Goal: Task Accomplishment & Management: Manage account settings

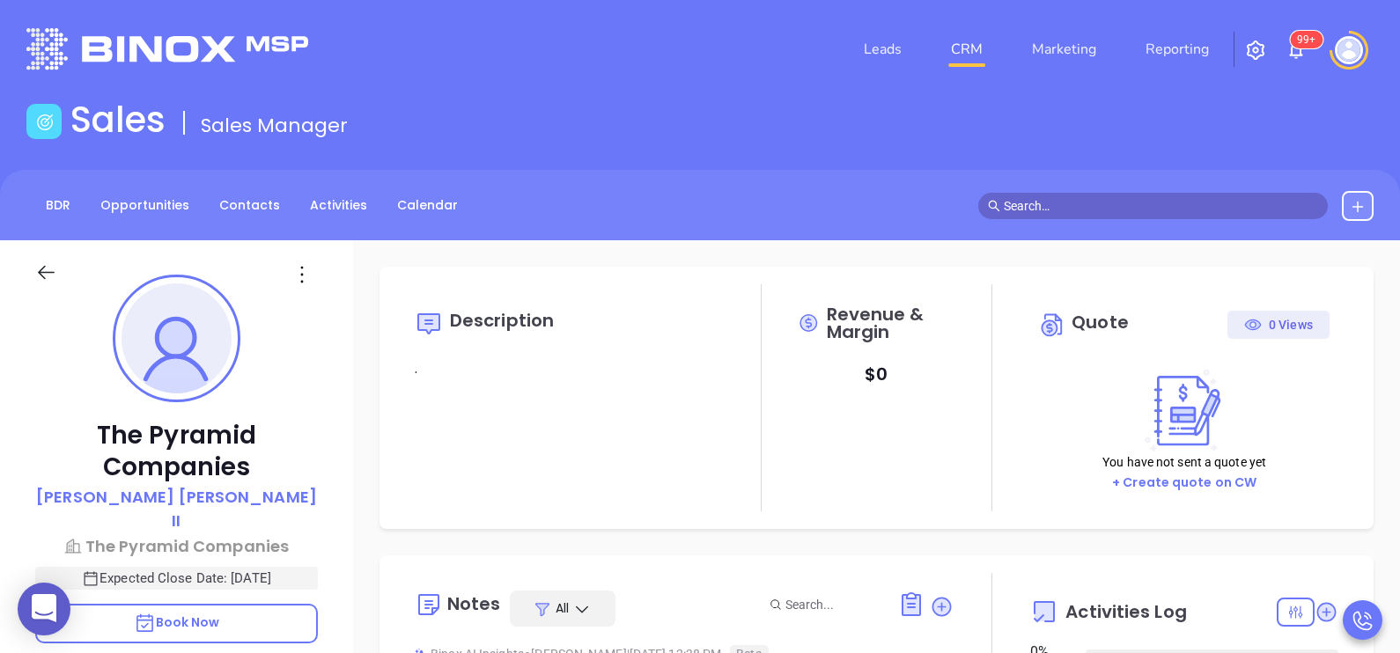
type input "[DATE]"
type input "[PERSON_NAME]"
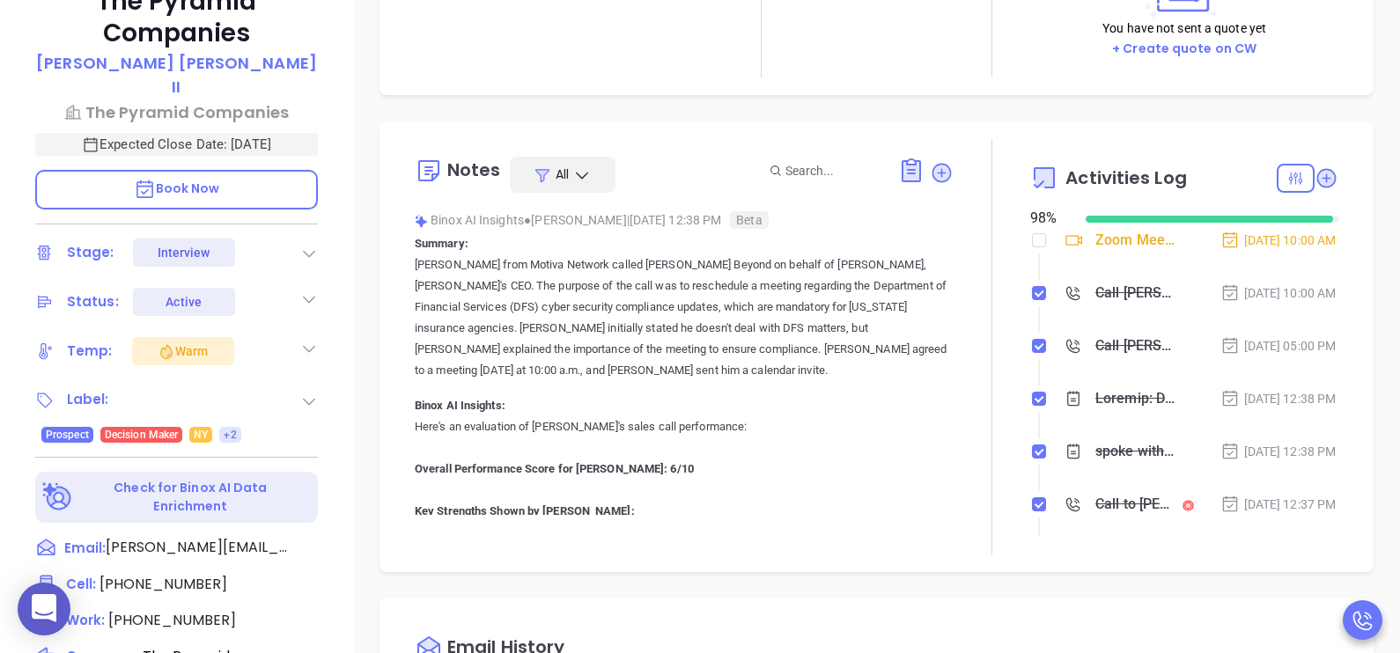
scroll to position [616, 0]
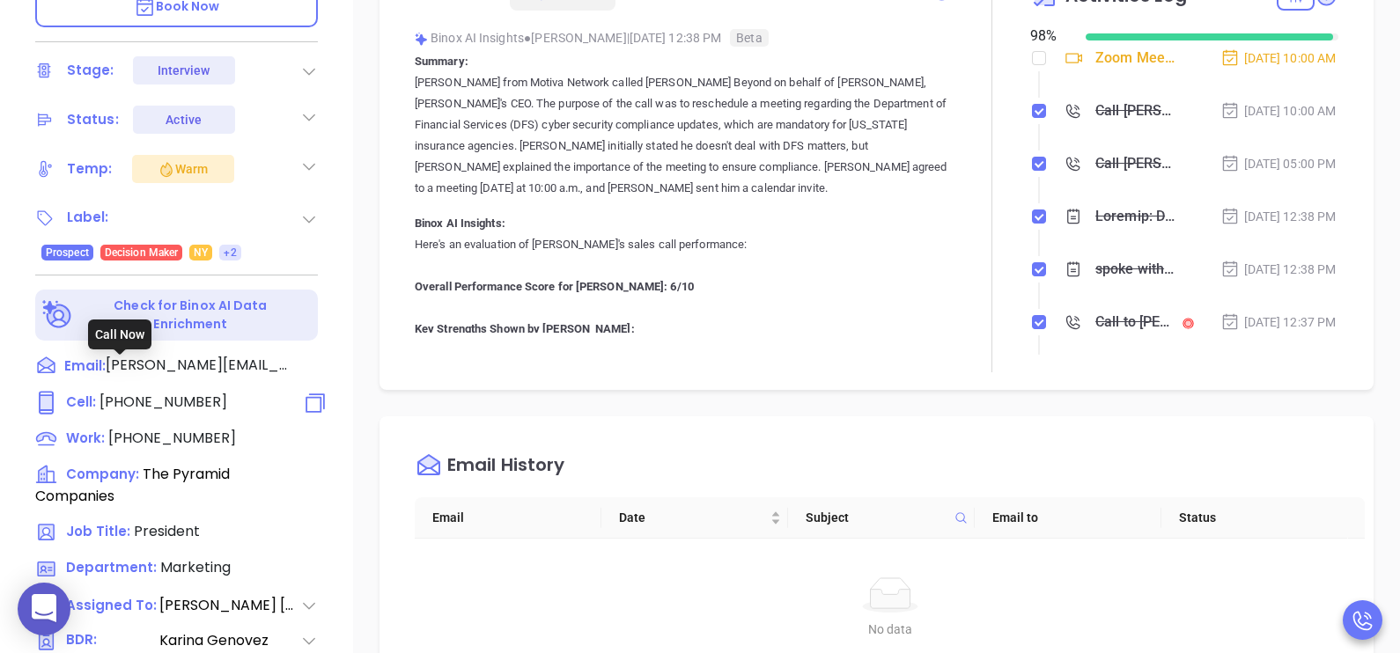
click at [176, 392] on div "Cell : (518) 469-7336" at bounding box center [131, 403] width 192 height 22
type input "(518) 469-7336"
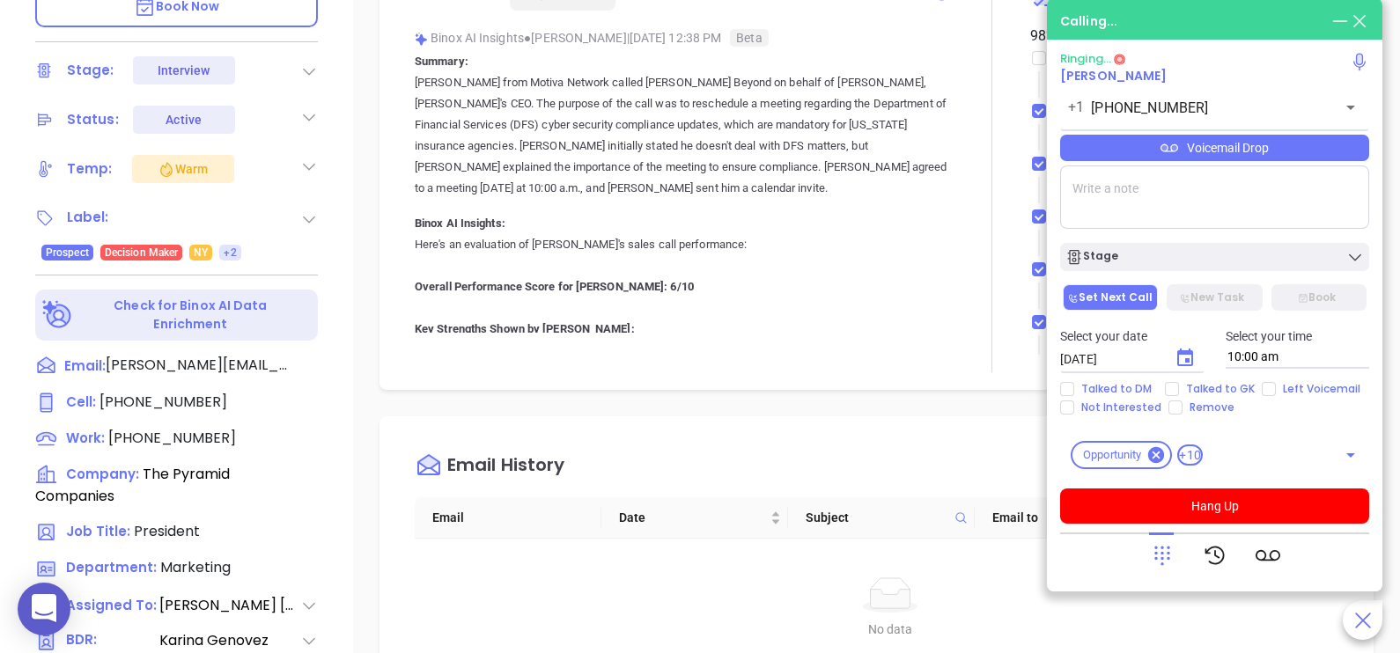
click at [330, 273] on div "The Pyramid Companies Joseph A Biondo II The Pyramid Companies Expected Close D…" at bounding box center [176, 32] width 353 height 817
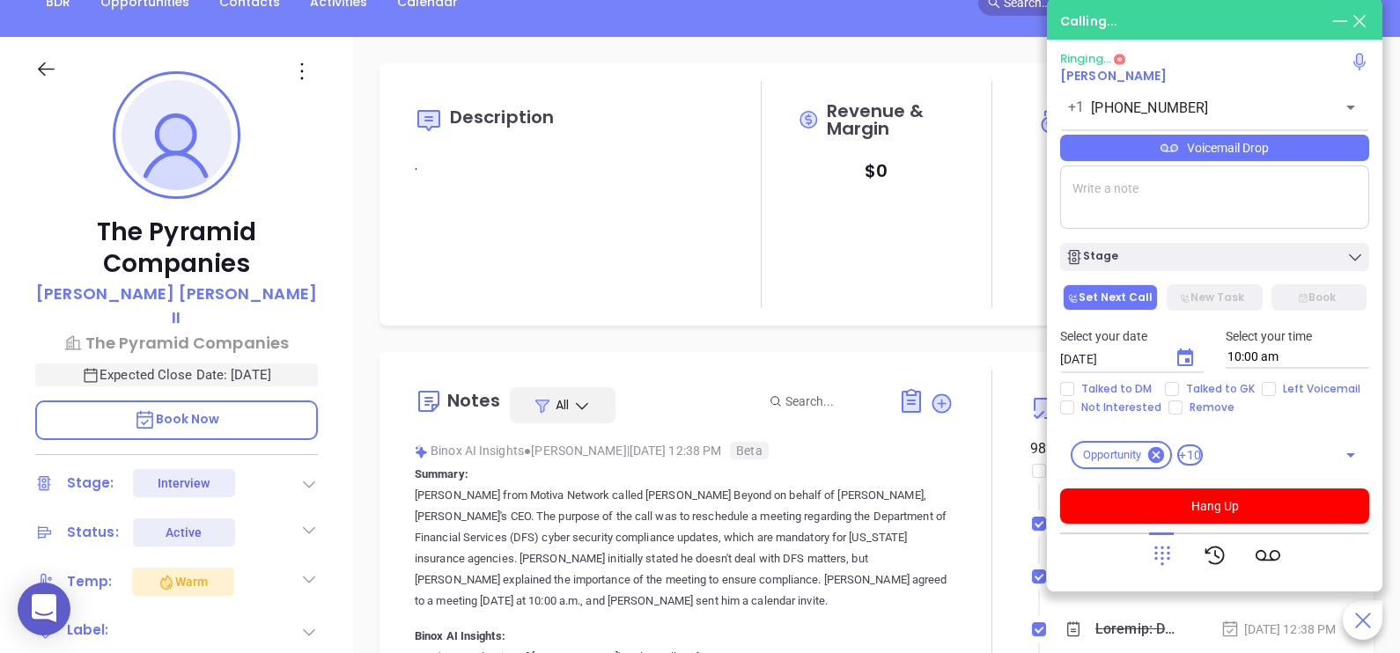
scroll to position [175, 0]
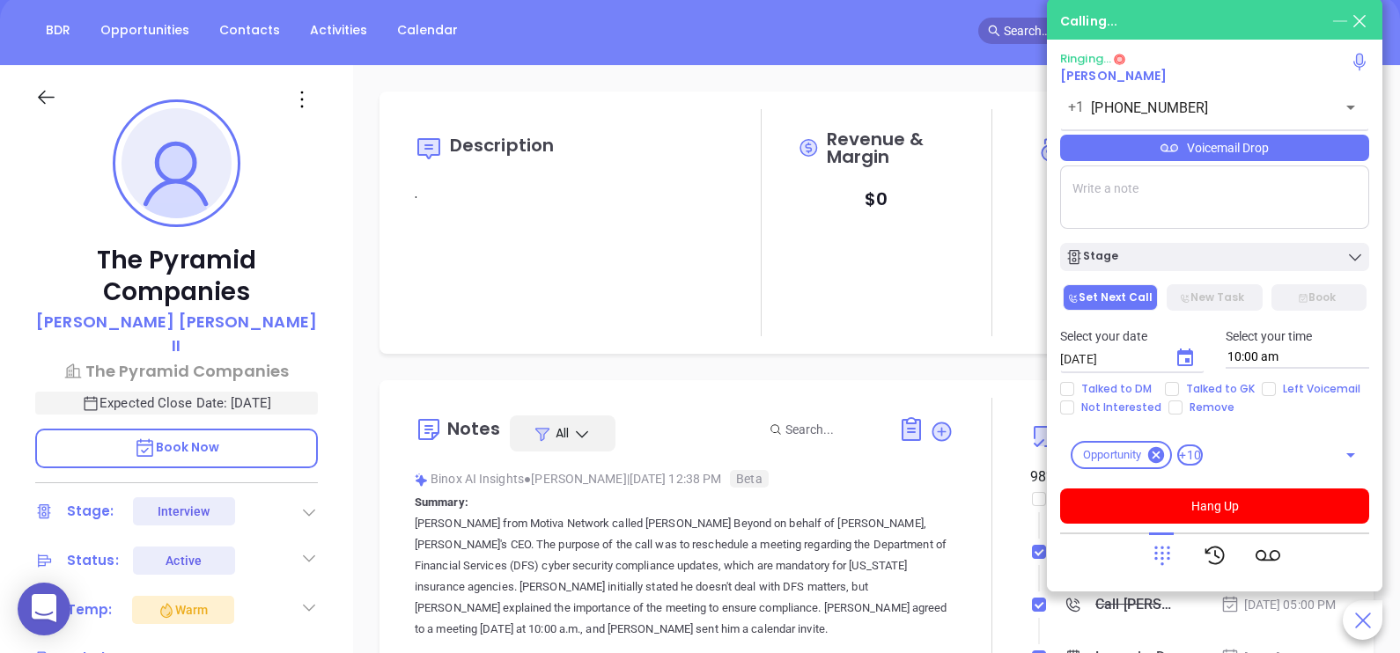
click at [1345, 21] on icon at bounding box center [1340, 20] width 15 height 1
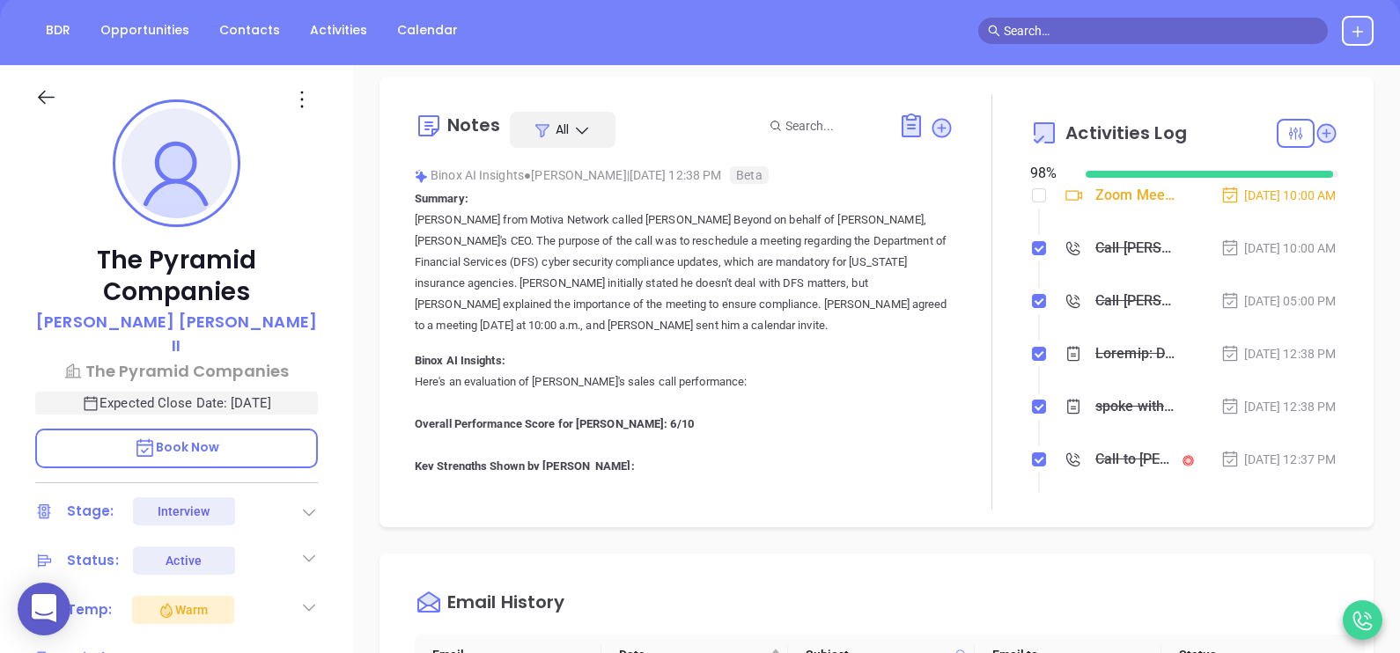
scroll to position [301, 0]
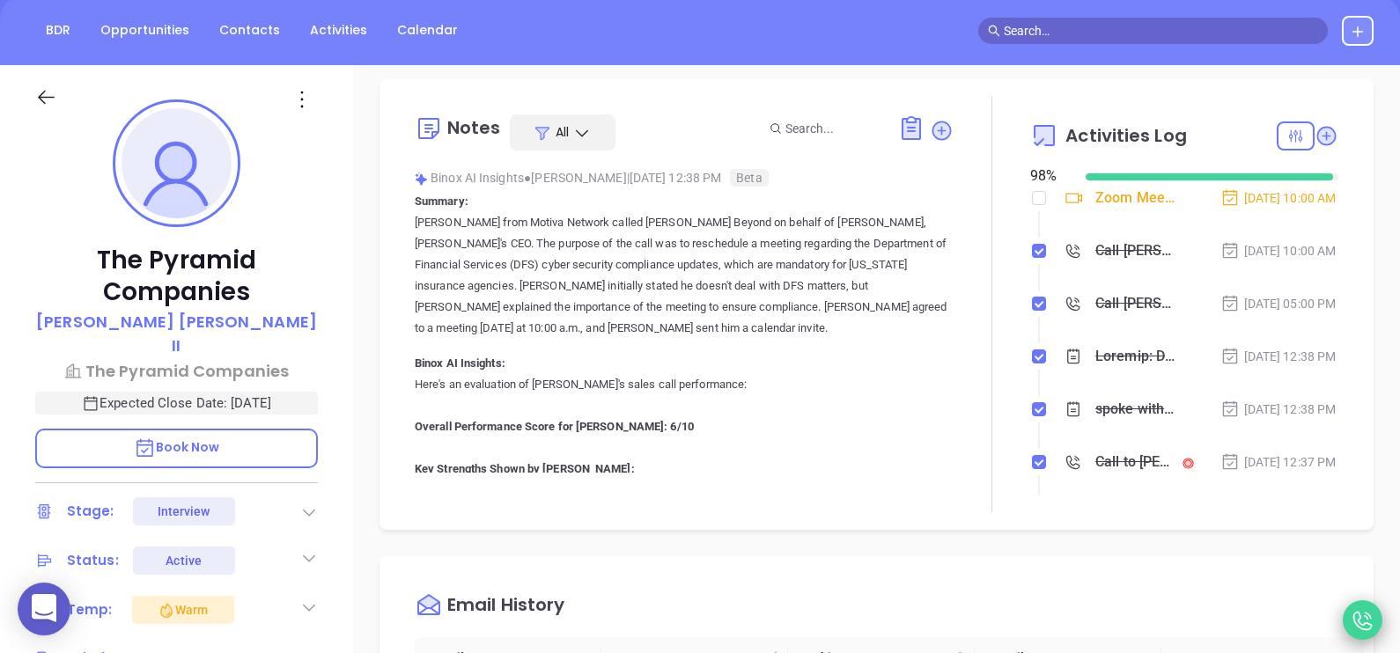
click at [1365, 608] on icon at bounding box center [1363, 620] width 25 height 25
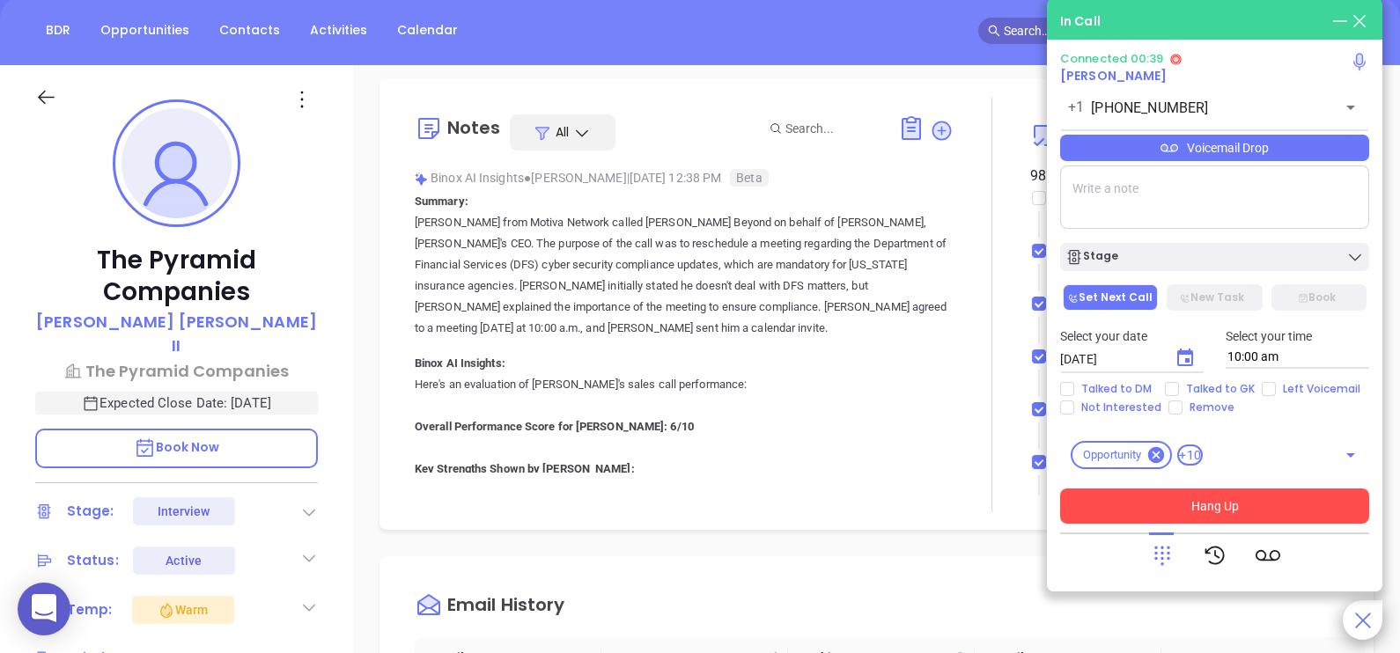
click at [1261, 500] on button "Hang Up" at bounding box center [1214, 506] width 309 height 35
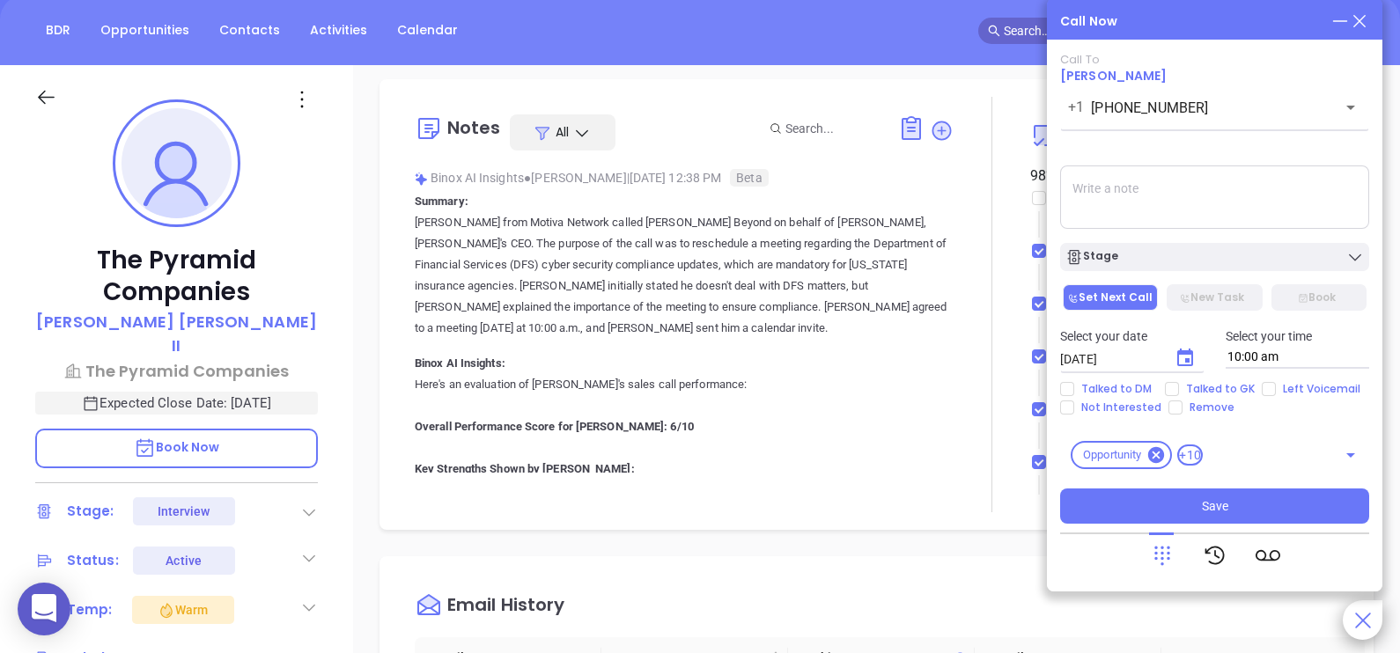
click at [1002, 489] on div at bounding box center [992, 305] width 77 height 416
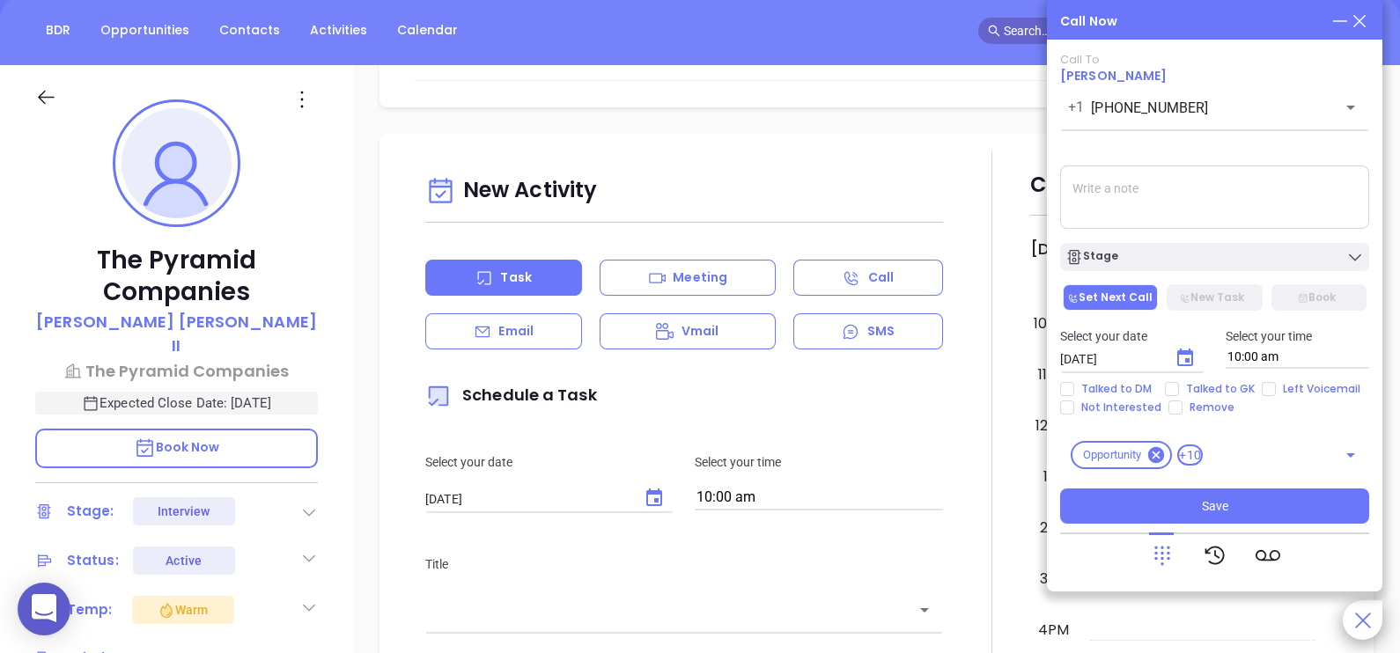
scroll to position [1050, 0]
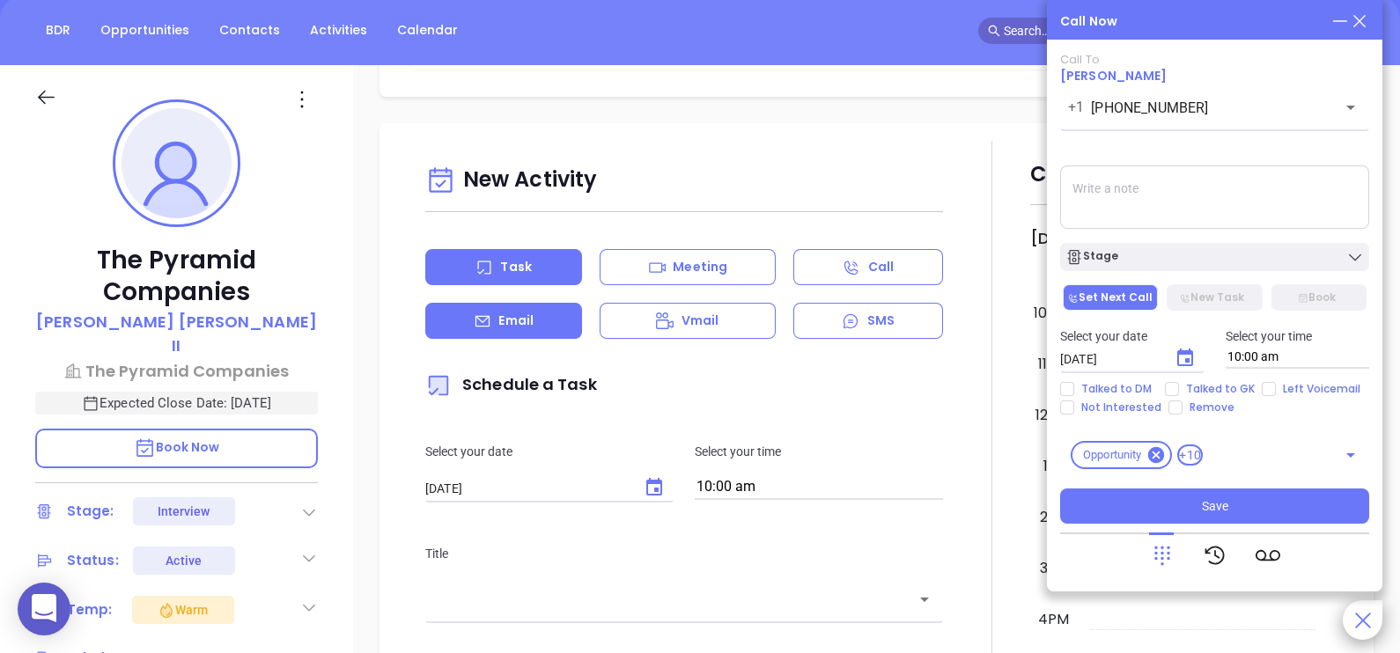
click at [537, 321] on div "Email" at bounding box center [503, 321] width 157 height 36
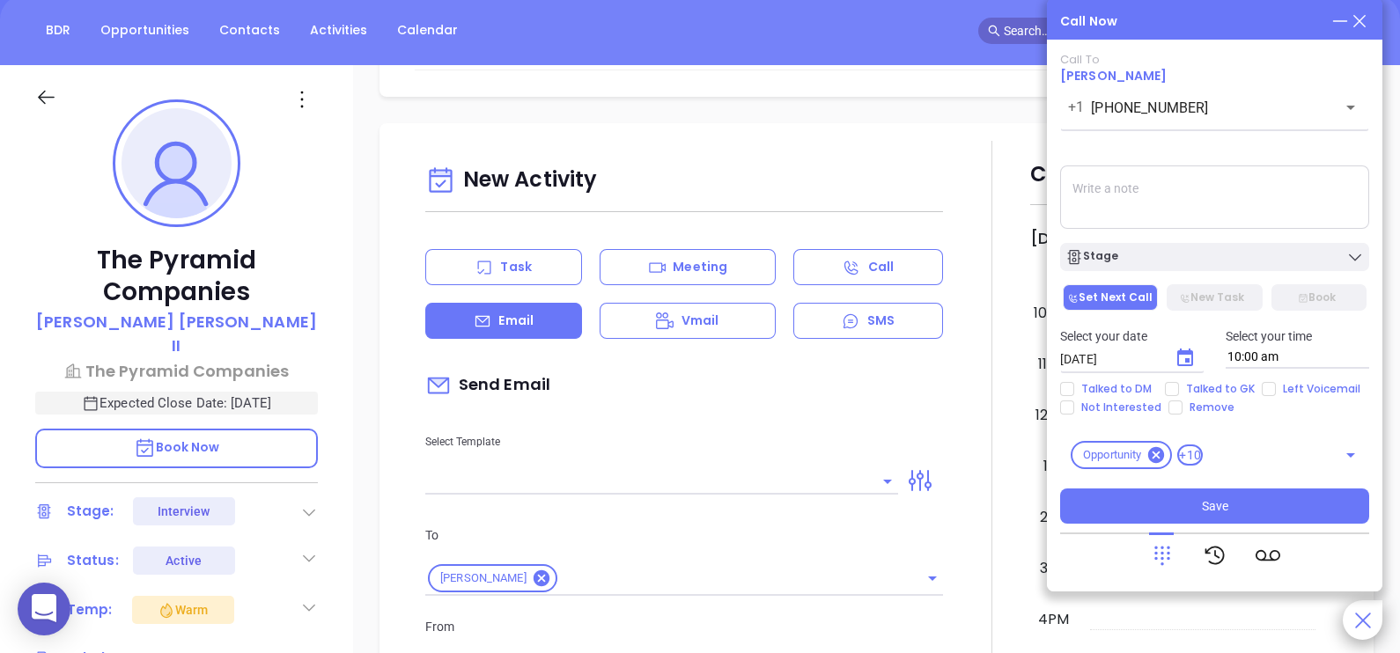
type input "[PERSON_NAME]"
click at [1186, 210] on textarea at bounding box center [1214, 197] width 309 height 63
click at [1363, 24] on icon at bounding box center [1359, 20] width 19 height 19
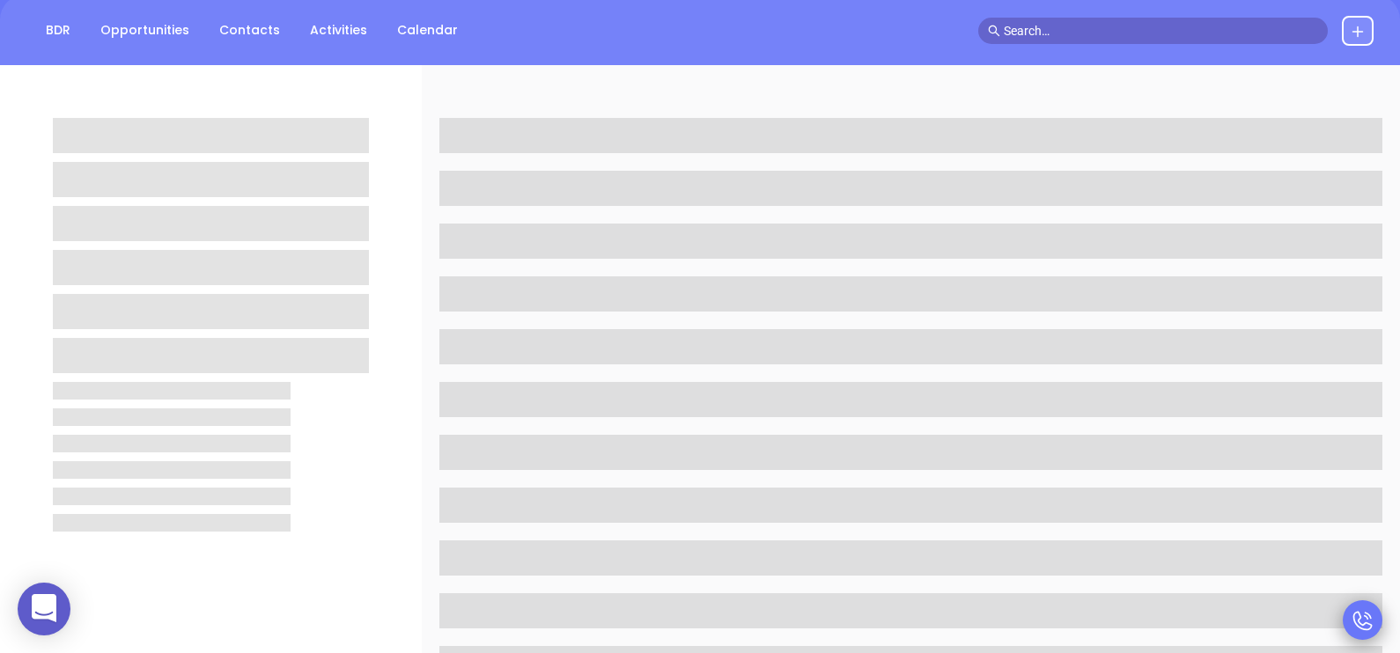
scroll to position [0, 0]
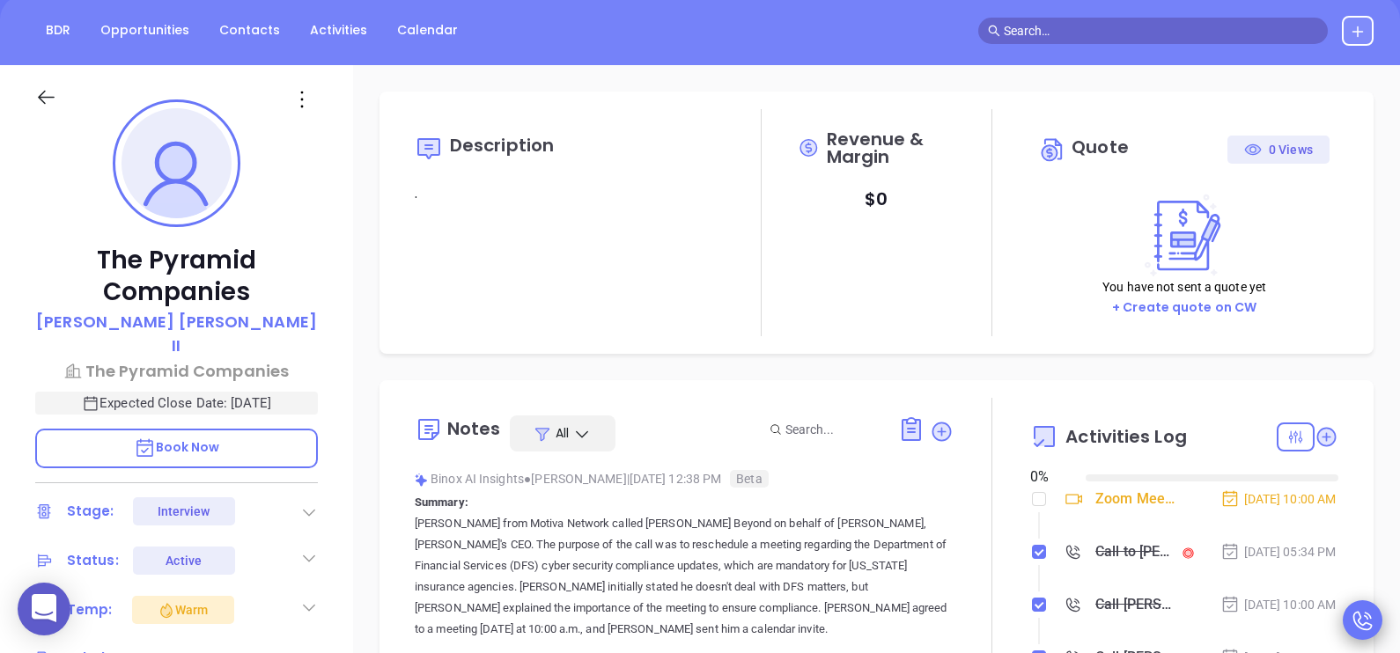
type input "[DATE]"
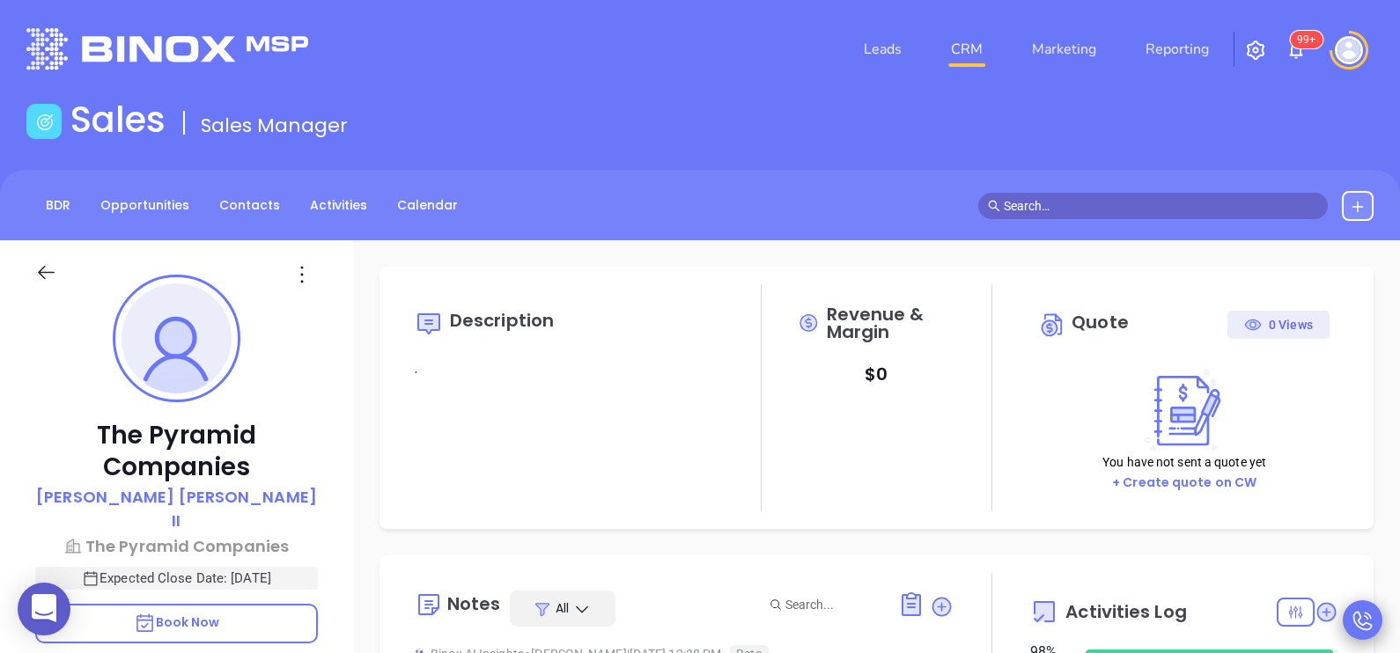
type input "[PERSON_NAME]"
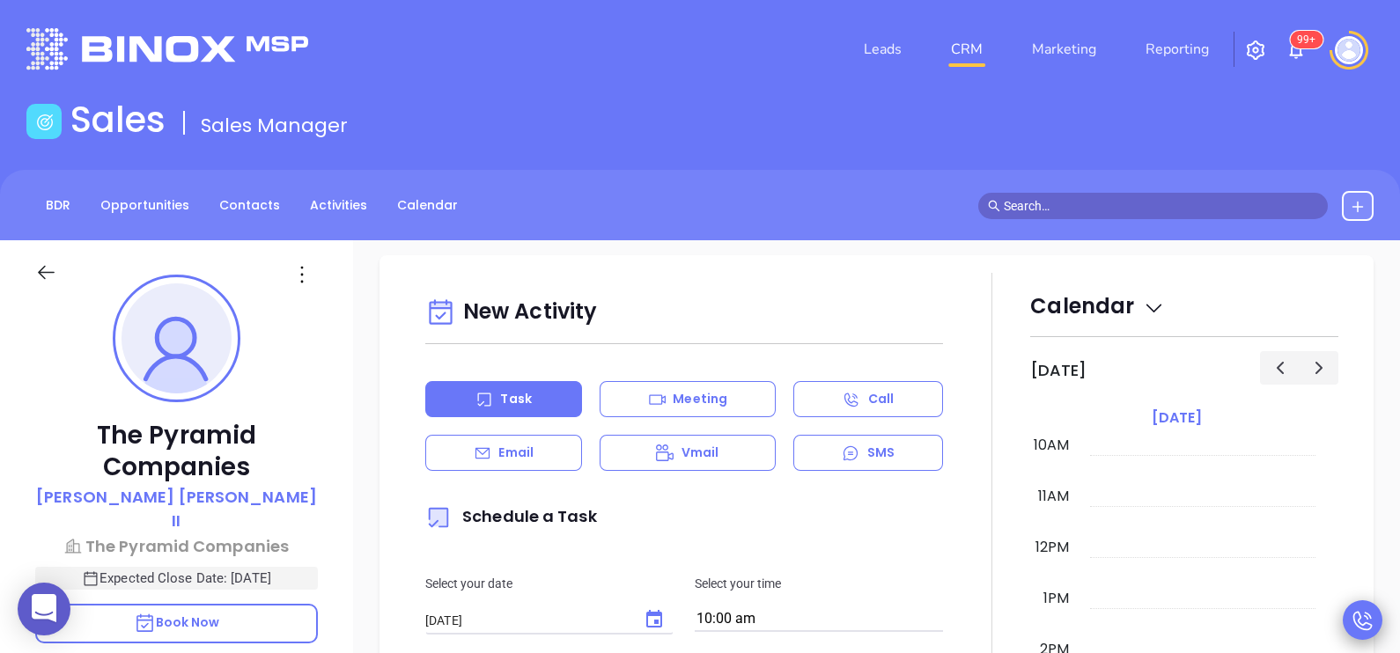
scroll to position [1145, 0]
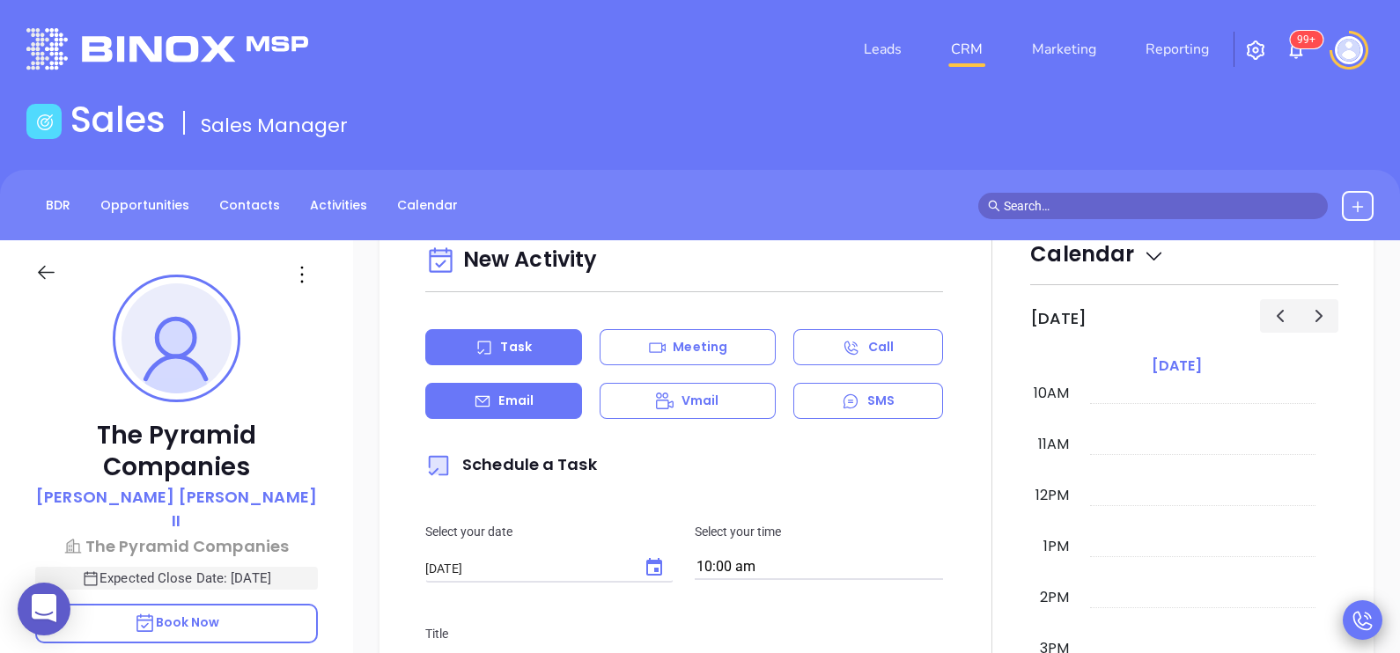
click at [559, 407] on div "Email" at bounding box center [503, 401] width 157 height 36
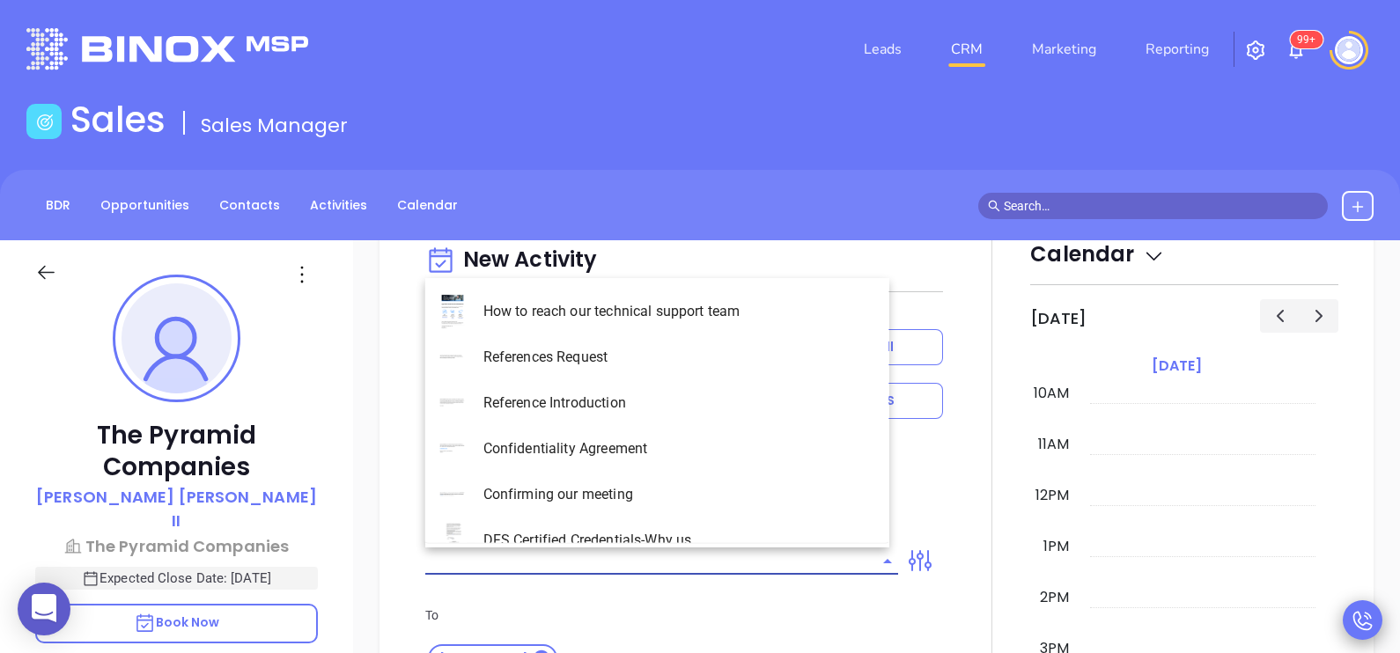
click at [721, 558] on input "text" at bounding box center [648, 562] width 446 height 26
type input "co"
type input "[PERSON_NAME]"
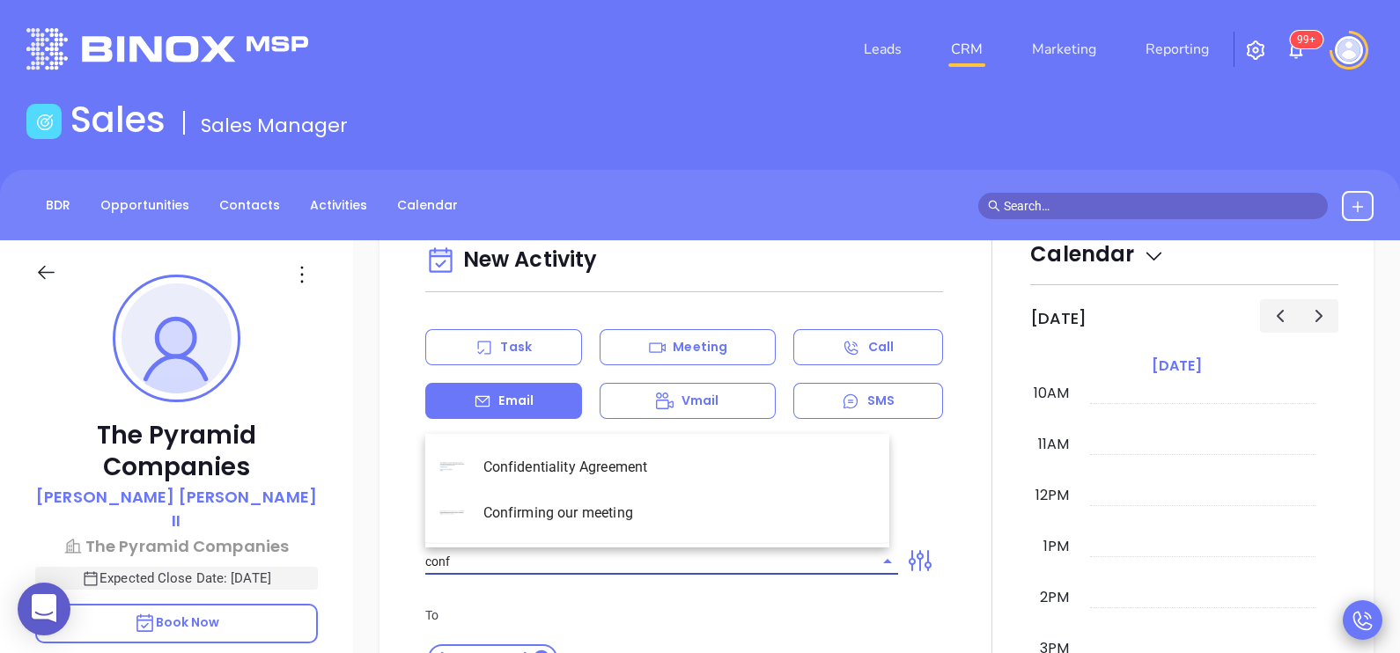
click at [630, 510] on li "Confirming our meeting" at bounding box center [657, 513] width 464 height 46
type input "Confirming our meeting"
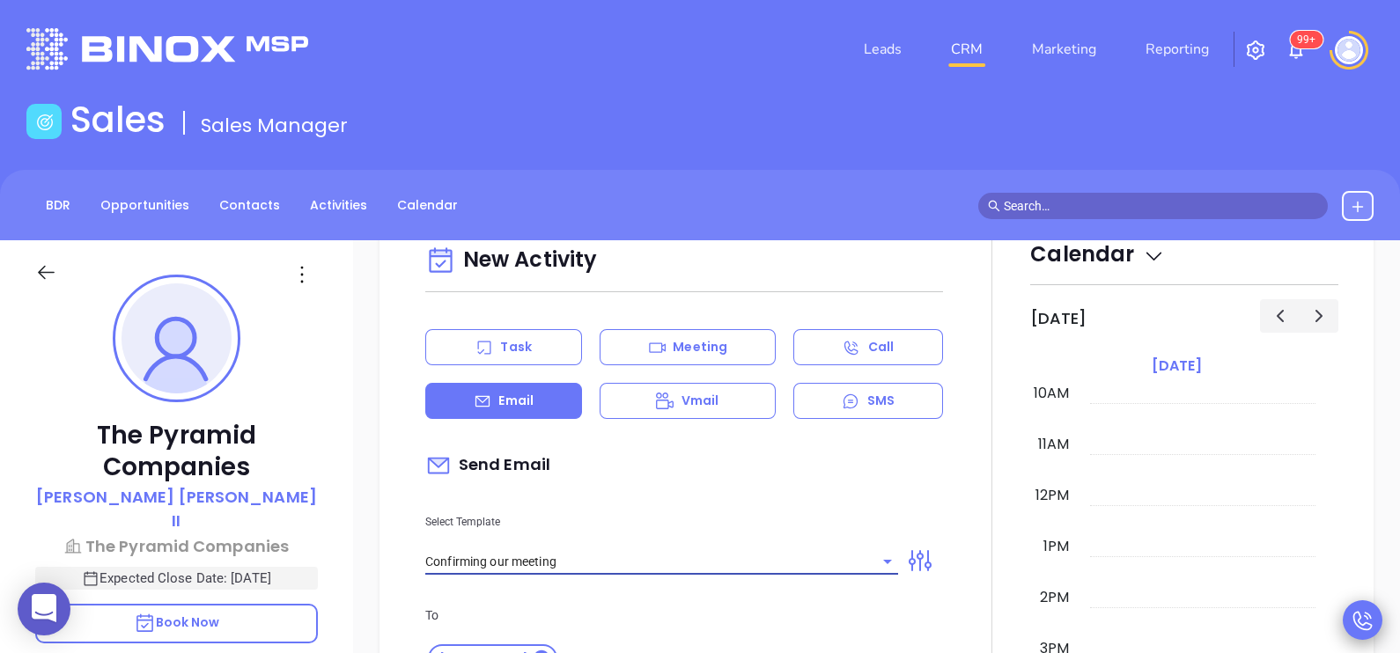
type input "Joseph A"
type input "Confirming our meeting"
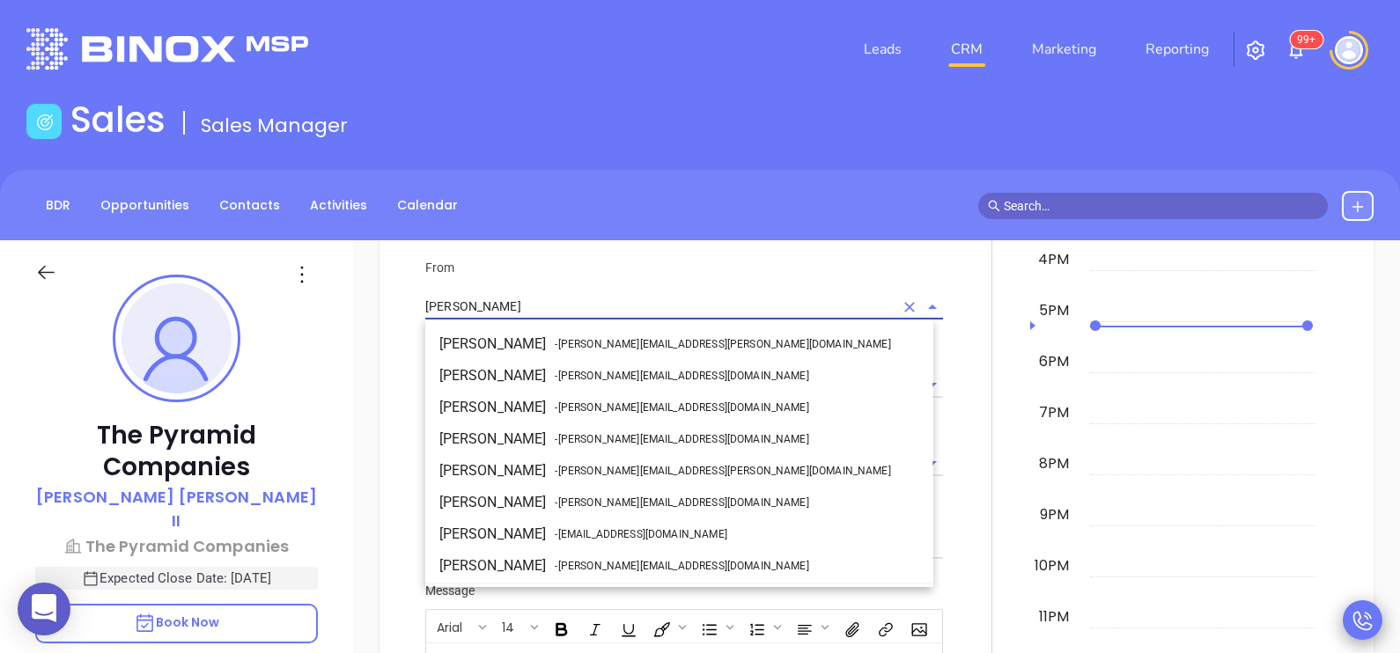
scroll to position [126, 0]
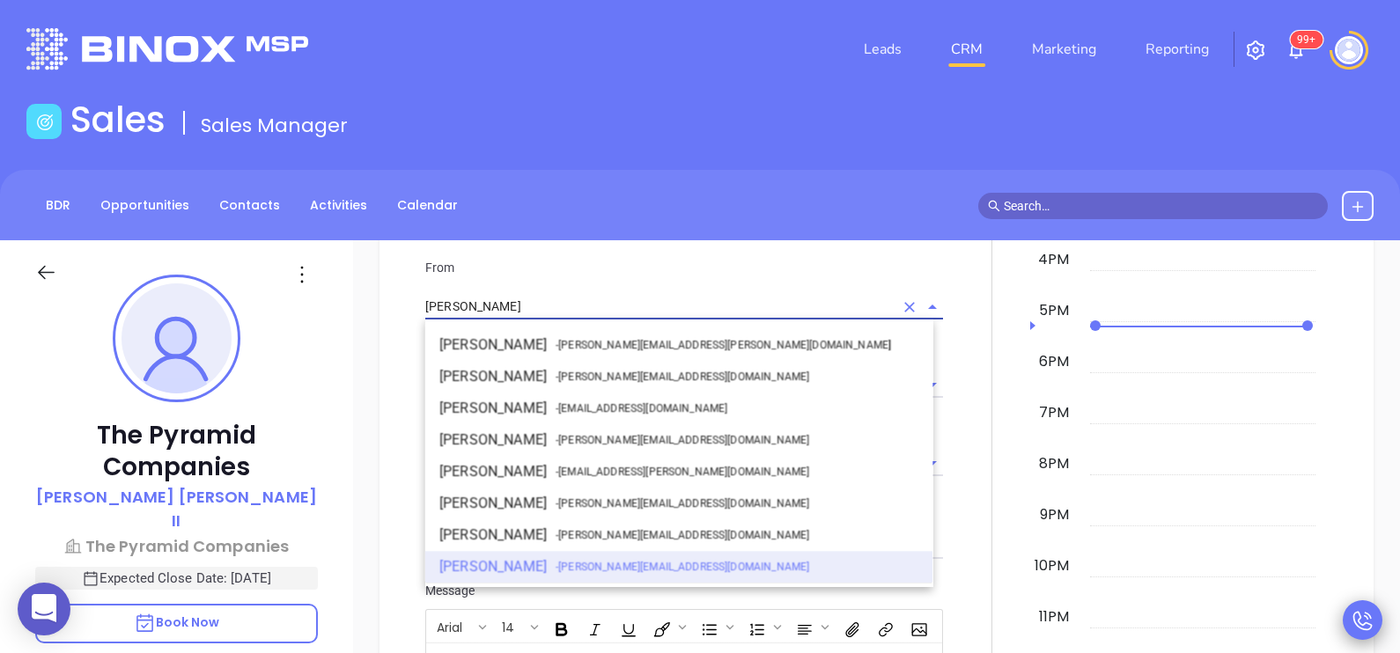
click at [696, 298] on input "[PERSON_NAME]" at bounding box center [659, 307] width 468 height 26
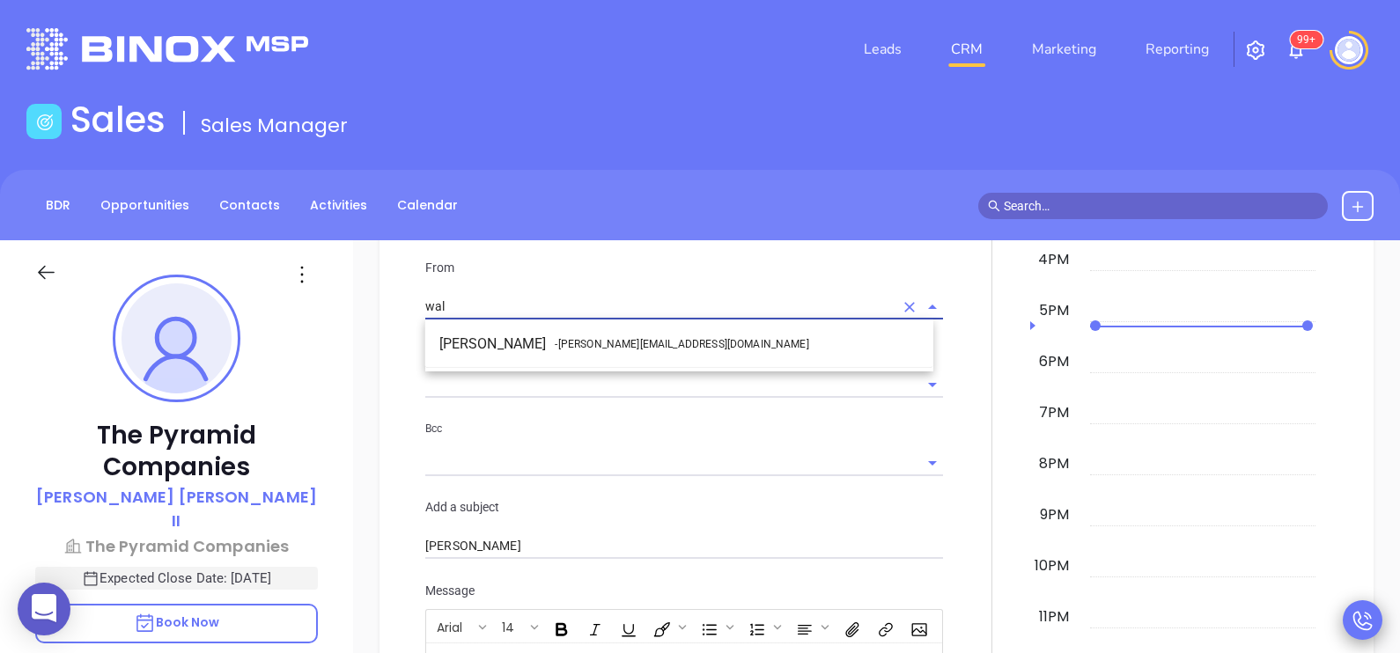
click at [663, 350] on li "Walter Contreras - walter@motiva.net" at bounding box center [679, 344] width 508 height 32
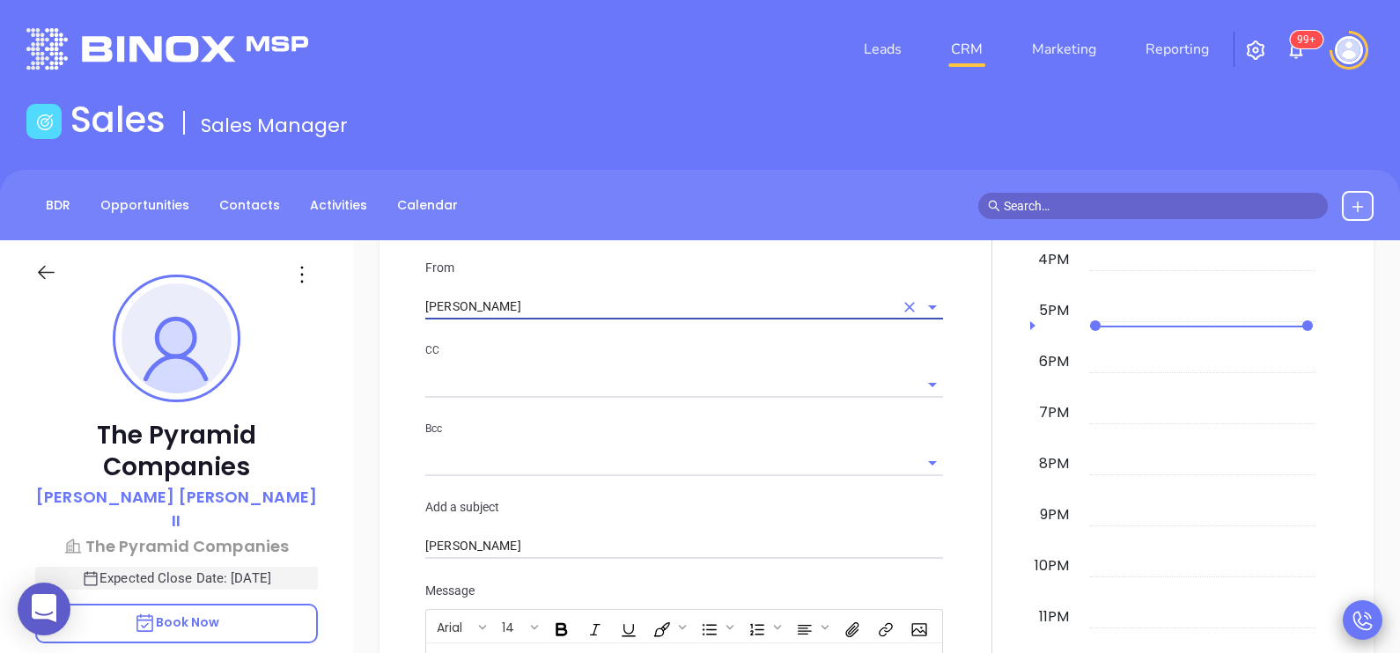
type input "Walter Contreras"
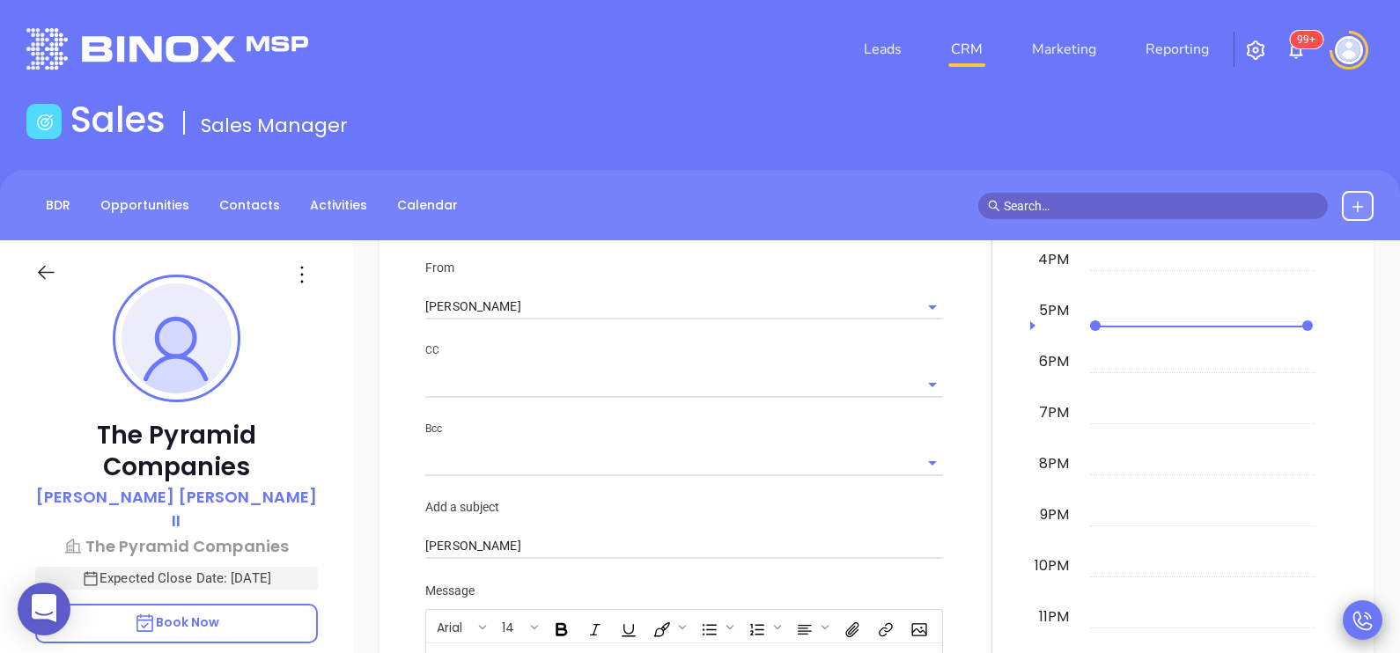
click at [958, 533] on div at bounding box center [992, 367] width 77 height 1170
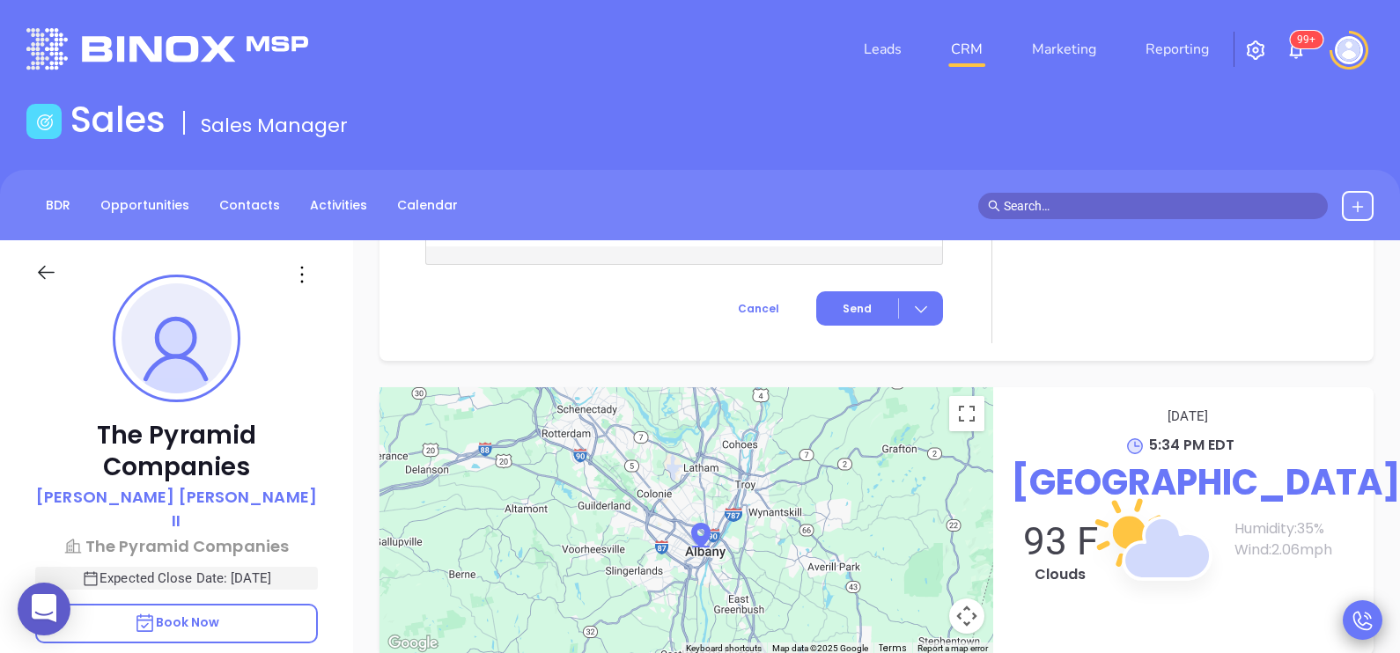
scroll to position [2201, 0]
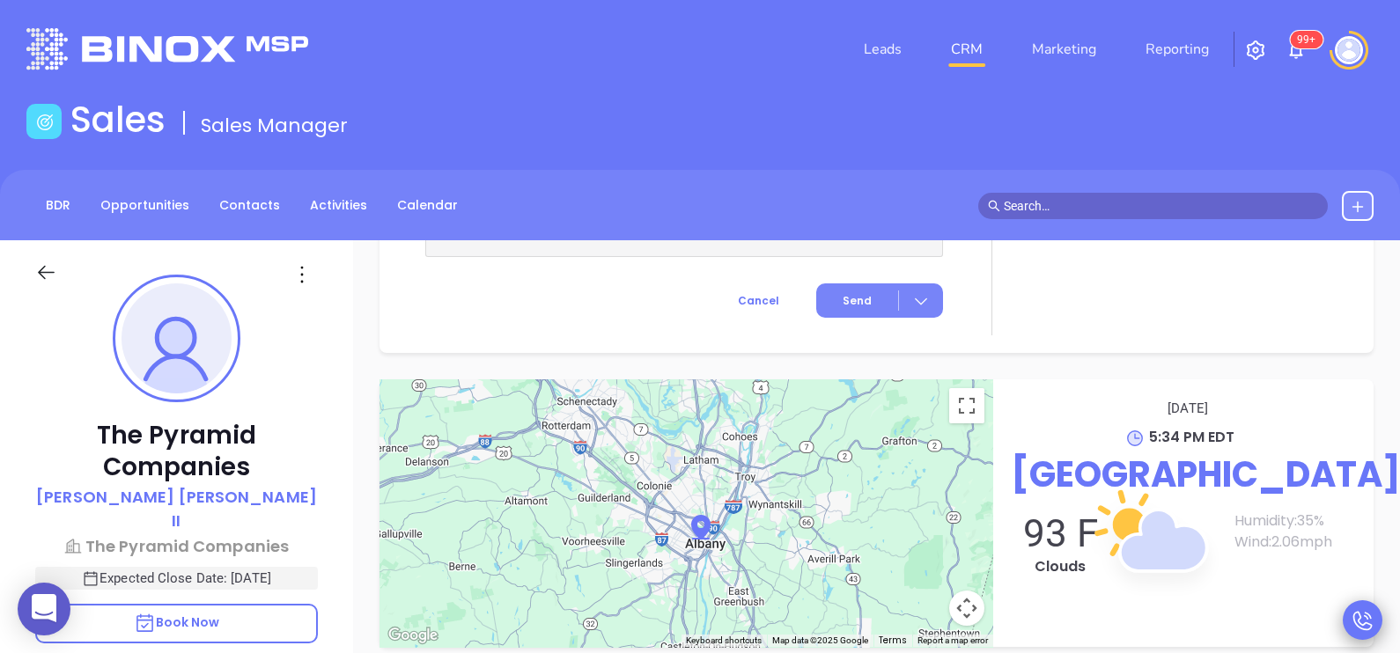
click at [843, 294] on span "Send" at bounding box center [857, 301] width 29 height 16
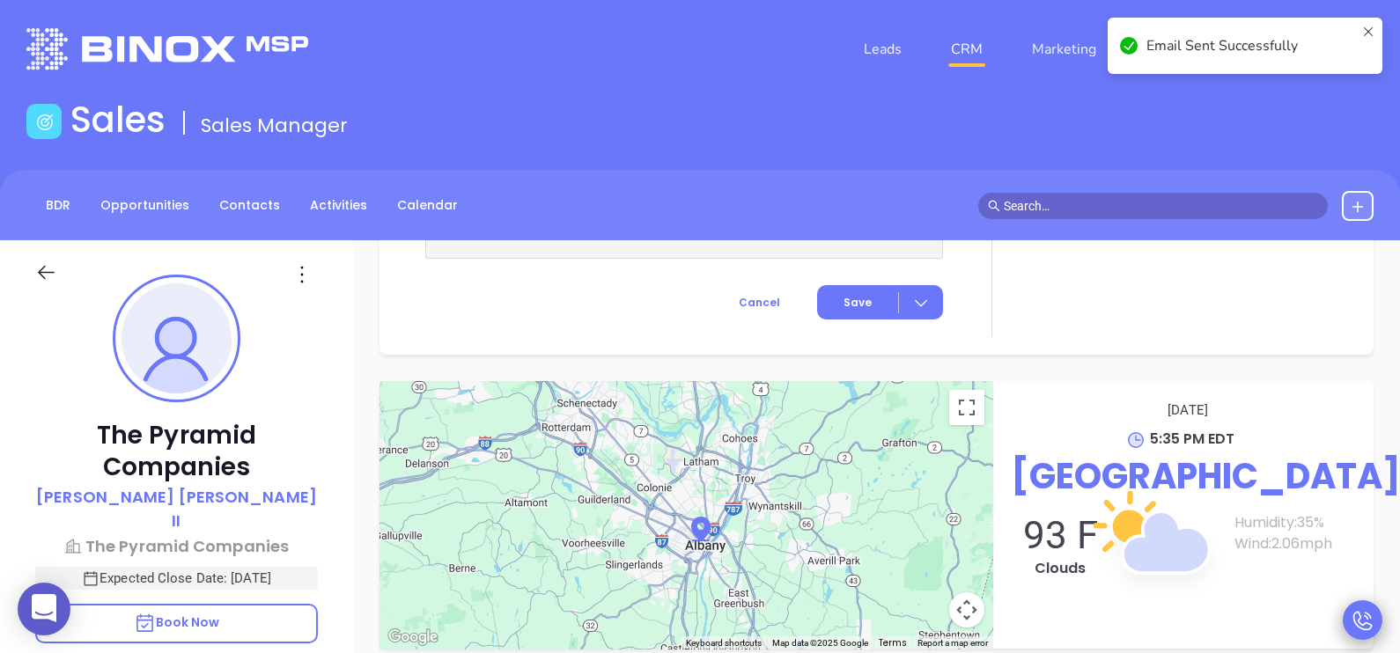
scroll to position [2203, 0]
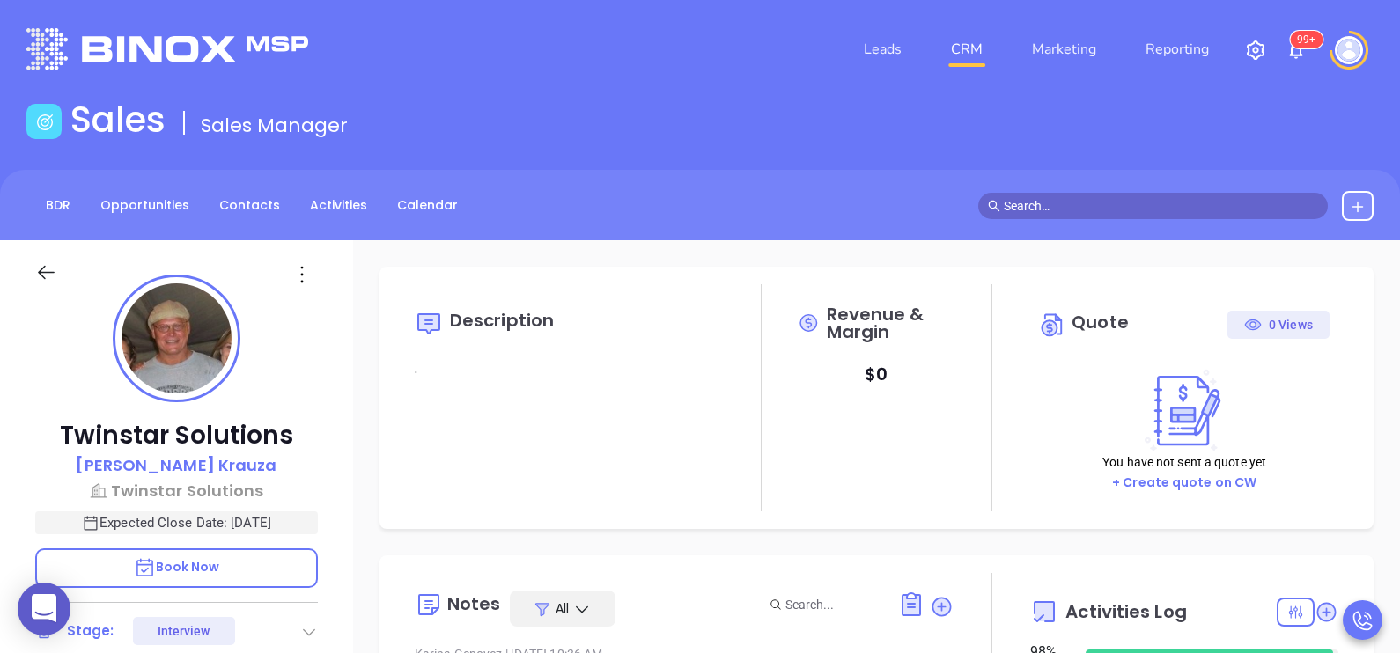
type input "[PERSON_NAME]"
click at [348, 489] on div "Twinstar Solutions [PERSON_NAME] Twinstar Solutions Expected Close Date: [DATE]…" at bounding box center [176, 648] width 353 height 817
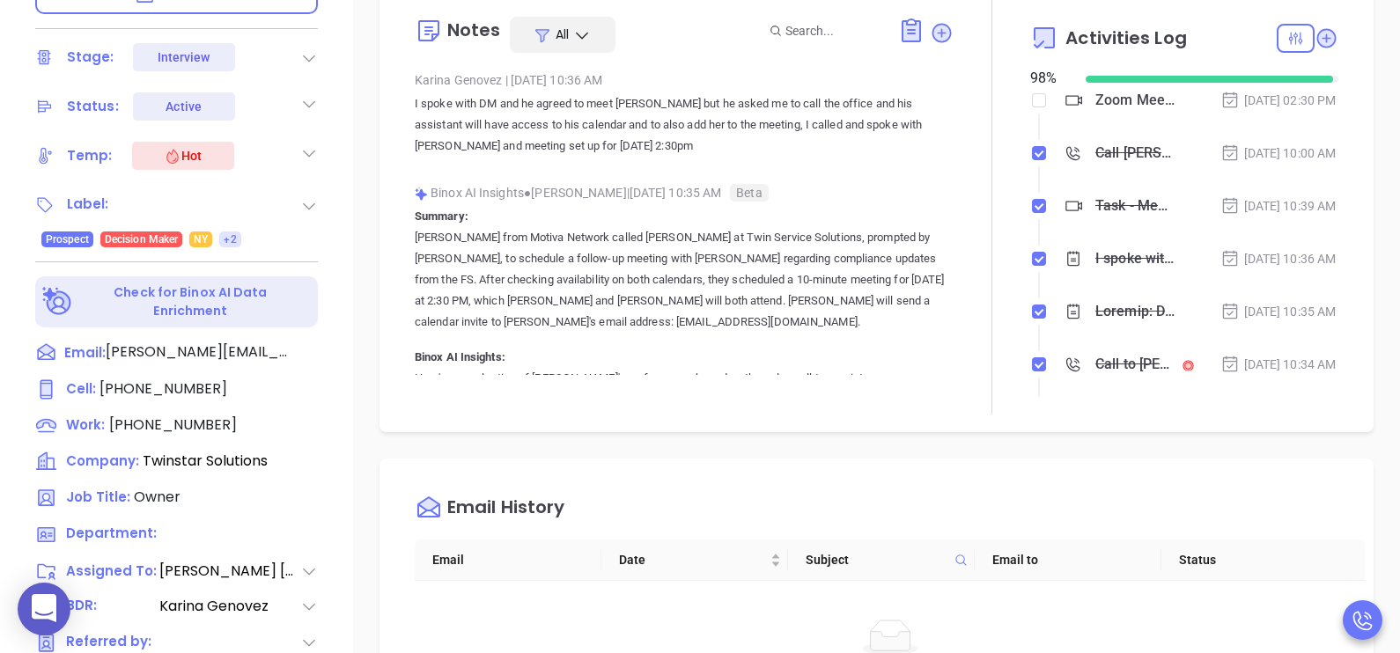
scroll to position [572, 0]
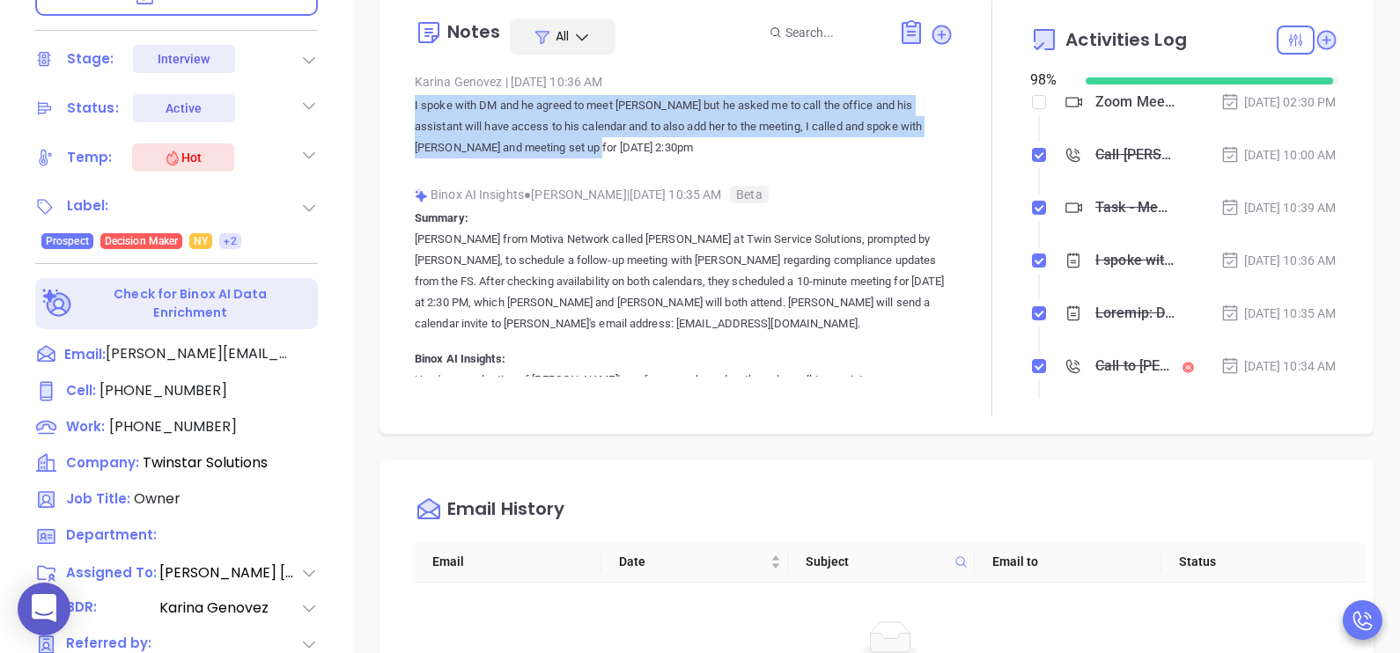
drag, startPoint x: 619, startPoint y: 150, endPoint x: 416, endPoint y: 102, distance: 208.9
click at [416, 102] on p "I spoke with DM and he agreed to meet Walter but he asked me to call the office…" at bounding box center [684, 126] width 539 height 63
drag, startPoint x: 609, startPoint y: 154, endPoint x: 418, endPoint y: 112, distance: 195.7
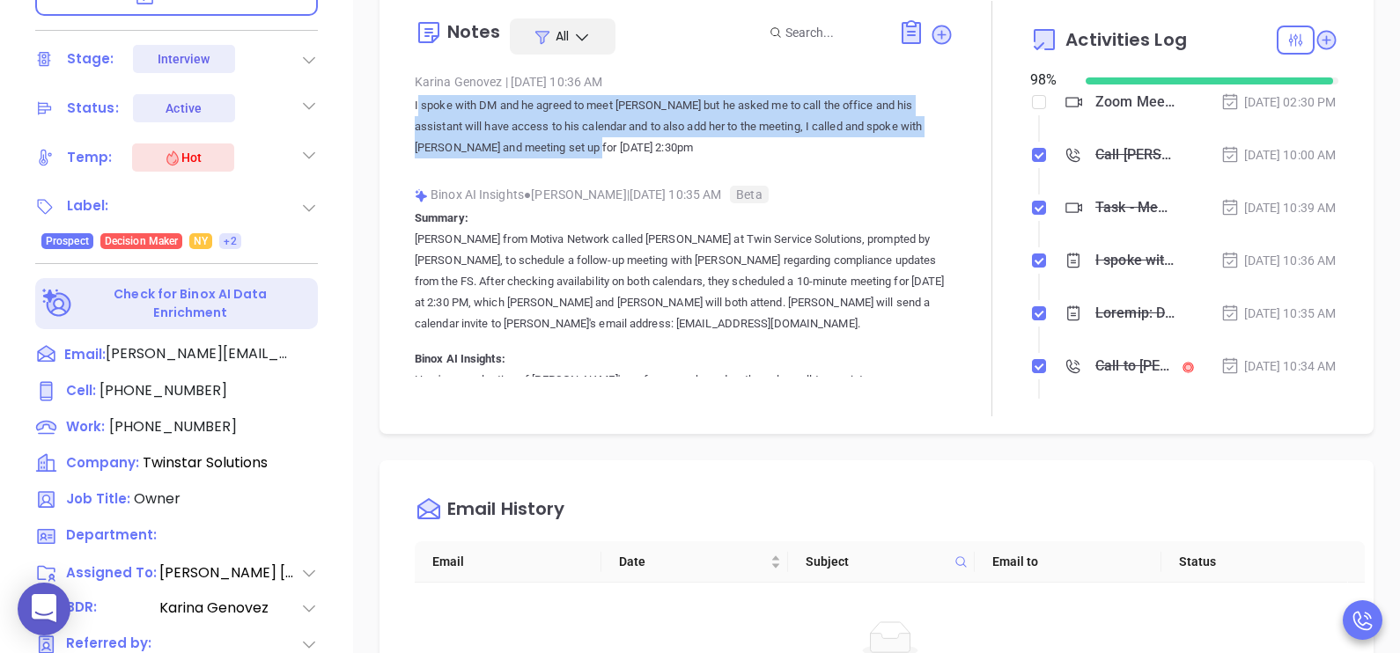
click at [418, 112] on p "I spoke with DM and he agreed to meet Walter but he asked me to call the office…" at bounding box center [684, 126] width 539 height 63
click at [661, 129] on p "I spoke with DM and he agreed to meet Walter but he asked me to call the office…" at bounding box center [684, 126] width 539 height 63
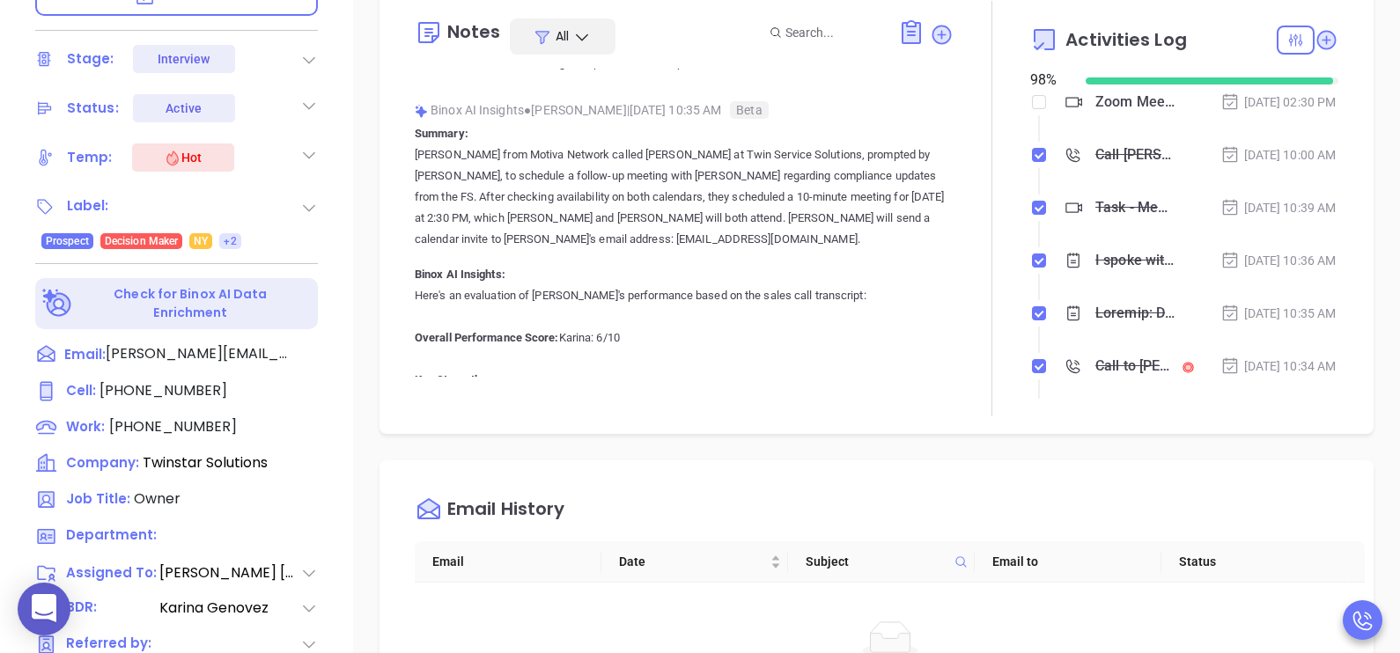
scroll to position [87, 0]
click at [848, 457] on div "Description . Revenue & Margin $ 0 Quote 0 Views You have not sent a quote yet …" at bounding box center [876, 284] width 1047 height 1233
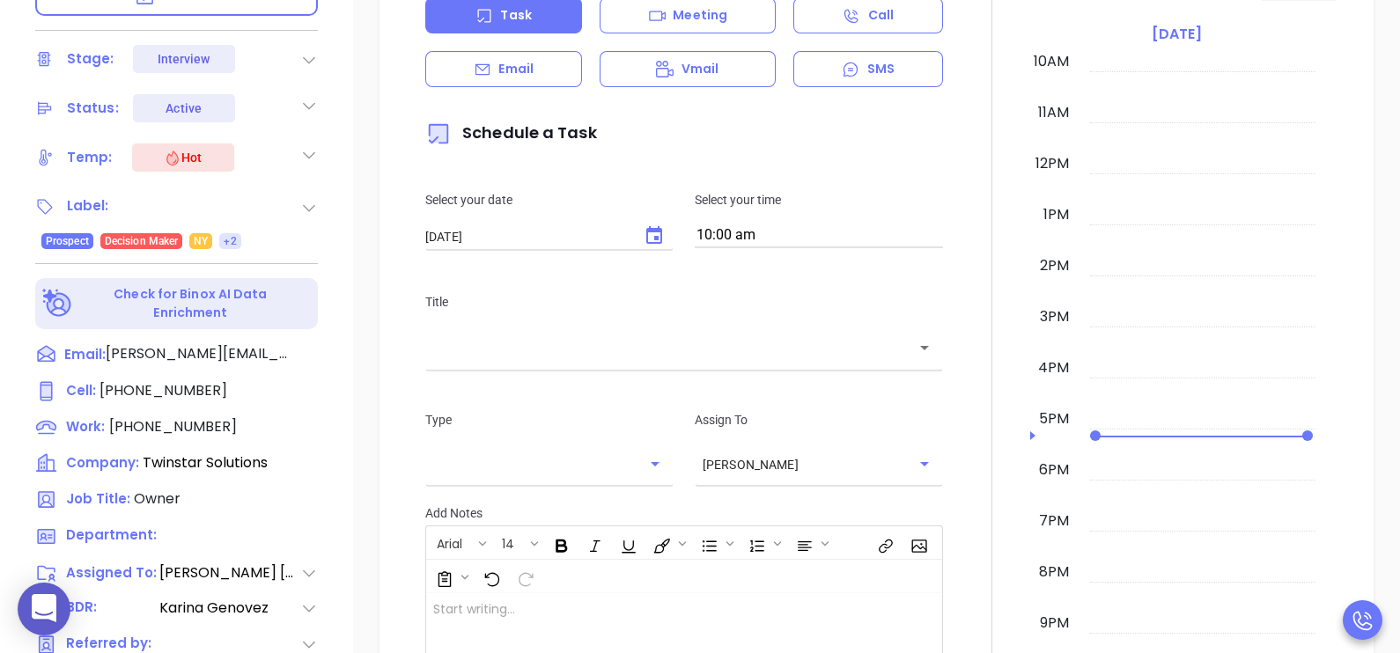
scroll to position [1013, 0]
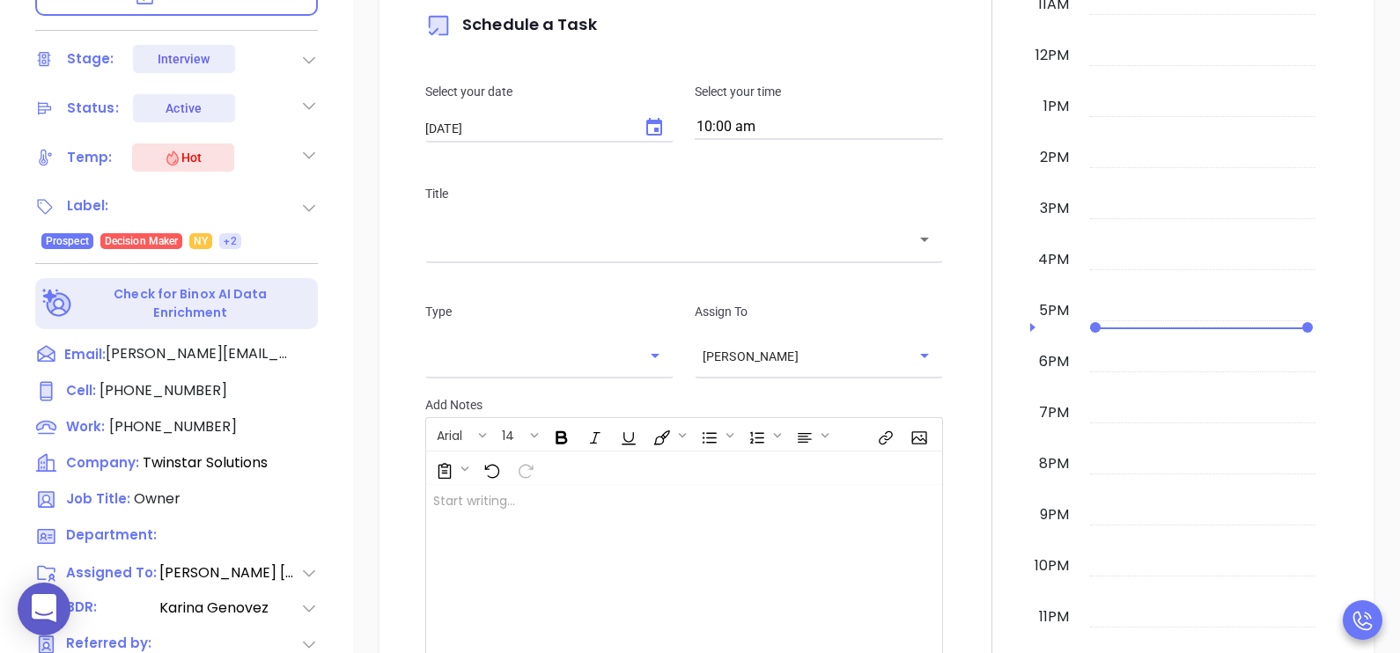
click at [807, 246] on input "text" at bounding box center [670, 240] width 475 height 20
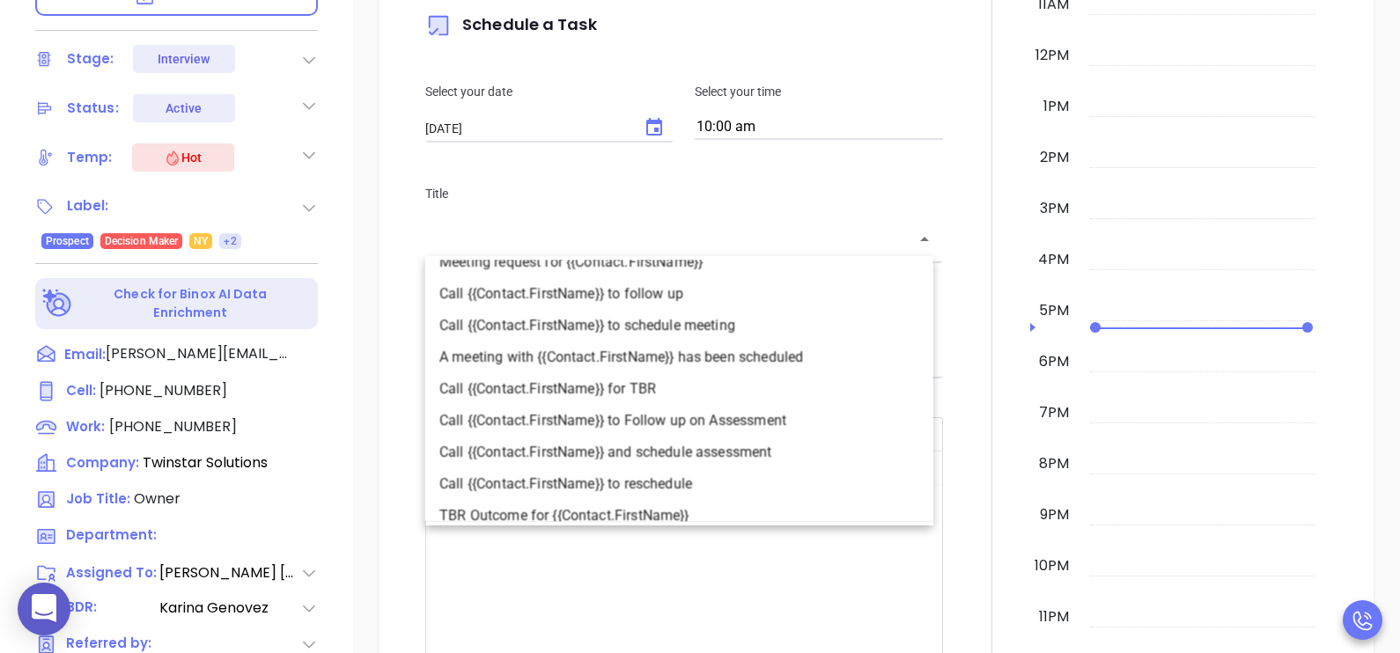
scroll to position [92, 0]
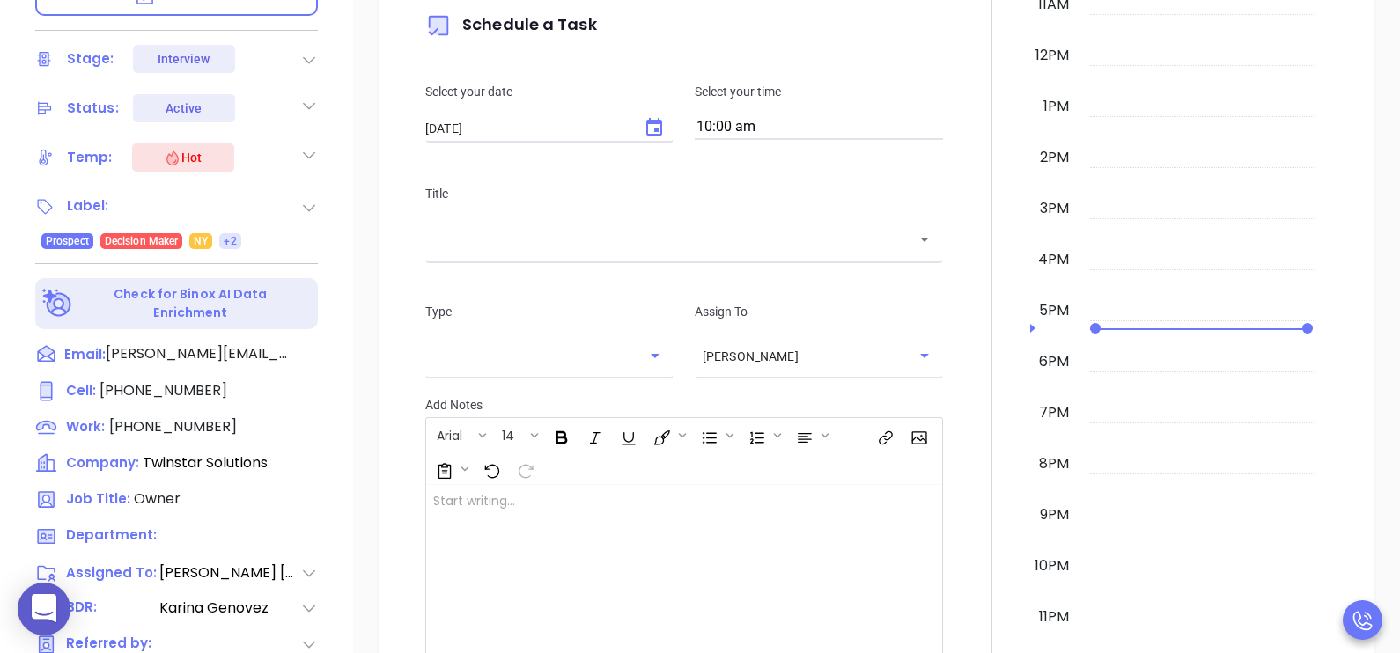
click at [965, 199] on div at bounding box center [992, 270] width 77 height 978
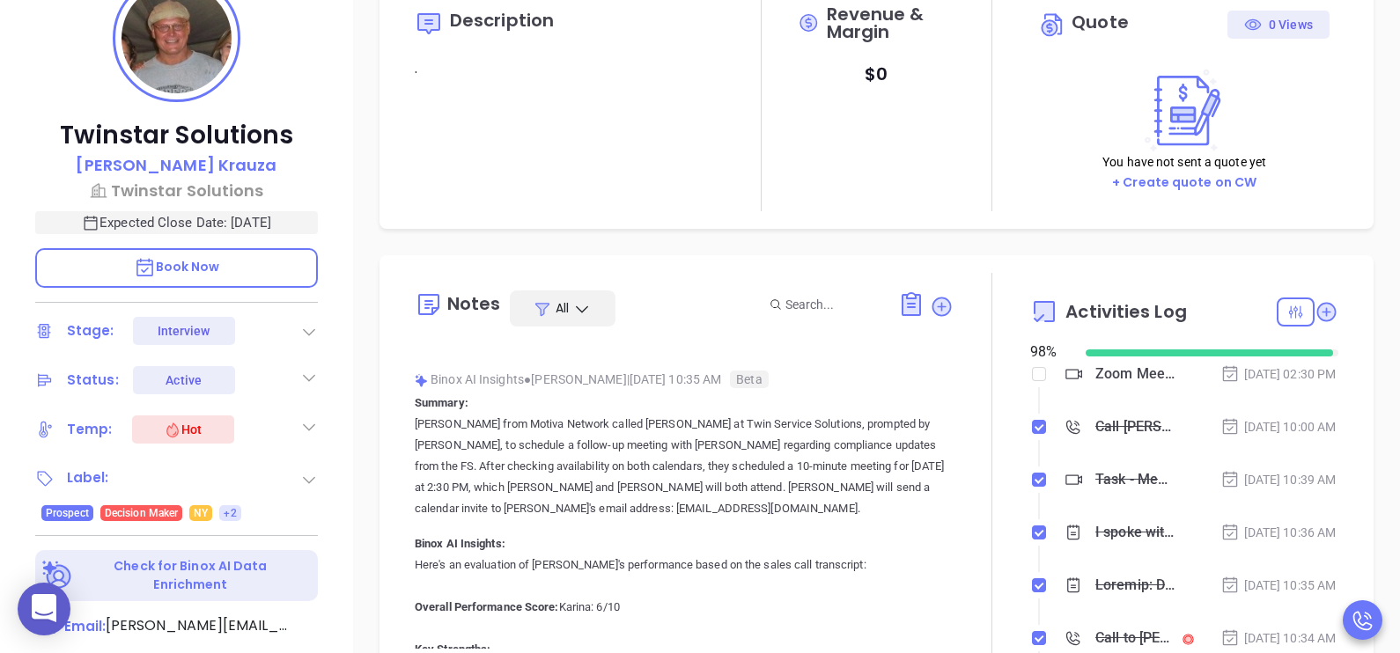
scroll to position [264, 0]
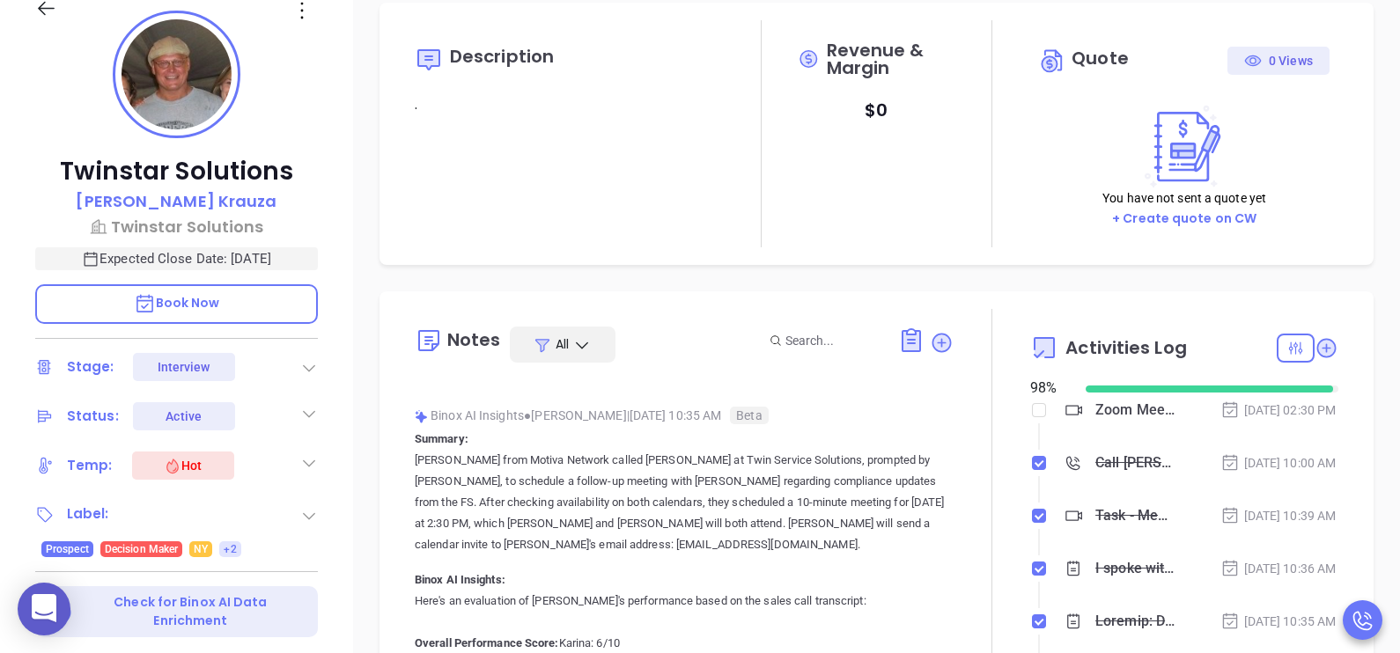
click at [918, 503] on p "Karina from Motiva Network called Jill at Twin Service Solutions, prompted by G…" at bounding box center [684, 503] width 539 height 106
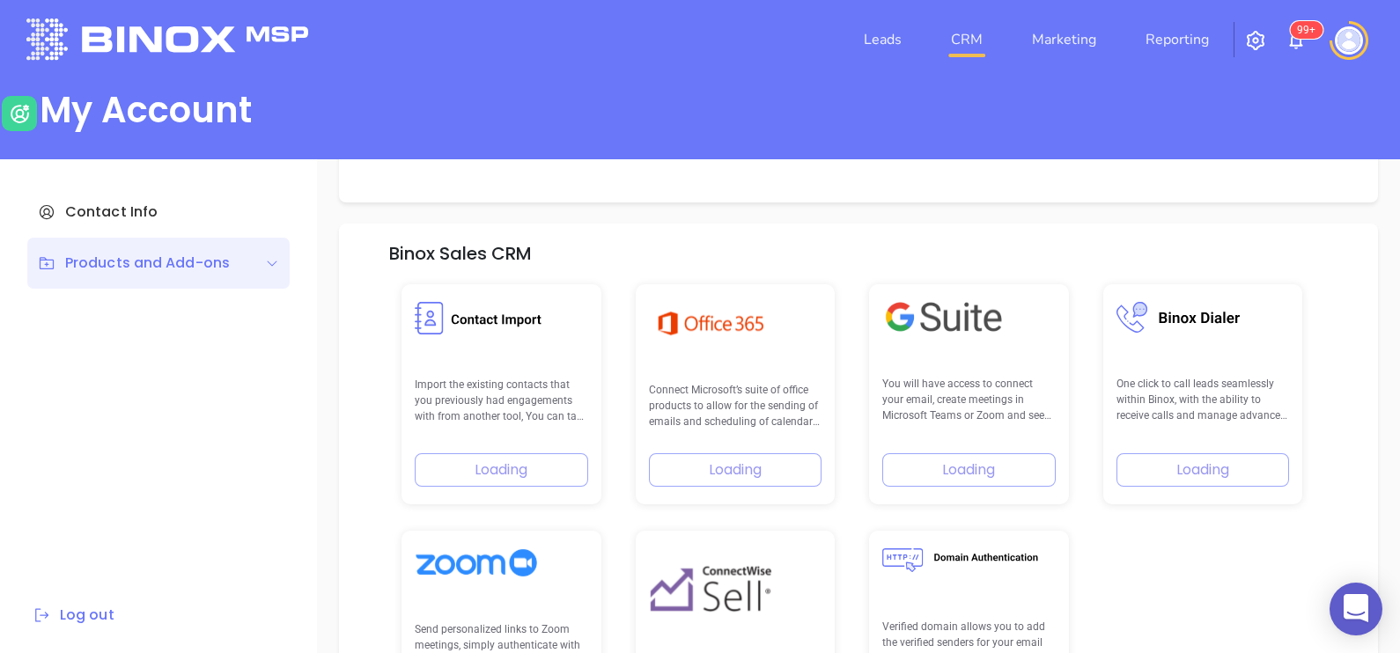
scroll to position [250, 0]
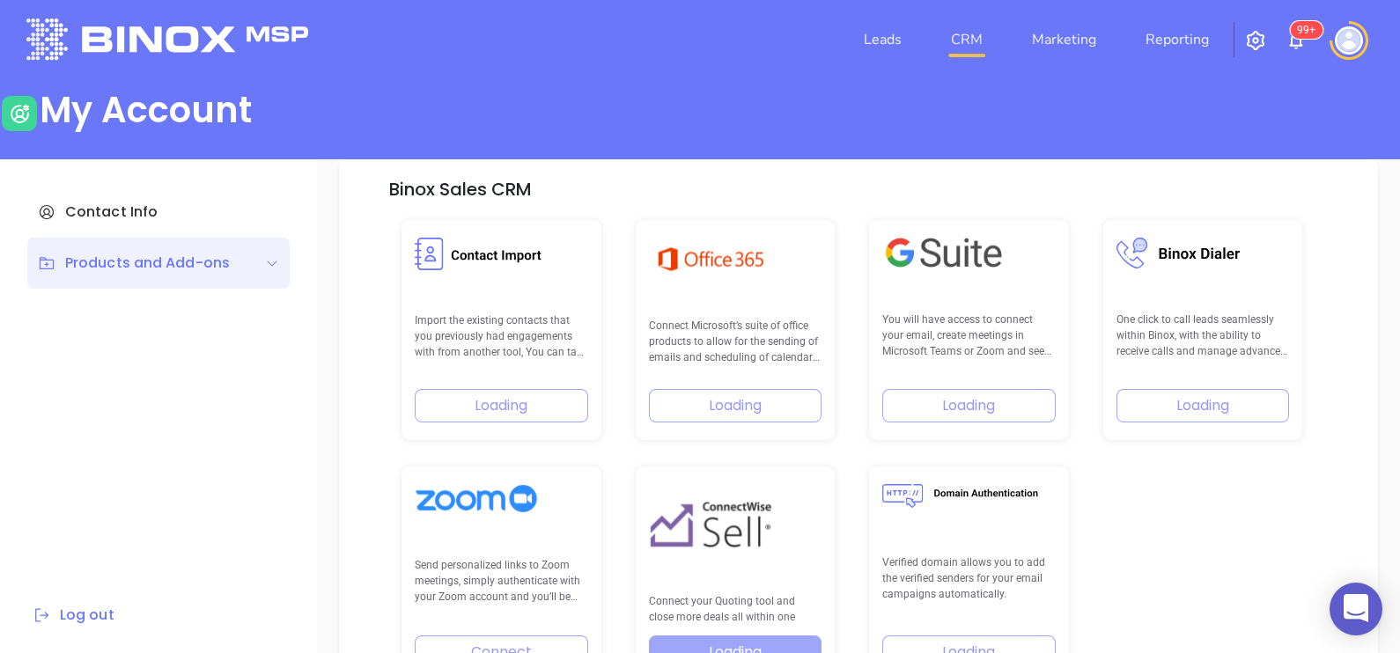
click at [961, 31] on link "CRM" at bounding box center [967, 39] width 46 height 35
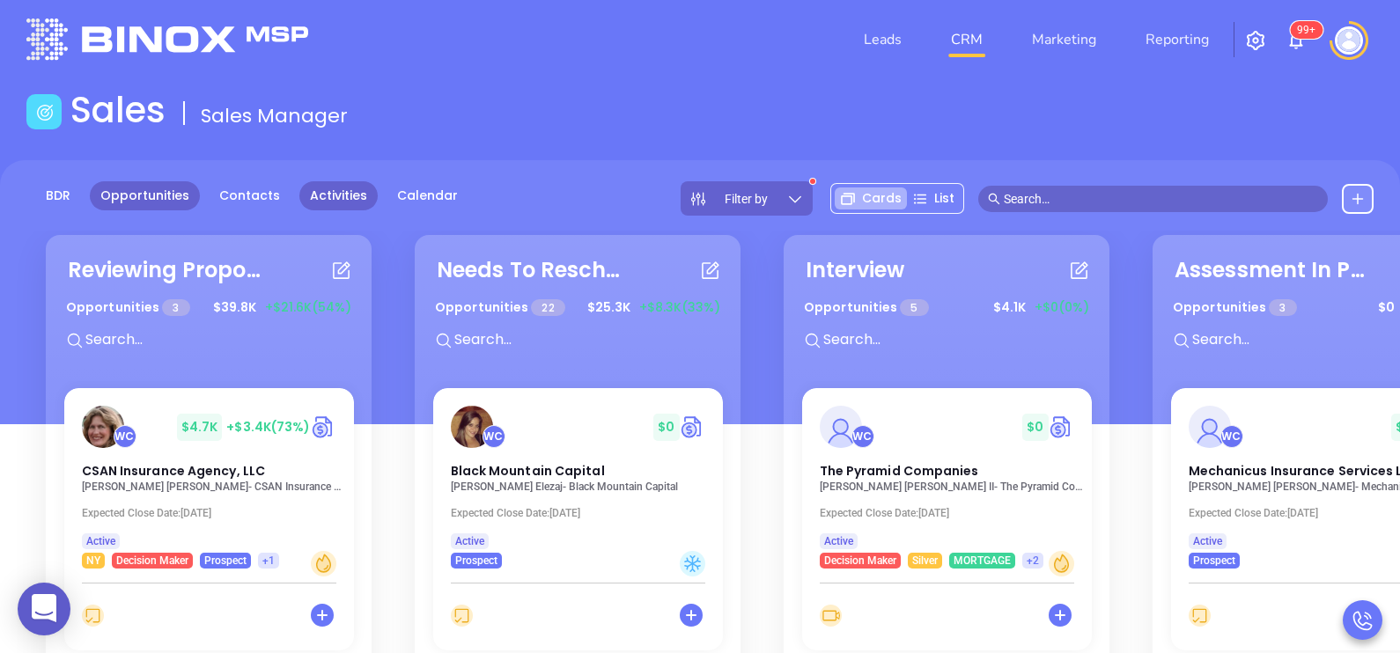
click at [328, 198] on link "Activities" at bounding box center [338, 195] width 78 height 29
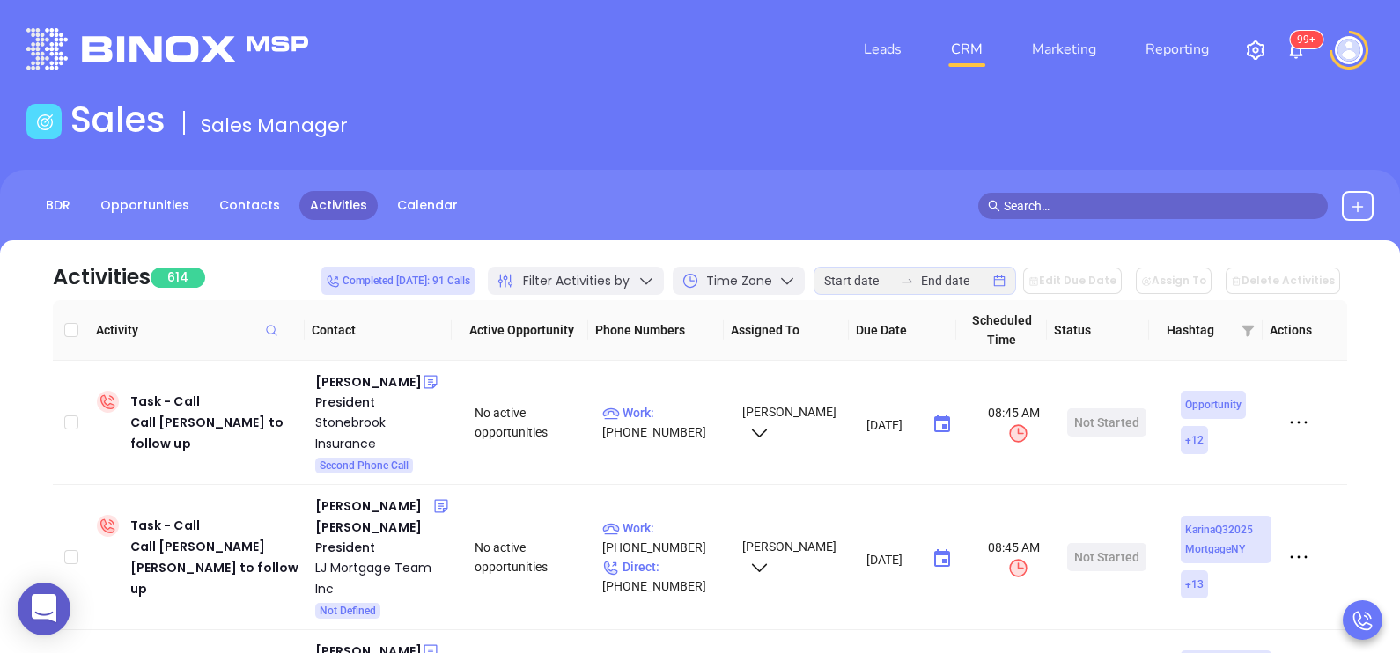
click at [921, 282] on div at bounding box center [907, 281] width 28 height 14
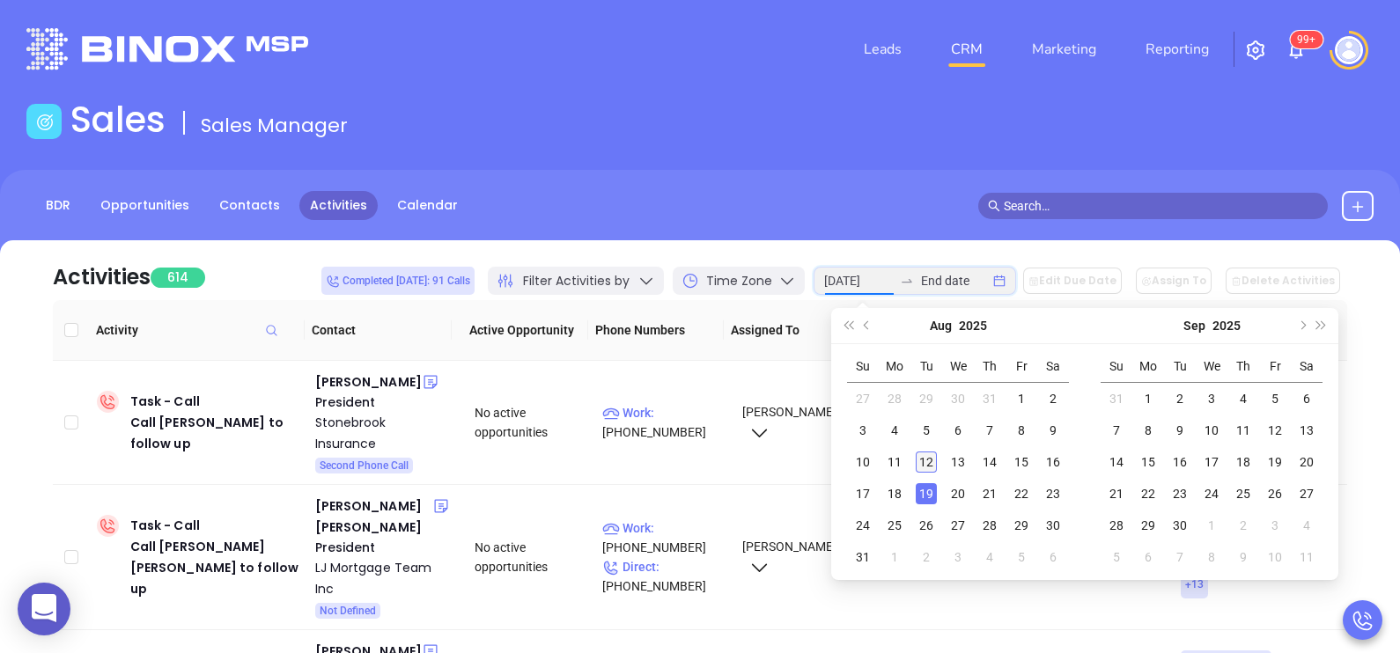
type input "2025-08-12"
click at [929, 464] on div "12" at bounding box center [926, 462] width 21 height 21
type input "2025-08-12"
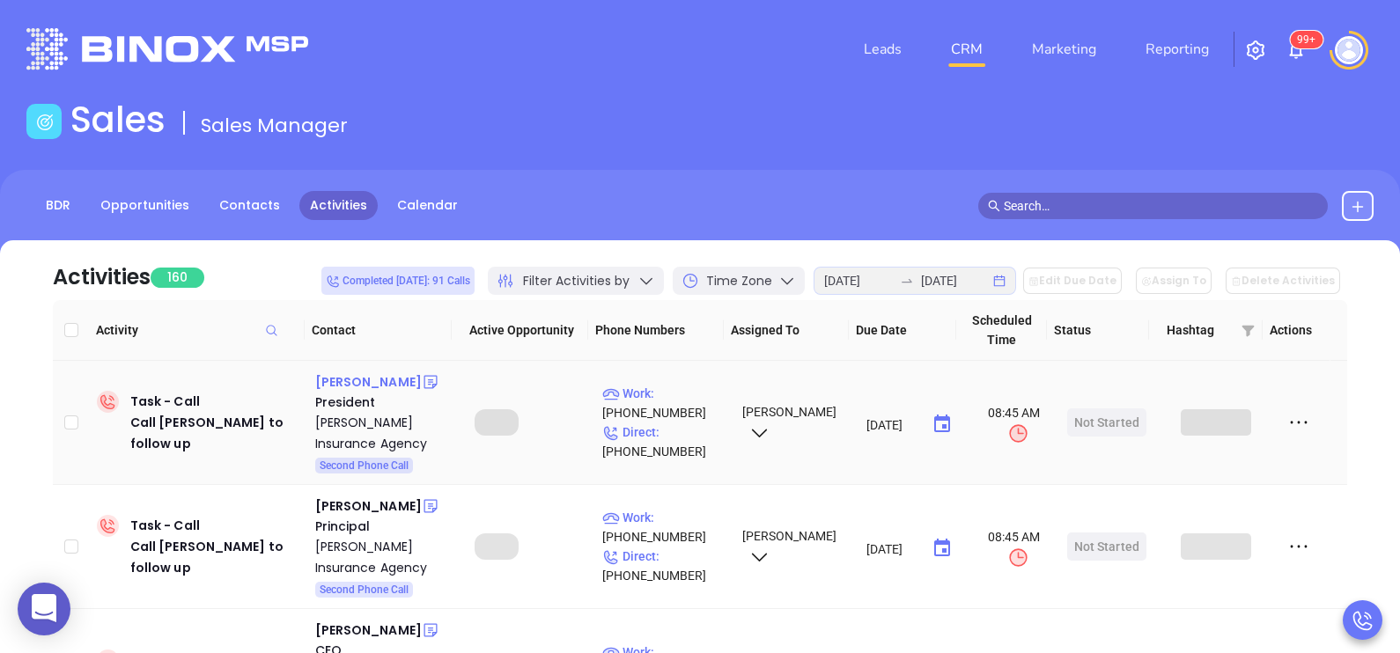
click at [365, 387] on div "Lisa Hamm" at bounding box center [368, 382] width 107 height 21
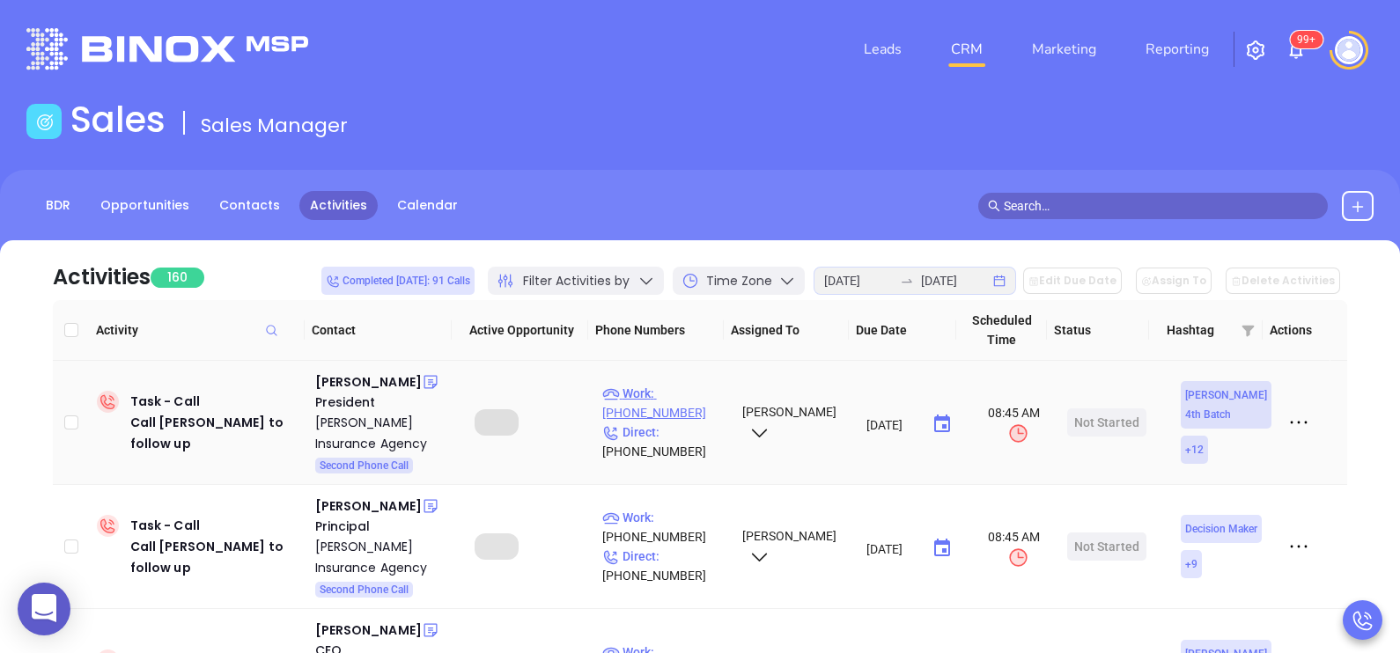
click at [677, 400] on p "Work : (201) 991-7598" at bounding box center [664, 403] width 124 height 39
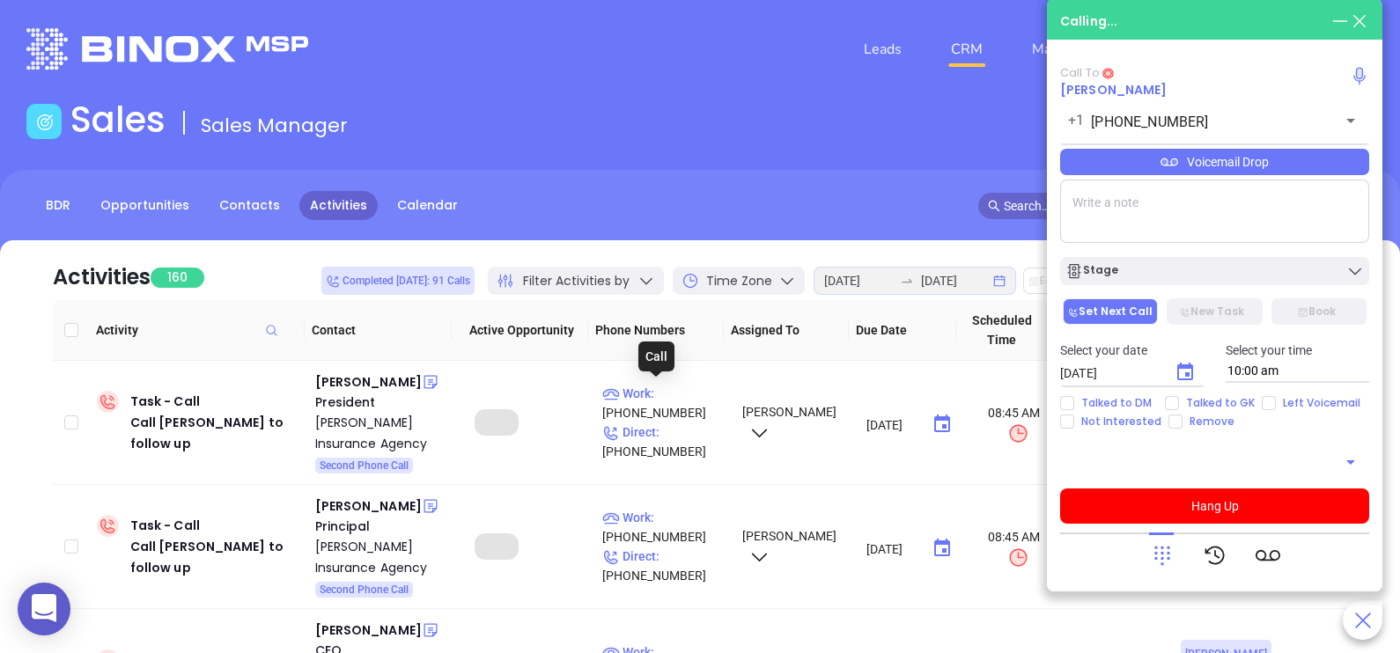
type input "(201) 991-7598"
click at [670, 396] on p "Work : (201) 991-7598" at bounding box center [664, 403] width 124 height 39
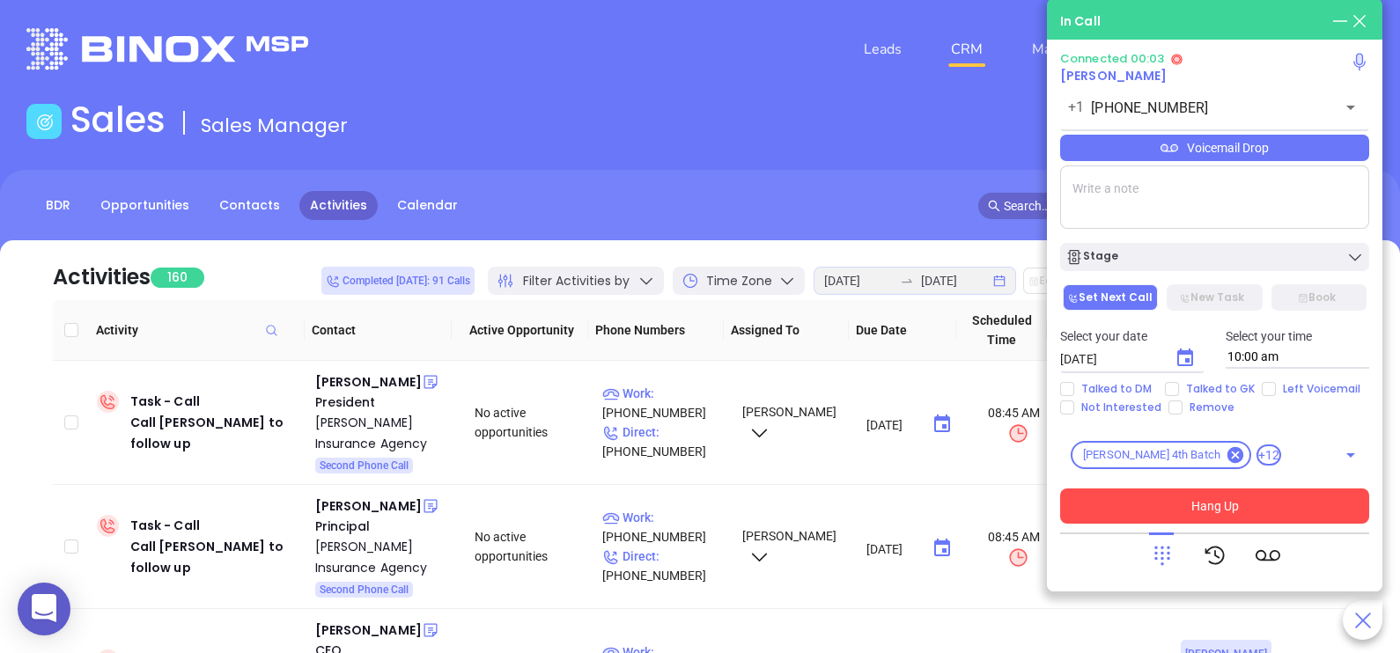
click at [1182, 505] on button "Hang Up" at bounding box center [1214, 506] width 309 height 35
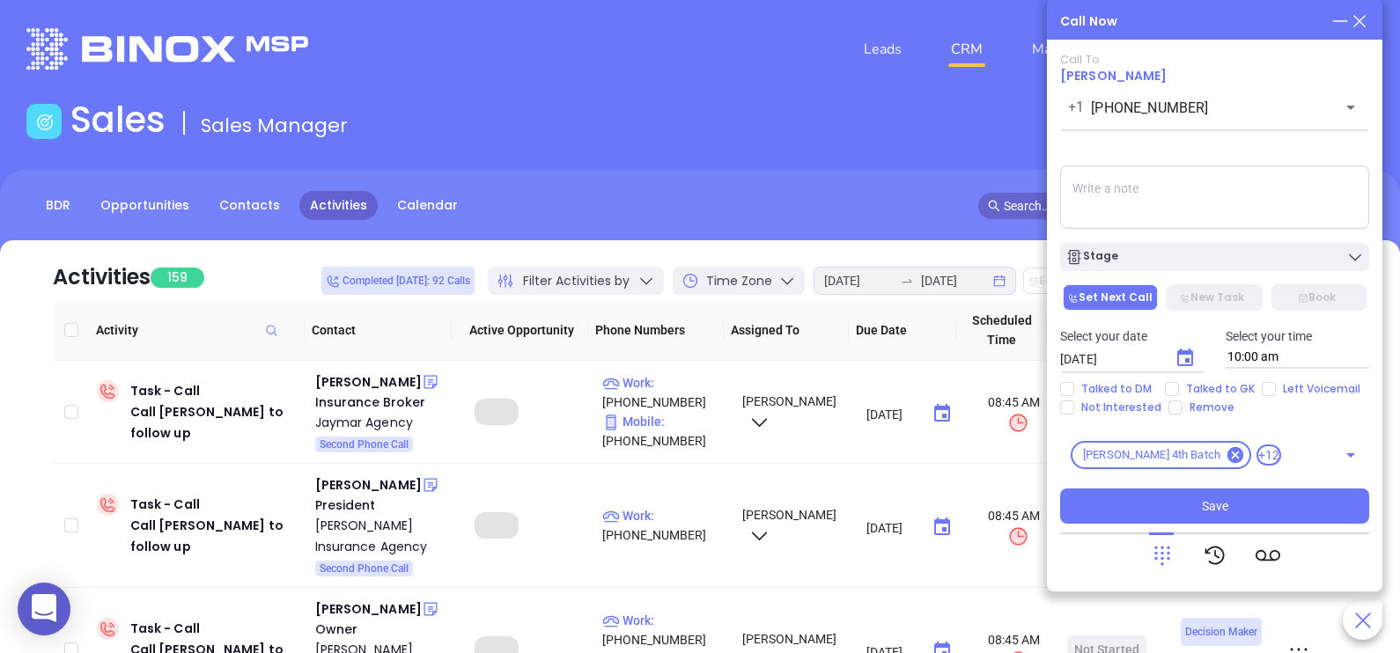
click at [1363, 22] on icon at bounding box center [1359, 20] width 19 height 19
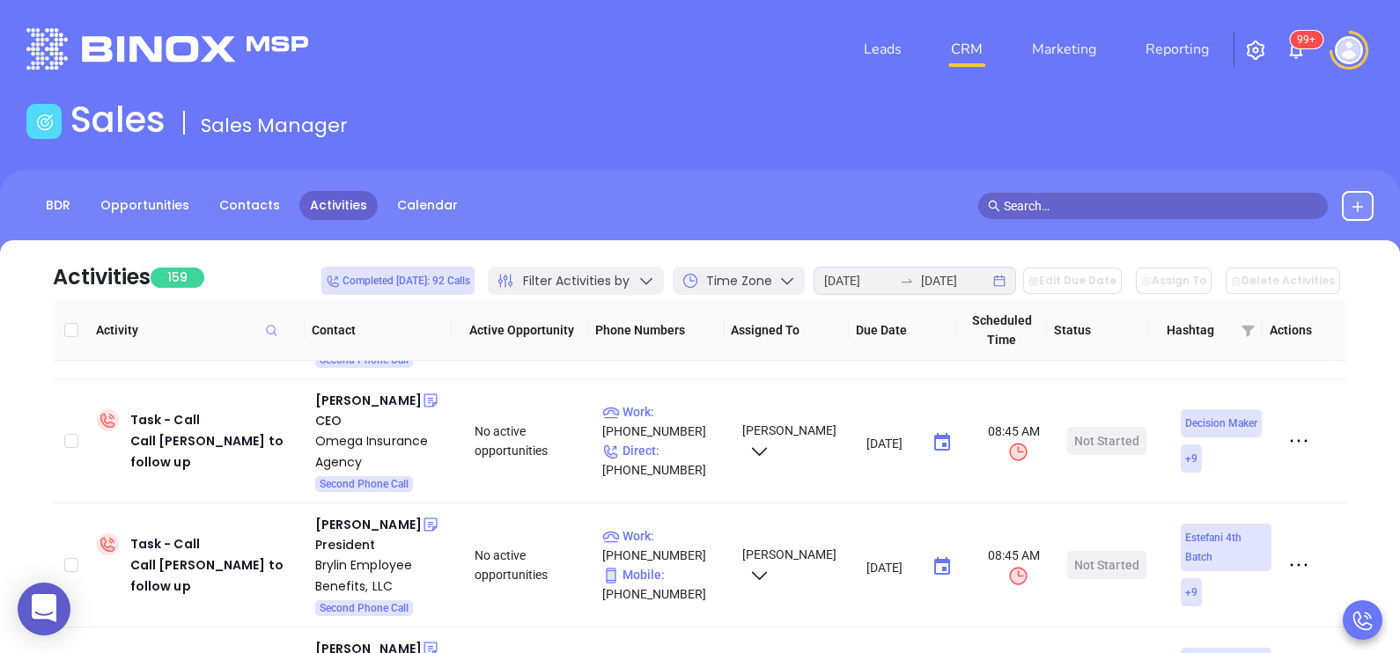
scroll to position [136, 0]
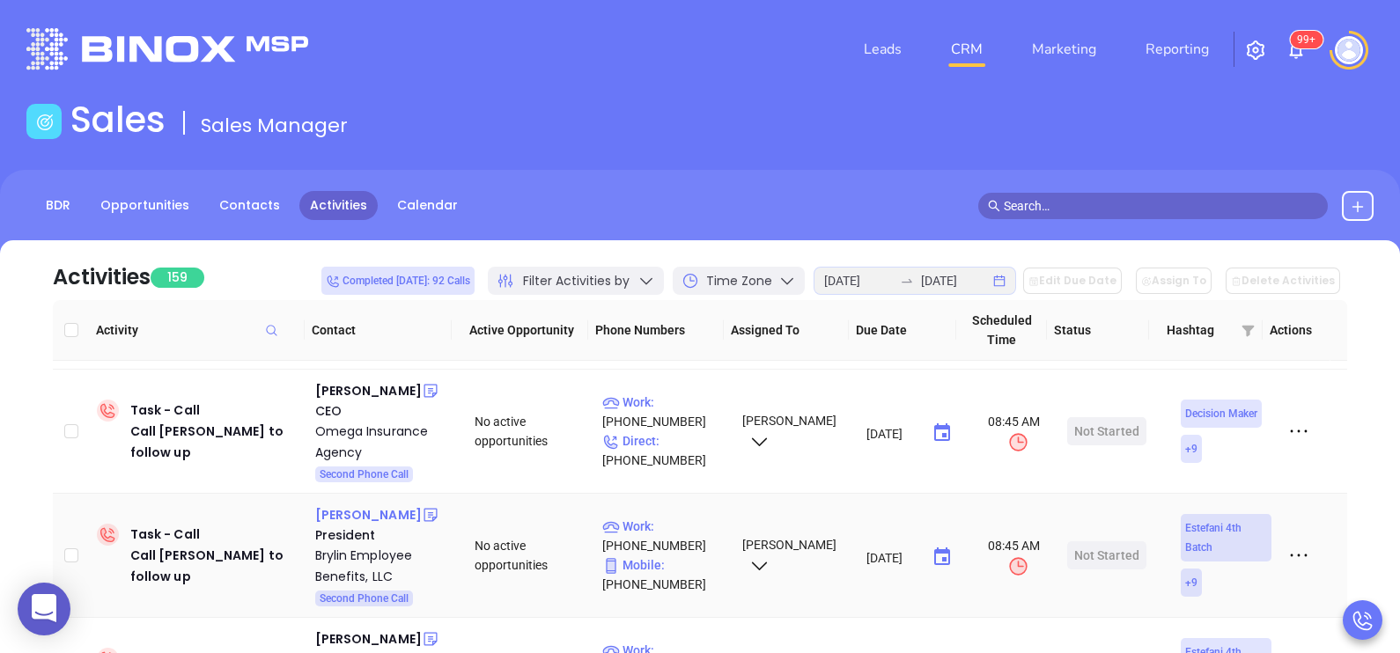
click at [377, 515] on div "William Cotte" at bounding box center [368, 515] width 107 height 21
click at [693, 529] on p "Work : (609) 259-3311" at bounding box center [664, 536] width 124 height 39
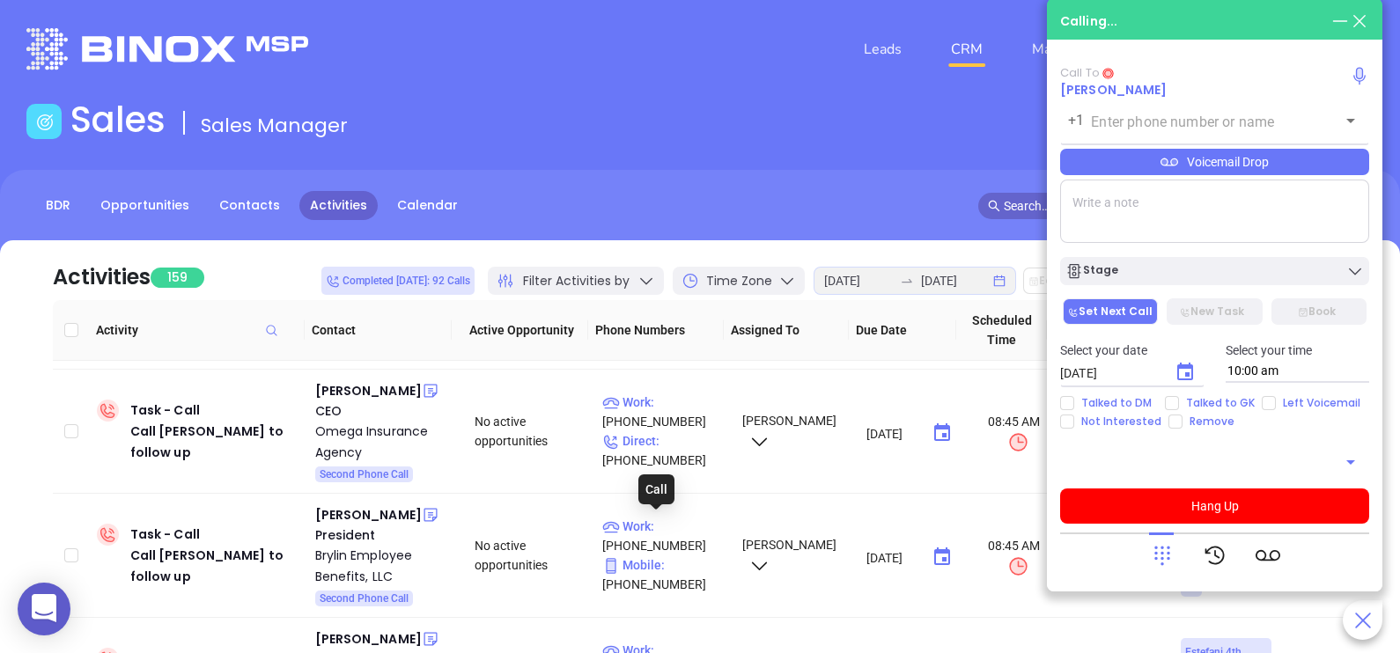
type input "(609) 259-3311"
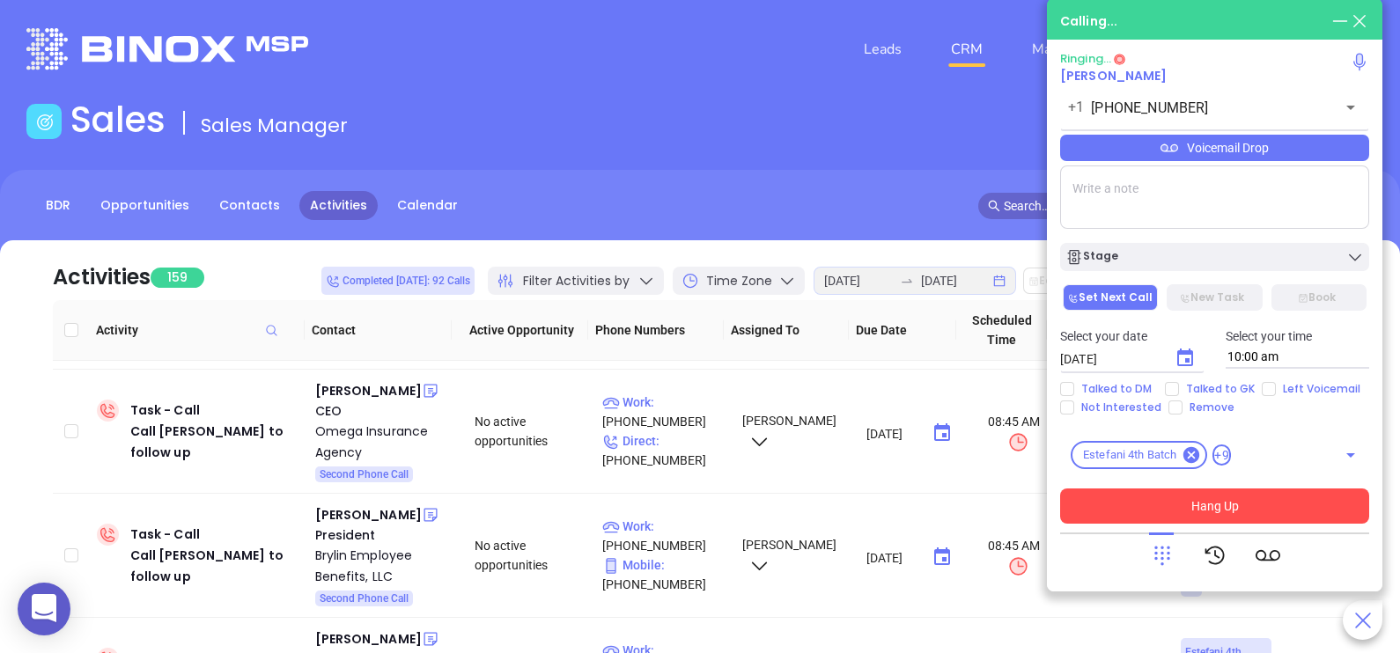
click at [1132, 505] on button "Hang Up" at bounding box center [1214, 506] width 309 height 35
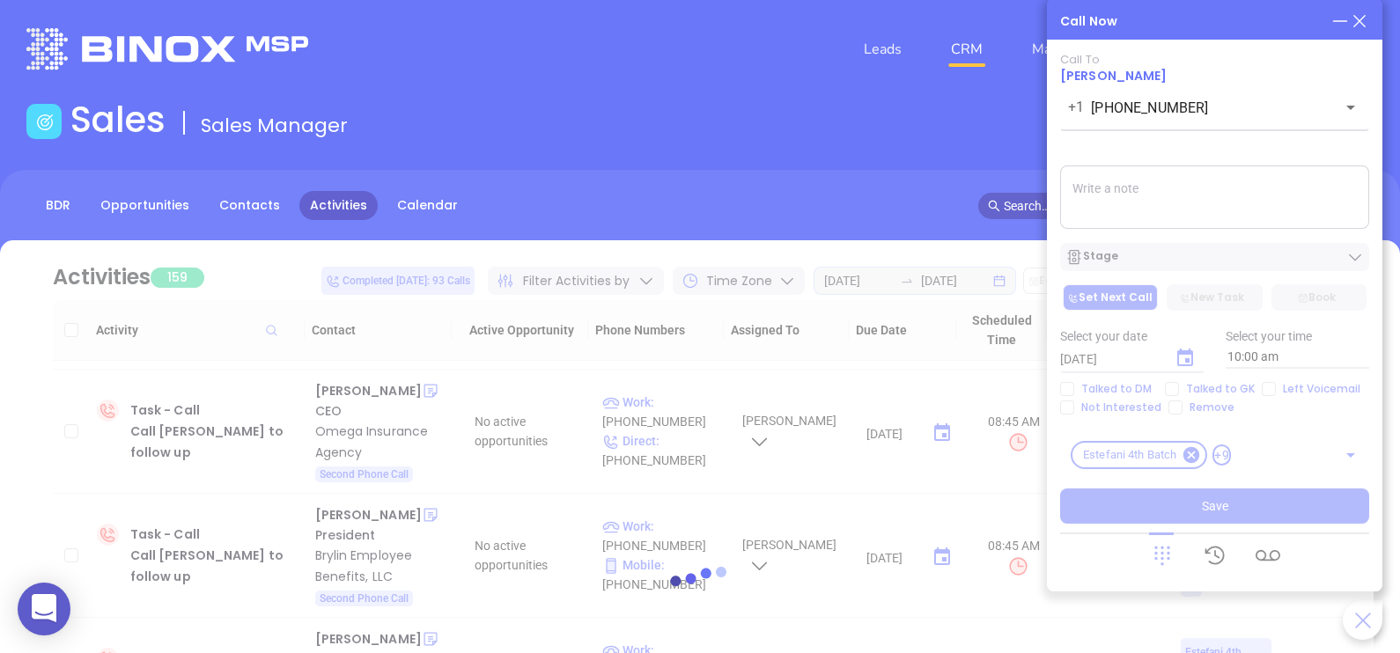
click at [1357, 20] on icon at bounding box center [1359, 20] width 19 height 19
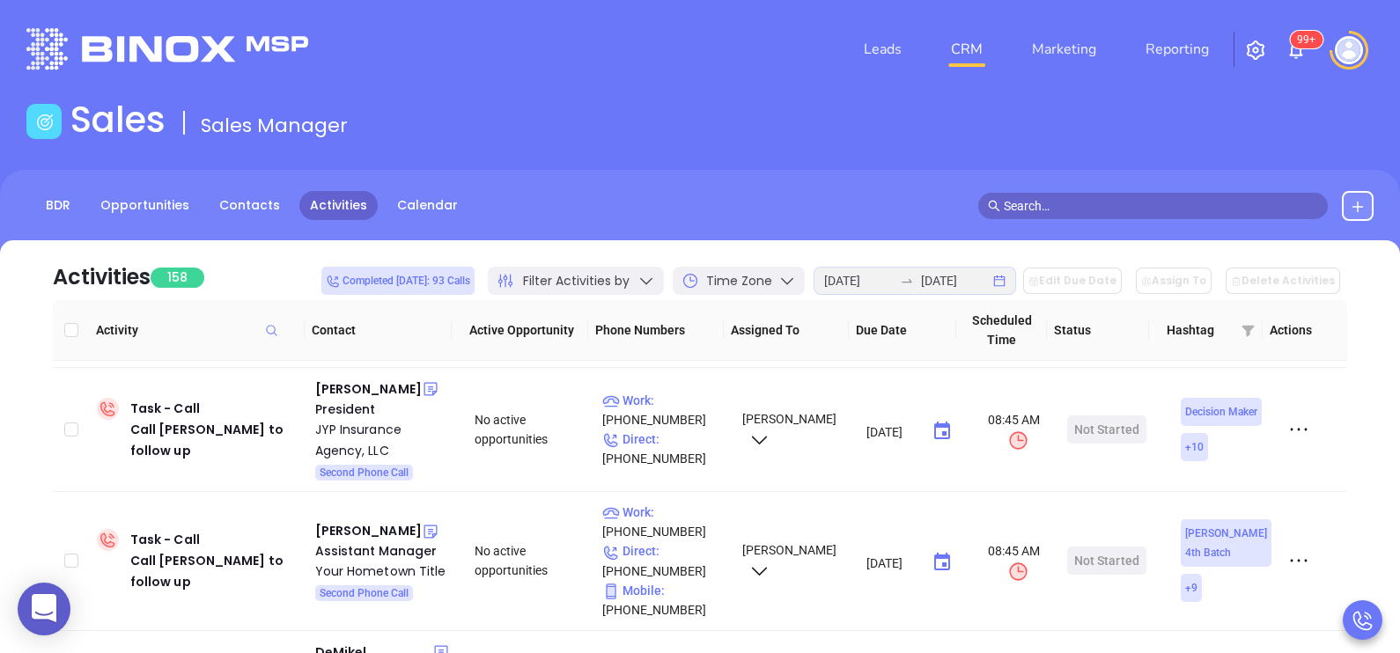
scroll to position [770, 0]
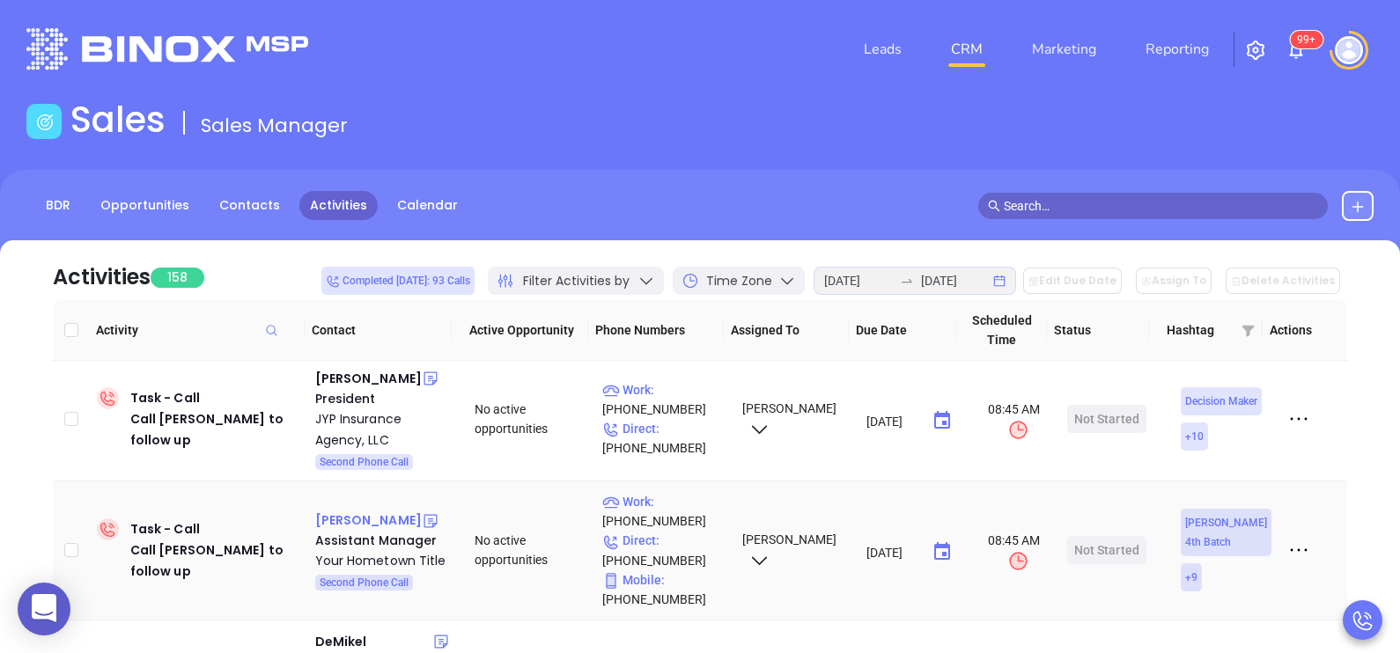
click at [371, 524] on div "Renata Manno" at bounding box center [368, 520] width 107 height 21
click at [689, 510] on p "Work : (856) 702-6845" at bounding box center [664, 511] width 124 height 39
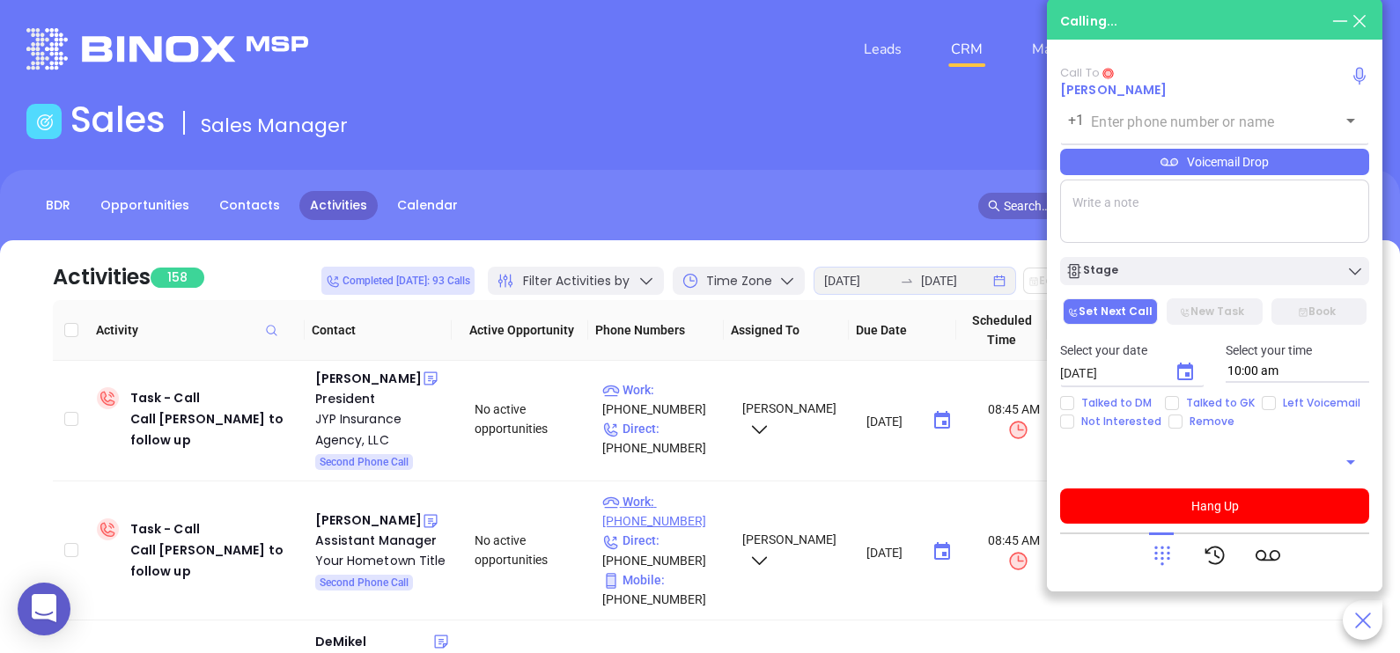
type input "(856) 702-6845"
click at [687, 505] on p "Work : (856) 702-6845" at bounding box center [664, 511] width 124 height 39
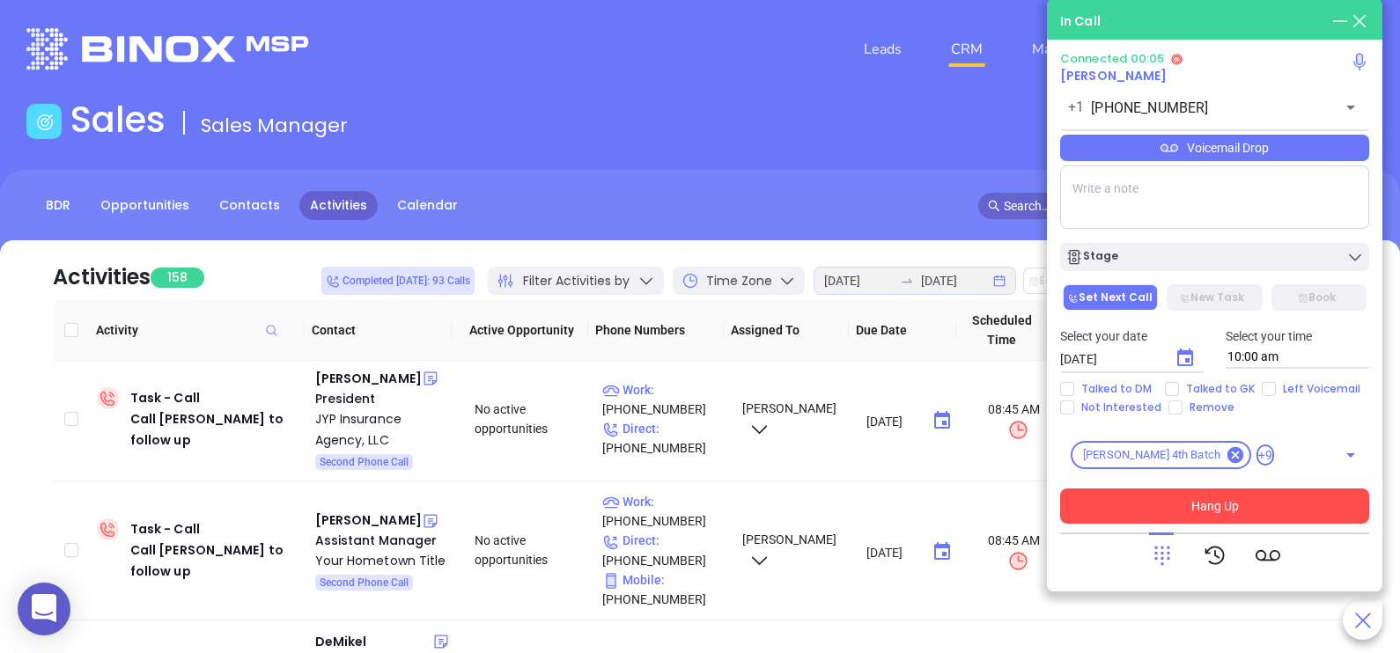
click at [1261, 511] on button "Hang Up" at bounding box center [1214, 506] width 309 height 35
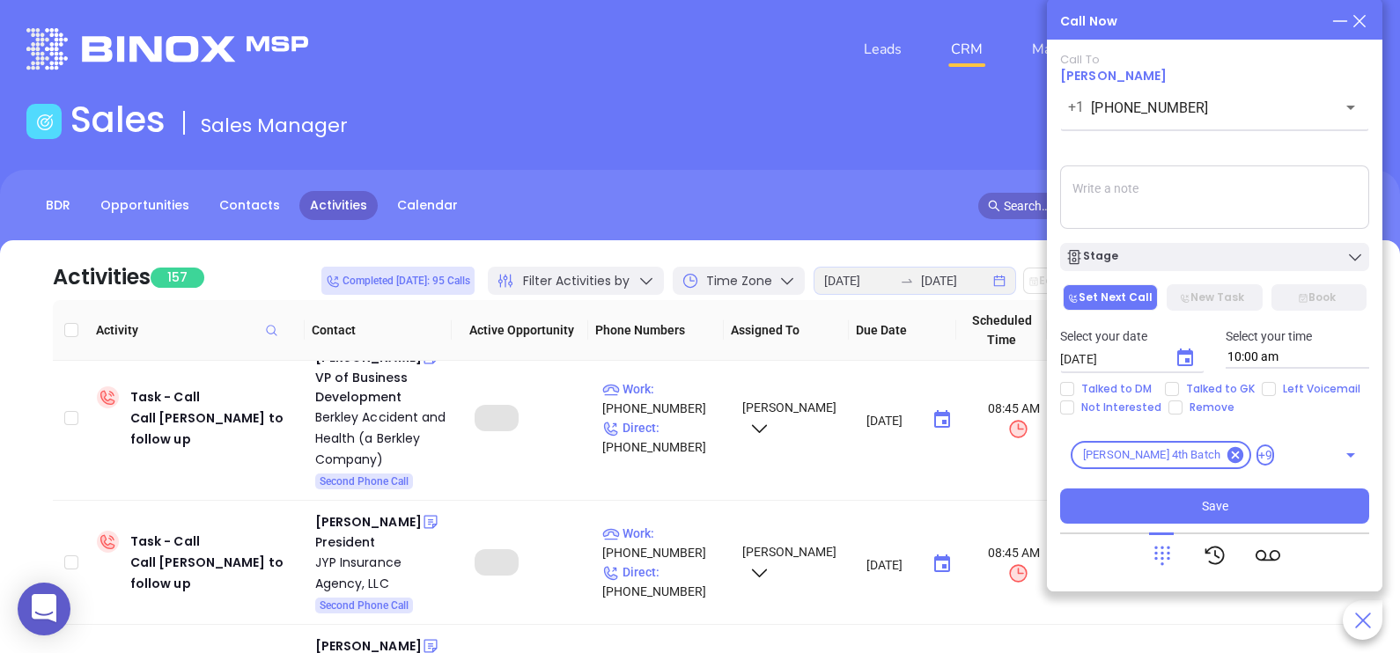
click at [1357, 22] on div "Activity Completed" at bounding box center [1245, 52] width 282 height 77
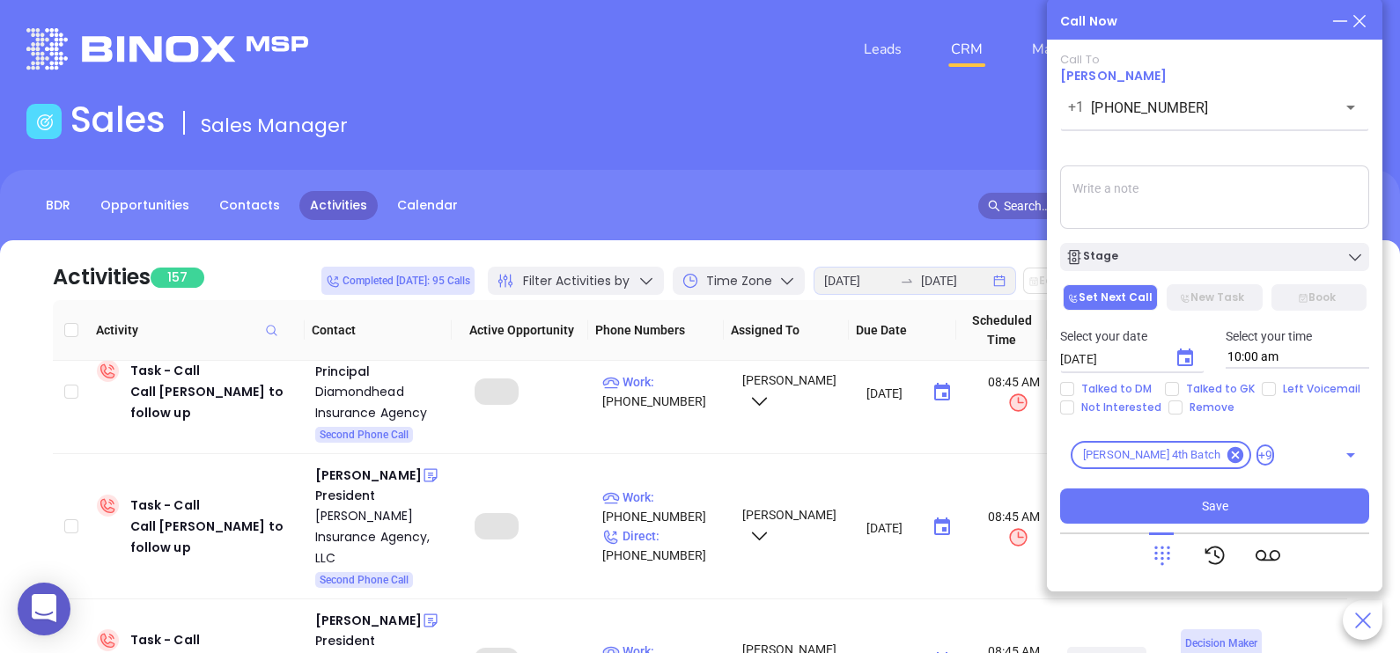
click at [1357, 26] on icon at bounding box center [1359, 20] width 19 height 19
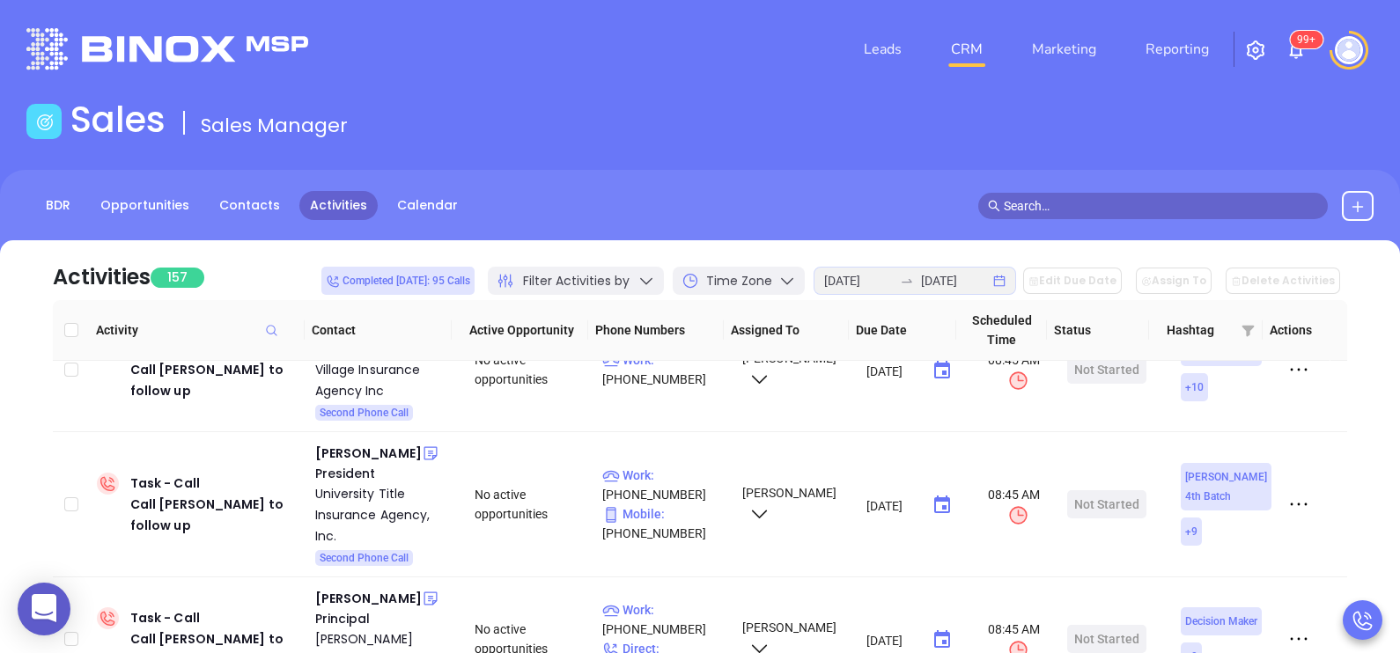
scroll to position [1080, 0]
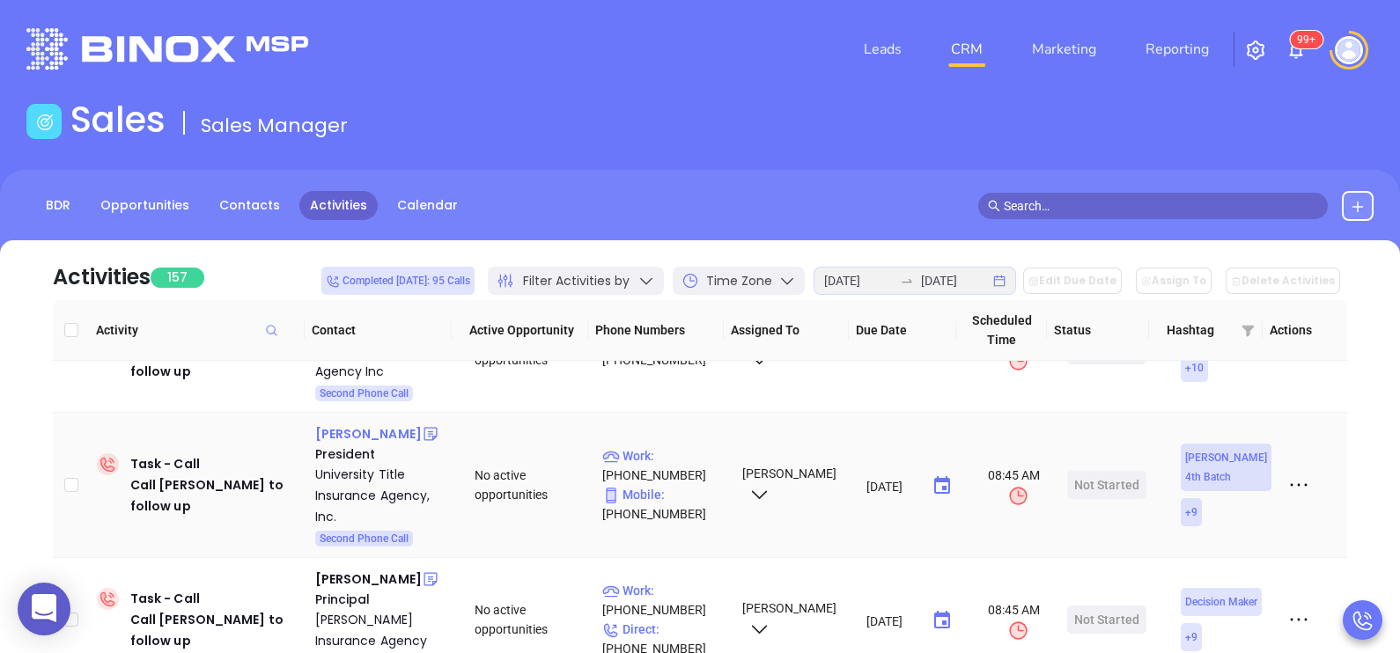
click at [357, 424] on div "Tara Guld" at bounding box center [368, 434] width 107 height 21
click at [683, 446] on p "Work : (609) 597-6611" at bounding box center [664, 465] width 124 height 39
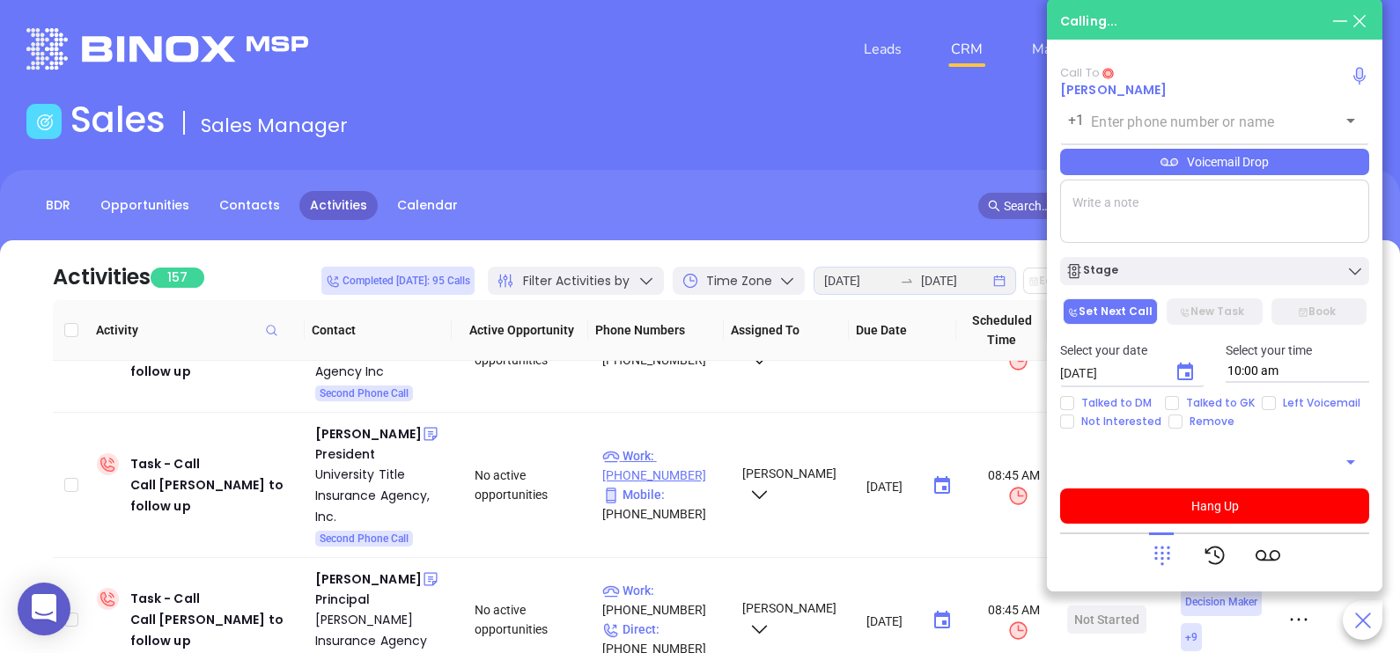
type input "(609) 597-6611"
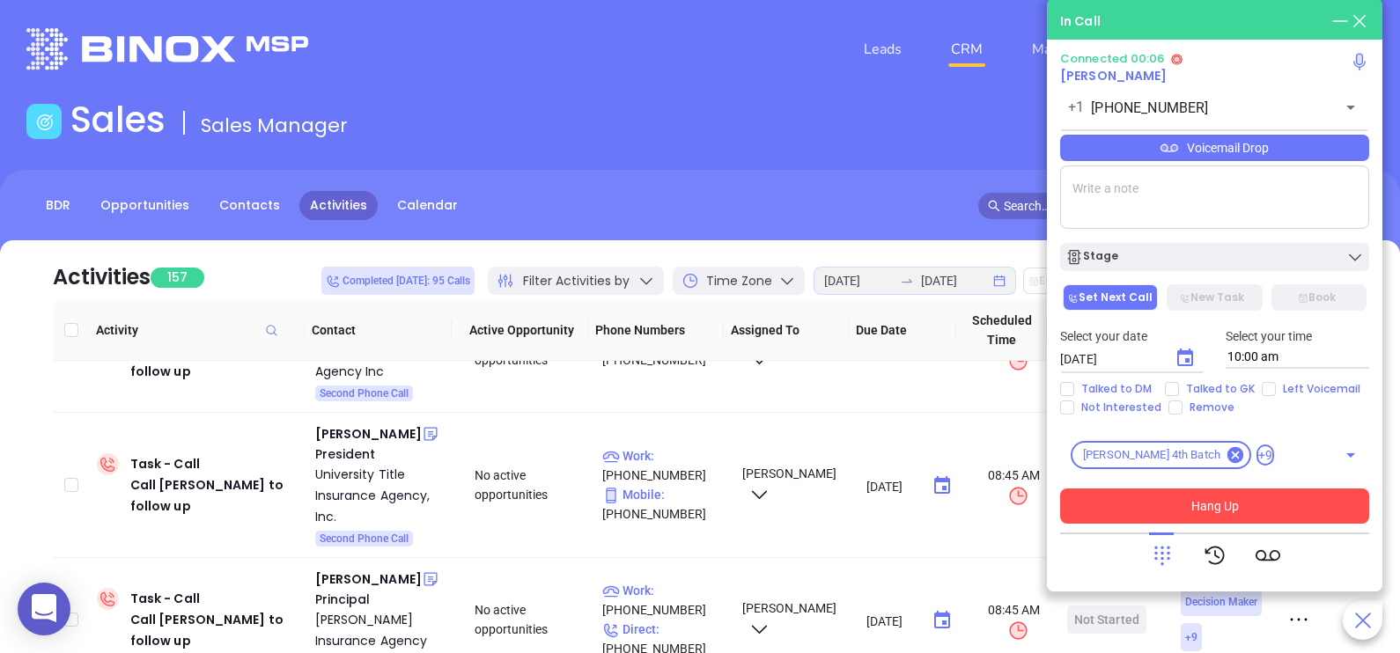
click at [1214, 500] on button "Hang Up" at bounding box center [1214, 506] width 309 height 35
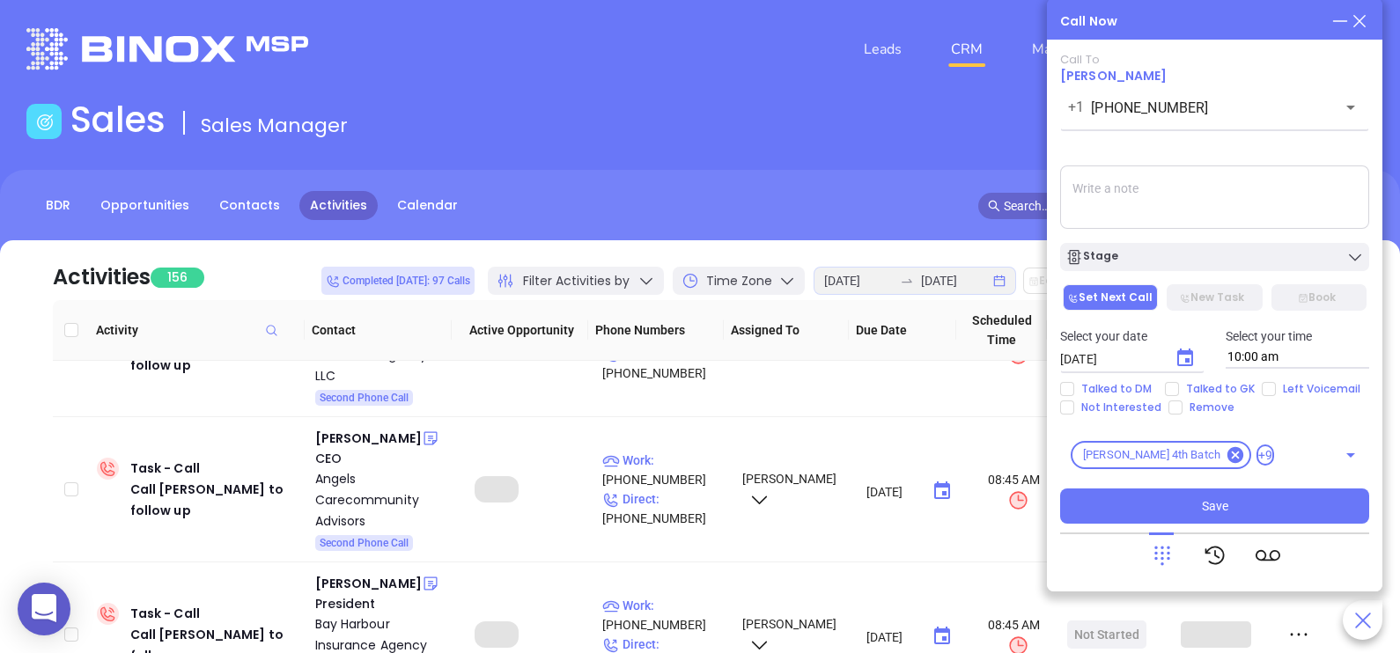
click at [1356, 26] on icon at bounding box center [1359, 20] width 19 height 19
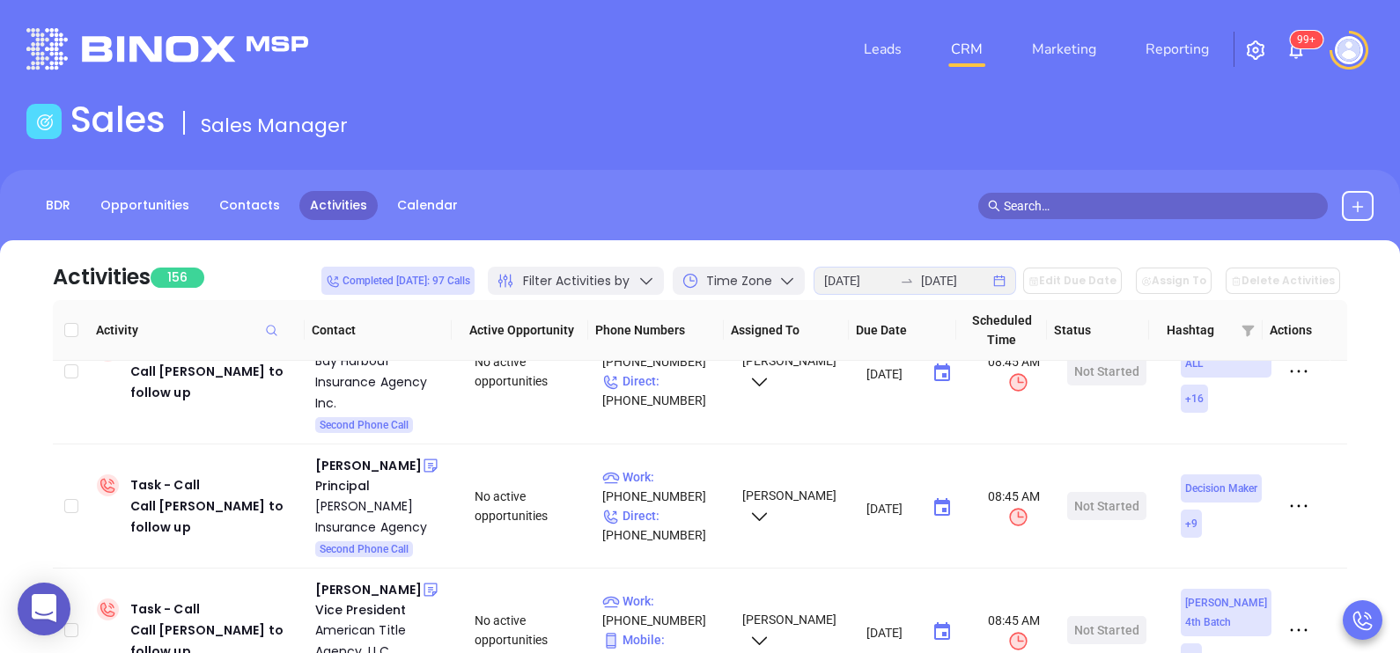
scroll to position [1353, 0]
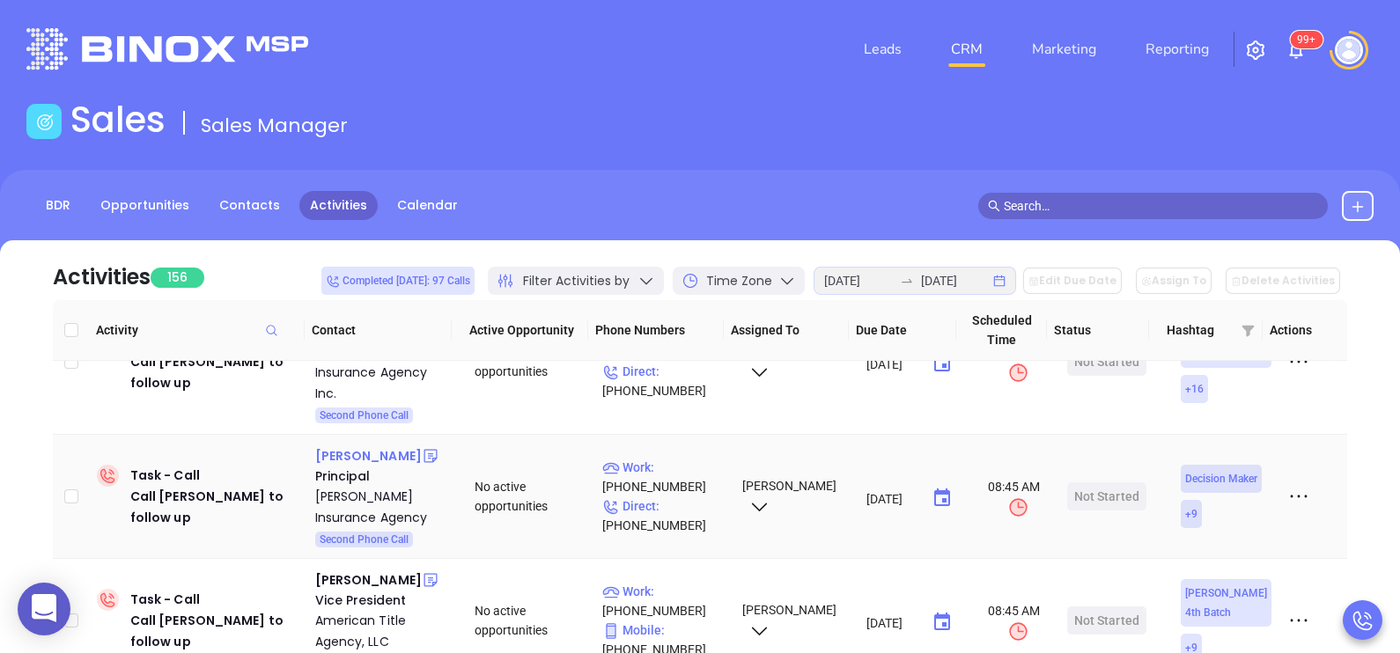
click at [365, 446] on div "Jorge Diaz" at bounding box center [368, 456] width 107 height 21
click at [673, 458] on p "Work : (201) 348-1288" at bounding box center [664, 477] width 124 height 39
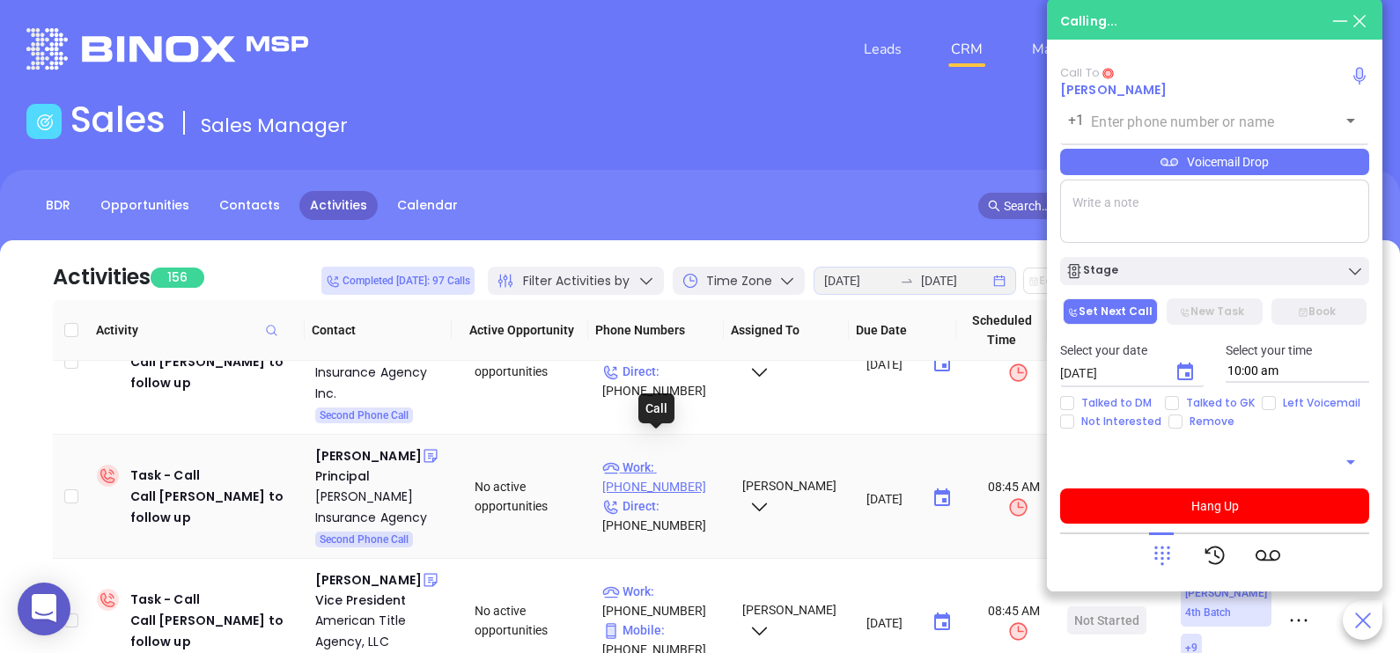
type input "(201) 348-1288"
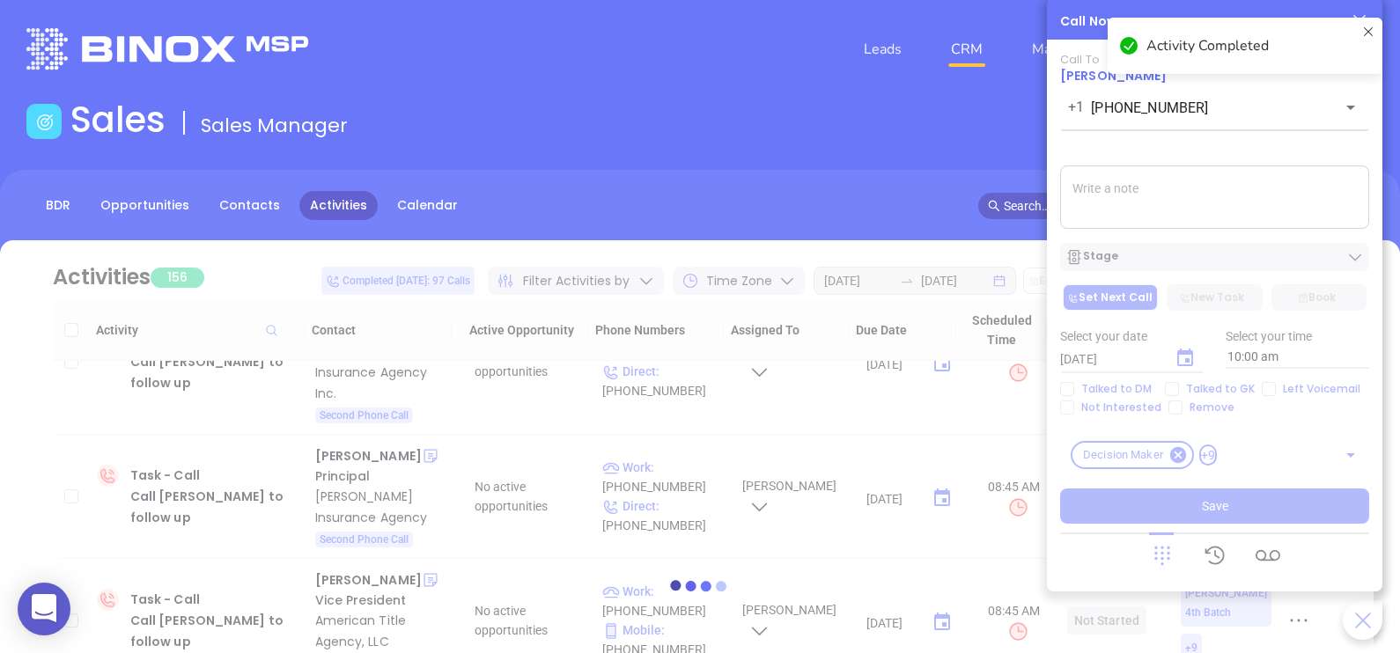
click at [1201, 247] on div at bounding box center [699, 585] width 1347 height 691
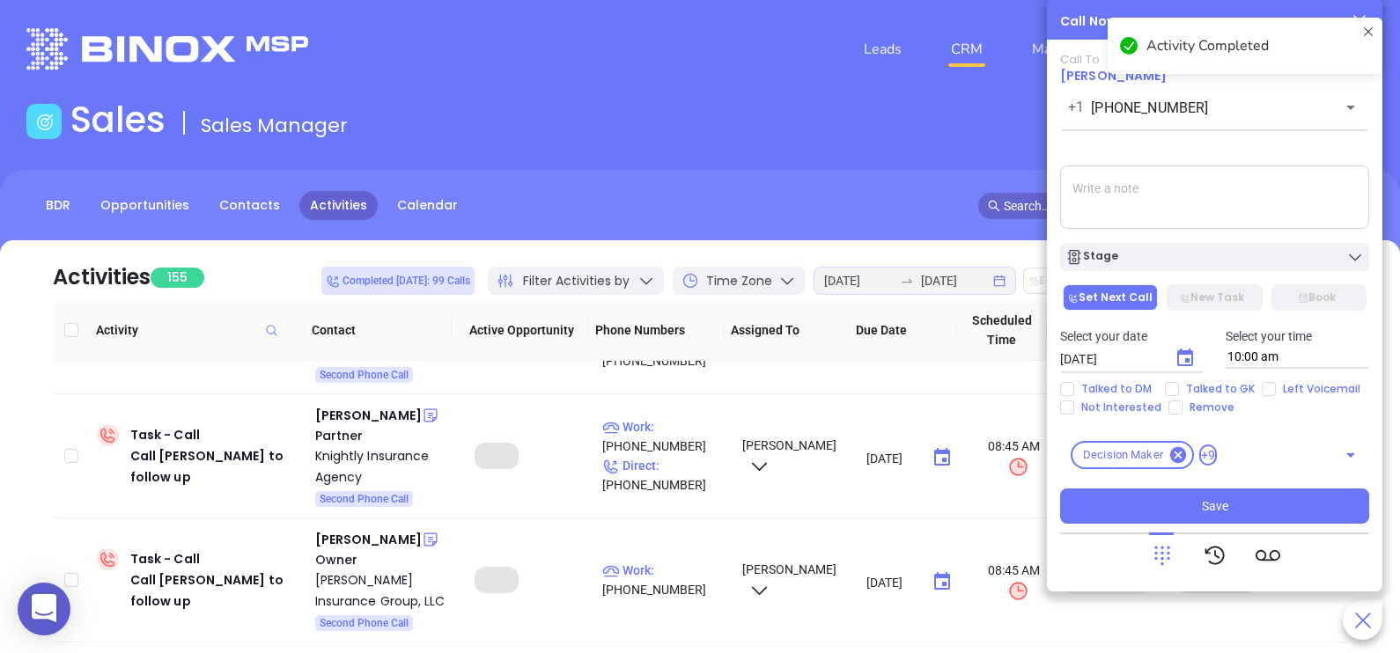
click at [1184, 258] on div "Stage" at bounding box center [1214, 257] width 298 height 18
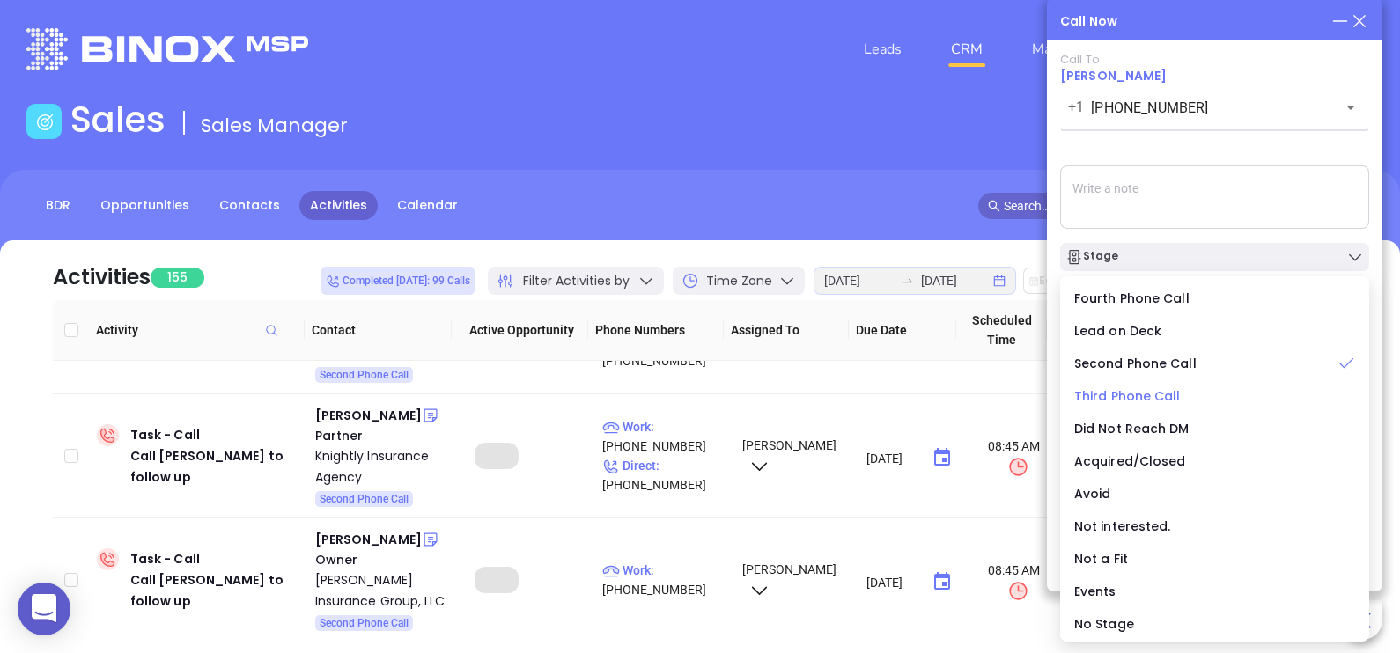
click at [1139, 398] on span "Third Phone Call" at bounding box center [1127, 396] width 107 height 18
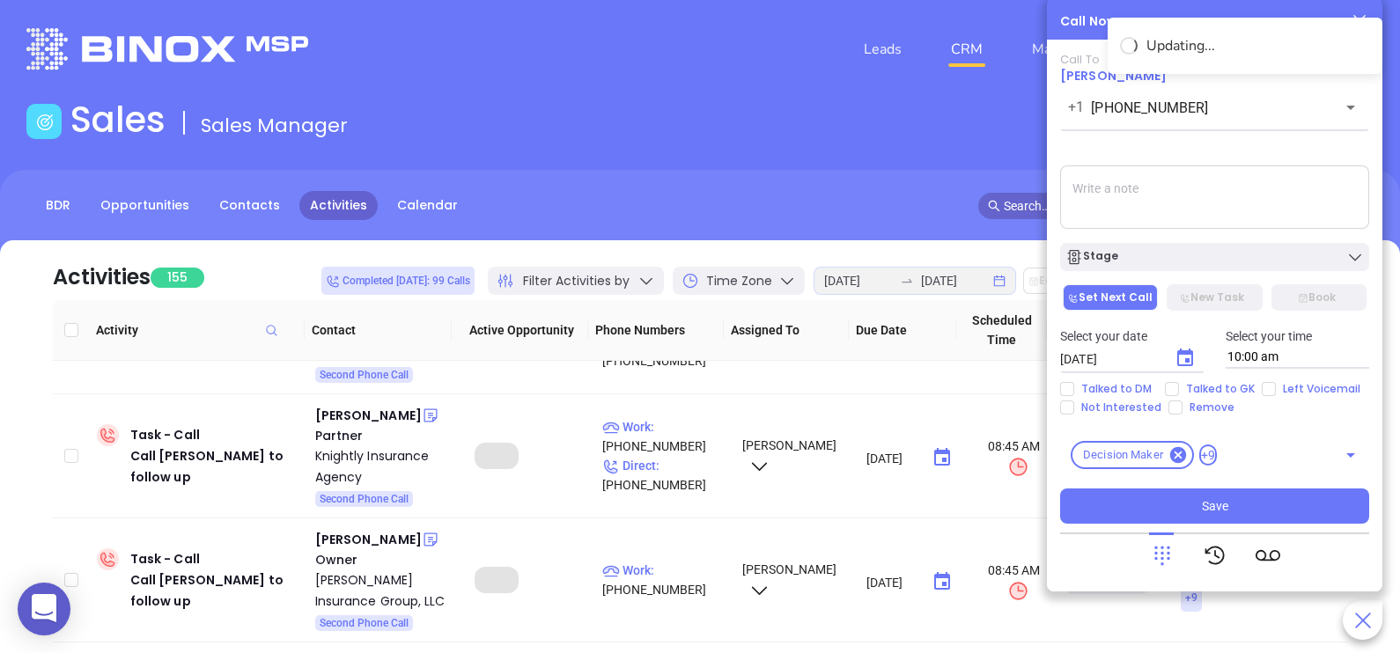
click at [1183, 360] on icon "Choose date, selected date is Aug 13, 2025" at bounding box center [1185, 358] width 21 height 21
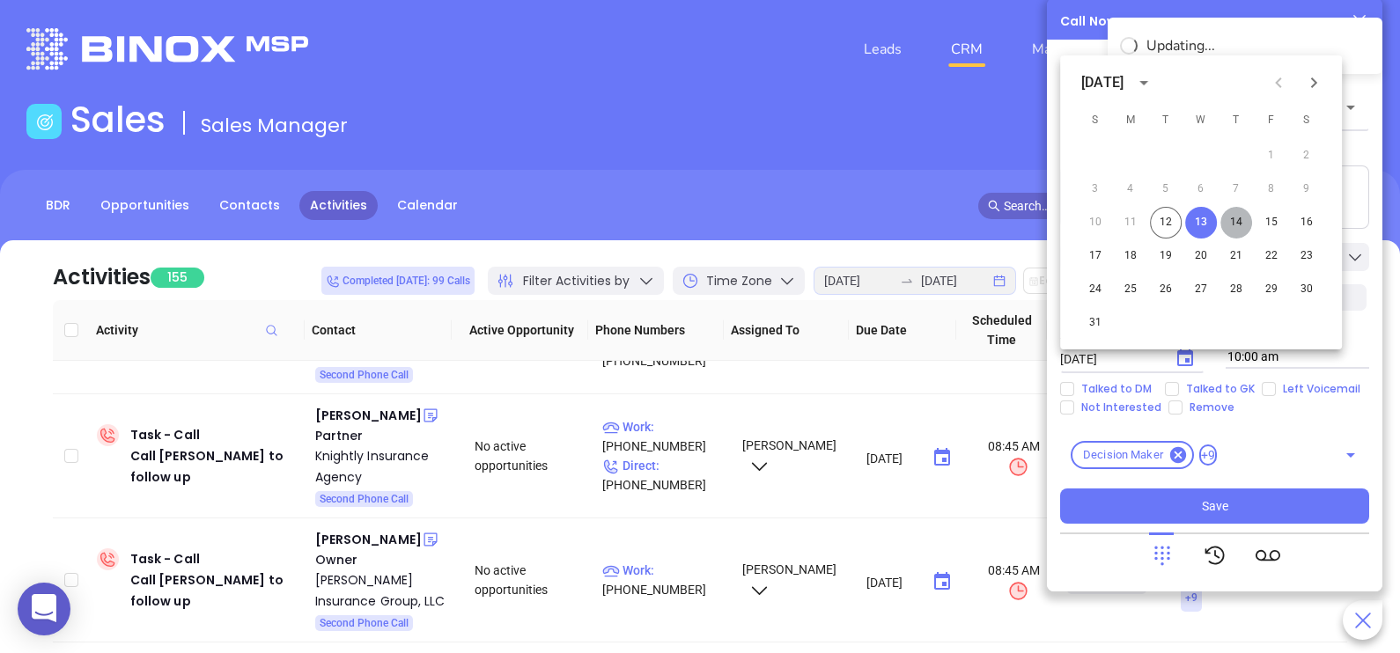
click at [1243, 220] on button "14" at bounding box center [1236, 223] width 32 height 32
type input "08/14/2025"
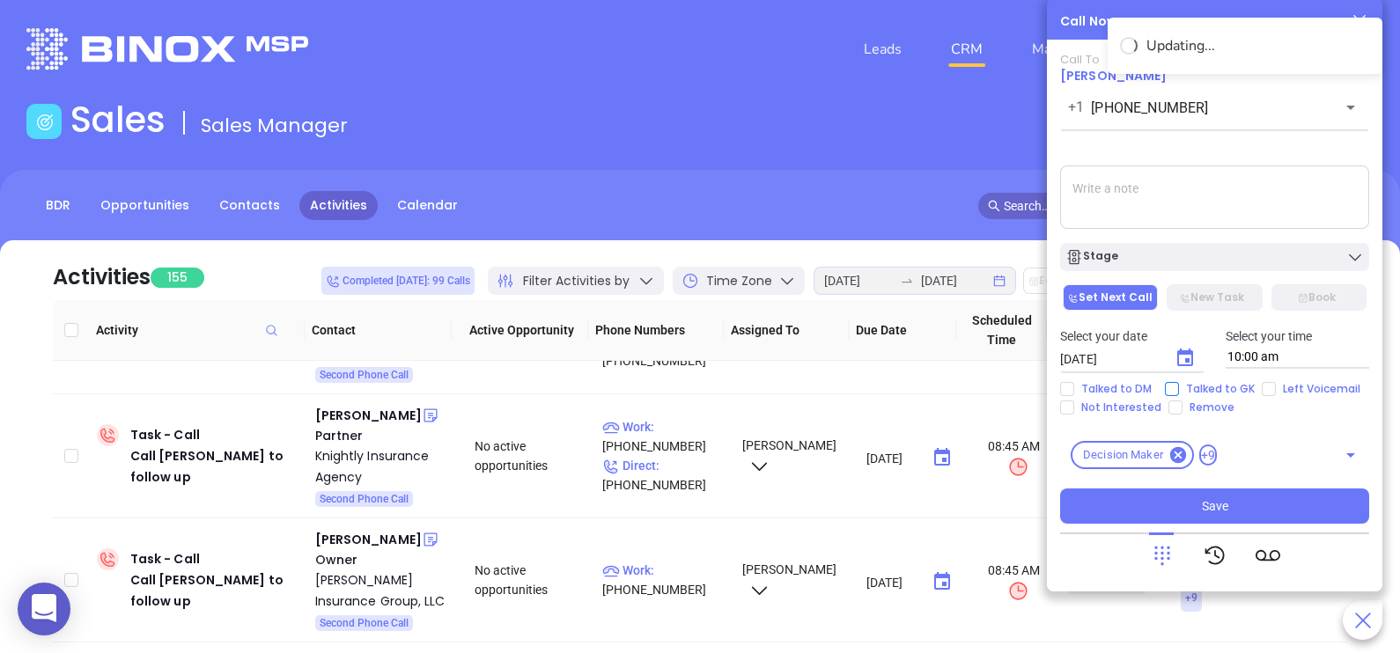
click at [1220, 387] on span "Talked to GK" at bounding box center [1220, 389] width 83 height 14
click at [1179, 387] on input "Talked to GK" at bounding box center [1172, 389] width 14 height 14
checkbox input "true"
click at [1180, 367] on icon "Choose date, selected date is Aug 14, 2025" at bounding box center [1185, 358] width 21 height 21
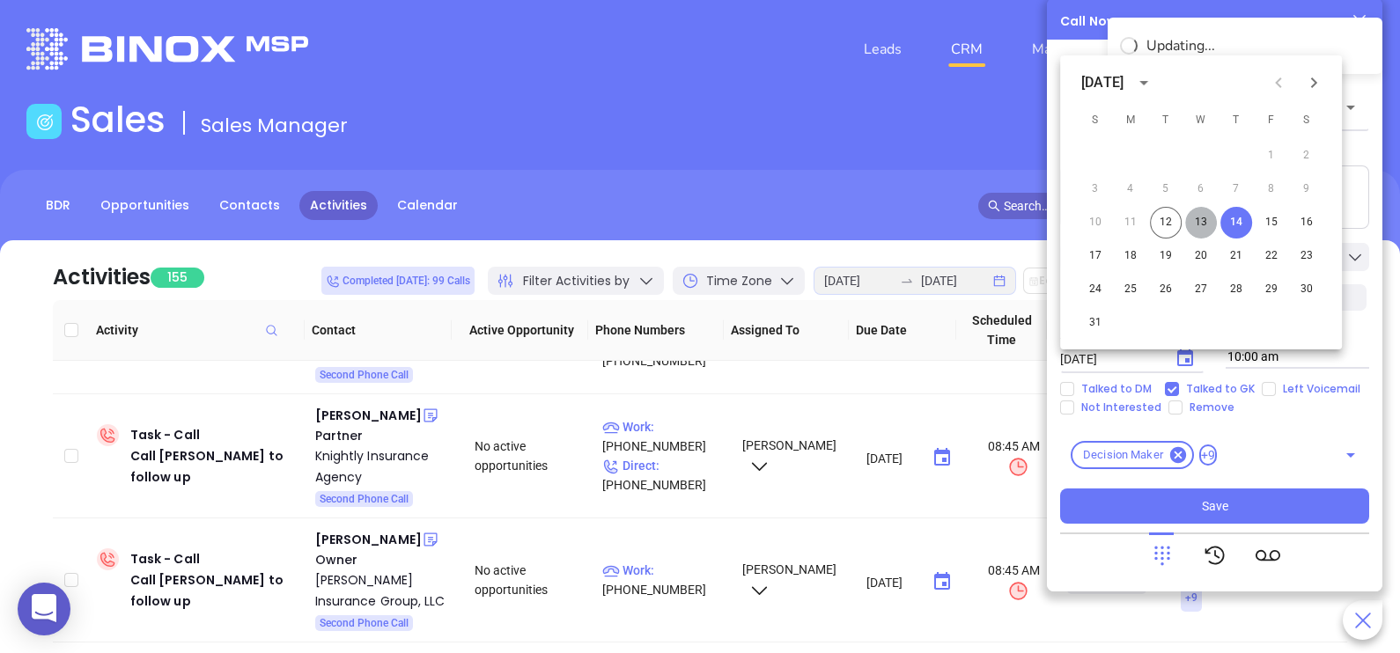
click at [1216, 220] on button "13" at bounding box center [1201, 223] width 32 height 32
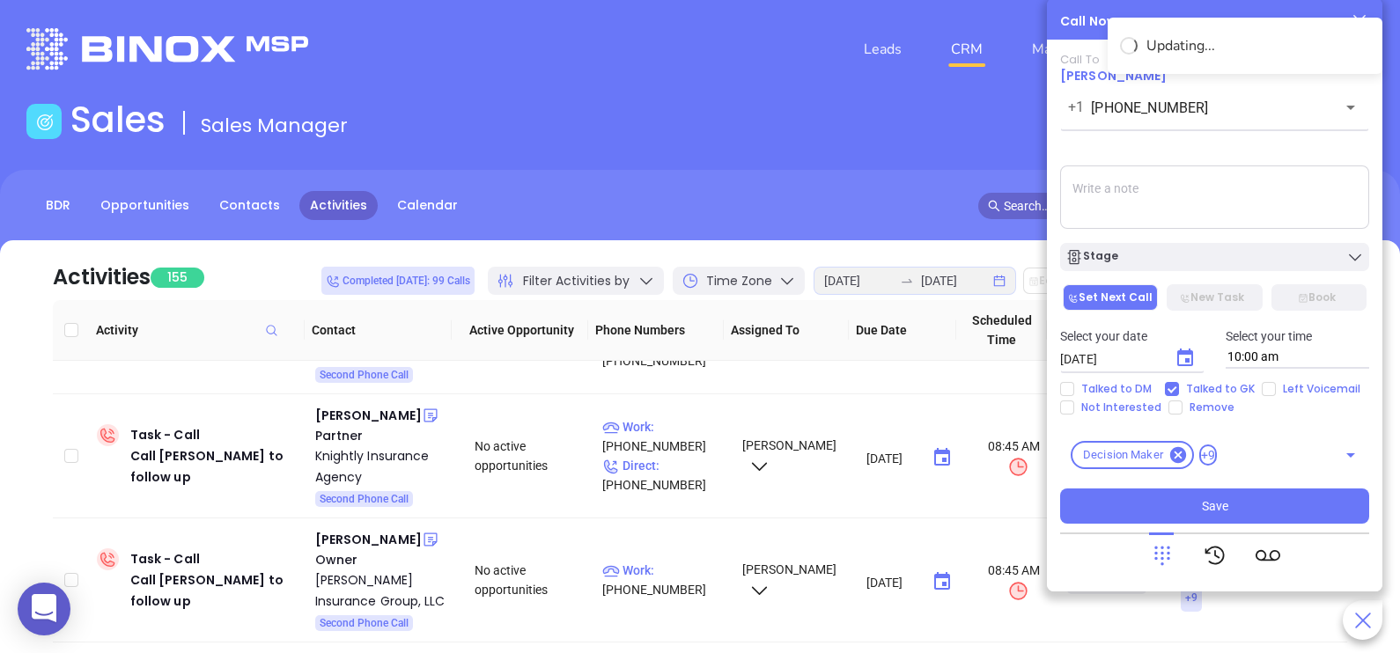
type input "[DATE]"
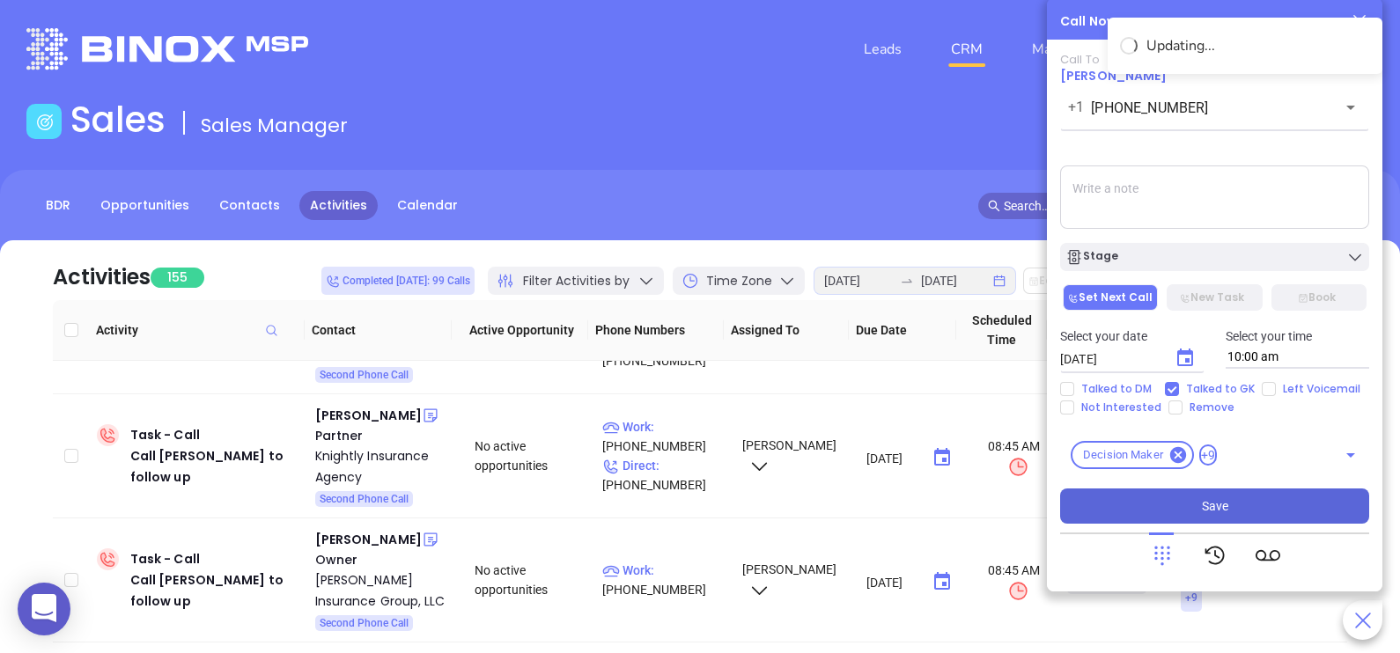
click at [1257, 494] on button "Save" at bounding box center [1214, 506] width 309 height 35
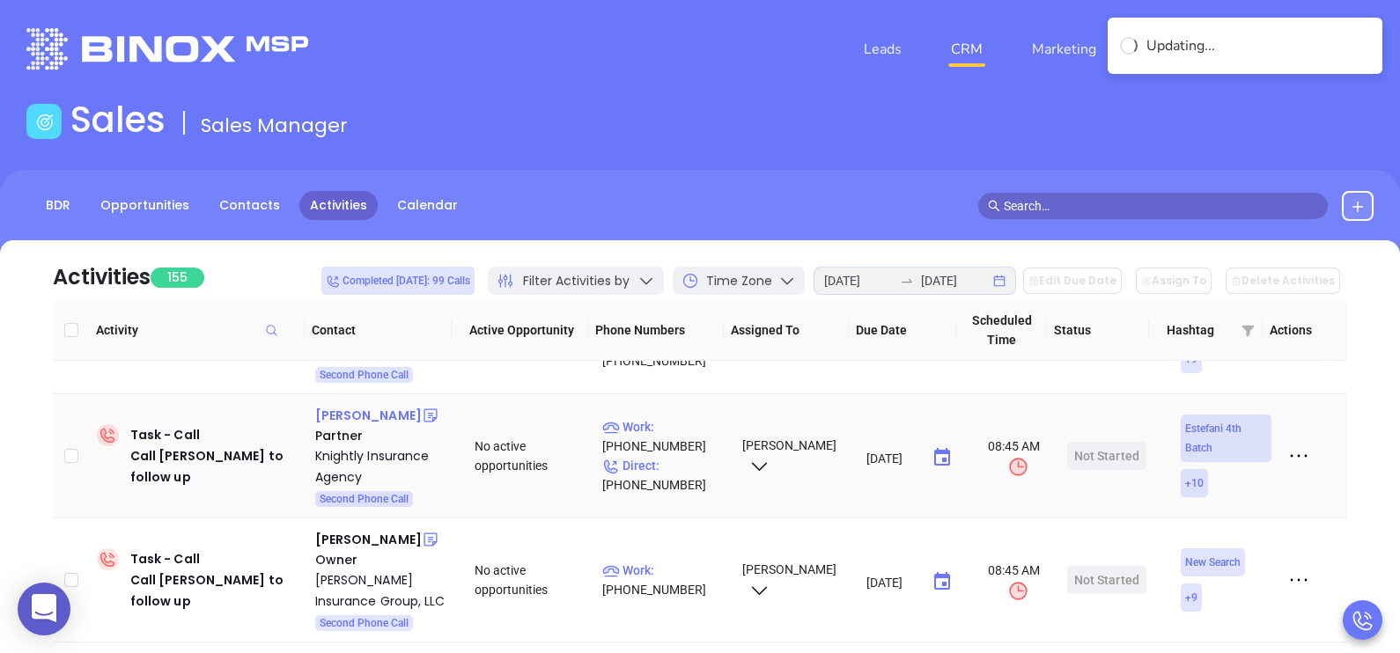
click at [386, 405] on div "Sean Knightly" at bounding box center [368, 415] width 107 height 21
click at [682, 417] on p "Work : (973) 795-7700" at bounding box center [664, 436] width 124 height 39
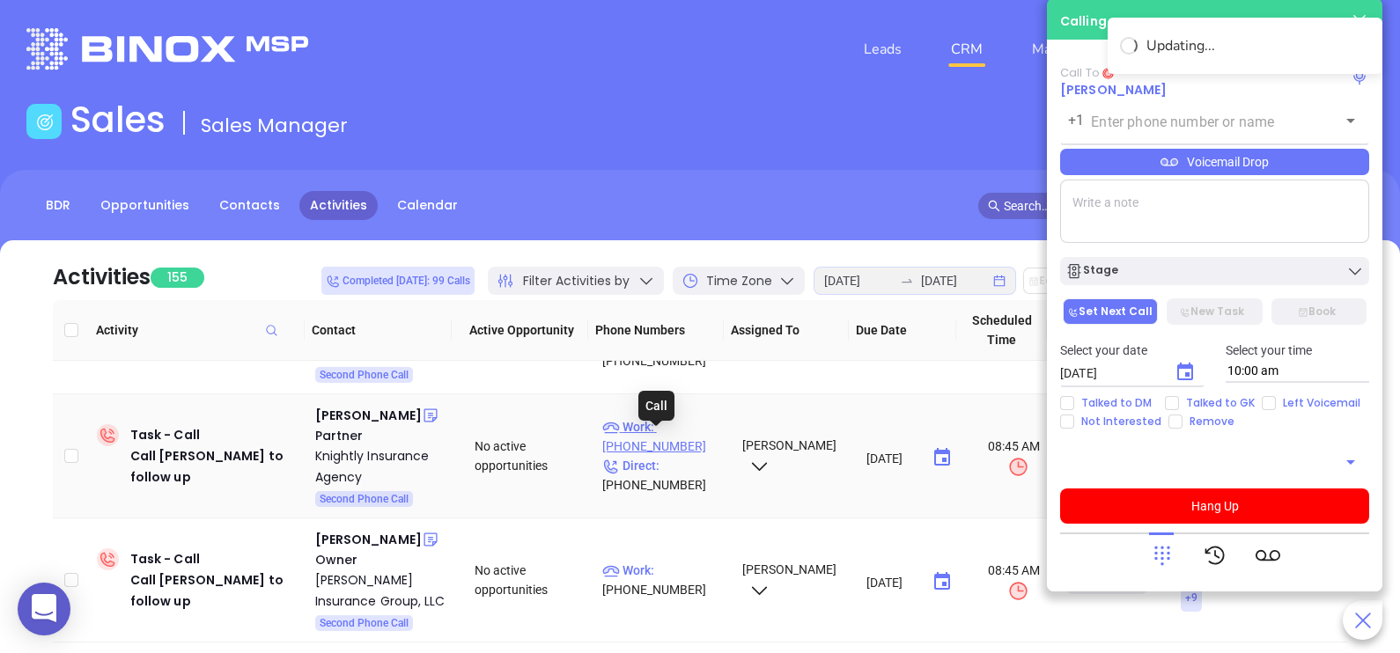
type input "(973) 795-7700"
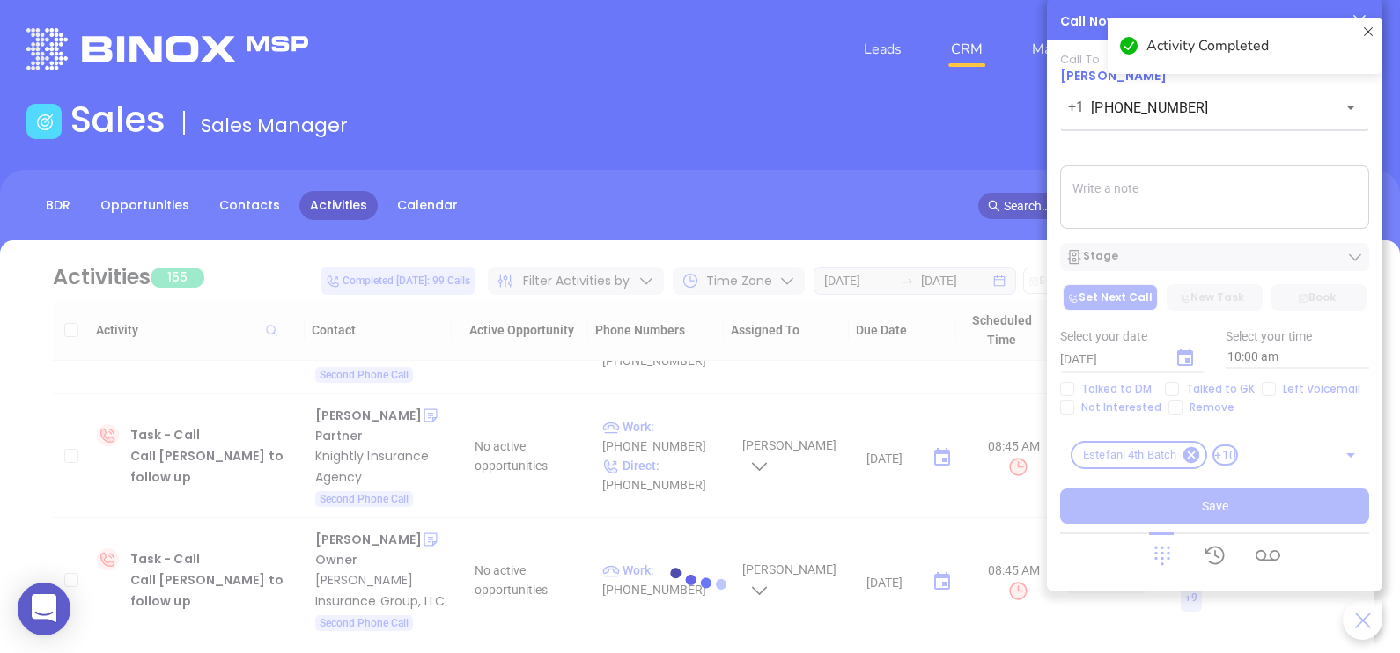
click at [1154, 214] on textarea at bounding box center [1214, 197] width 309 height 63
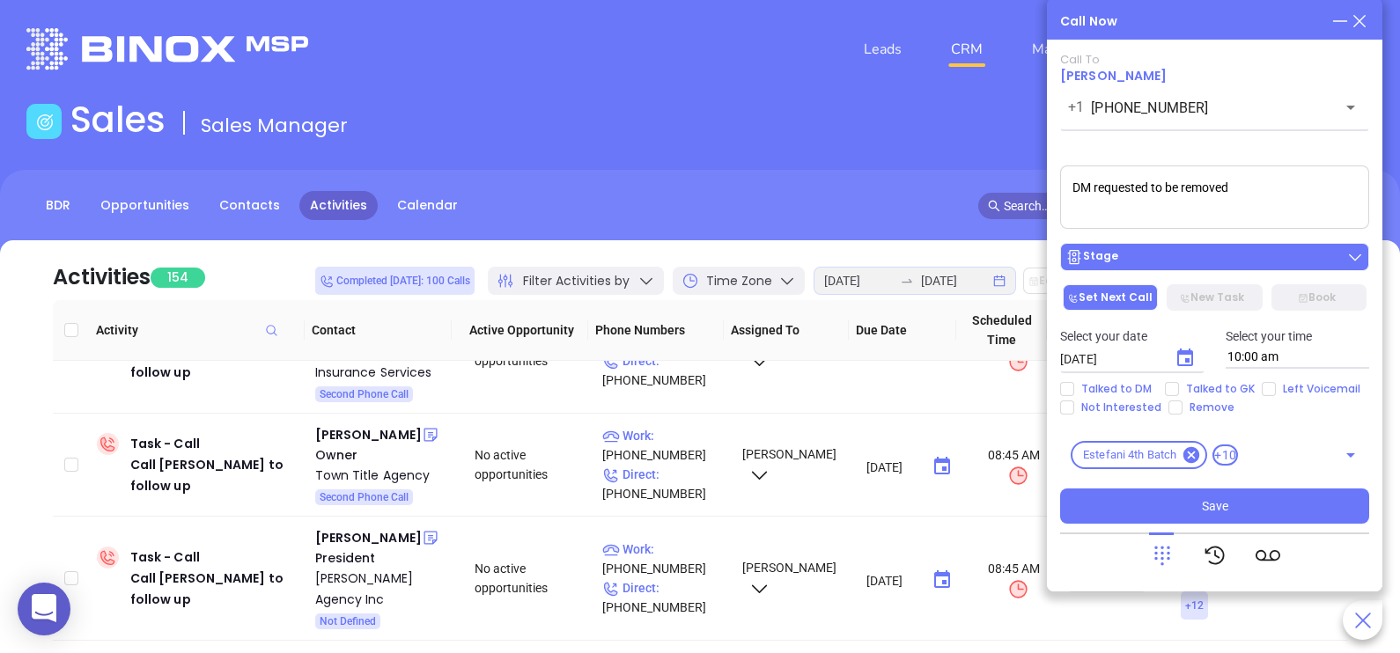
type textarea "DM requested to be removed"
click at [1217, 254] on div "Stage" at bounding box center [1214, 257] width 298 height 18
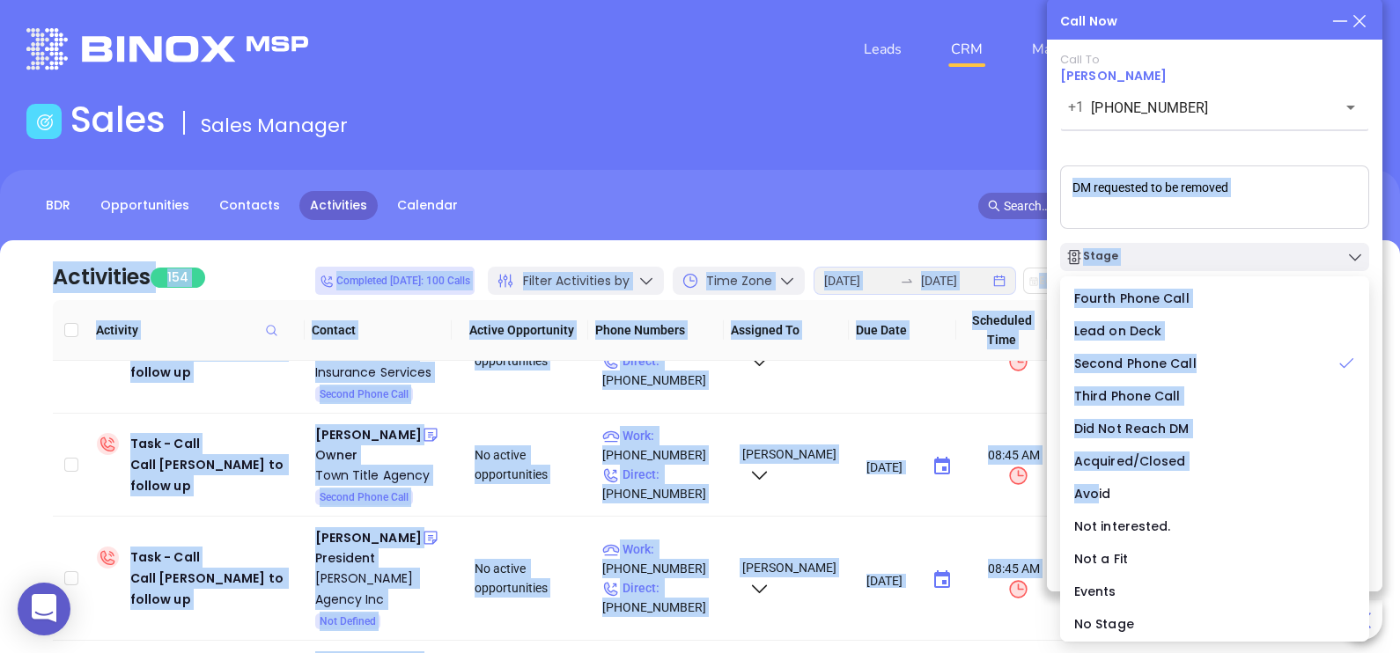
drag, startPoint x: 1094, startPoint y: 493, endPoint x: 1263, endPoint y: 203, distance: 335.7
click at [1263, 203] on body "0 Leads CRM Marketing Reporting 99+ Financial Leads Leads Sales Sales Manager B…" at bounding box center [700, 326] width 1400 height 653
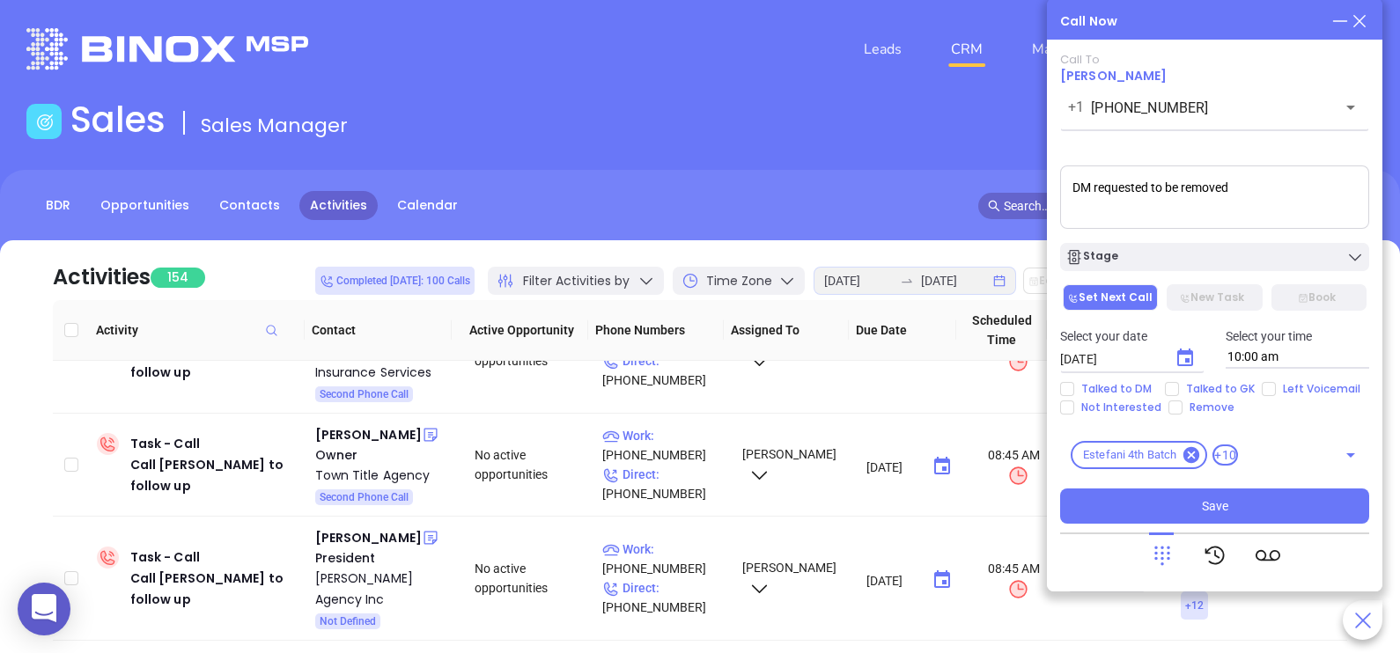
click at [1263, 203] on textarea "DM requested to be removed" at bounding box center [1214, 197] width 309 height 63
click at [1174, 412] on input "Remove" at bounding box center [1175, 408] width 14 height 14
checkbox input "true"
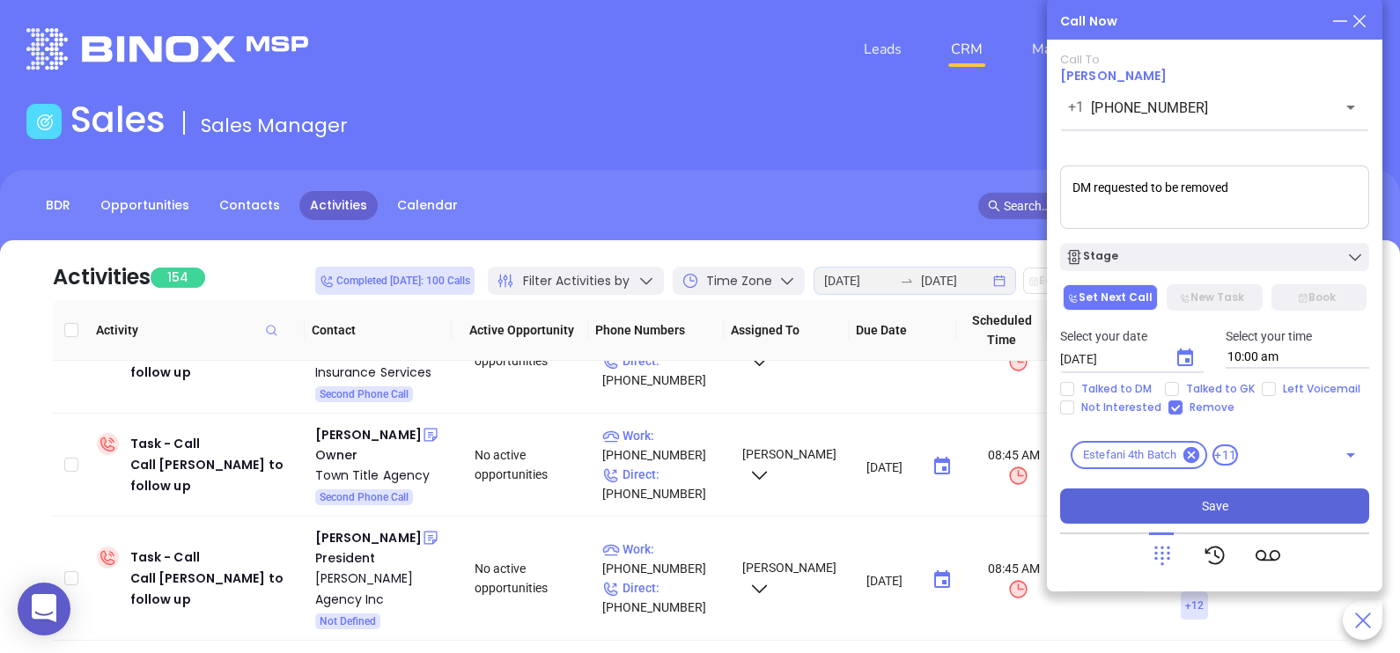
click at [1183, 505] on button "Save" at bounding box center [1214, 506] width 309 height 35
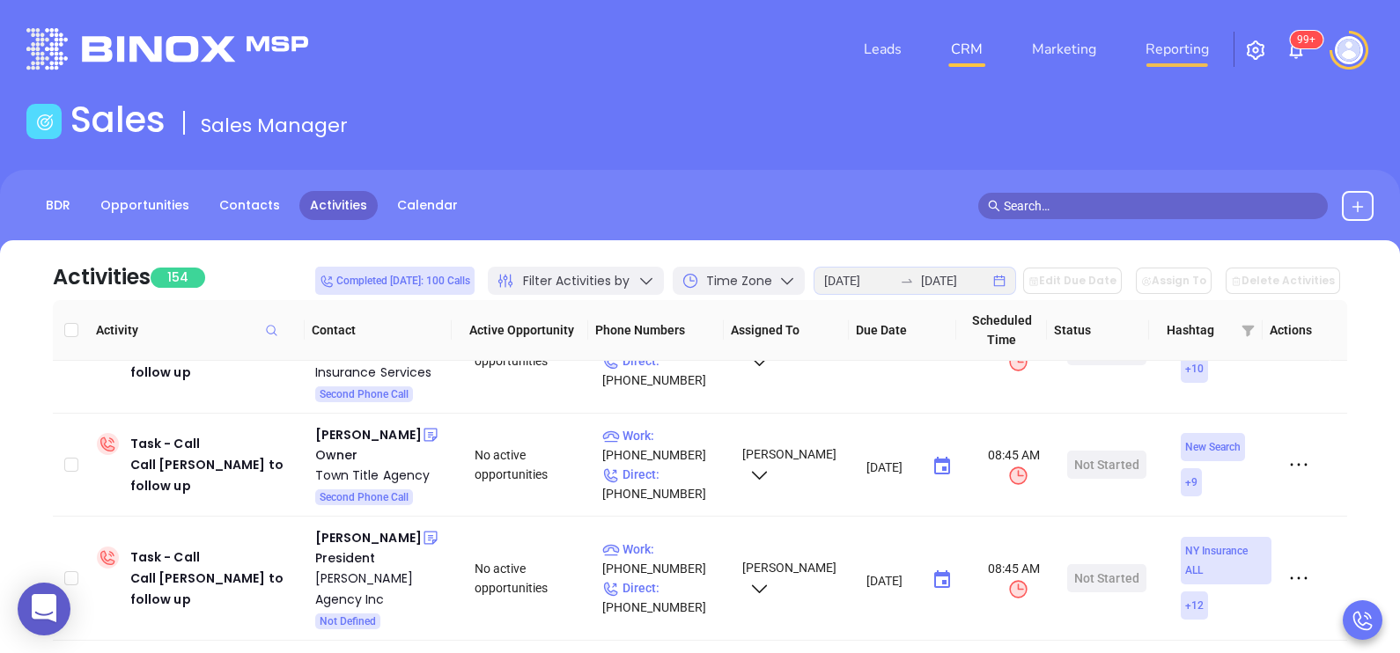
drag, startPoint x: 1367, startPoint y: 35, endPoint x: 1176, endPoint y: 48, distance: 190.6
click at [1176, 48] on body "0 Leads CRM Marketing Reporting 99+ Financial Leads Leads Sales Sales Manager B…" at bounding box center [700, 326] width 1400 height 653
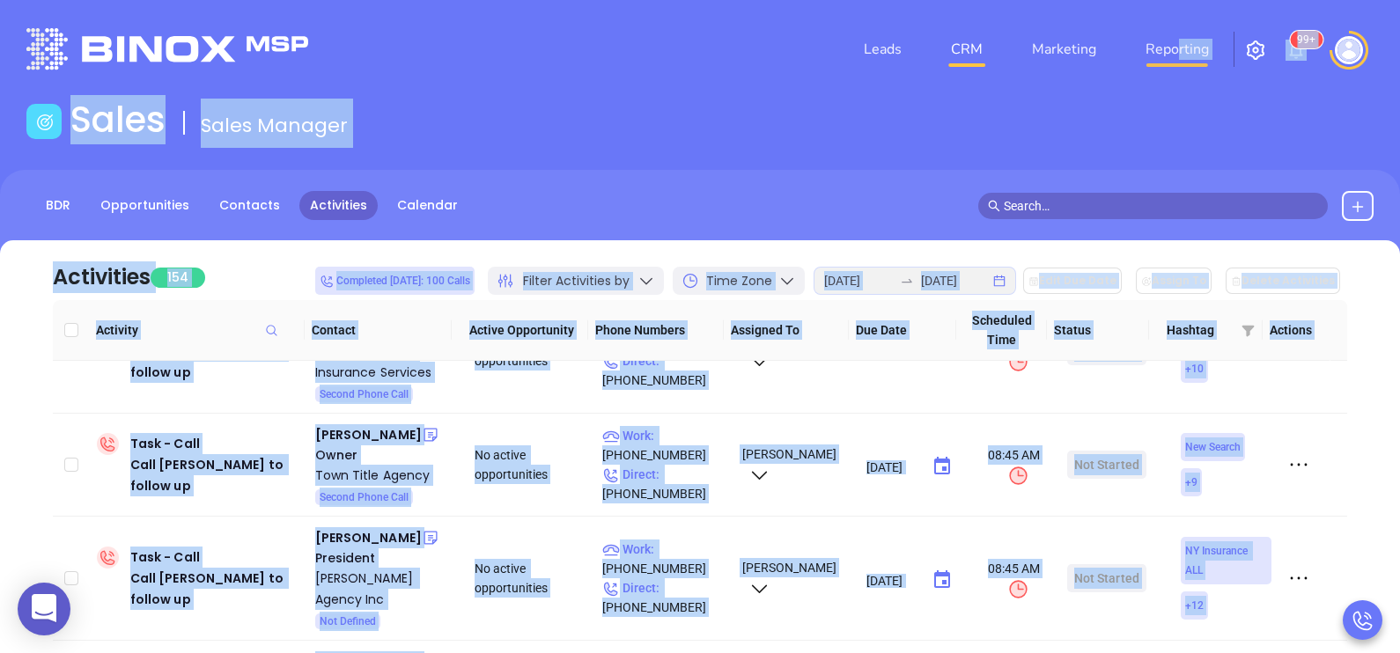
click at [1176, 48] on link "Reporting" at bounding box center [1177, 49] width 77 height 35
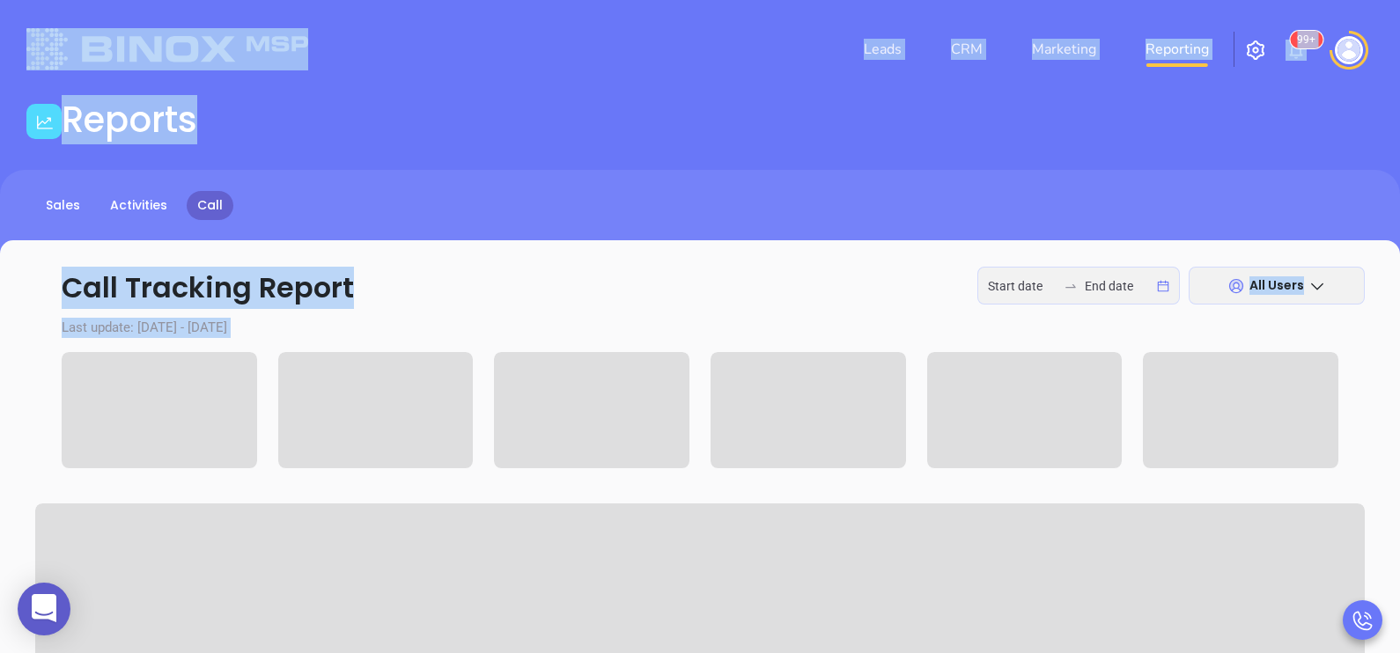
type input "2025-08-11"
type input "[DATE]"
click at [1170, 43] on link "Reporting" at bounding box center [1177, 49] width 77 height 35
click at [895, 123] on div "Reports" at bounding box center [700, 123] width 1368 height 49
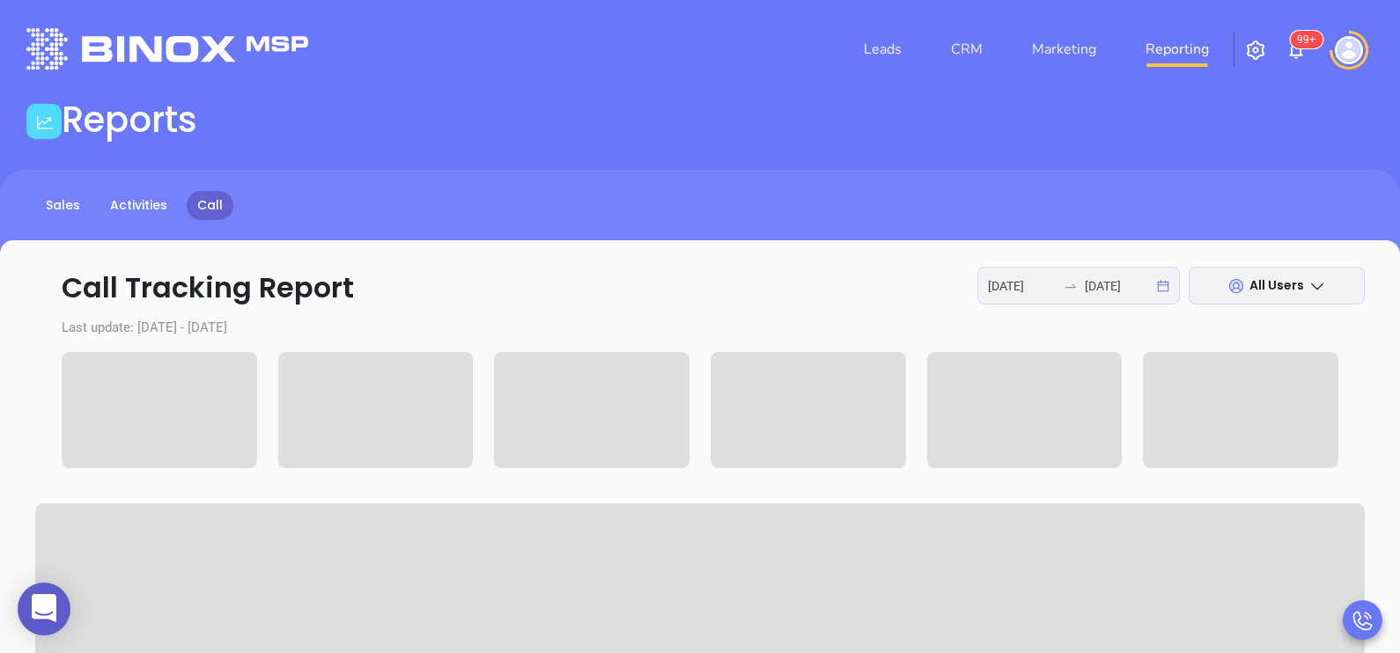
click at [1083, 295] on div "2025-08-11 2025-08-12" at bounding box center [1078, 286] width 203 height 38
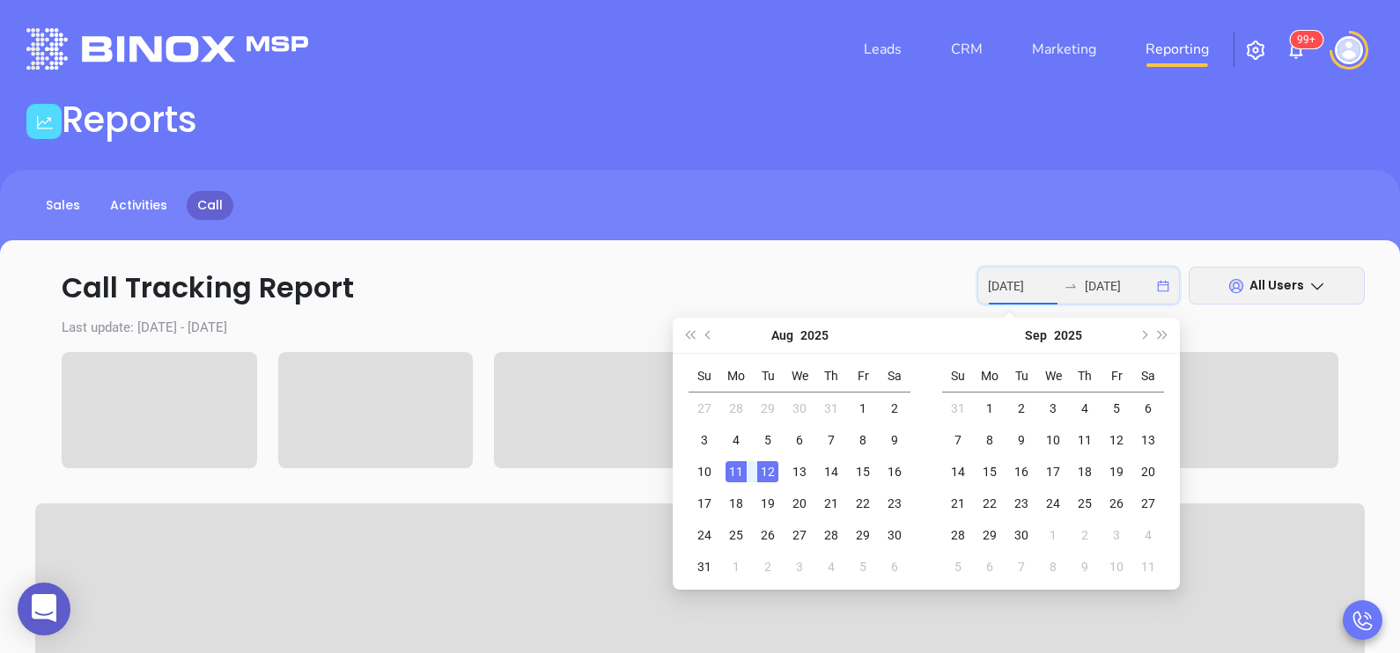
type input "2025-08-11"
click at [738, 470] on div "11" at bounding box center [736, 471] width 21 height 21
click at [763, 475] on div "12" at bounding box center [767, 471] width 21 height 21
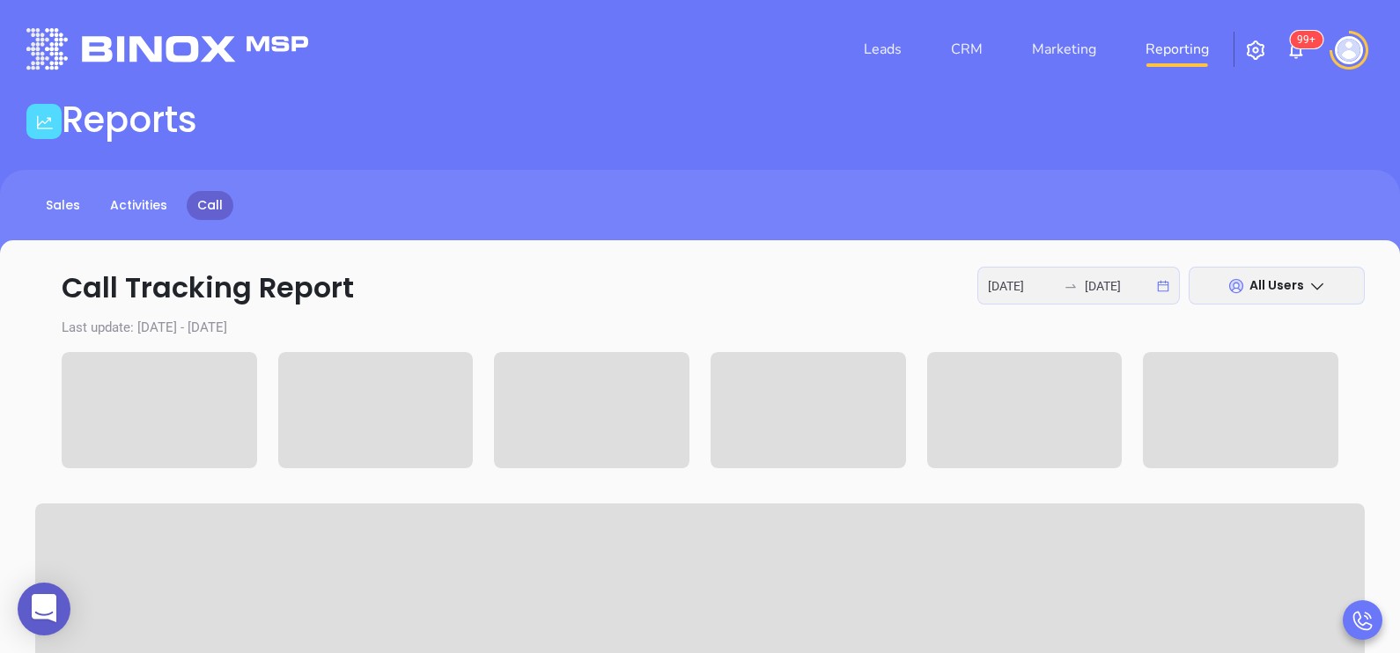
click at [1297, 280] on span "All Users" at bounding box center [1276, 285] width 55 height 18
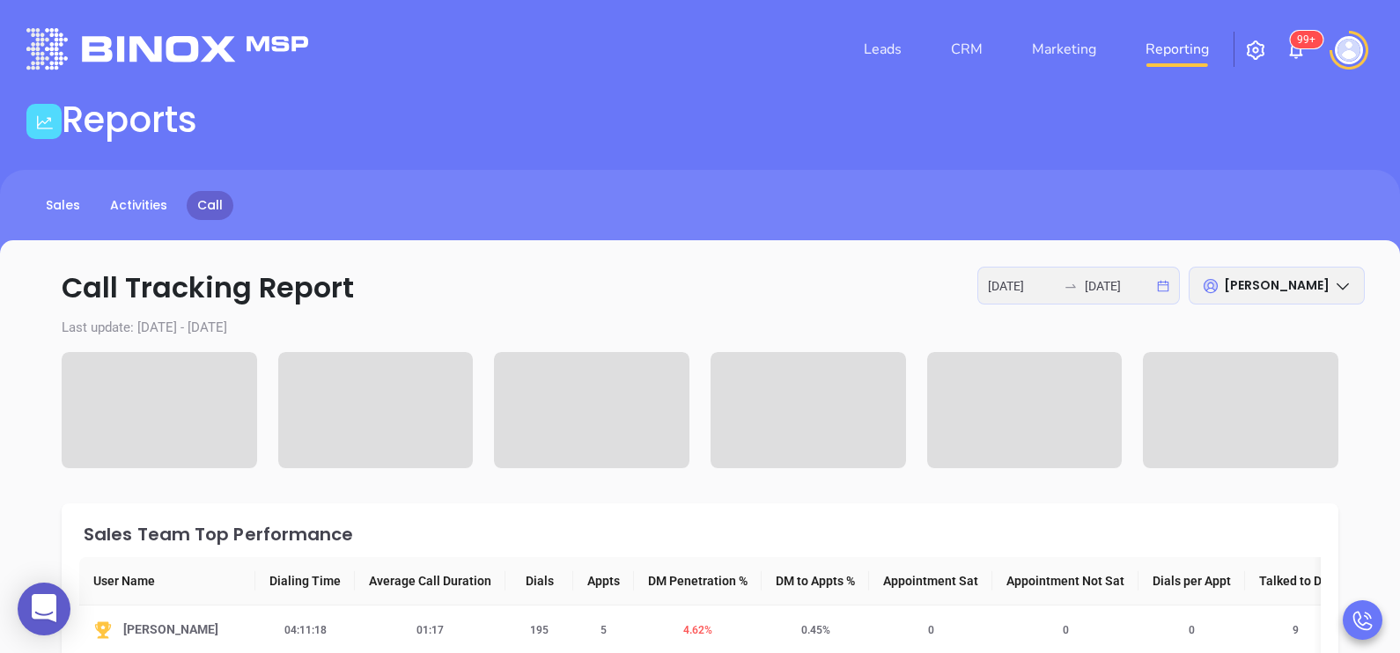
click at [737, 289] on p "Call Tracking Report 2025-08-11 2025-08-12 Karina Genovez" at bounding box center [700, 288] width 1330 height 42
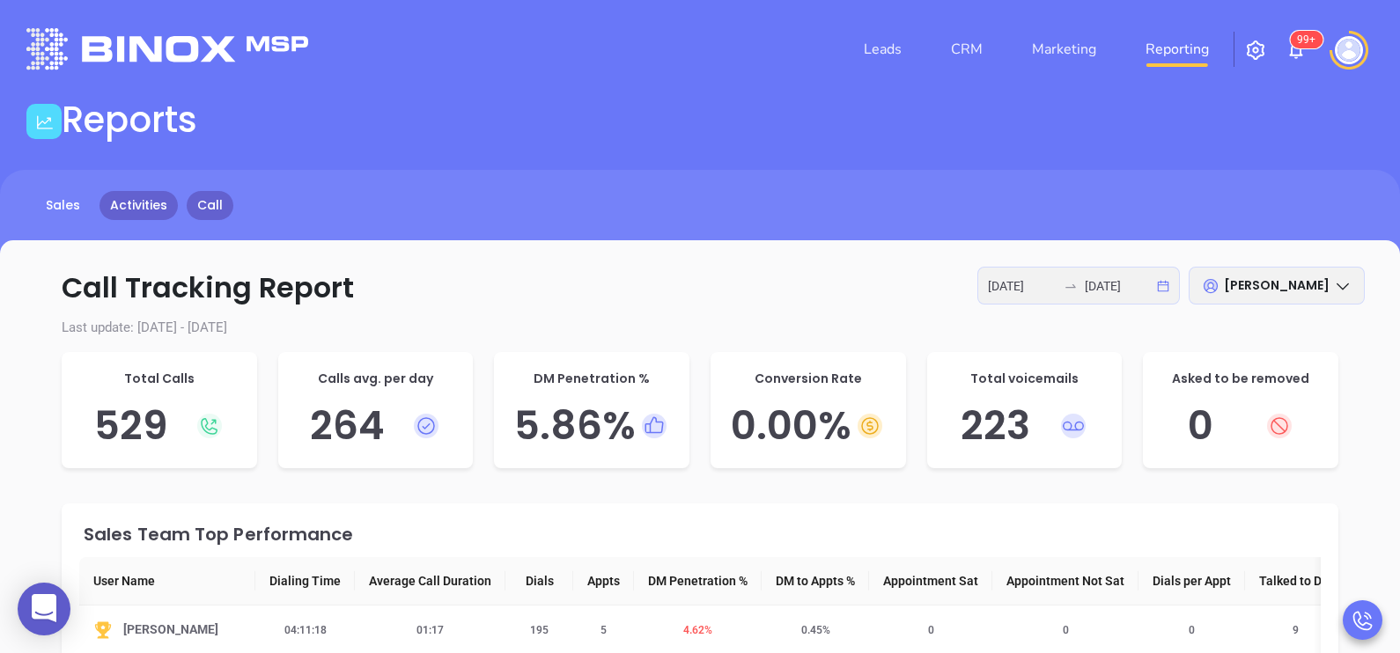
click at [131, 199] on link "Activities" at bounding box center [138, 205] width 78 height 29
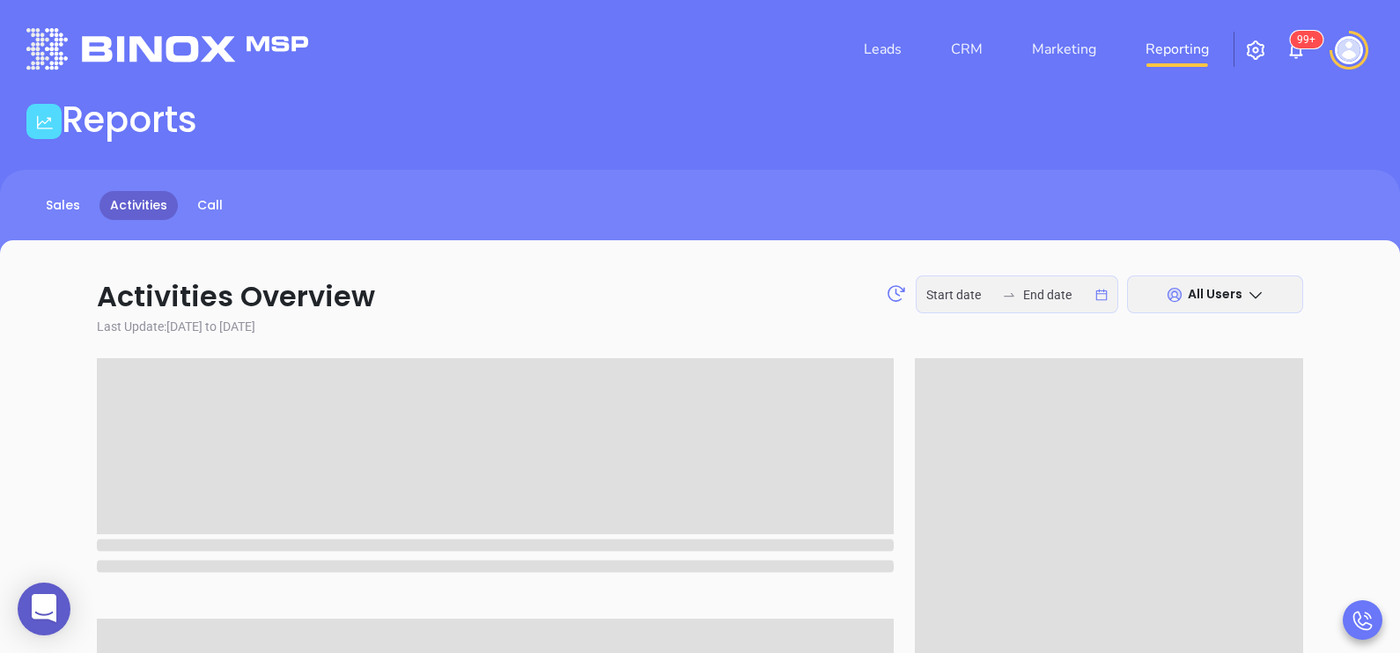
type input "2025-08-11"
type input "[DATE]"
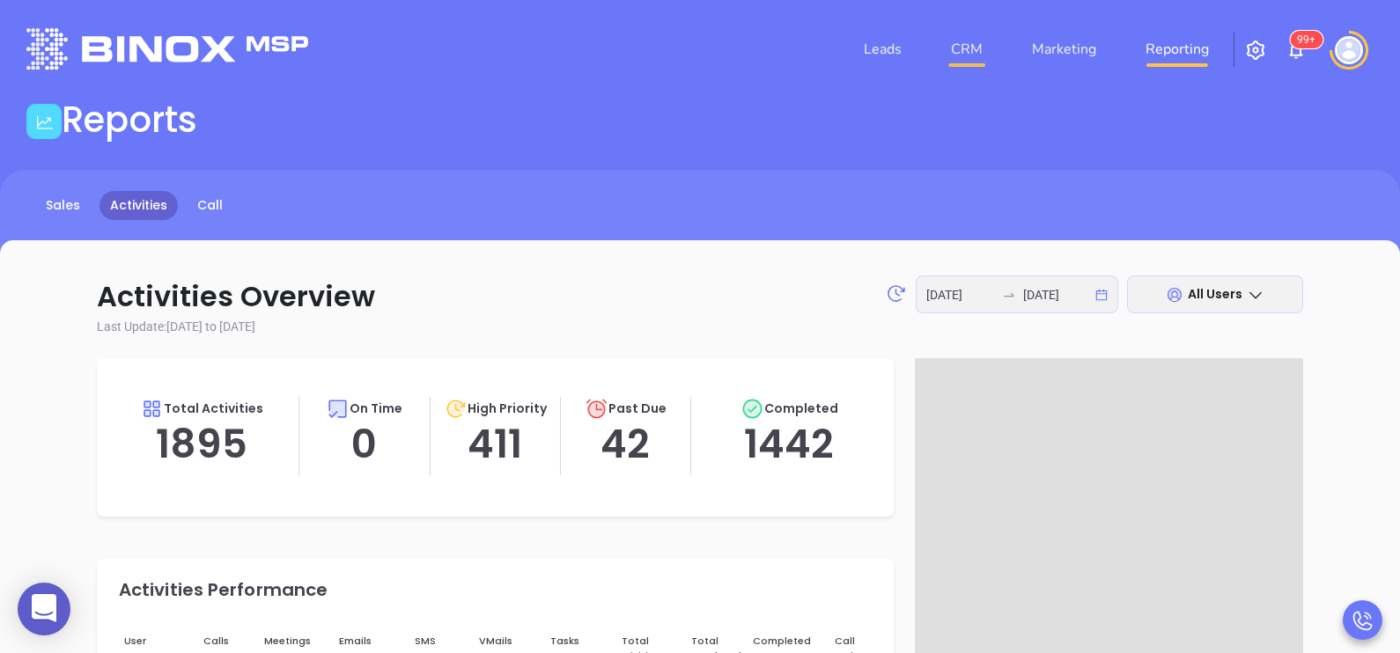
click at [963, 56] on link "CRM" at bounding box center [967, 49] width 46 height 35
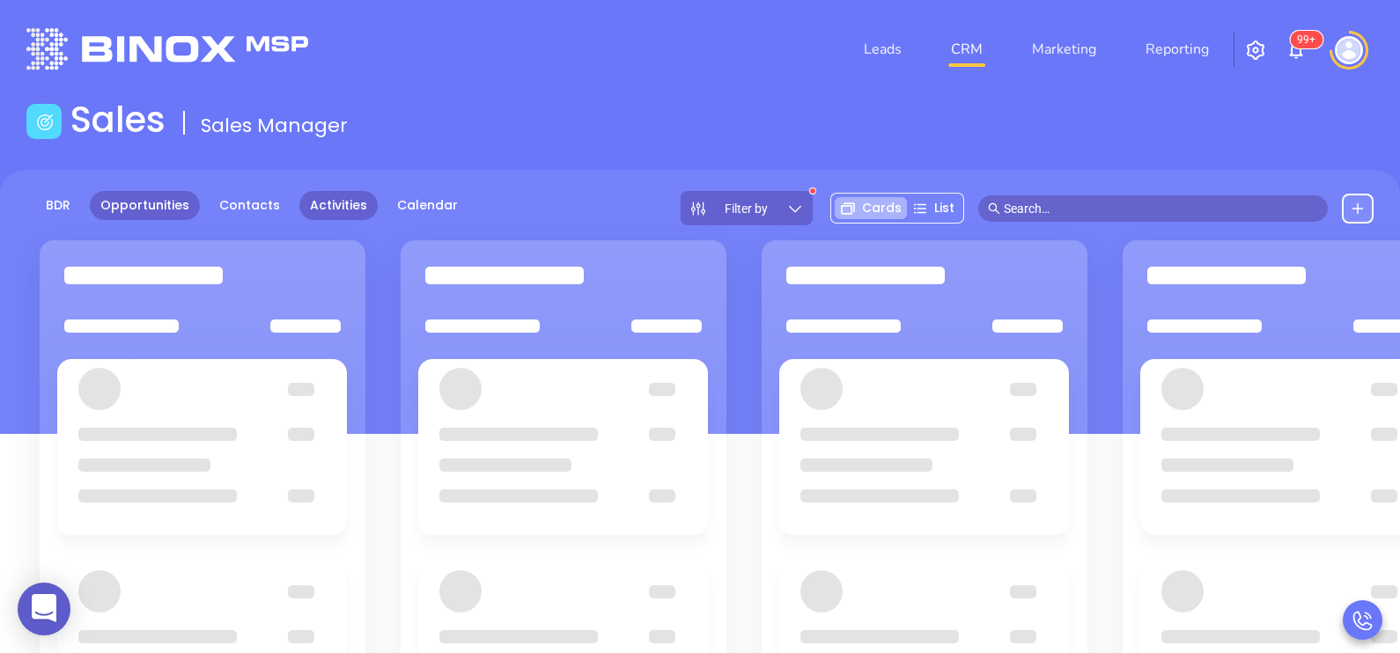
click at [345, 204] on link "Activities" at bounding box center [338, 205] width 78 height 29
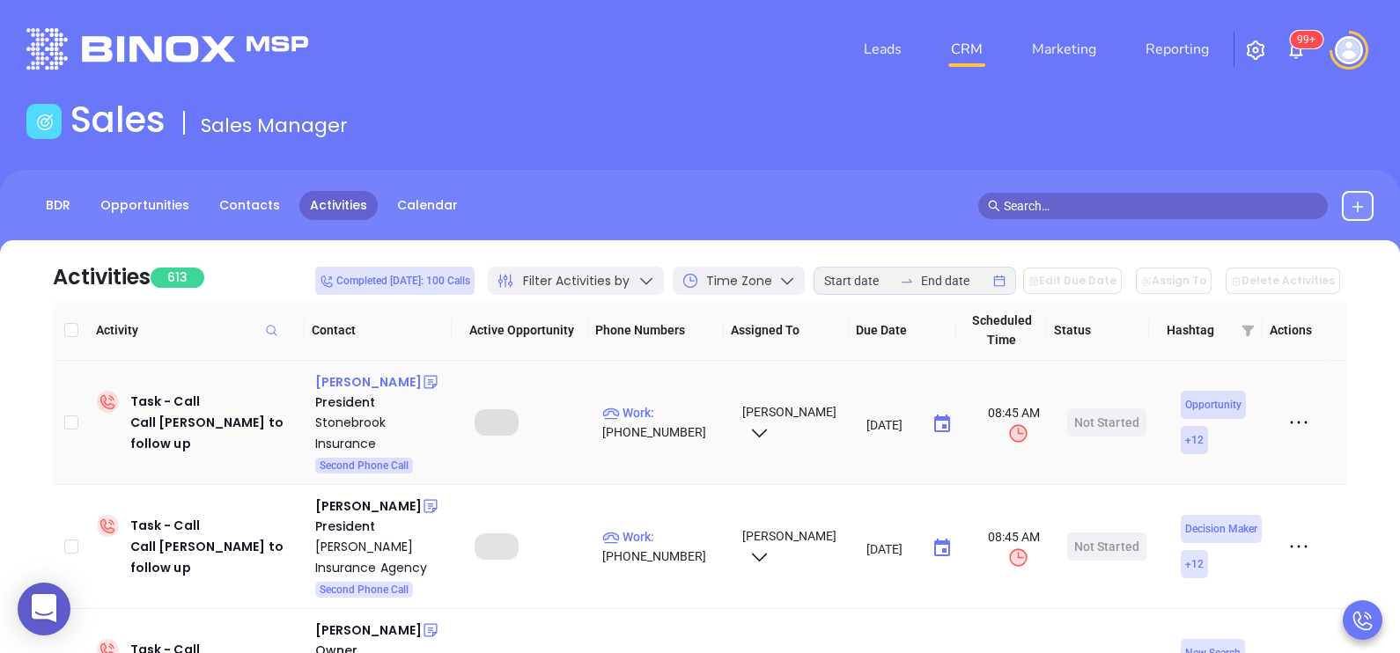
click at [344, 379] on div "Samuel Greenes" at bounding box center [368, 382] width 107 height 21
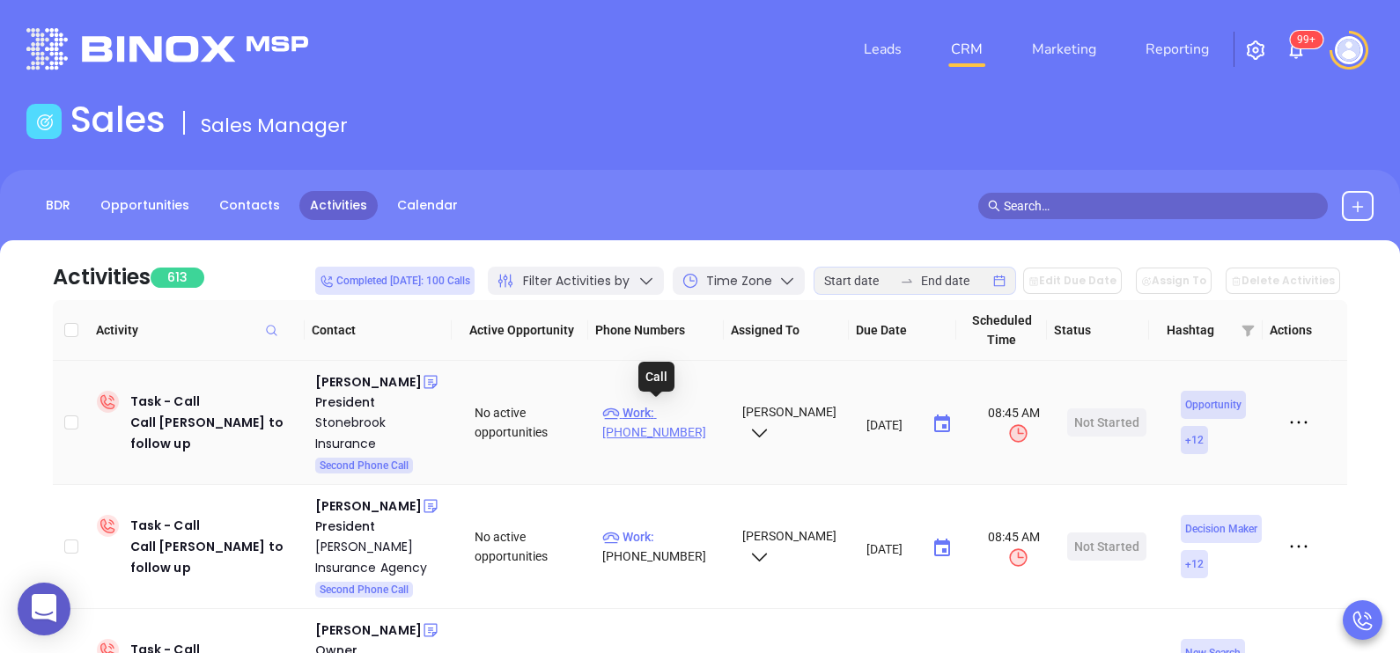
click at [673, 416] on p "Work : (732) 905-4100" at bounding box center [664, 422] width 124 height 39
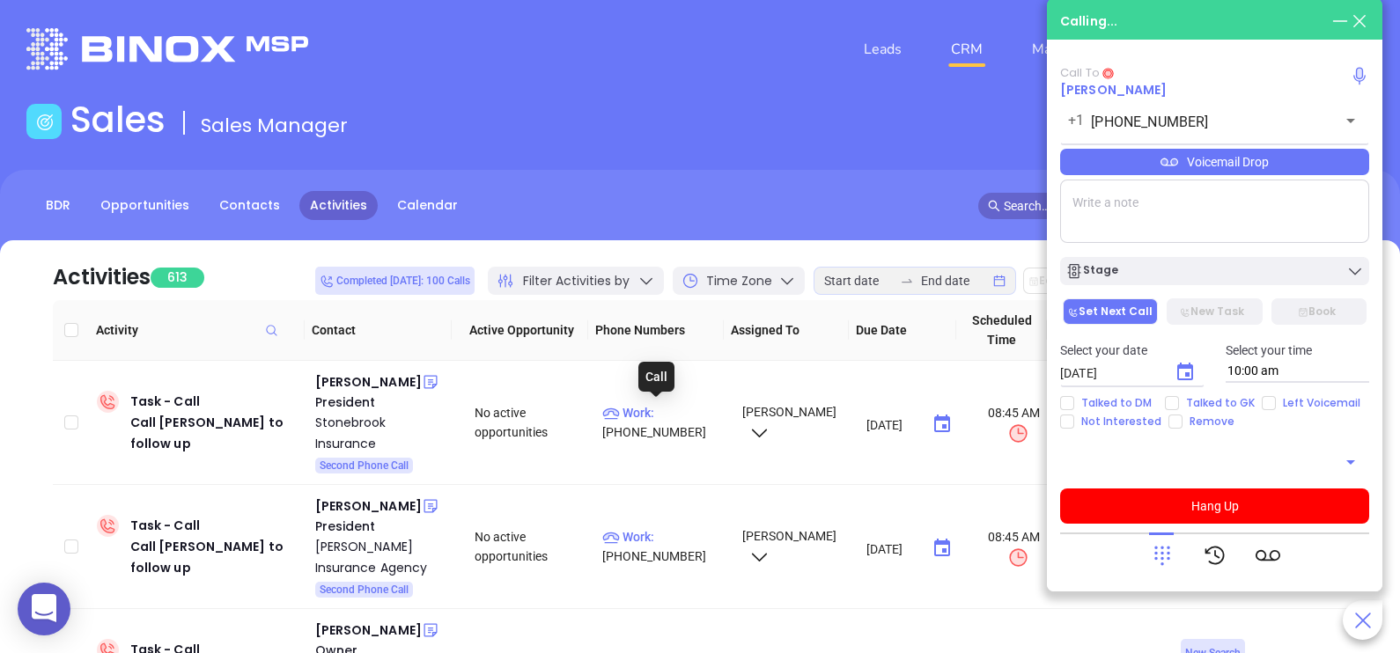
type input "(732) 905-4100"
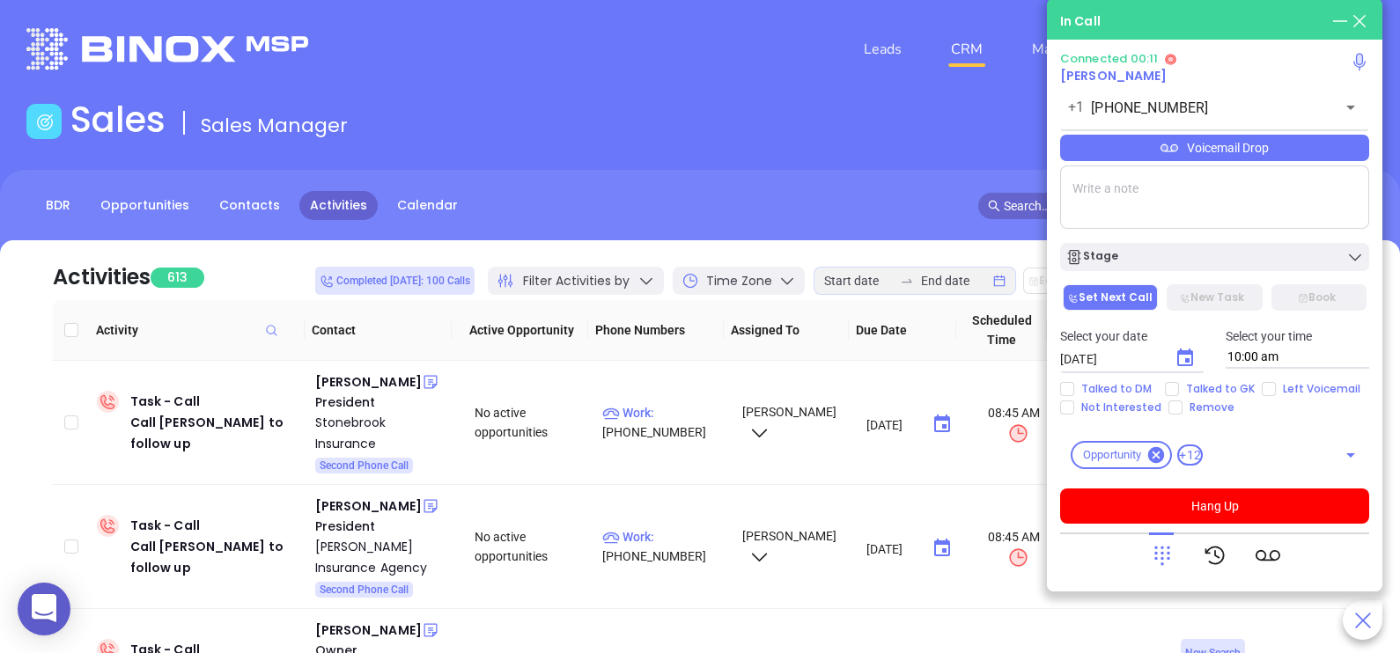
click at [1161, 556] on icon at bounding box center [1162, 555] width 25 height 25
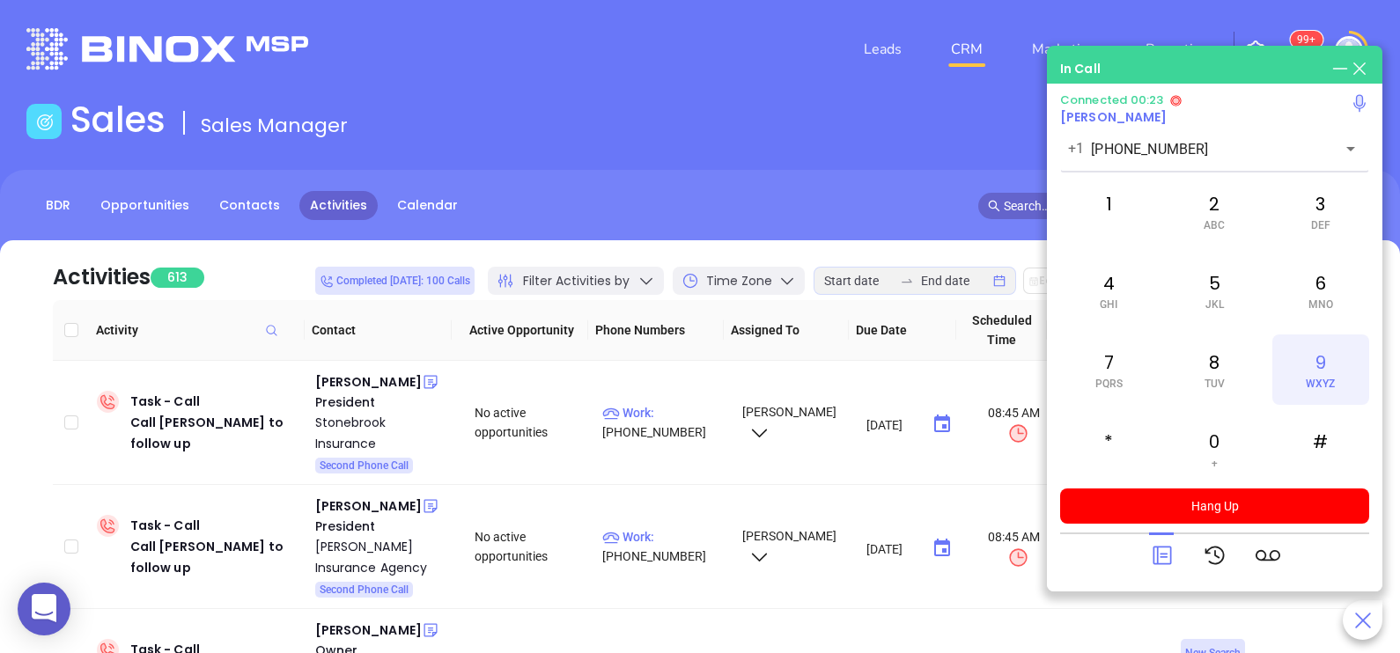
click at [1319, 365] on div "9 WXYZ" at bounding box center [1320, 370] width 97 height 70
click at [1107, 229] on span at bounding box center [1109, 225] width 8 height 12
click at [1200, 436] on div "0 +" at bounding box center [1214, 449] width 97 height 70
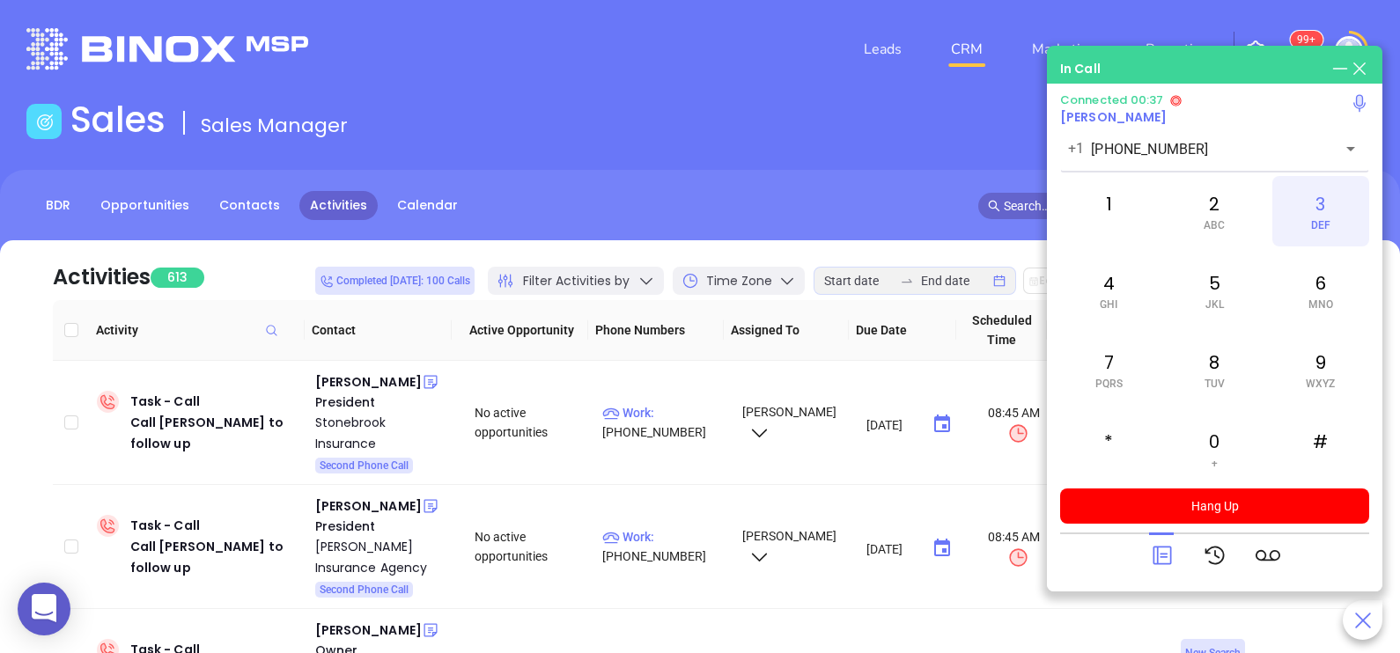
click at [1328, 229] on span "DEF" at bounding box center [1320, 225] width 19 height 12
click at [1157, 550] on icon at bounding box center [1162, 556] width 18 height 18
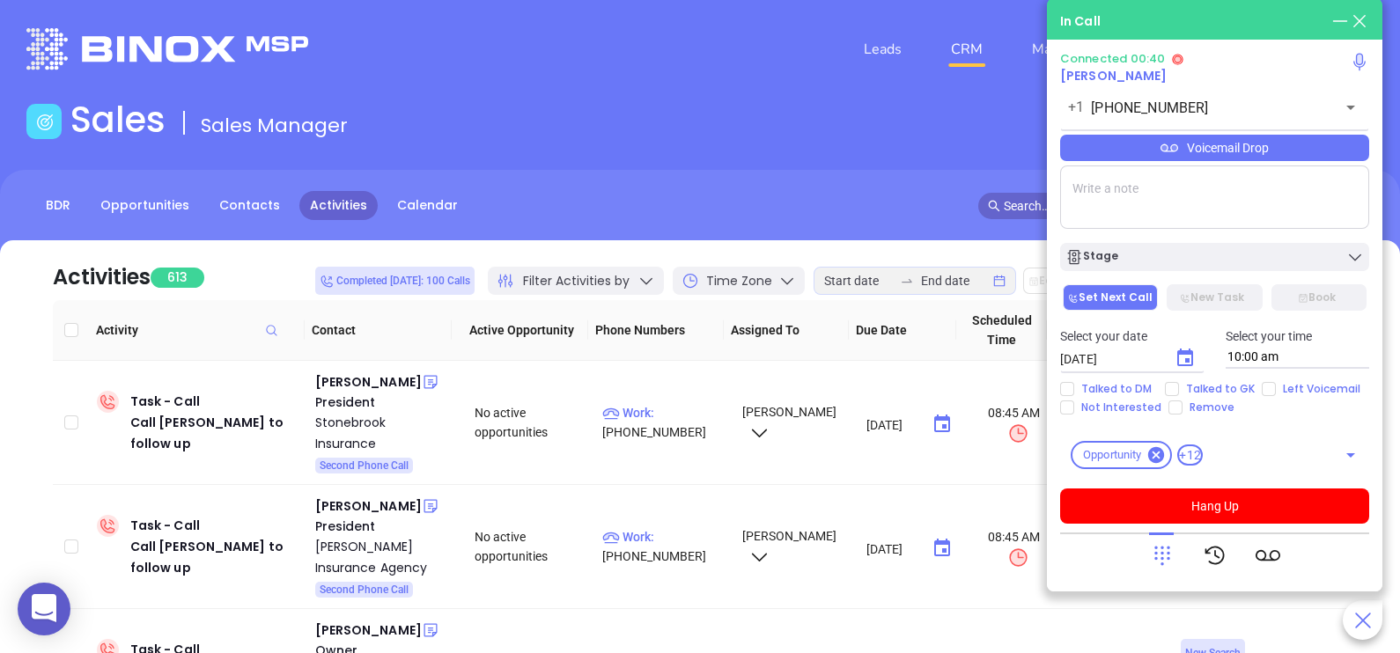
click at [1315, 152] on div "Voicemail Drop" at bounding box center [1214, 148] width 309 height 26
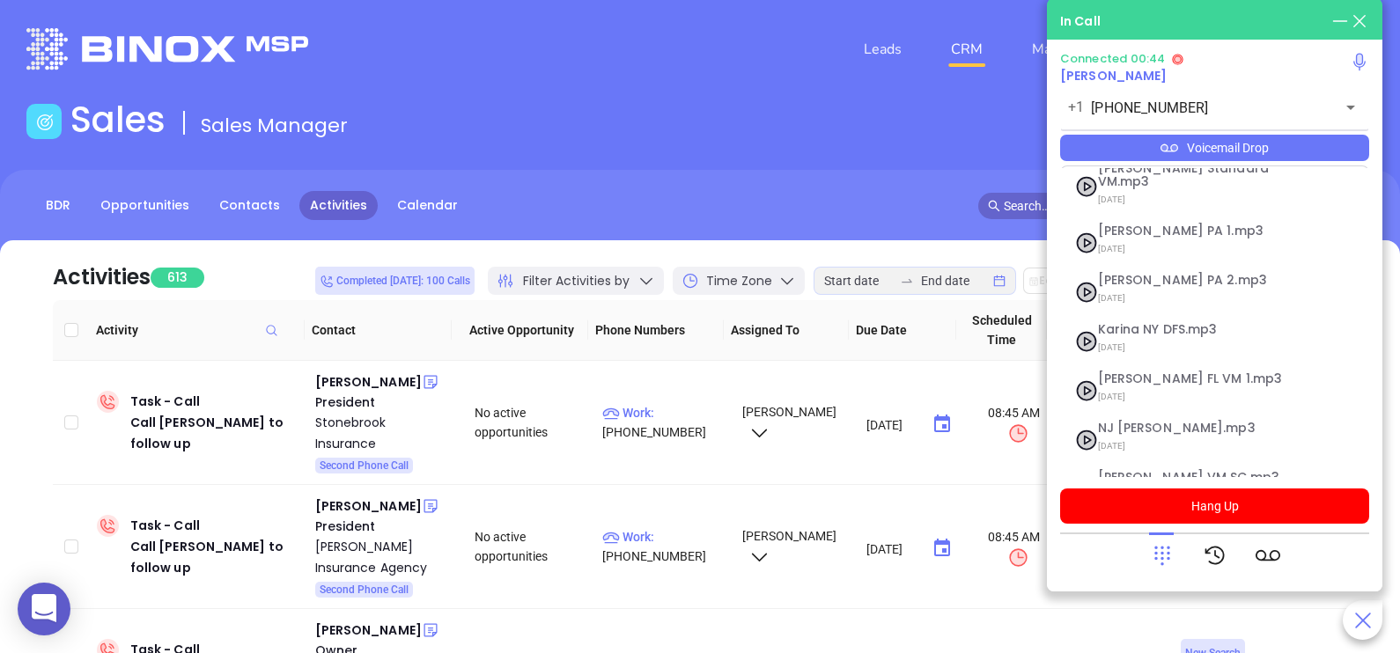
scroll to position [192, 0]
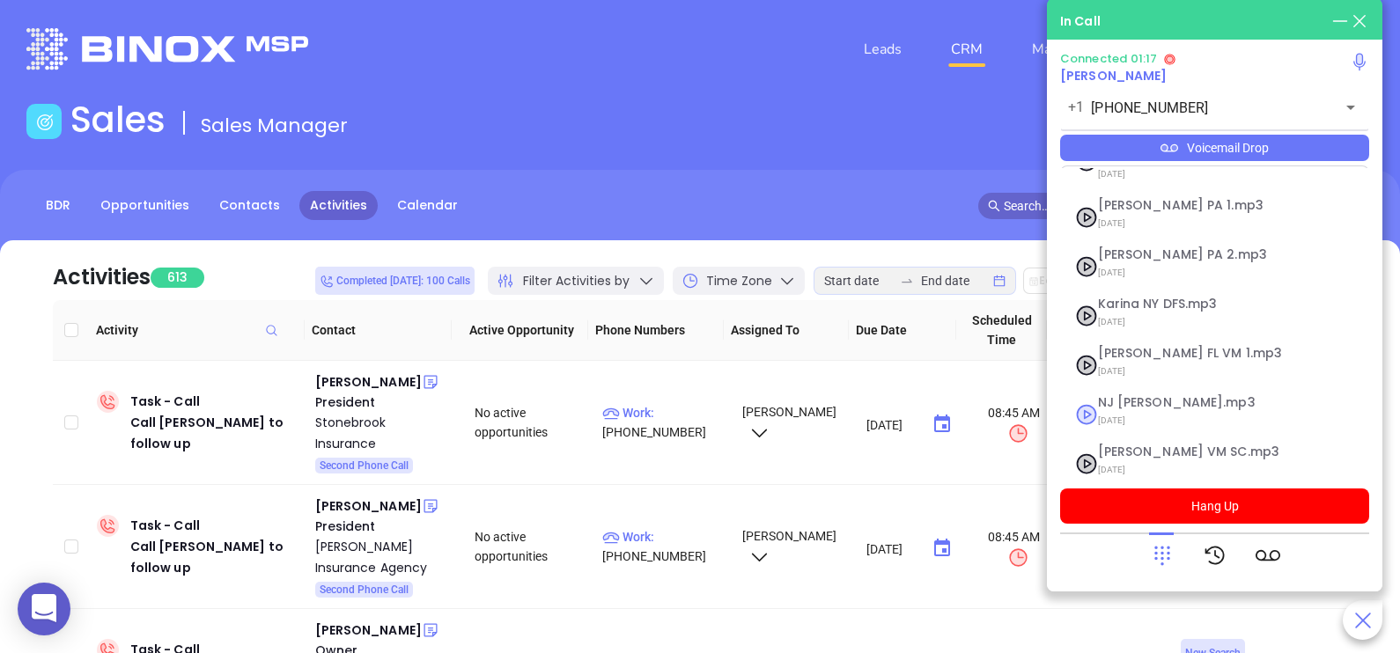
click at [1175, 396] on span "NJ [PERSON_NAME].mp3" at bounding box center [1193, 402] width 190 height 13
checkbox input "true"
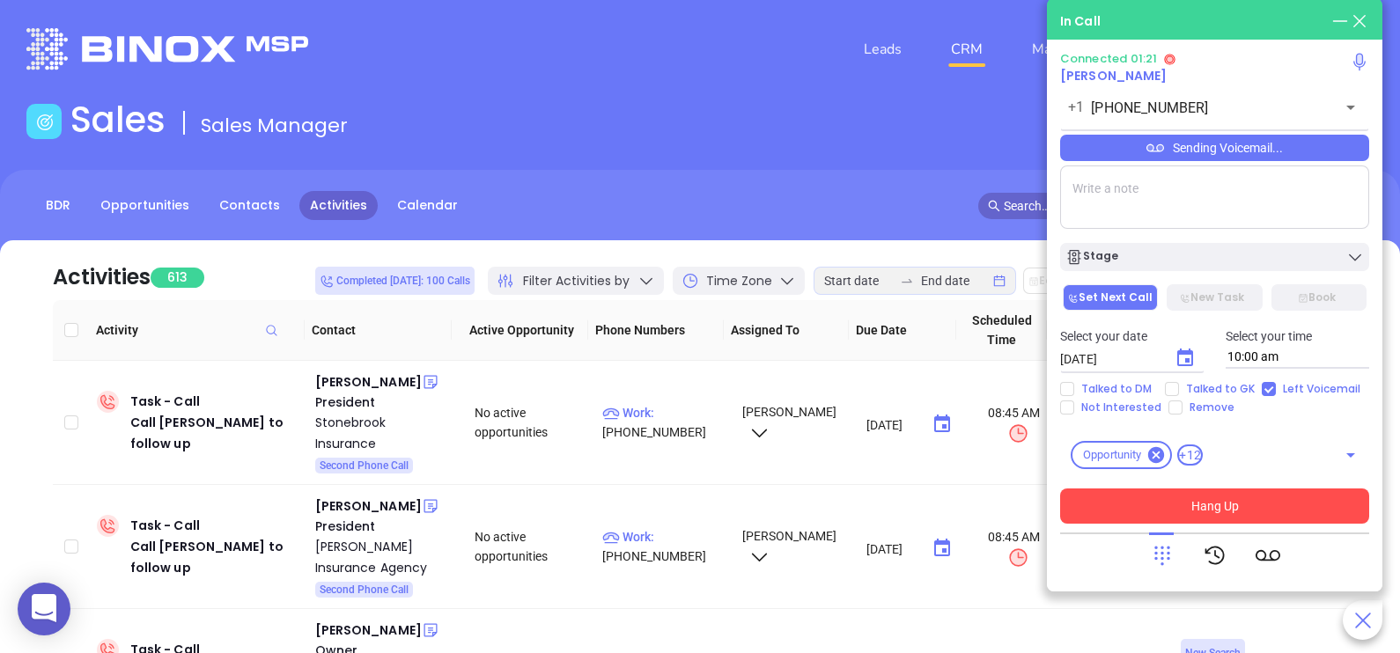
click at [1233, 497] on button "Hang Up" at bounding box center [1214, 506] width 309 height 35
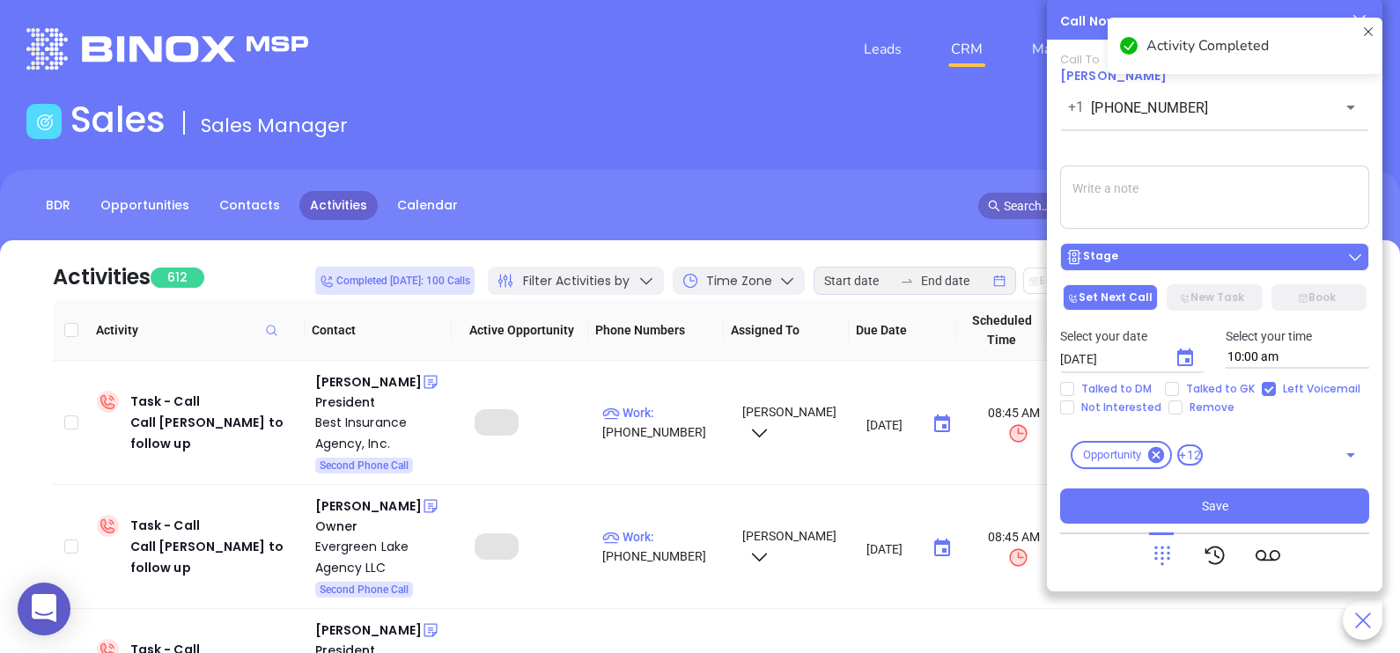
click at [1199, 260] on div "Stage" at bounding box center [1214, 257] width 298 height 18
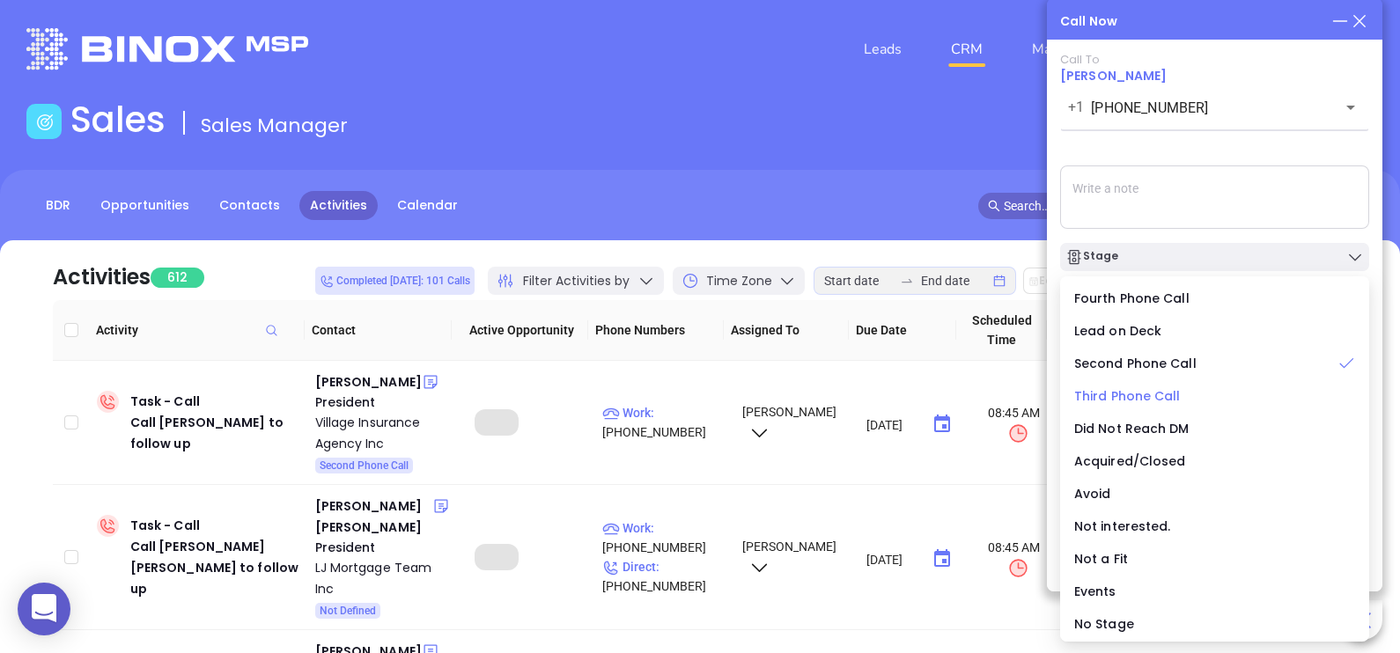
click at [1153, 392] on span "Third Phone Call" at bounding box center [1127, 396] width 107 height 18
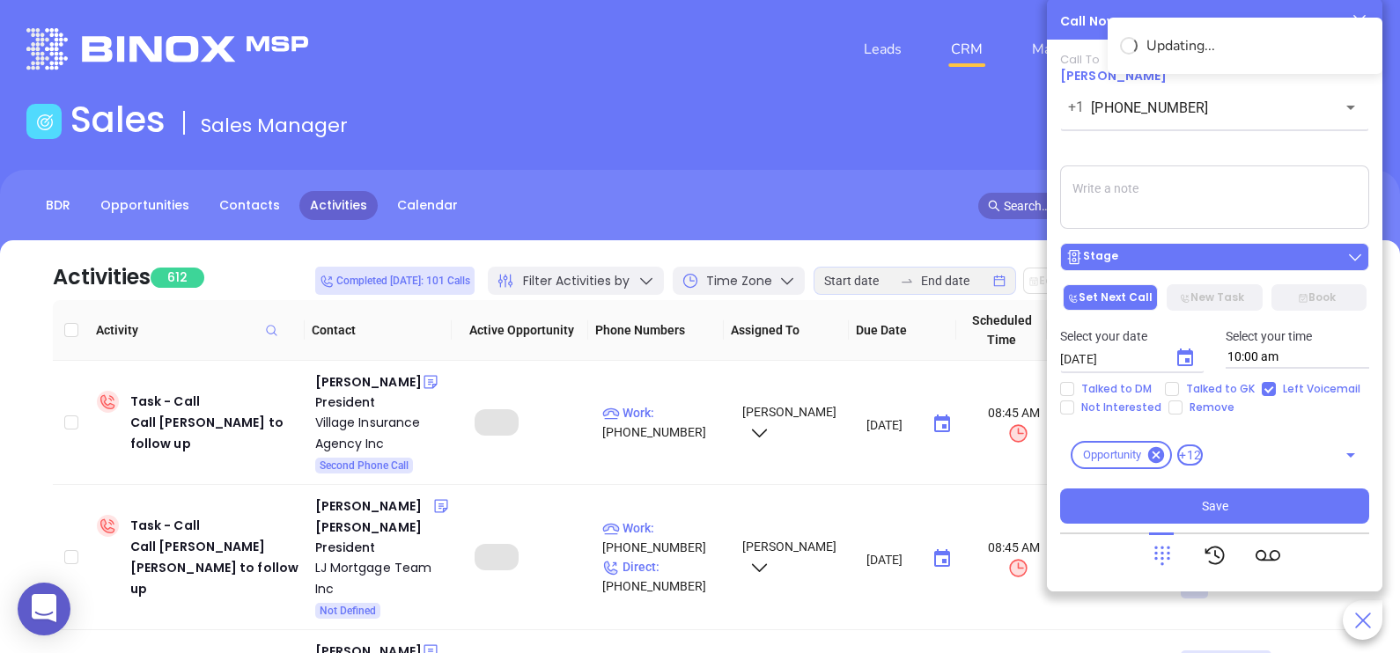
click at [1153, 262] on div "Stage" at bounding box center [1214, 257] width 298 height 18
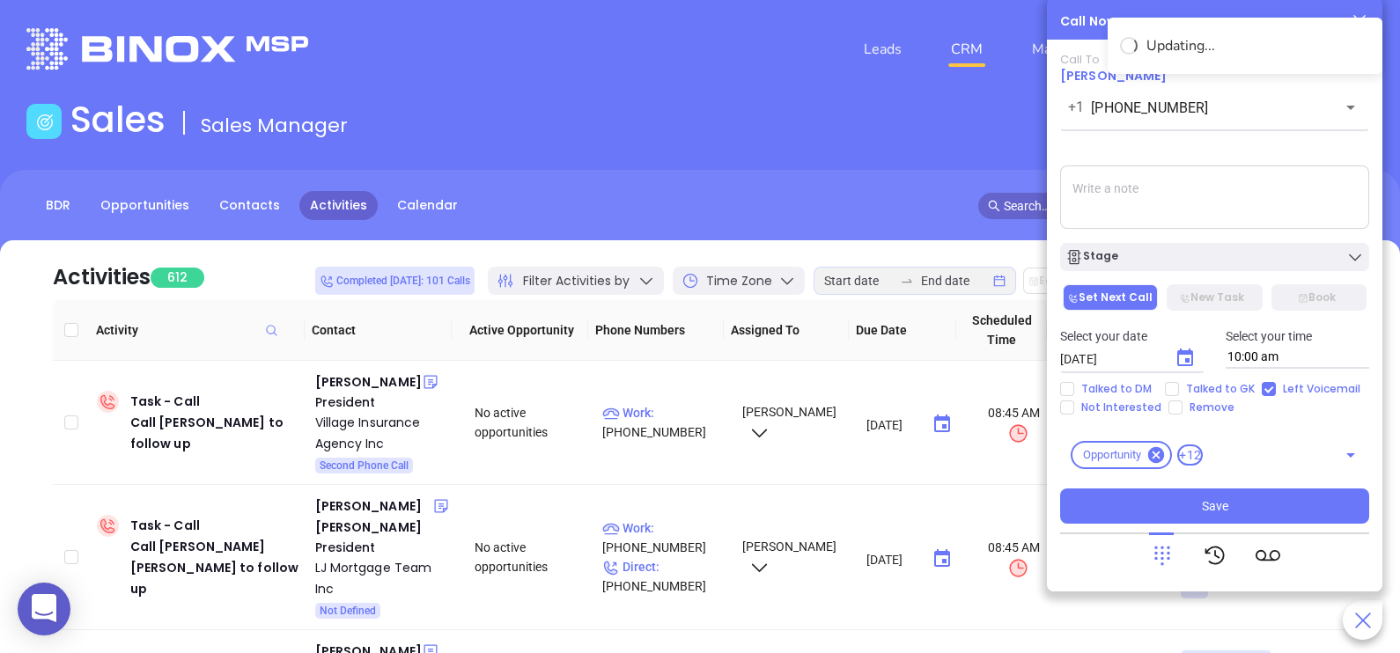
click at [1187, 188] on textarea at bounding box center [1214, 197] width 309 height 63
click at [1181, 365] on icon "Choose date, selected date is Aug 13, 2025" at bounding box center [1185, 358] width 21 height 21
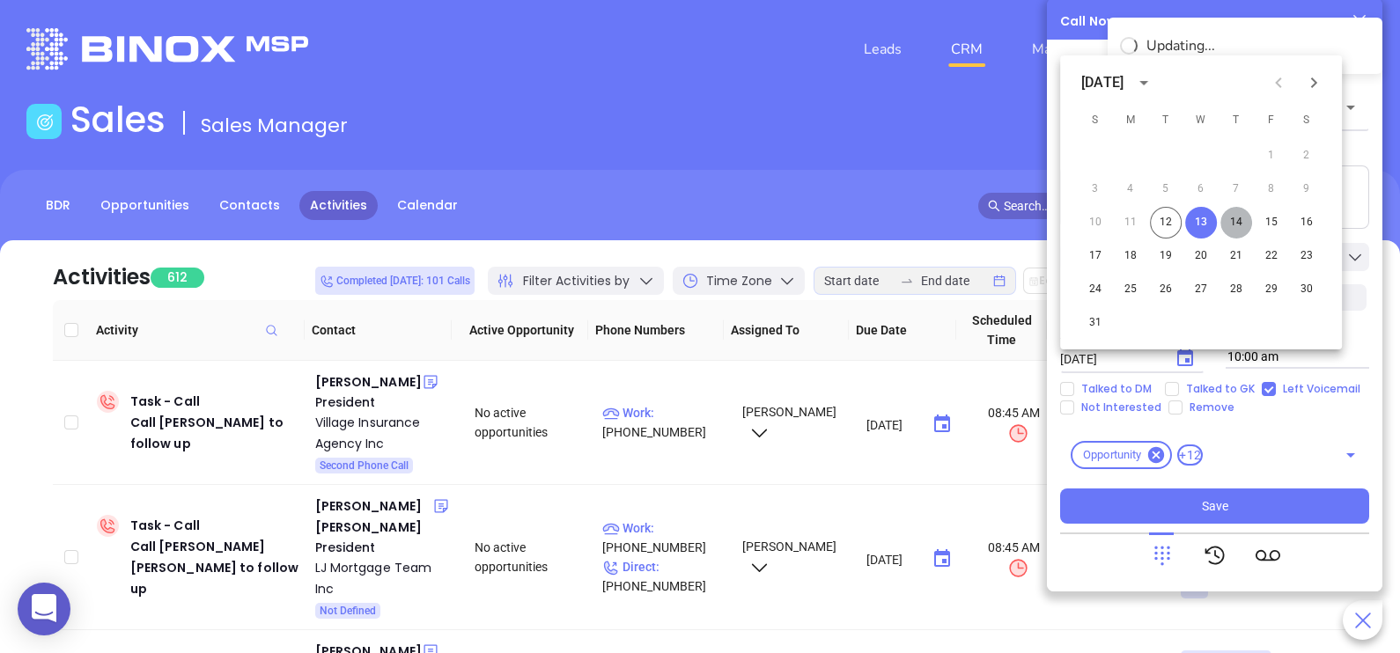
click at [1236, 217] on button "14" at bounding box center [1236, 223] width 32 height 32
type input "08/14/2025"
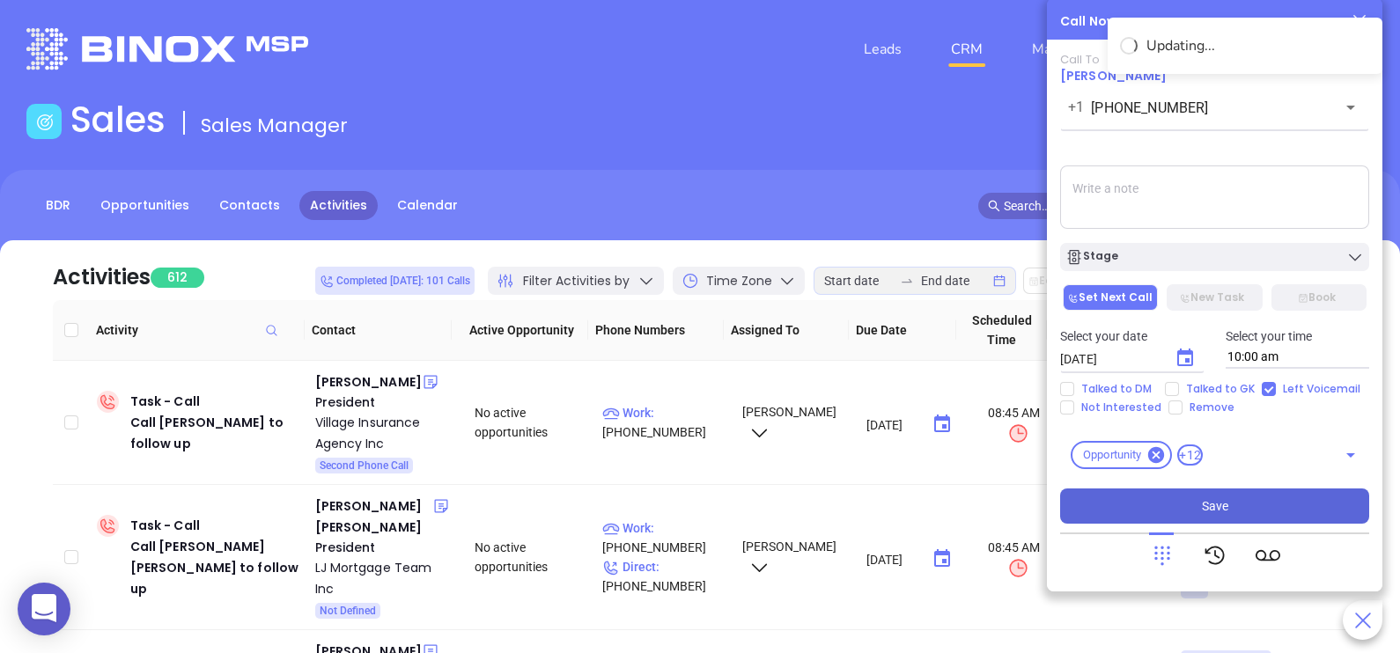
click at [1212, 507] on span "Save" at bounding box center [1215, 506] width 26 height 19
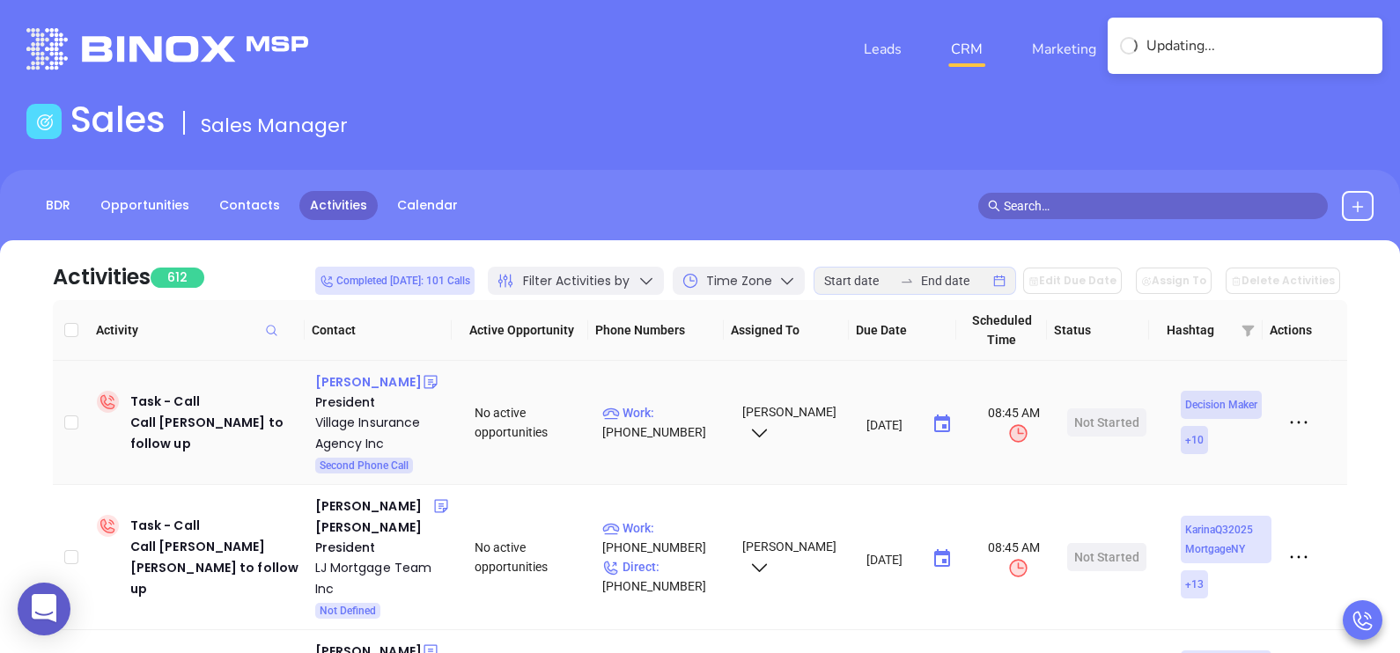
click at [372, 379] on div "Aldo Tripicchio" at bounding box center [368, 382] width 107 height 21
click at [671, 409] on p "Work : (732) 396-4466" at bounding box center [664, 422] width 124 height 39
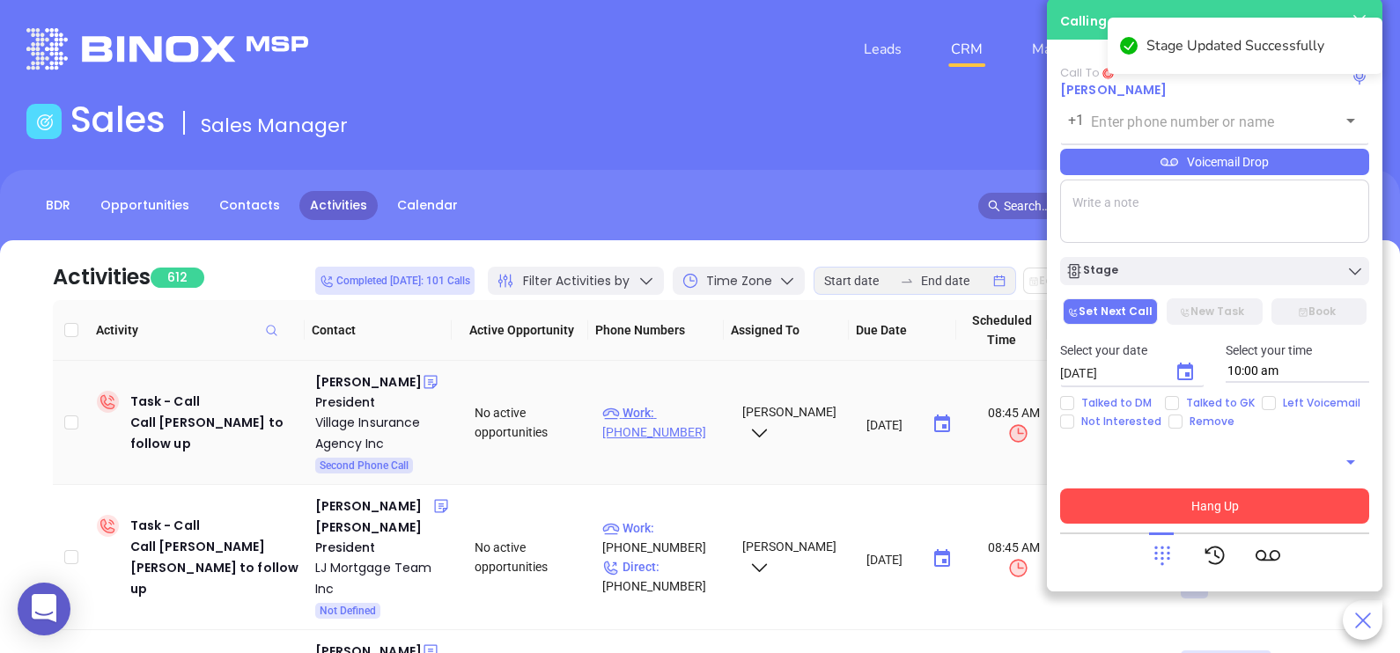
type input "(732) 396-4466"
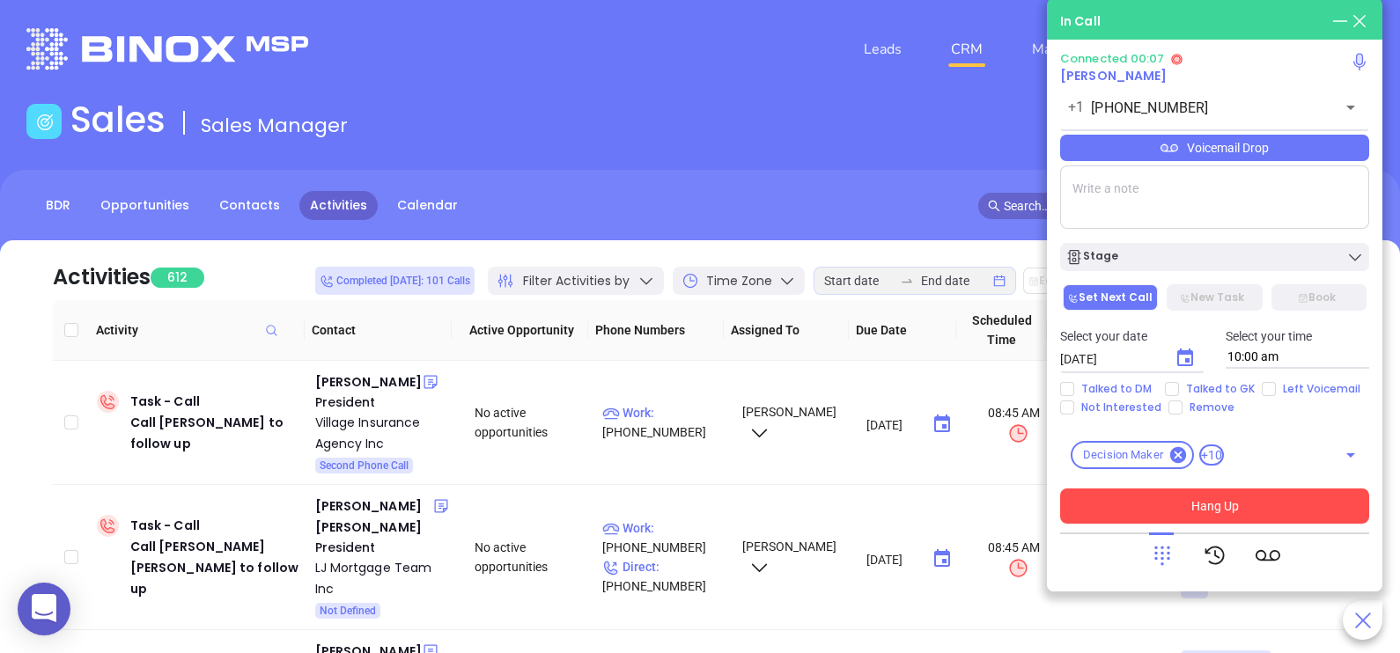
click at [1147, 505] on button "Hang Up" at bounding box center [1214, 506] width 309 height 35
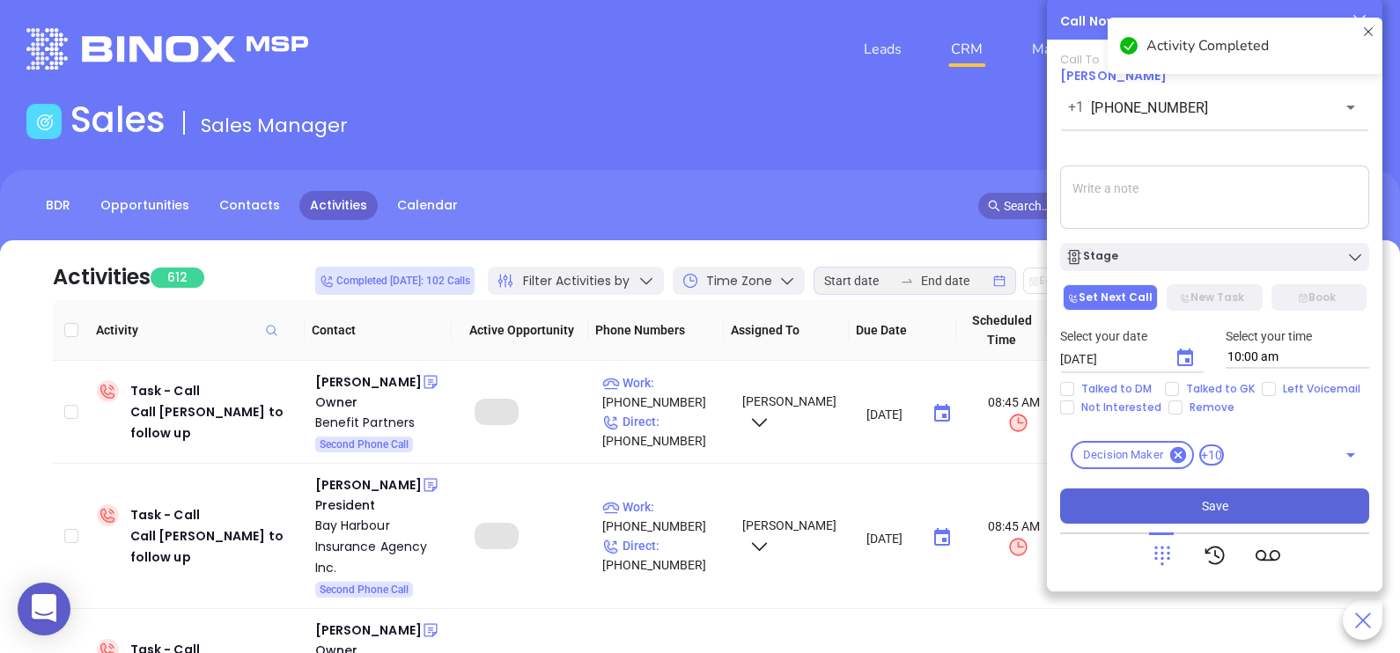
click at [1188, 503] on button "Save" at bounding box center [1214, 506] width 309 height 35
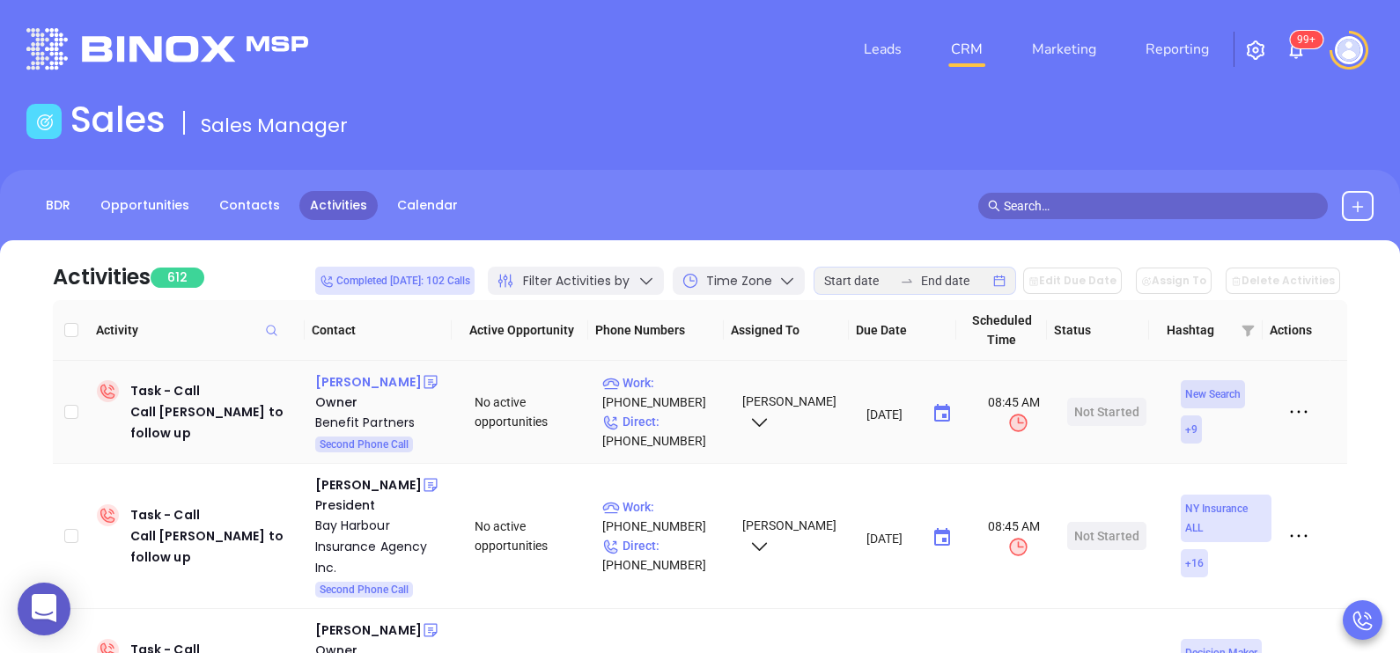
click at [386, 379] on div "Jeffrey Costello" at bounding box center [368, 382] width 107 height 21
click at [689, 379] on p "Work : (908) 787-8800" at bounding box center [664, 392] width 124 height 39
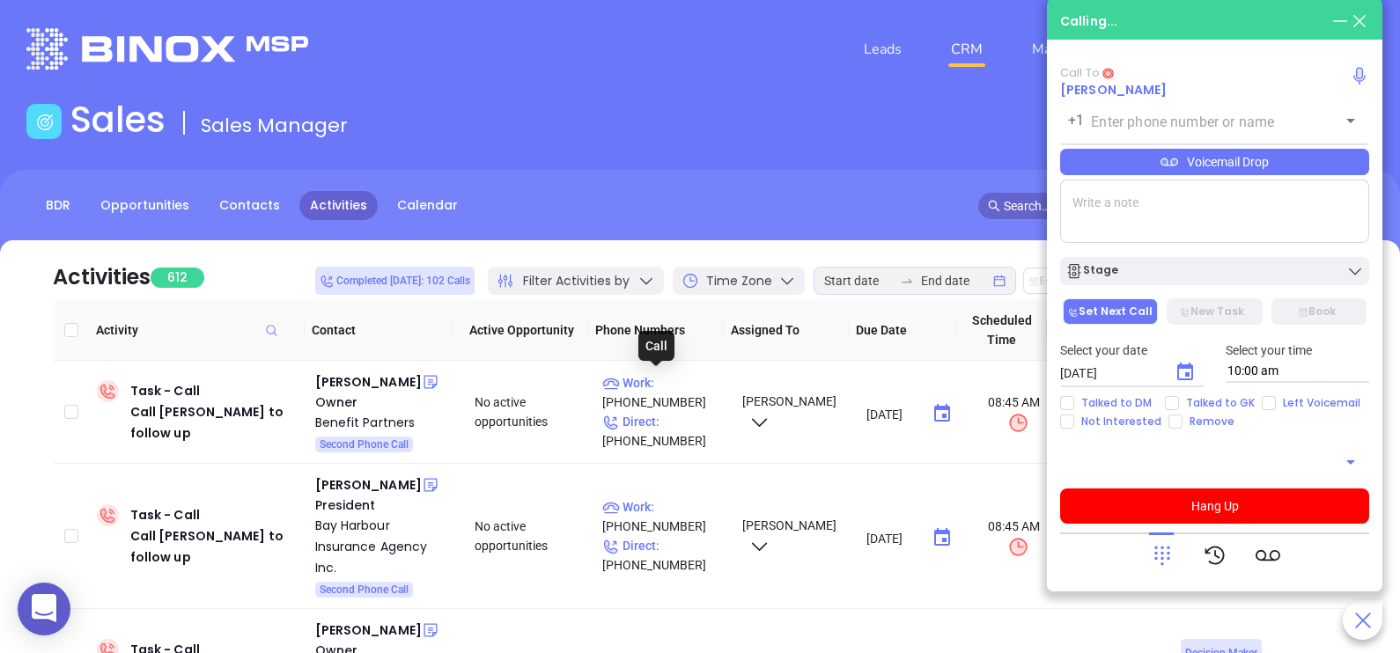
type input "(908) 787-8800"
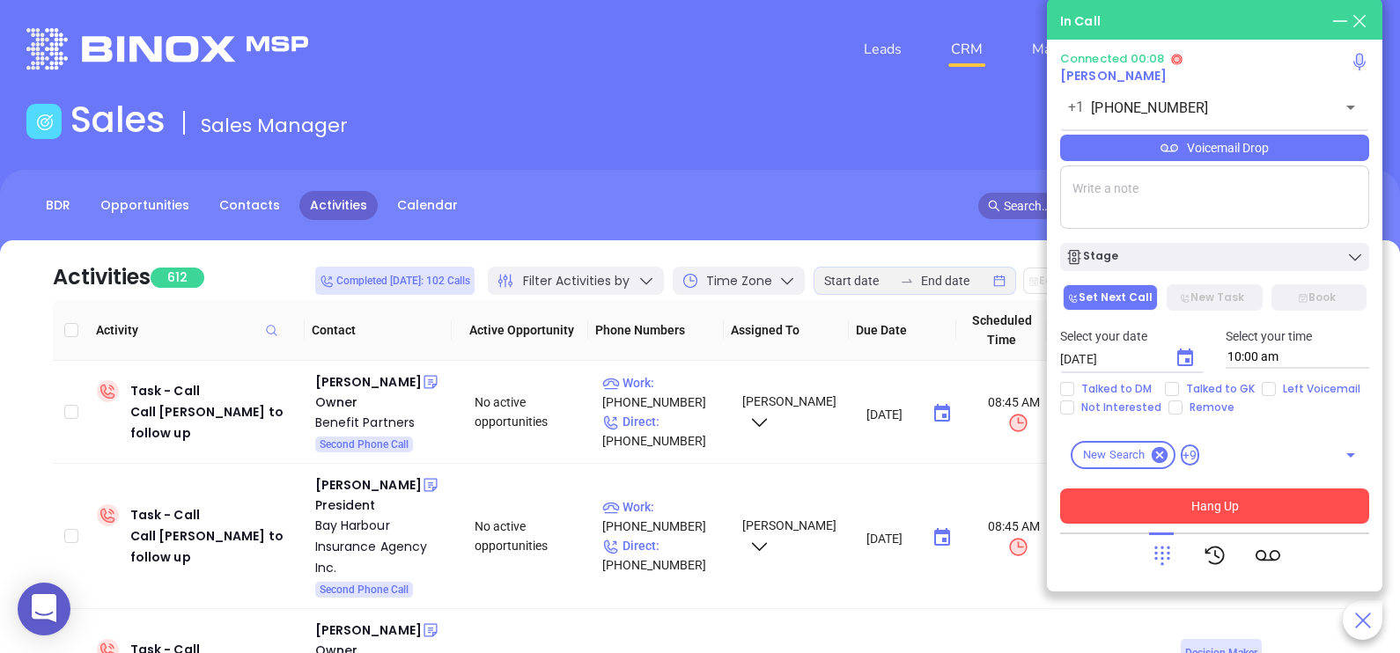
click at [1203, 507] on button "Hang Up" at bounding box center [1214, 506] width 309 height 35
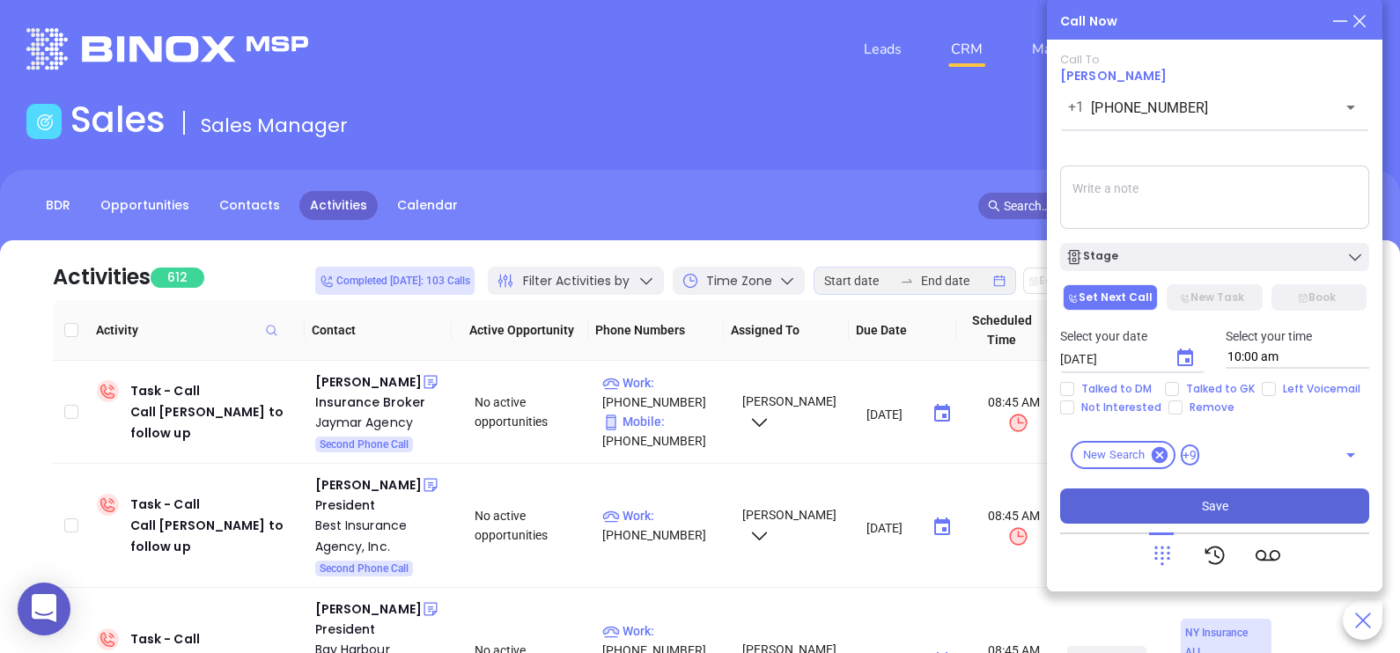
click at [1158, 506] on button "Save" at bounding box center [1214, 506] width 309 height 35
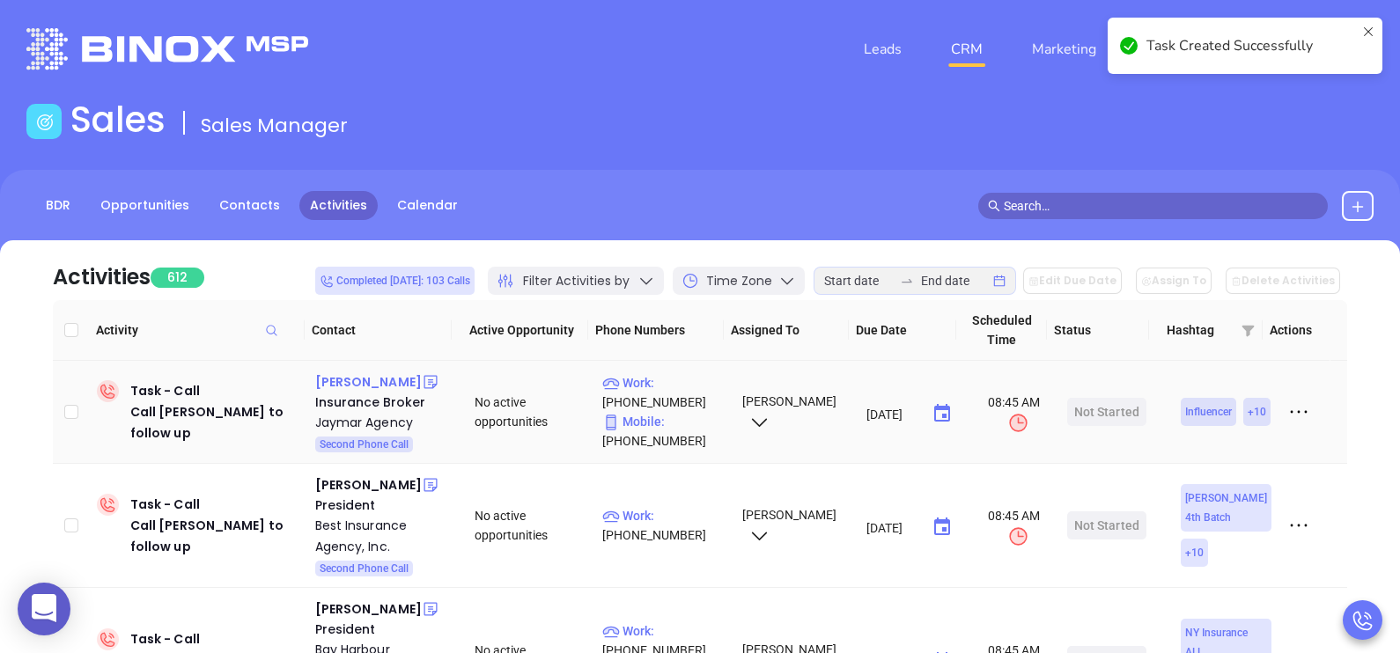
click at [403, 383] on div "Fernando Chaux" at bounding box center [368, 382] width 107 height 21
click at [674, 380] on p "Work : (973) 894-1333" at bounding box center [664, 392] width 124 height 39
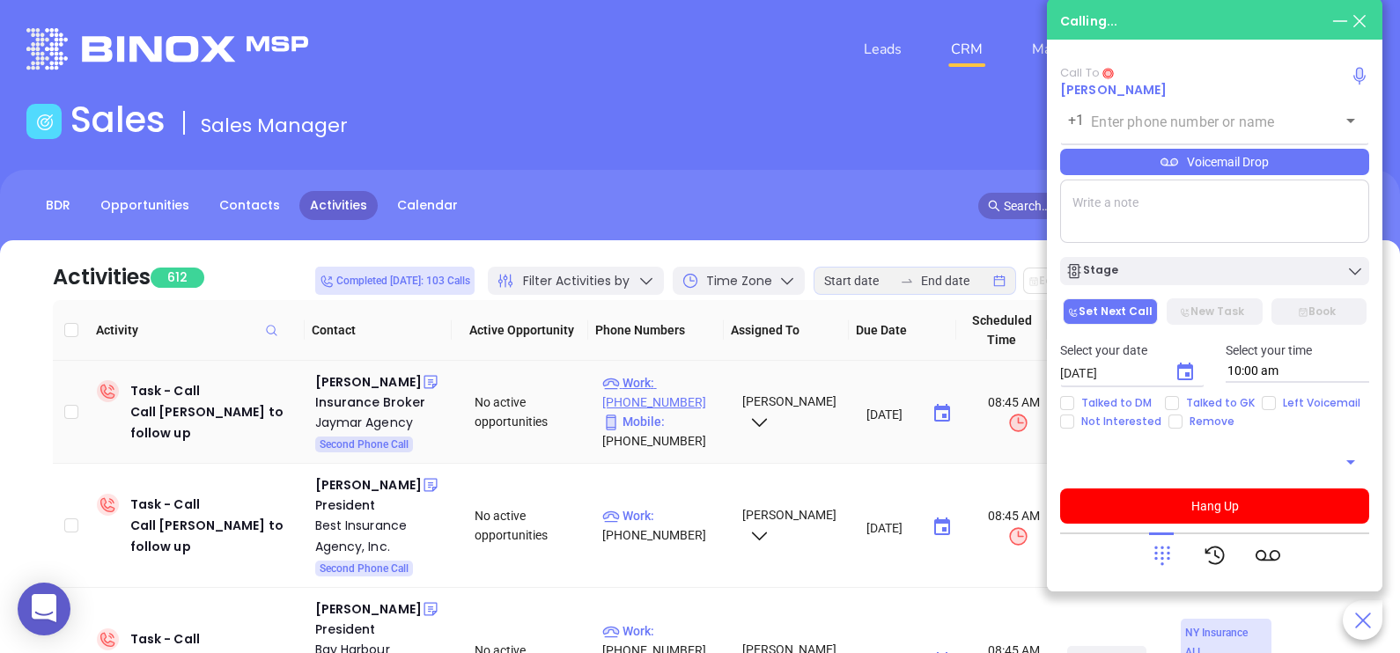
type input "(973) 894-1333"
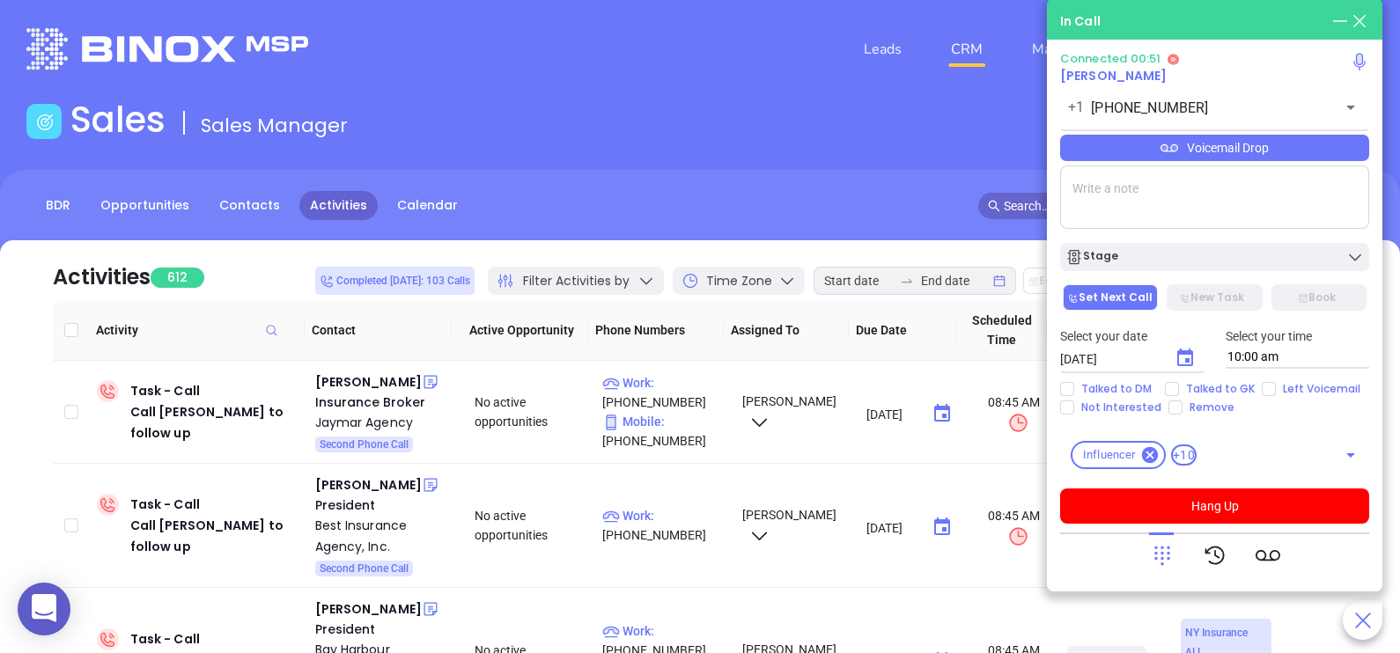
click at [1250, 149] on div "Voicemail Drop" at bounding box center [1214, 148] width 309 height 26
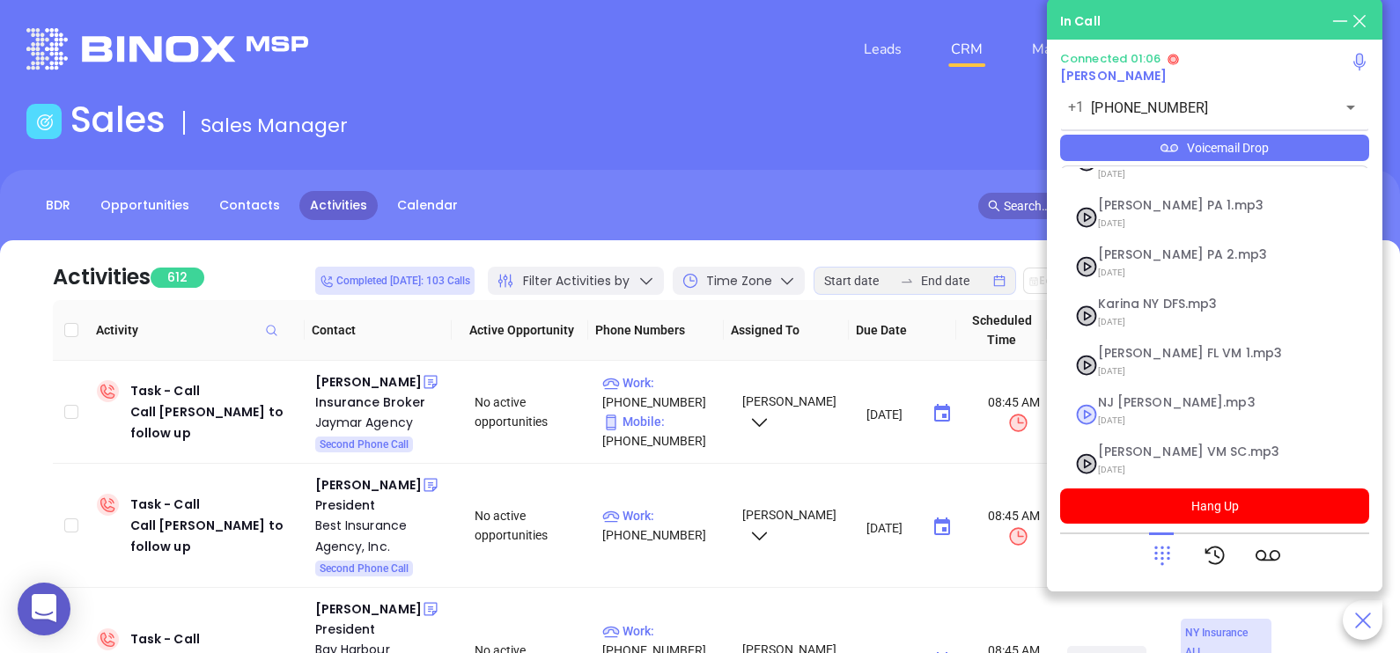
click at [1136, 396] on span "NJ [PERSON_NAME].mp3" at bounding box center [1193, 402] width 190 height 13
checkbox input "true"
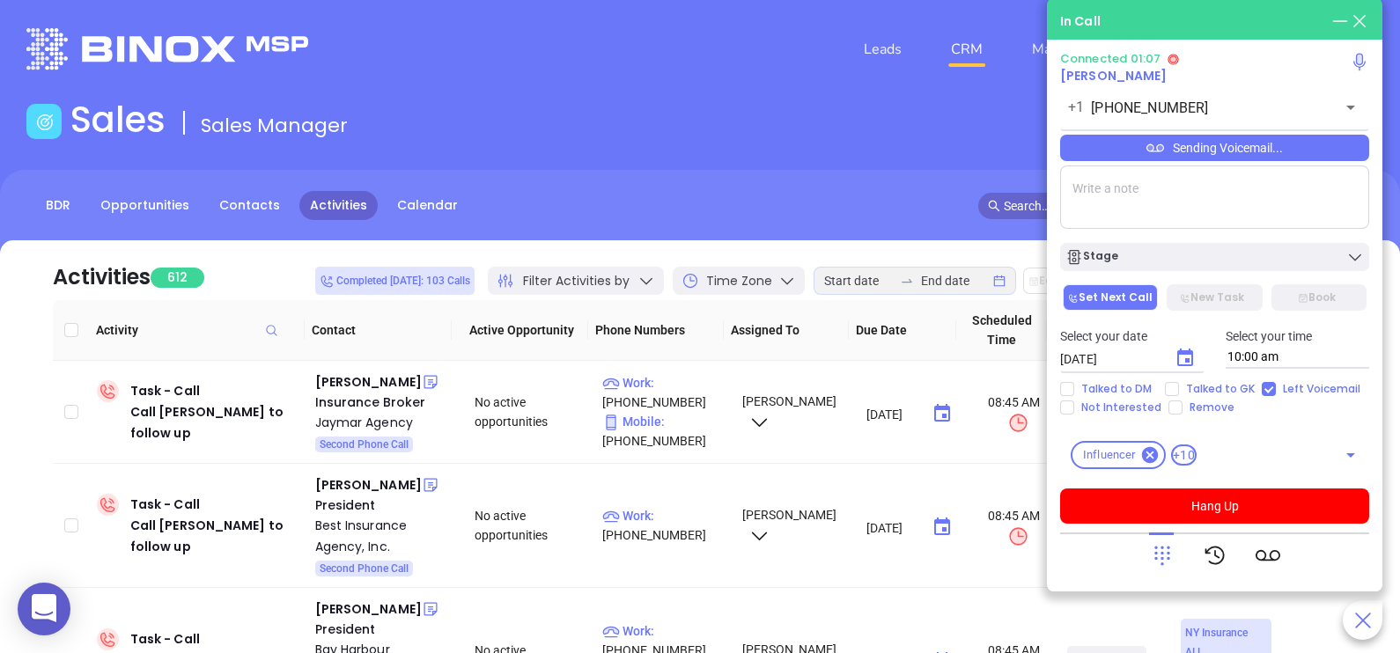
click at [1153, 553] on icon at bounding box center [1162, 555] width 25 height 25
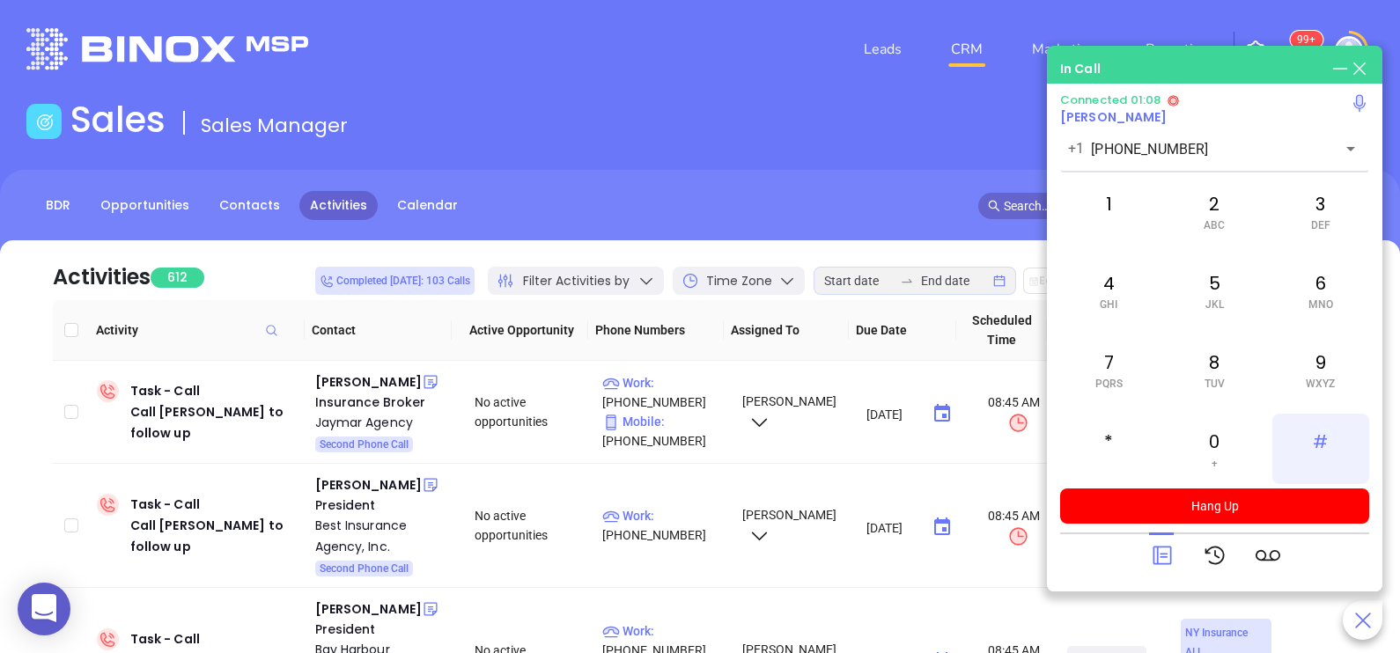
click at [1307, 440] on div "#" at bounding box center [1320, 449] width 97 height 70
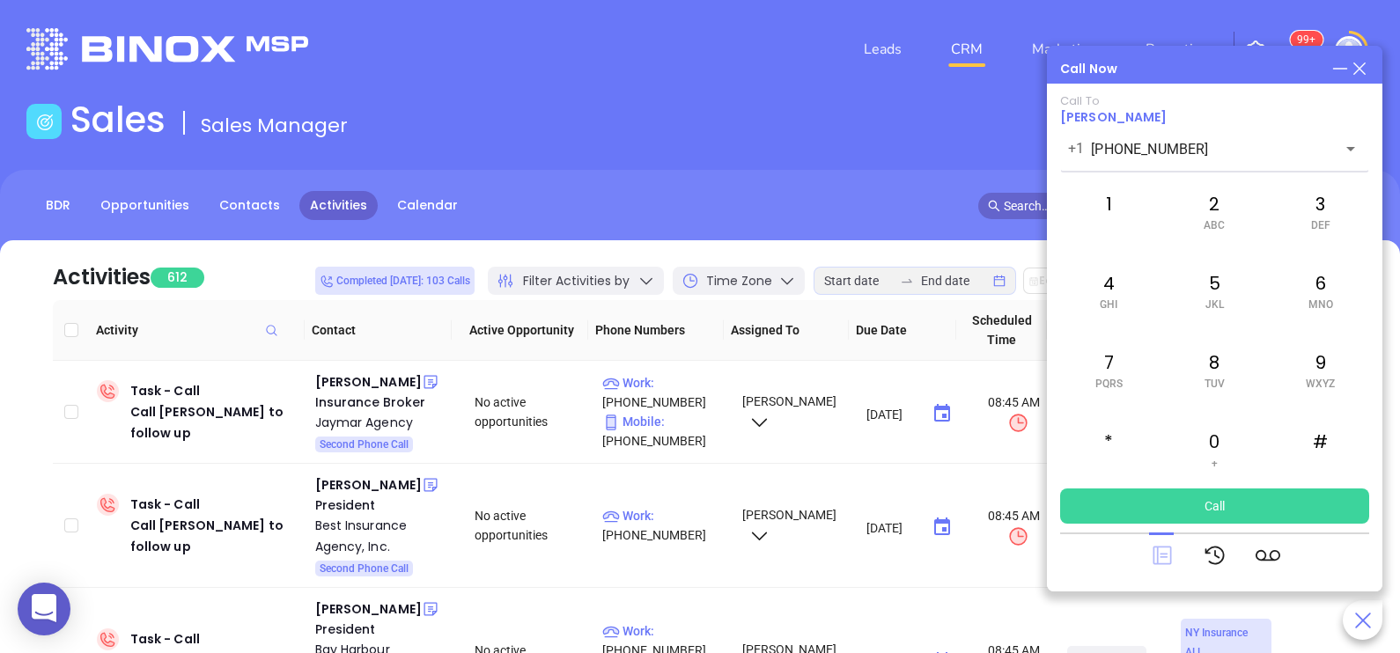
click at [1162, 554] on icon at bounding box center [1162, 556] width 18 height 18
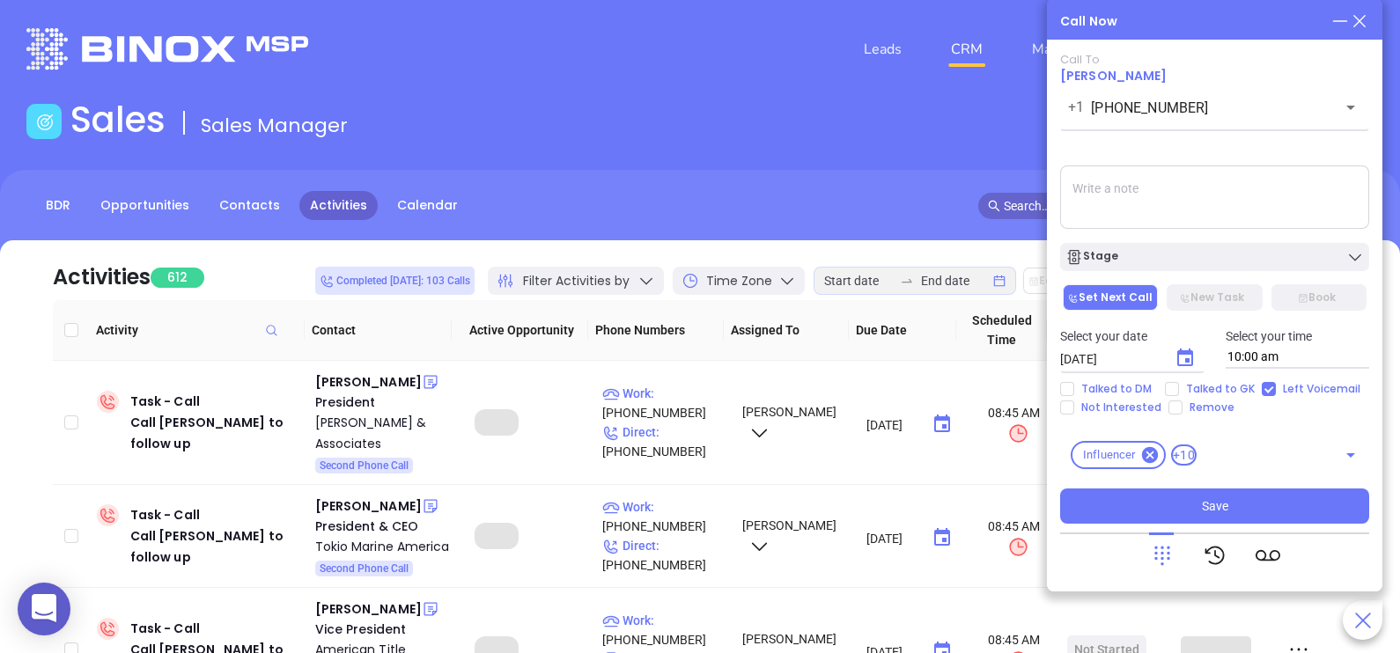
click at [1148, 260] on div "Stage" at bounding box center [1214, 257] width 298 height 18
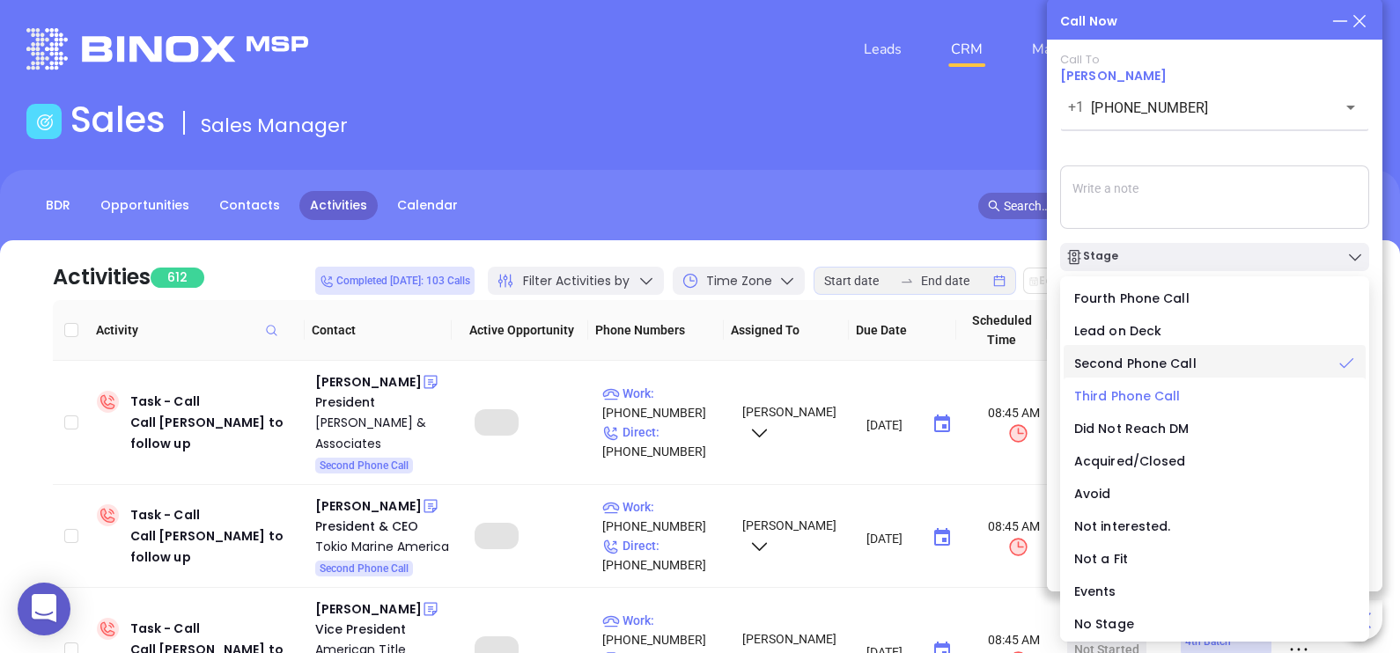
click at [1146, 408] on li "Third Phone Call" at bounding box center [1215, 396] width 302 height 37
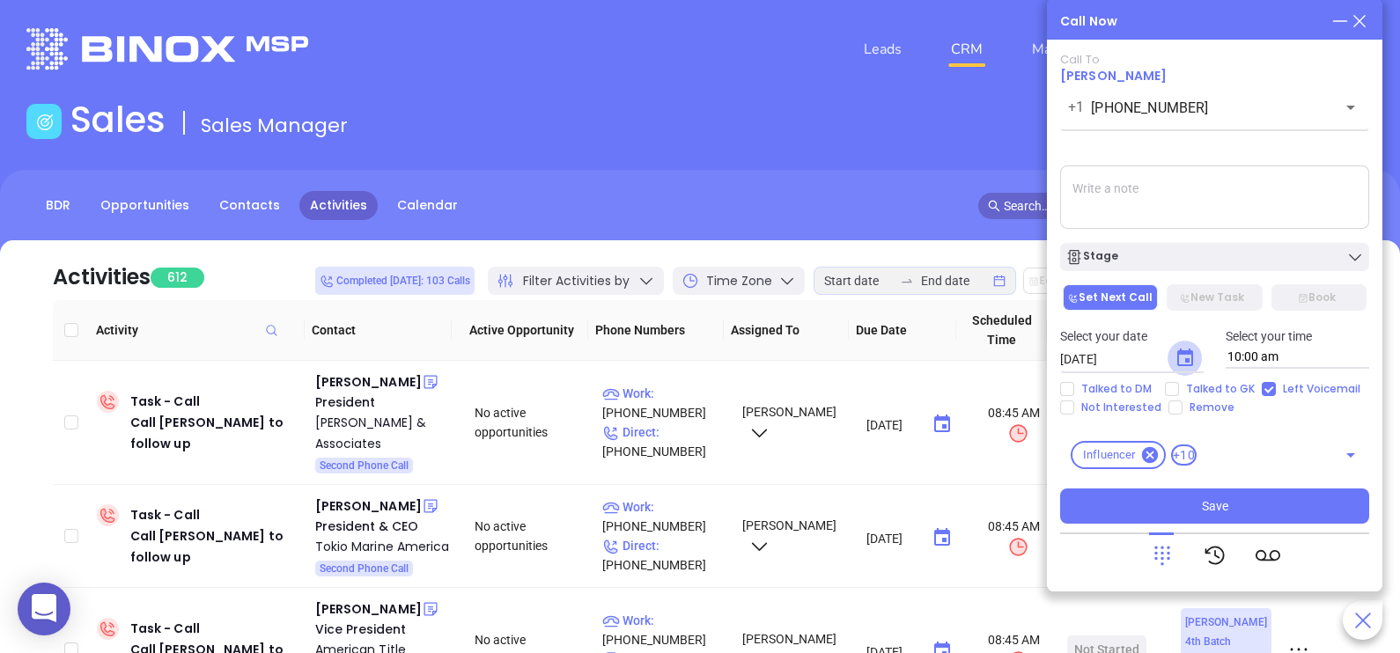
click at [1175, 361] on icon "Choose date, selected date is Aug 13, 2025" at bounding box center [1185, 358] width 21 height 21
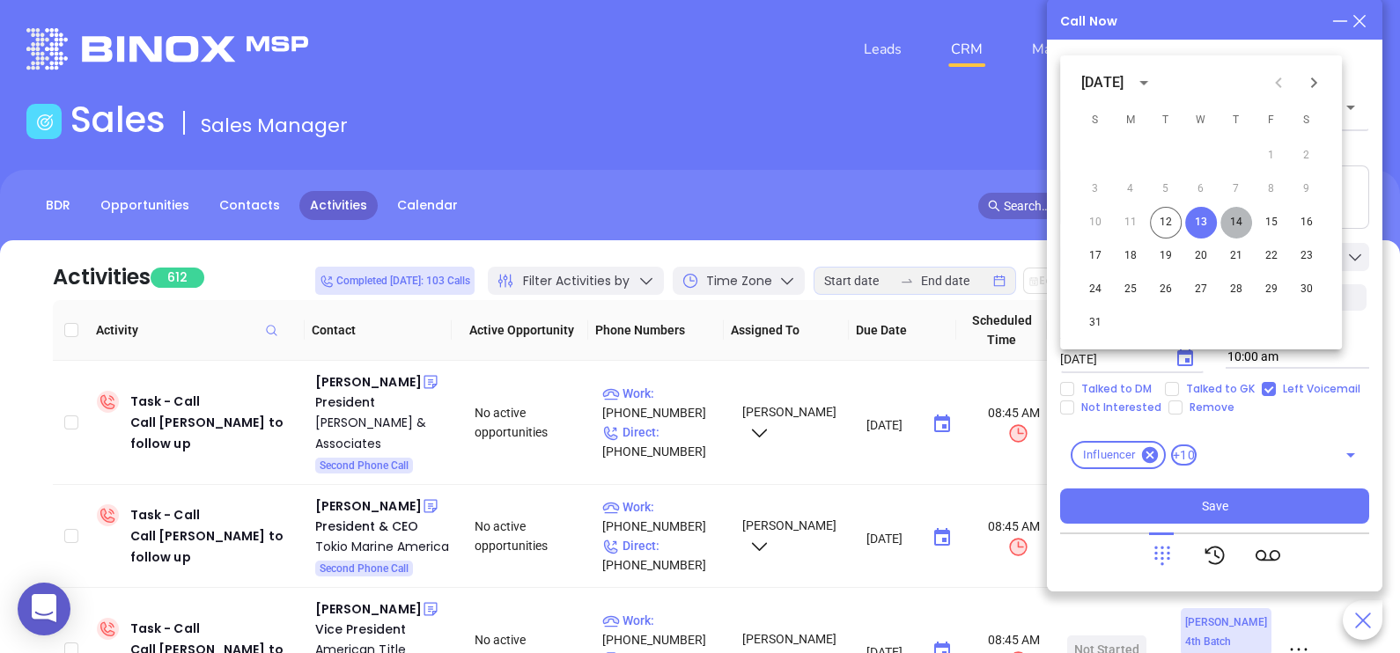
click at [1231, 225] on button "14" at bounding box center [1236, 223] width 32 height 32
type input "08/14/2025"
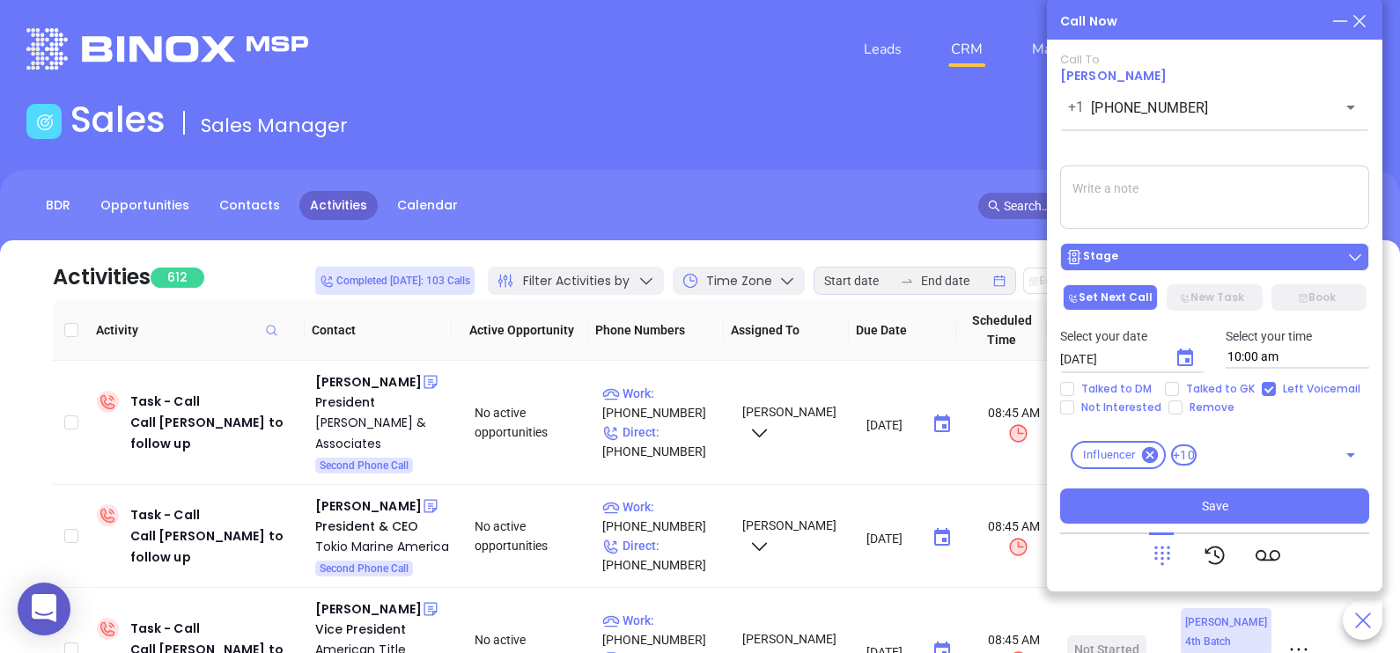
click at [1213, 259] on div "Stage" at bounding box center [1214, 257] width 298 height 18
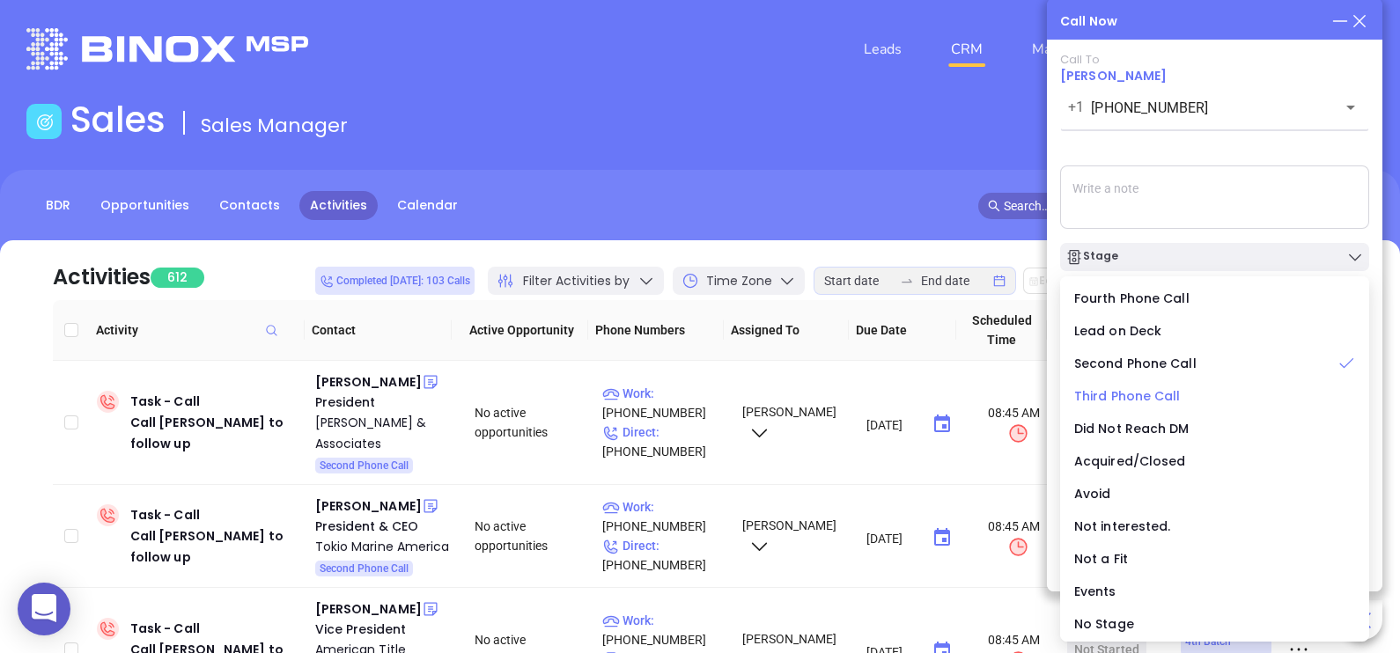
click at [1142, 396] on span "Third Phone Call" at bounding box center [1127, 396] width 107 height 18
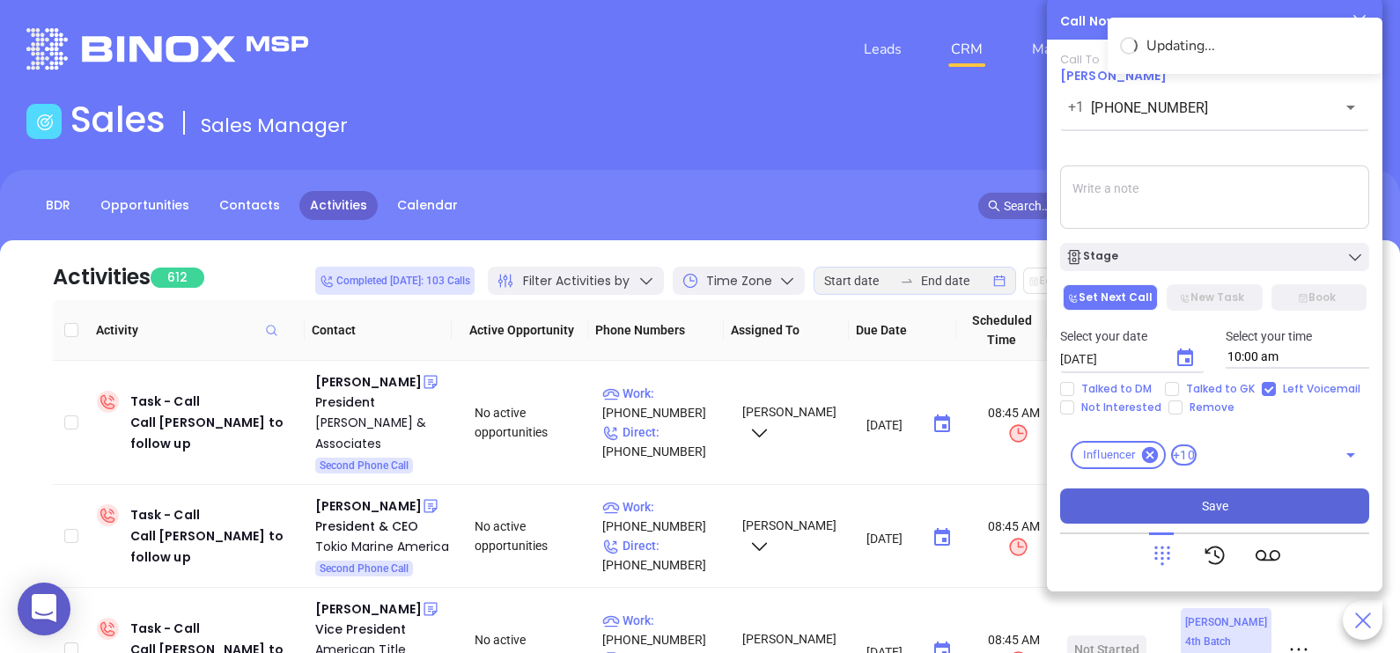
click at [1207, 496] on button "Save" at bounding box center [1214, 506] width 309 height 35
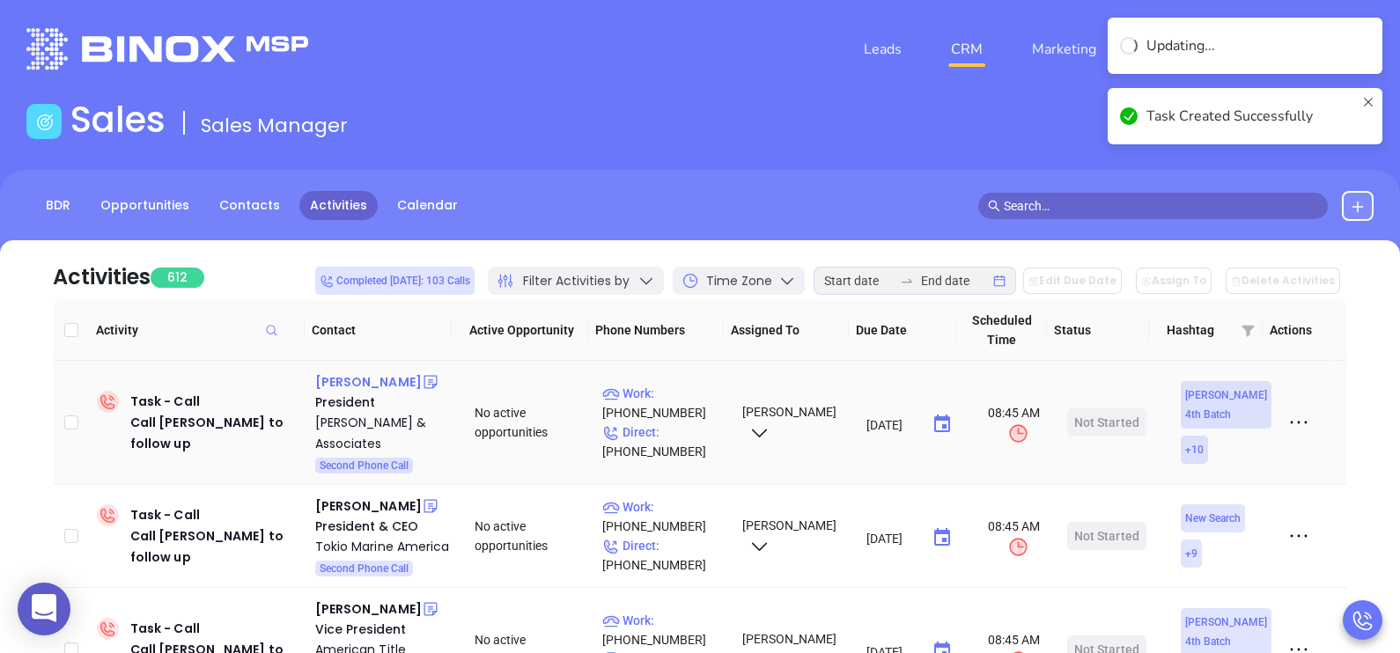
click at [387, 390] on div "[PERSON_NAME]" at bounding box center [368, 382] width 107 height 21
click at [674, 403] on p "Work : (908) 789-1155" at bounding box center [664, 403] width 124 height 39
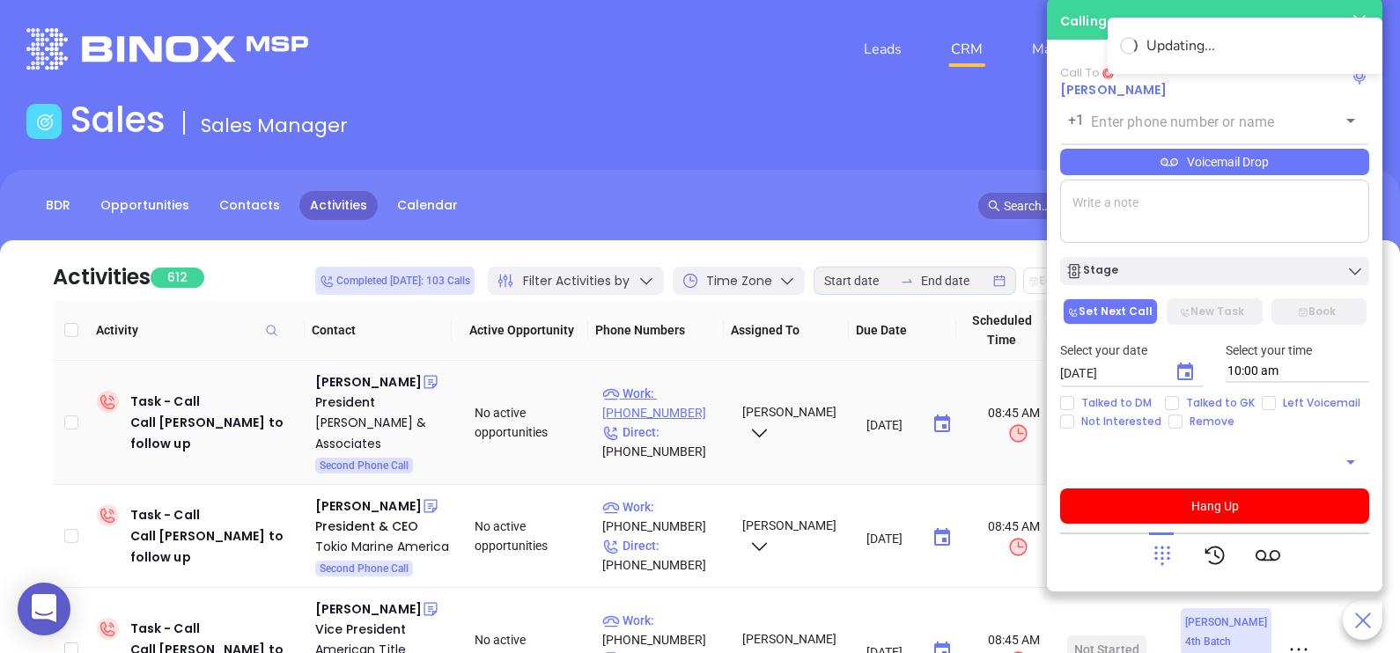
click at [680, 394] on p "Work : (908) 789-1155" at bounding box center [664, 403] width 124 height 39
type input "[PHONE_NUMBER]"
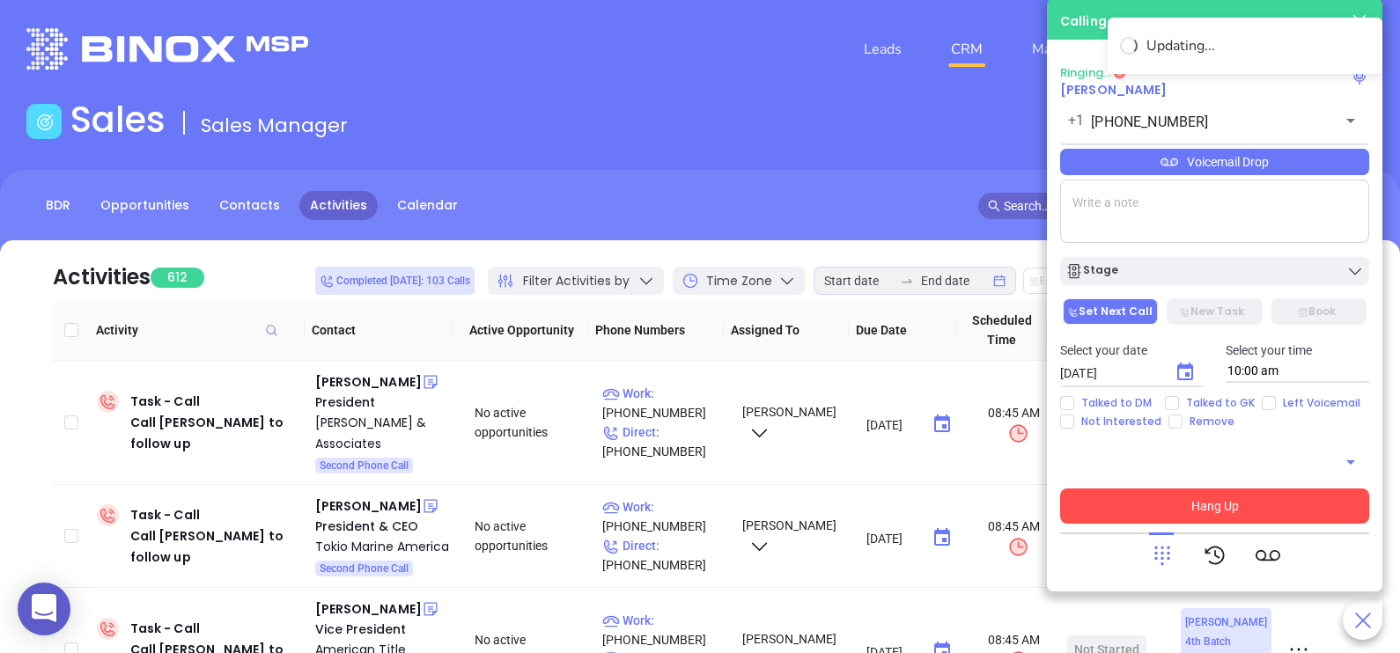
click at [1235, 497] on button "Hang Up" at bounding box center [1214, 506] width 309 height 35
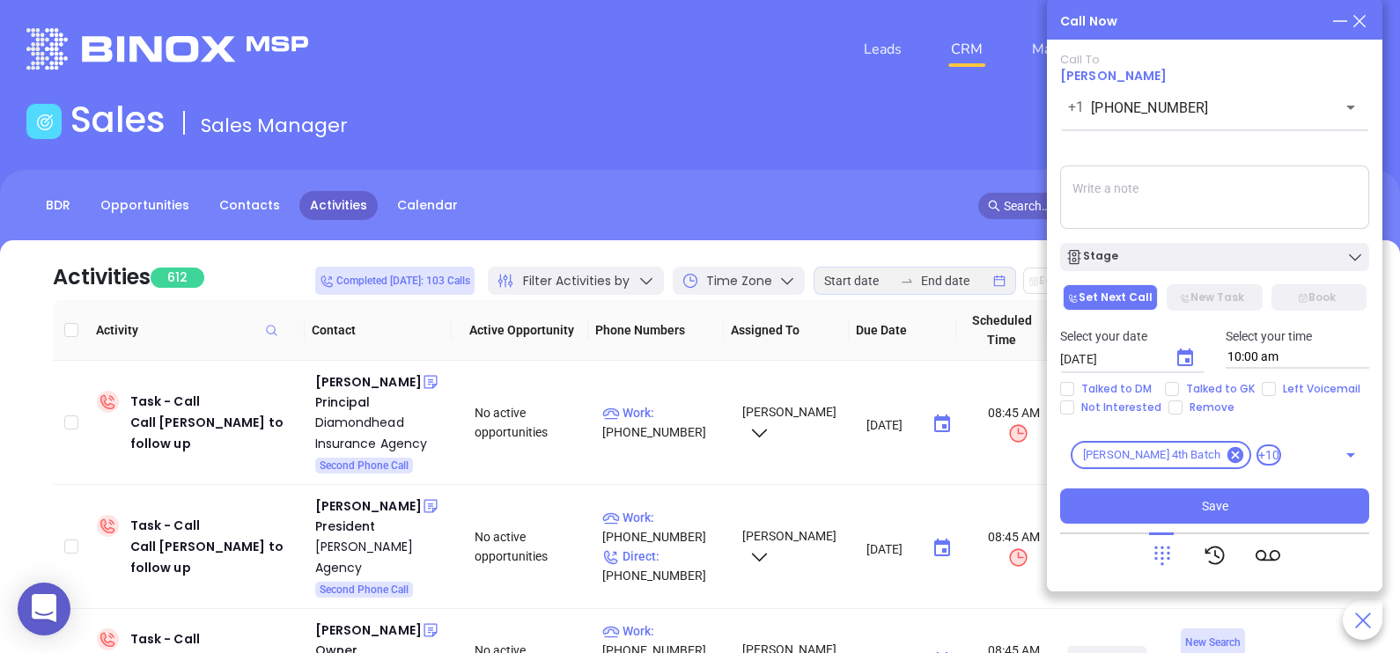
click at [1362, 20] on icon at bounding box center [1359, 20] width 19 height 19
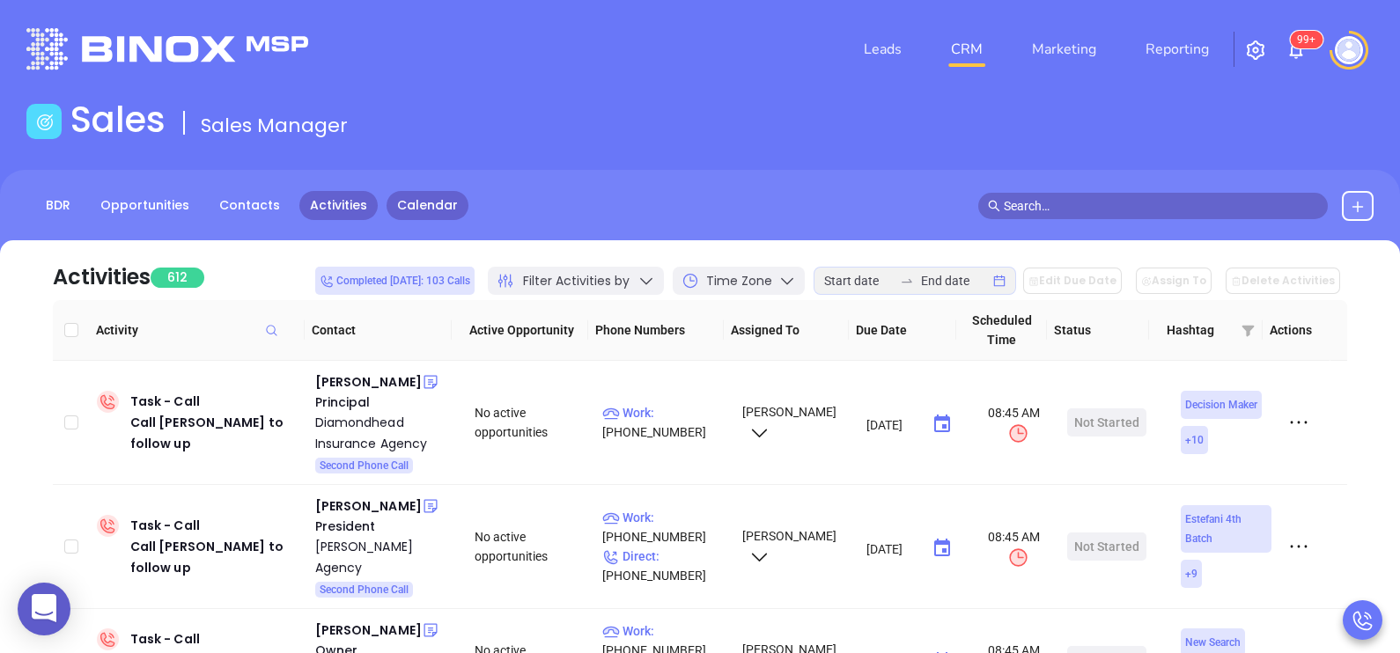
click at [413, 215] on link "Calendar" at bounding box center [428, 205] width 82 height 29
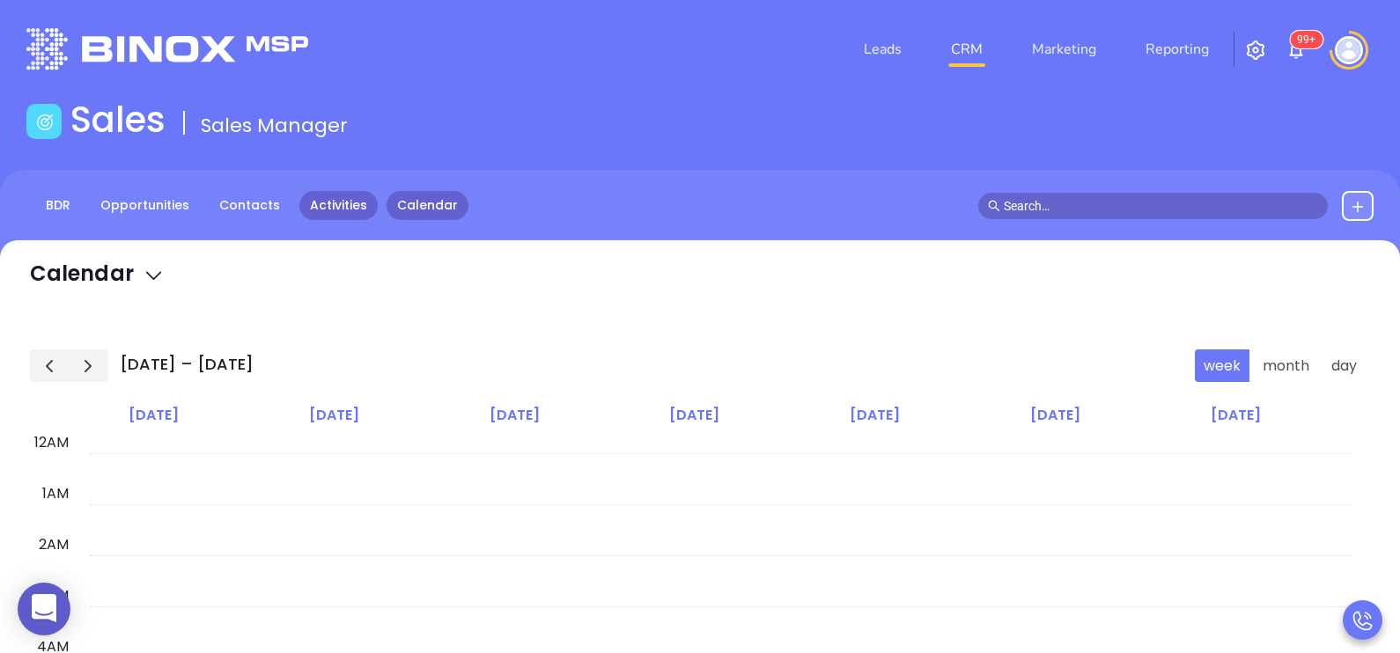
scroll to position [307, 0]
click at [353, 205] on link "Activities" at bounding box center [338, 205] width 78 height 29
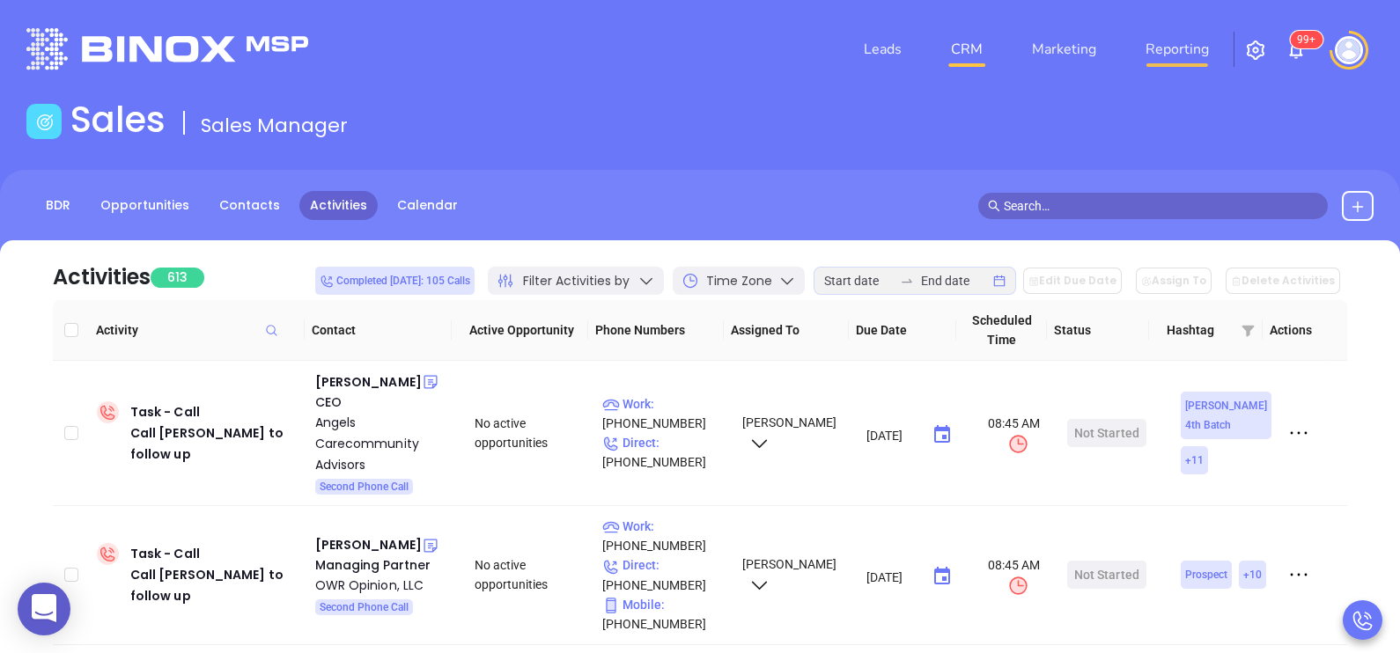
click at [1165, 47] on link "Reporting" at bounding box center [1177, 49] width 77 height 35
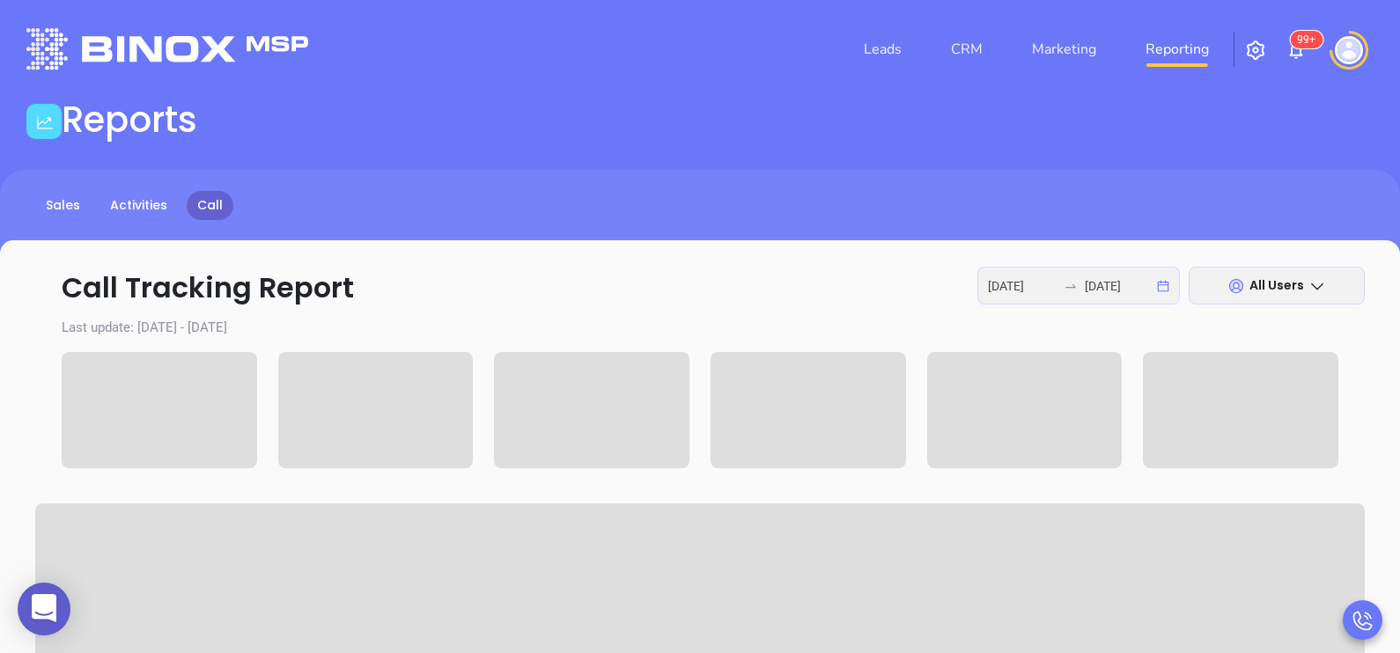
click at [1078, 288] on div at bounding box center [1071, 286] width 28 height 14
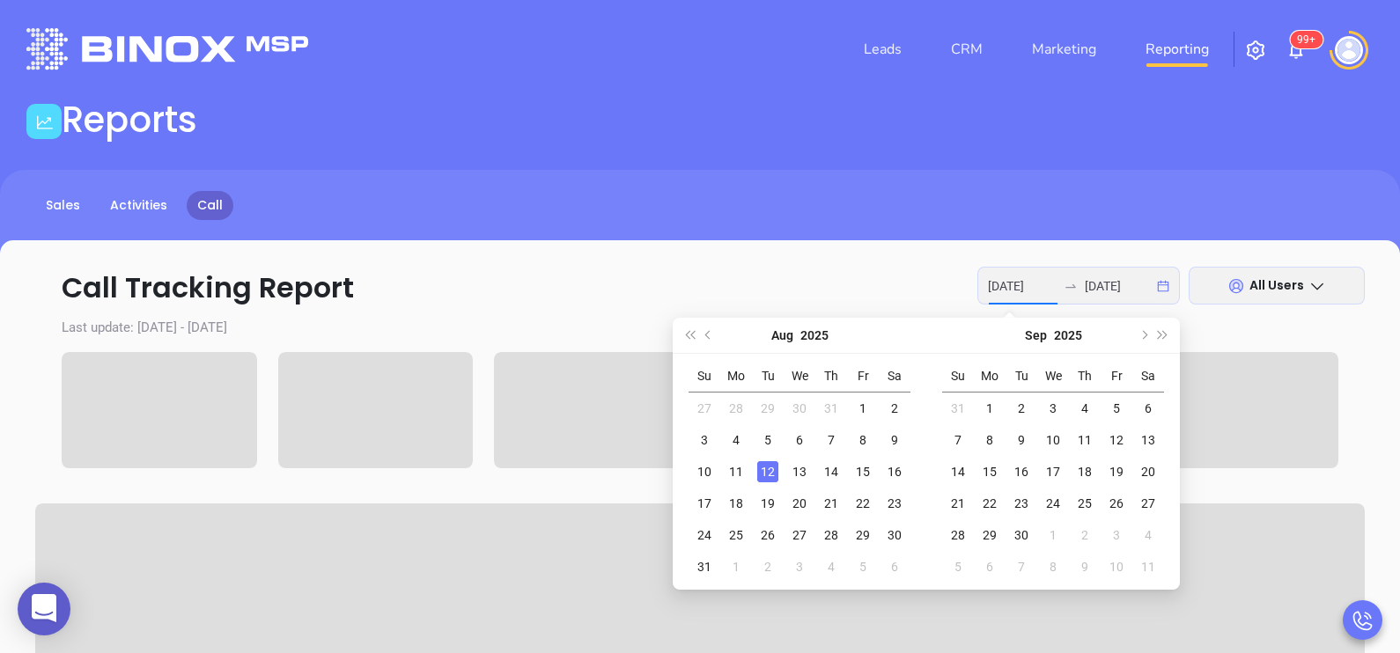
click at [770, 475] on div "12" at bounding box center [767, 471] width 21 height 21
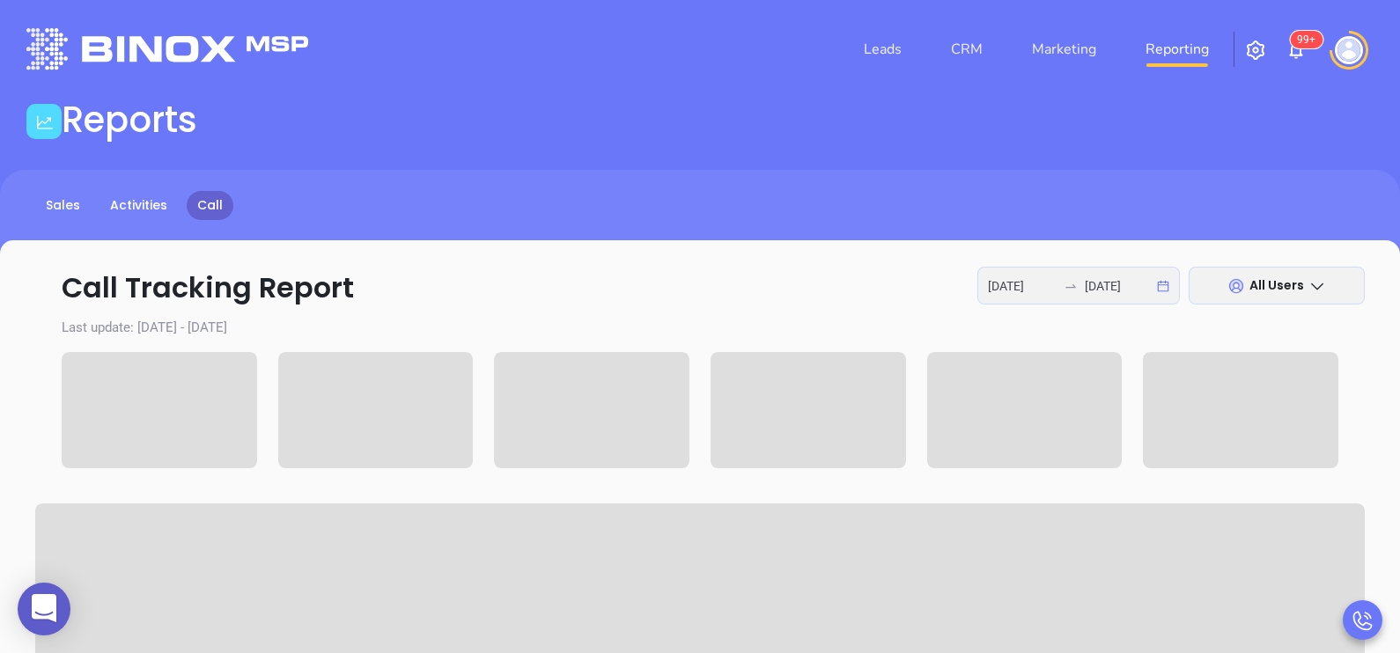
click at [1071, 274] on div "2025-08-12 2025-08-12" at bounding box center [1078, 286] width 203 height 38
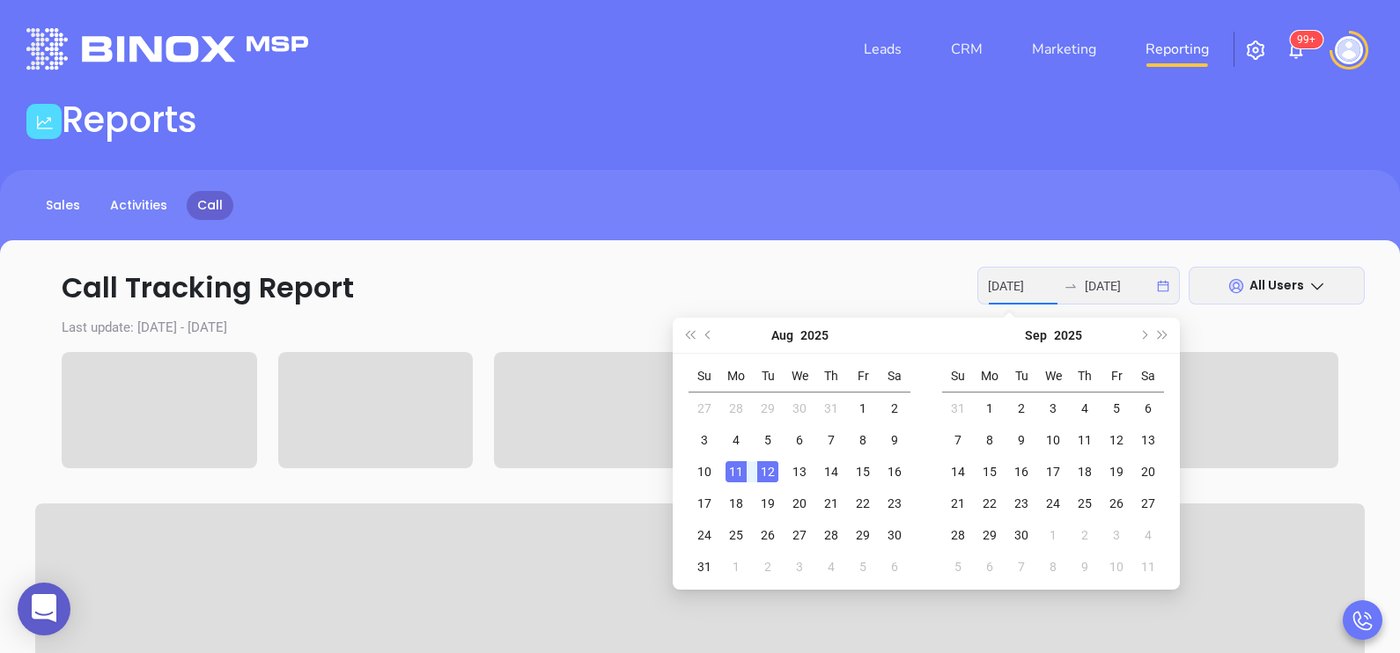
click at [743, 467] on div "11" at bounding box center [736, 471] width 21 height 21
click at [763, 471] on div "12" at bounding box center [767, 471] width 21 height 21
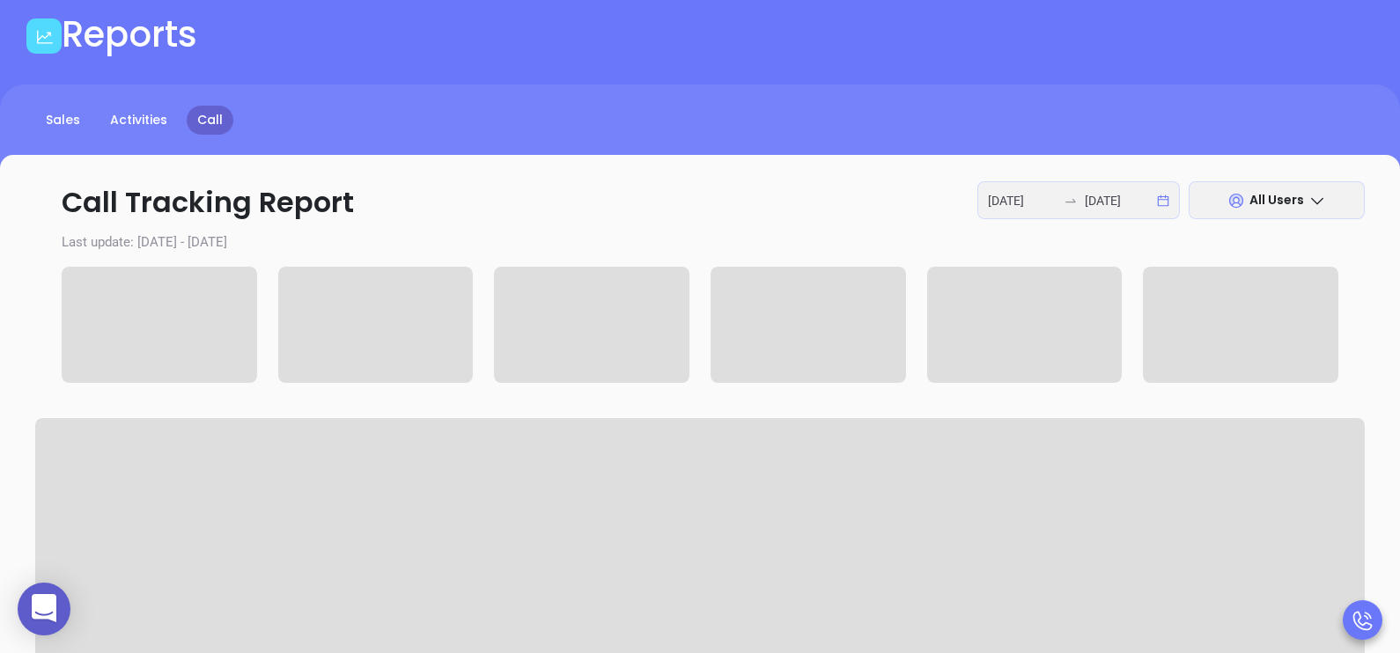
scroll to position [87, 0]
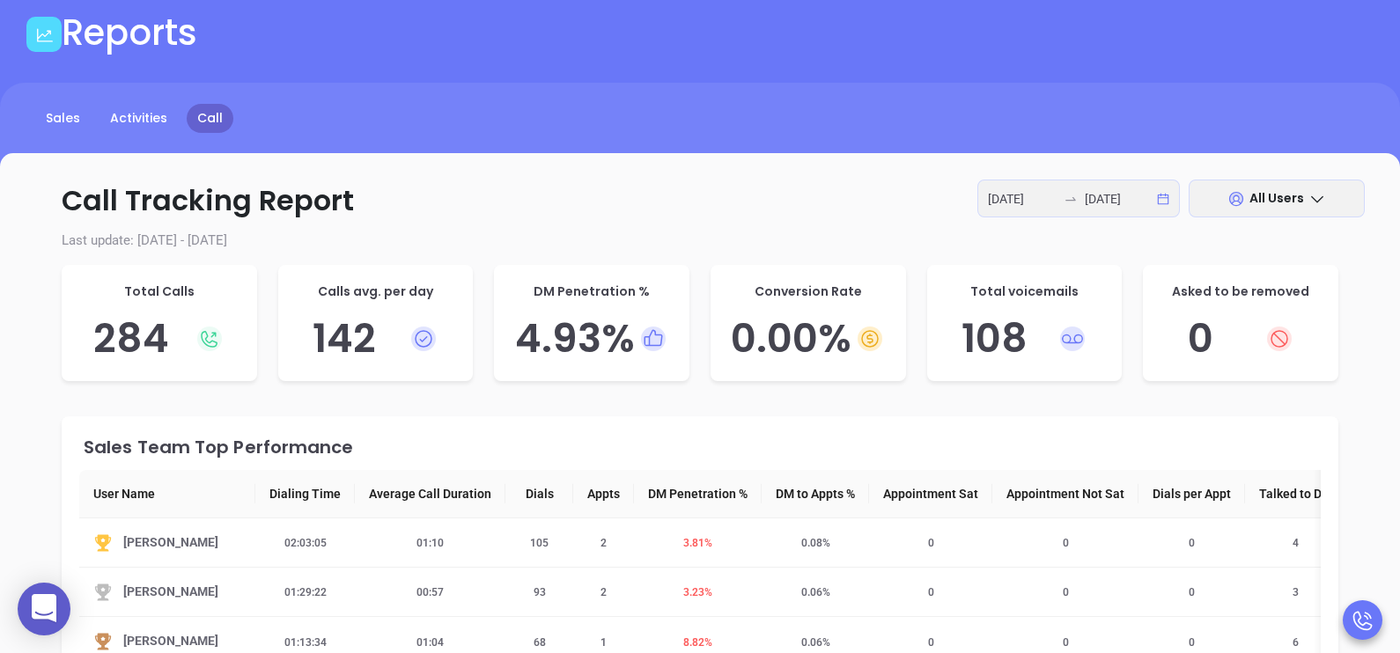
click at [705, 217] on p "Call Tracking Report 2025-08-11 2025-08-12 All Users" at bounding box center [700, 201] width 1330 height 42
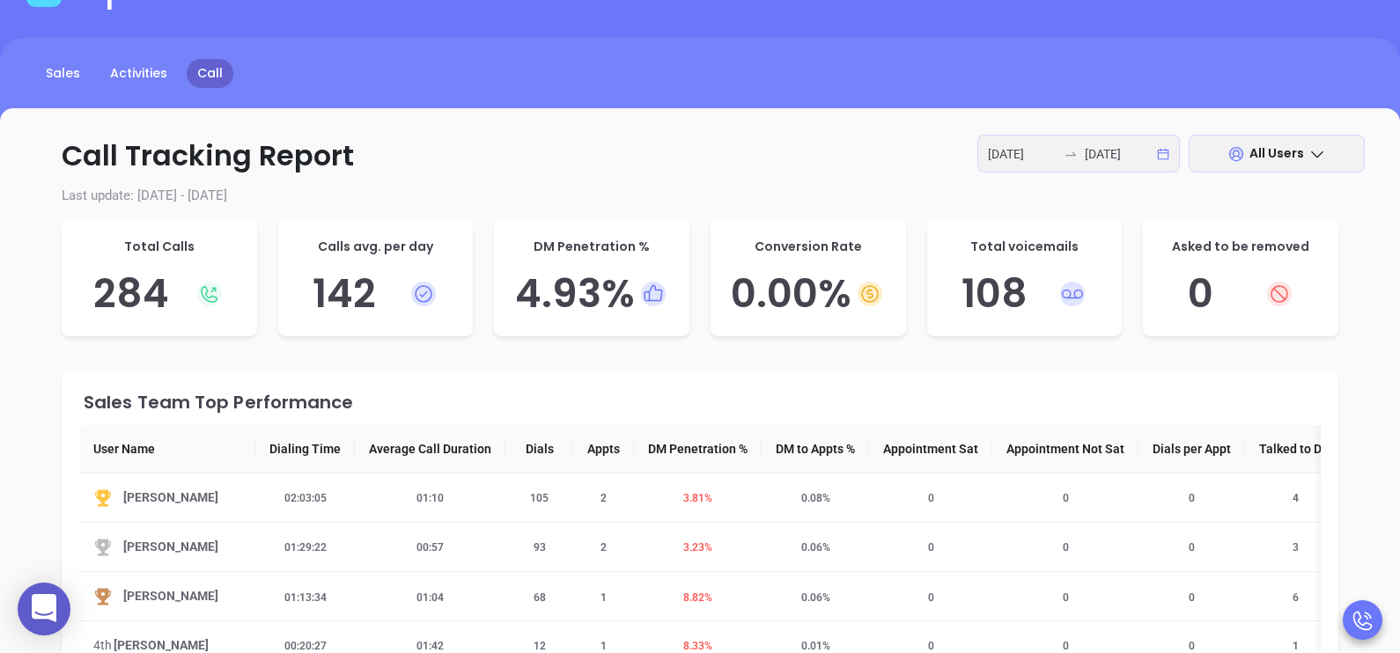
scroll to position [219, 0]
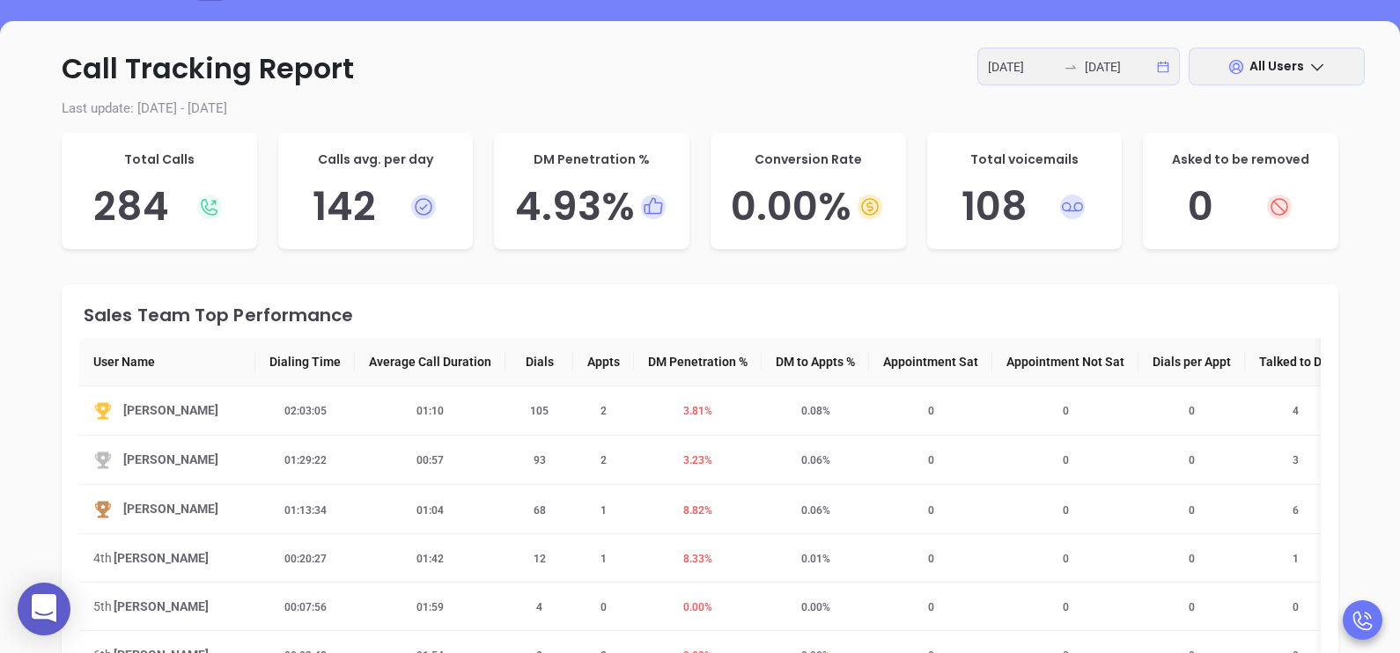
click at [784, 74] on p "Call Tracking Report 2025-08-11 2025-08-12 All Users" at bounding box center [700, 69] width 1330 height 42
click at [1016, 72] on input "2025-08-11" at bounding box center [1022, 66] width 69 height 19
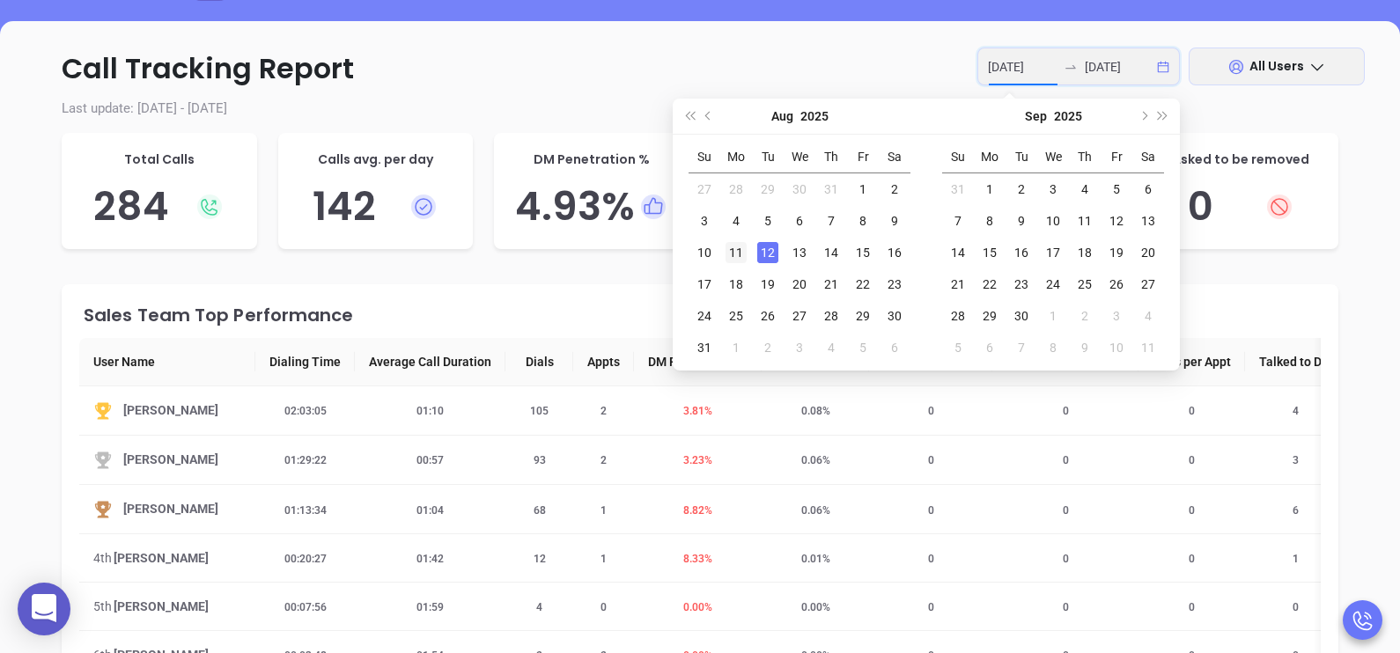
type input "2025-08-11"
click at [740, 242] on div "11" at bounding box center [736, 252] width 21 height 21
click at [763, 250] on div "12" at bounding box center [767, 252] width 21 height 21
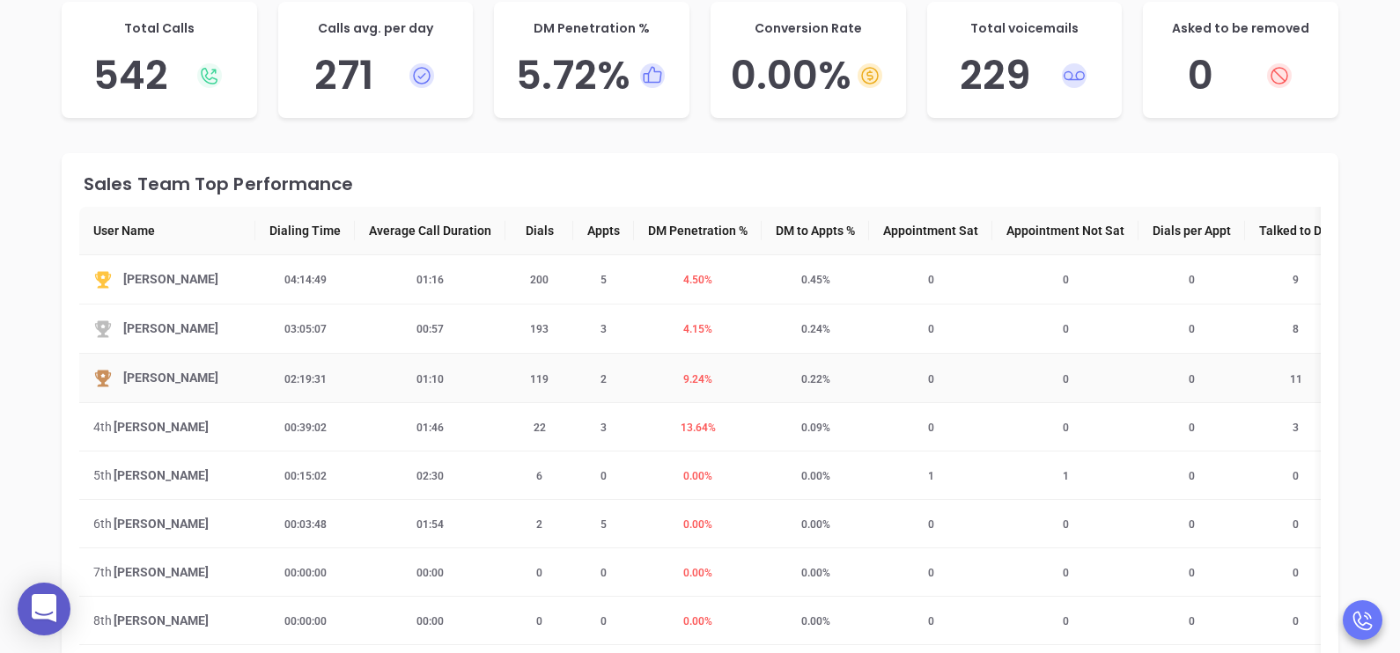
scroll to position [351, 0]
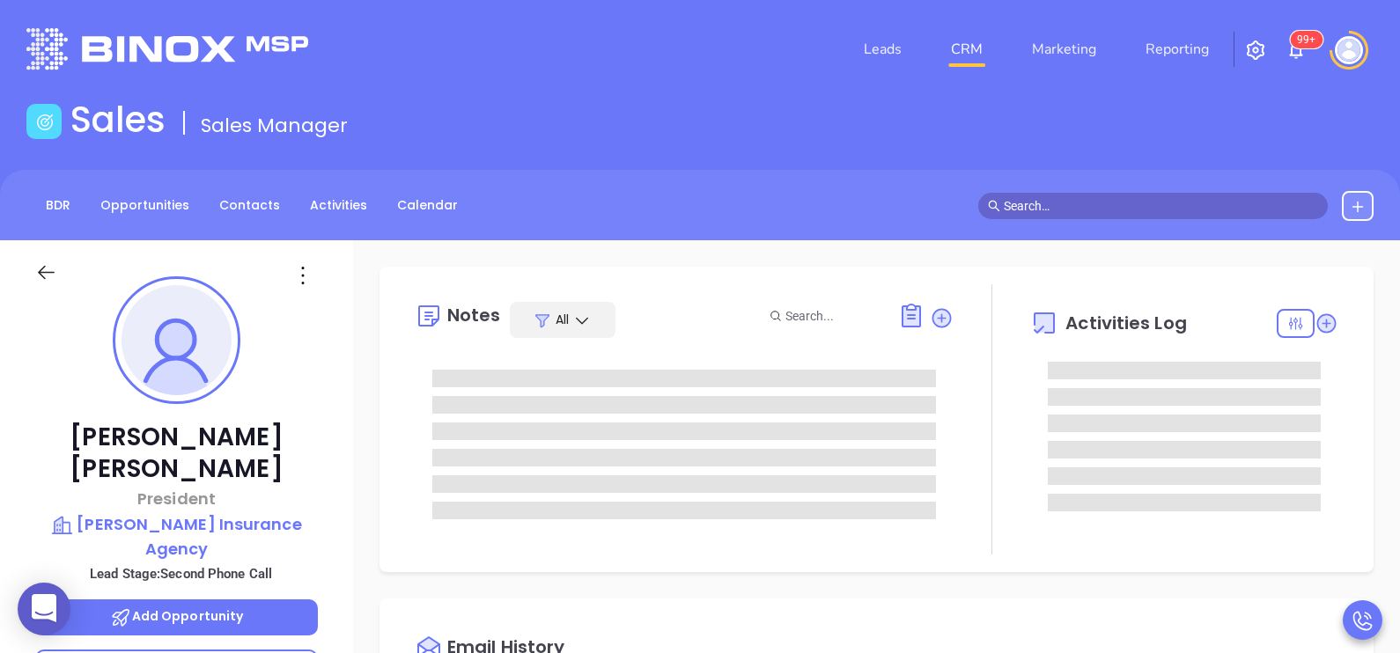
type input "[PERSON_NAME]"
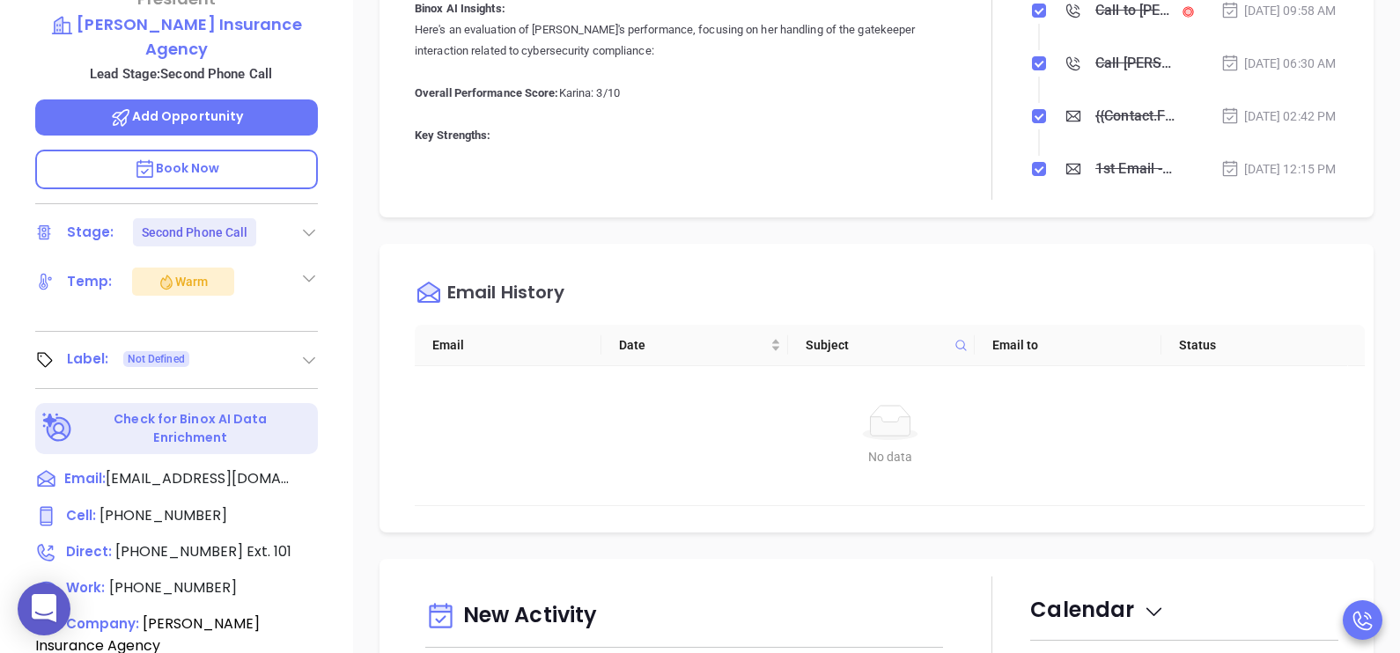
scroll to position [528, 0]
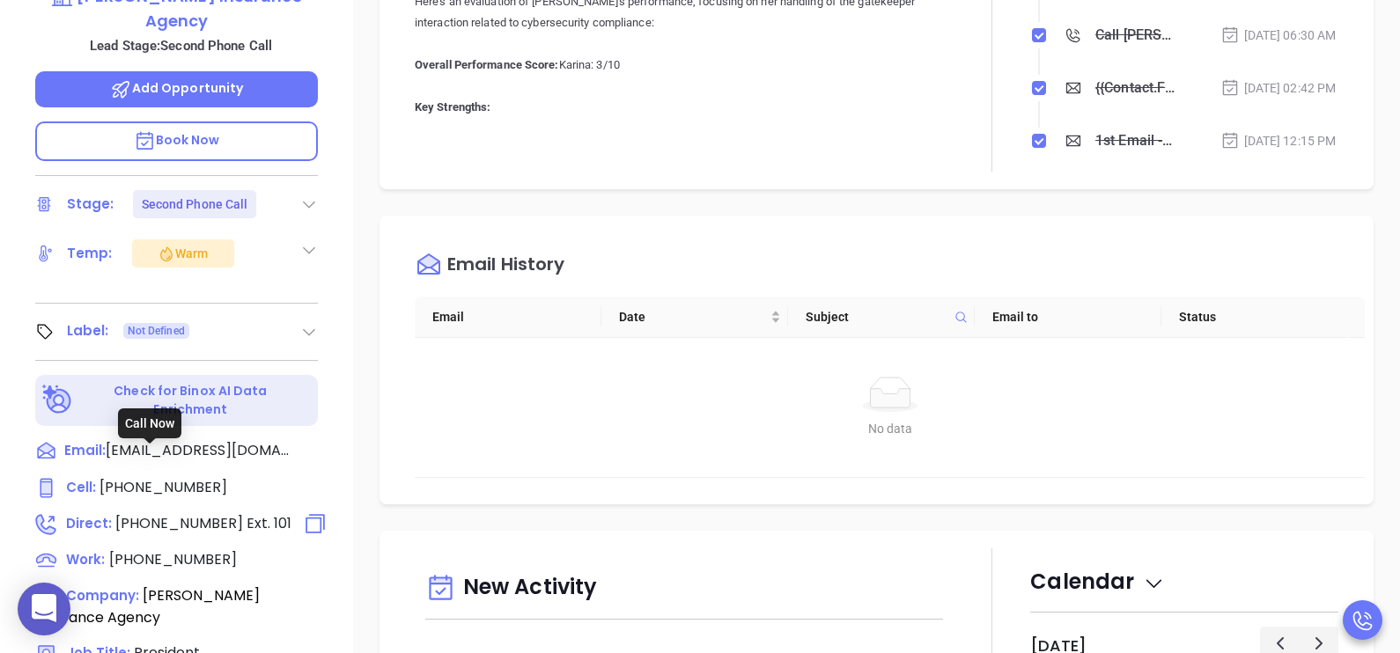
click at [194, 513] on span "[PHONE_NUMBER]" at bounding box center [179, 523] width 128 height 20
type input "(908) 273-7100"
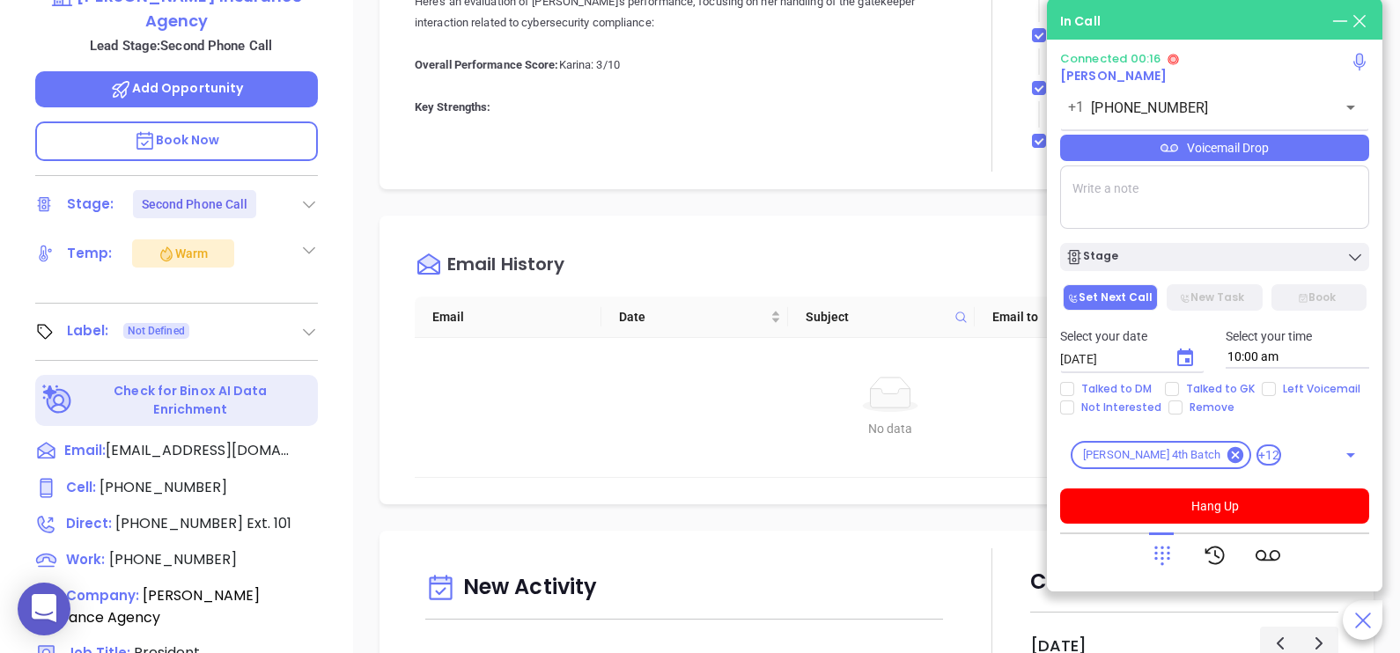
click at [1243, 158] on div "Voicemail Drop" at bounding box center [1214, 148] width 309 height 26
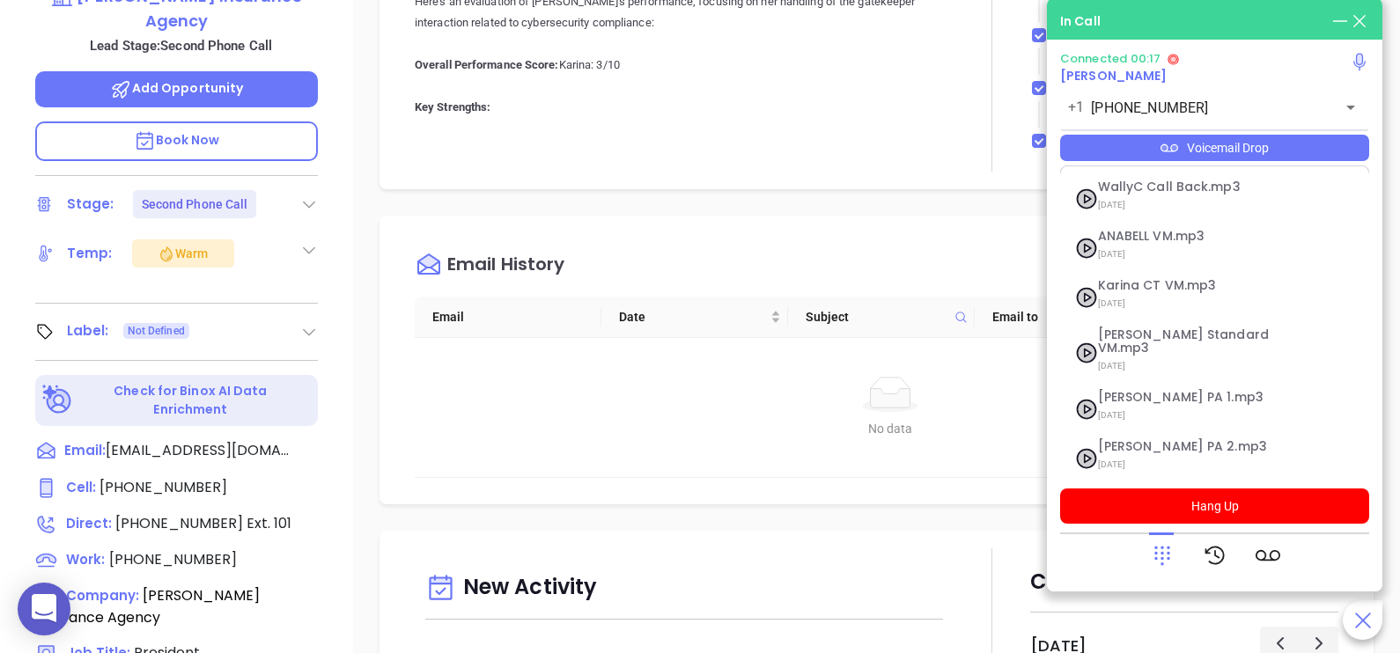
click at [1171, 550] on icon at bounding box center [1162, 555] width 25 height 25
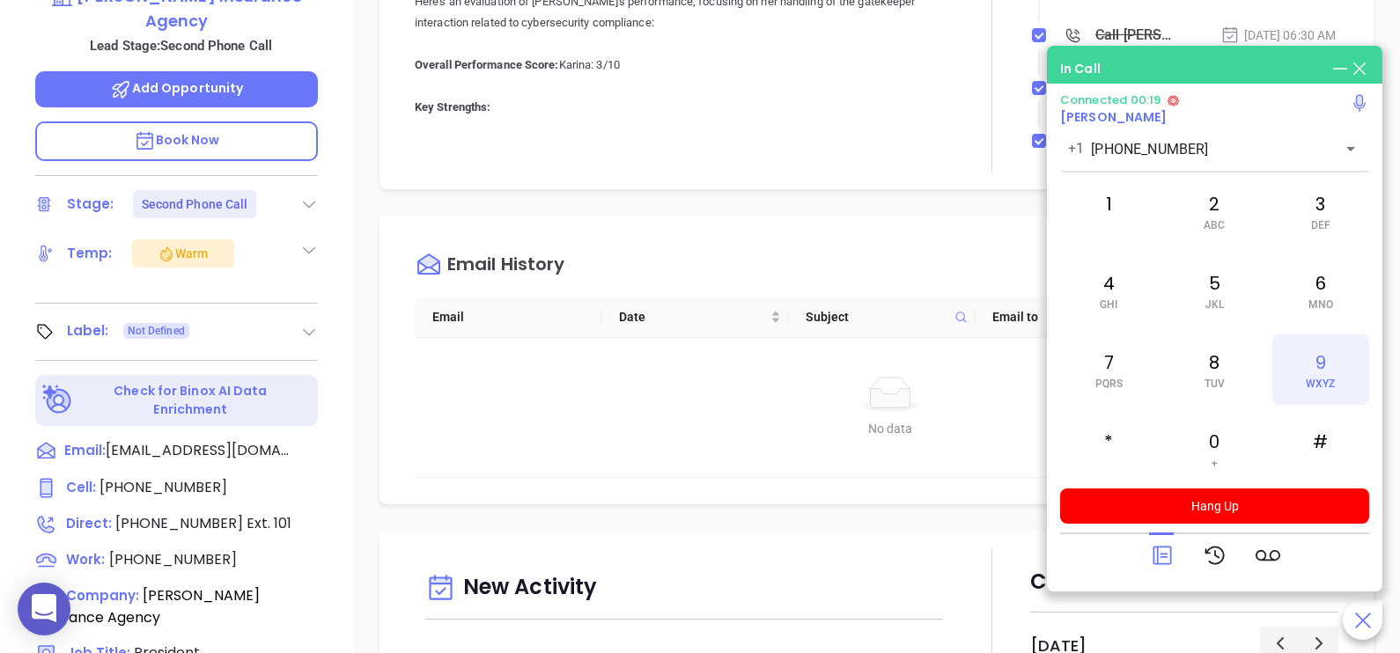
click at [1302, 359] on div "9 WXYZ" at bounding box center [1320, 370] width 97 height 70
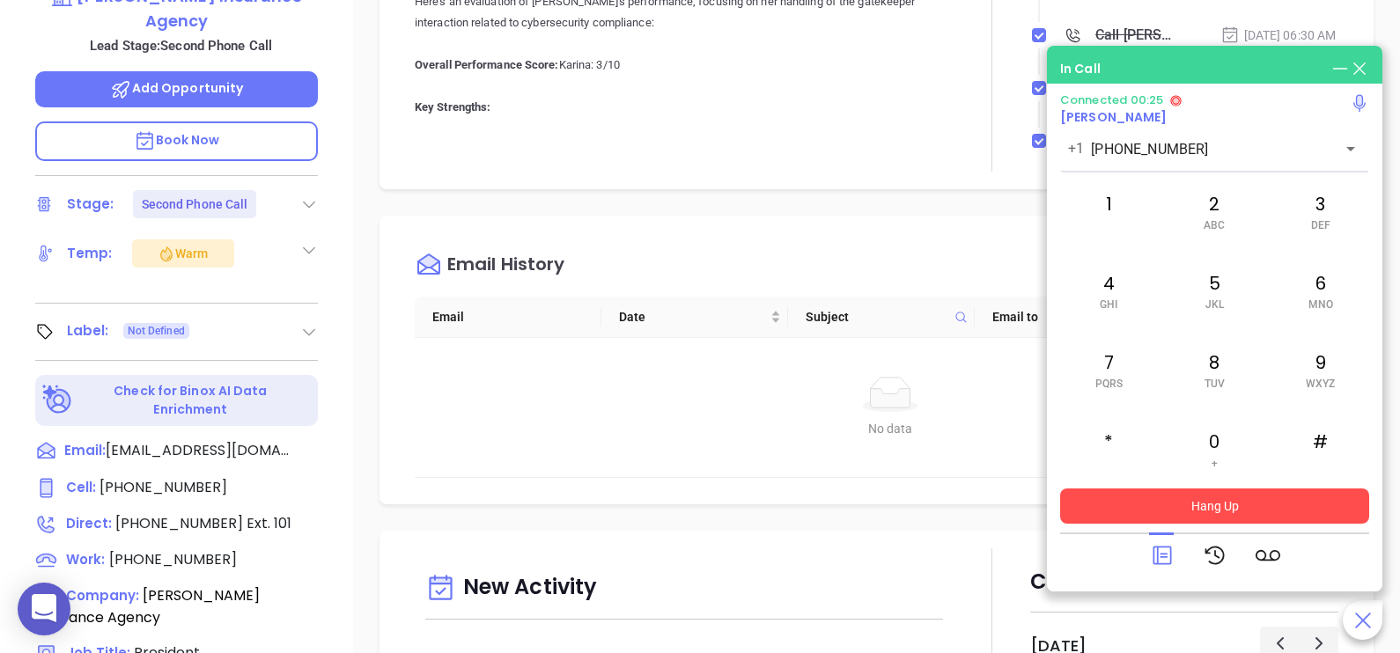
click at [1131, 517] on button "Hang Up" at bounding box center [1214, 506] width 309 height 35
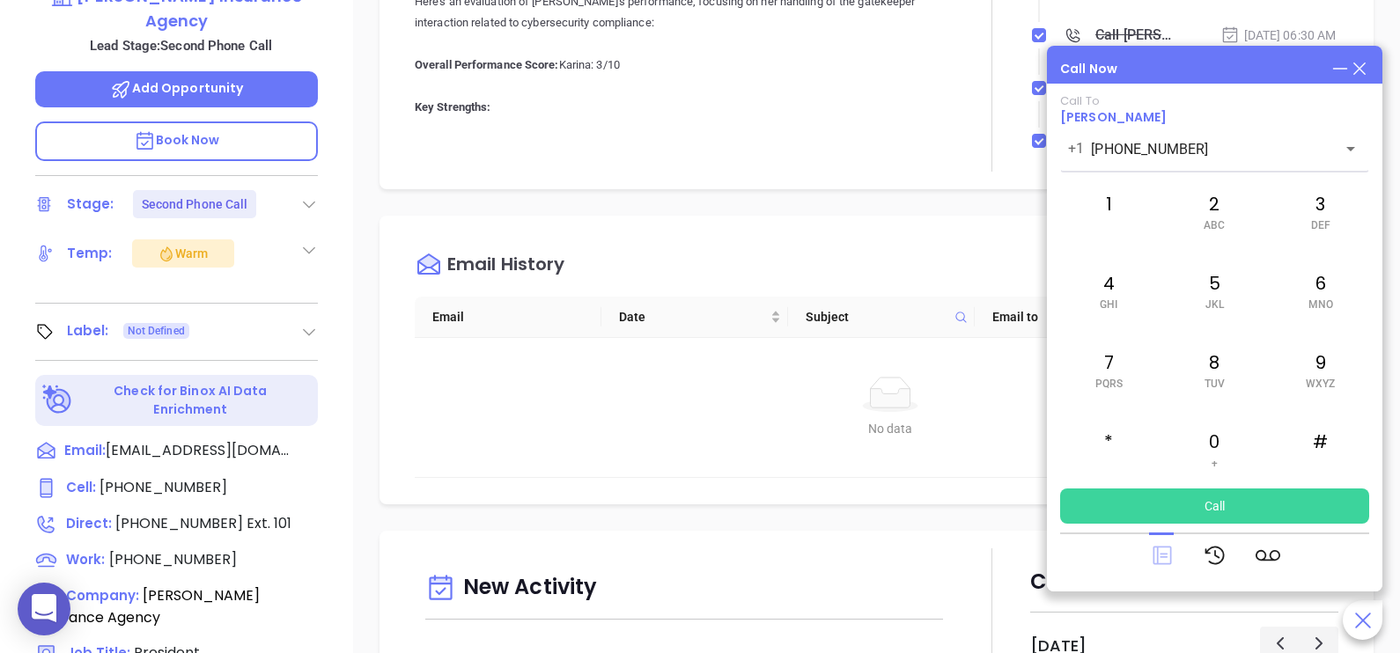
click at [1163, 548] on icon at bounding box center [1162, 556] width 18 height 18
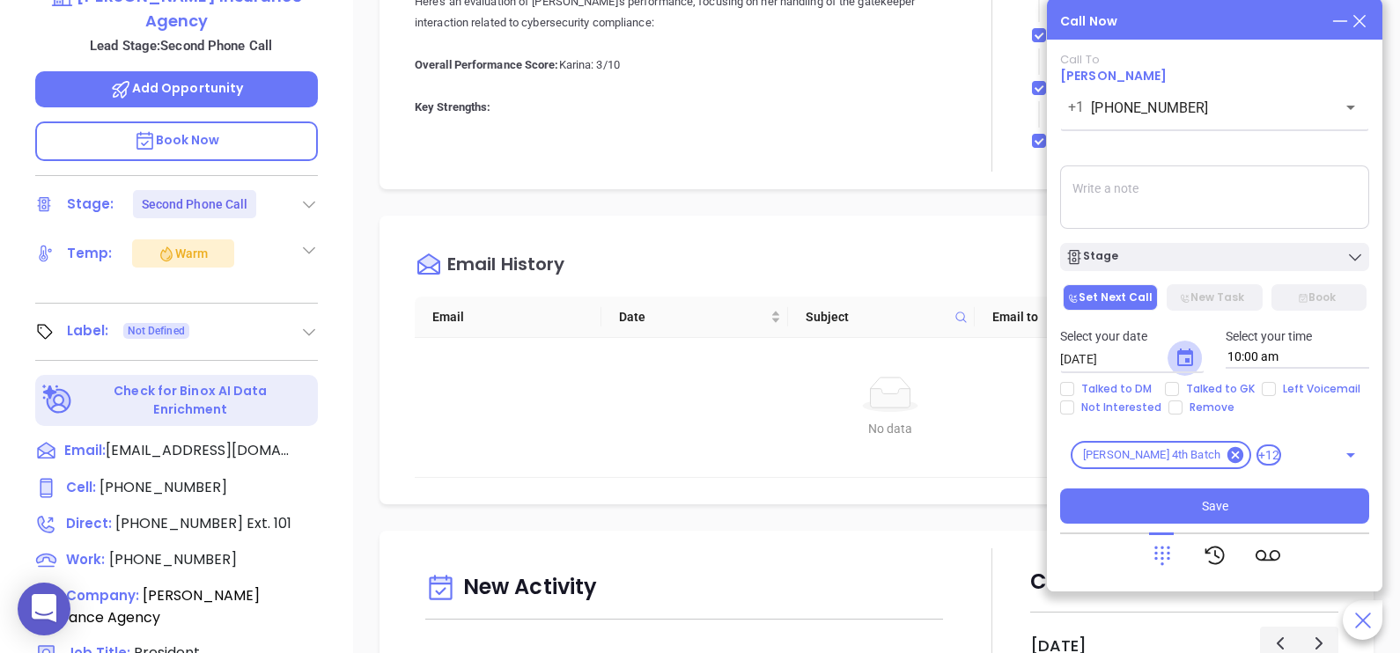
click at [1182, 349] on icon "Choose date, selected date is Aug 13, 2025" at bounding box center [1185, 358] width 21 height 21
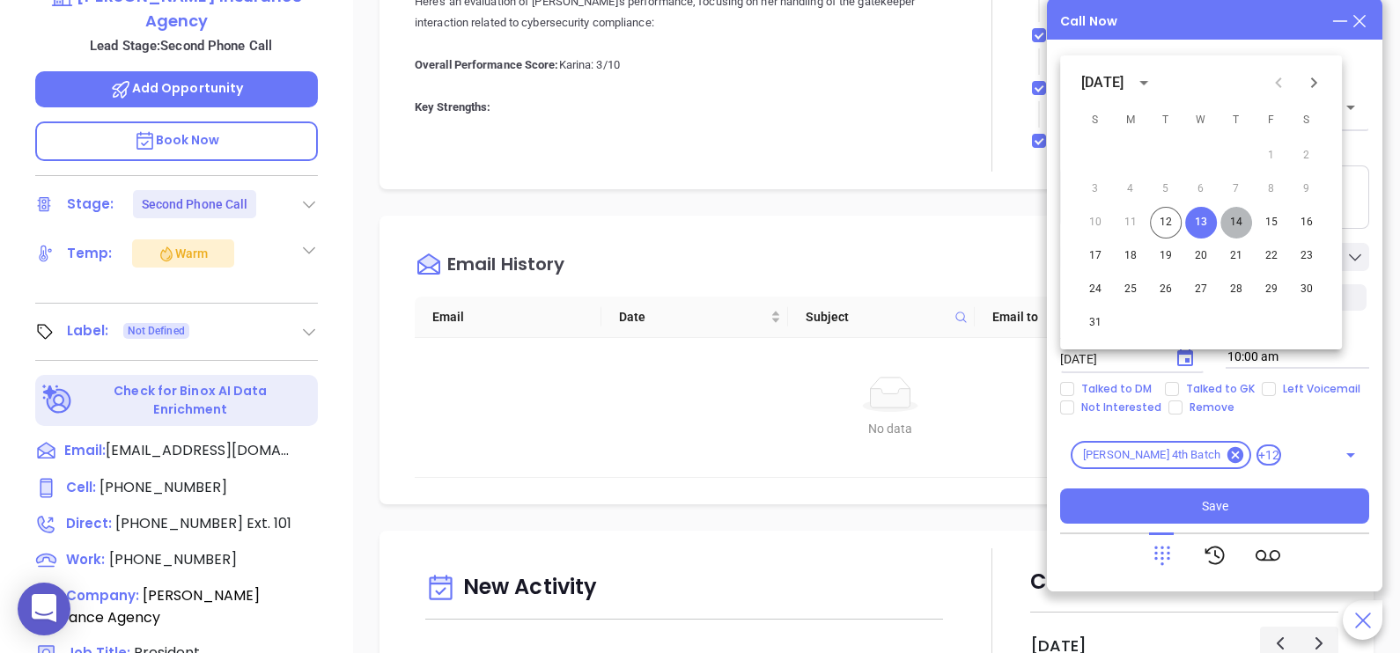
click at [1236, 225] on button "14" at bounding box center [1236, 223] width 32 height 32
type input "08/14/2025"
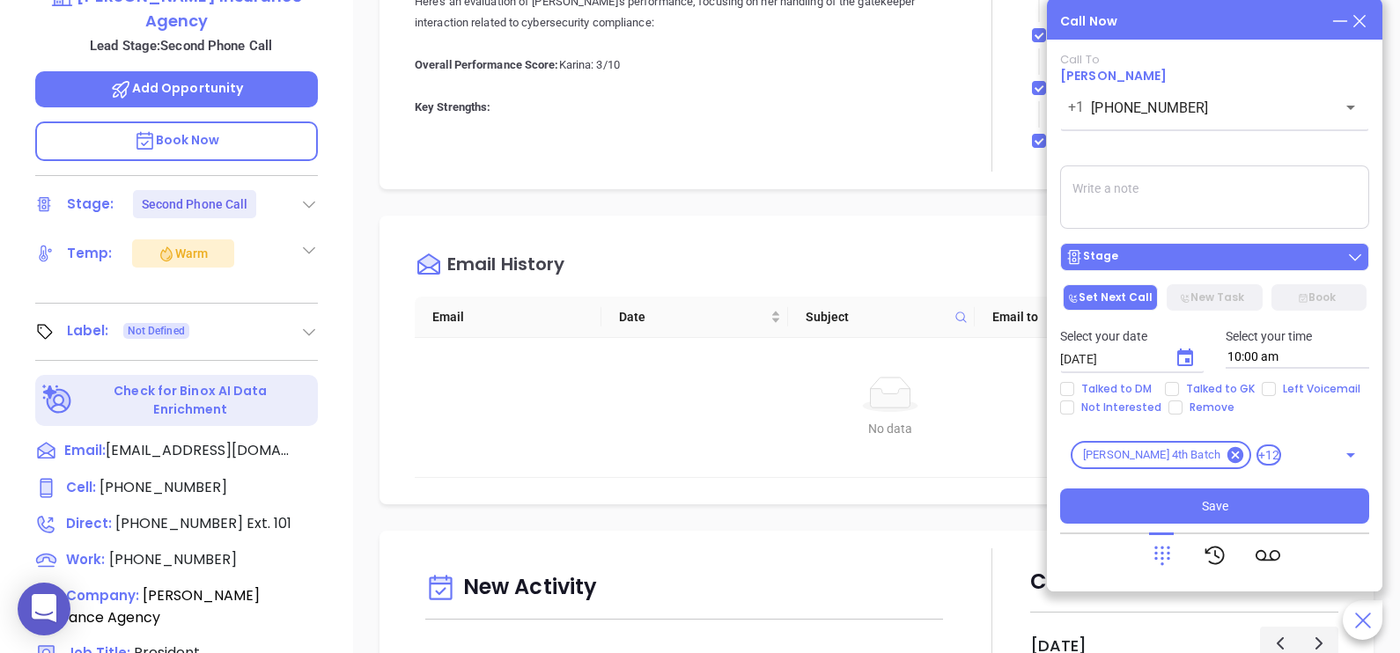
click at [1227, 261] on div "Stage" at bounding box center [1214, 257] width 298 height 18
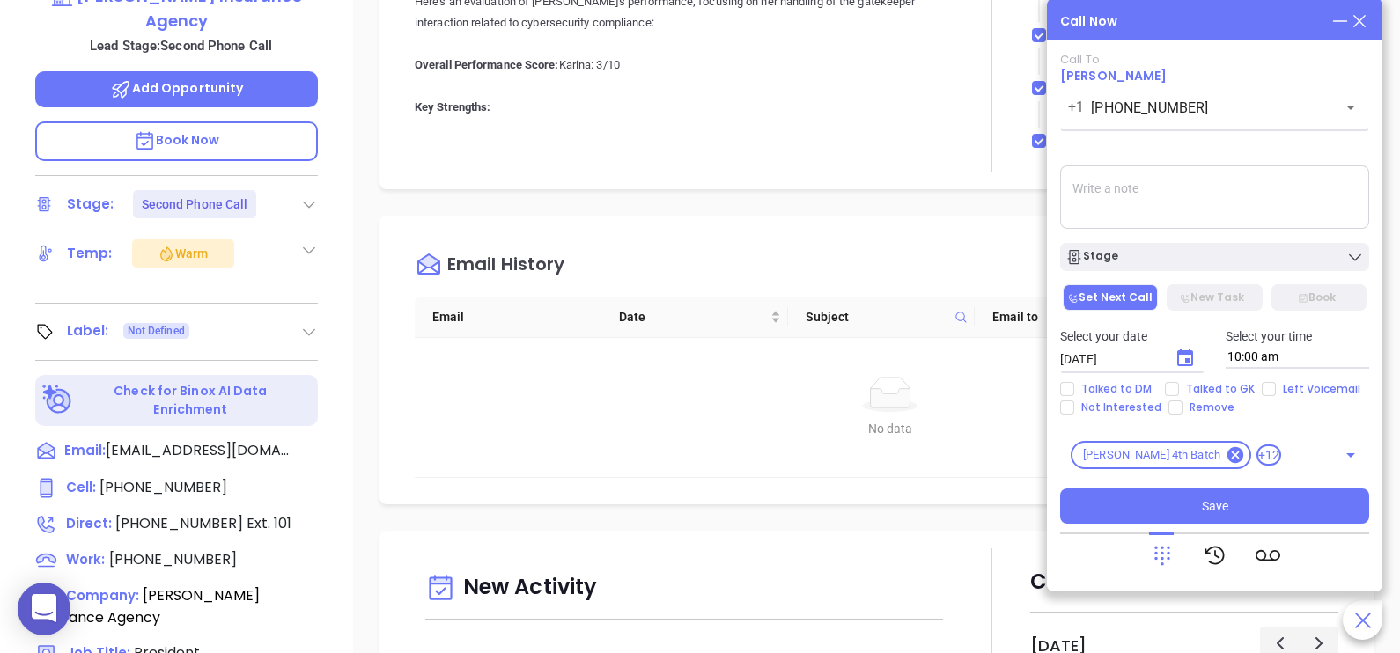
click at [1256, 223] on textarea at bounding box center [1214, 197] width 309 height 63
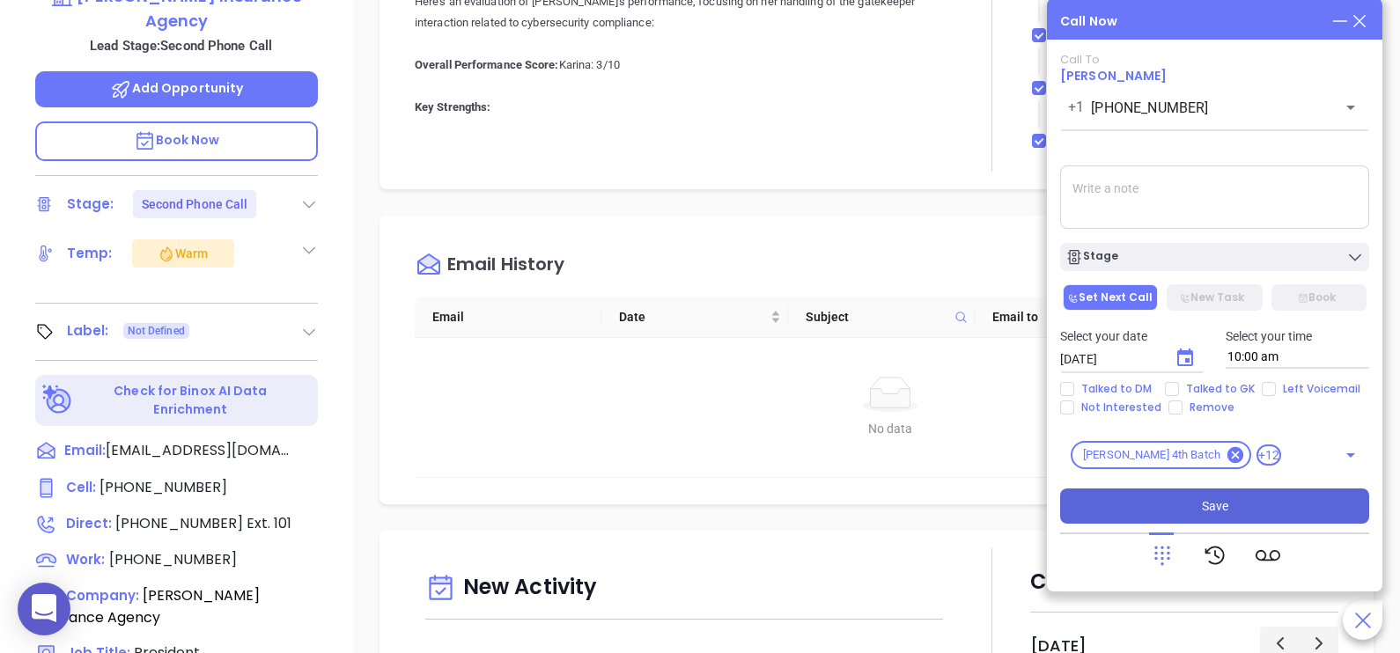
click at [1238, 500] on button "Save" at bounding box center [1214, 506] width 309 height 35
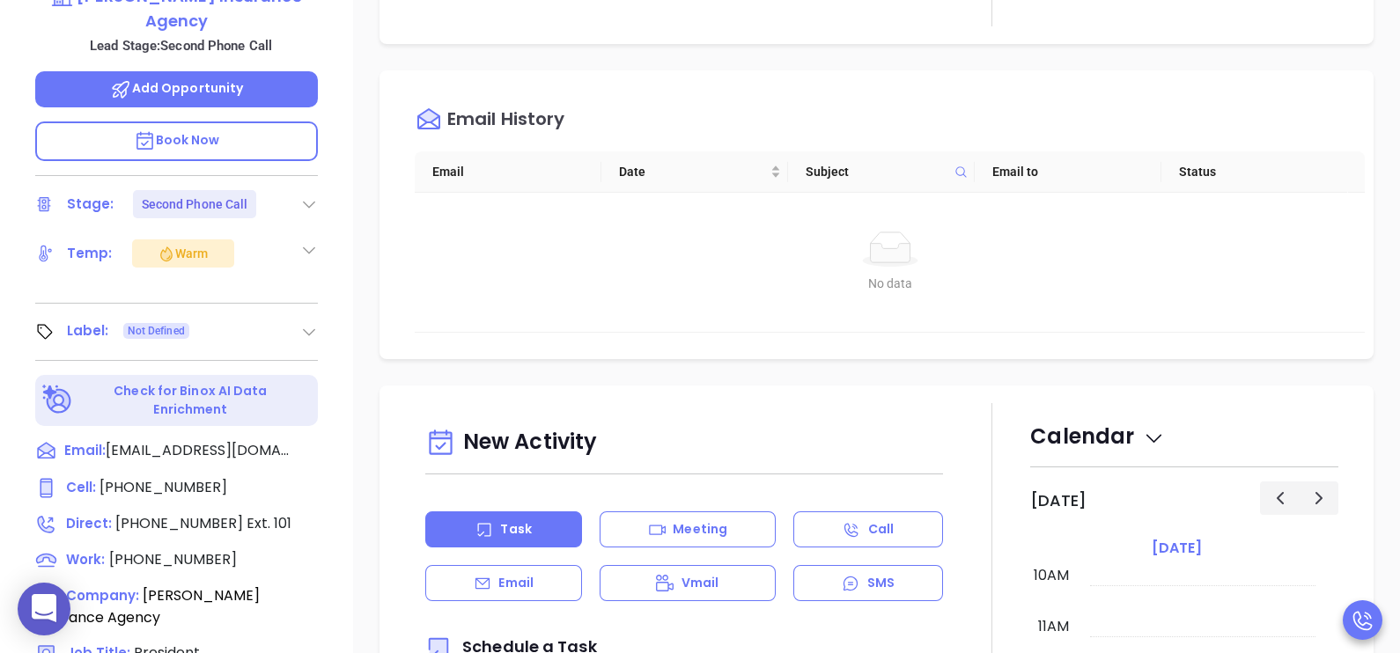
click at [1272, 176] on th "Status" at bounding box center [1254, 171] width 187 height 41
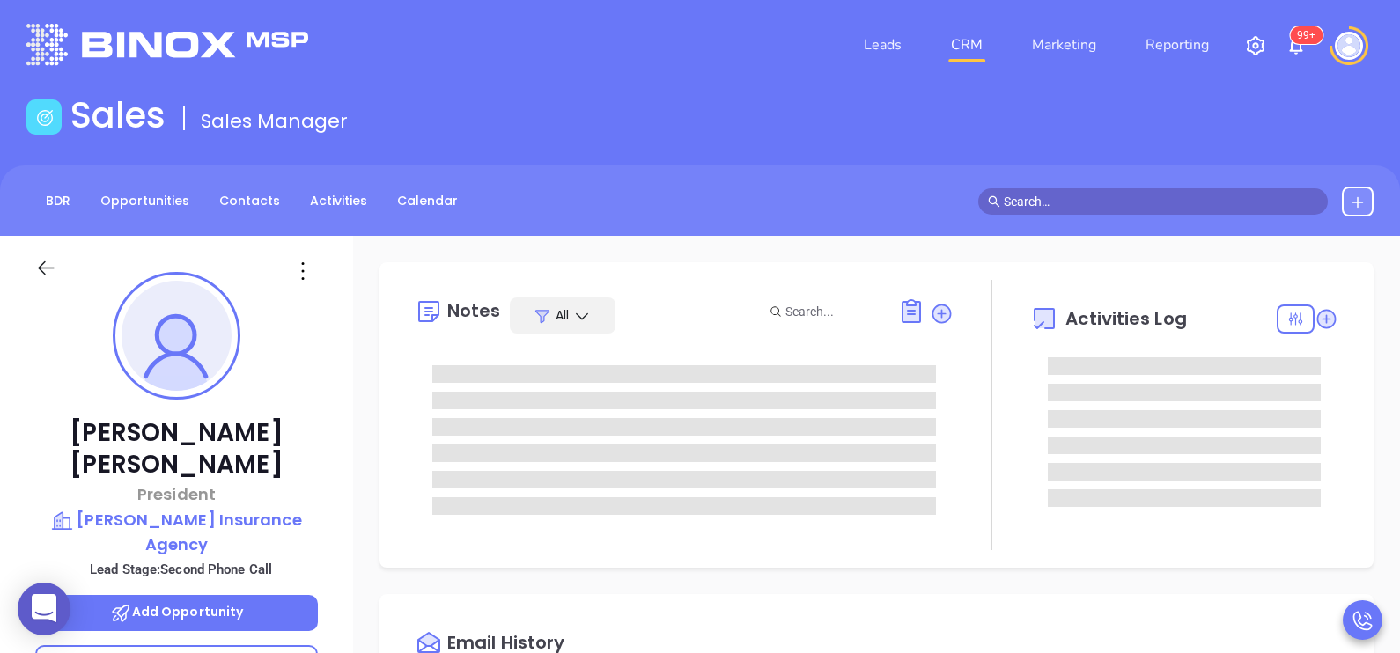
scroll to position [0, 0]
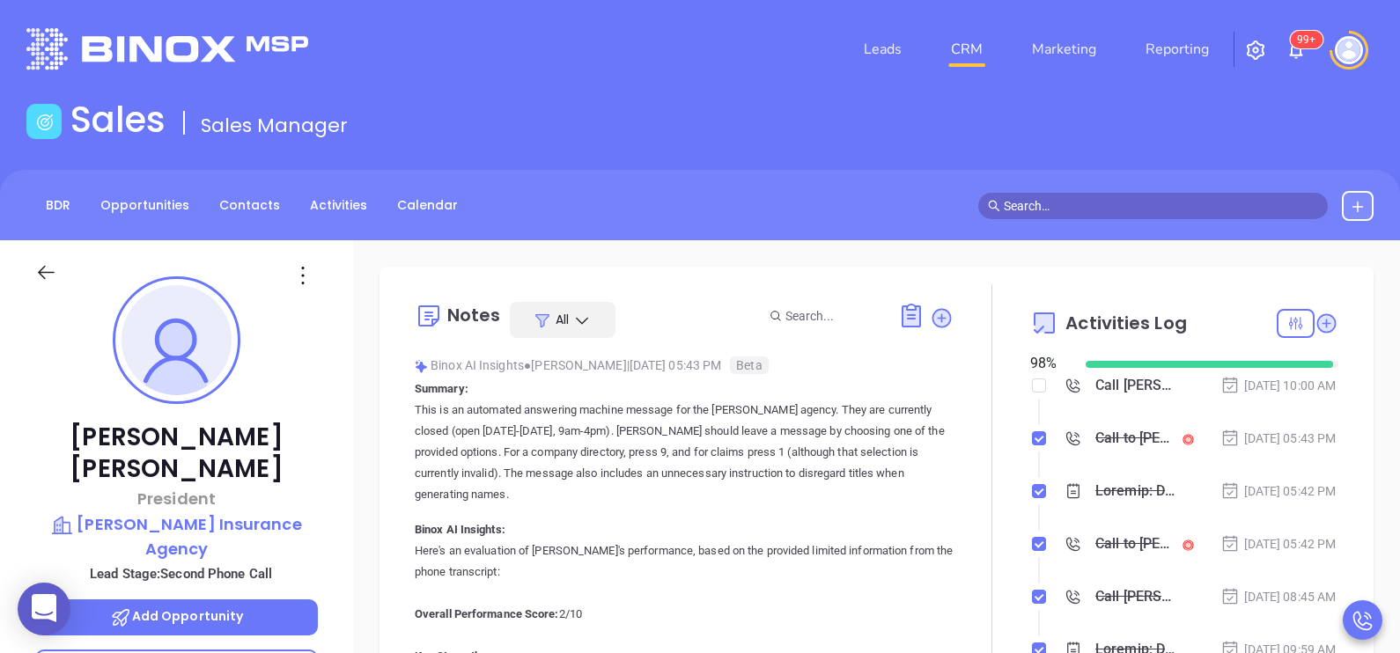
click at [1286, 501] on div "Aug 12, 2025 | 05:42 PM" at bounding box center [1278, 491] width 116 height 19
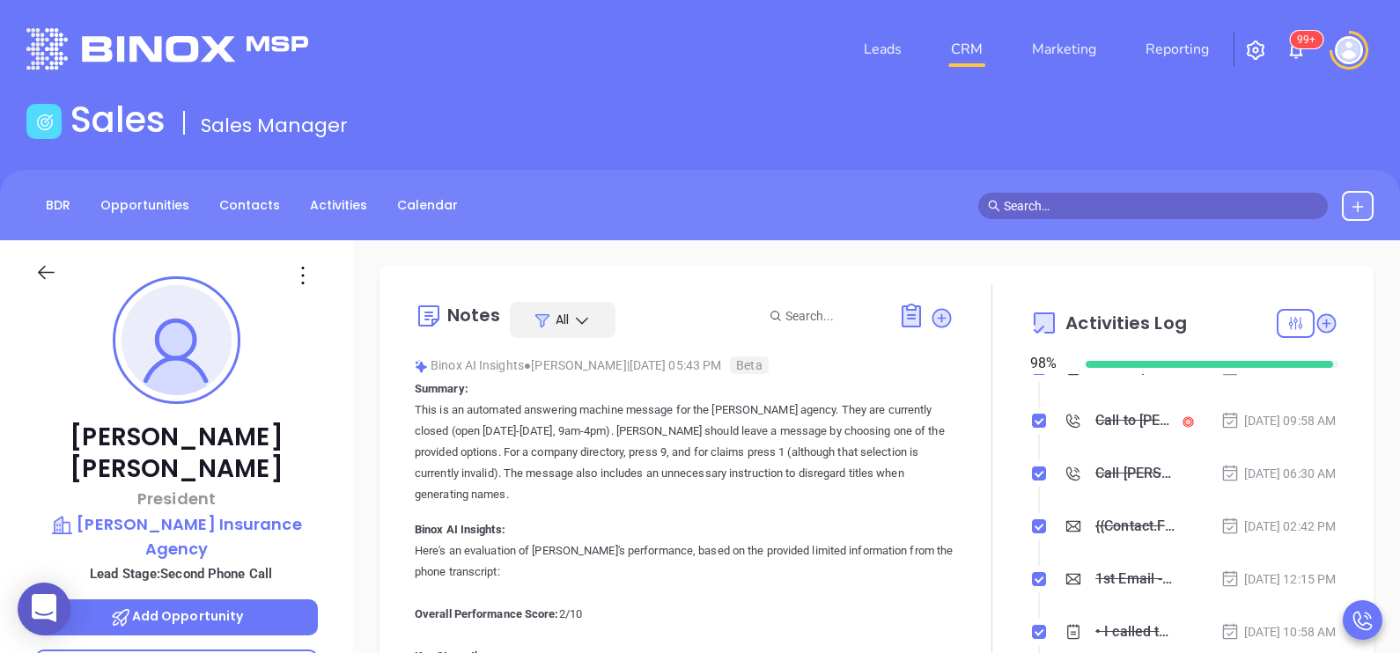
scroll to position [528, 0]
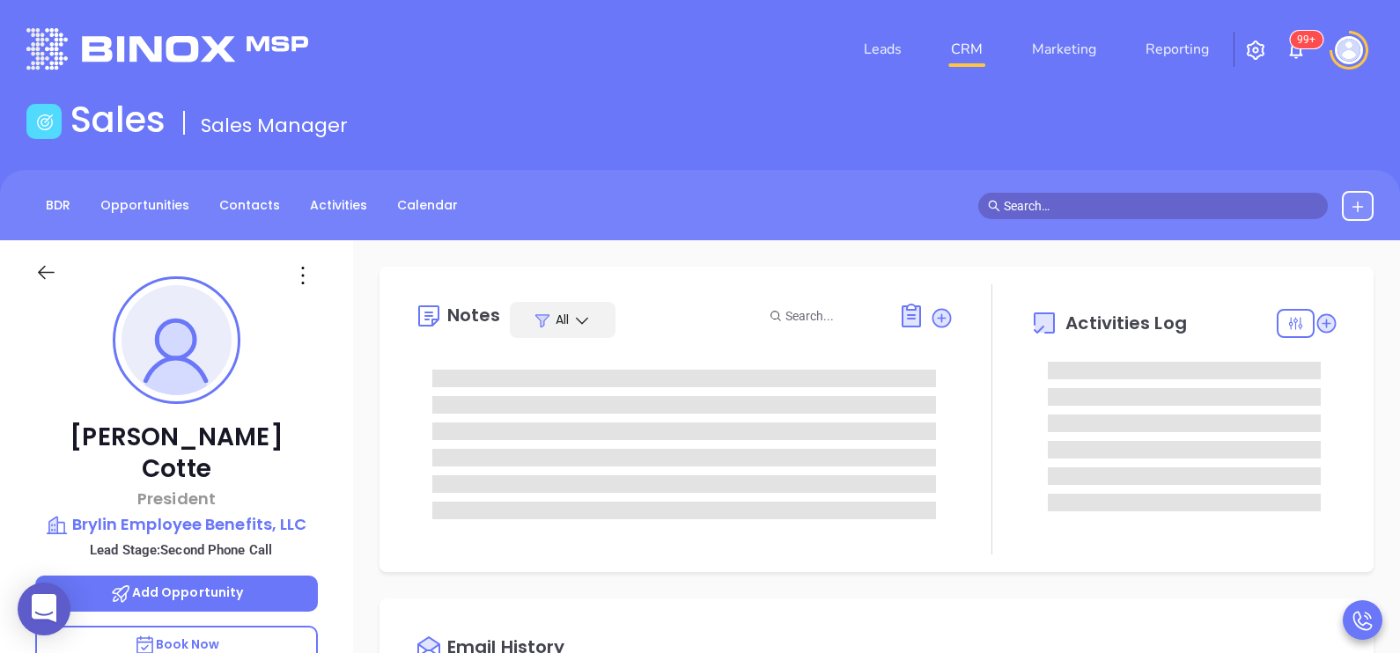
type input "[PERSON_NAME]"
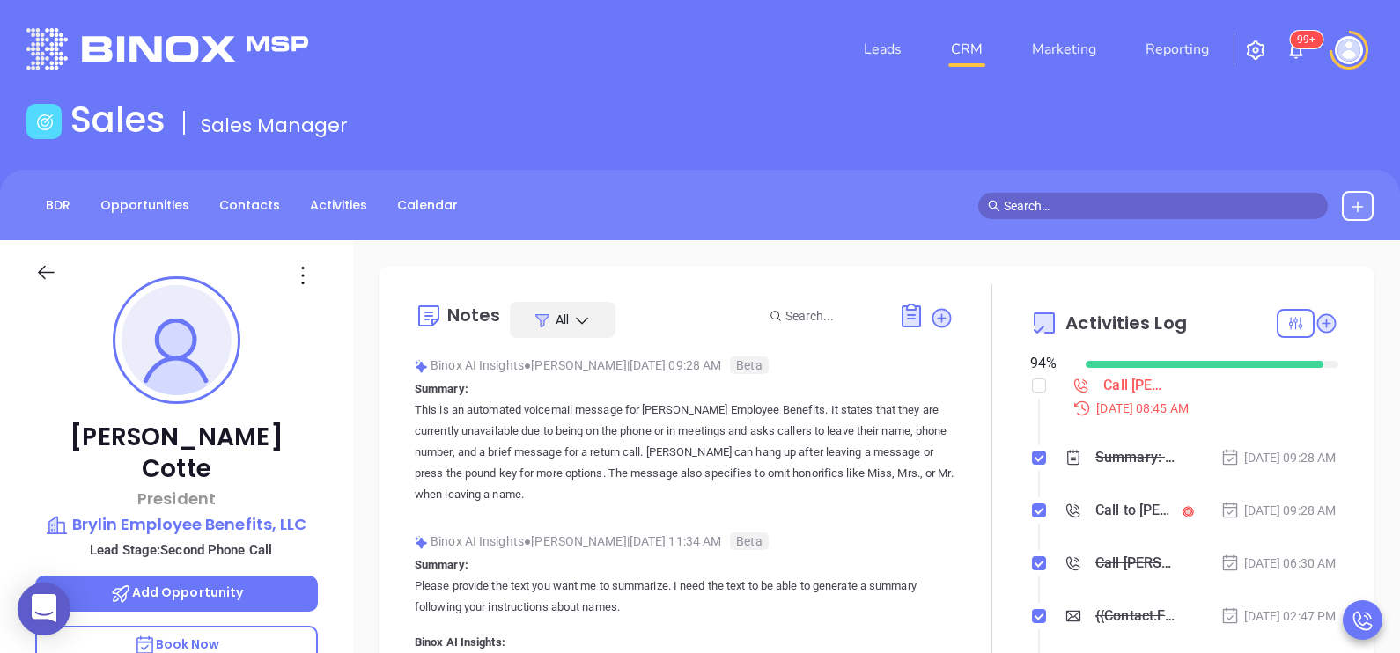
scroll to position [511, 0]
click at [332, 412] on div "[PERSON_NAME] President Brylin Employee Benefits, LLC Lead Stage: Second Phone …" at bounding box center [176, 648] width 353 height 817
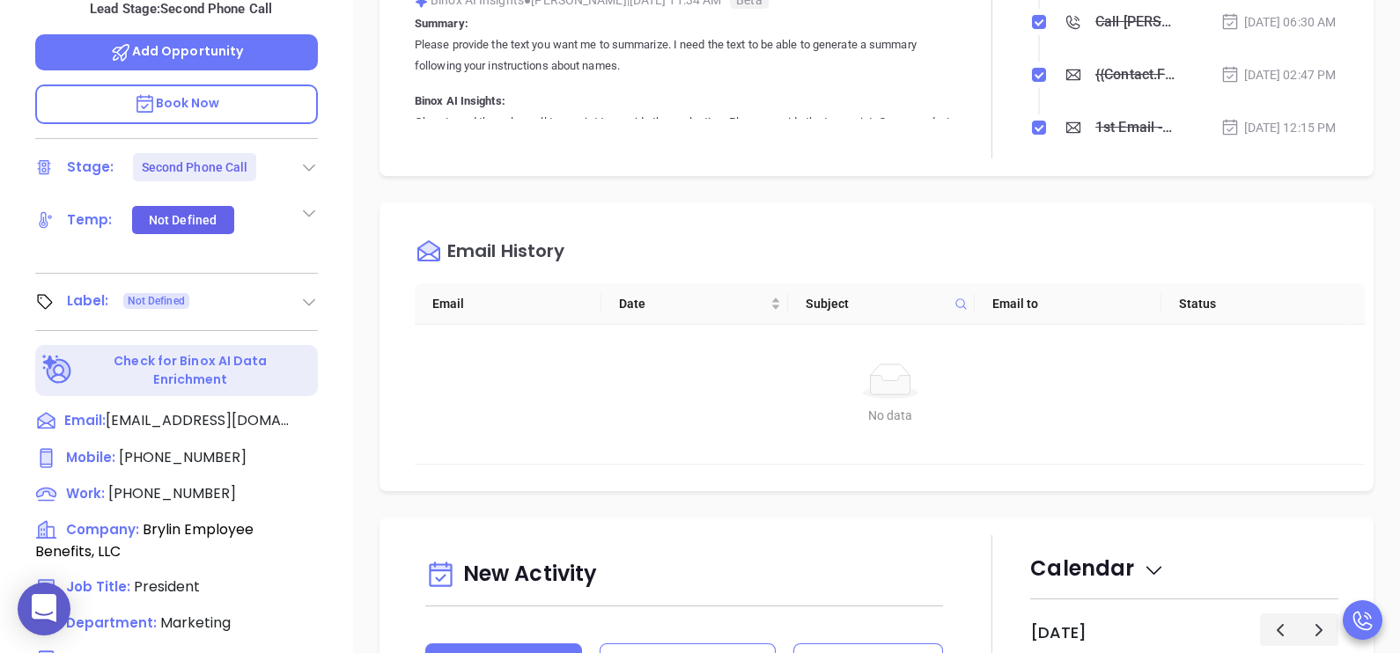
scroll to position [572, 0]
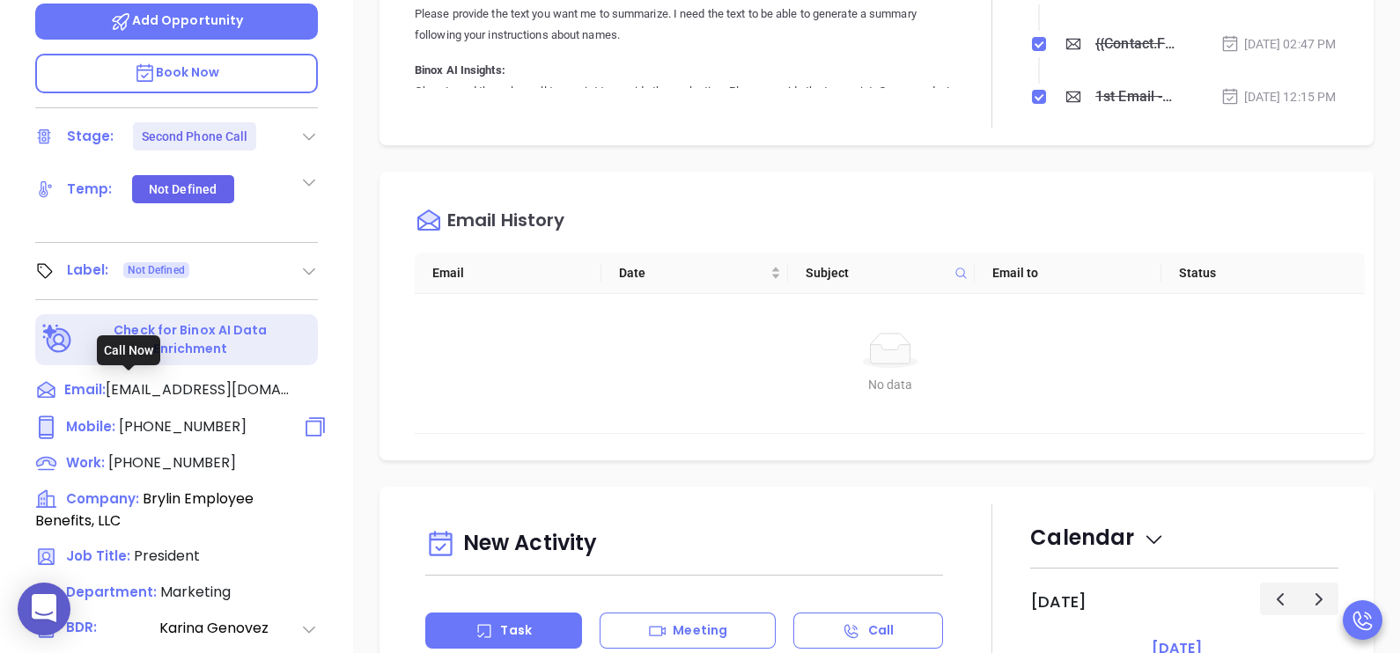
click at [181, 416] on span "[PHONE_NUMBER]" at bounding box center [183, 426] width 128 height 20
type input "[PHONE_NUMBER]"
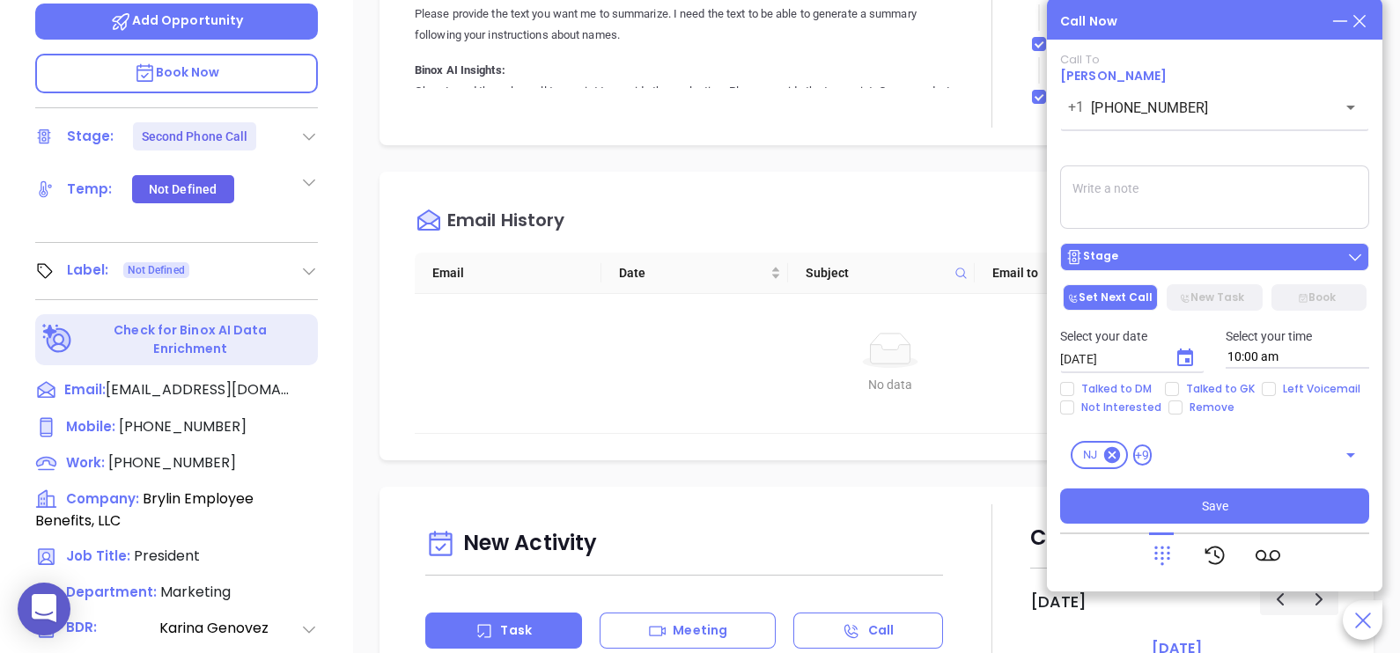
click at [1198, 266] on div "Stage" at bounding box center [1214, 257] width 298 height 18
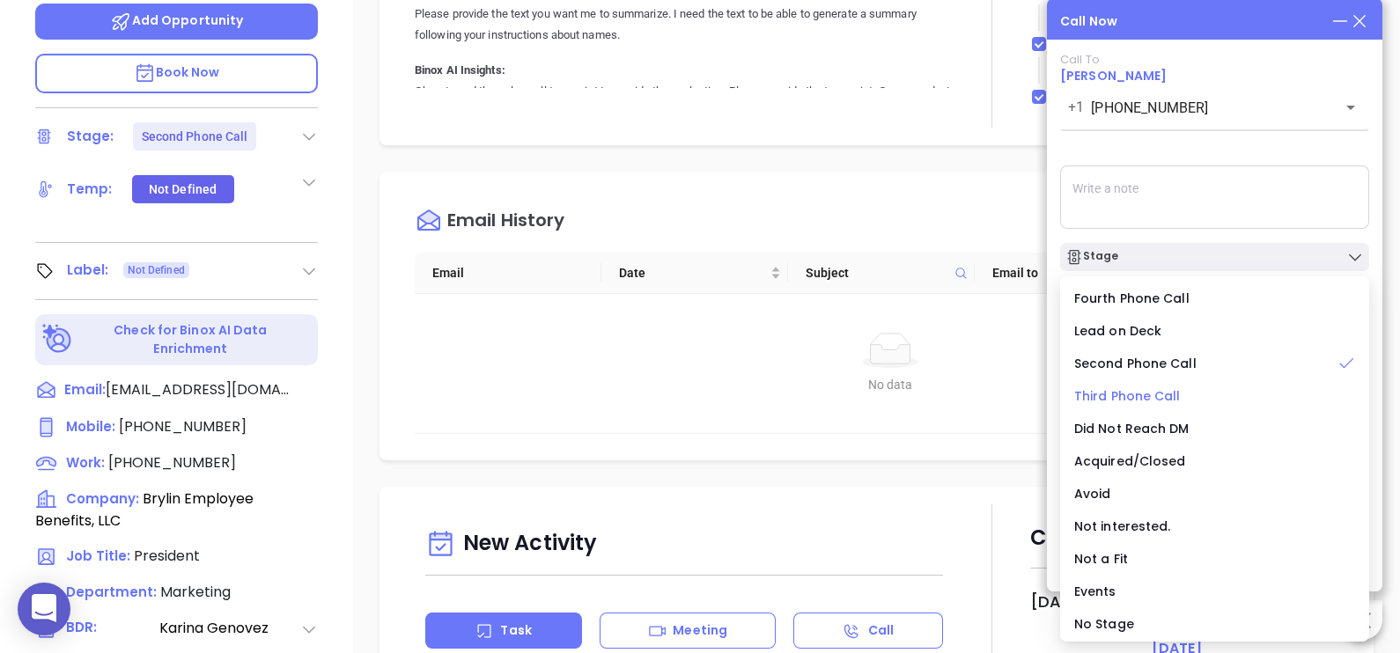
click at [1148, 394] on span "Third Phone Call" at bounding box center [1127, 396] width 107 height 18
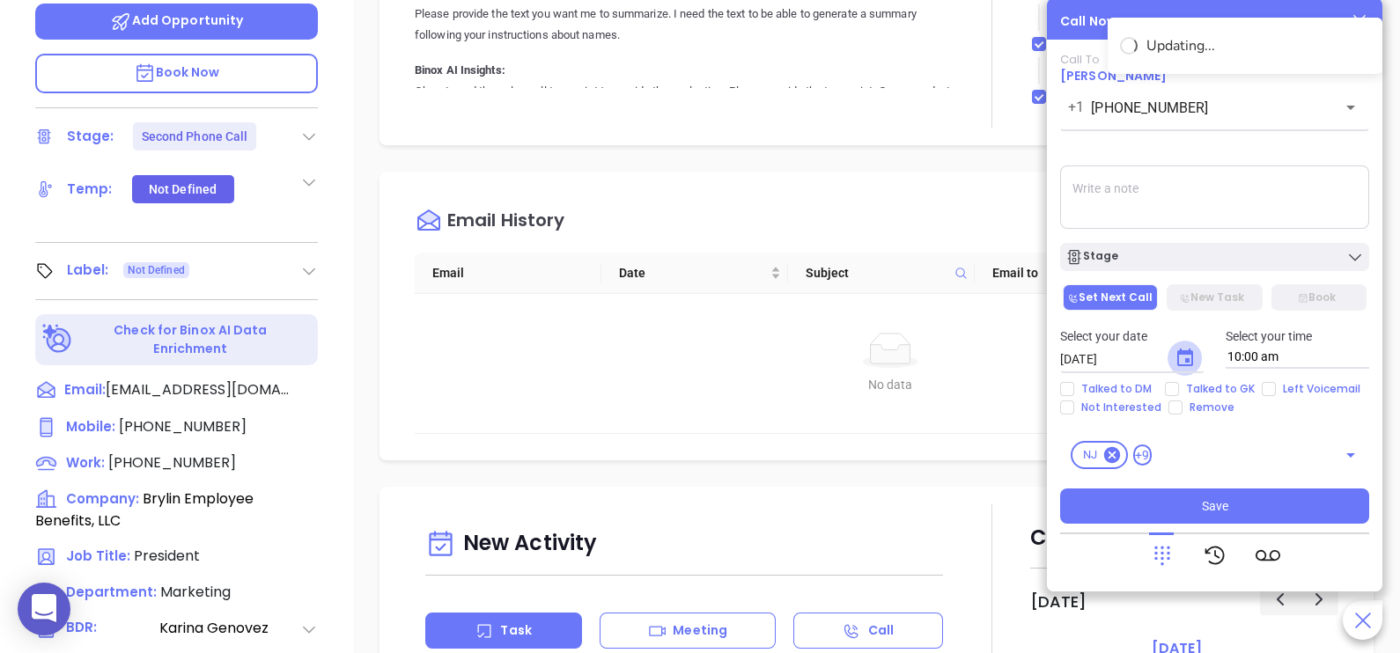
click at [1180, 359] on icon "Choose date, selected date is Aug 13, 2025" at bounding box center [1185, 358] width 21 height 21
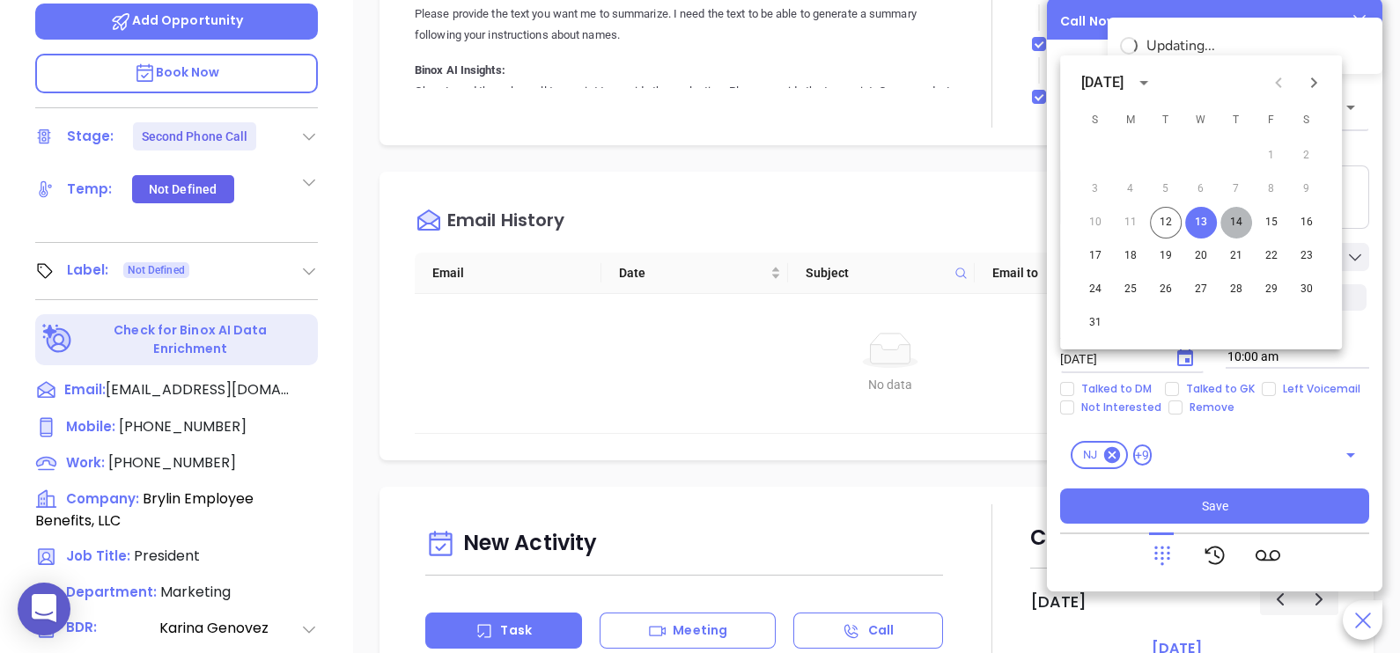
click at [1237, 225] on button "14" at bounding box center [1236, 223] width 32 height 32
type input "[DATE]"
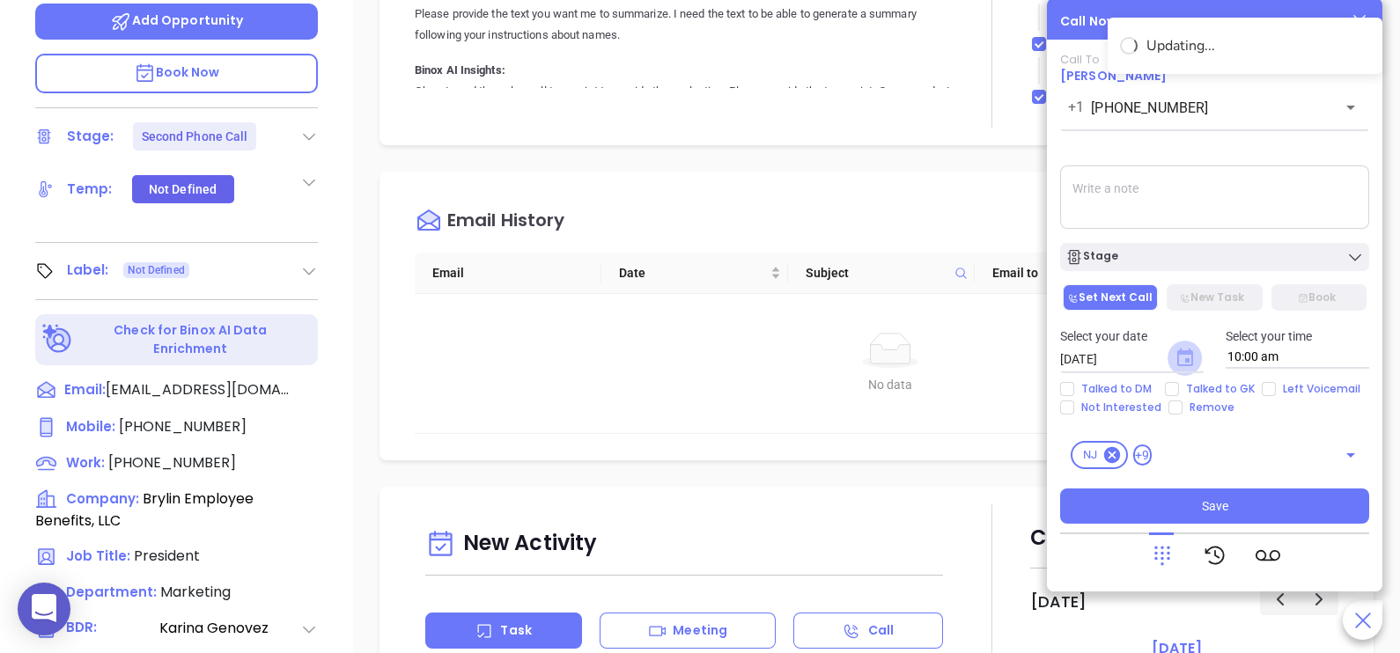
click at [1189, 352] on icon "Choose date, selected date is Aug 14, 2025" at bounding box center [1185, 358] width 16 height 18
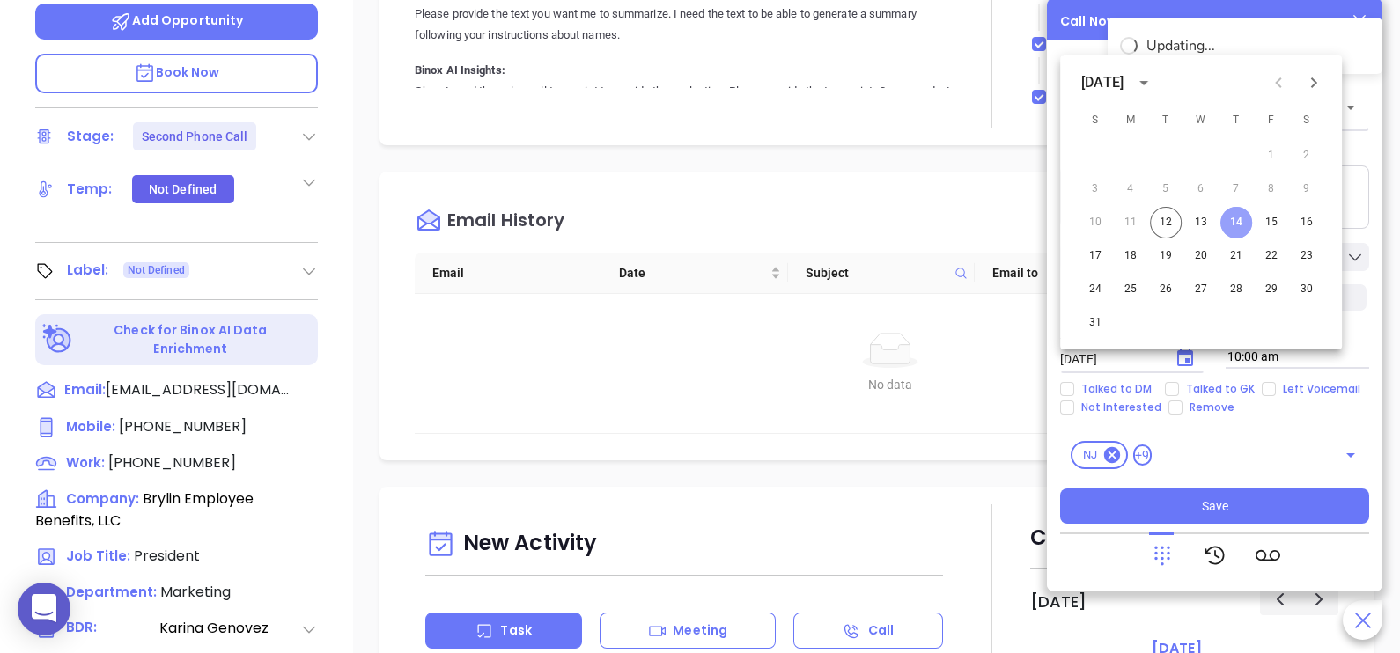
click at [1242, 227] on button "14" at bounding box center [1236, 223] width 32 height 32
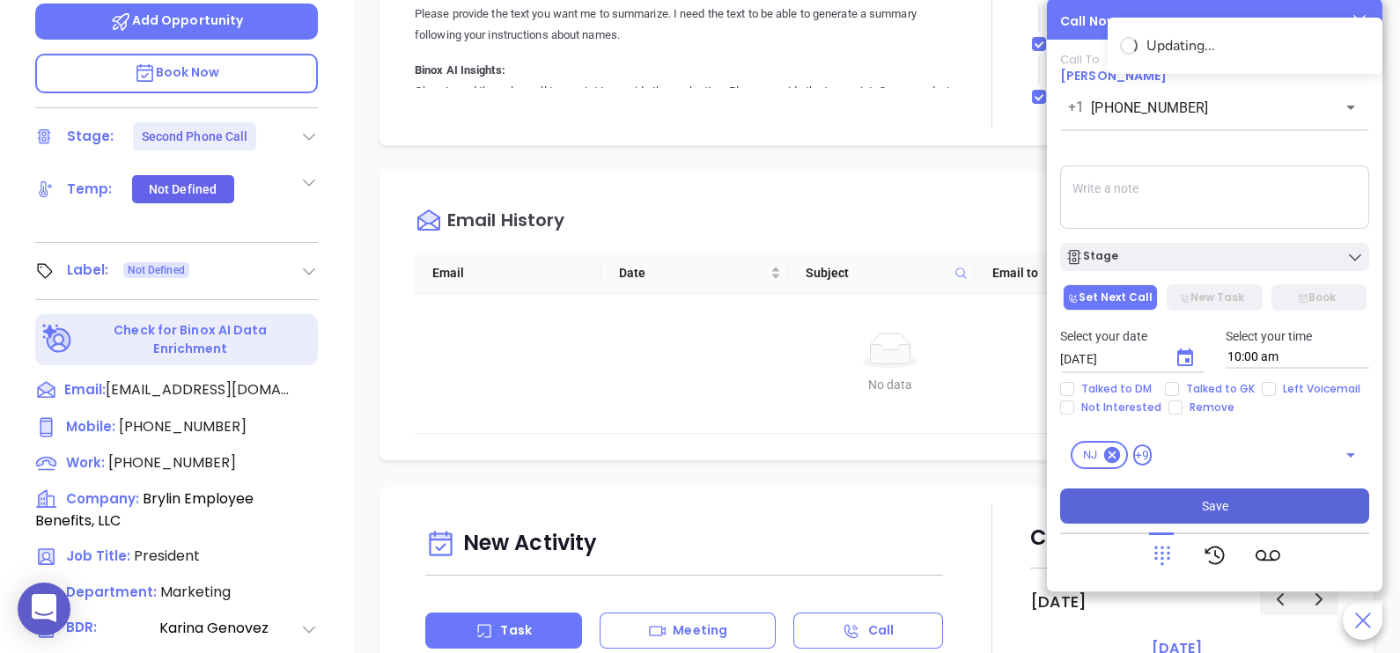
click at [1222, 498] on span "Save" at bounding box center [1215, 506] width 26 height 19
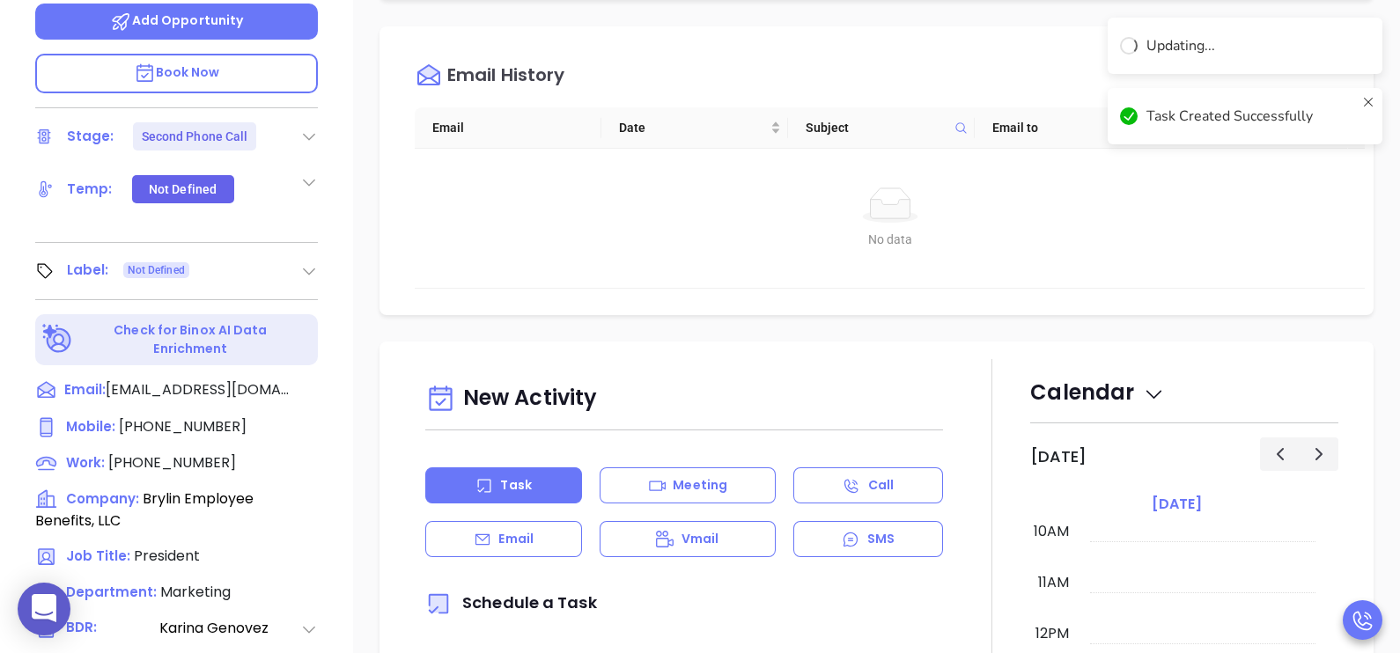
click at [1152, 245] on div "No data" at bounding box center [890, 239] width 922 height 19
click at [339, 202] on div "William Cotte President Brylin Employee Benefits, LLC Lead Stage: Third Phone C…" at bounding box center [176, 76] width 353 height 817
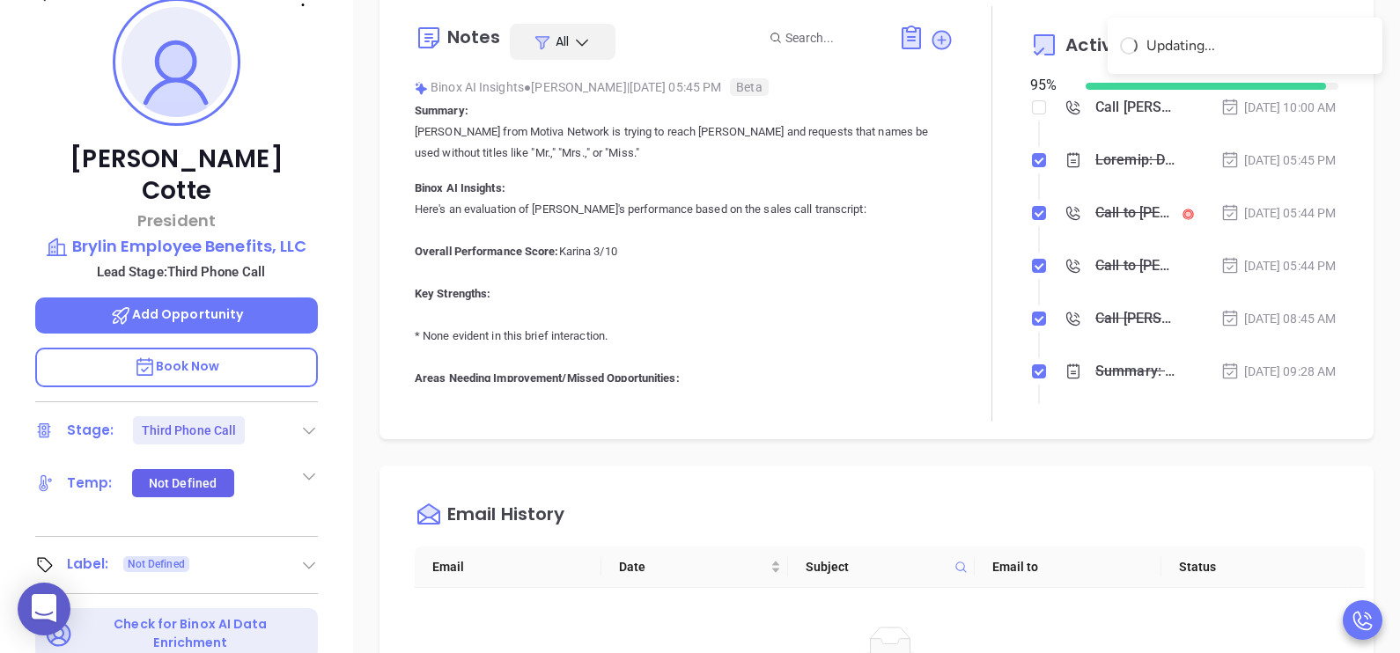
scroll to position [219, 0]
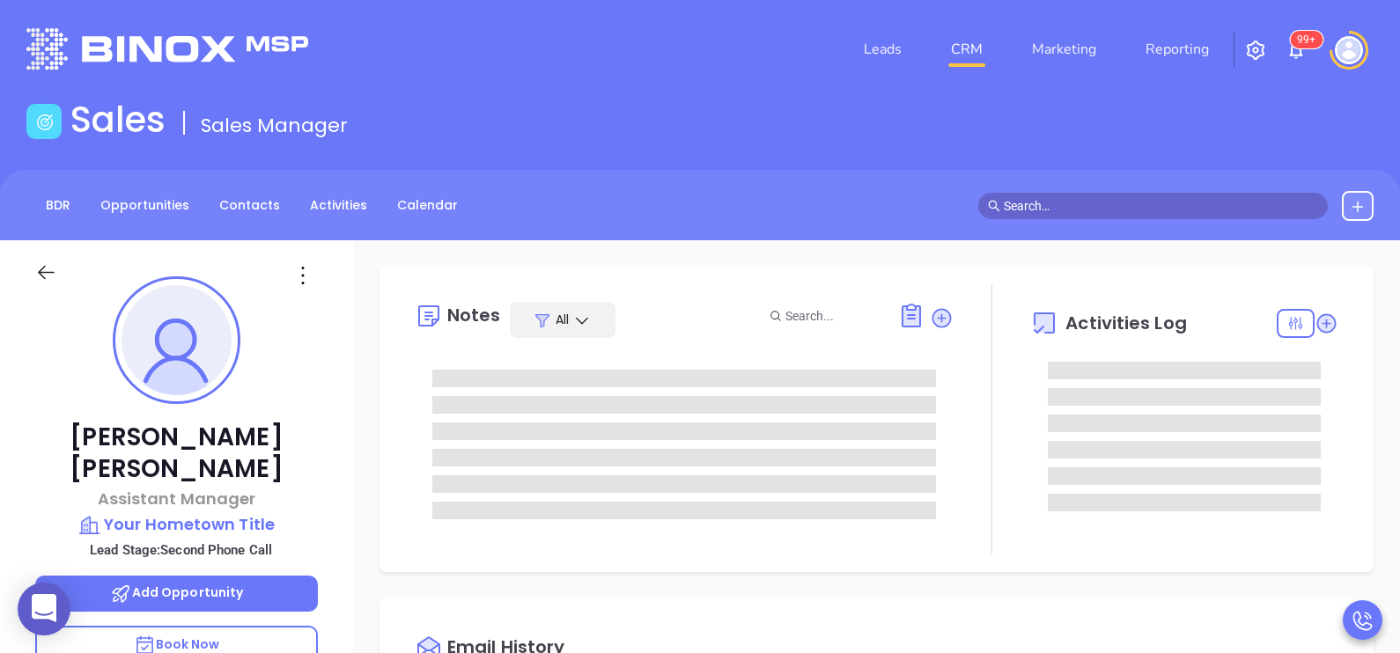
scroll to position [511, 0]
type input "[PERSON_NAME]"
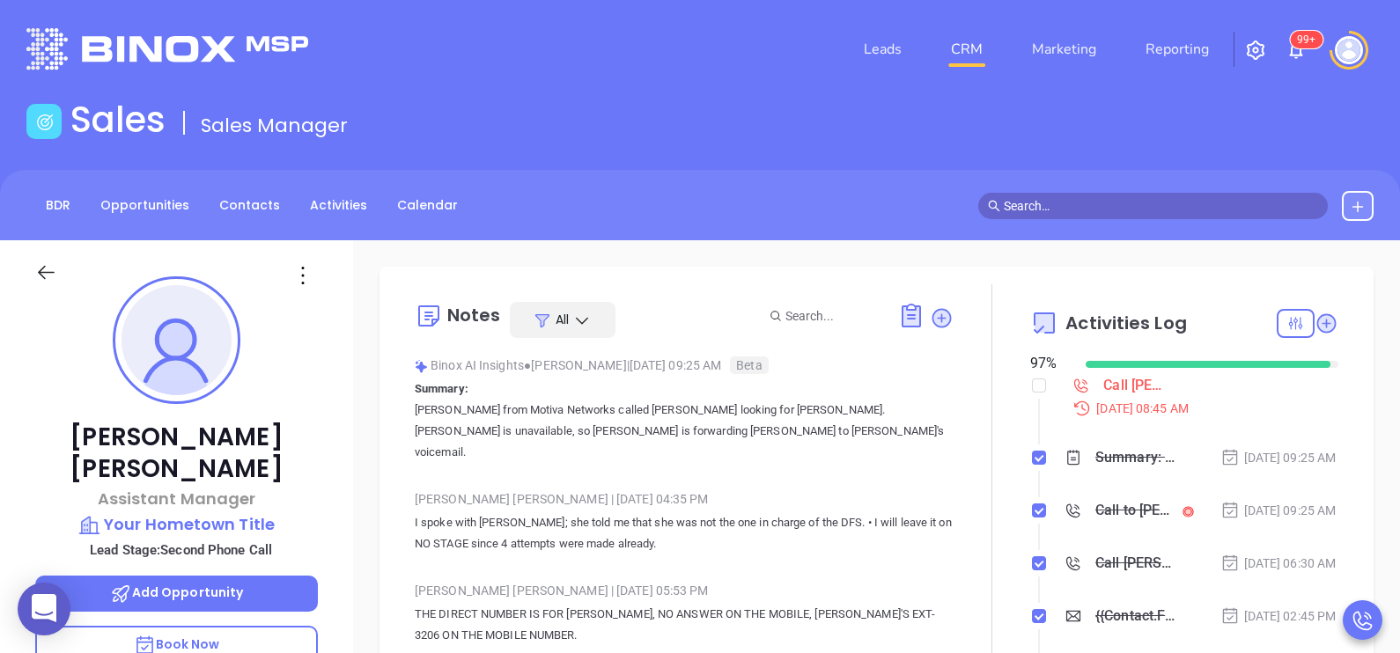
click at [322, 473] on div "[PERSON_NAME] Assistant Manager Your Hometown Title Lead Stage: Second Phone Ca…" at bounding box center [176, 648] width 353 height 817
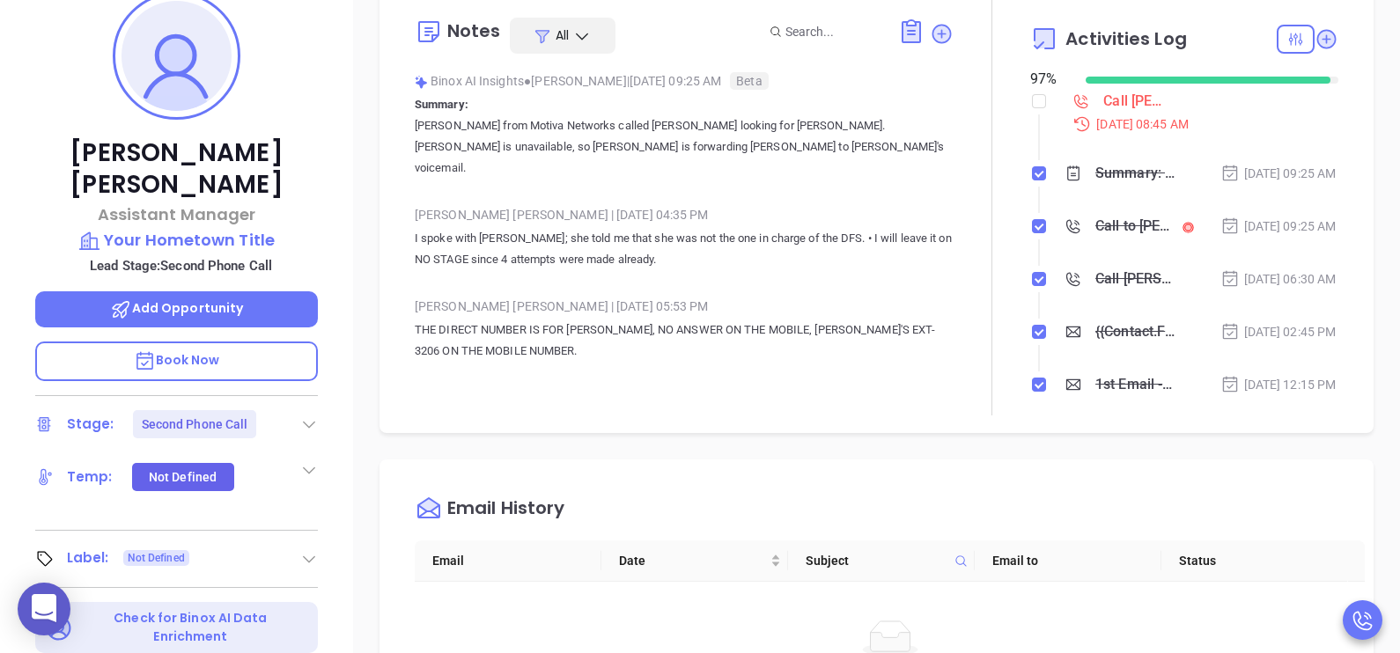
scroll to position [528, 0]
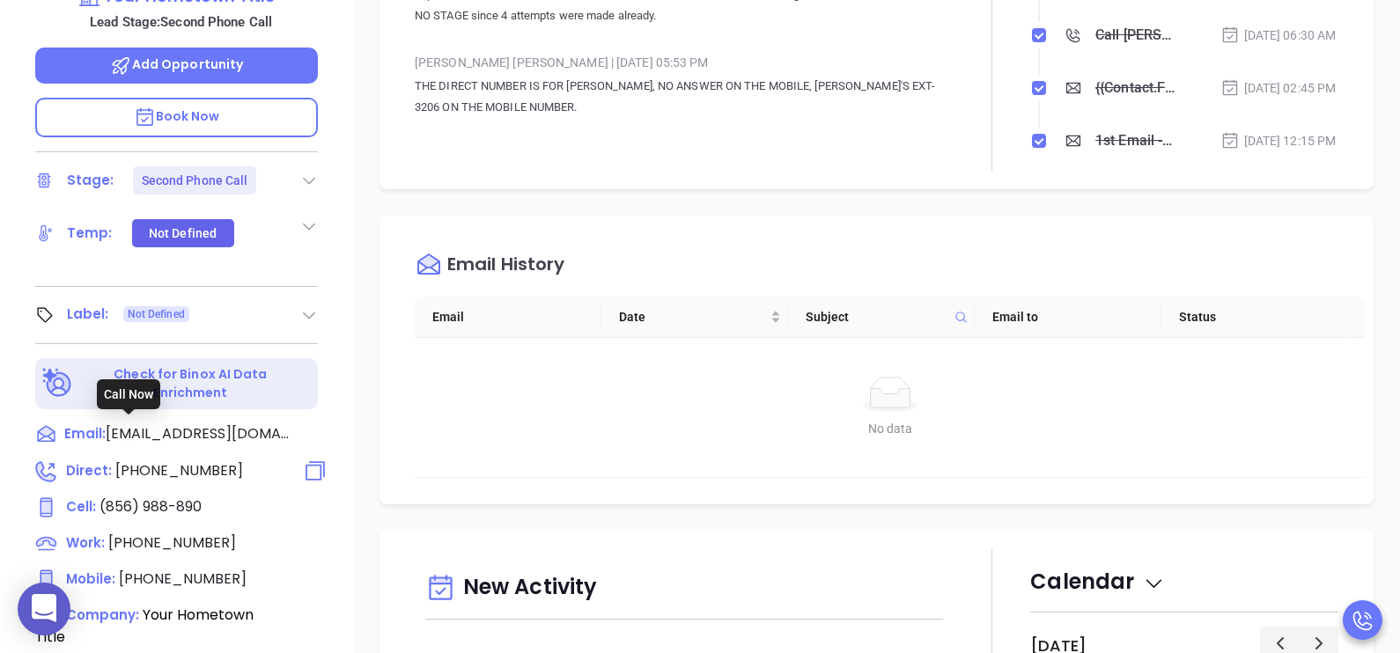
click at [195, 461] on span "[PHONE_NUMBER]" at bounding box center [179, 471] width 128 height 20
type input "[PHONE_NUMBER]"
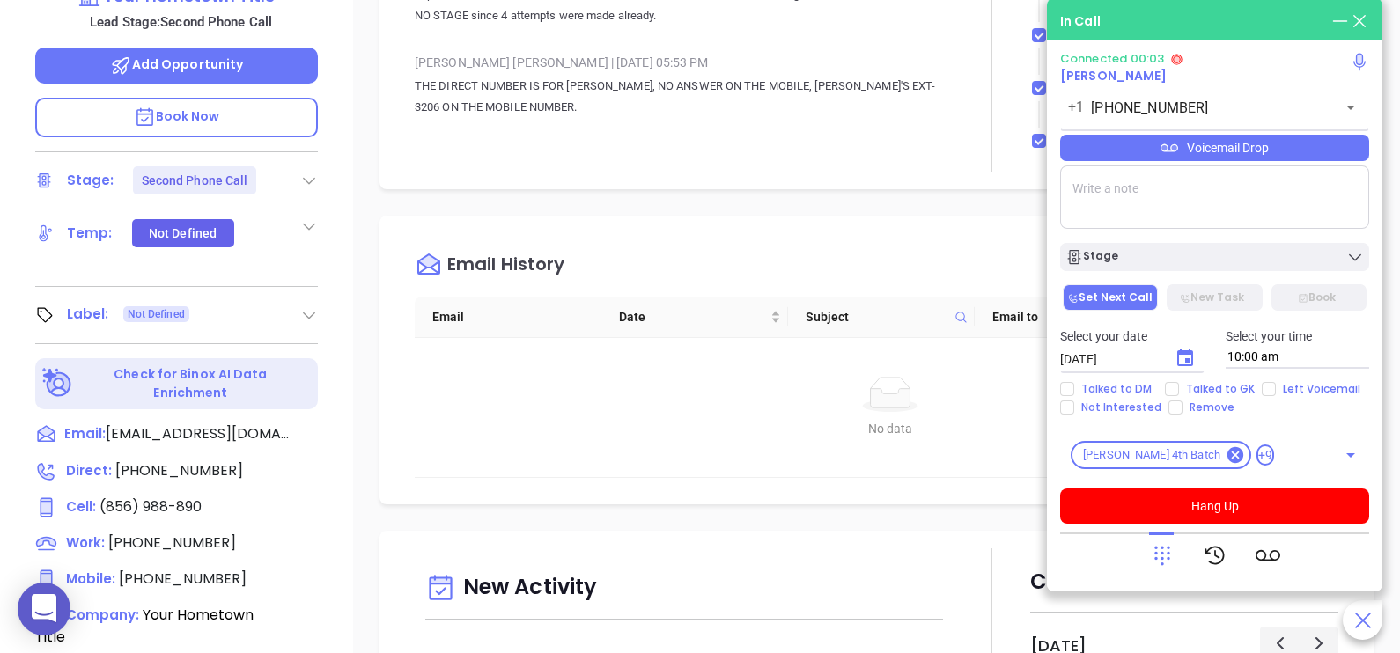
click at [1308, 159] on div "Voicemail Drop" at bounding box center [1214, 148] width 309 height 26
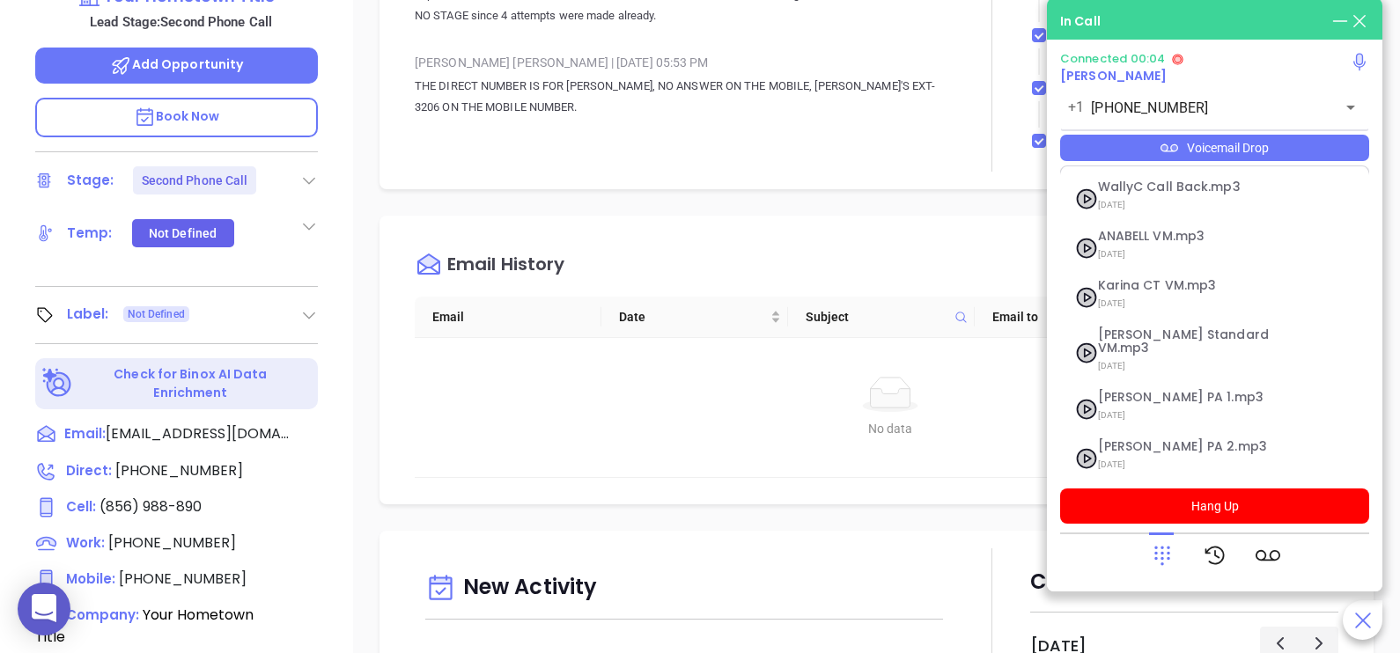
scroll to position [192, 0]
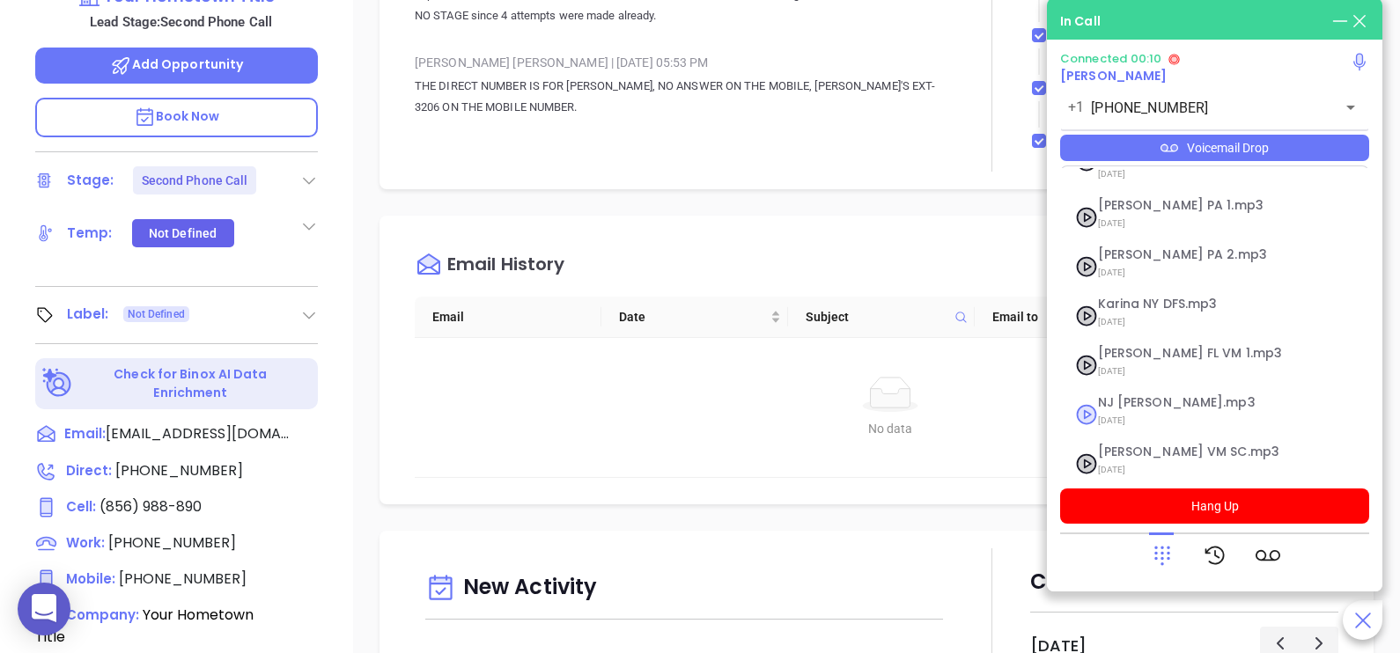
click at [1165, 409] on span "[DATE]" at bounding box center [1193, 420] width 190 height 23
checkbox input "true"
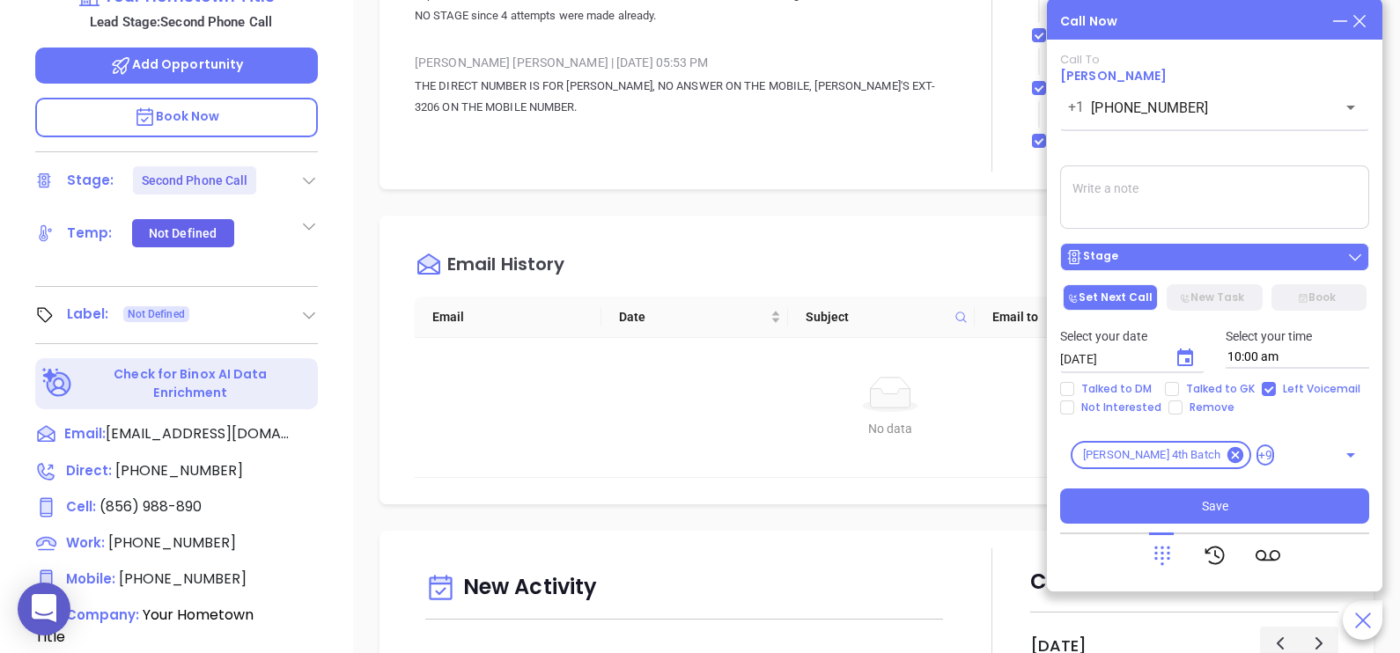
click at [1193, 265] on div "Stage" at bounding box center [1214, 257] width 298 height 18
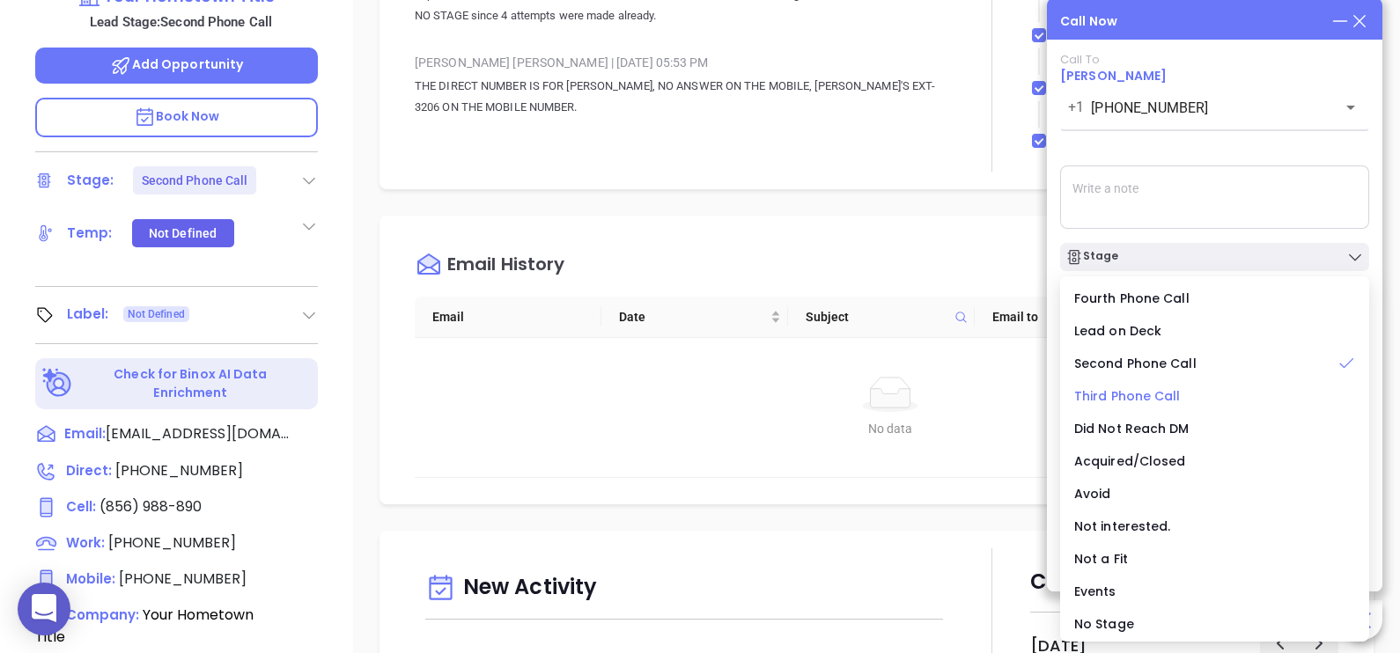
click at [1156, 395] on span "Third Phone Call" at bounding box center [1127, 396] width 107 height 18
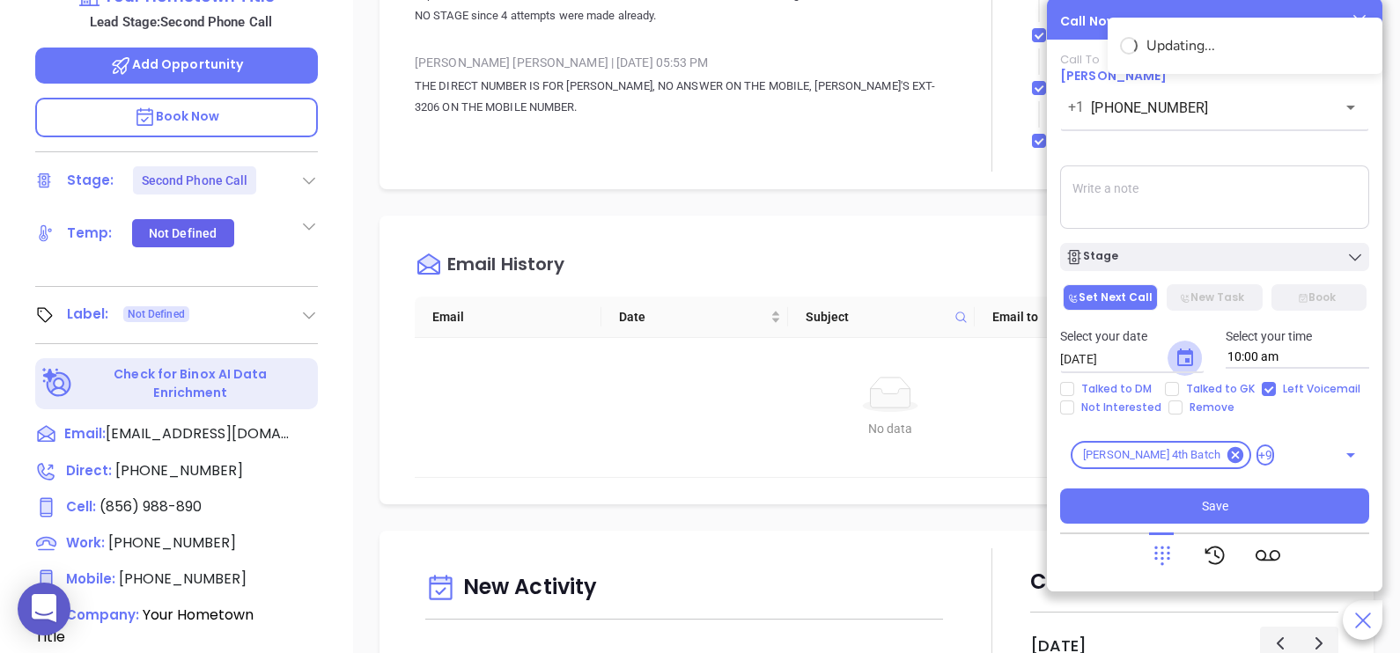
click at [1188, 357] on icon "Choose date, selected date is Aug 13, 2025" at bounding box center [1185, 358] width 21 height 21
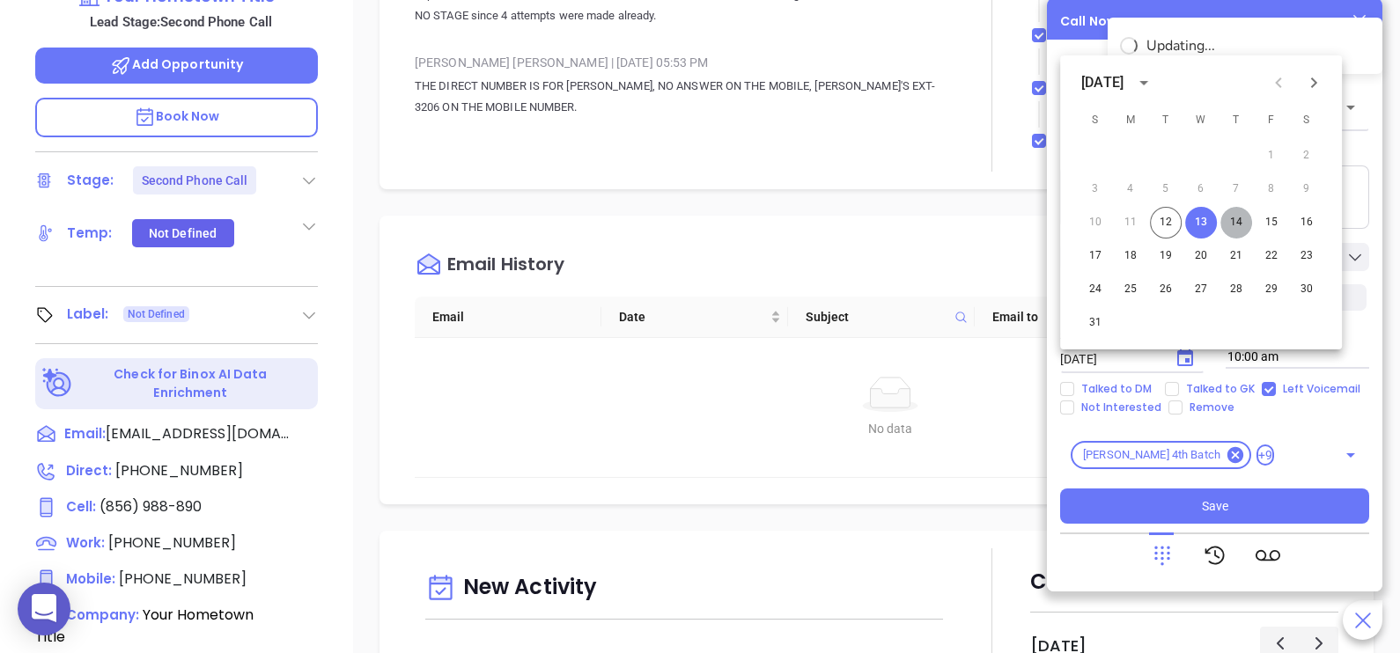
click at [1232, 219] on button "14" at bounding box center [1236, 223] width 32 height 32
type input "[DATE]"
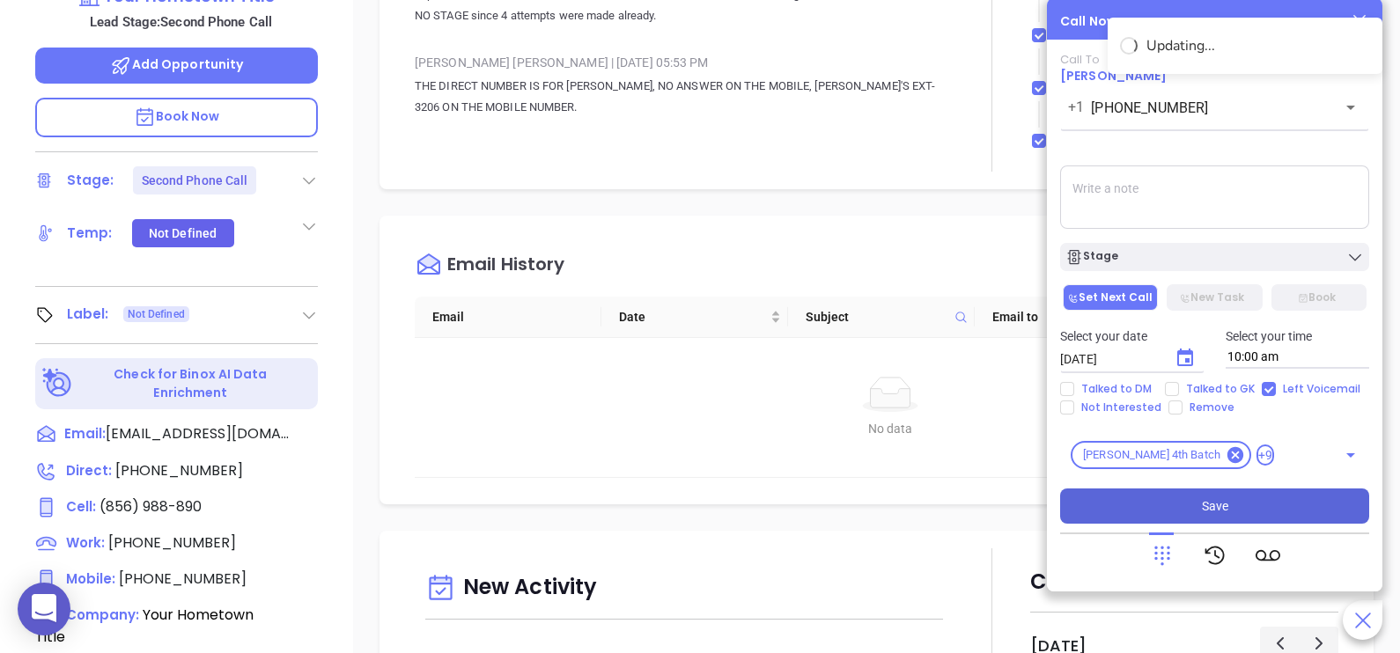
click at [1279, 503] on button "Save" at bounding box center [1214, 506] width 309 height 35
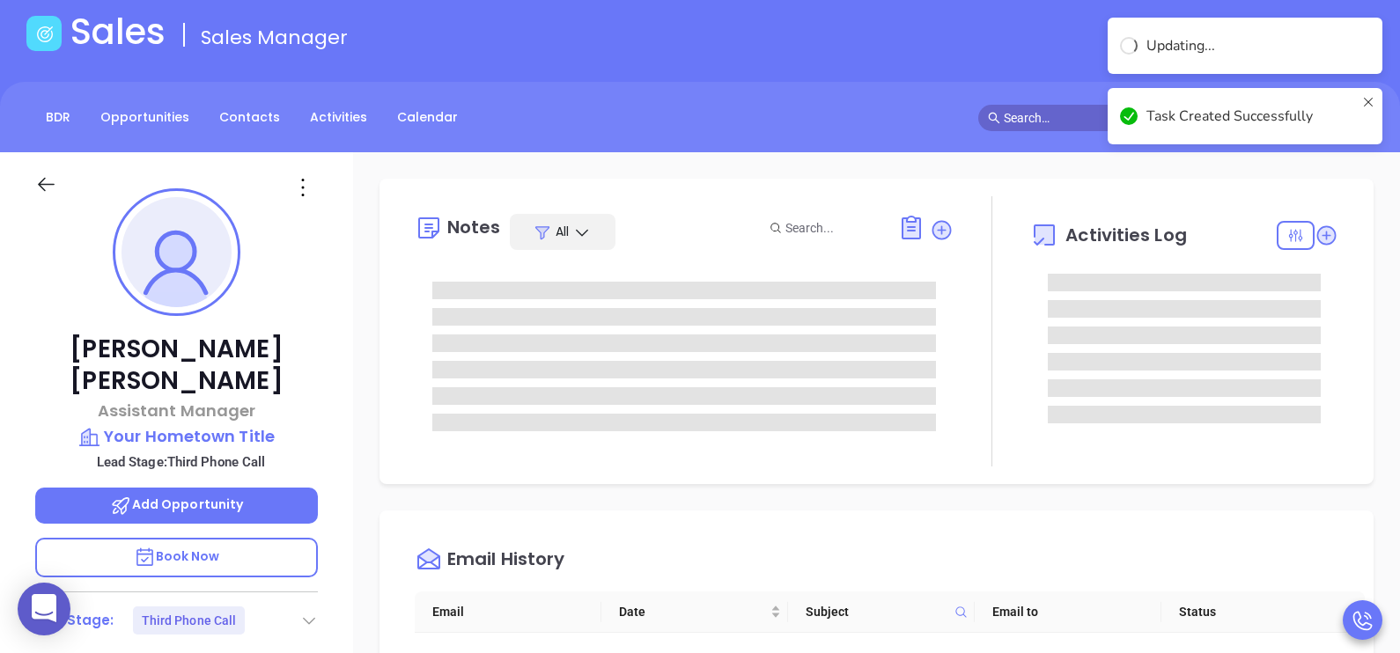
scroll to position [0, 0]
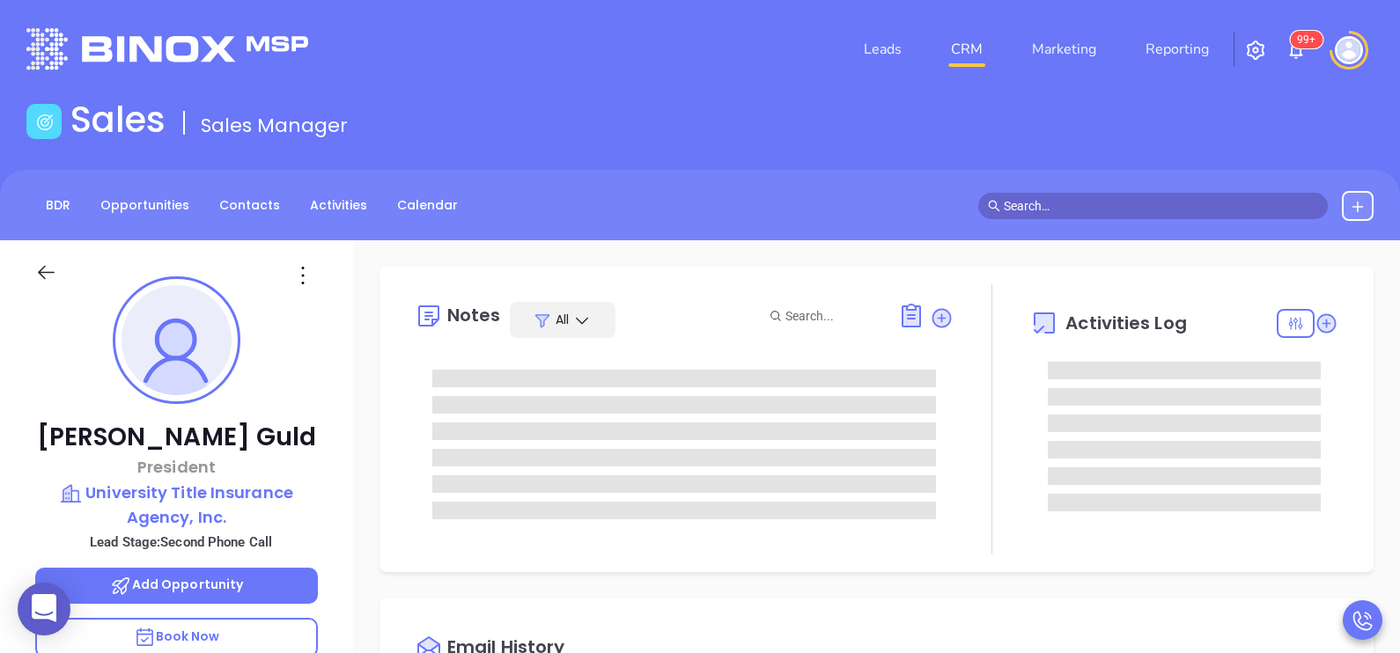
type input "[DATE]"
type input "[PERSON_NAME]"
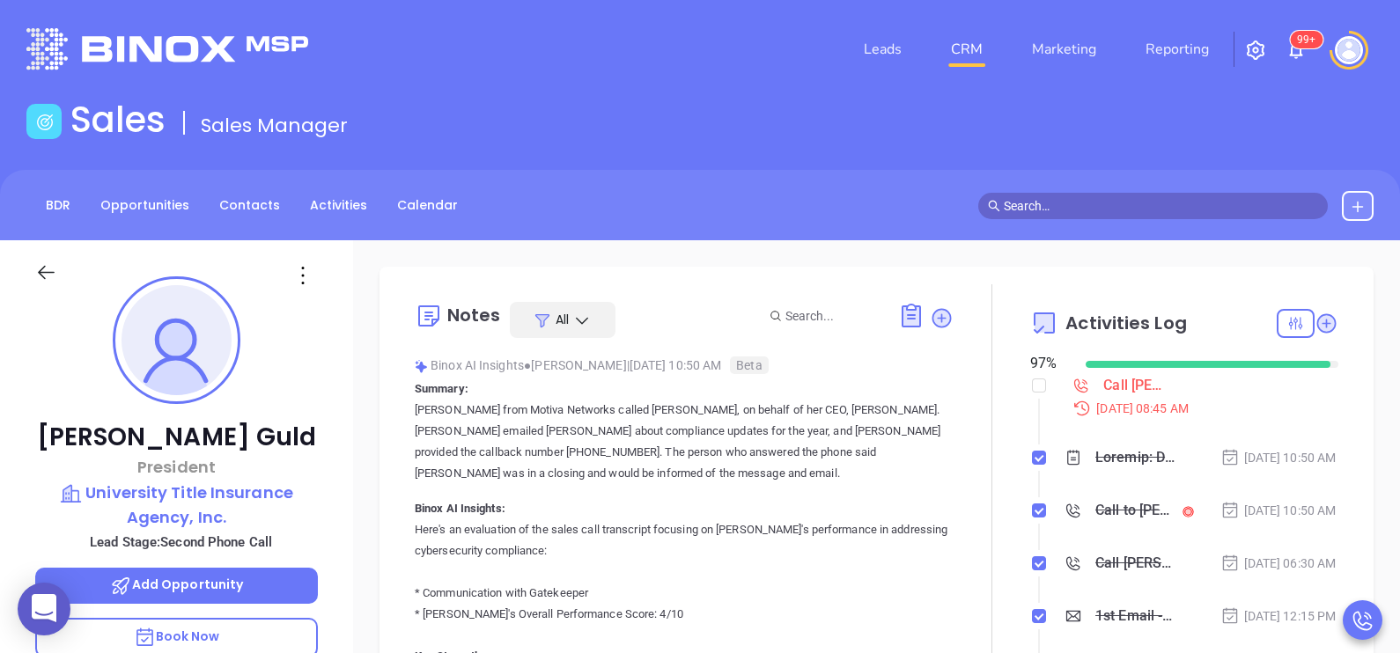
scroll to position [511, 0]
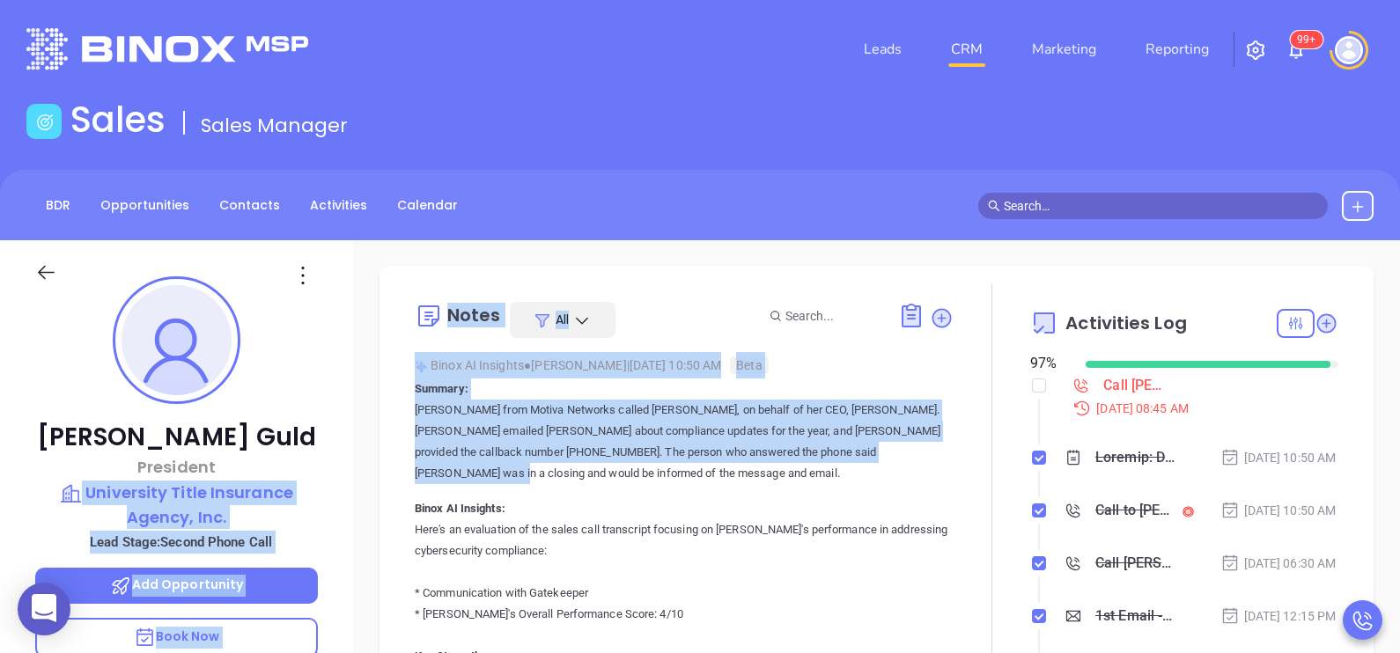
drag, startPoint x: 357, startPoint y: 463, endPoint x: 346, endPoint y: 458, distance: 12.6
click at [346, 458] on div "[PERSON_NAME] President University Title Insurance Agency, Inc. Lead Stage: Sec…" at bounding box center [700, 648] width 1400 height 817
click at [346, 458] on div "[PERSON_NAME] President University Title Insurance Agency, Inc. Lead Stage: Sec…" at bounding box center [176, 648] width 353 height 817
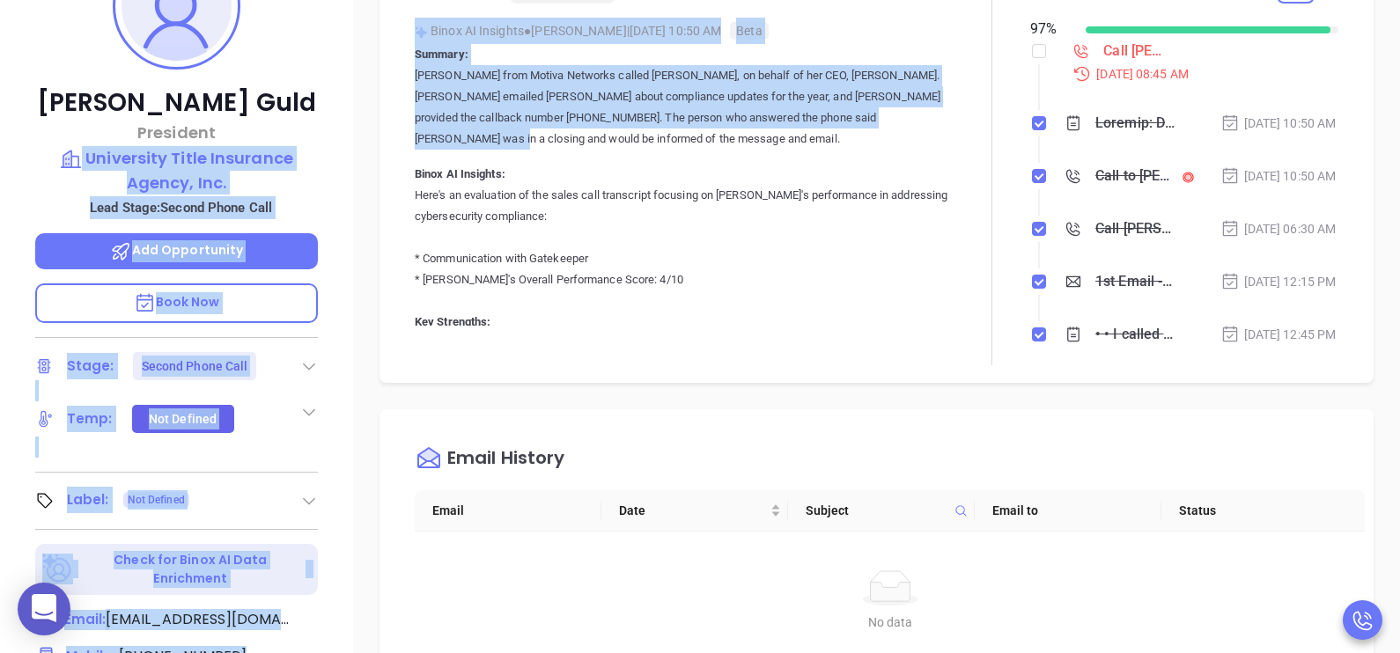
scroll to position [395, 0]
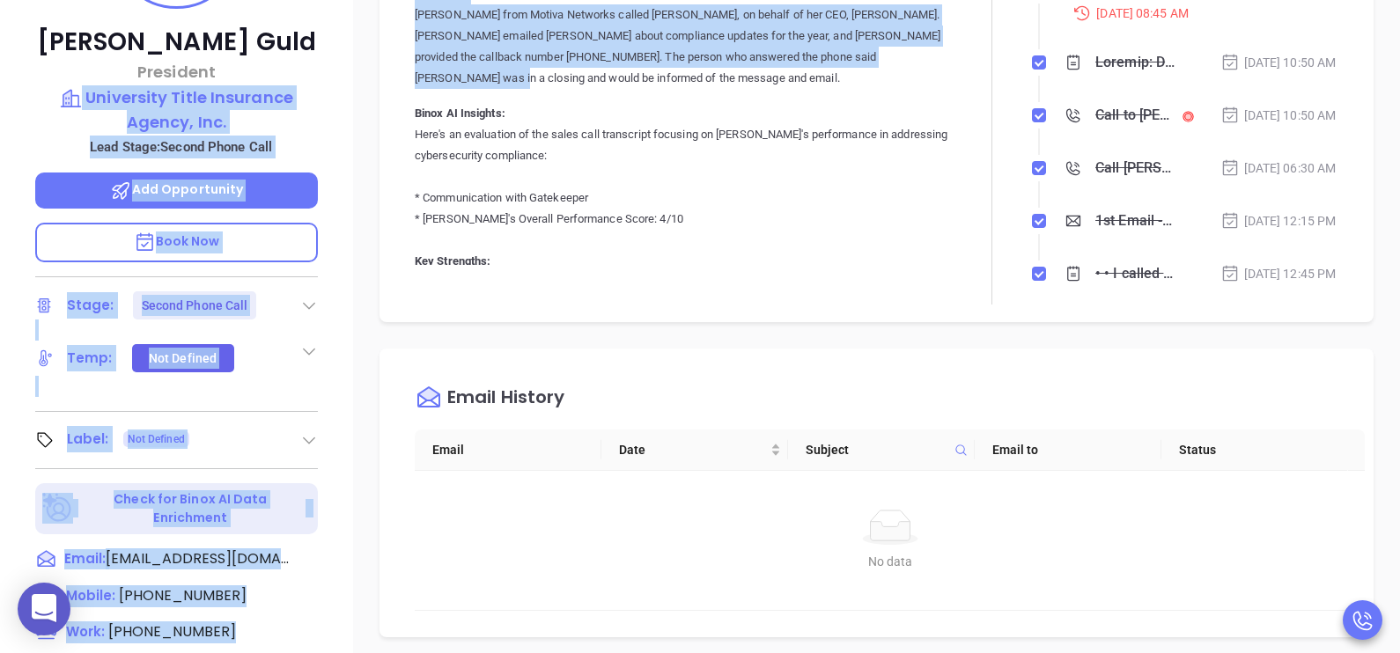
click at [328, 568] on div "[PERSON_NAME] President University Title Insurance Agency, Inc. Lead Stage: Sec…" at bounding box center [176, 253] width 353 height 817
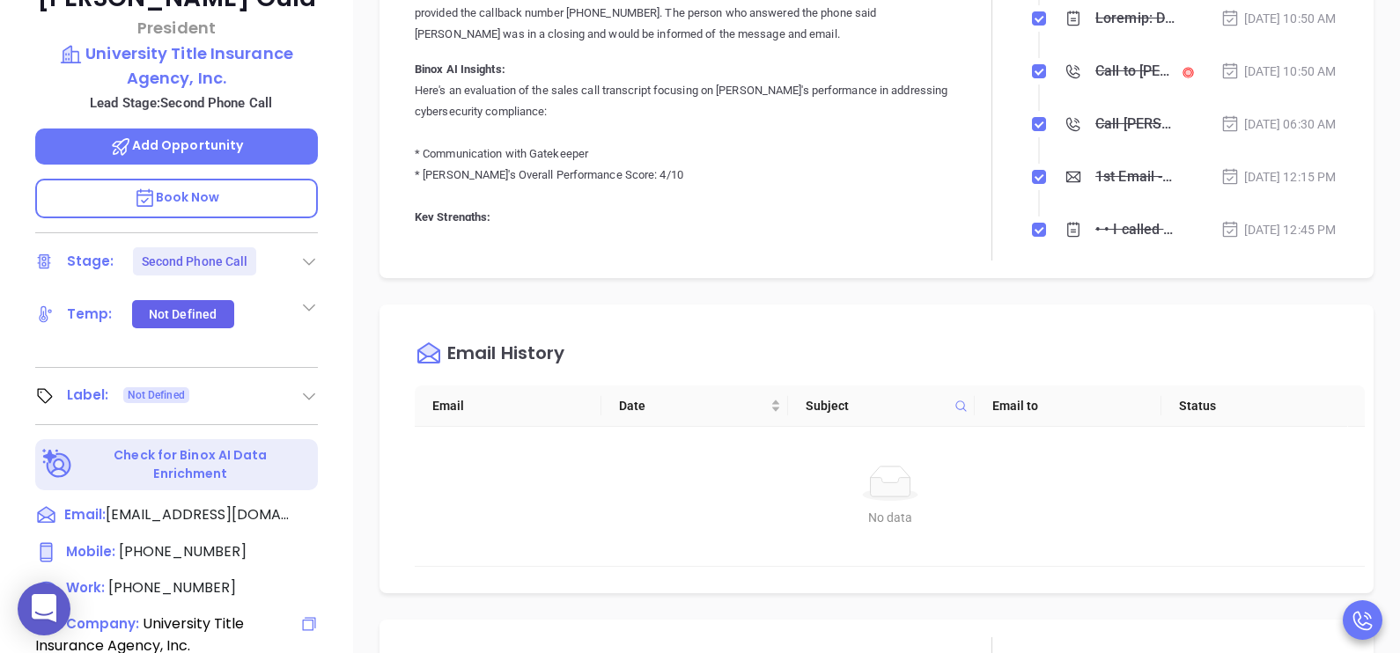
scroll to position [484, 0]
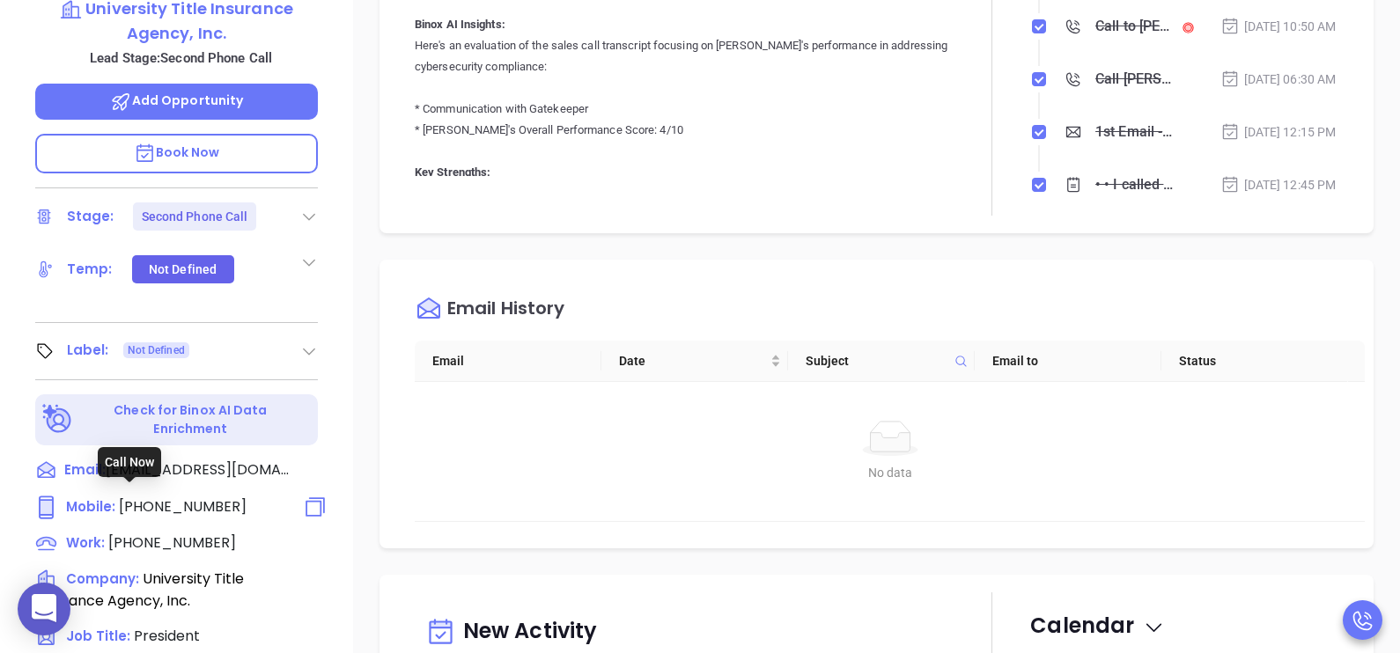
click at [191, 497] on span "[PHONE_NUMBER]" at bounding box center [183, 507] width 128 height 20
type input "[PHONE_NUMBER]"
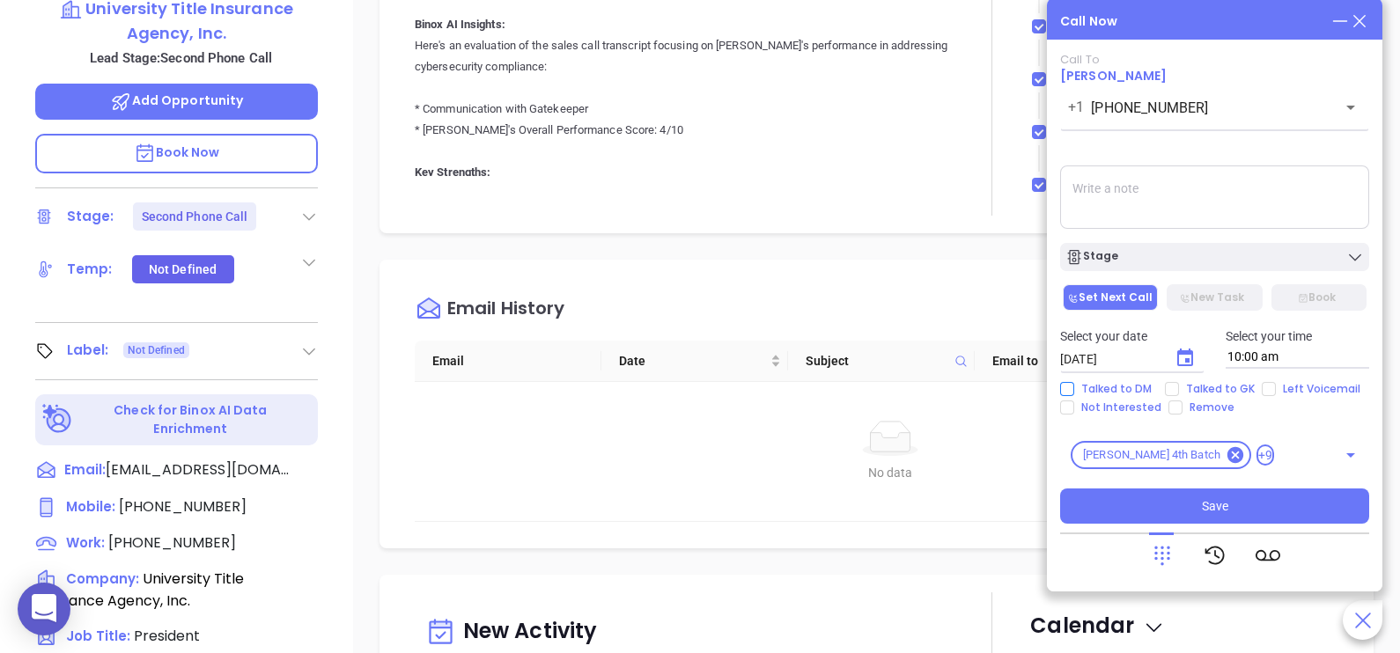
click at [1118, 388] on span "Talked to DM" at bounding box center [1116, 389] width 85 height 14
click at [1074, 388] on input "Talked to DM" at bounding box center [1067, 389] width 14 height 14
checkbox input "true"
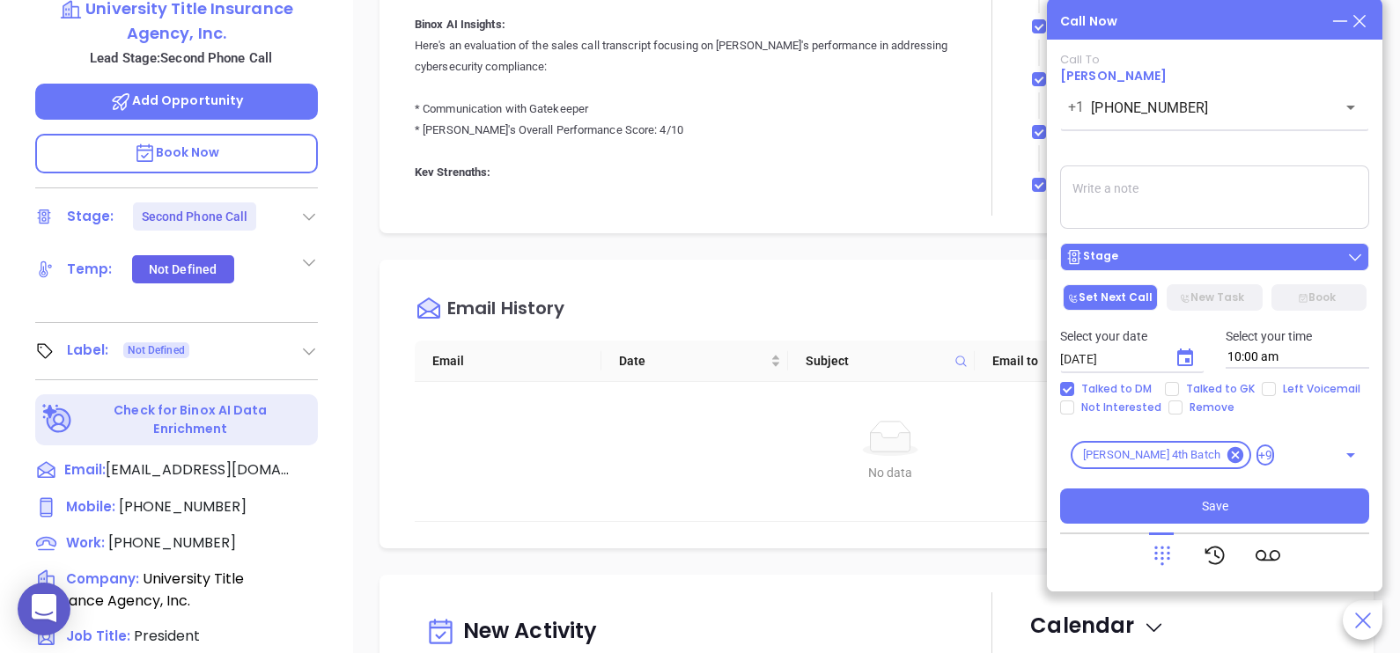
click at [1189, 258] on div "Stage" at bounding box center [1214, 257] width 298 height 18
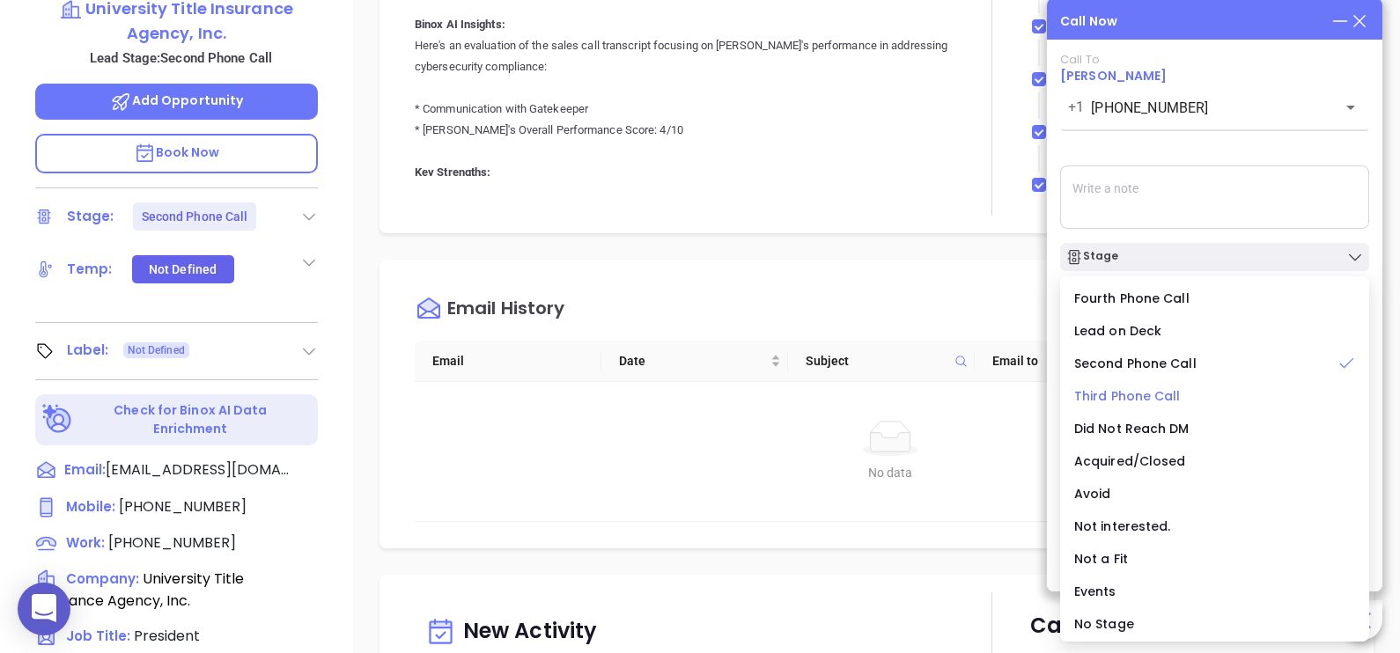
click at [1139, 398] on span "Third Phone Call" at bounding box center [1127, 396] width 107 height 18
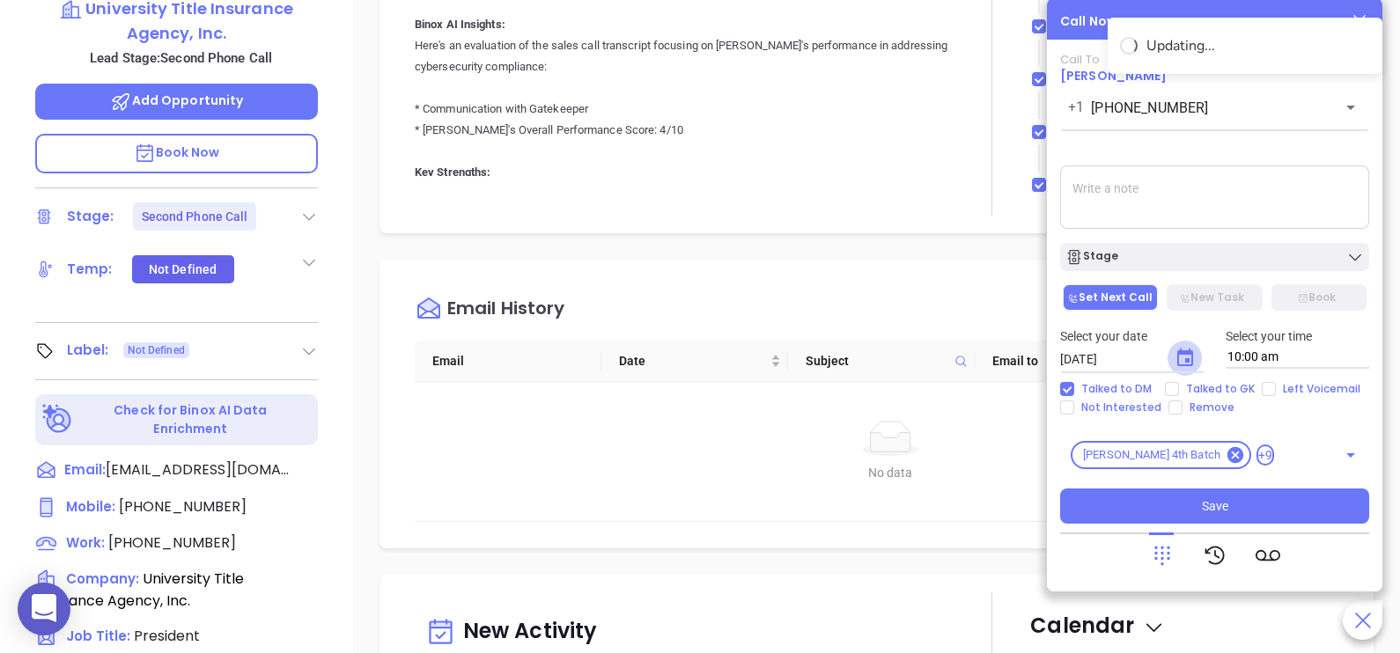
click at [1180, 365] on icon "Choose date, selected date is Aug 13, 2025" at bounding box center [1185, 358] width 21 height 21
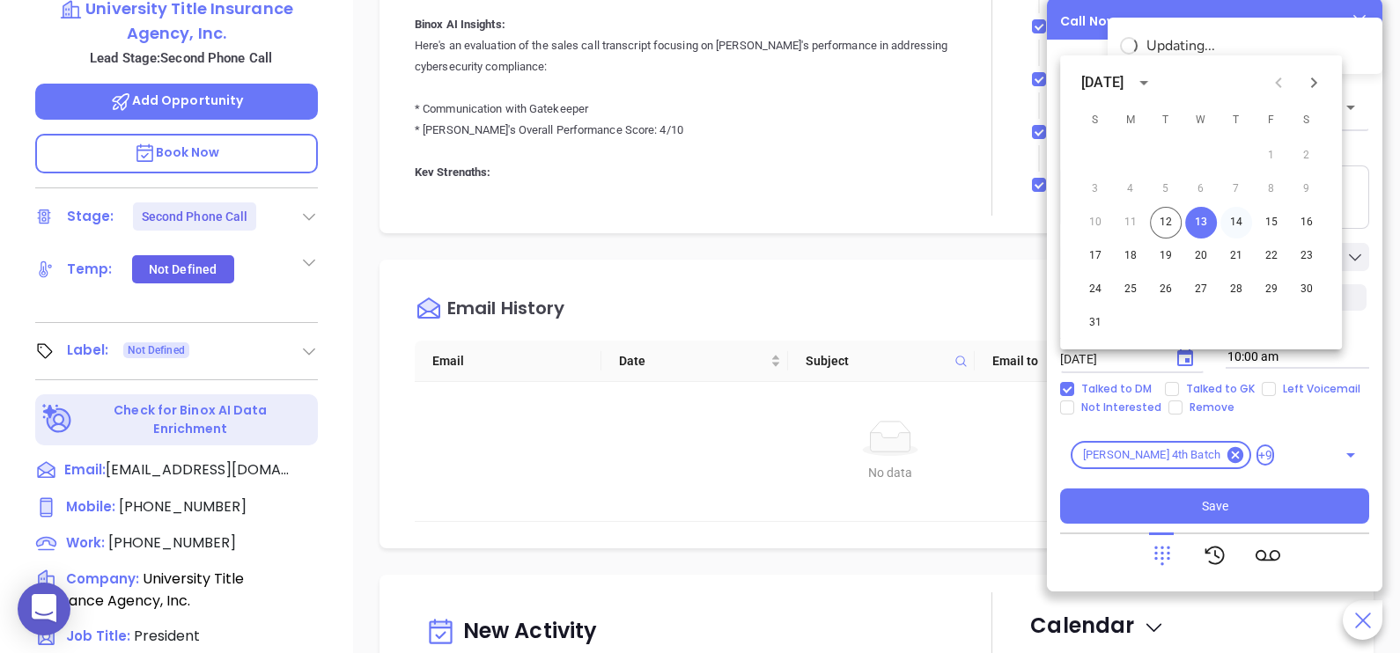
click at [1229, 224] on button "14" at bounding box center [1236, 223] width 32 height 32
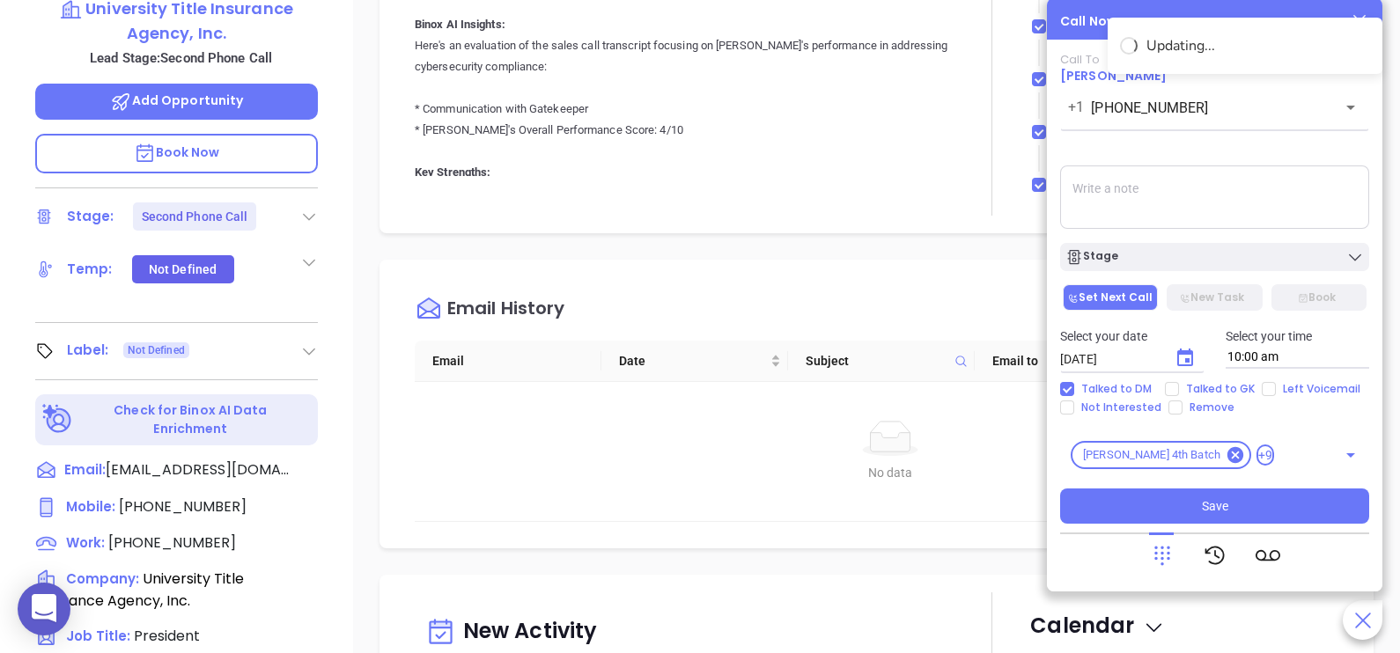
type input "08/14/2025"
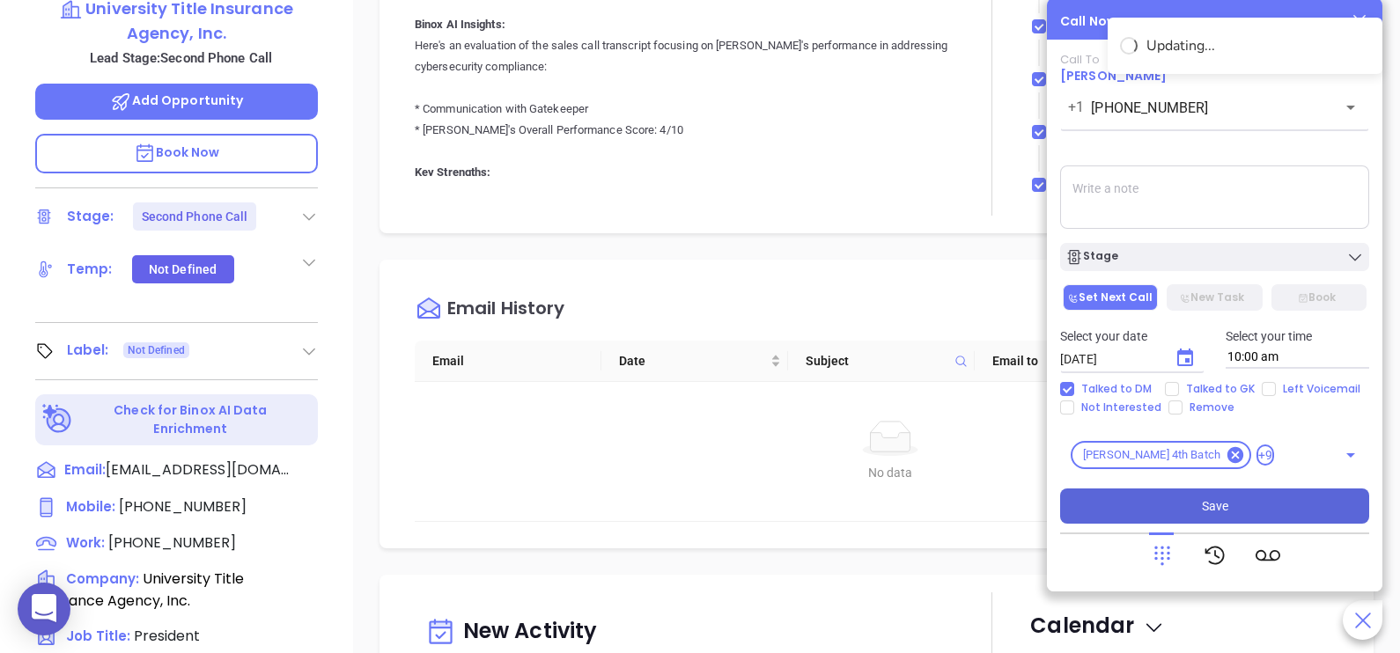
click at [1243, 505] on button "Save" at bounding box center [1214, 506] width 309 height 35
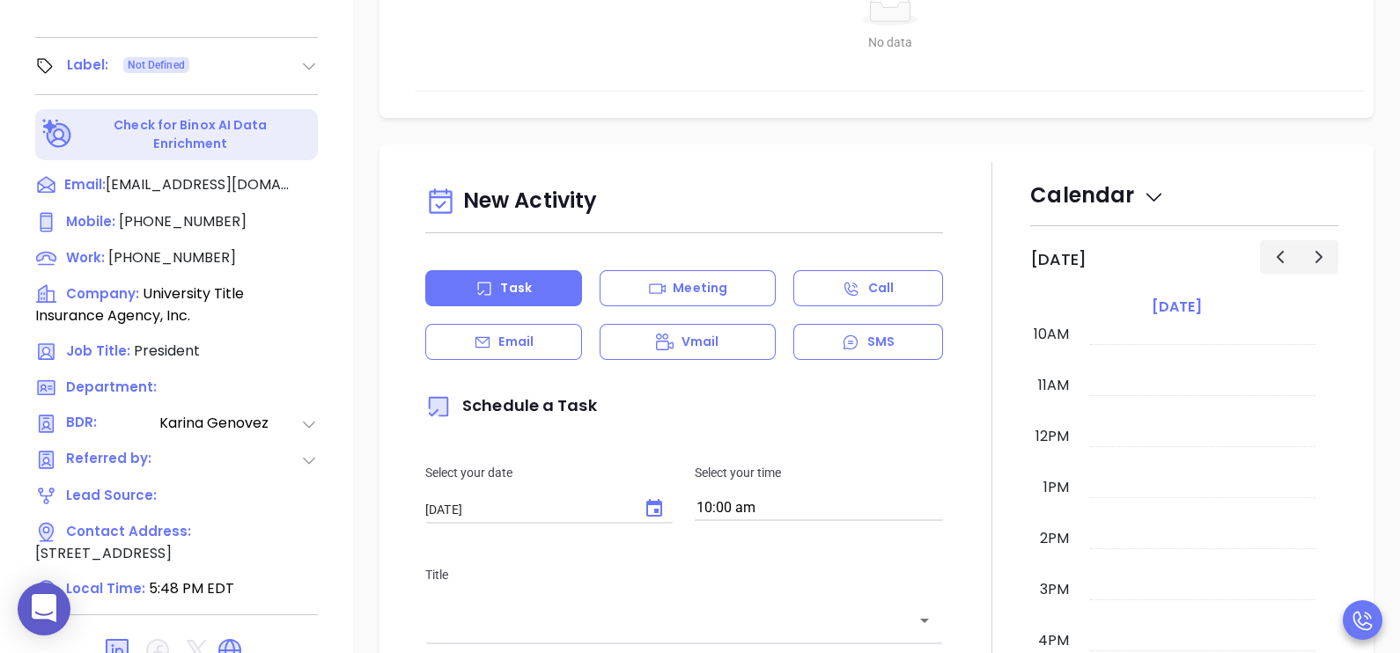
scroll to position [819, 0]
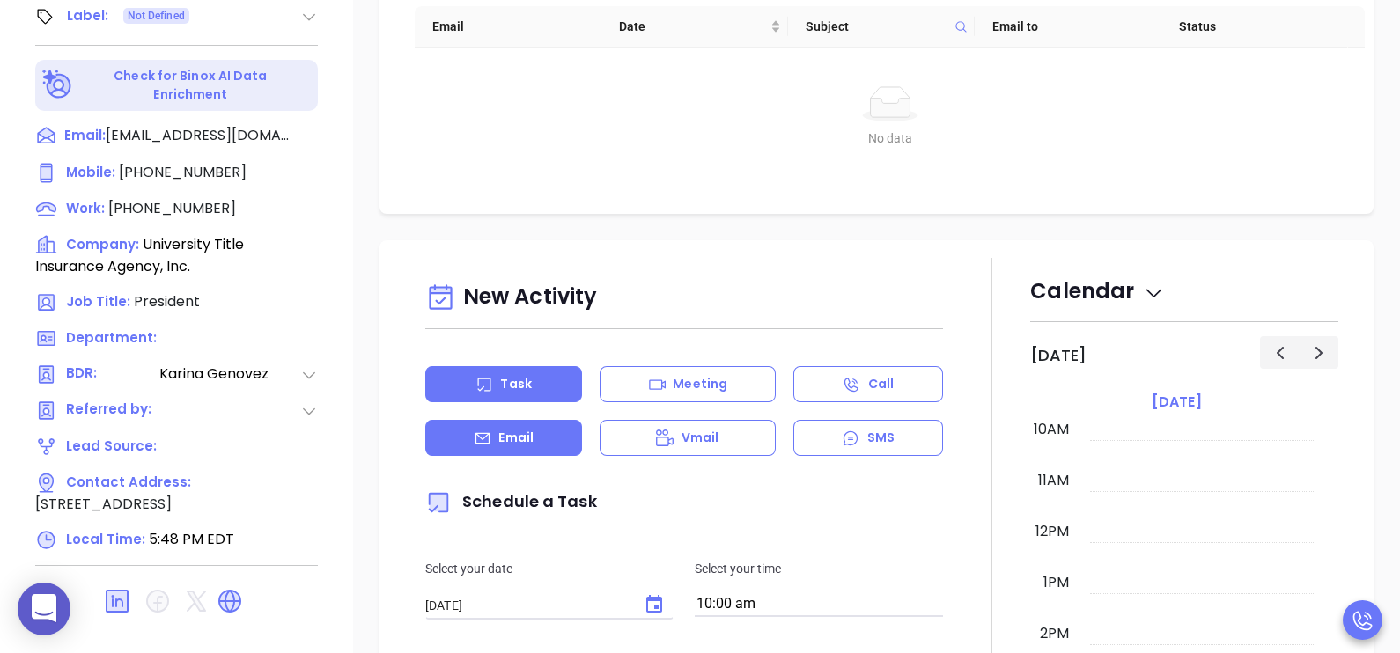
click at [533, 430] on p "Email" at bounding box center [515, 438] width 35 height 18
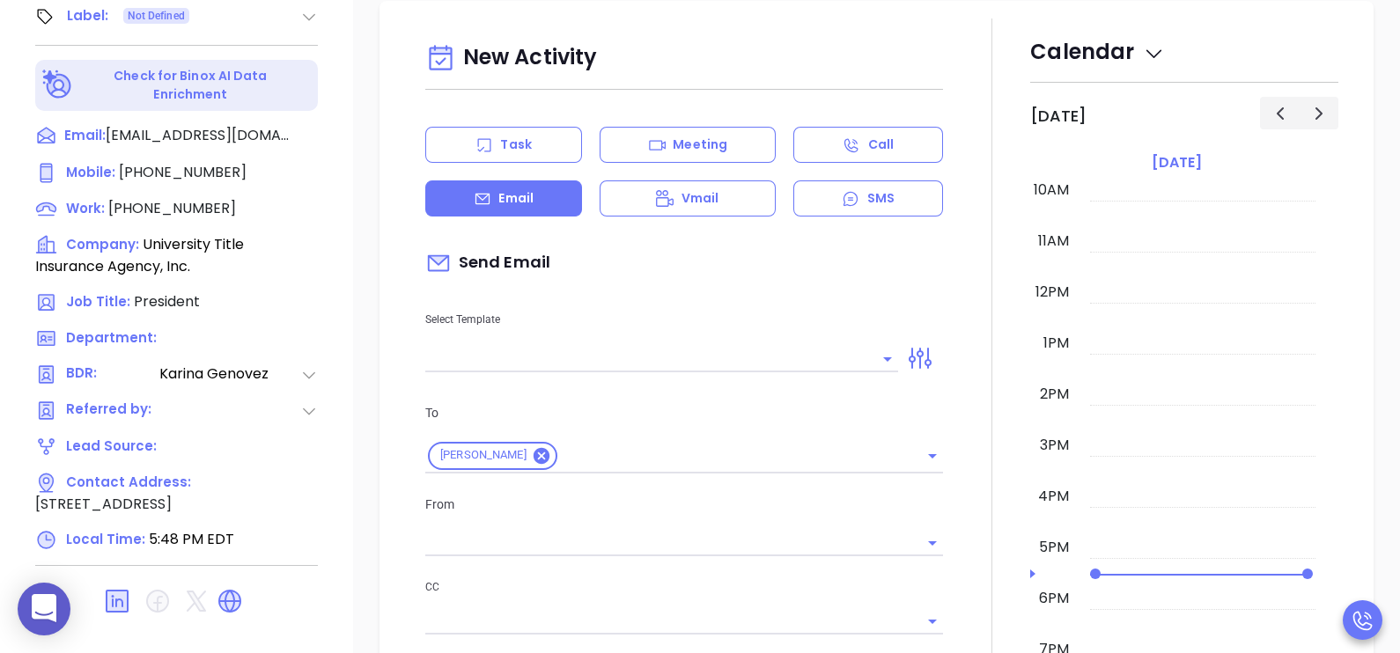
type input "[PERSON_NAME]"
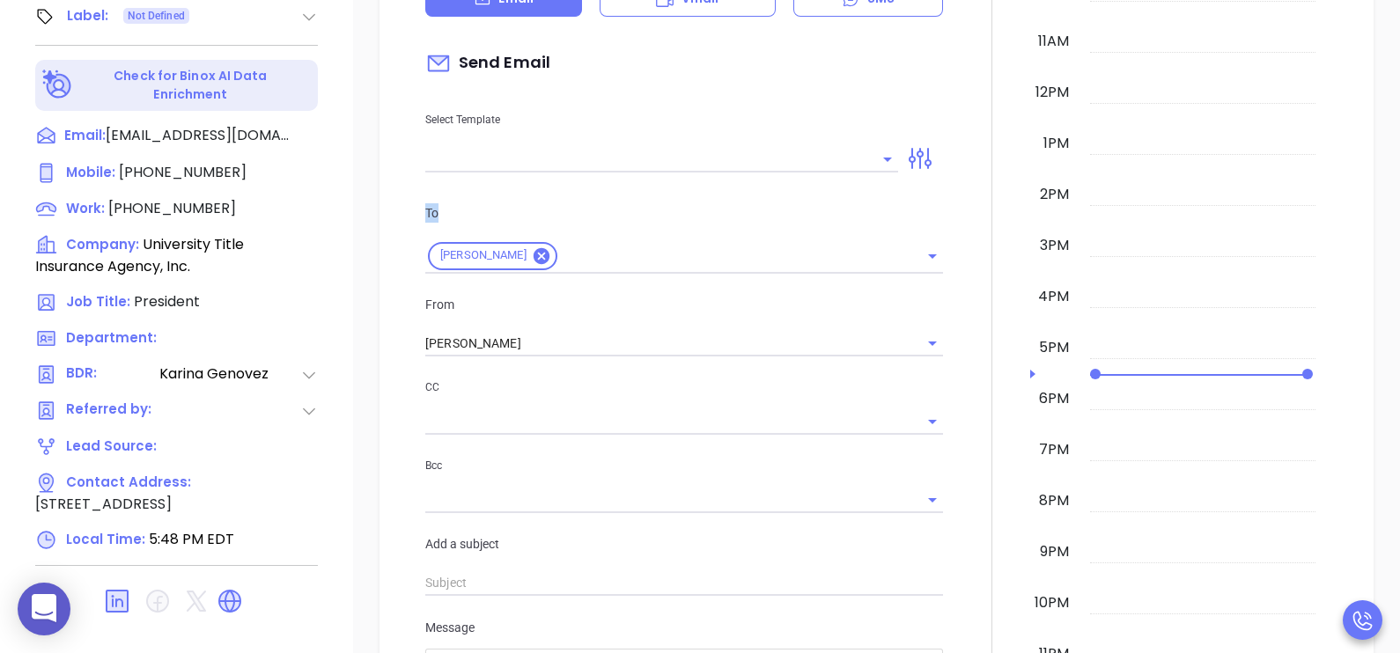
drag, startPoint x: 537, startPoint y: 176, endPoint x: 520, endPoint y: 153, distance: 28.4
click at [520, 153] on div "New Activity Task Meeting Call Email Vmail SMS Send Email Select Template To Ta…" at bounding box center [684, 405] width 539 height 1138
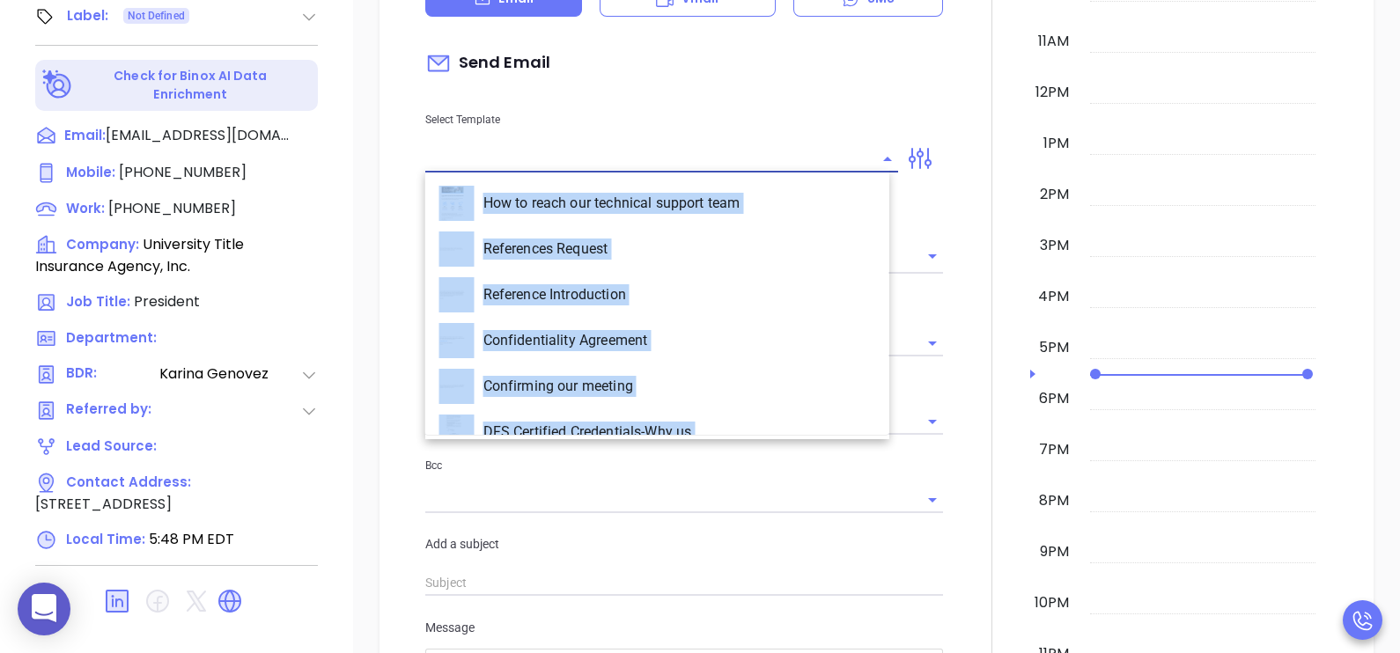
click at [520, 153] on input "text" at bounding box center [648, 159] width 446 height 26
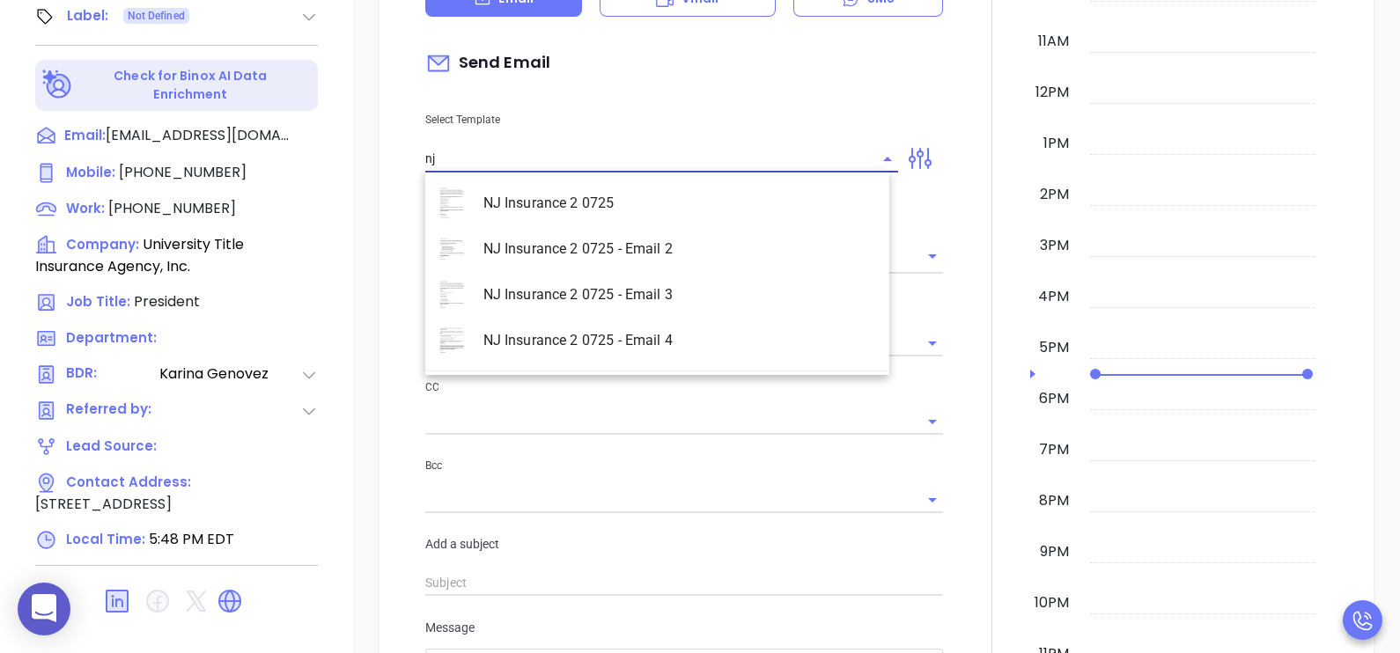
click at [586, 243] on li "NJ Insurance 2 0725 - Email 2" at bounding box center [657, 249] width 464 height 46
type input "NJ Insurance 2 0725 - Email 2"
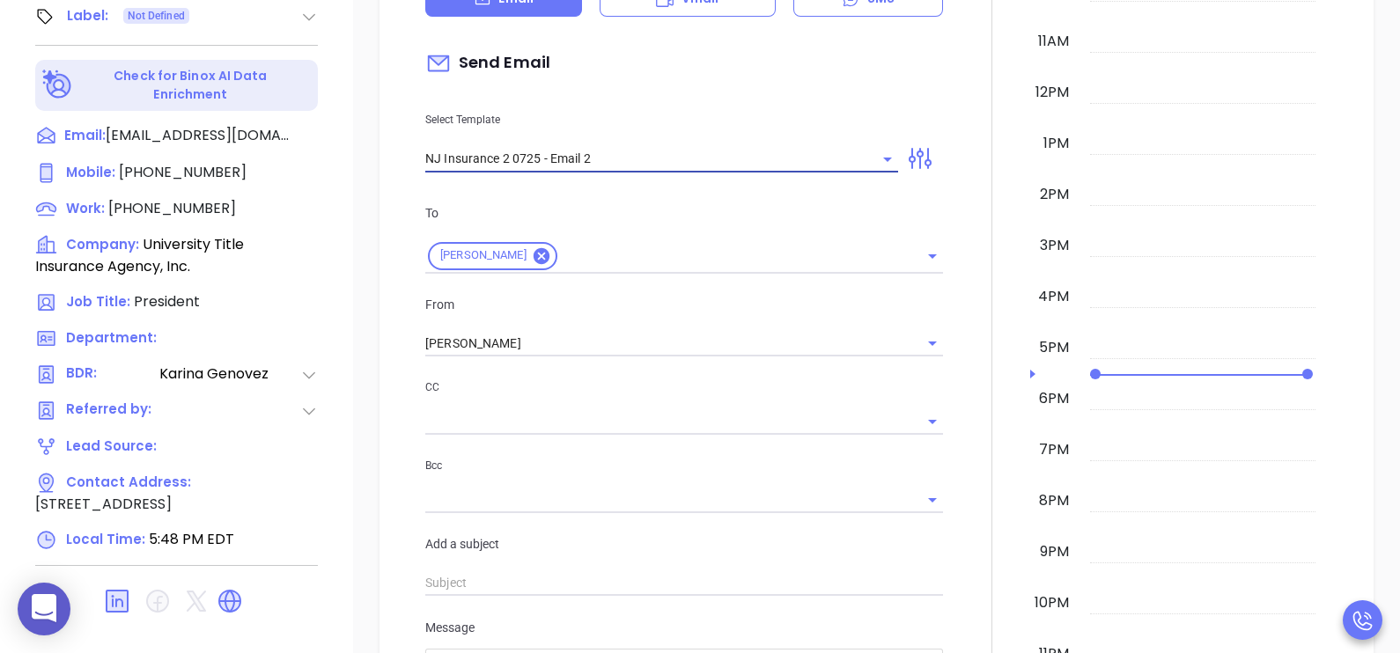
type input "Can your IT partner prove you're covered?"
type input "NJ Insurance 2 0725 - Email 2"
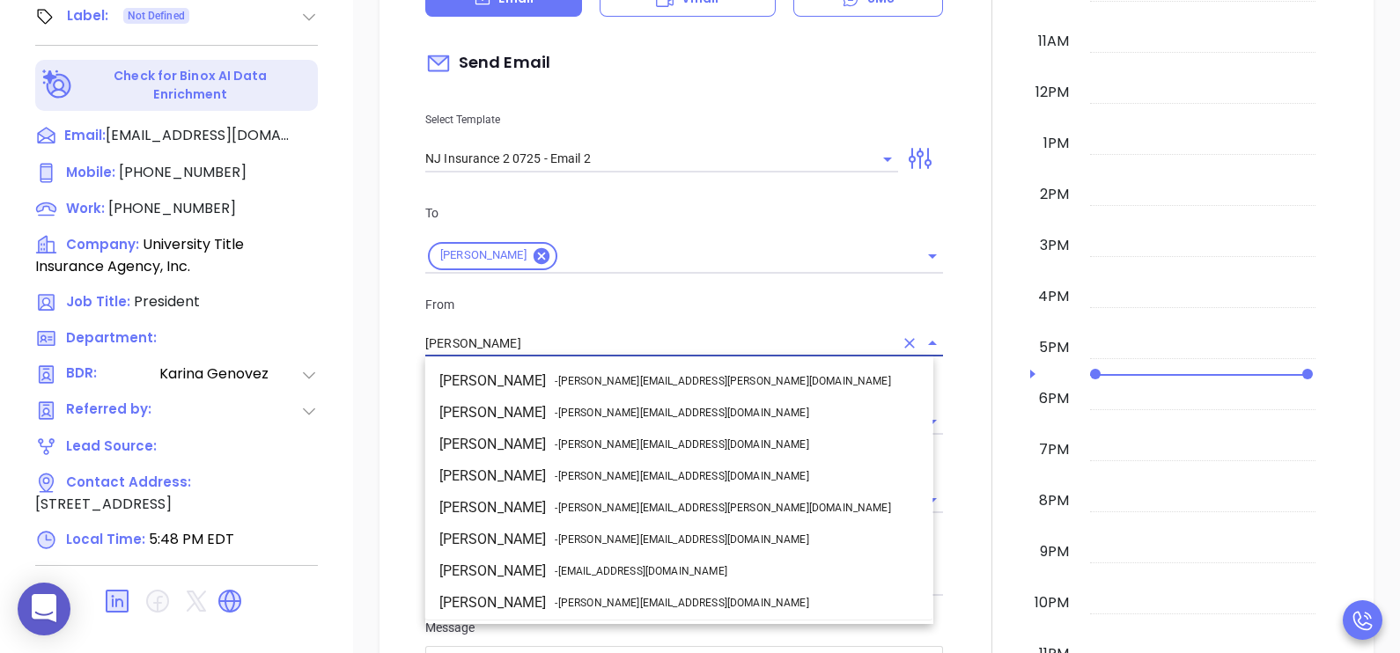
click at [590, 343] on input "[PERSON_NAME]" at bounding box center [659, 344] width 468 height 26
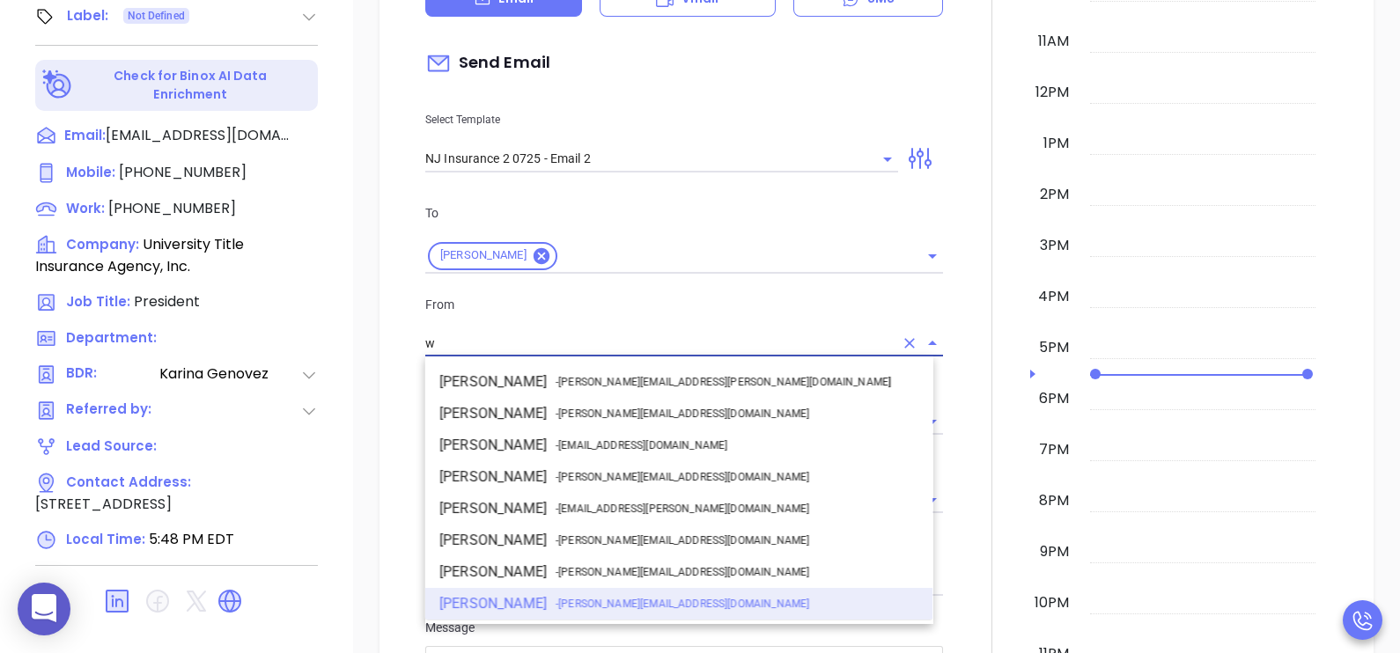
scroll to position [0, 0]
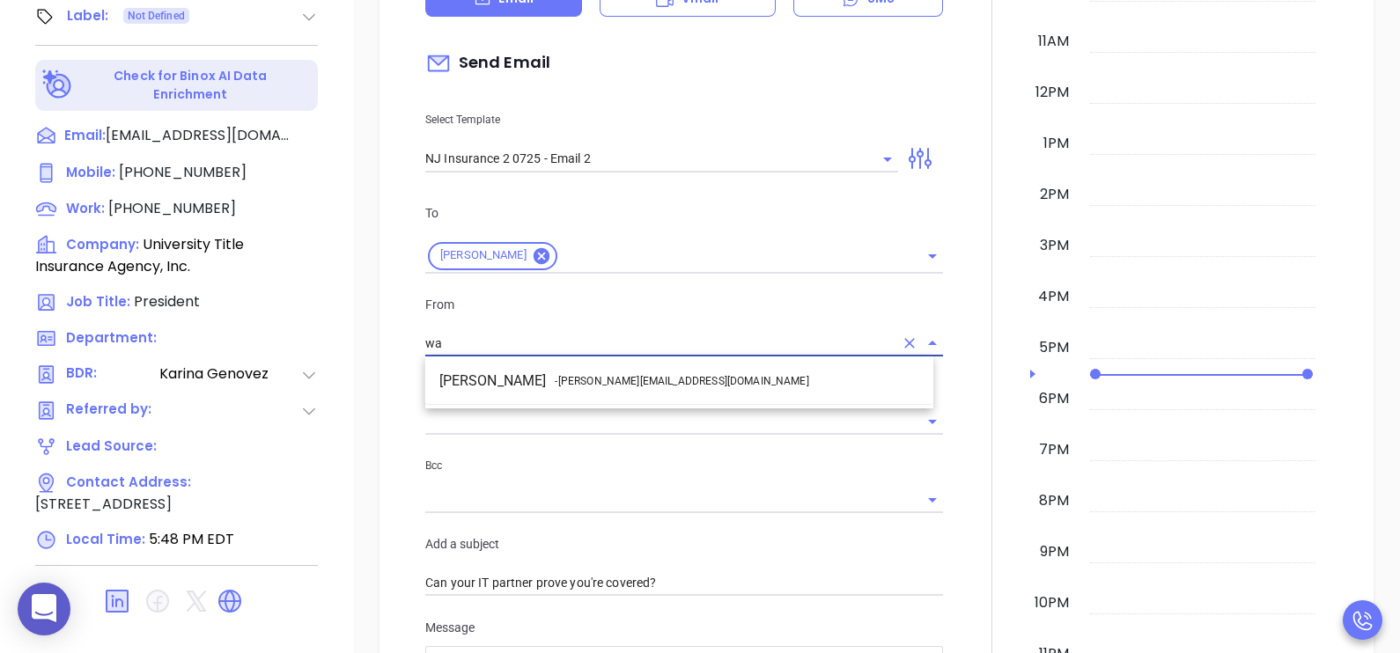
click at [600, 378] on span "- walter@motiva.net" at bounding box center [682, 381] width 254 height 16
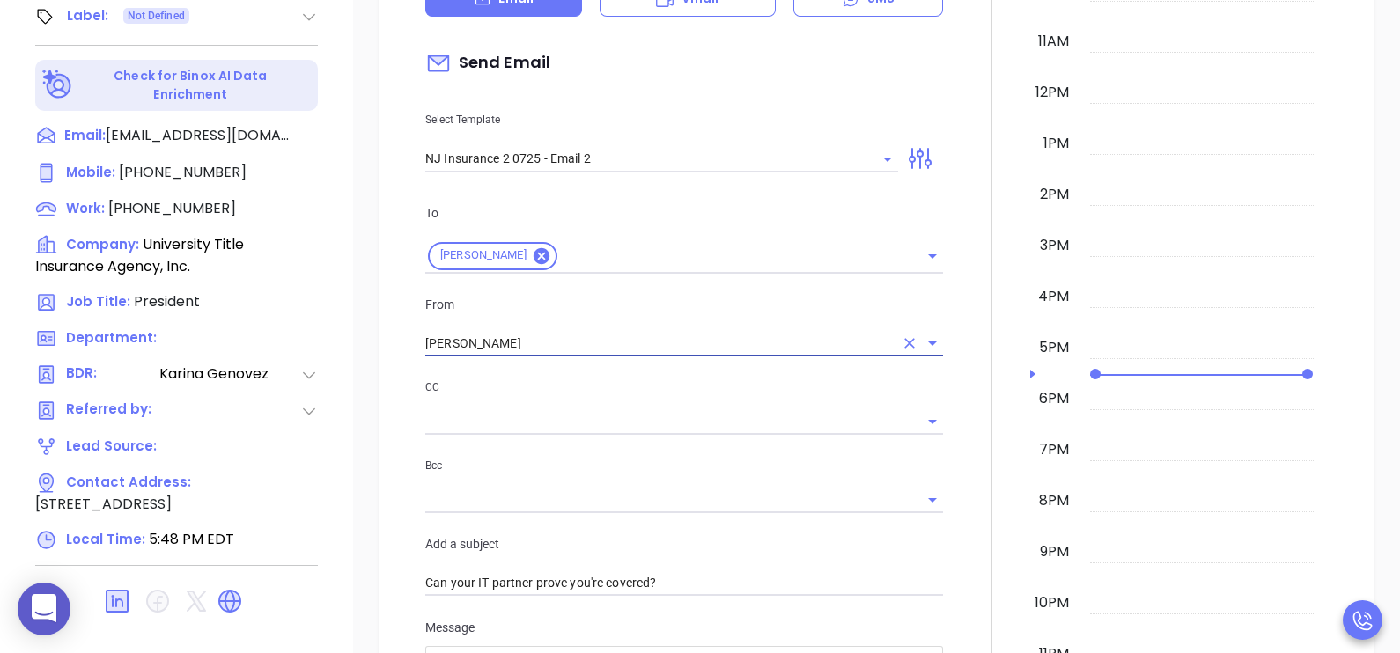
type input "Walter Contreras"
click at [969, 361] on div at bounding box center [992, 567] width 77 height 1496
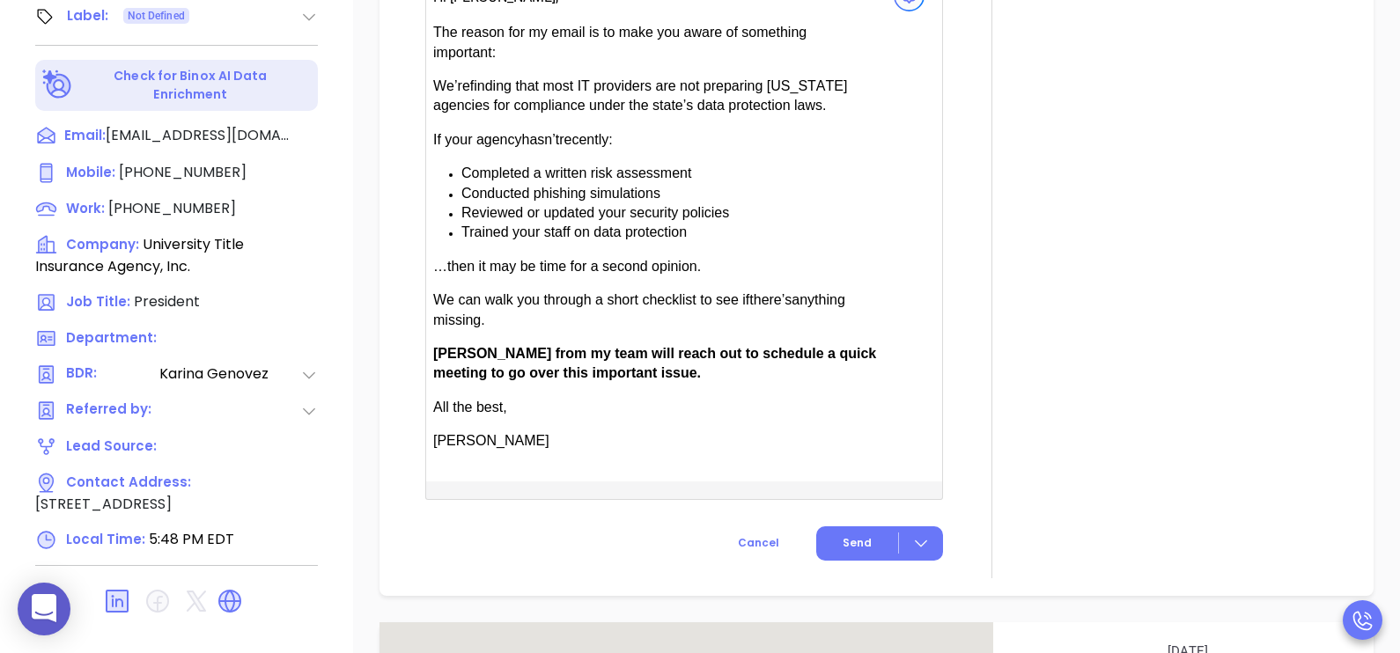
scroll to position [1189, 0]
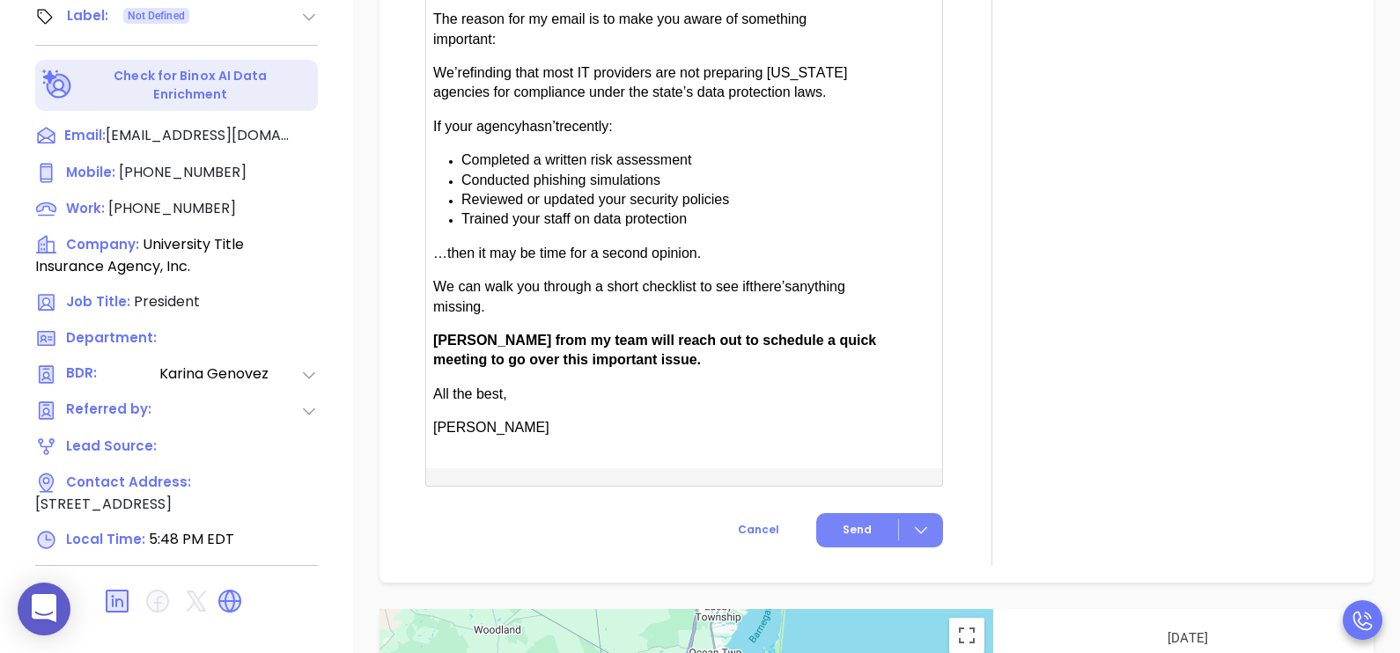
click at [848, 522] on span "Send" at bounding box center [857, 530] width 29 height 16
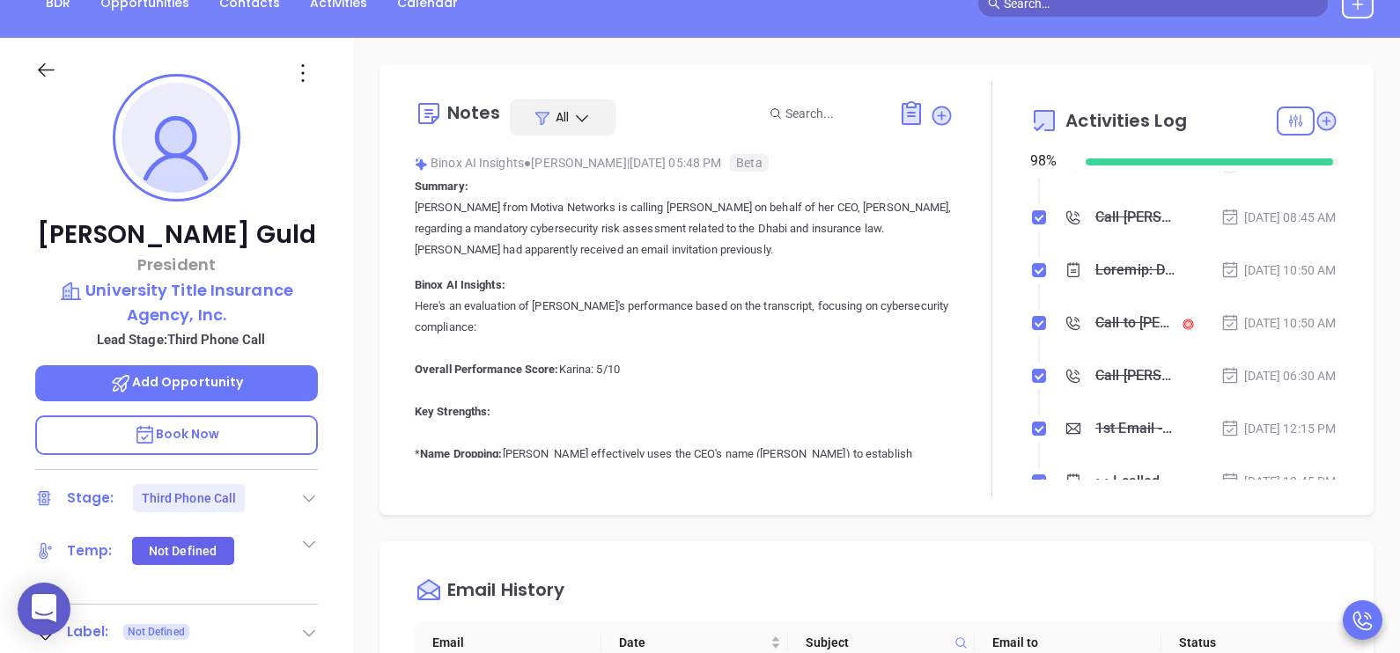
scroll to position [225, 0]
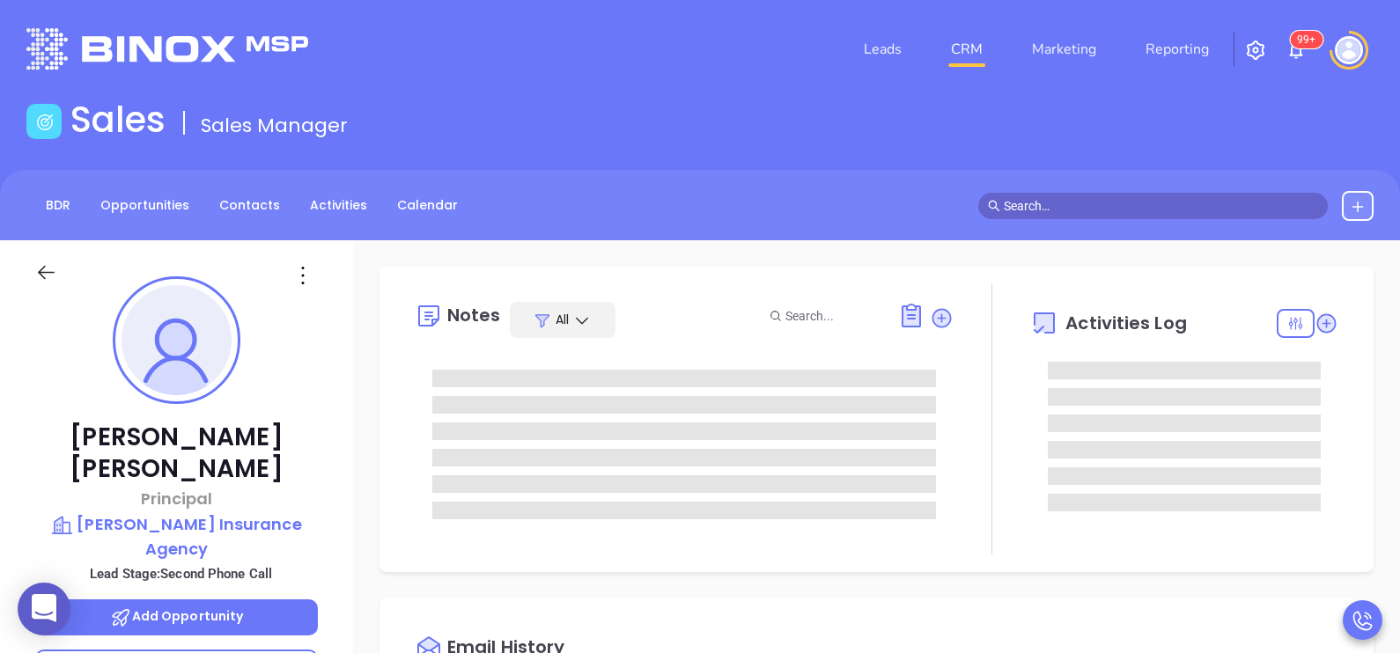
type input "[PERSON_NAME]"
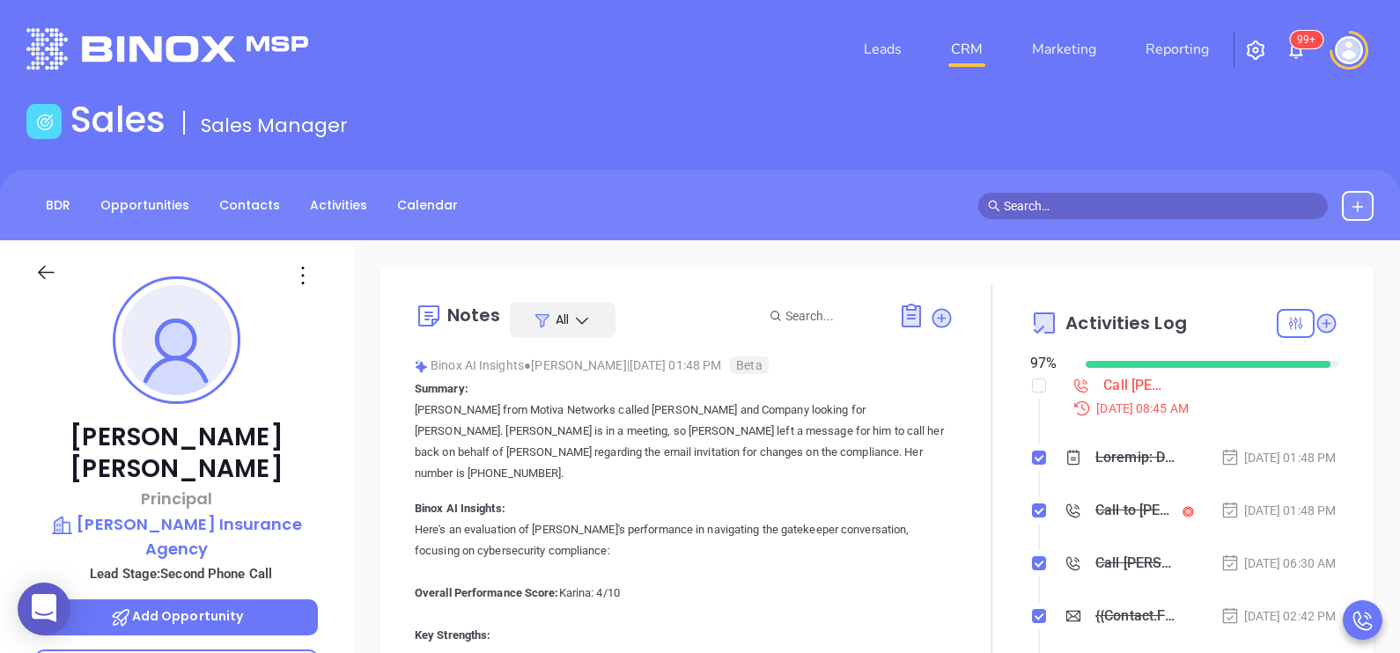
scroll to position [511, 0]
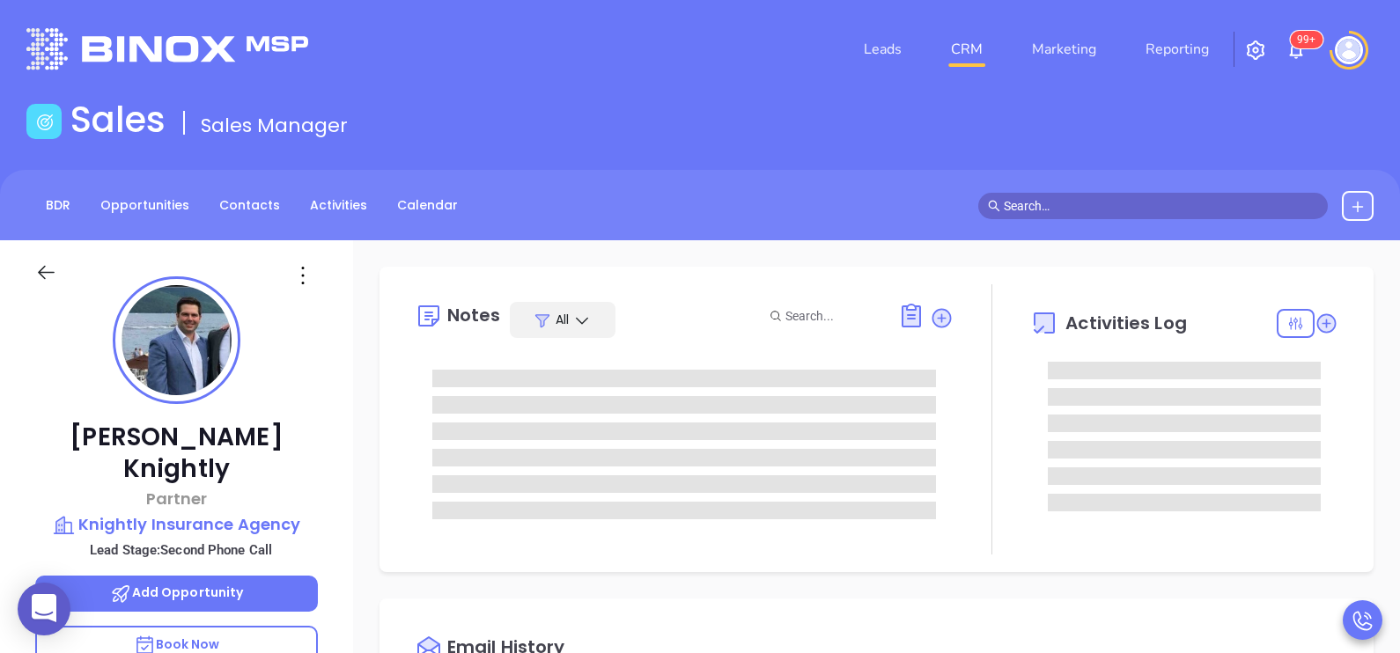
type input "[PERSON_NAME]"
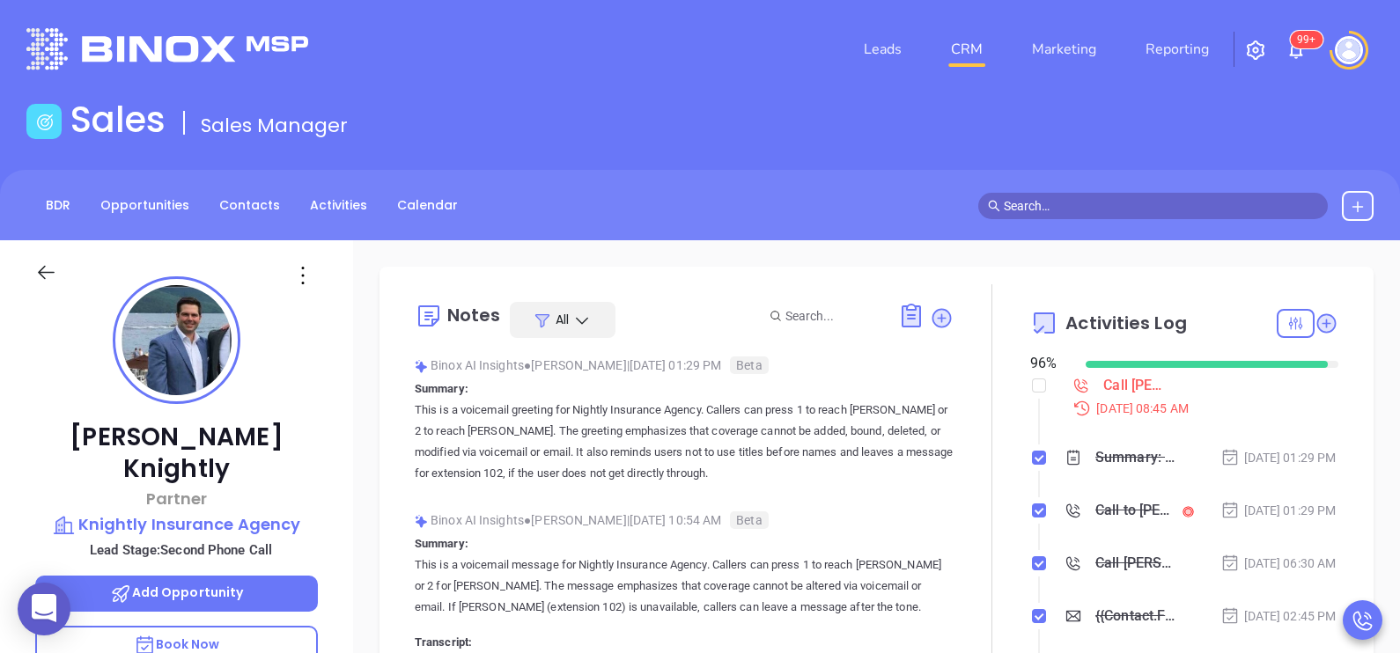
scroll to position [511, 0]
click at [346, 416] on div "[PERSON_NAME] Partner Knightly Insurance Agency Lead Stage: Second Phone Call A…" at bounding box center [176, 648] width 353 height 817
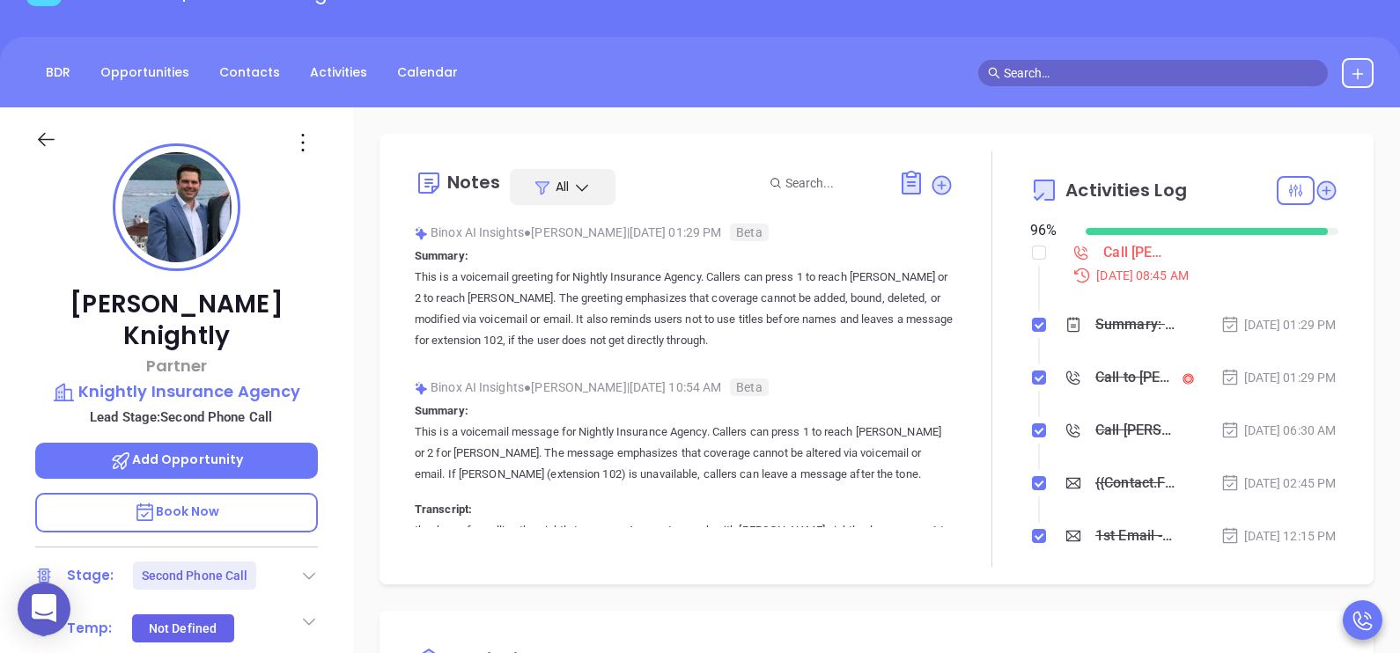
scroll to position [308, 0]
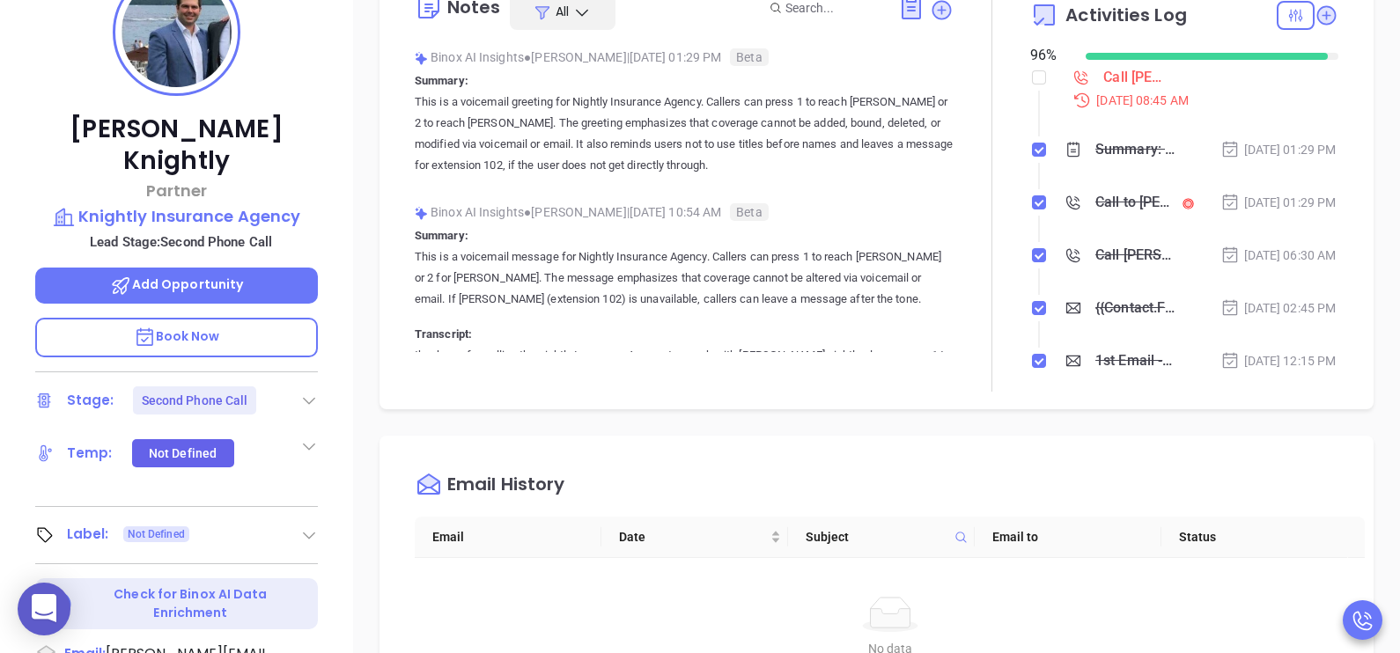
click at [277, 318] on p "Book Now" at bounding box center [176, 338] width 283 height 40
click at [341, 229] on div "[PERSON_NAME] Partner Knightly Insurance Agency Lead Stage: Second Phone Call A…" at bounding box center [176, 340] width 353 height 817
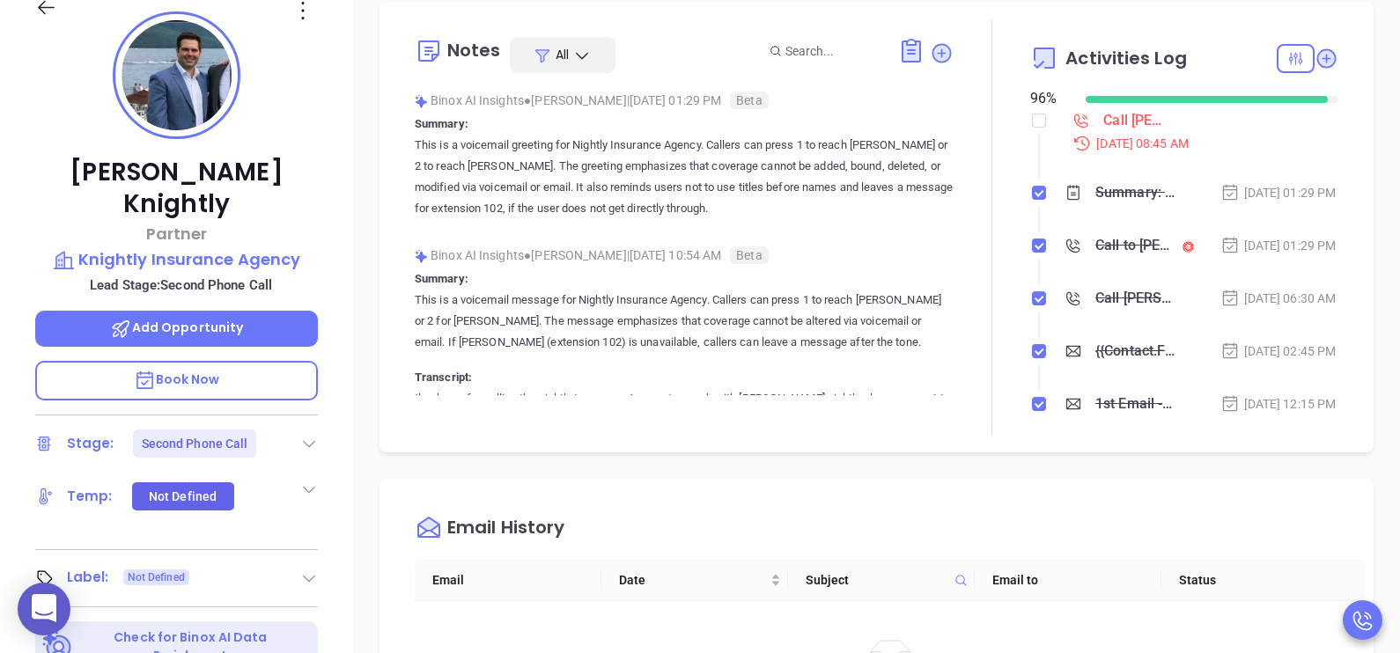
scroll to position [264, 0]
click at [954, 265] on div at bounding box center [992, 228] width 77 height 416
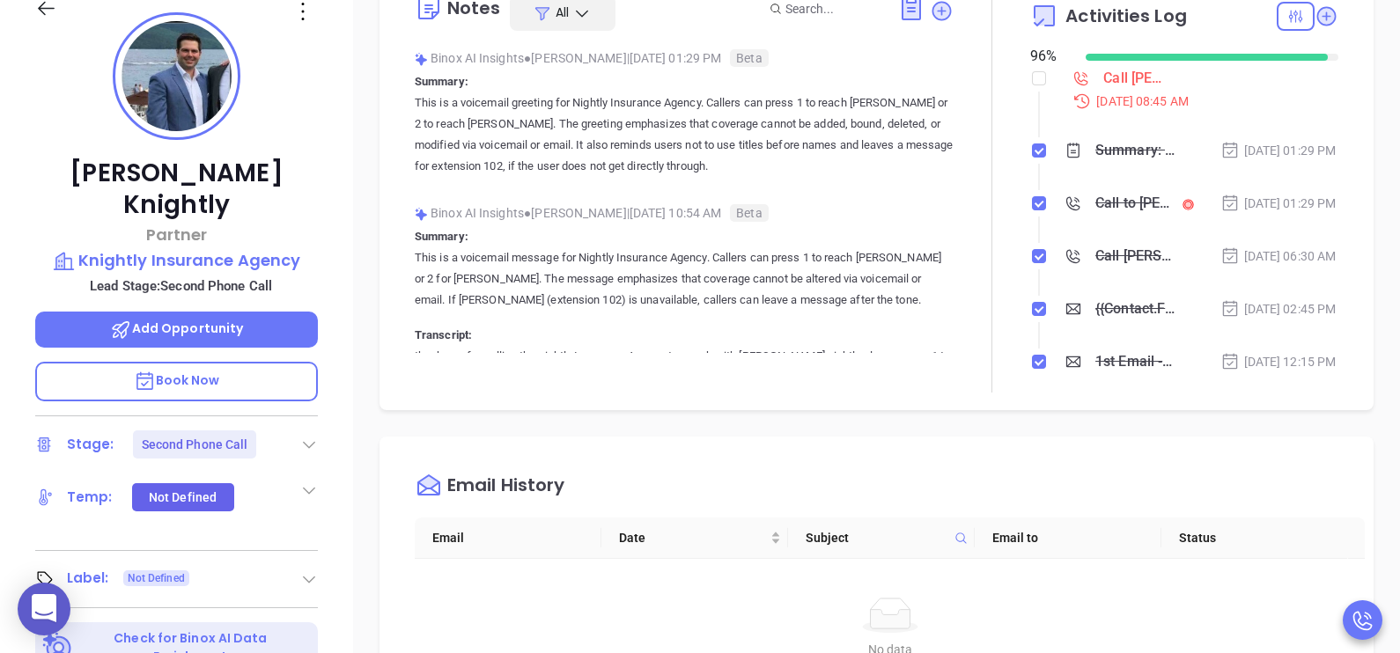
click at [925, 226] on p "Summary: This is a voicemail message for Nightly Insurance Agency. Callers can …" at bounding box center [684, 338] width 539 height 225
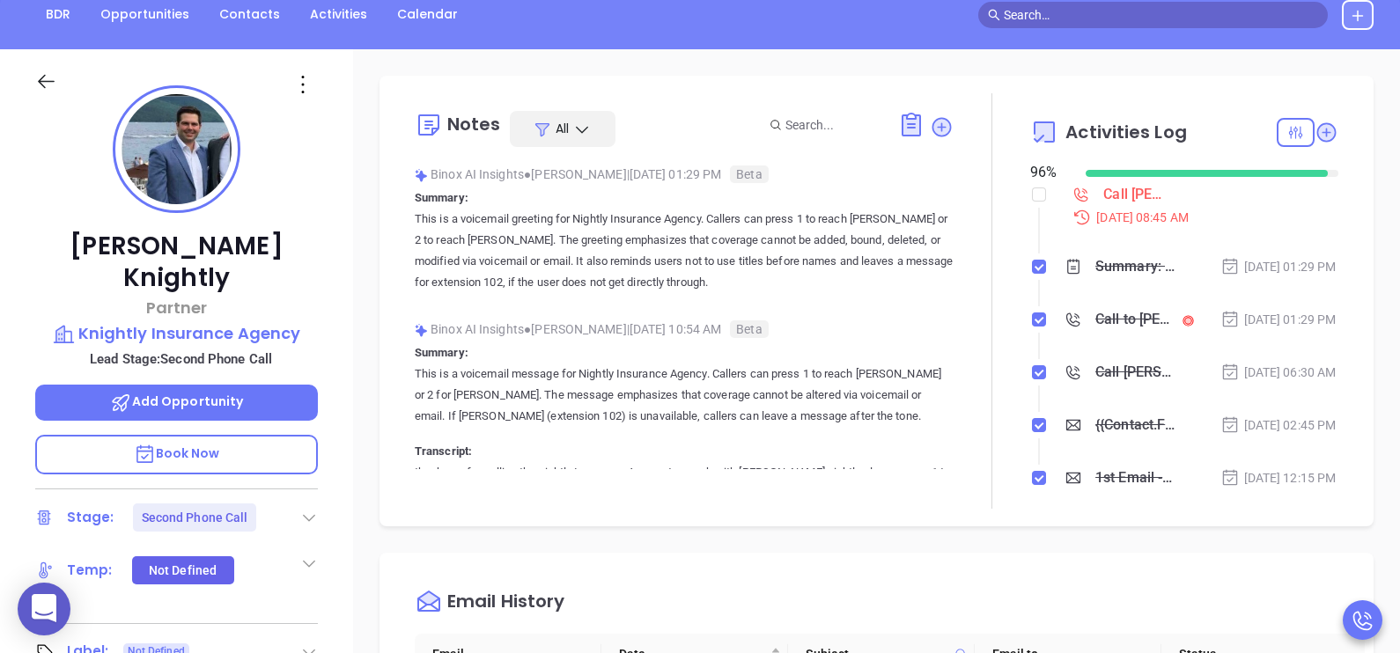
scroll to position [0, 0]
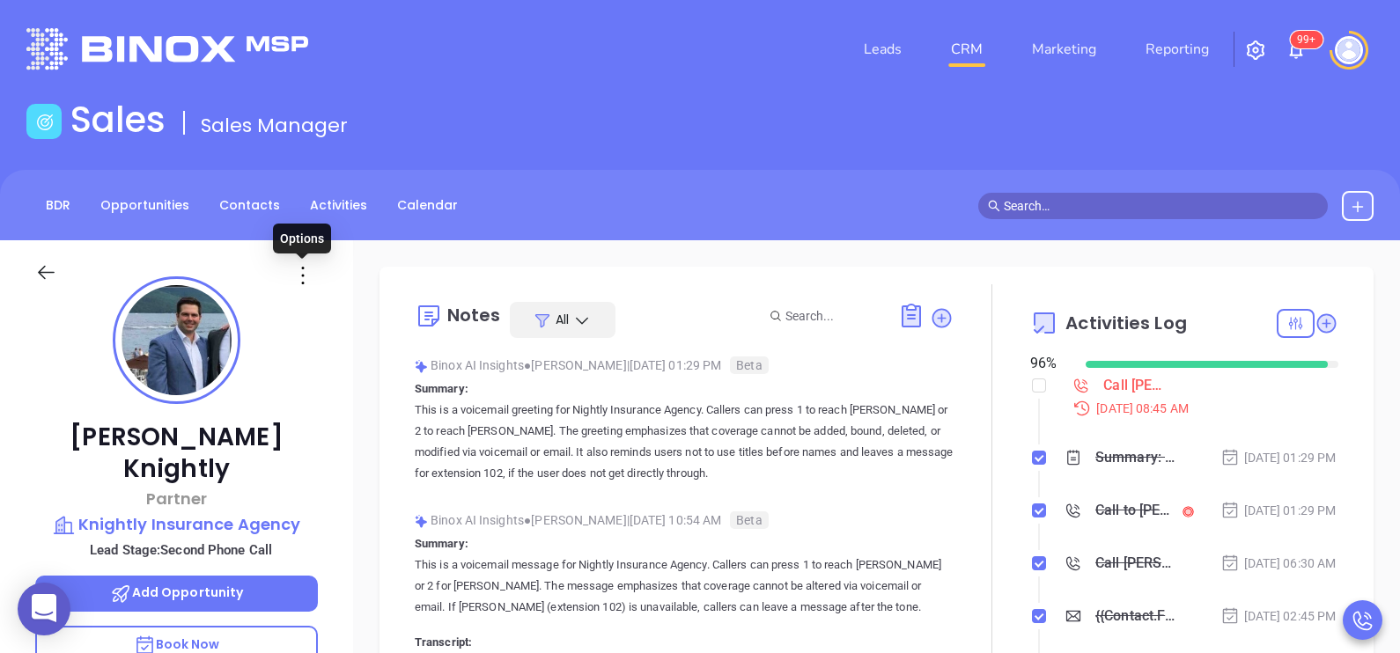
click at [298, 269] on icon at bounding box center [303, 276] width 28 height 28
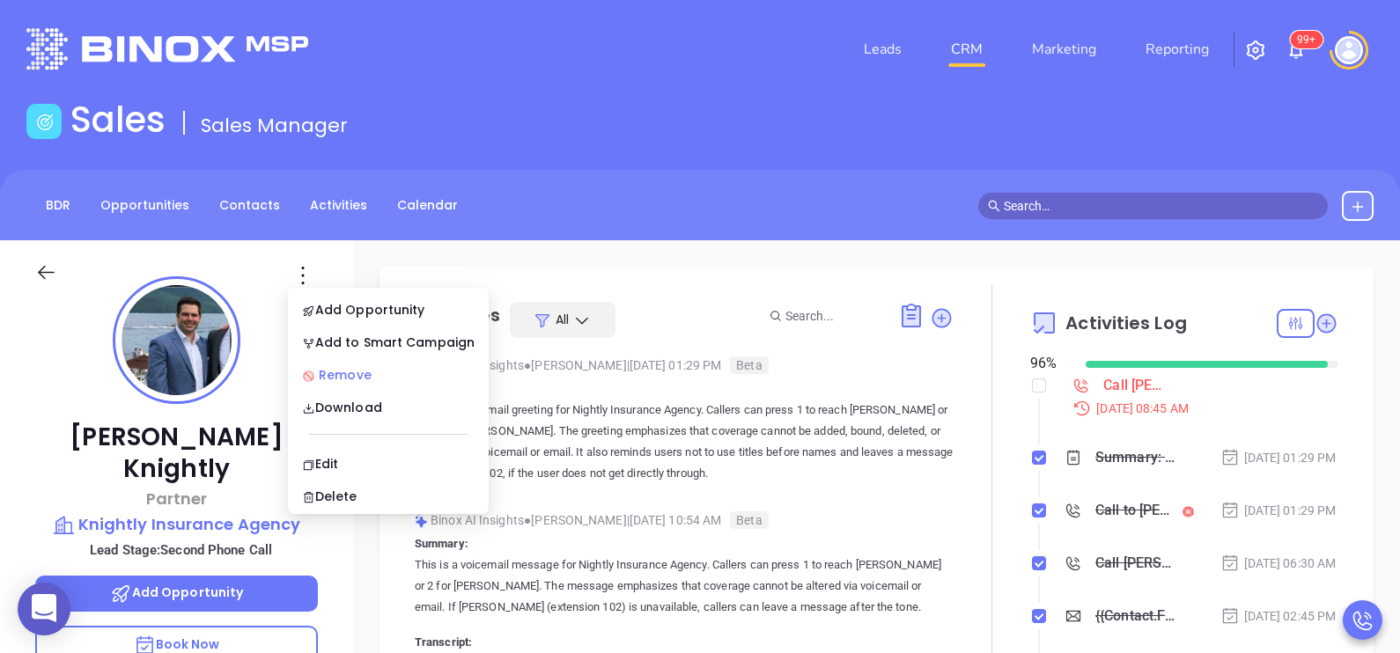
click at [369, 369] on div "Remove" at bounding box center [388, 374] width 173 height 19
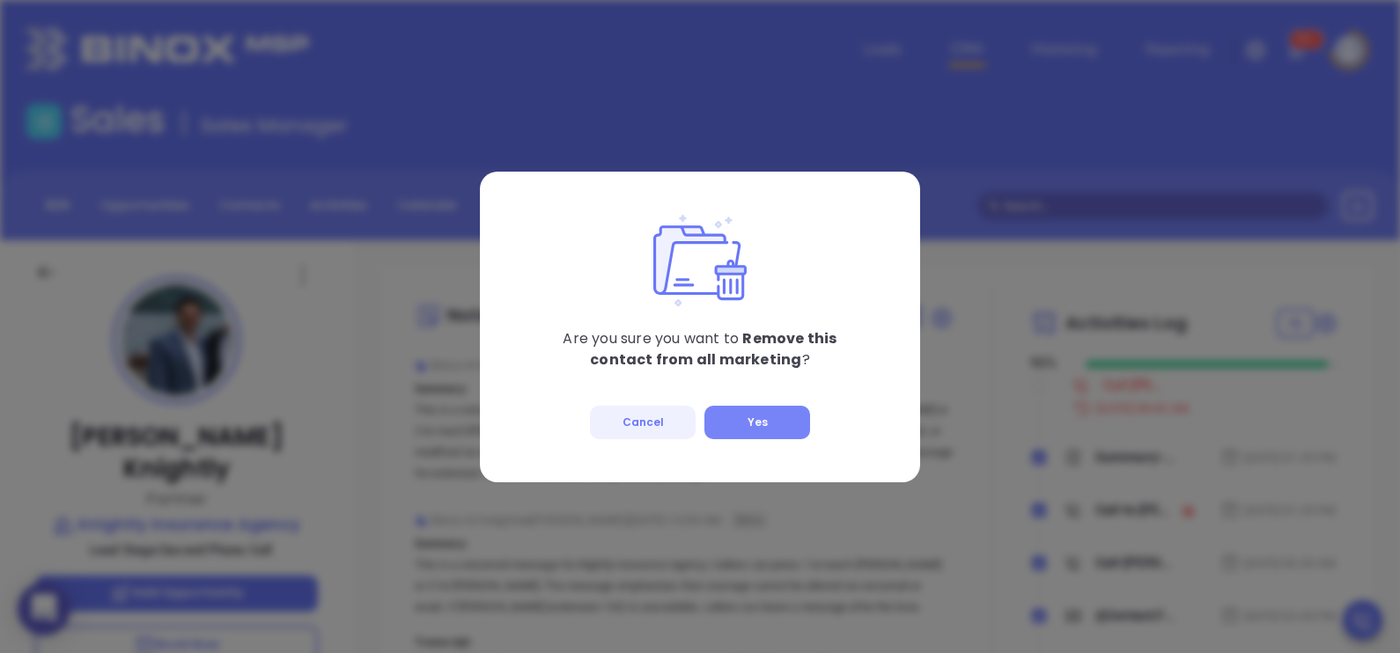
click at [759, 435] on button "Yes" at bounding box center [757, 422] width 106 height 33
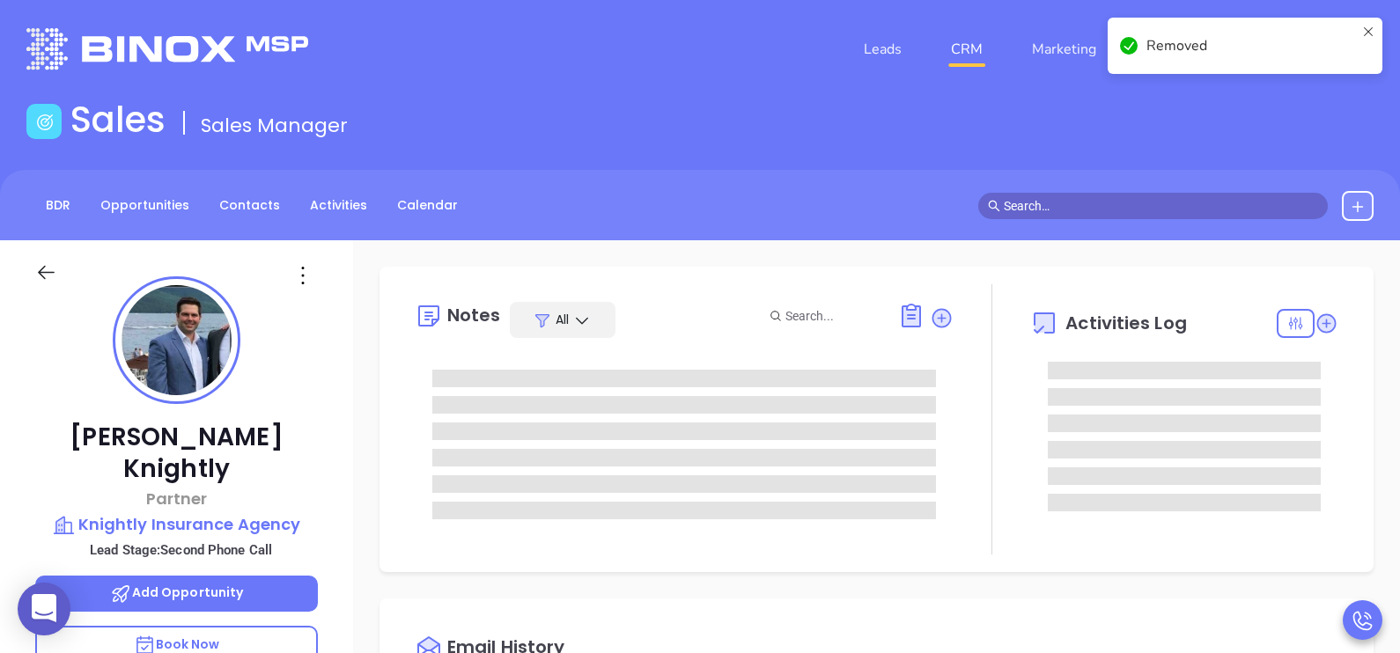
click at [954, 382] on div at bounding box center [992, 419] width 77 height 270
click at [962, 394] on div at bounding box center [992, 419] width 77 height 270
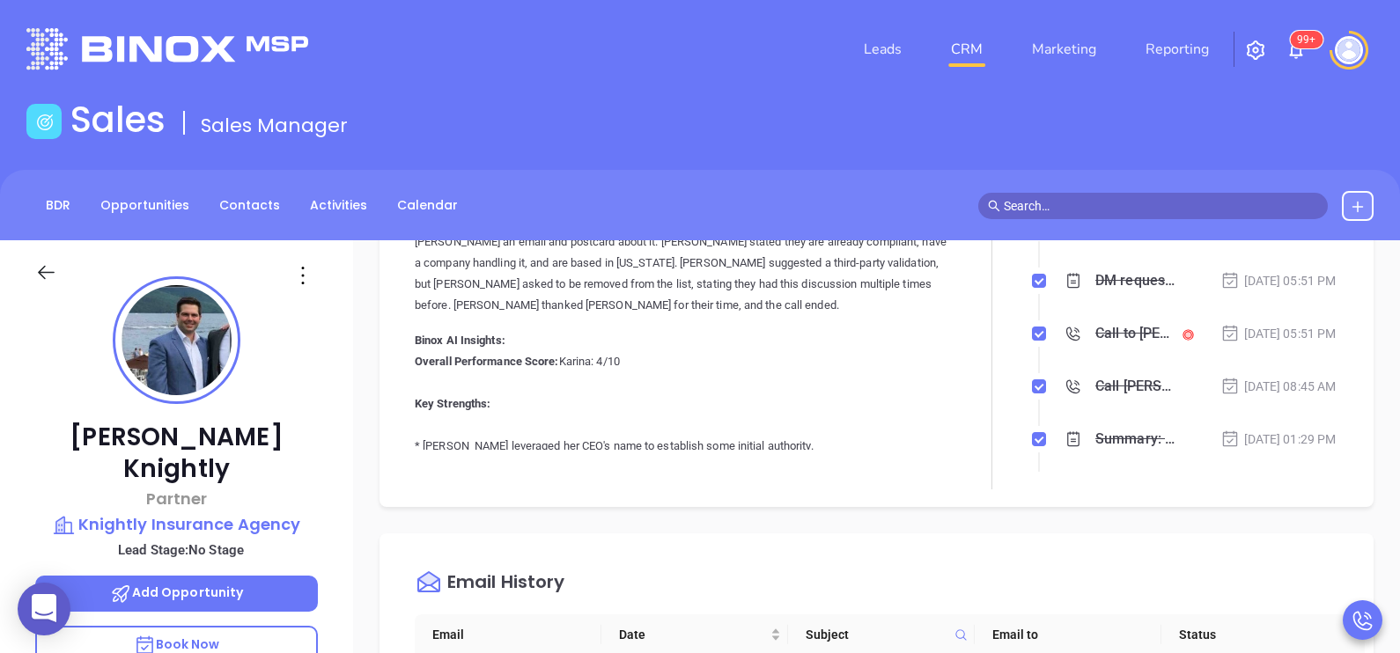
scroll to position [219, 0]
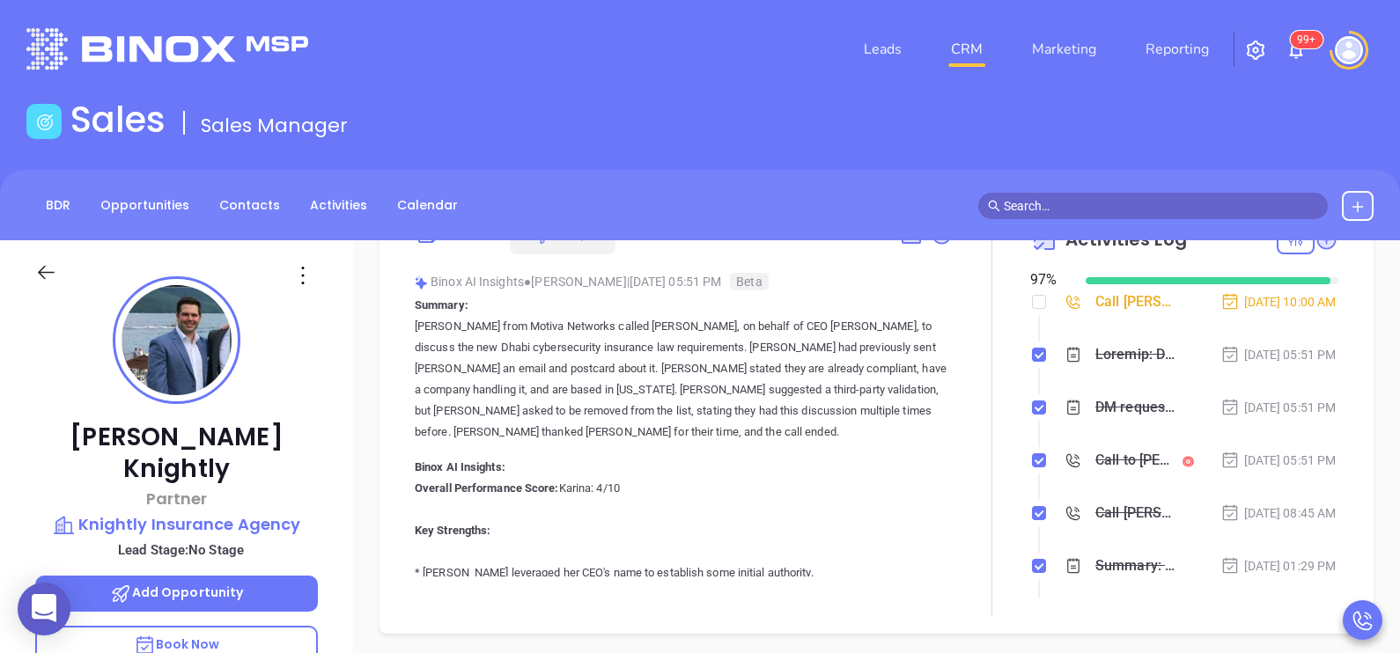
scroll to position [43, 0]
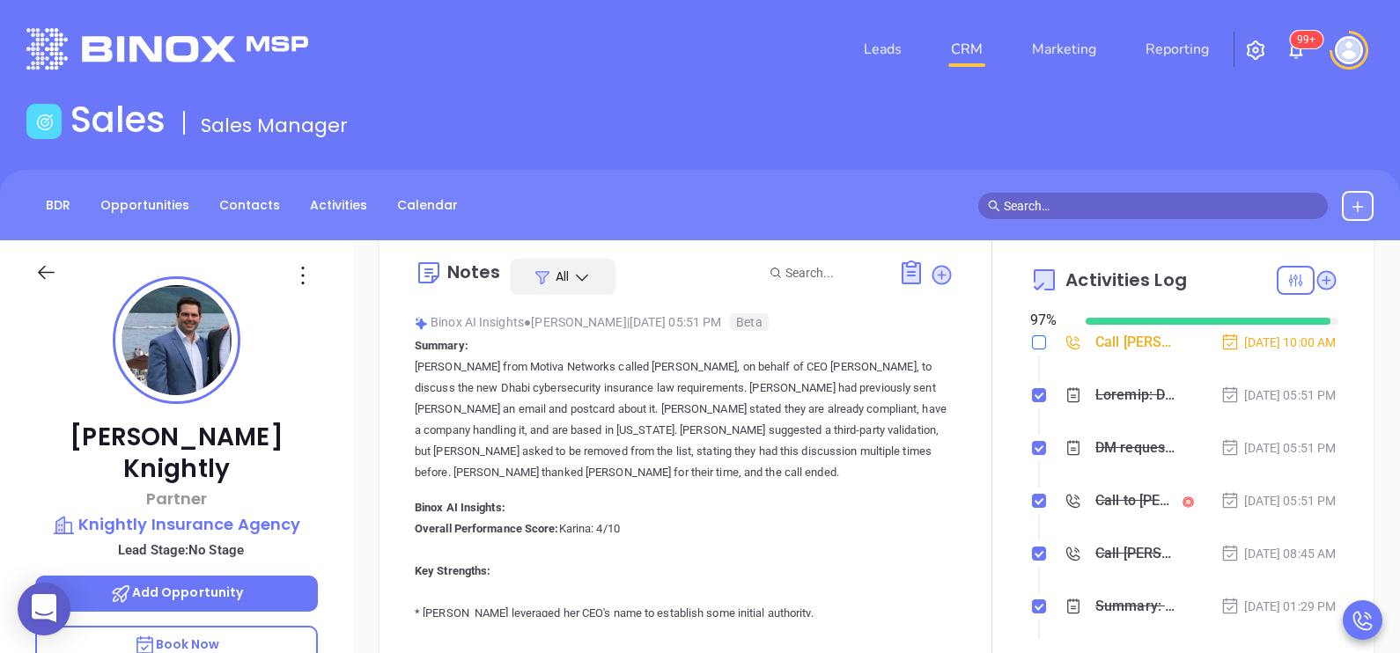
click at [1032, 338] on input "checkbox" at bounding box center [1039, 342] width 14 height 14
checkbox input "true"
click at [957, 445] on div at bounding box center [992, 449] width 77 height 416
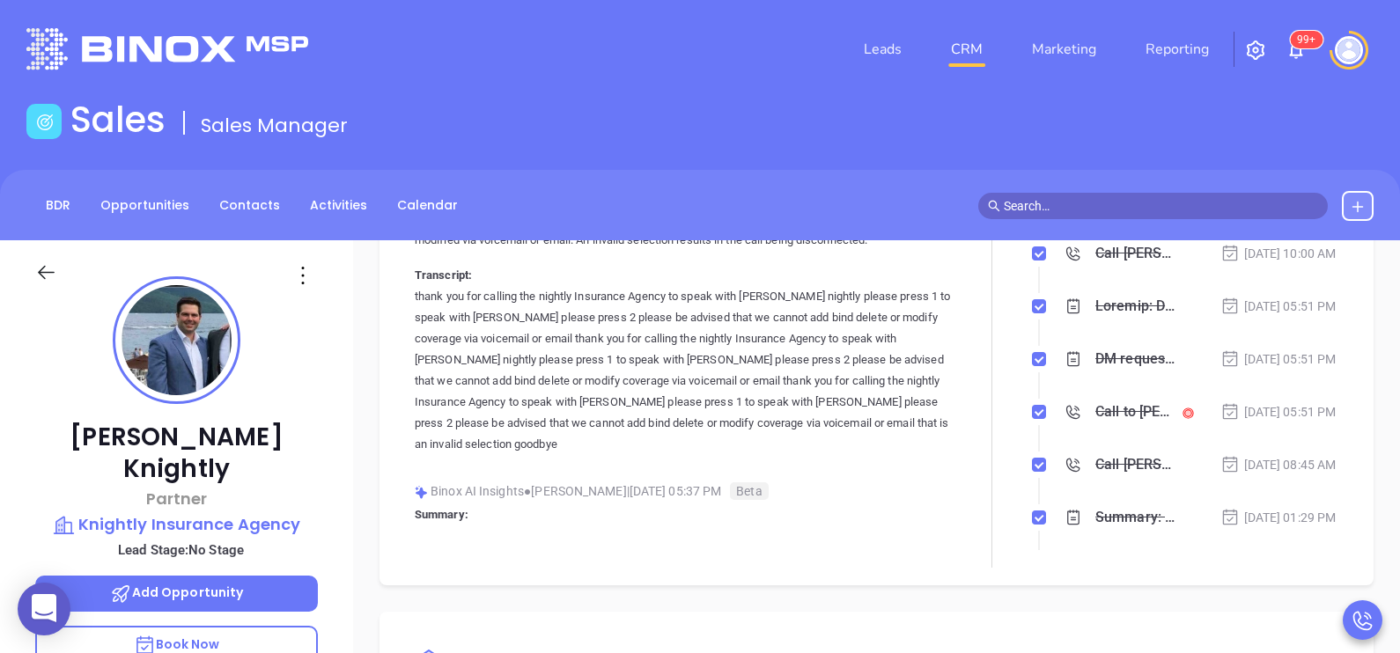
scroll to position [5641, 0]
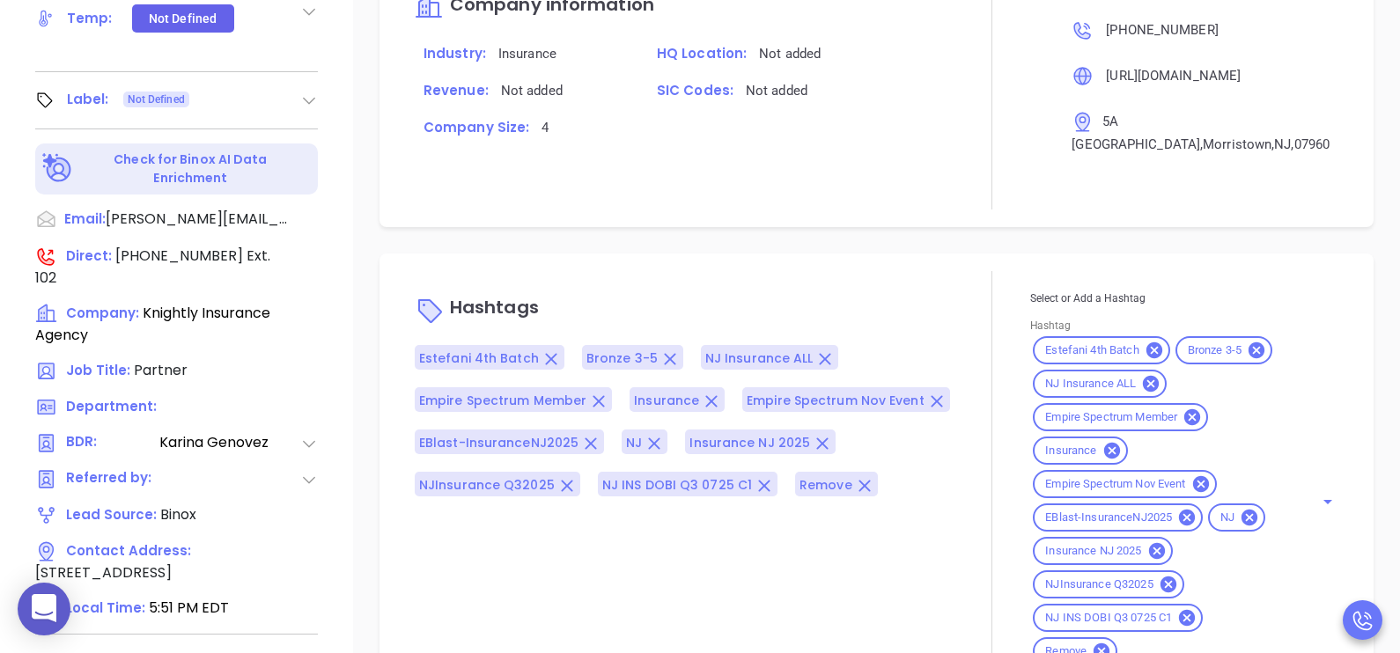
scroll to position [819, 0]
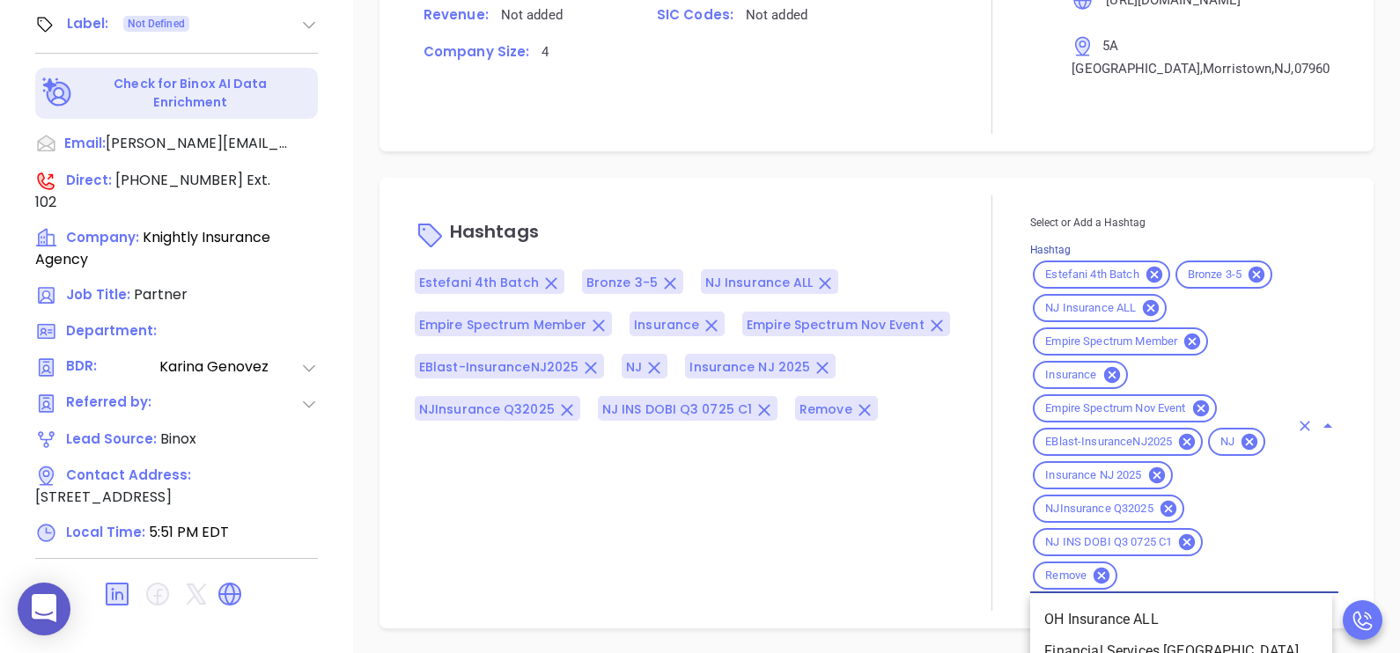
click at [1190, 572] on input "Hashtag" at bounding box center [1204, 576] width 169 height 22
type input "remove"
click at [1153, 641] on li "Remove from Marketing" at bounding box center [1181, 652] width 302 height 32
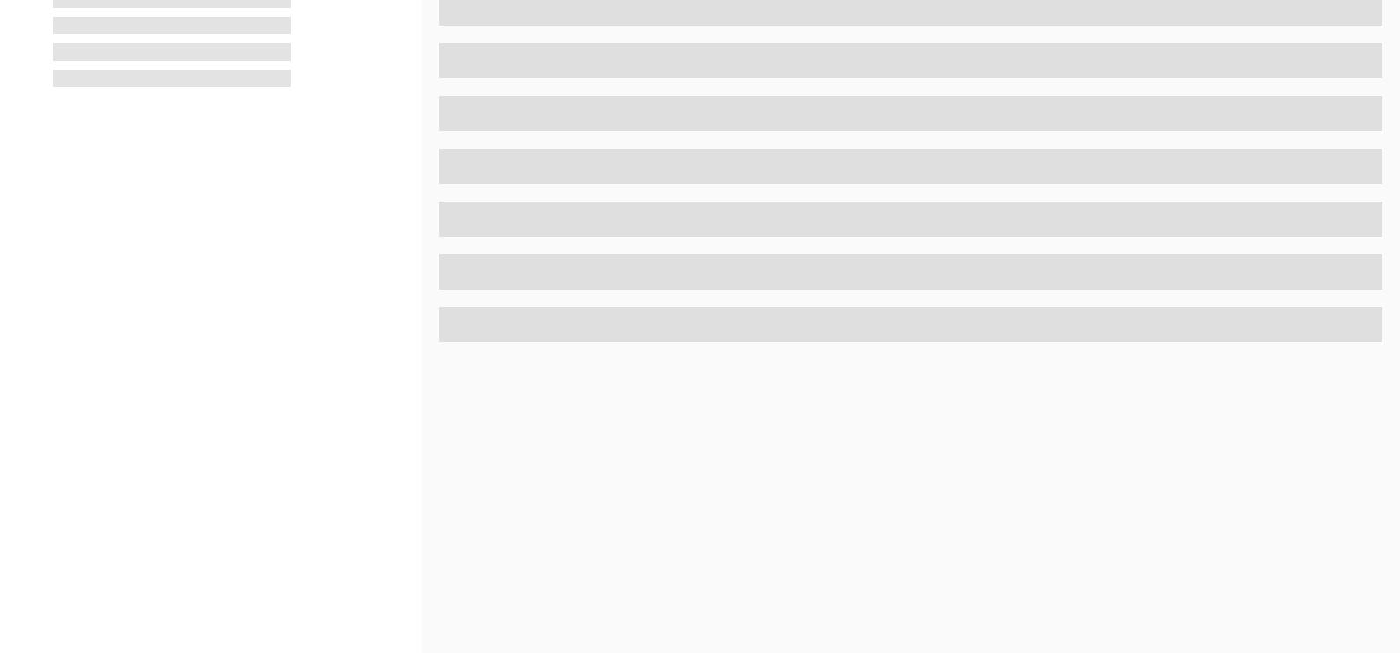
scroll to position [819, 0]
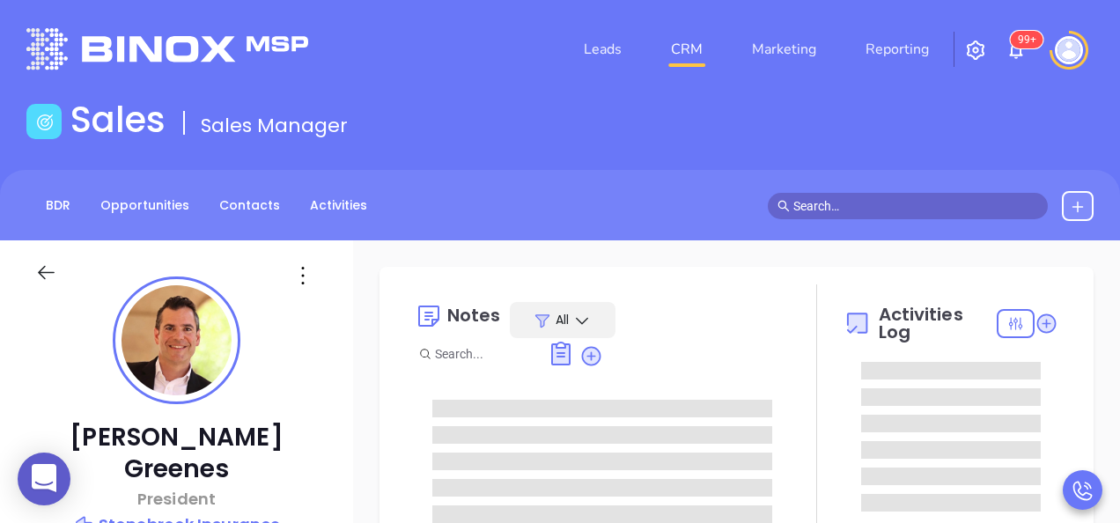
type input "[PERSON_NAME]"
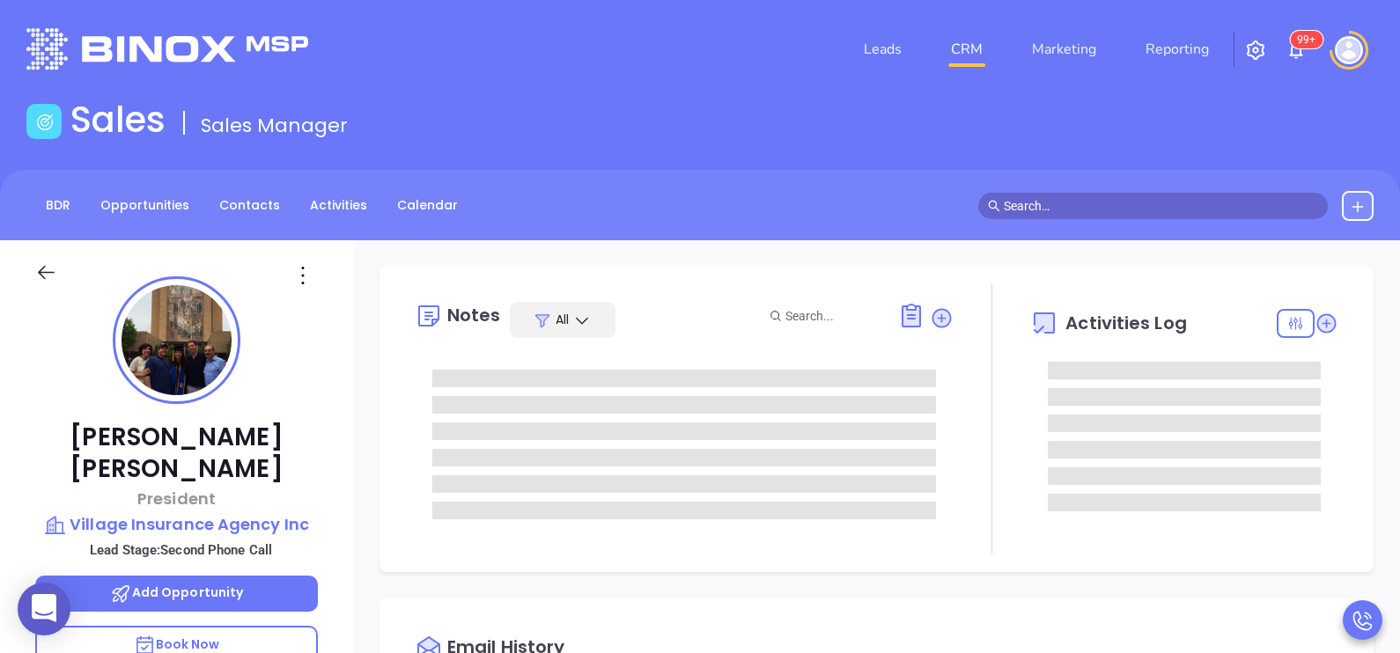
type input "[PERSON_NAME]"
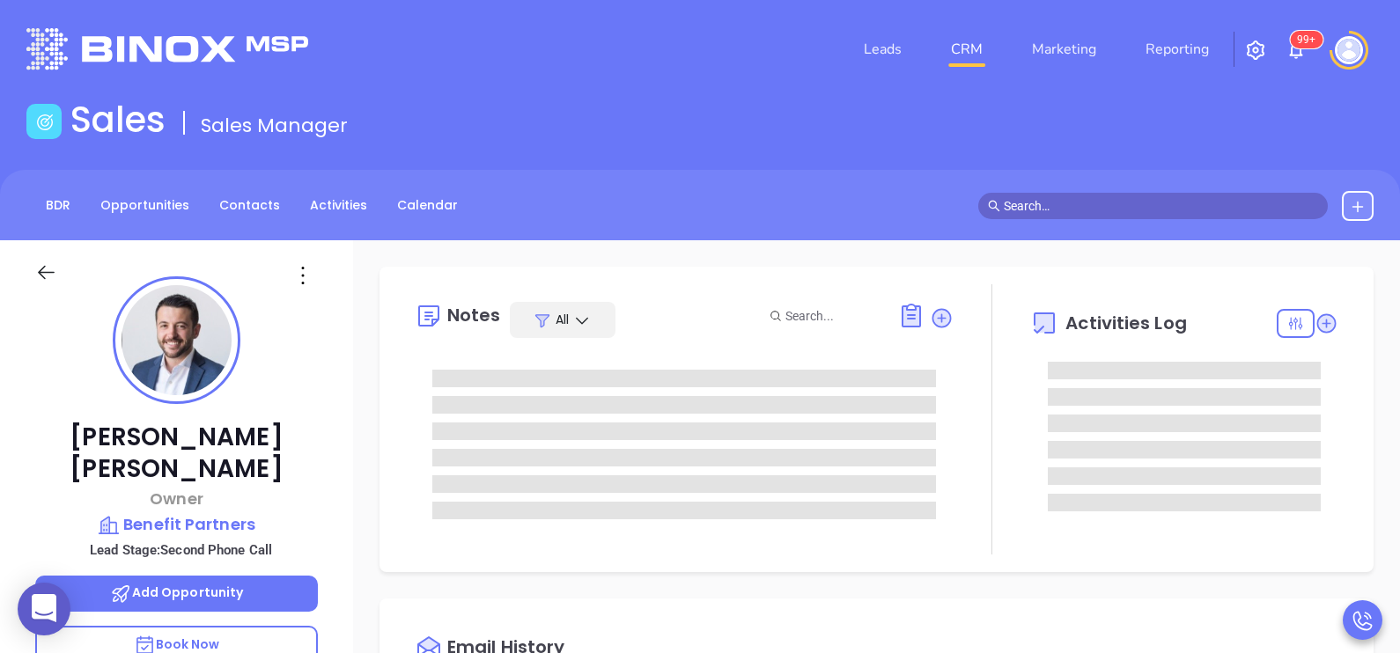
type input "[PERSON_NAME]"
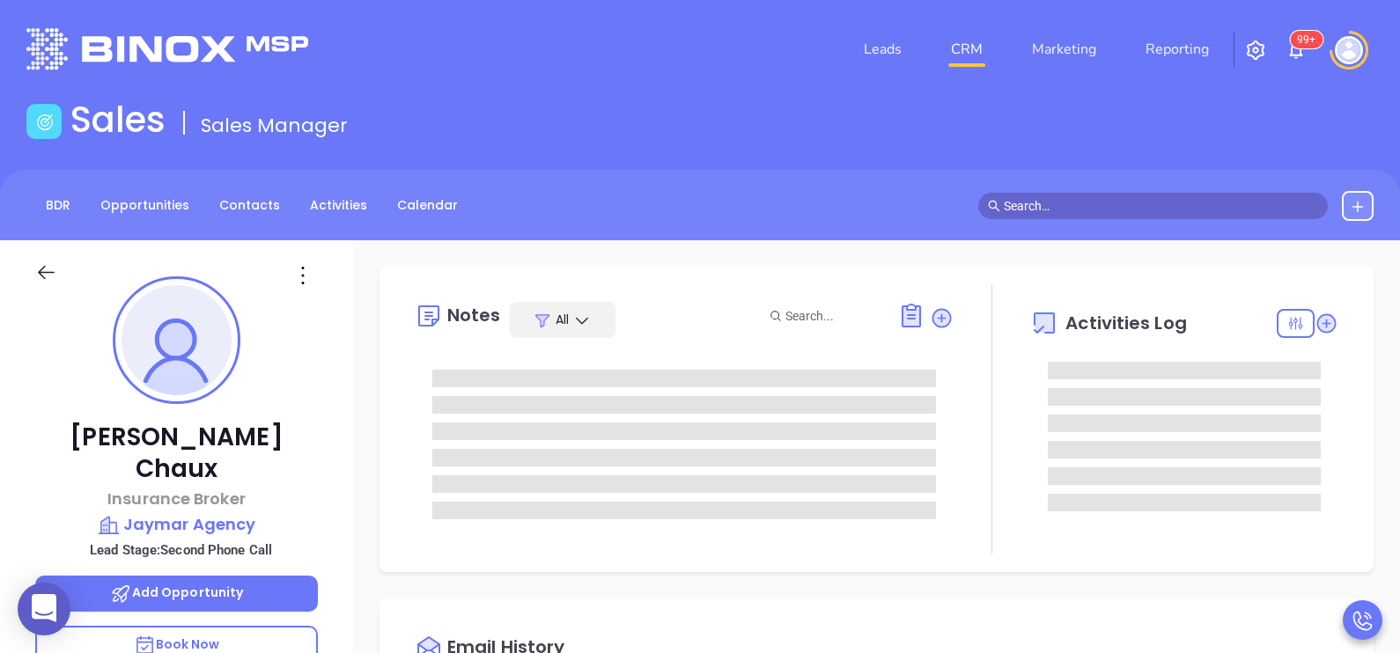
type input "[DATE]"
type input "[PERSON_NAME]"
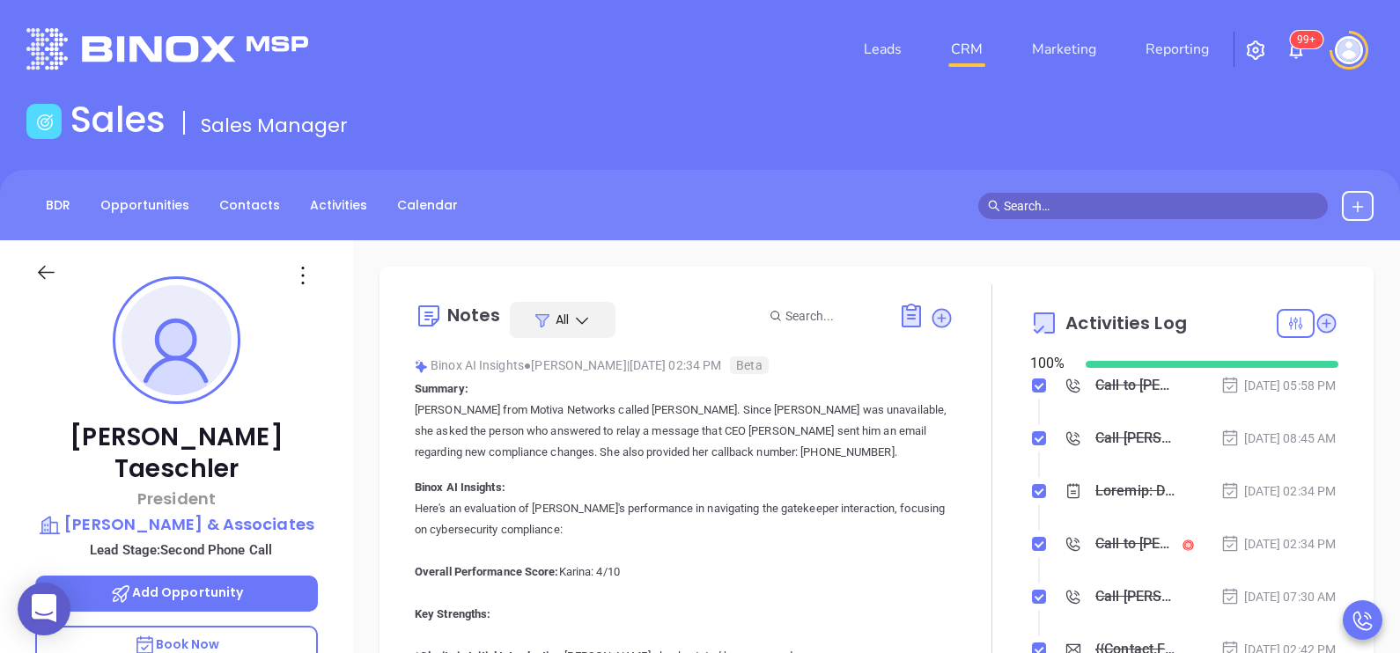
scroll to position [511, 0]
click at [328, 502] on div "[PERSON_NAME] President [PERSON_NAME] & Associates Lead Stage: Second Phone Cal…" at bounding box center [176, 648] width 353 height 817
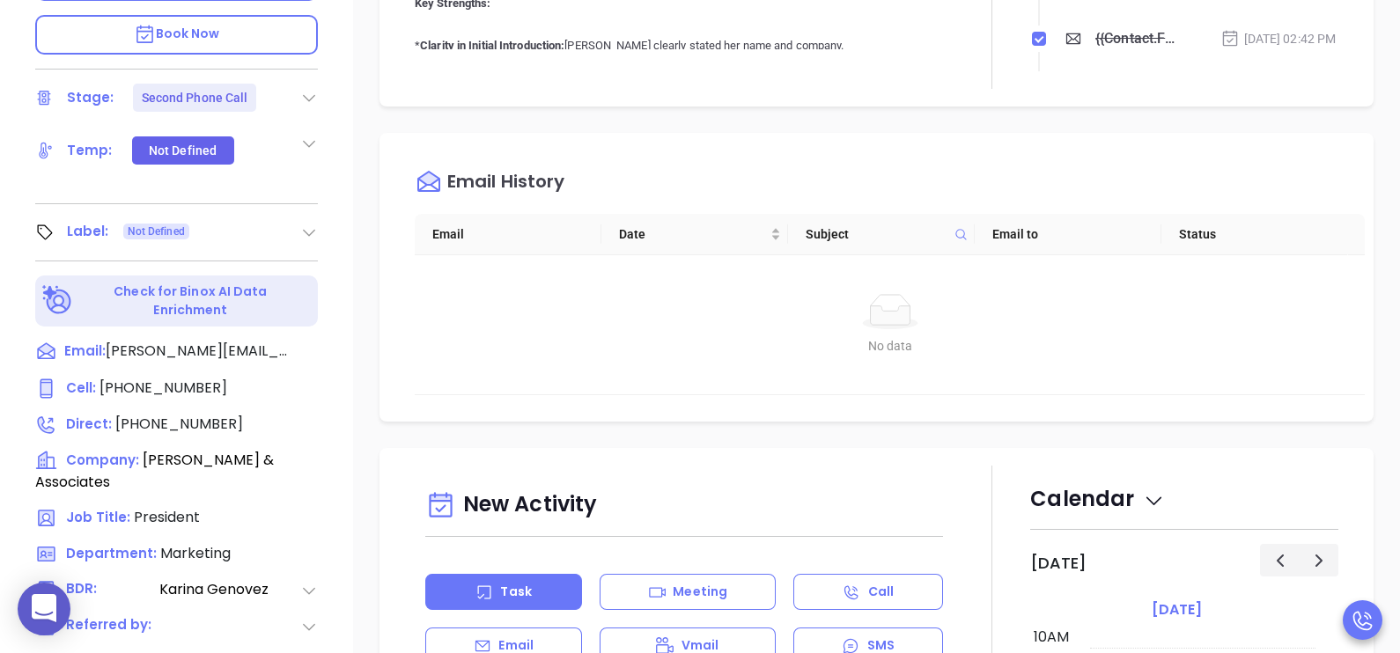
scroll to position [616, 0]
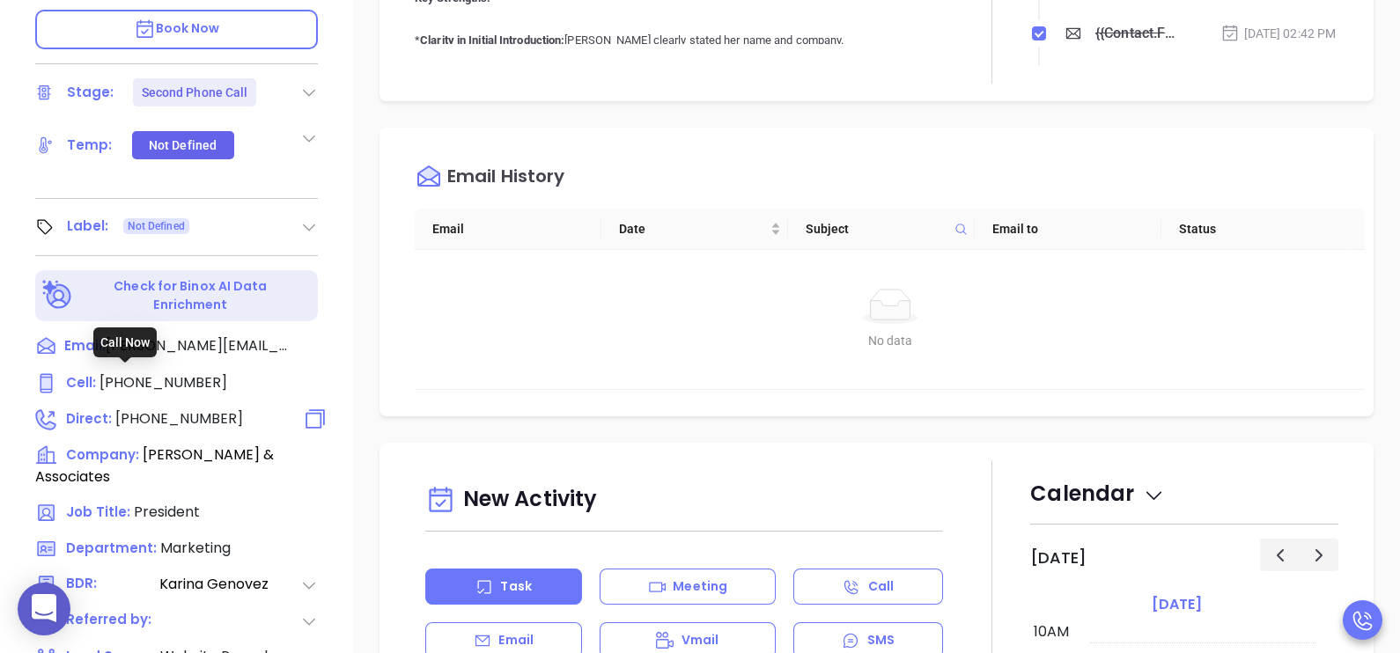
click at [187, 409] on span "[PHONE_NUMBER]" at bounding box center [179, 419] width 128 height 20
type input "[PHONE_NUMBER]"
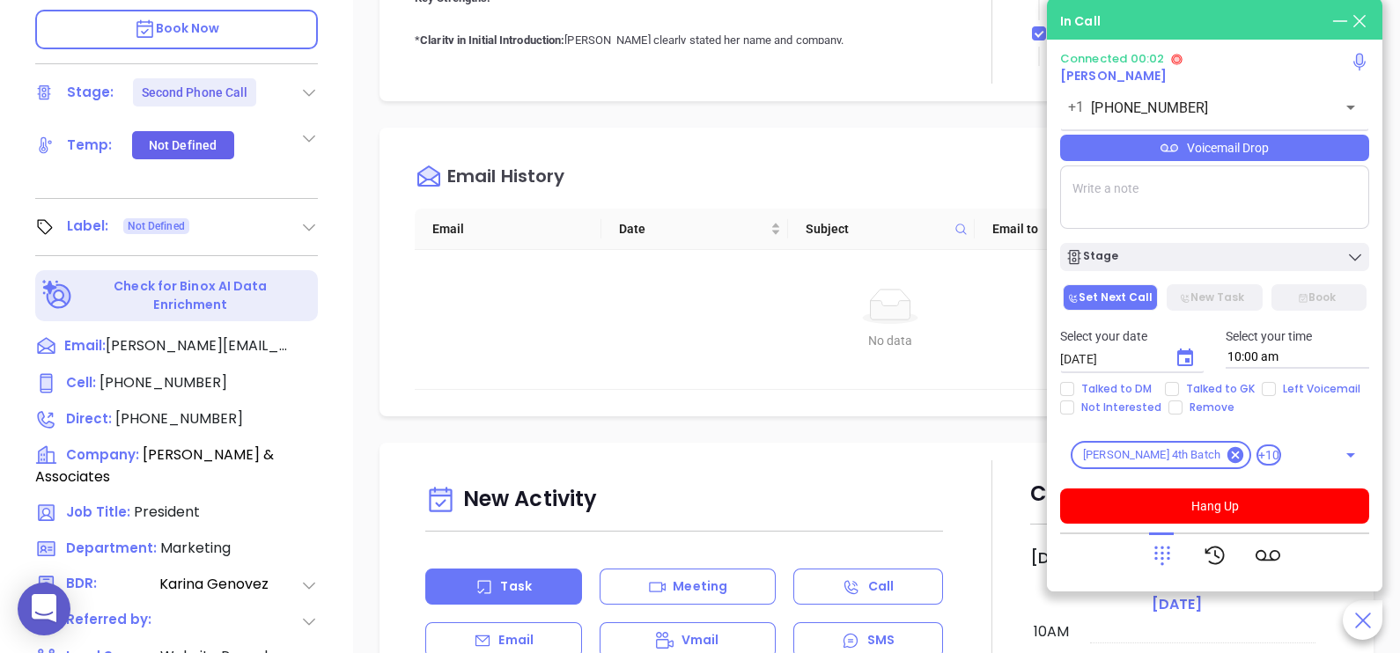
click at [1232, 145] on div "Voicemail Drop" at bounding box center [1214, 148] width 309 height 26
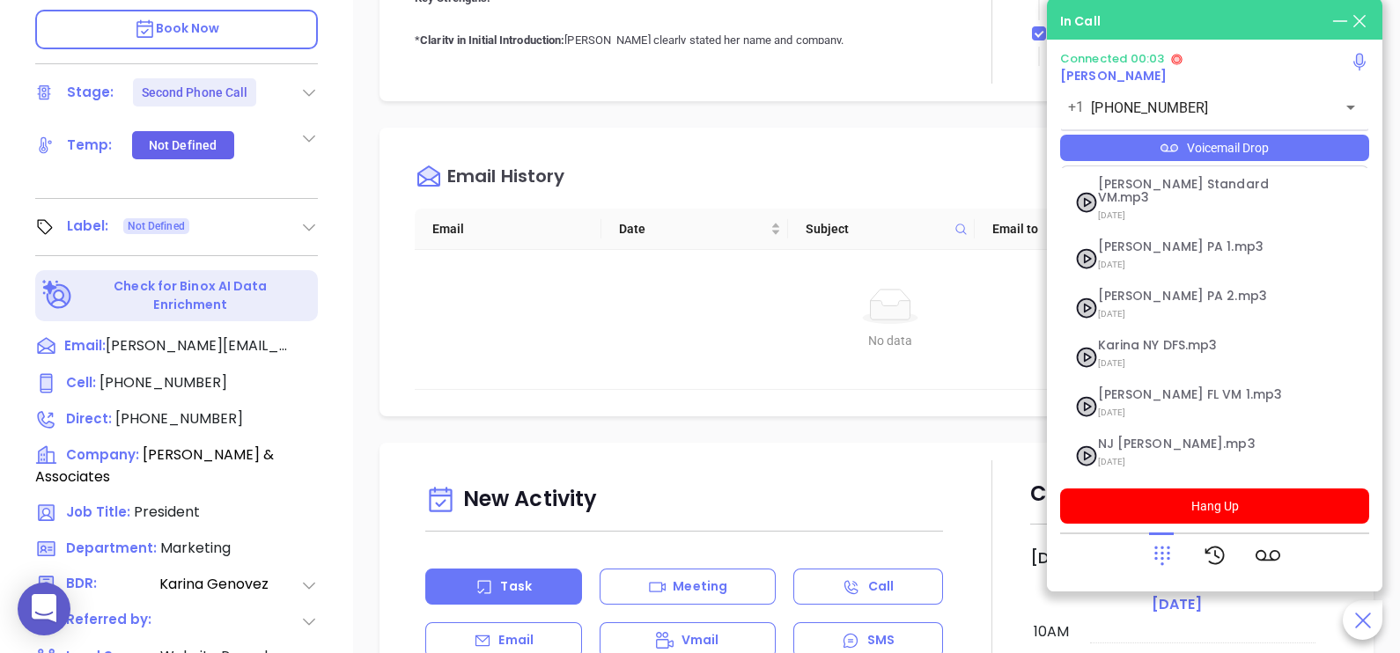
scroll to position [192, 0]
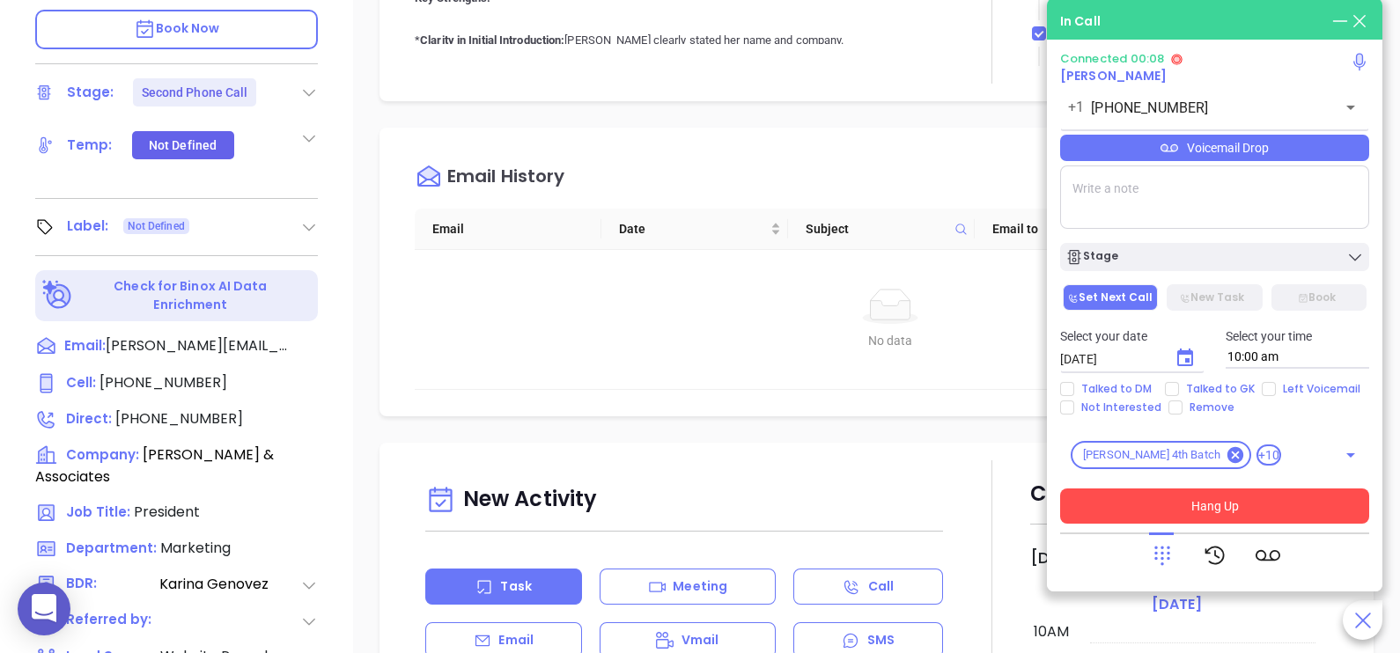
click at [1140, 519] on button "Hang Up" at bounding box center [1214, 506] width 309 height 35
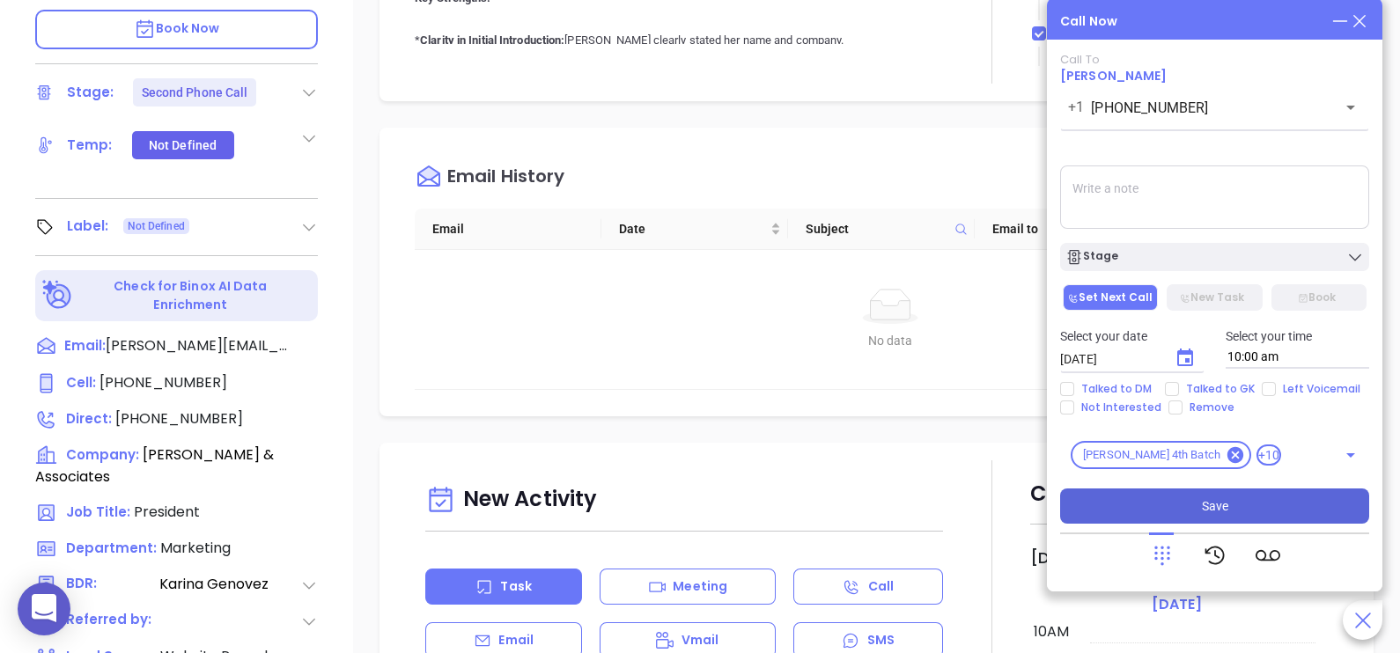
click at [1211, 506] on span "Save" at bounding box center [1215, 506] width 26 height 19
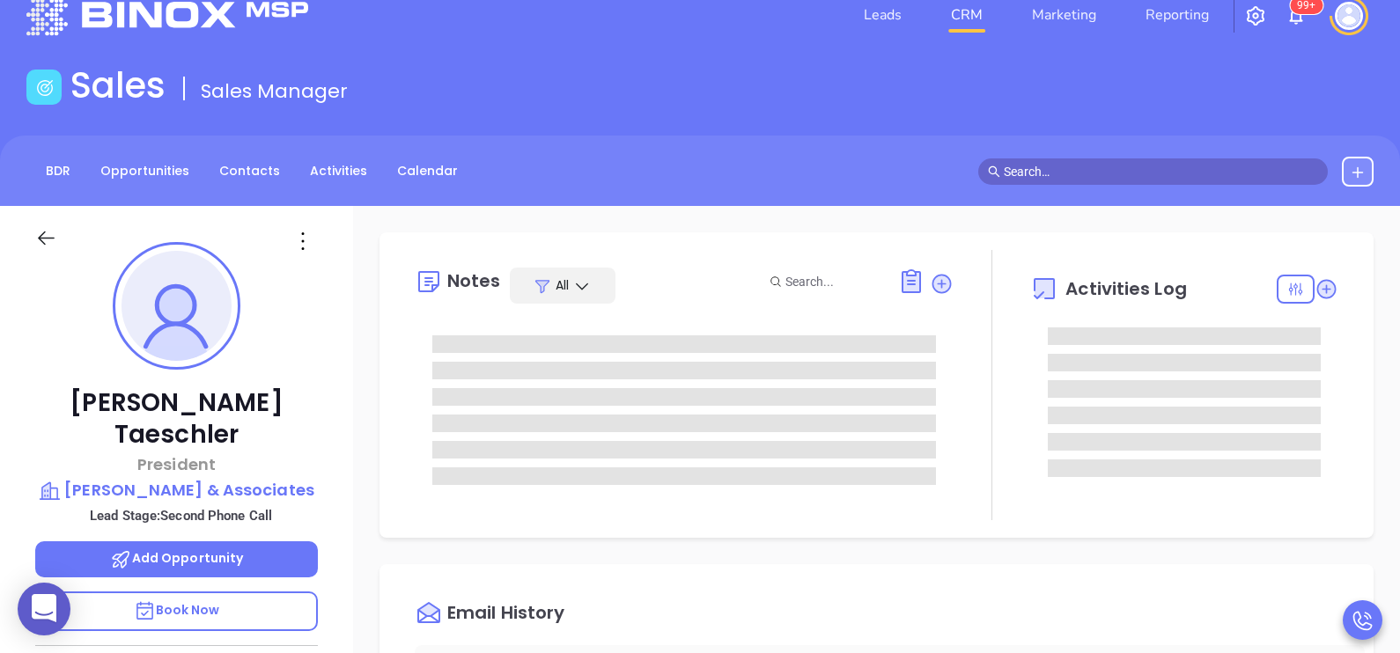
scroll to position [0, 0]
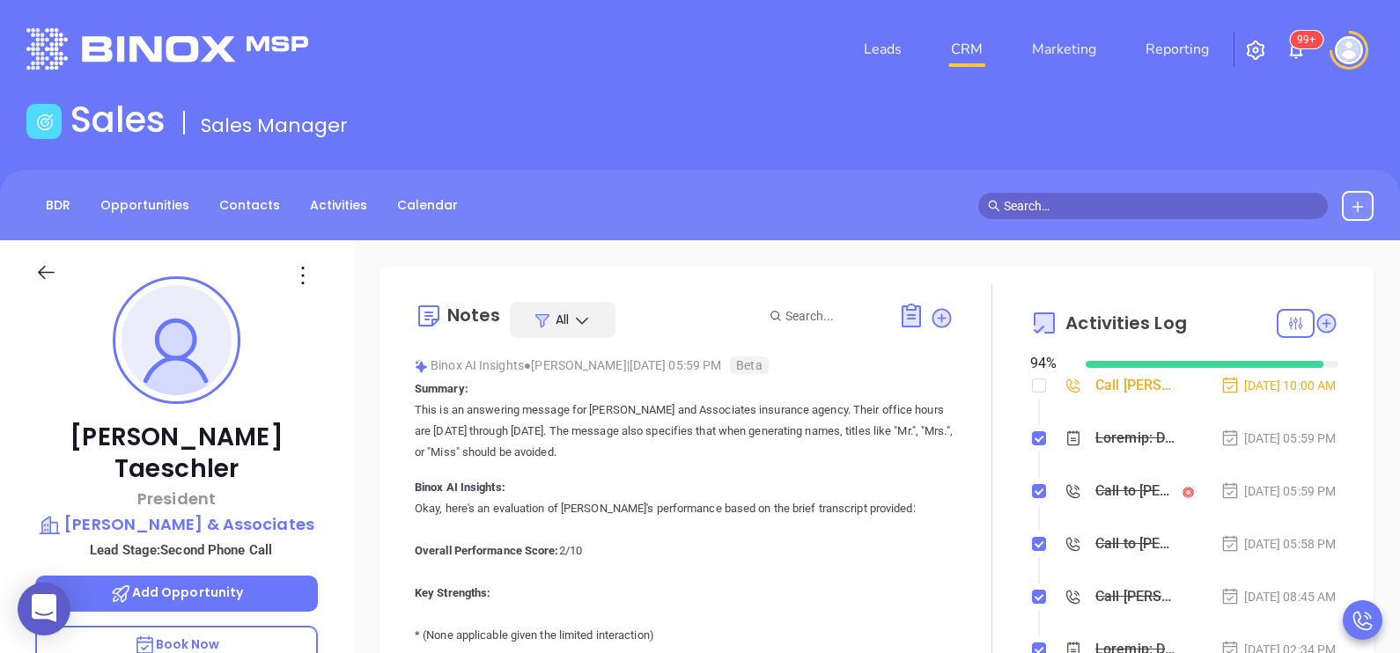
click at [1271, 446] on div "[DATE] 05:59 PM" at bounding box center [1278, 438] width 116 height 19
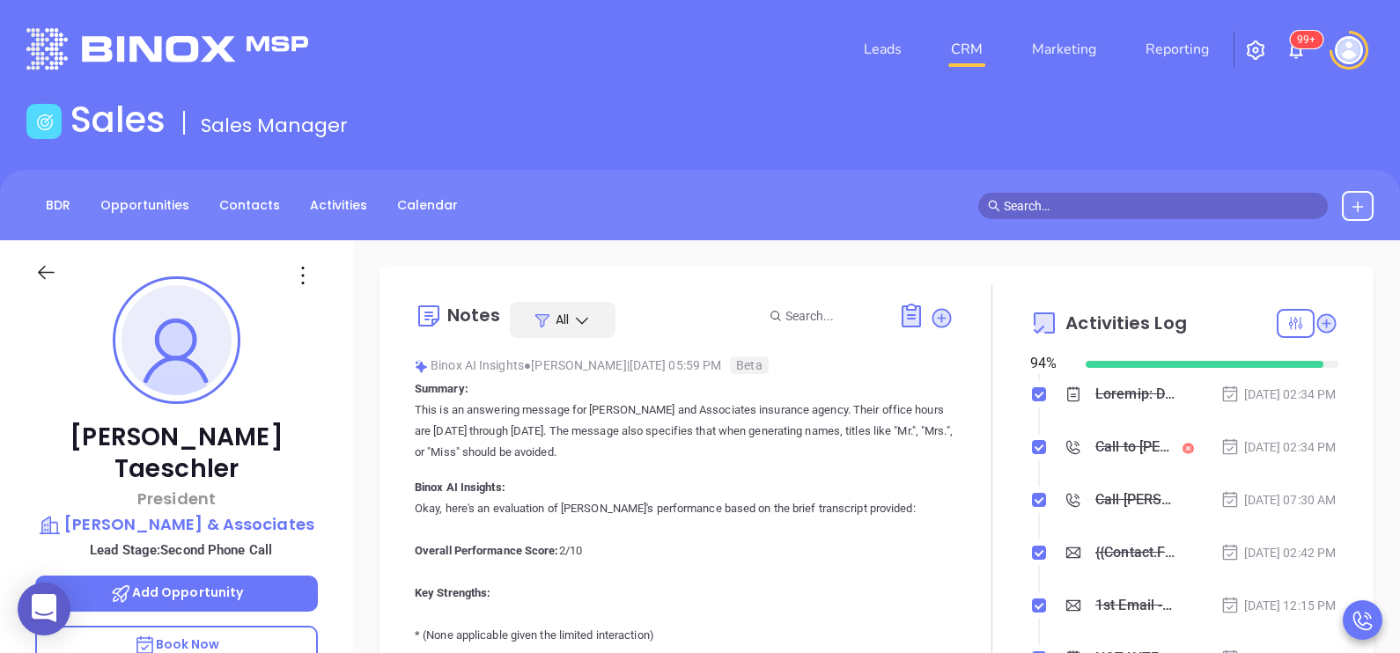
scroll to position [395, 0]
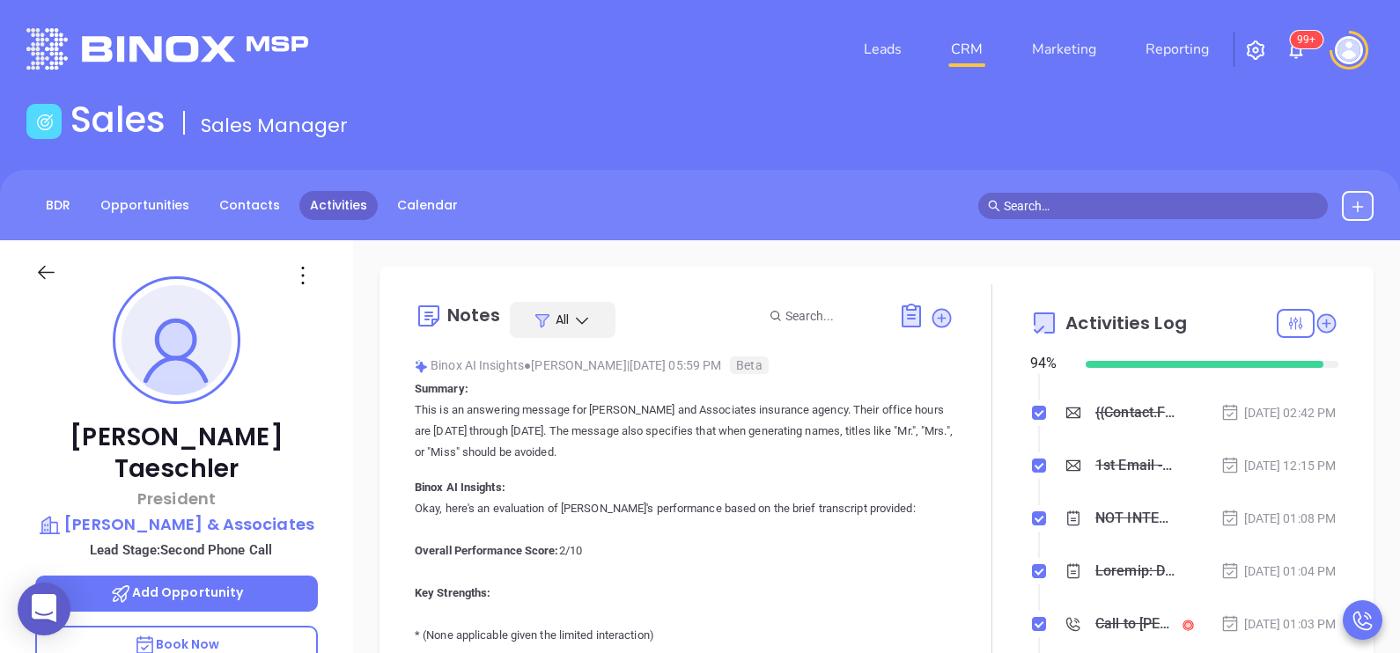
click at [322, 203] on link "Activities" at bounding box center [338, 205] width 78 height 29
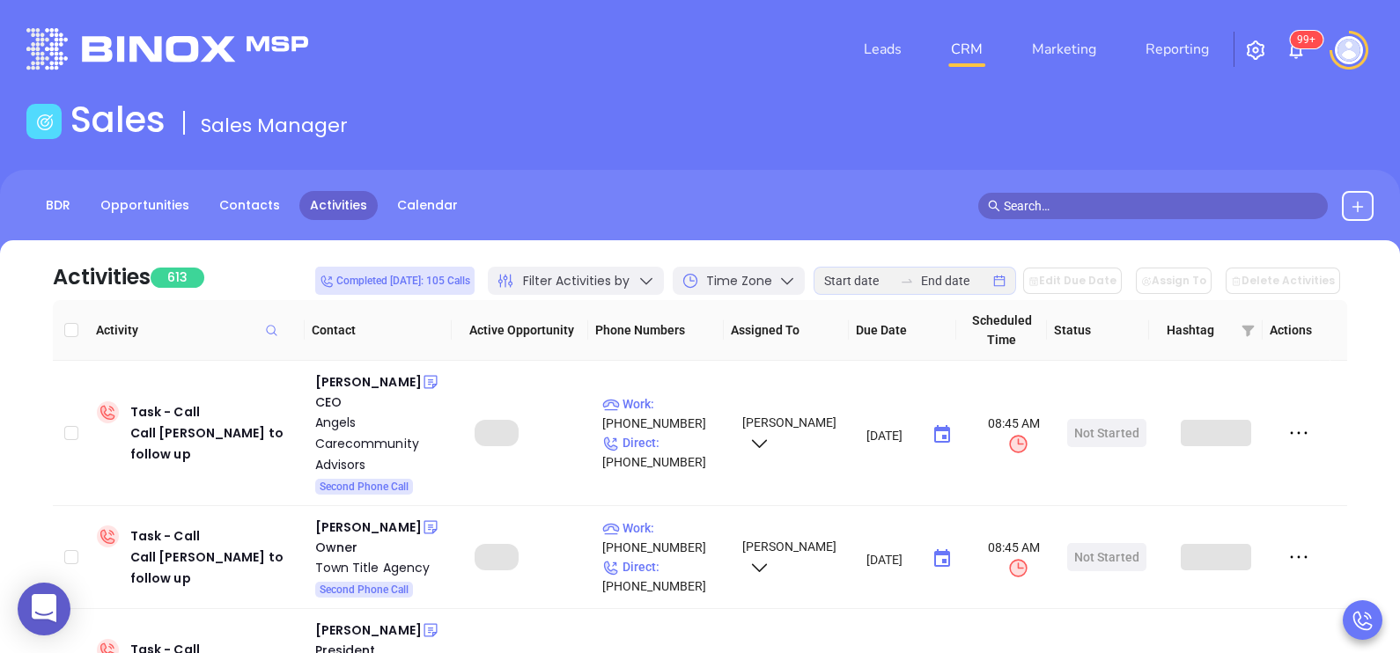
click at [912, 279] on icon "swap-right" at bounding box center [907, 281] width 11 height 4
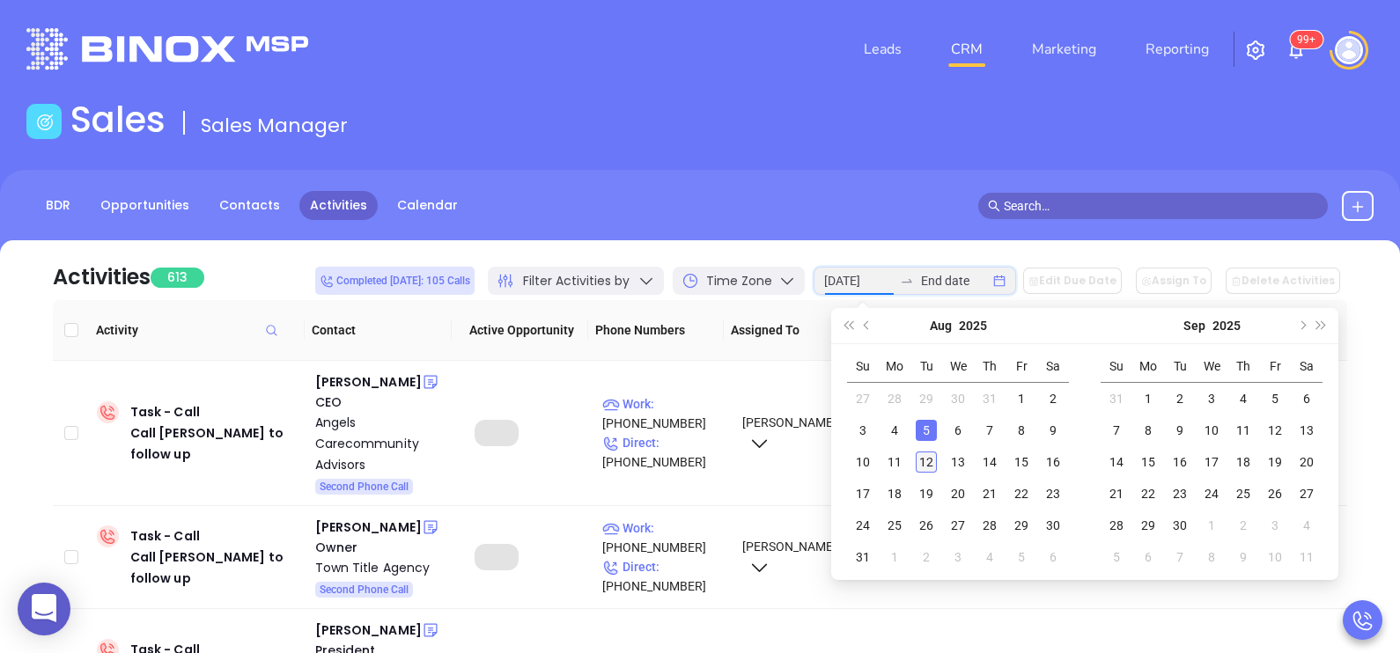
type input "[DATE]"
click at [920, 453] on div "12" at bounding box center [926, 462] width 21 height 21
type input "[DATE]"
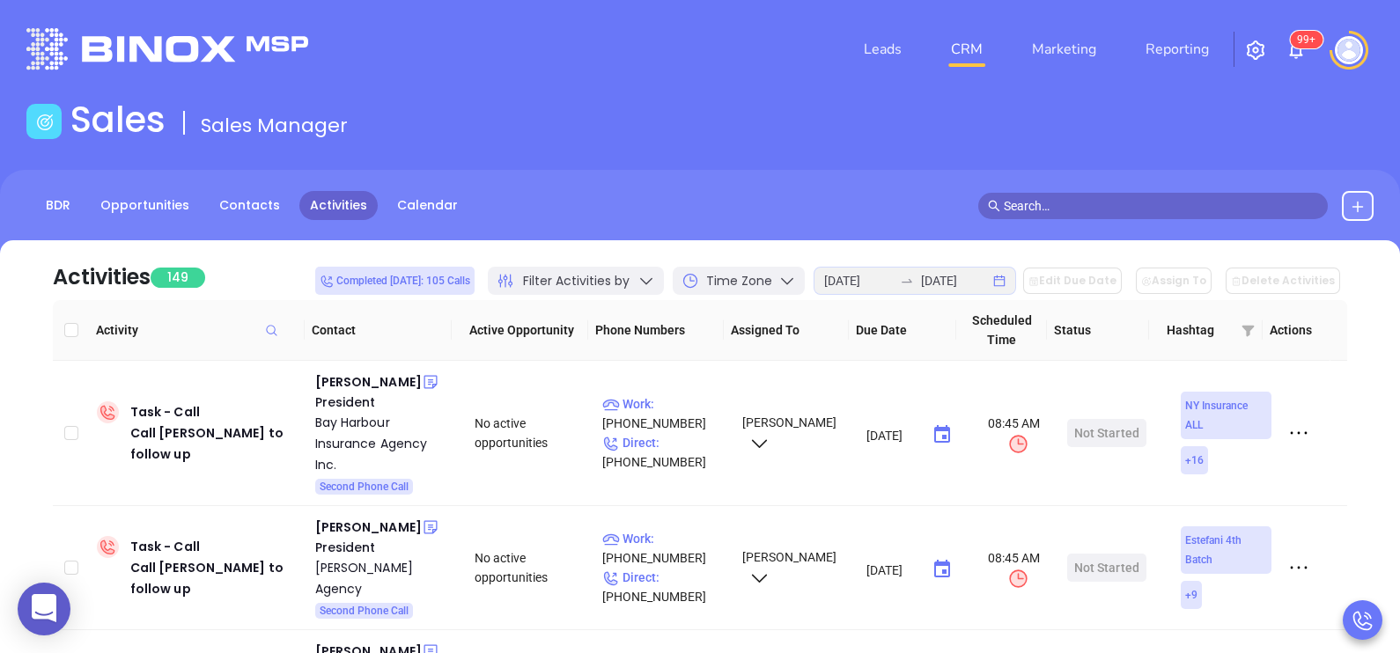
click at [62, 330] on th at bounding box center [71, 330] width 36 height 61
click at [70, 331] on input "Select all" at bounding box center [71, 330] width 14 height 14
checkbox input "true"
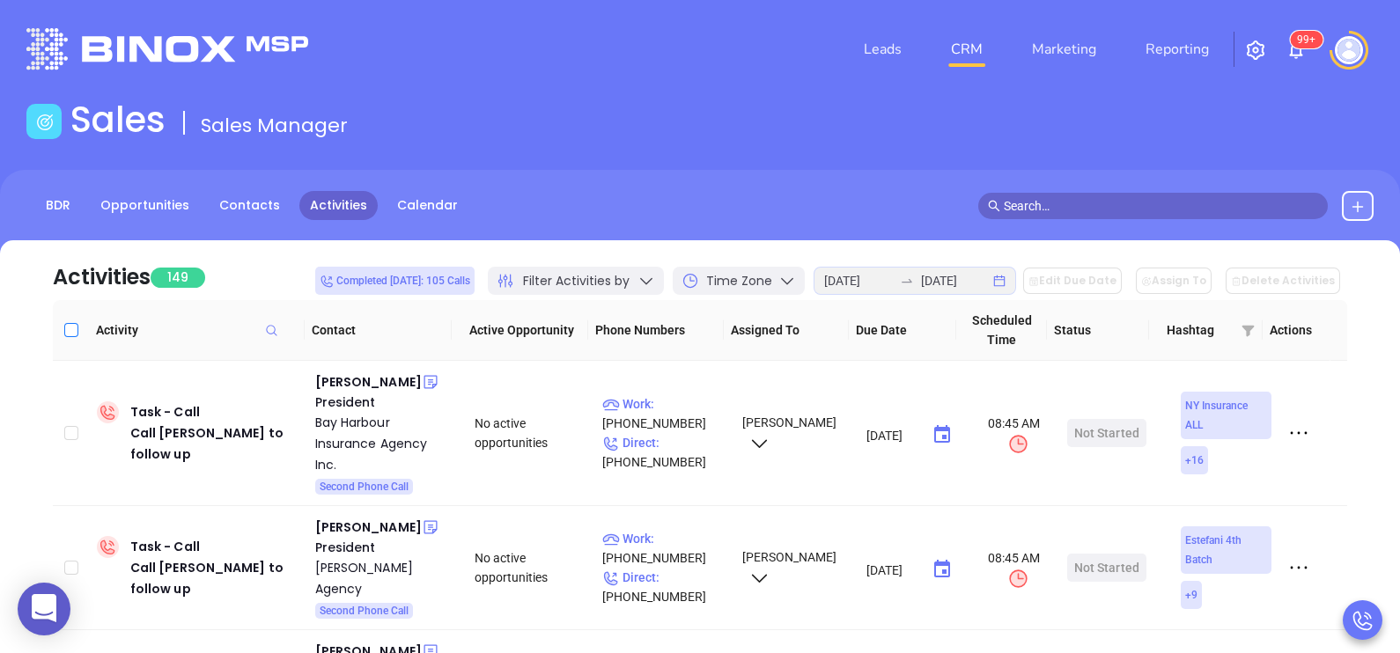
checkbox input "true"
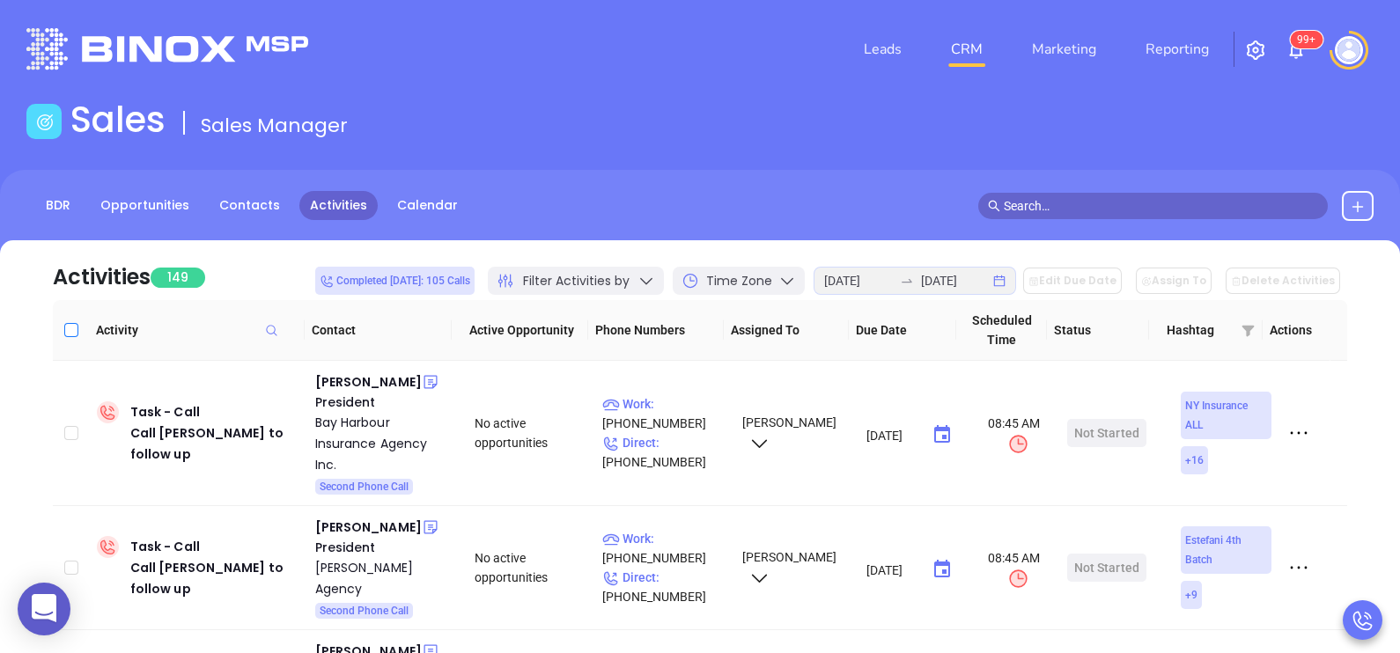
checkbox input "true"
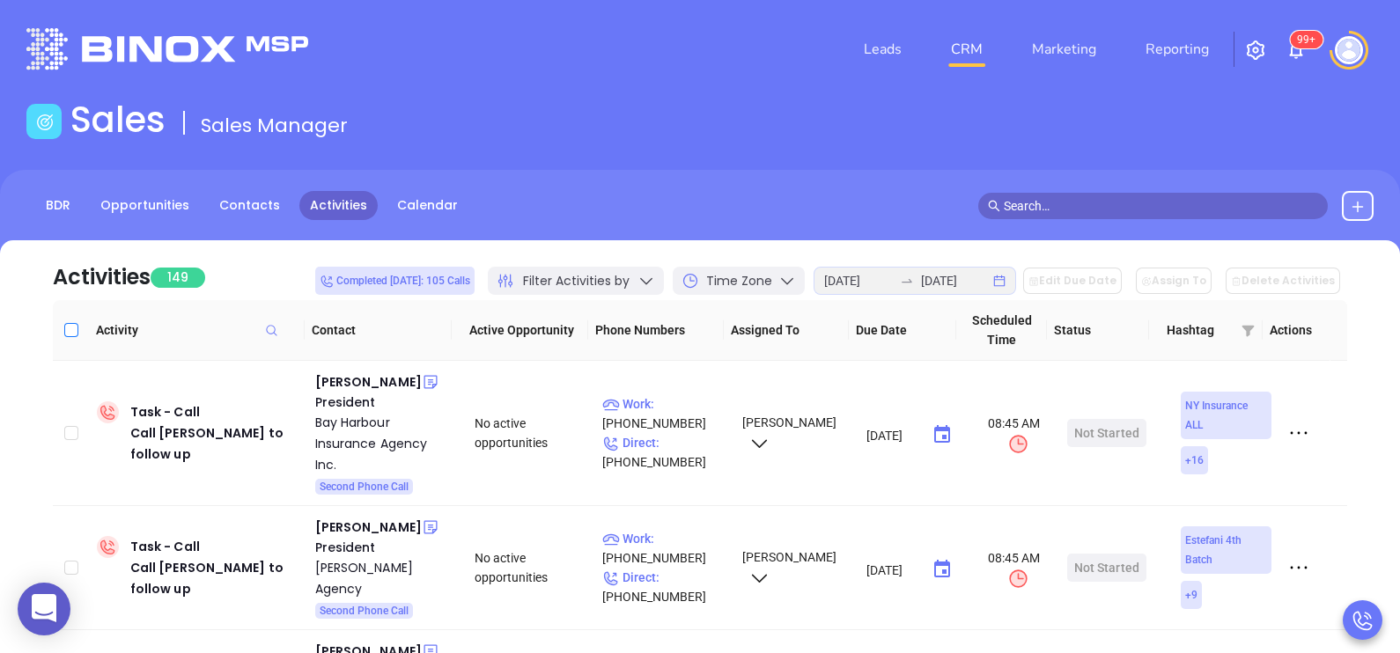
checkbox input "true"
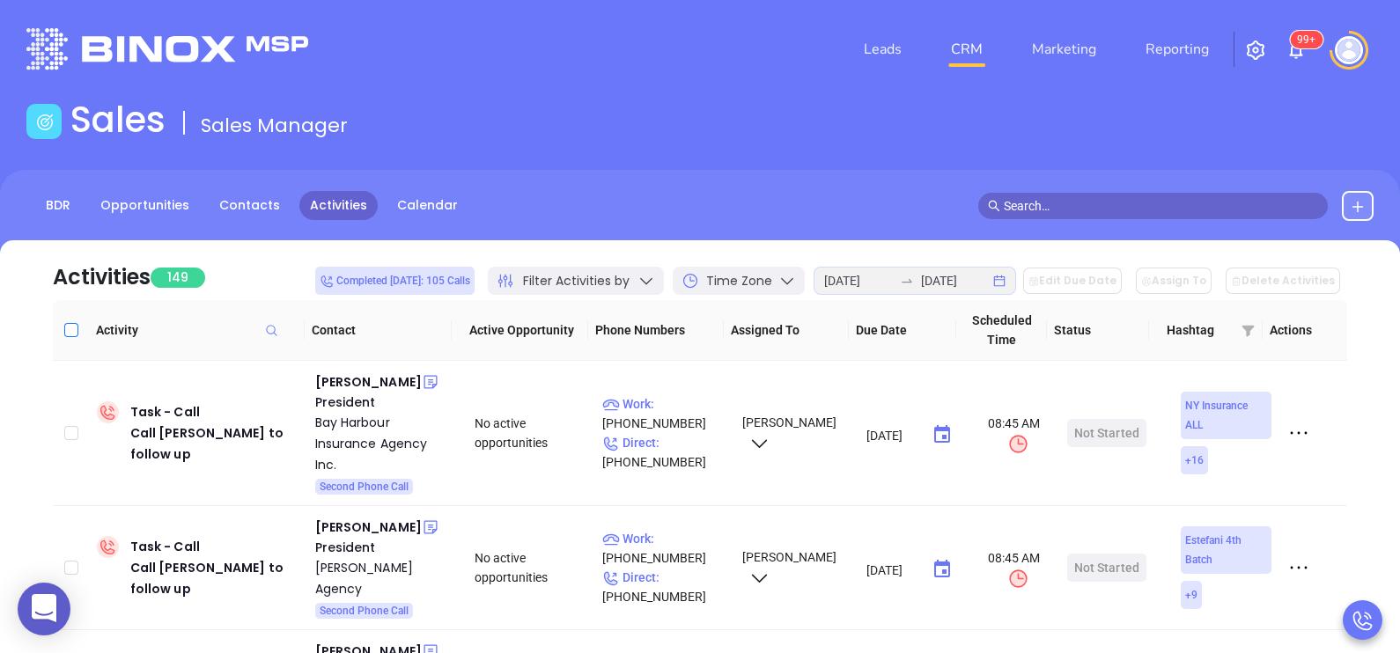
checkbox input "true"
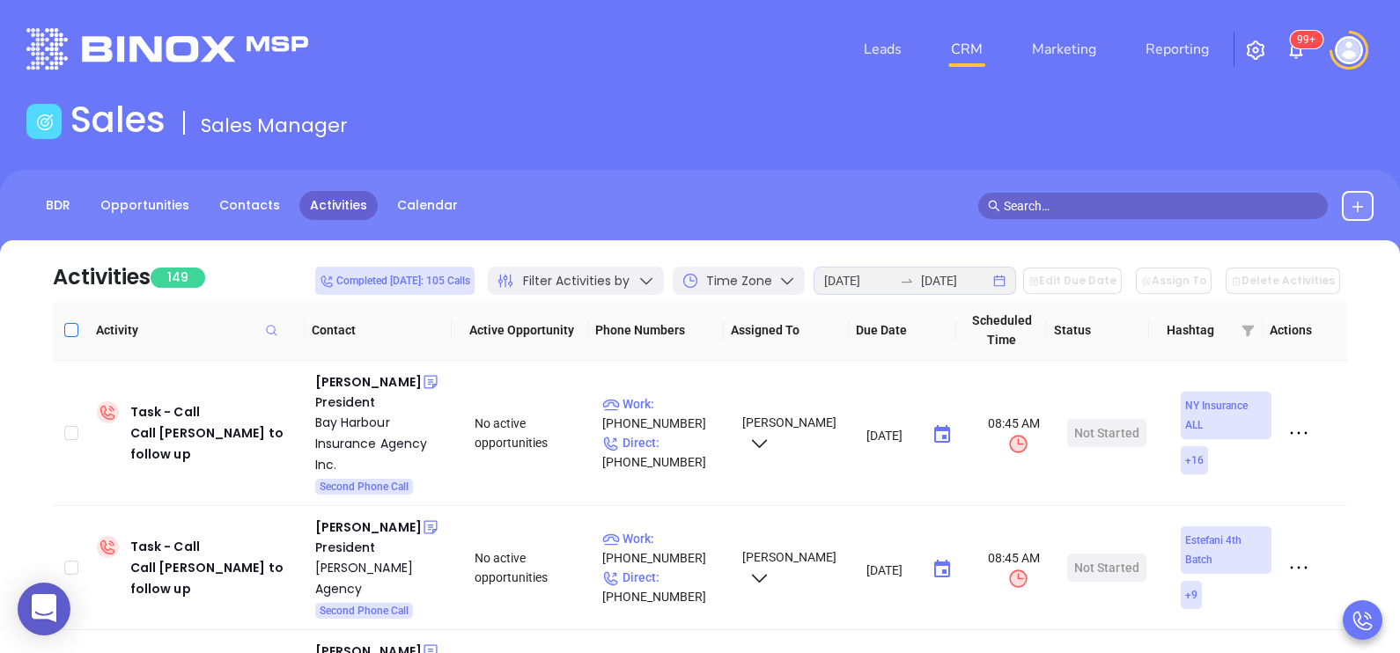
checkbox input "true"
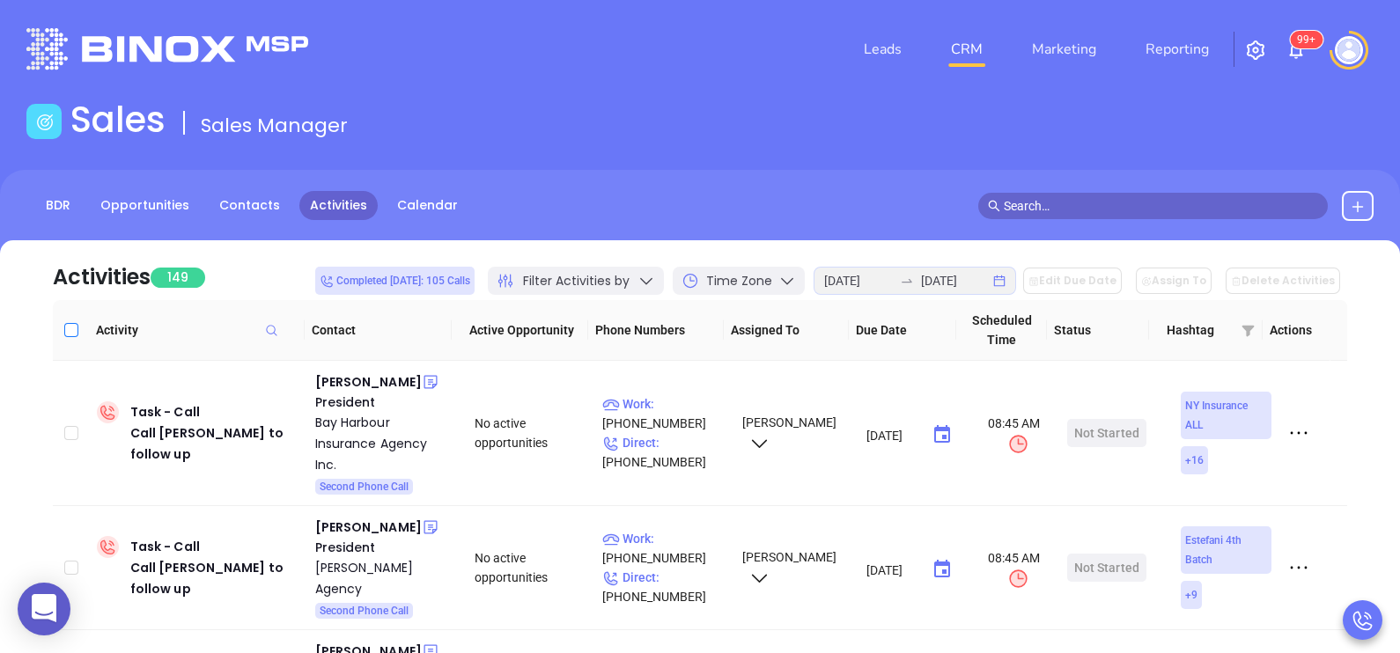
checkbox input "true"
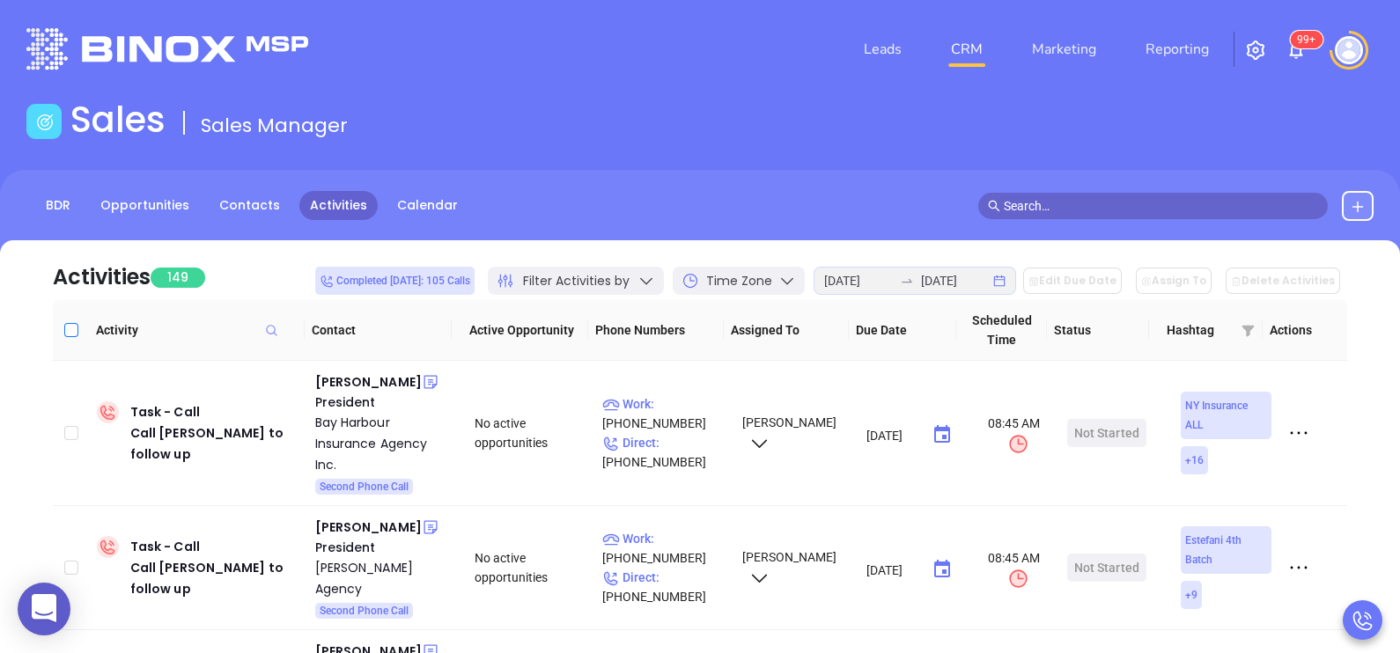
checkbox input "true"
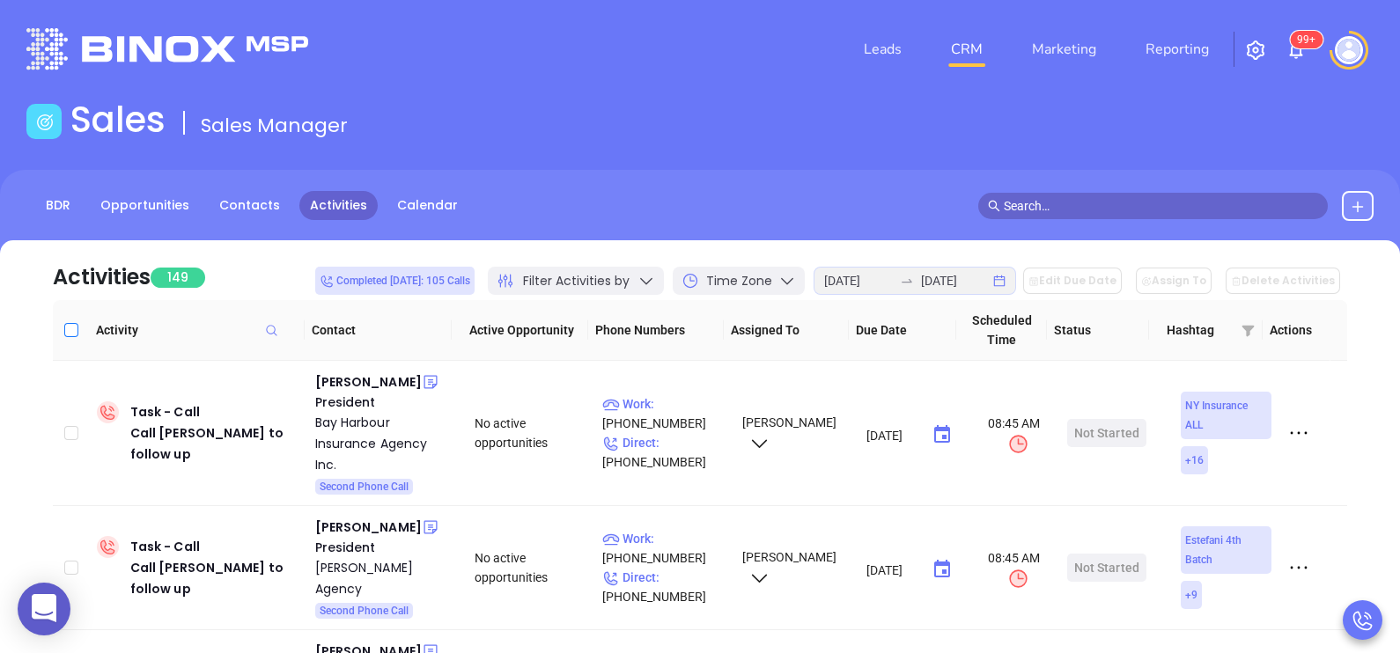
checkbox input "true"
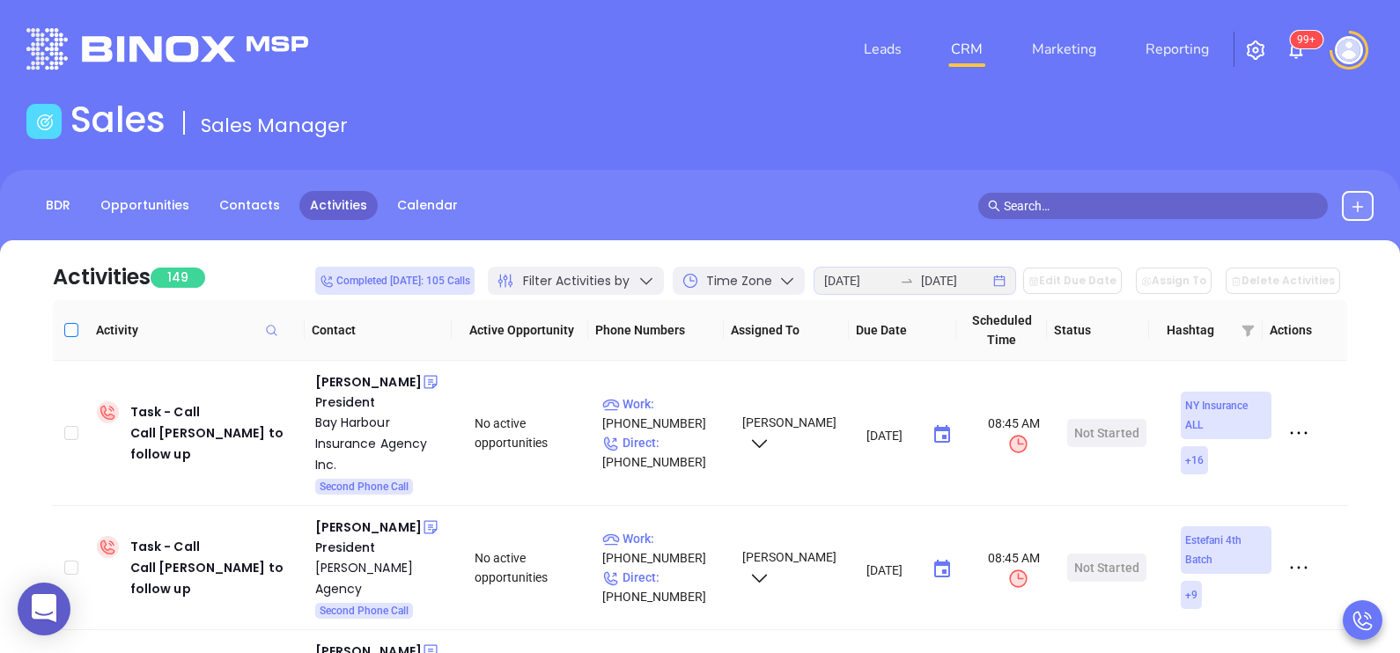
checkbox input "true"
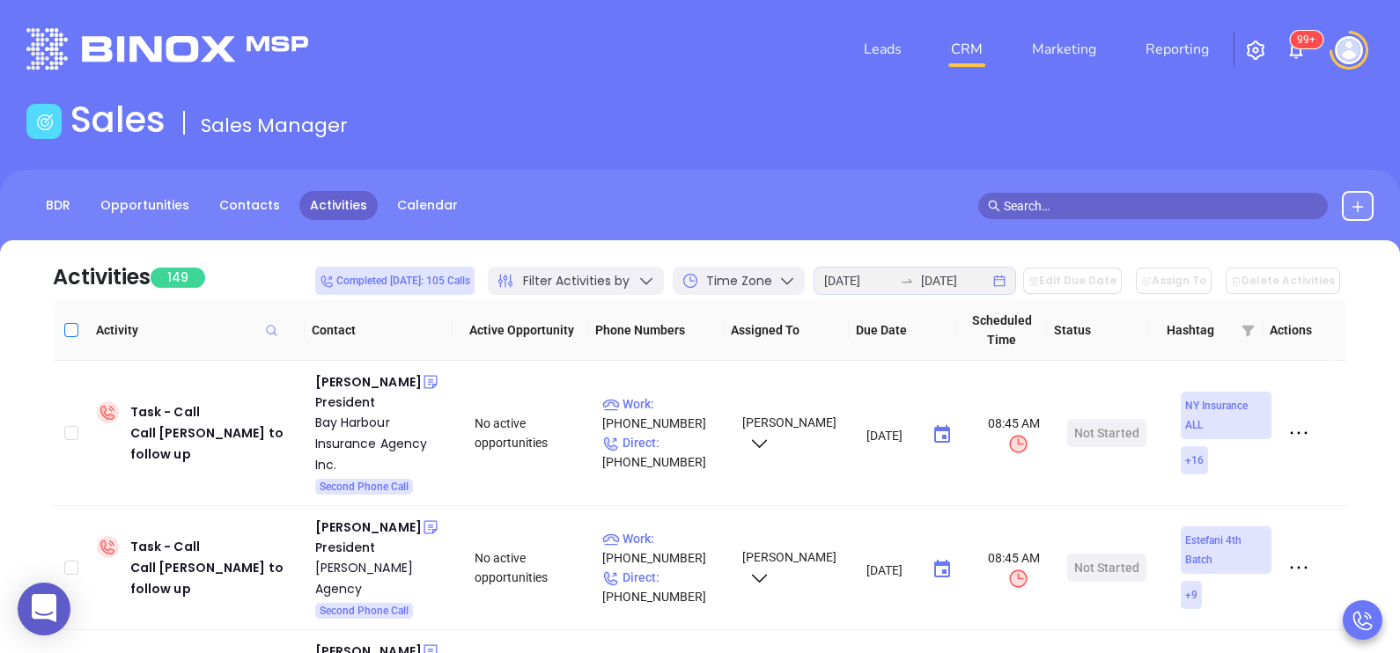
checkbox input "true"
click at [1066, 277] on button "Edit Due Date" at bounding box center [1072, 281] width 99 height 26
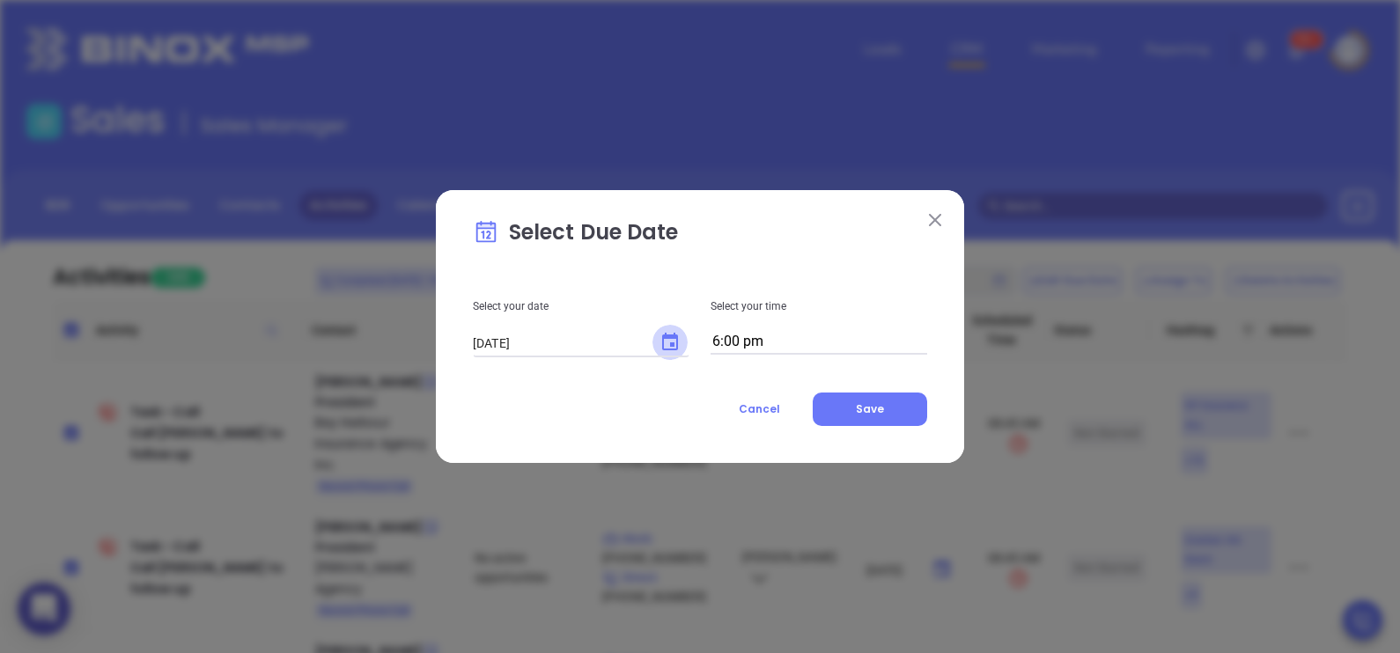
click at [670, 341] on icon "Choose date, selected date is Aug 12, 2025" at bounding box center [670, 342] width 21 height 21
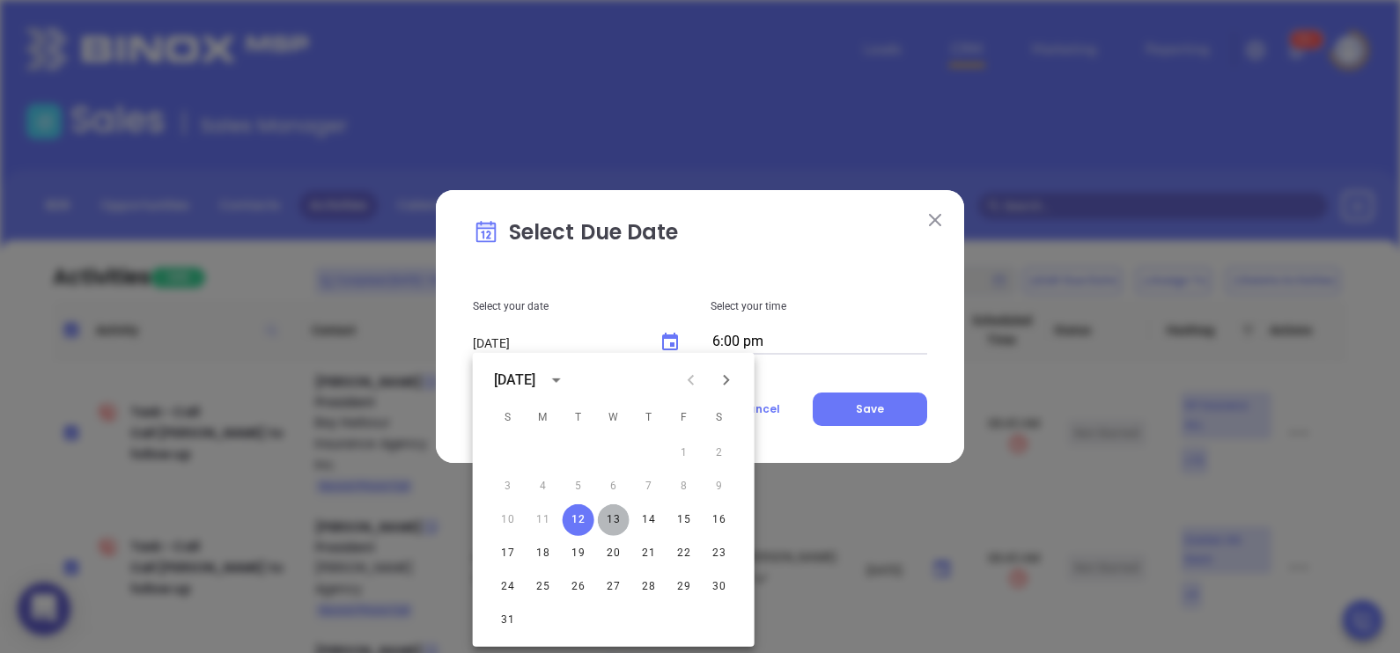
click at [612, 520] on button "13" at bounding box center [614, 521] width 32 height 32
type input "[DATE]"
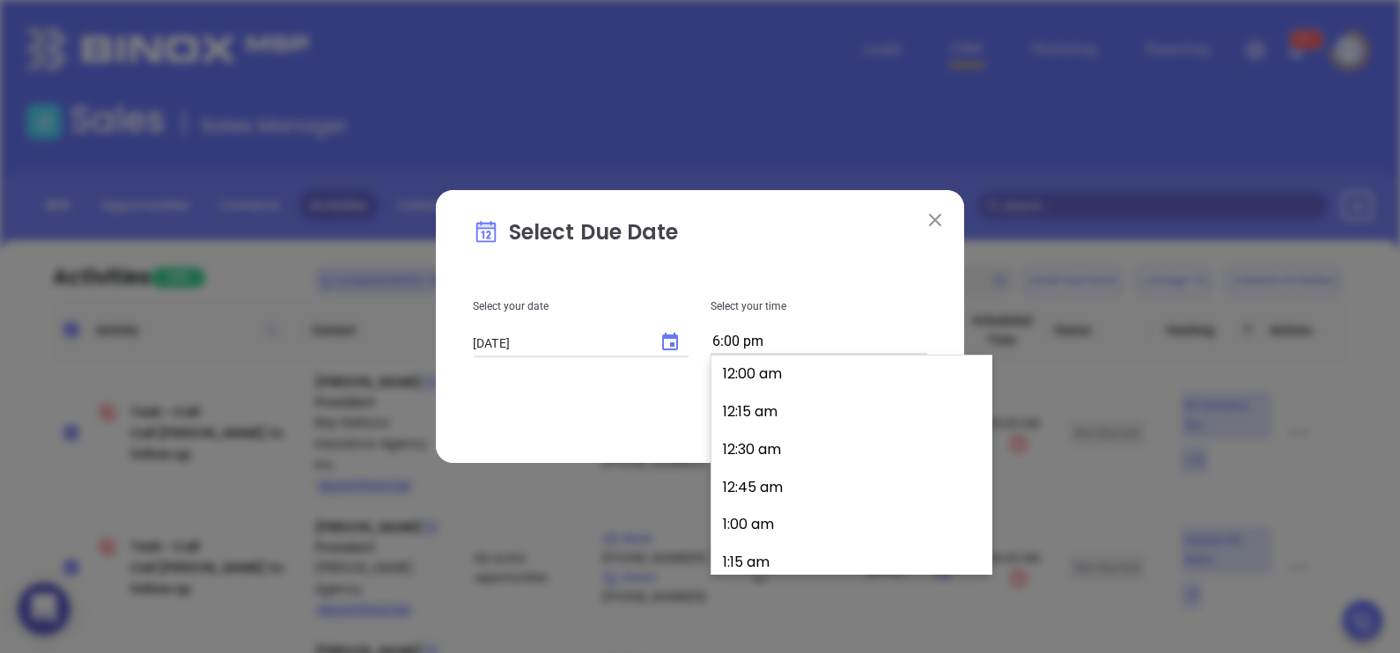
click at [866, 335] on input "6:00 pm" at bounding box center [819, 342] width 217 height 25
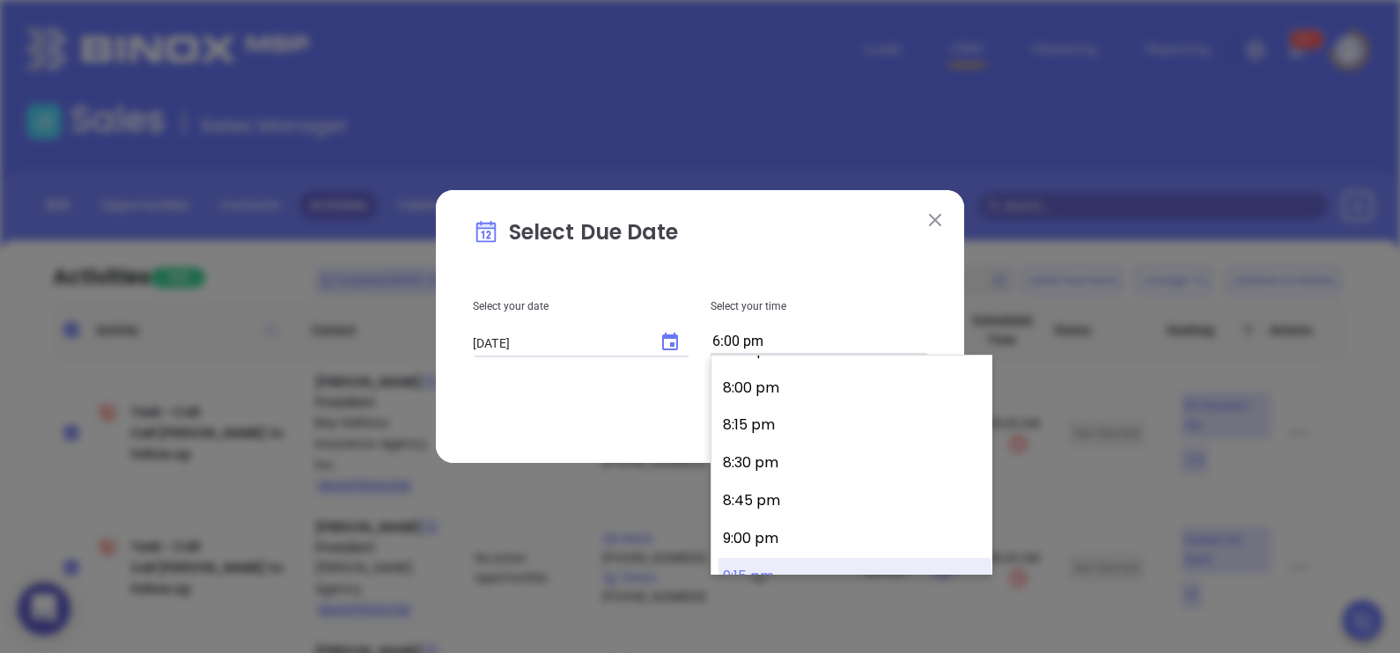
scroll to position [2988, 0]
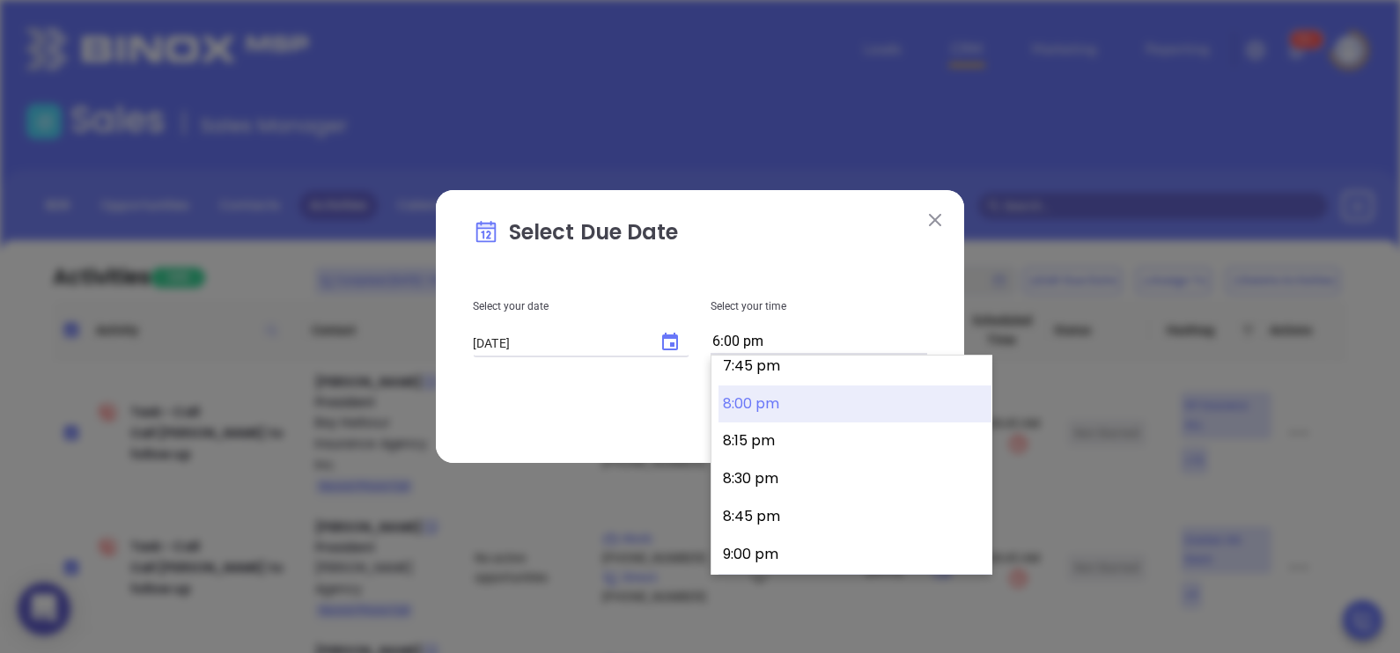
click at [771, 409] on button "8:00 pm" at bounding box center [855, 405] width 273 height 38
click at [810, 337] on input "8:00 pm" at bounding box center [819, 342] width 217 height 25
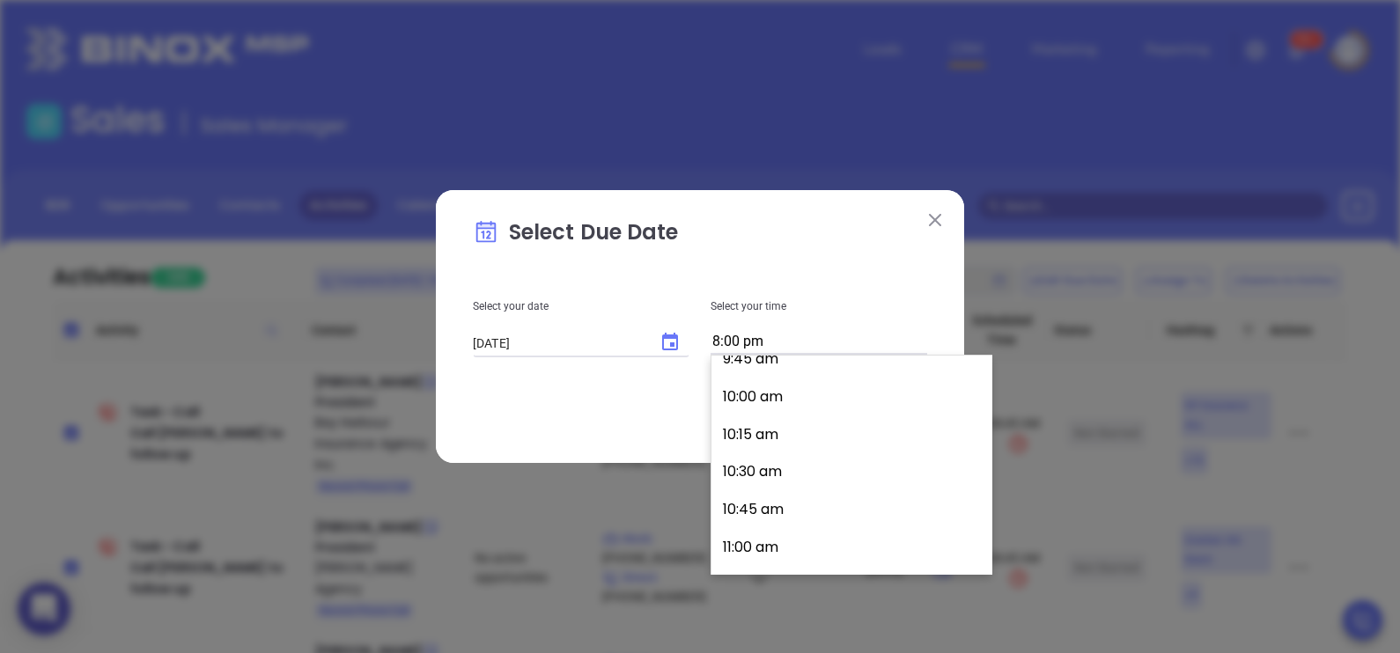
scroll to position [1338, 0]
click at [991, 411] on div "12:00 am 12:15 am 12:30 am 12:45 am 1:00 am 1:15 am 1:30 am 1:45 am 2:00 am 2:1…" at bounding box center [852, 465] width 282 height 220
click at [806, 361] on button "7:30 am" at bounding box center [855, 358] width 273 height 38
type input "7:30 am"
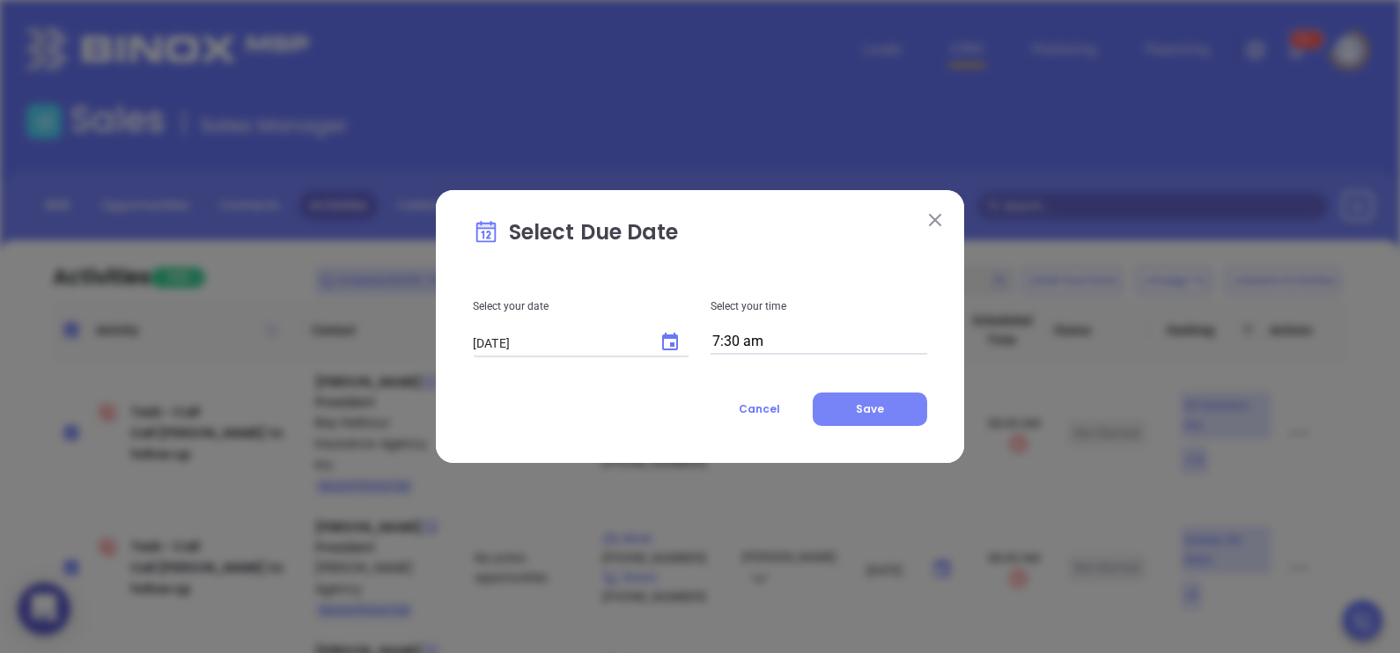
click at [852, 404] on button "Save" at bounding box center [870, 409] width 114 height 33
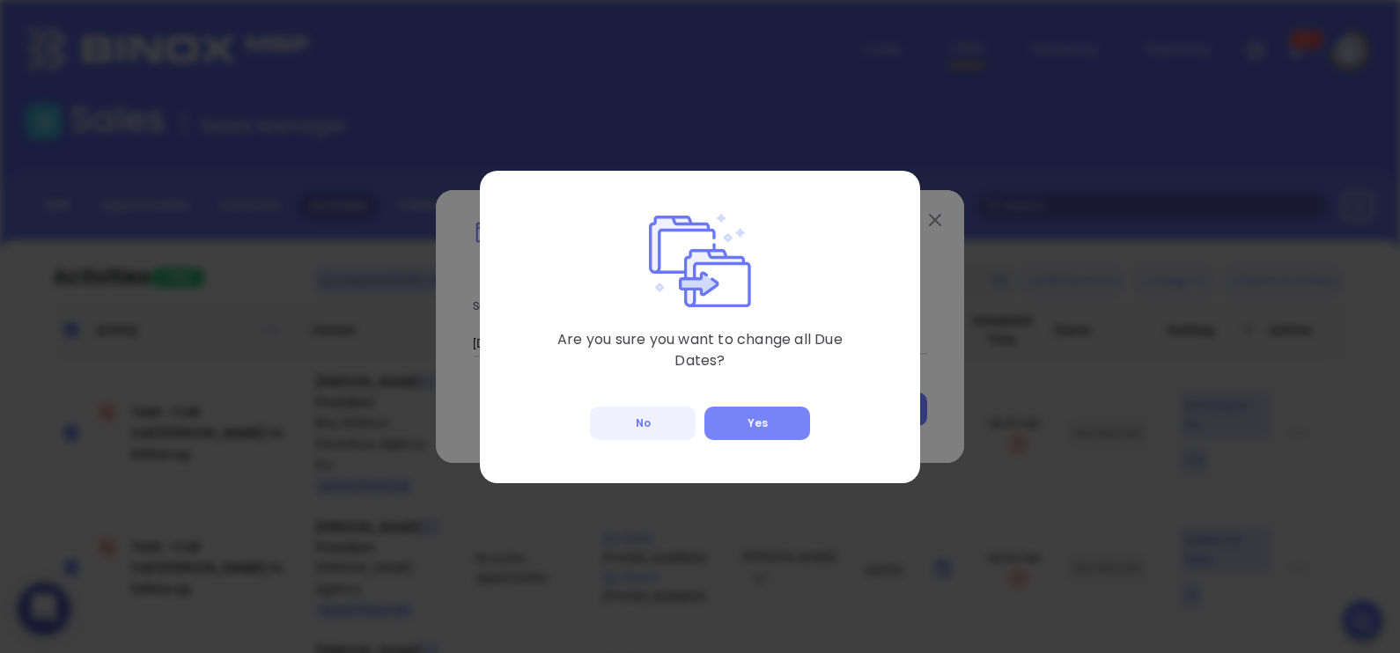
click at [769, 418] on button "Yes" at bounding box center [757, 423] width 106 height 33
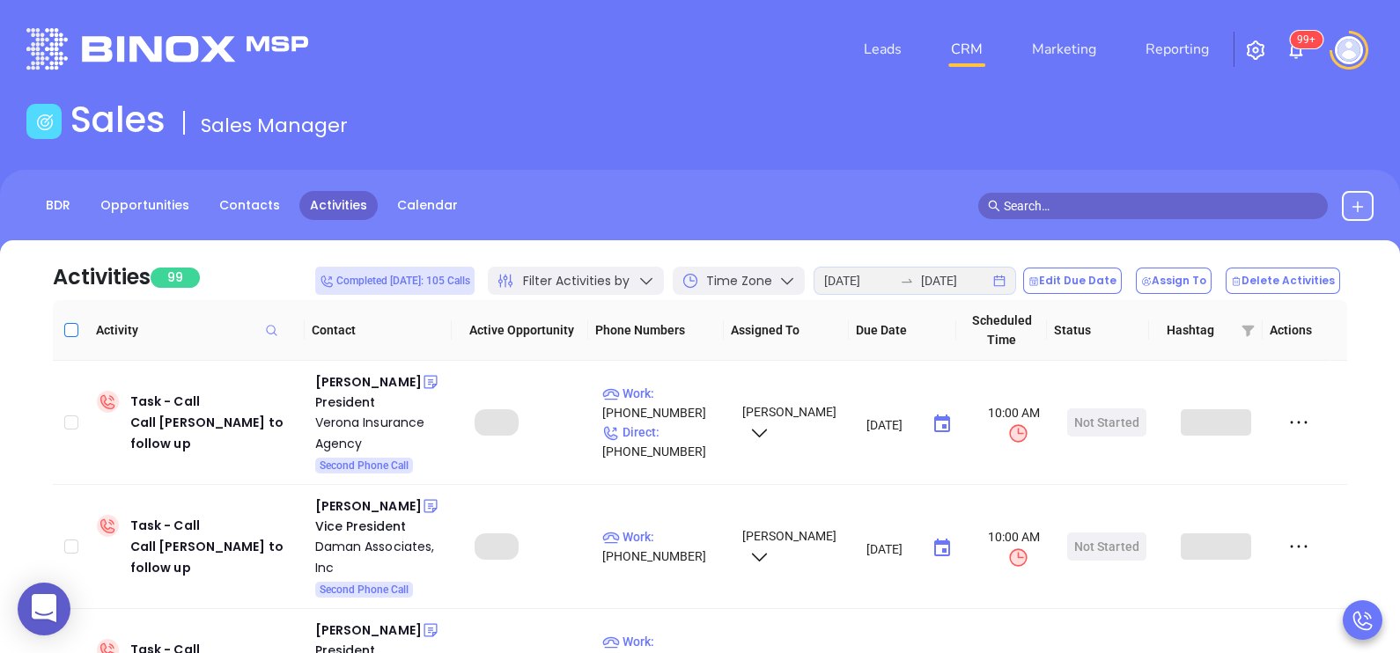
click at [71, 335] on input "Select all" at bounding box center [71, 330] width 14 height 14
checkbox input "true"
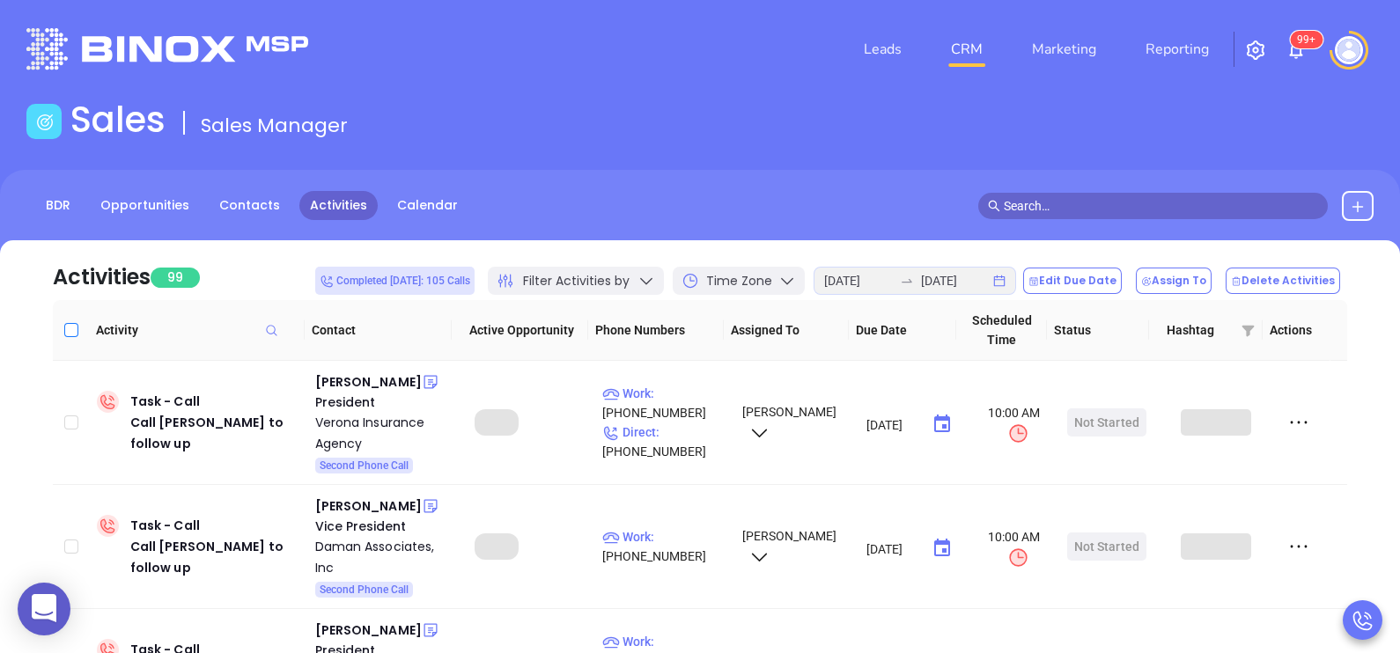
checkbox input "true"
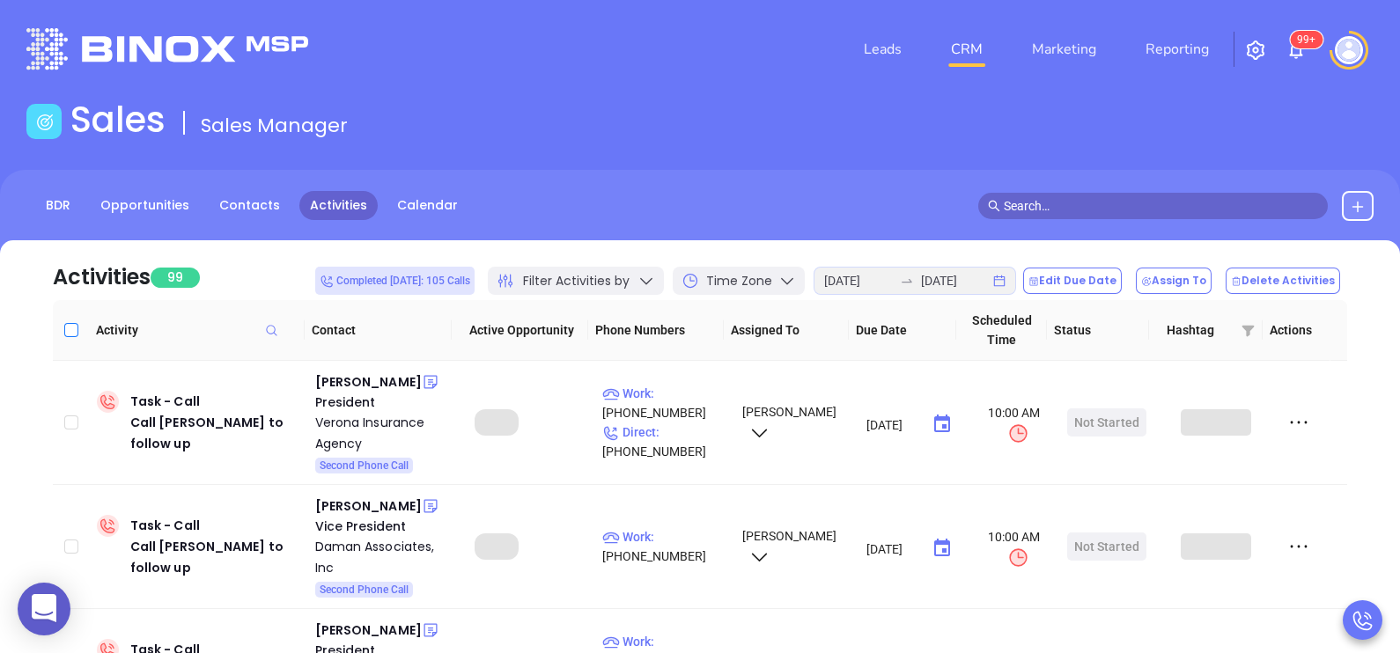
checkbox input "true"
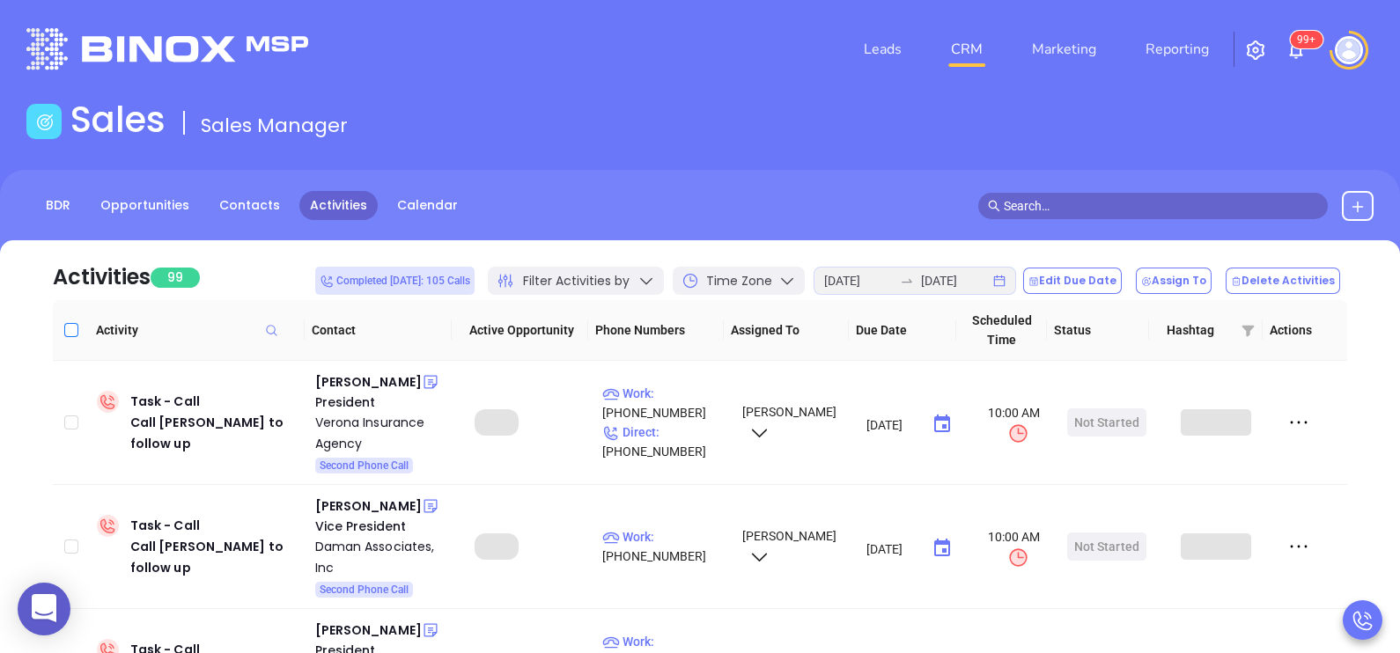
checkbox input "true"
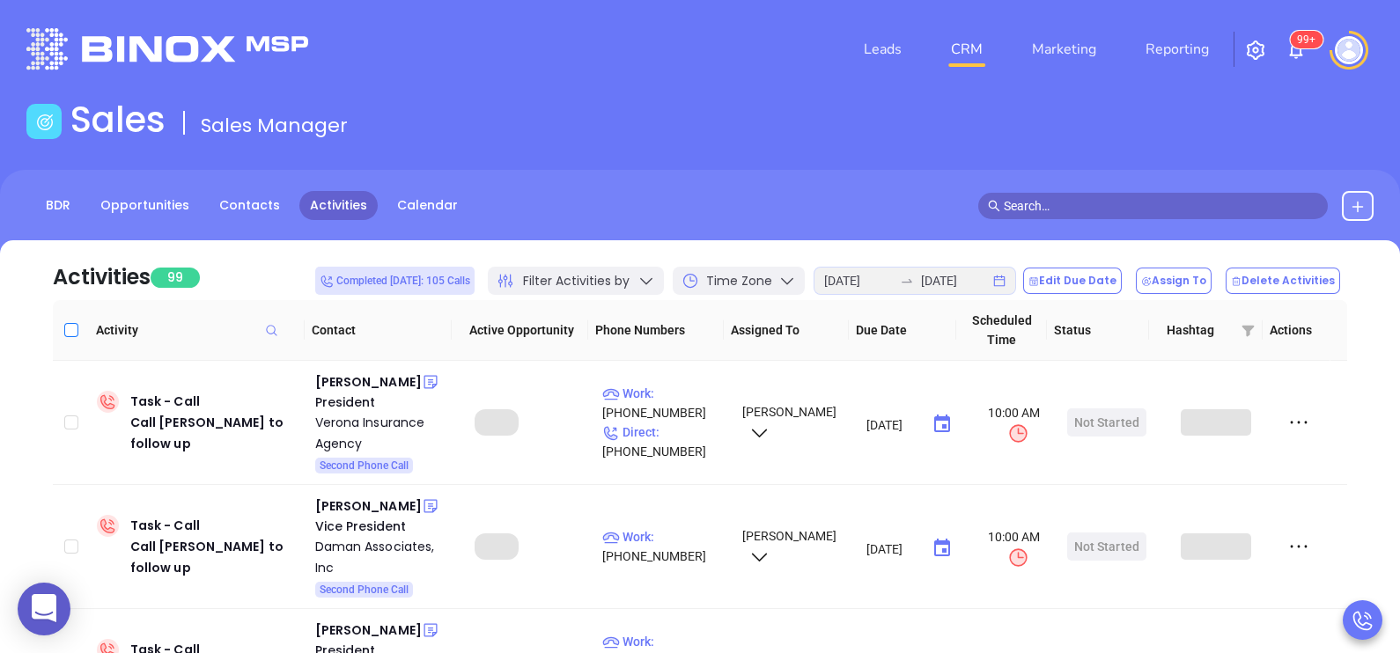
checkbox input "true"
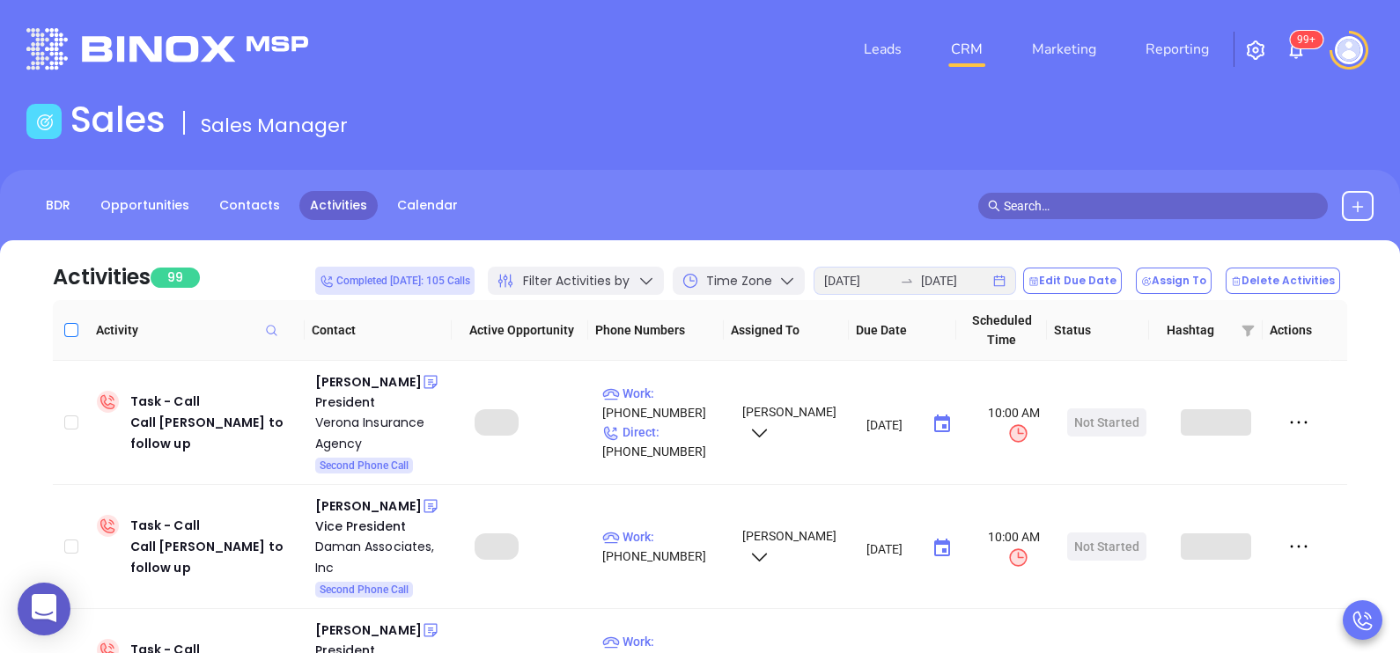
checkbox input "true"
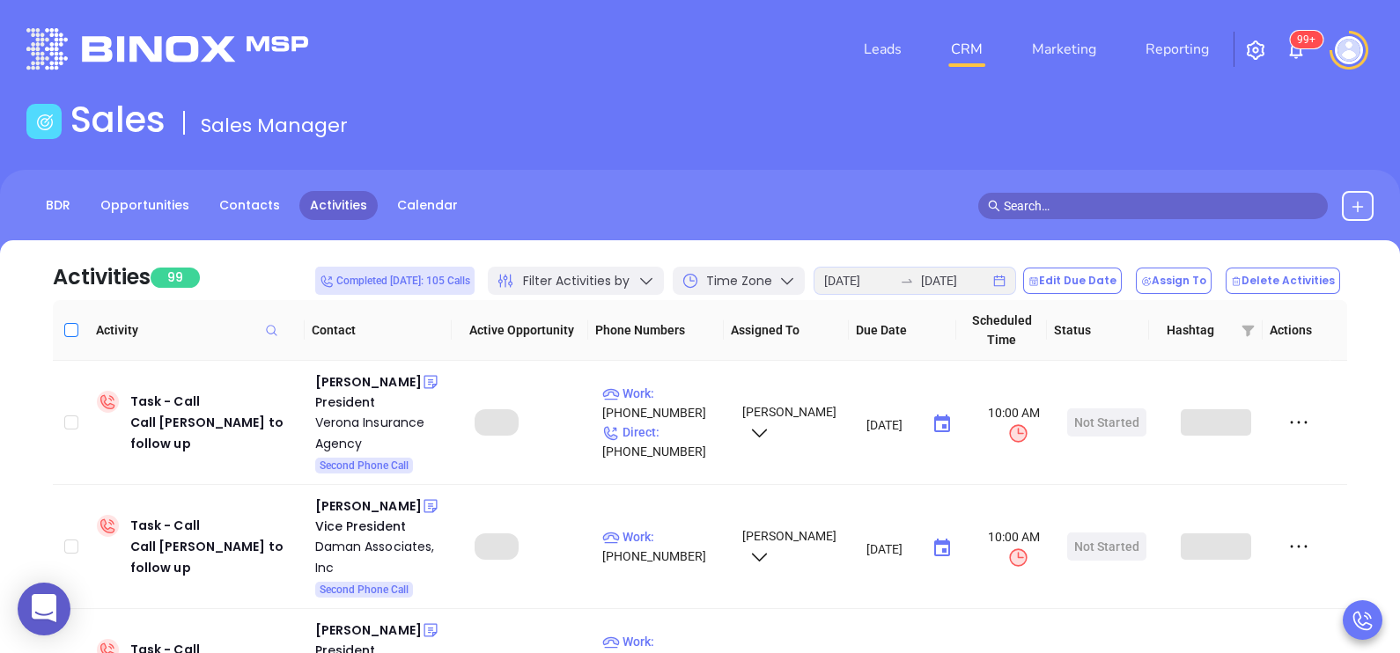
checkbox input "true"
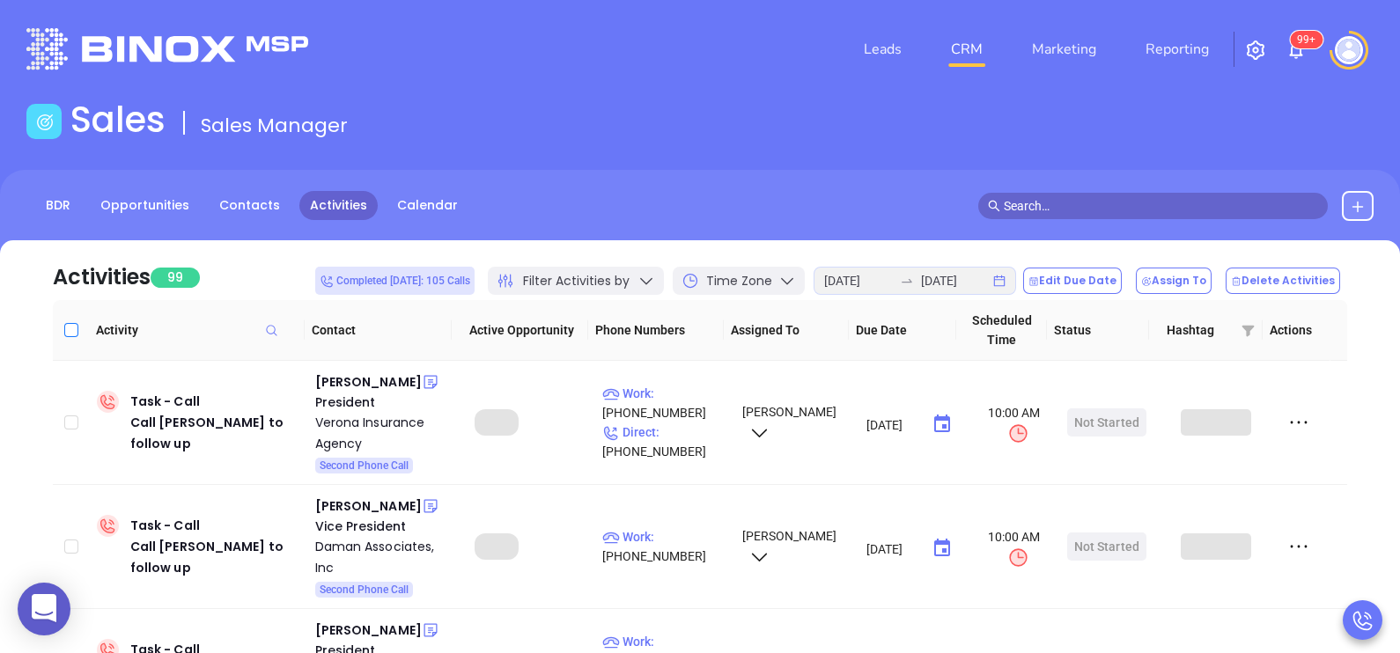
checkbox input "true"
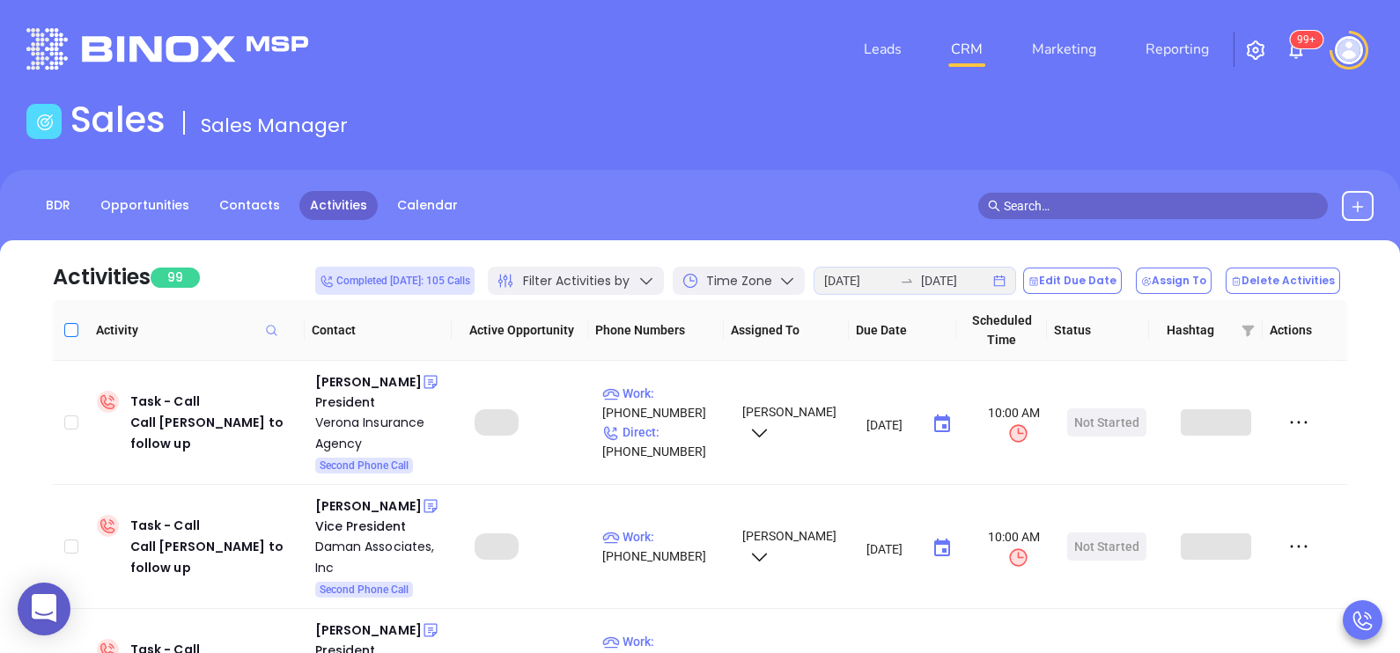
checkbox input "true"
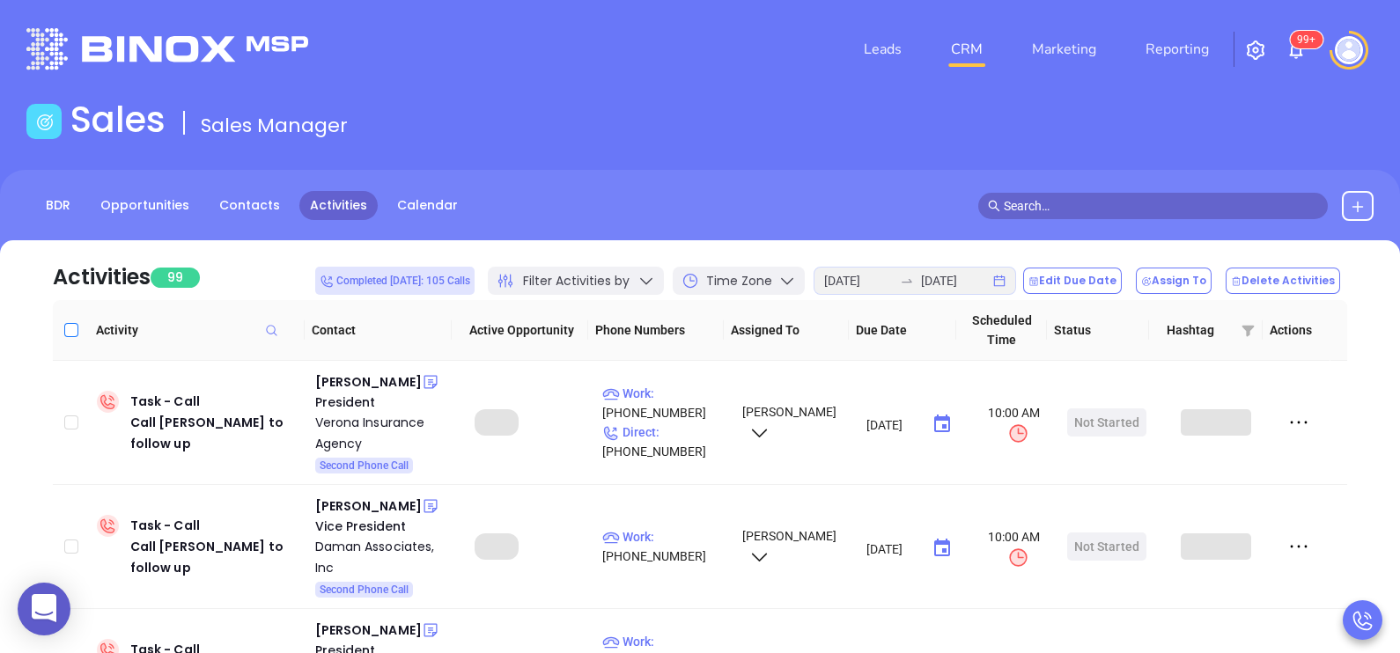
checkbox input "true"
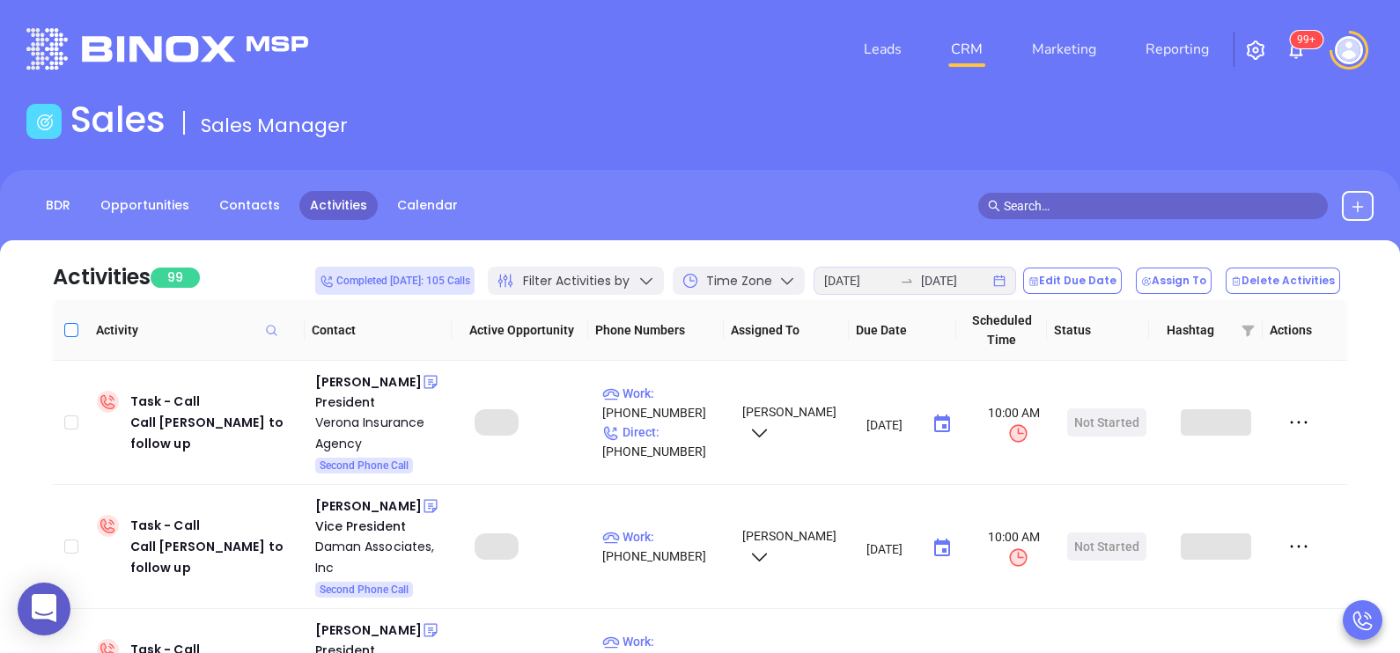
checkbox input "true"
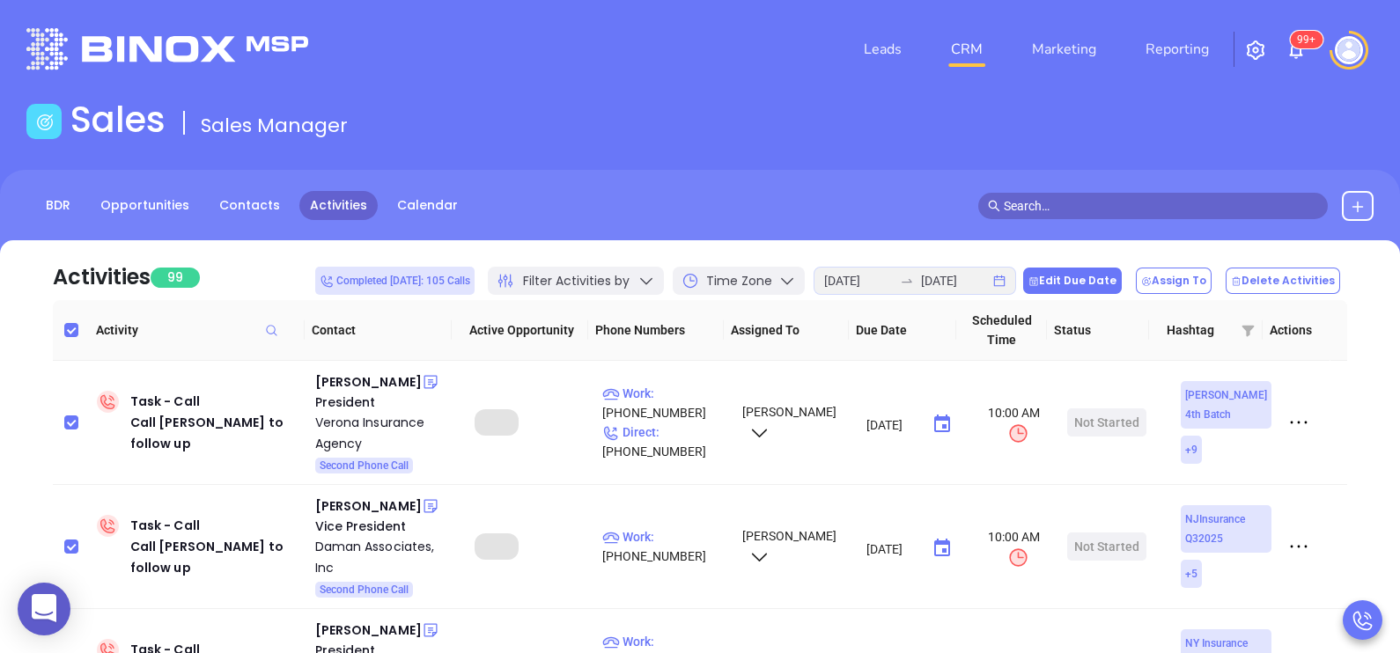
click at [1097, 281] on button "Edit Due Date" at bounding box center [1072, 281] width 99 height 26
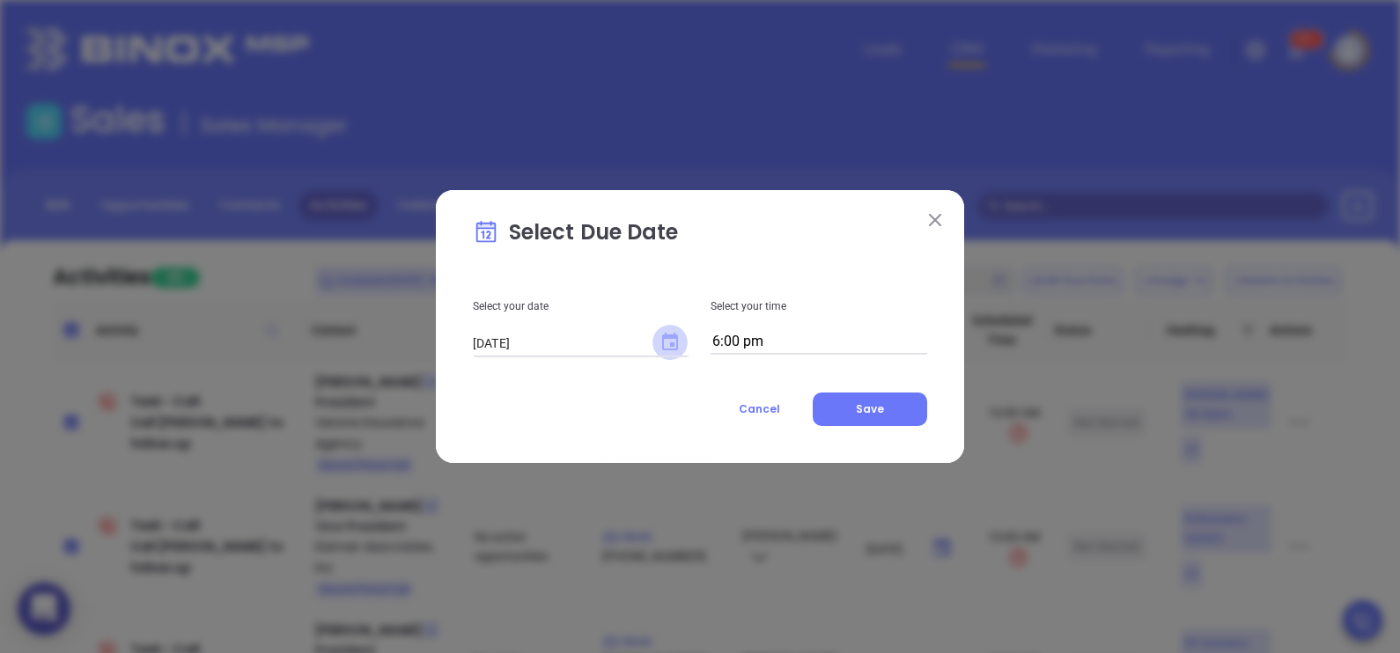
click at [672, 339] on icon "Choose date, selected date is Aug 12, 2025" at bounding box center [670, 342] width 16 height 18
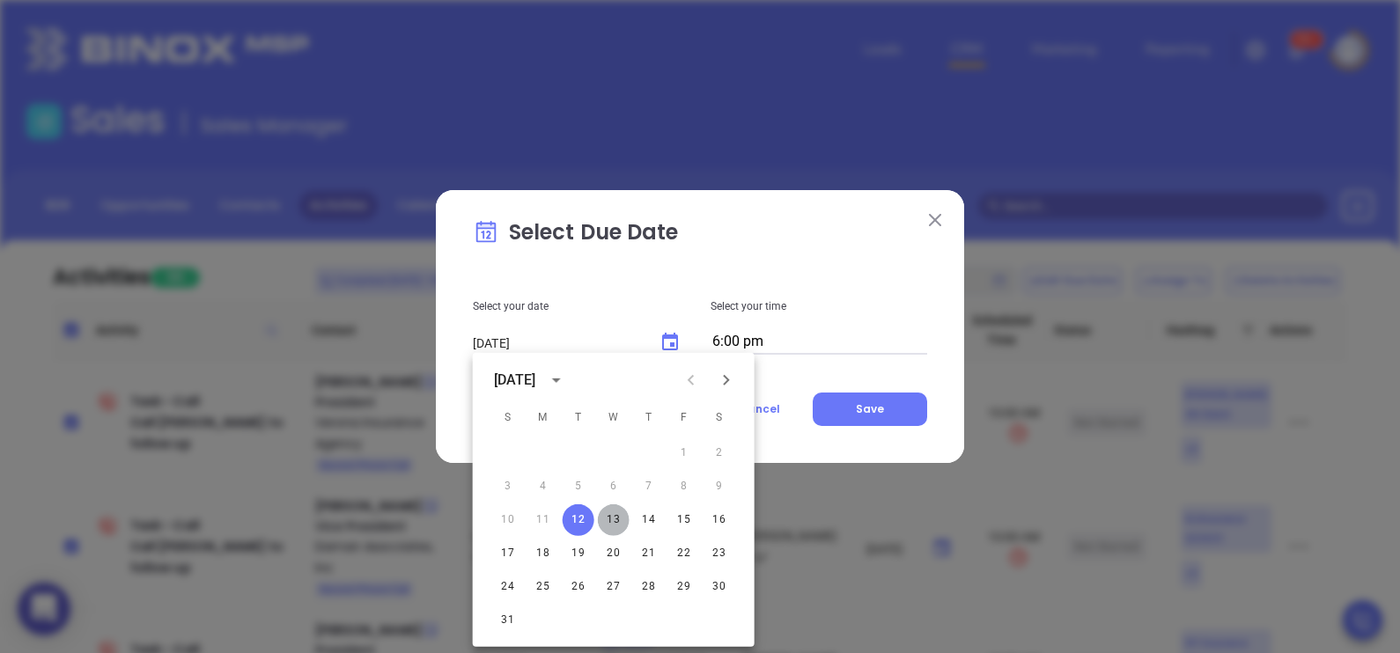
click at [615, 518] on button "13" at bounding box center [614, 521] width 32 height 32
type input "[DATE]"
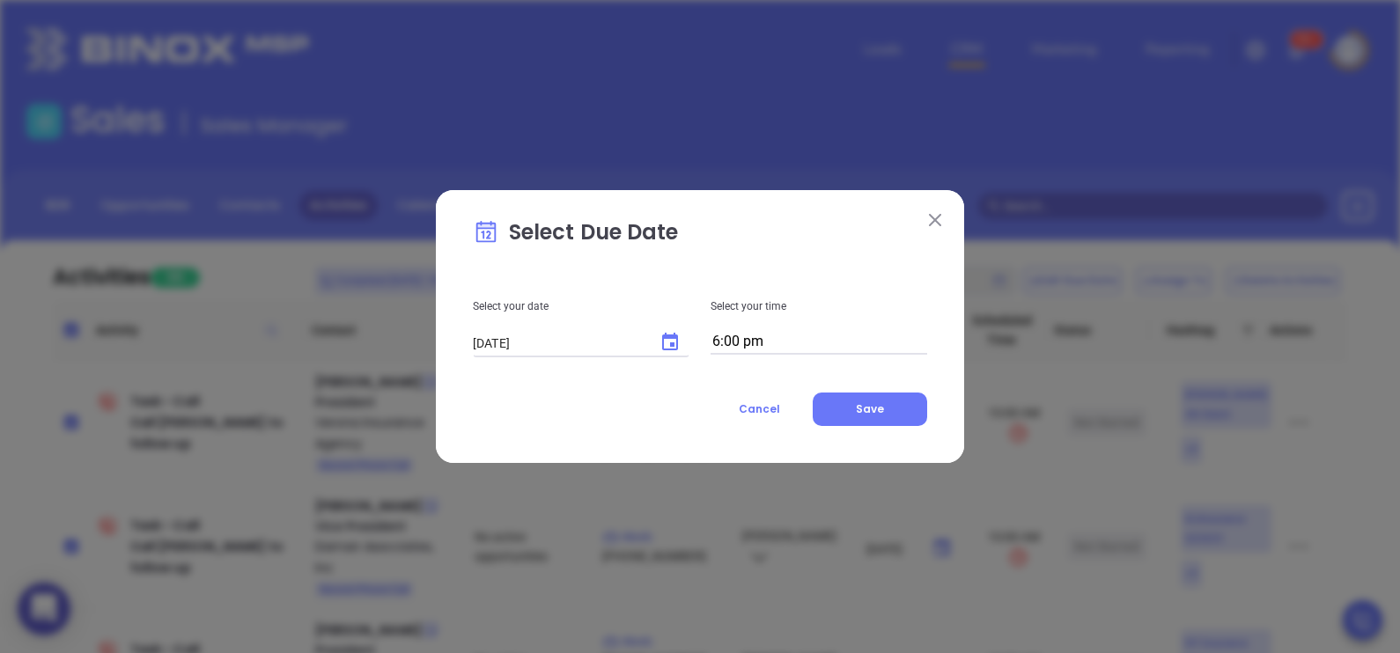
drag, startPoint x: 834, startPoint y: 327, endPoint x: 837, endPoint y: 341, distance: 14.5
click at [837, 341] on div "Select your time 6:00 pm" at bounding box center [819, 312] width 238 height 85
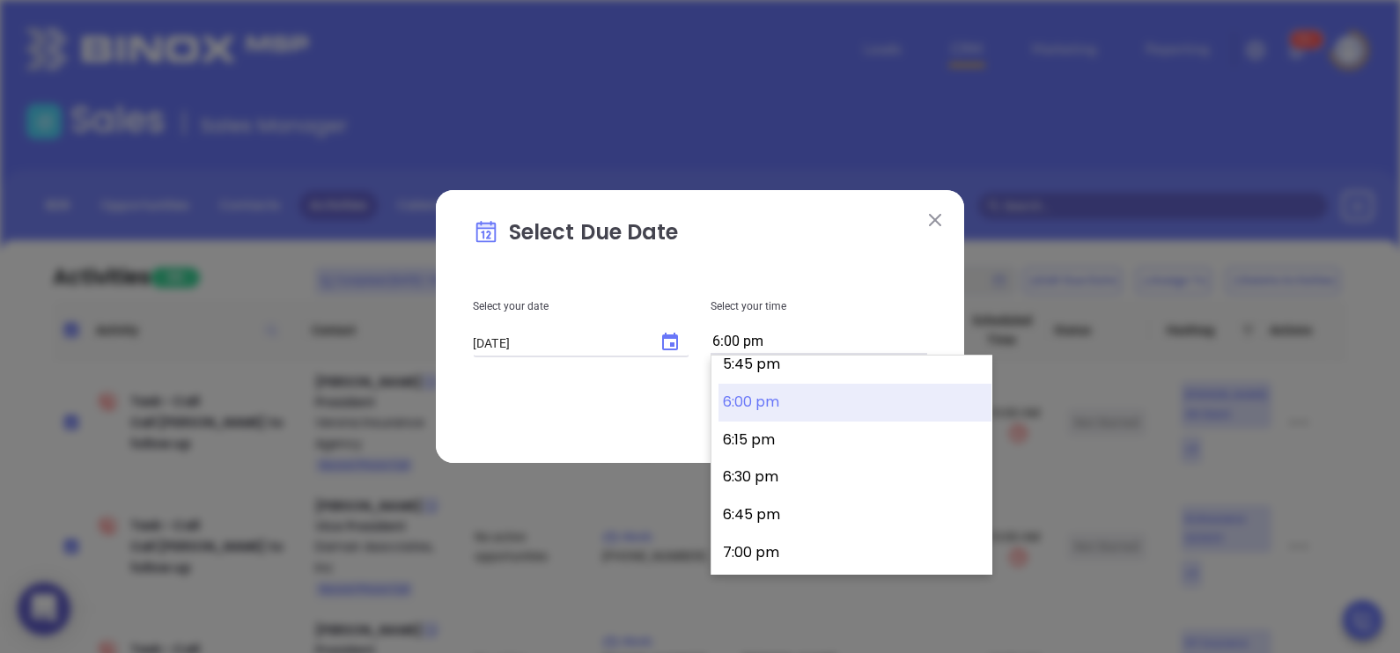
click at [837, 341] on input "6:00 pm" at bounding box center [819, 342] width 217 height 25
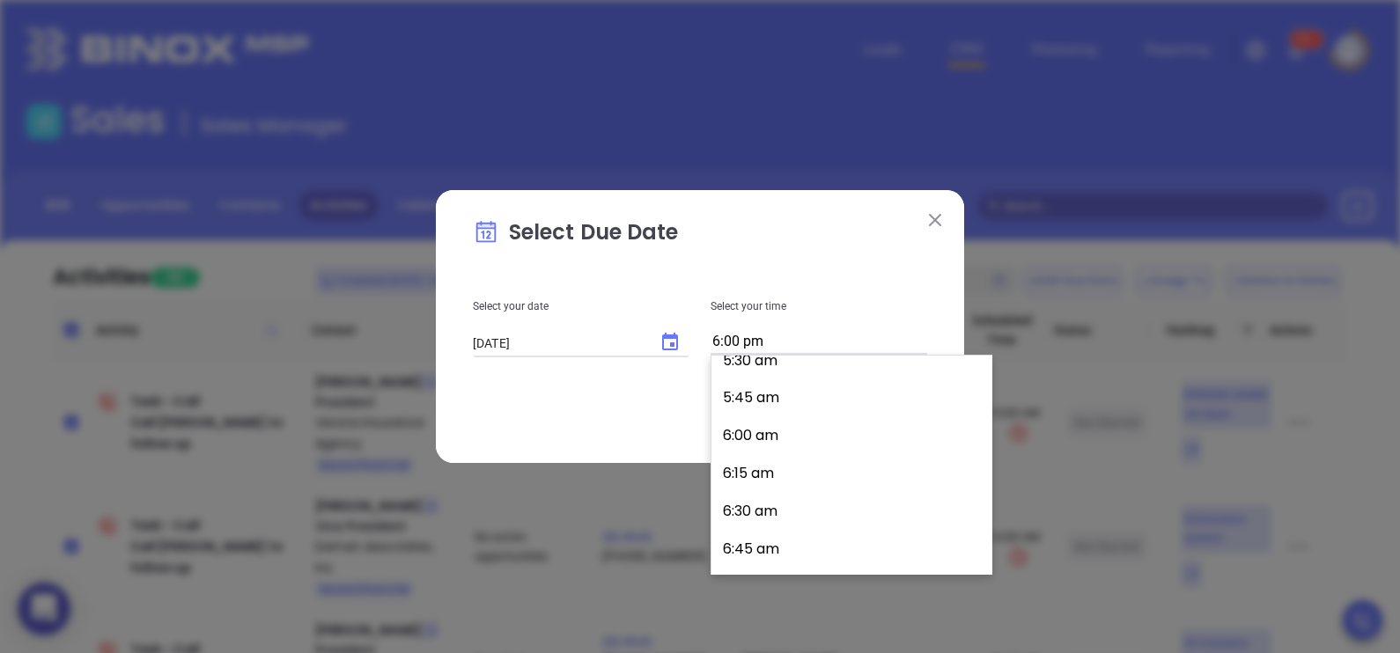
scroll to position [719, 0]
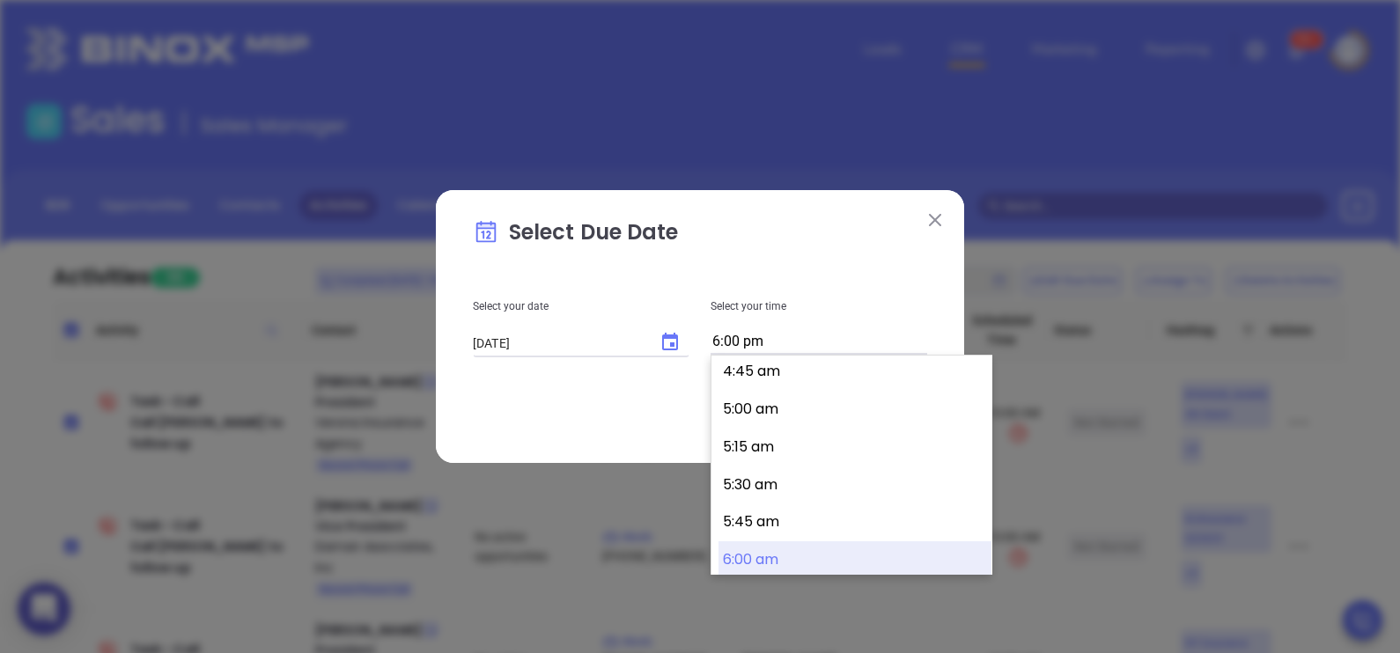
click at [761, 555] on button "6:00 am" at bounding box center [855, 561] width 273 height 38
type input "6:00 am"
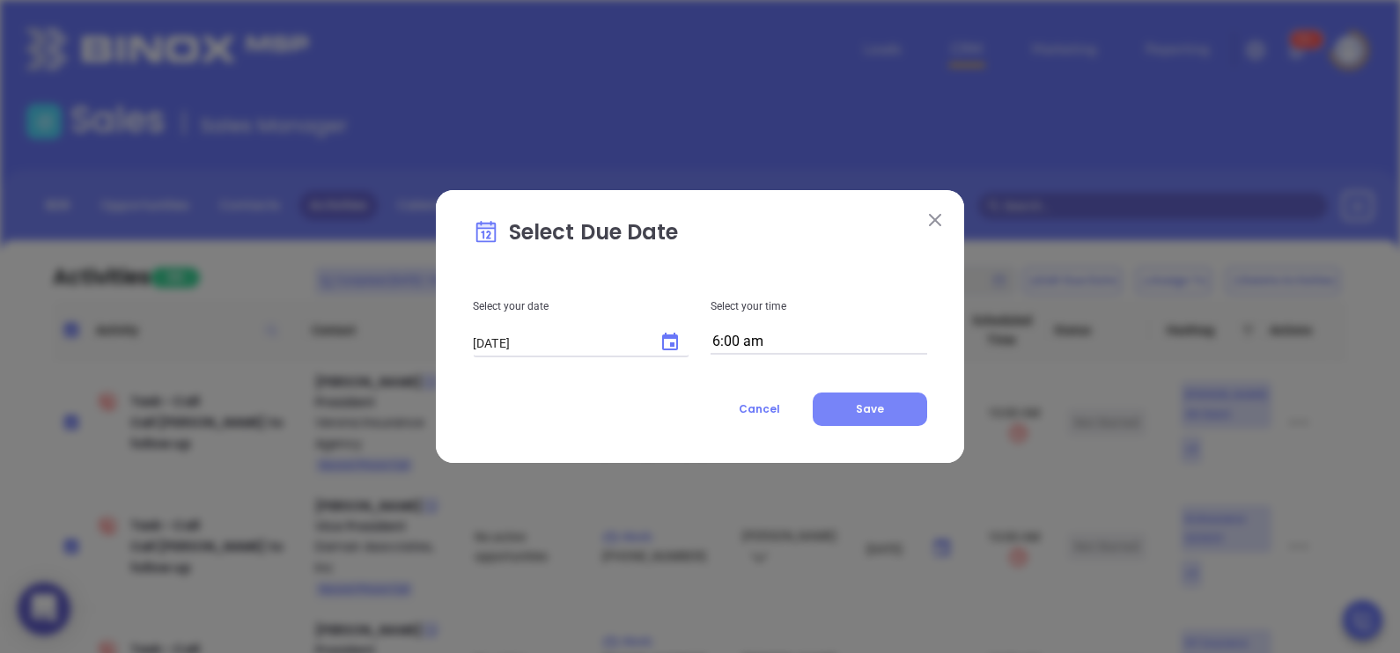
click at [870, 414] on span "Save" at bounding box center [870, 409] width 28 height 15
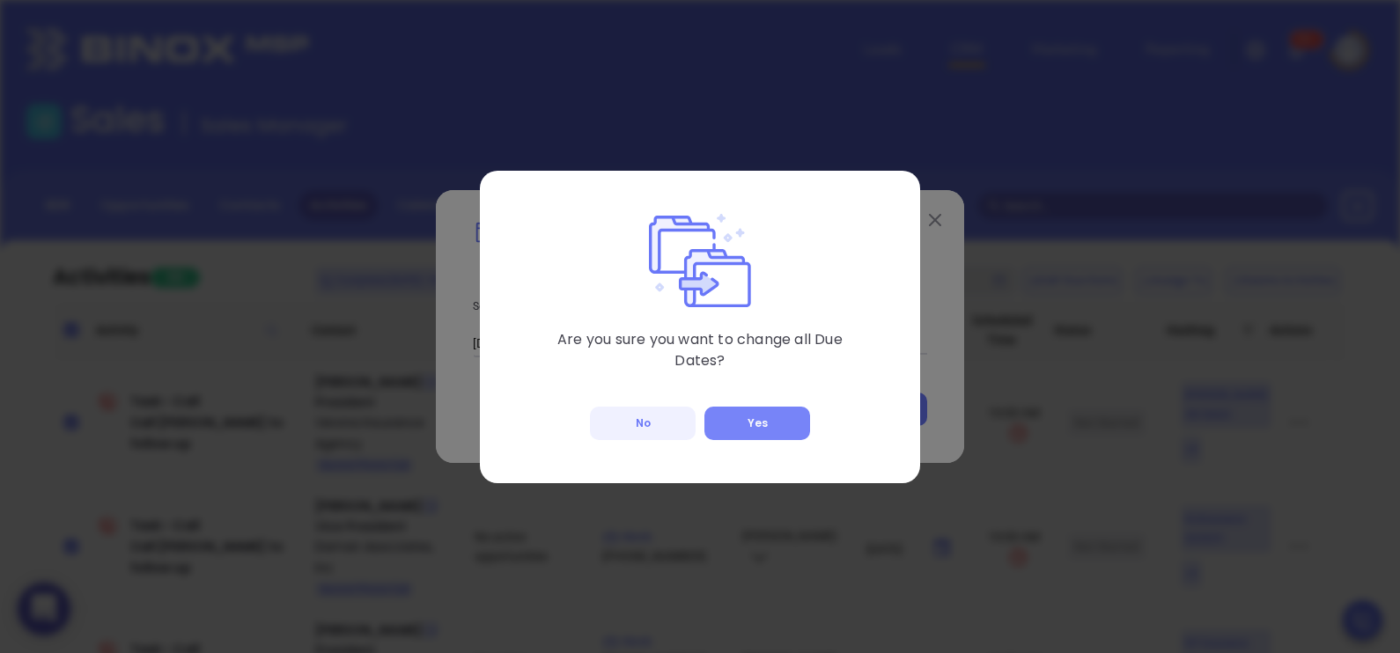
drag, startPoint x: 667, startPoint y: 413, endPoint x: 743, endPoint y: 416, distance: 76.7
click at [743, 416] on div "No Yes" at bounding box center [700, 423] width 220 height 33
click at [743, 416] on button "Yes" at bounding box center [757, 423] width 106 height 33
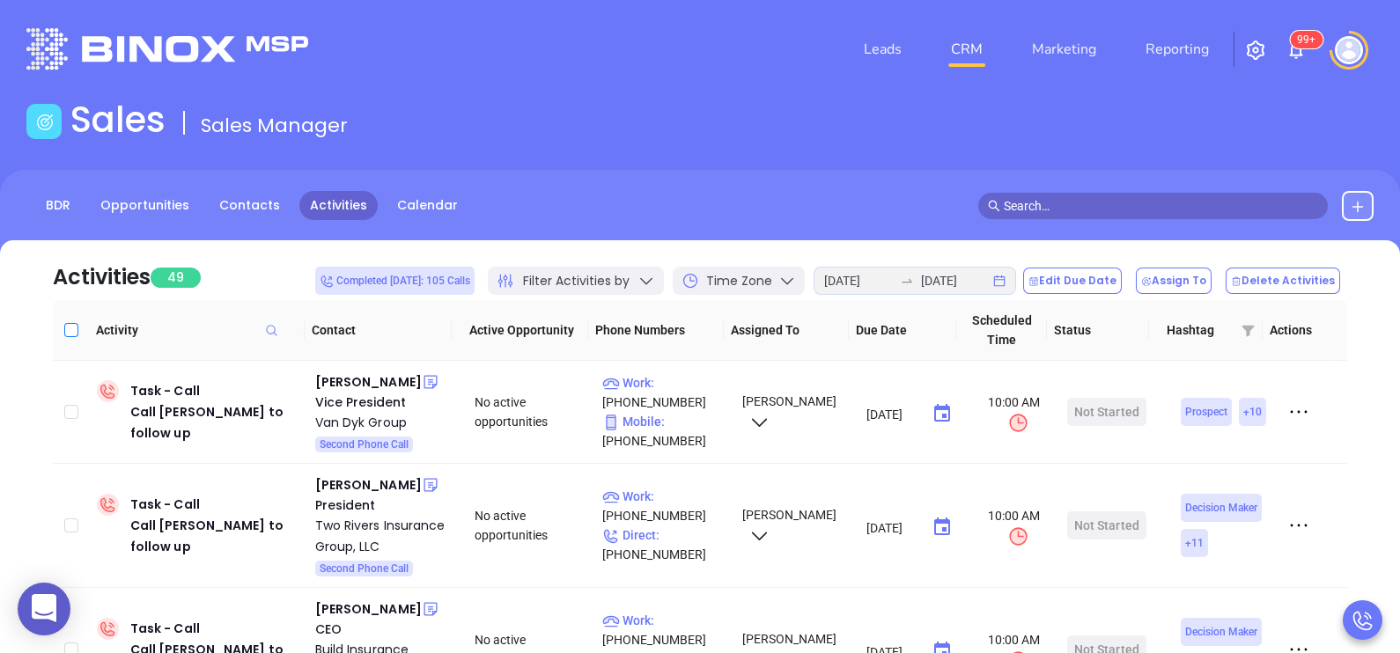
click at [75, 335] on input "Select all" at bounding box center [71, 330] width 14 height 14
checkbox input "true"
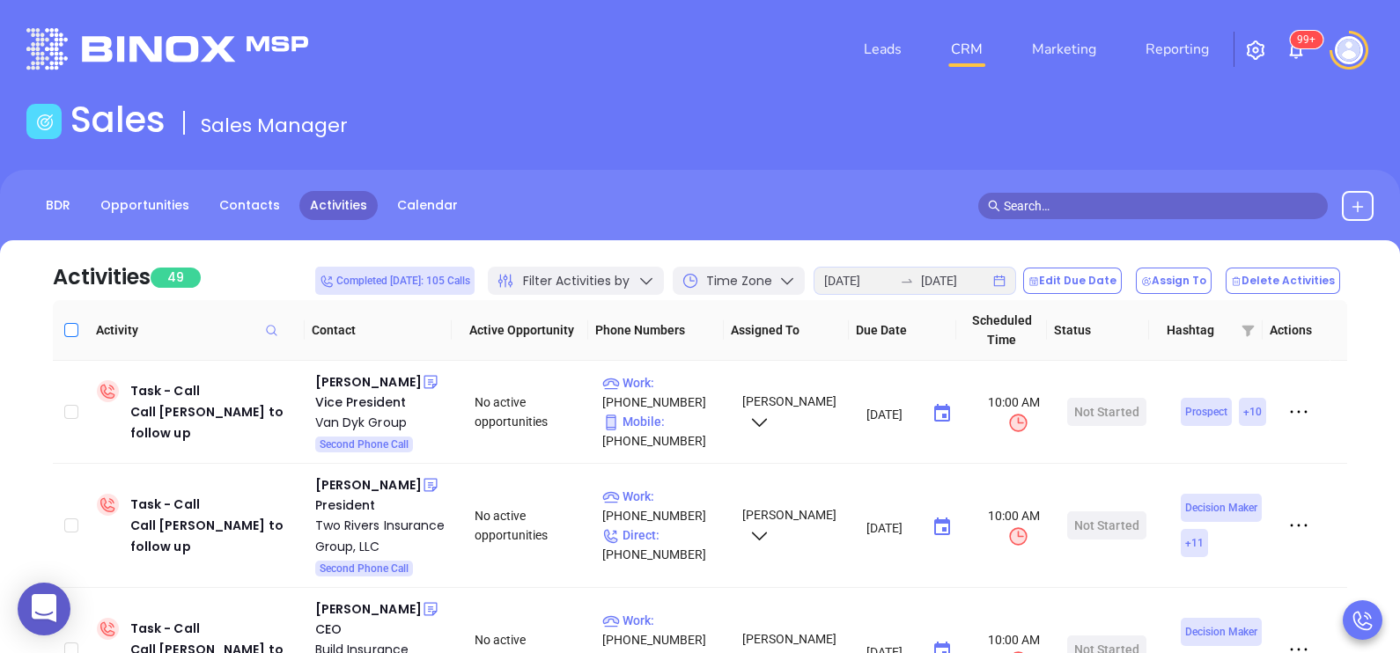
checkbox input "true"
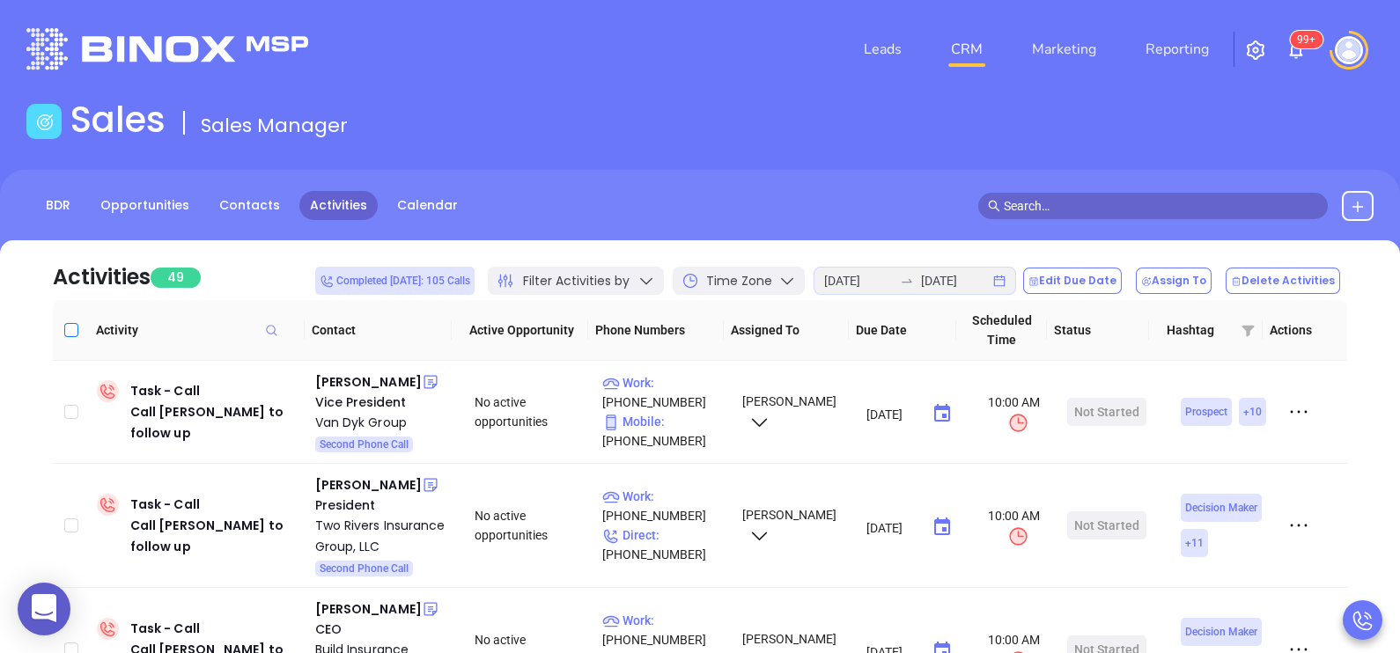
checkbox input "true"
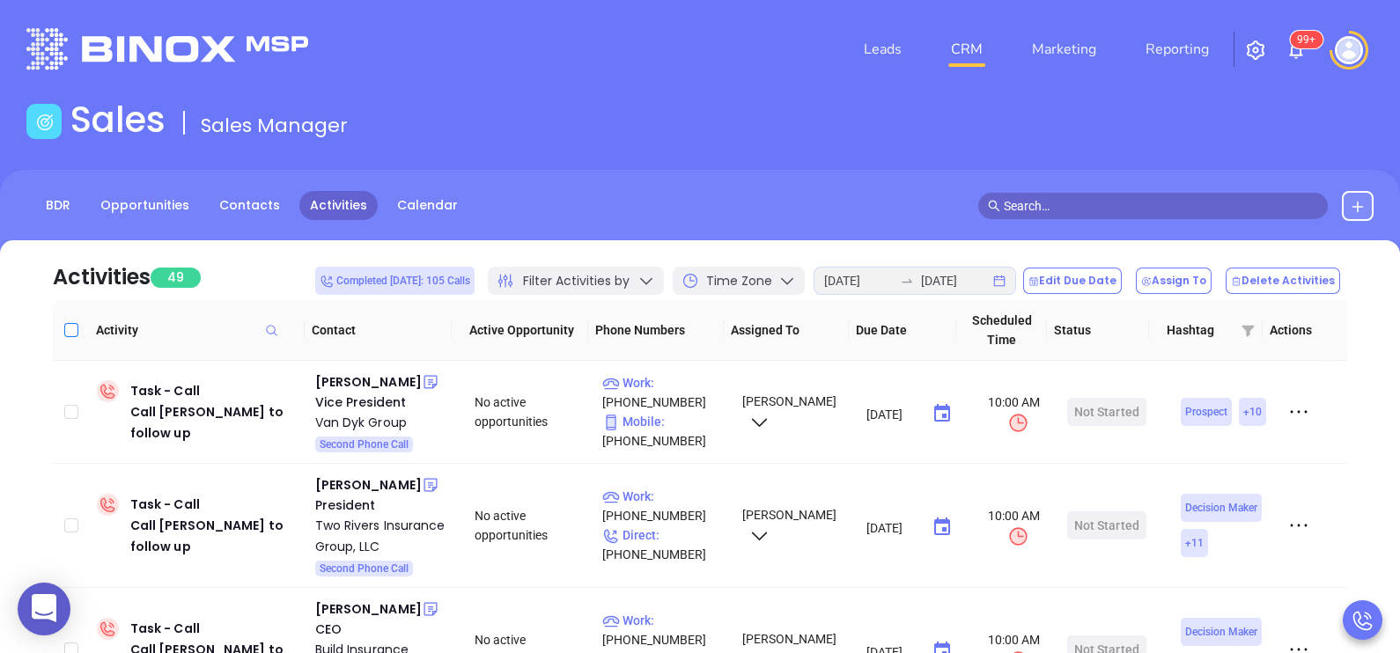
checkbox input "true"
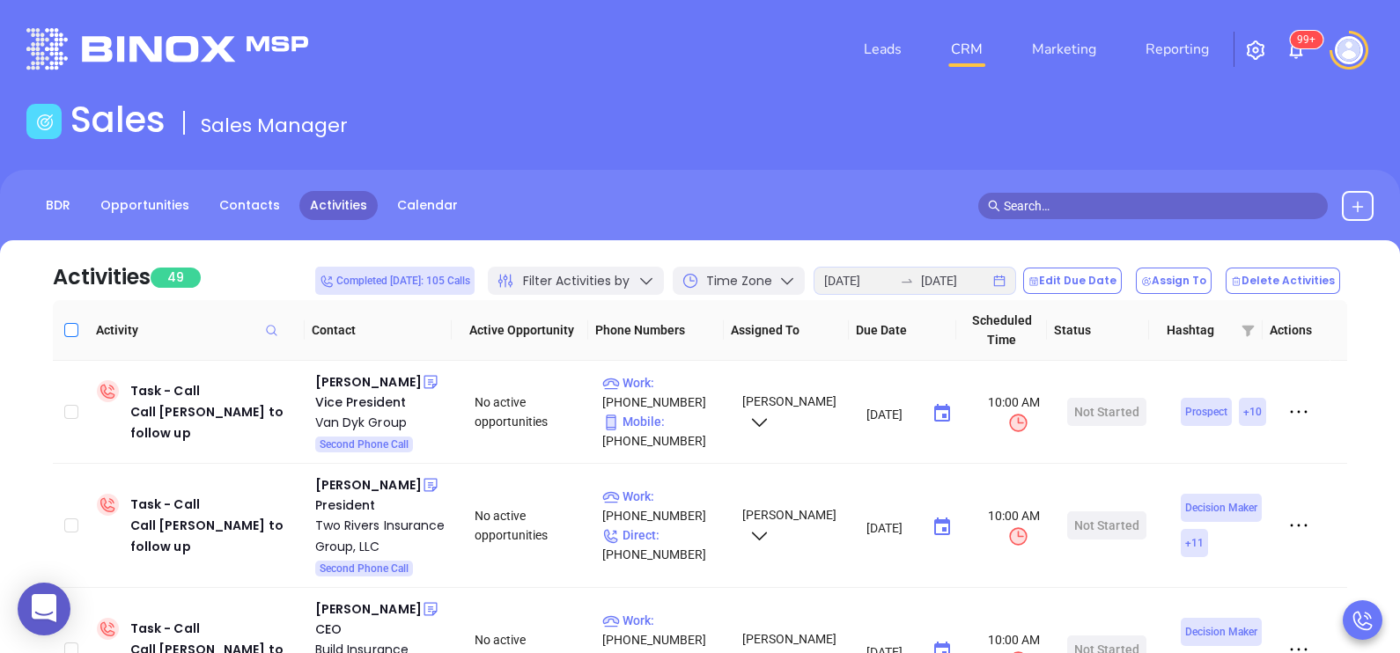
checkbox input "true"
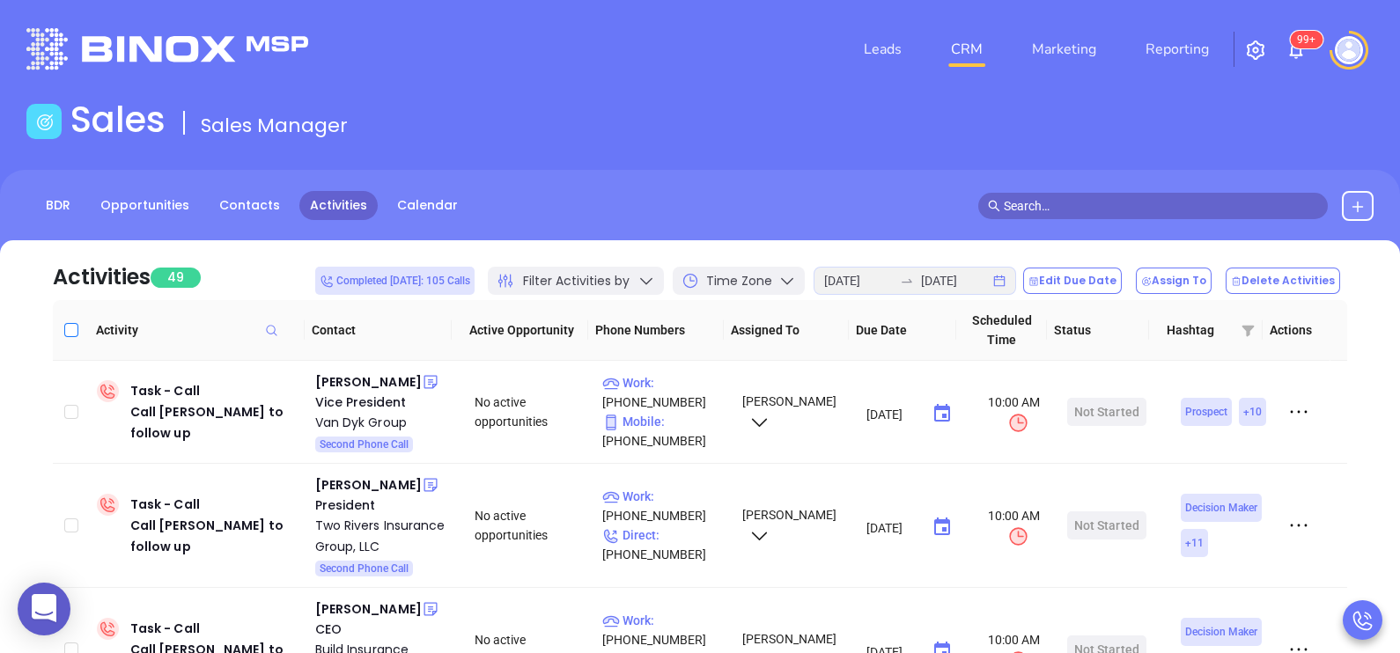
checkbox input "true"
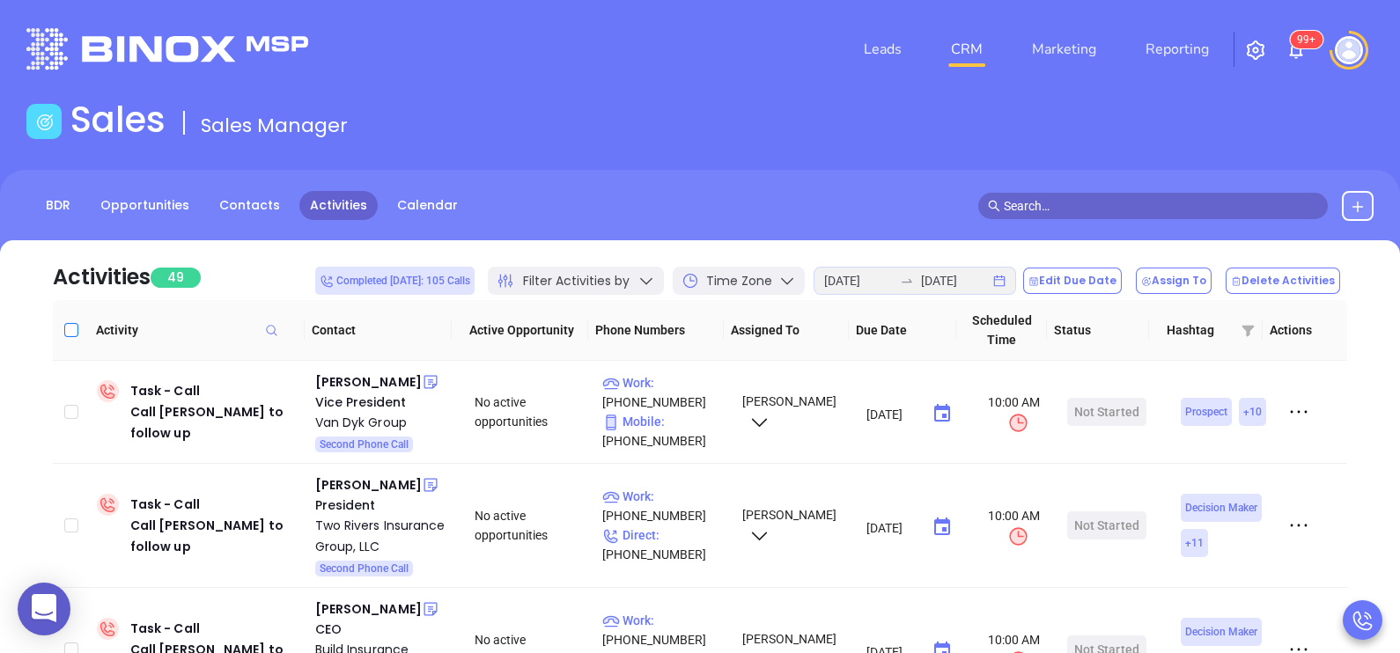
checkbox input "true"
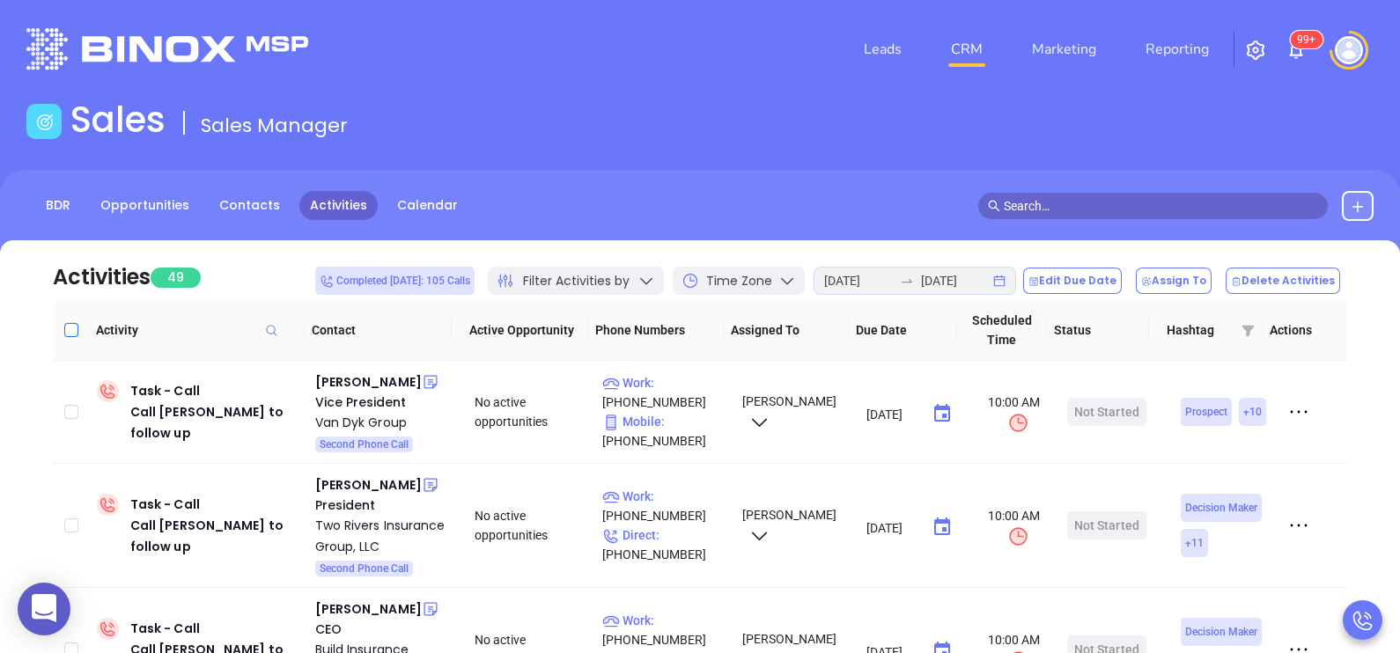
checkbox input "true"
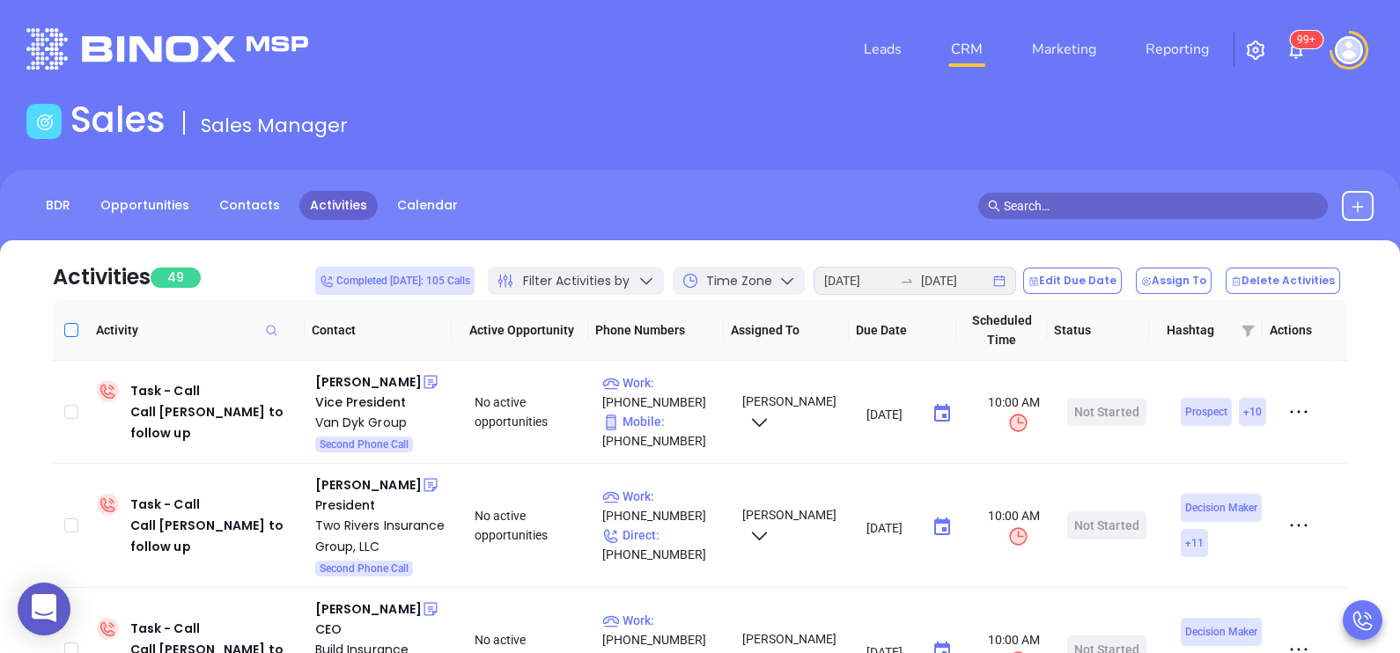
checkbox input "true"
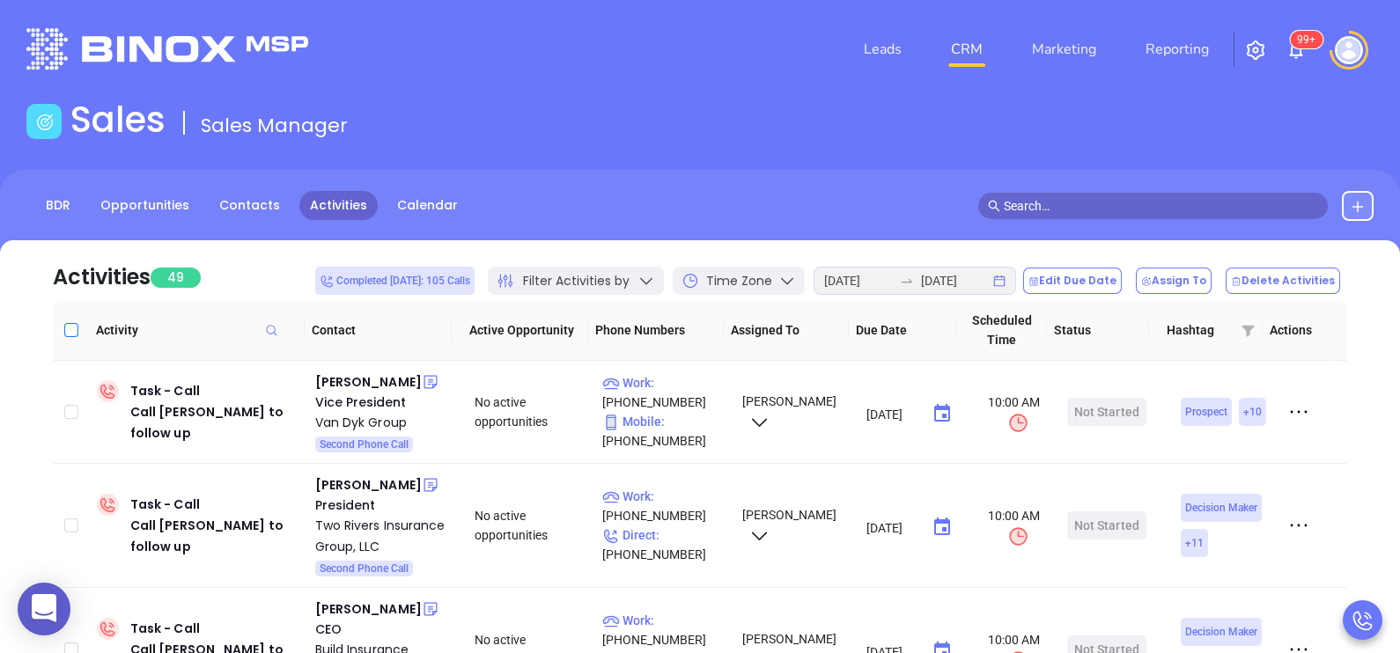
checkbox input "true"
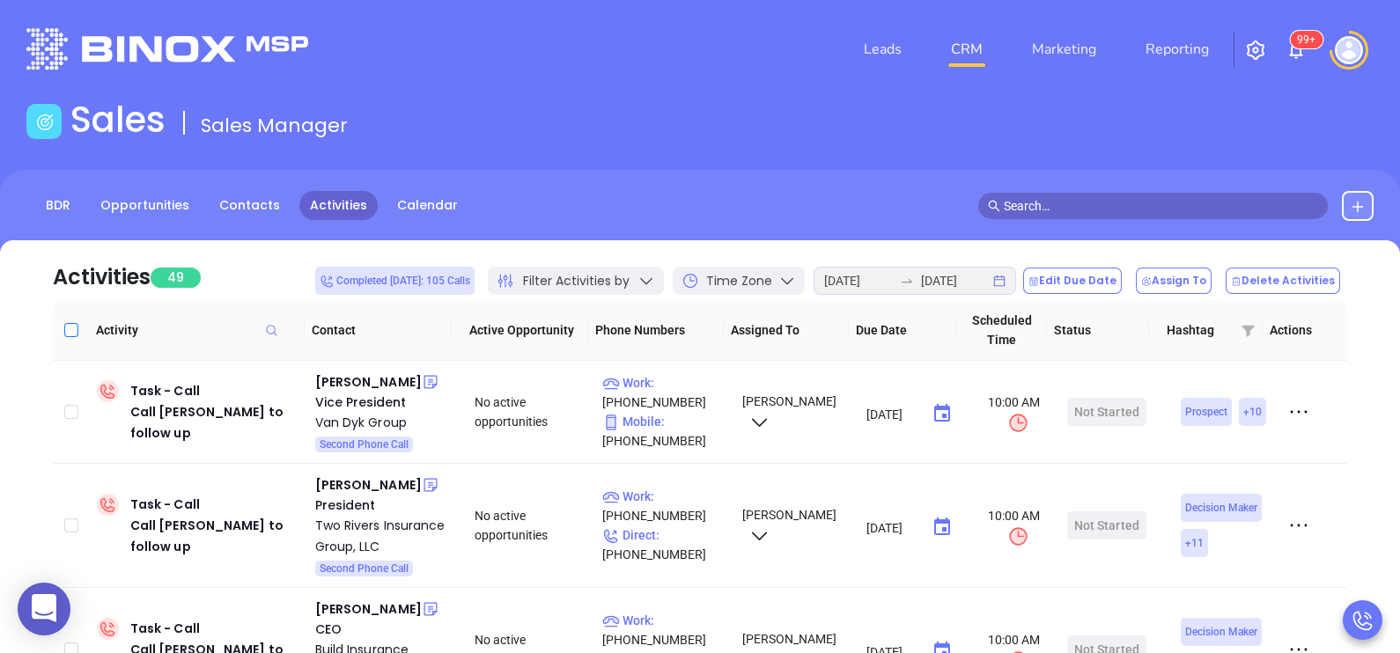
checkbox input "true"
click at [1038, 279] on icon at bounding box center [1034, 280] width 8 height 9
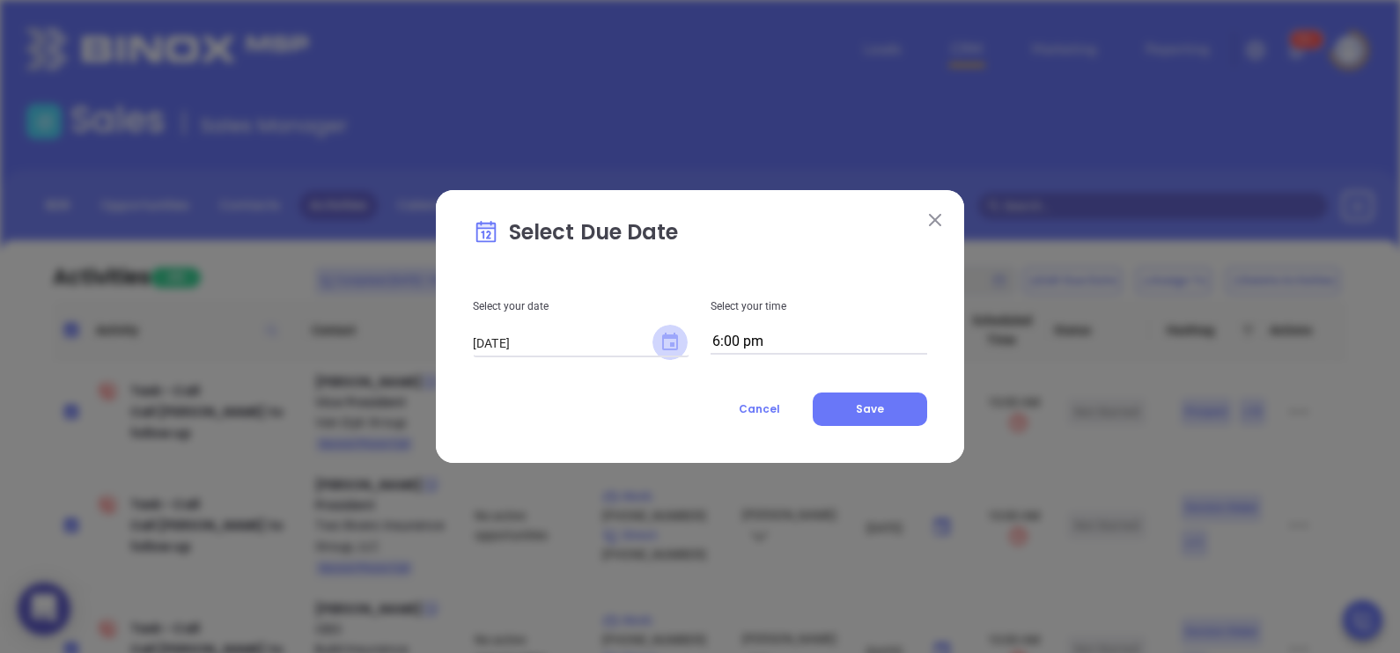
click at [673, 347] on icon "Choose date, selected date is Aug 12, 2025" at bounding box center [670, 342] width 16 height 18
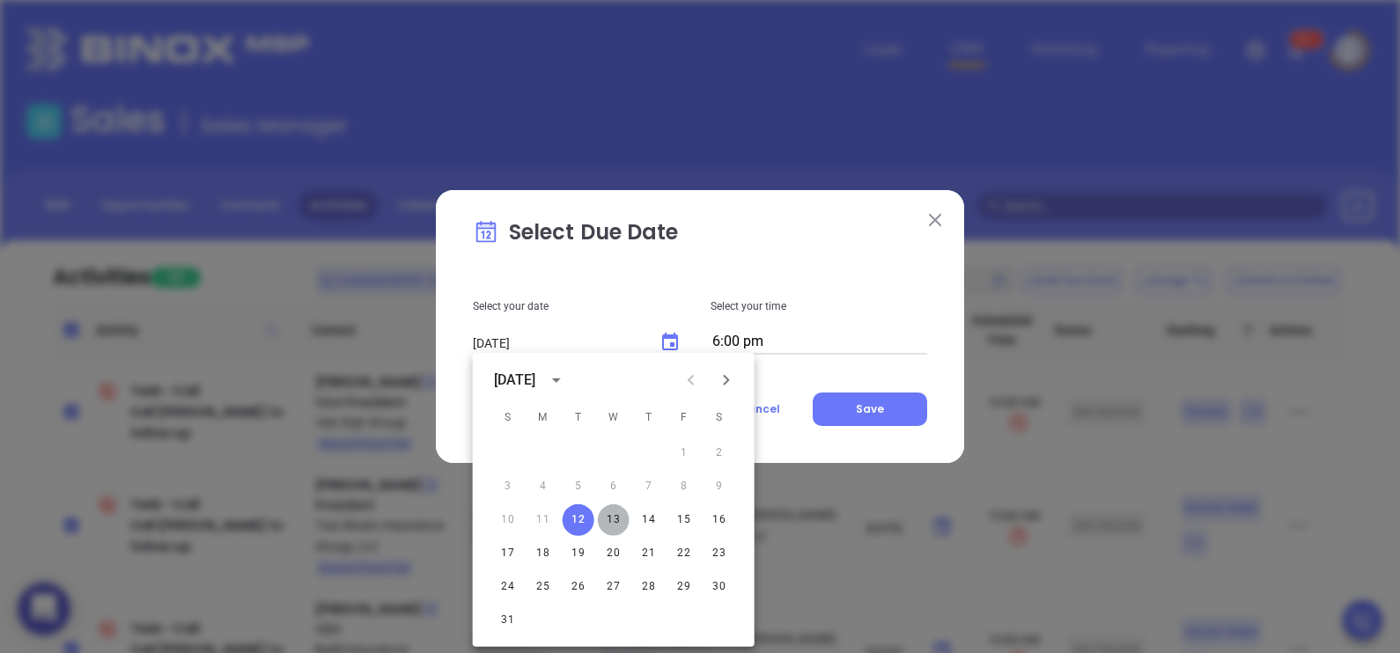
click at [603, 512] on button "13" at bounding box center [614, 521] width 32 height 32
type input "[DATE]"
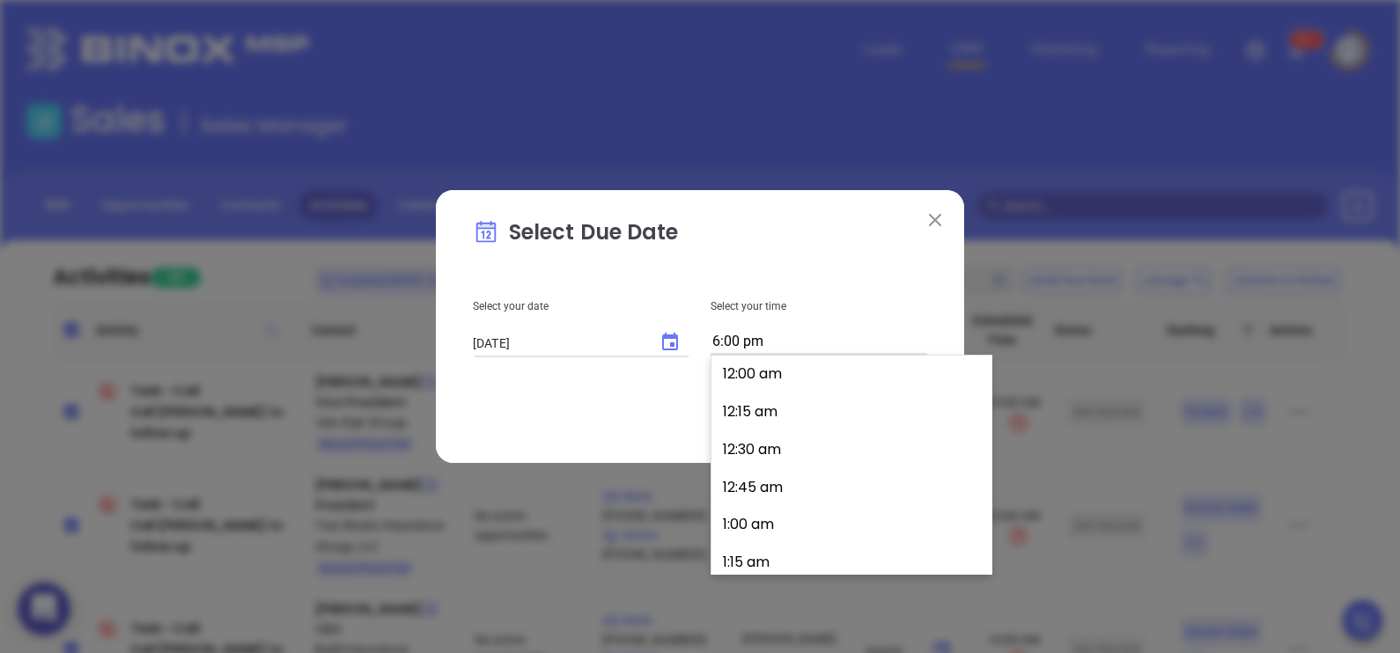
click at [828, 335] on input "6:00 pm" at bounding box center [819, 342] width 217 height 25
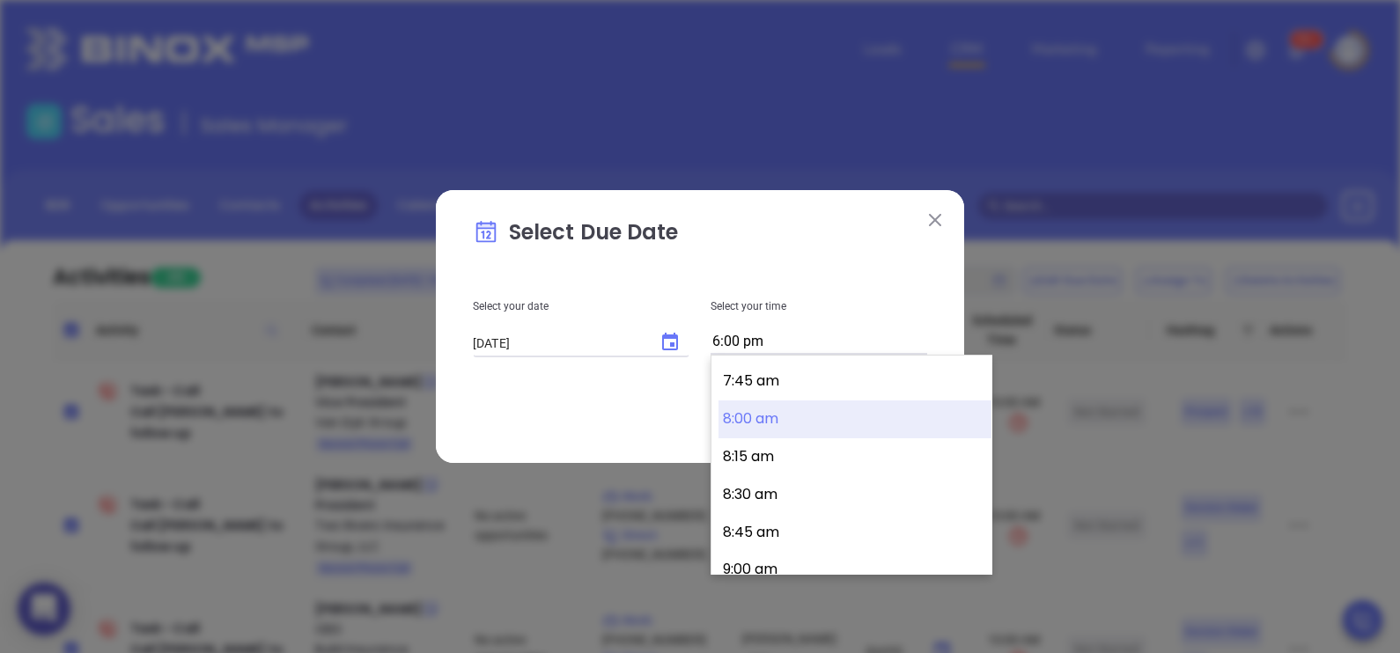
click at [797, 421] on button "8:00 am" at bounding box center [855, 420] width 273 height 38
type input "8:00 am"
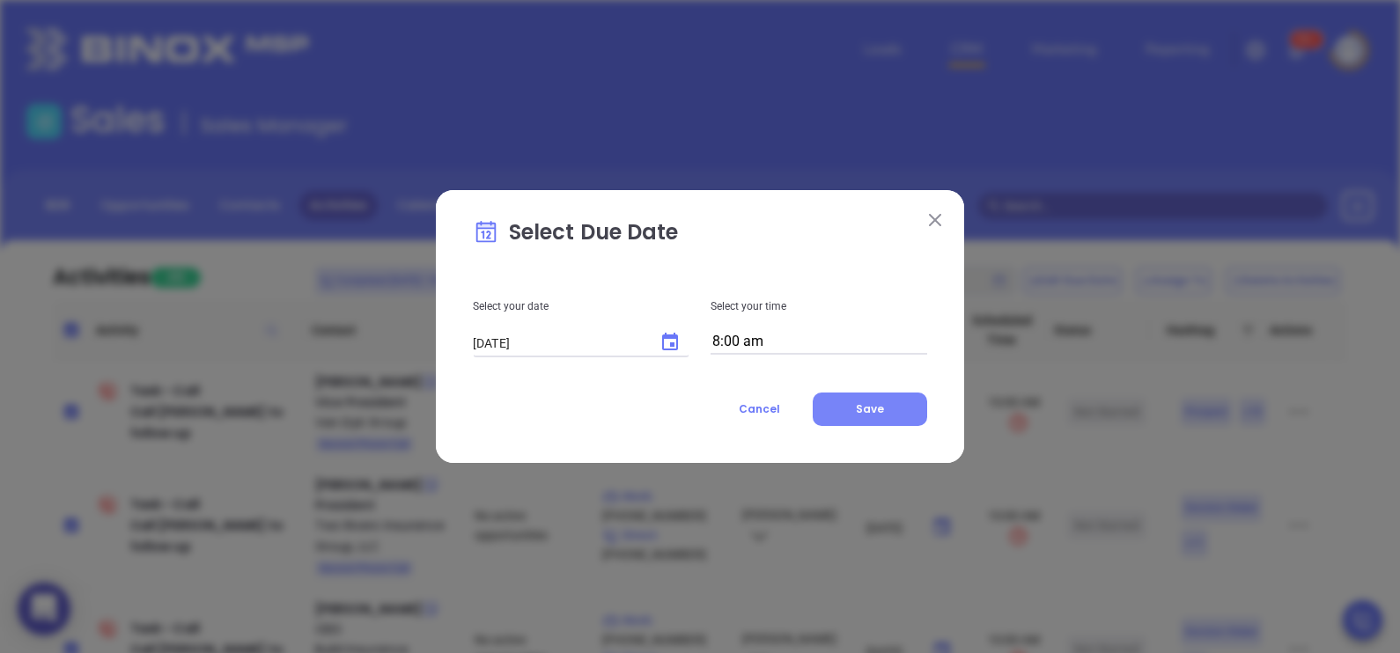
click at [852, 401] on button "Save" at bounding box center [870, 409] width 114 height 33
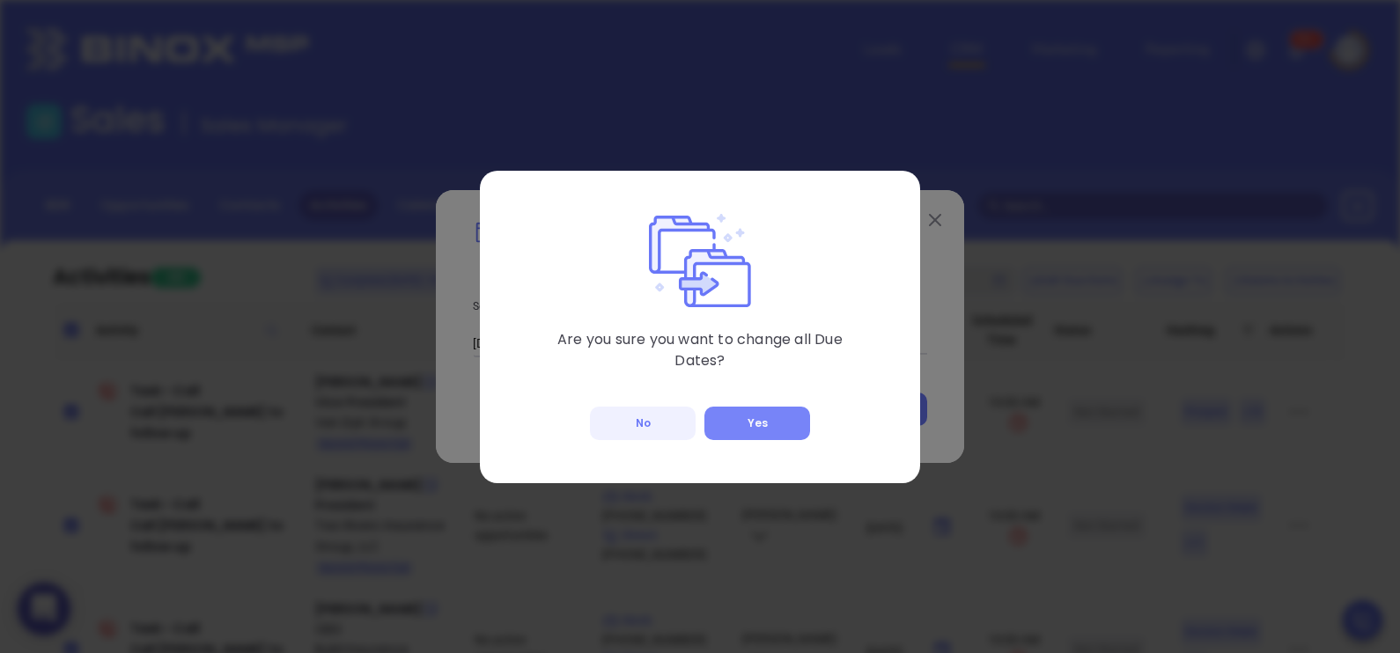
click at [747, 428] on button "Yes" at bounding box center [757, 423] width 106 height 33
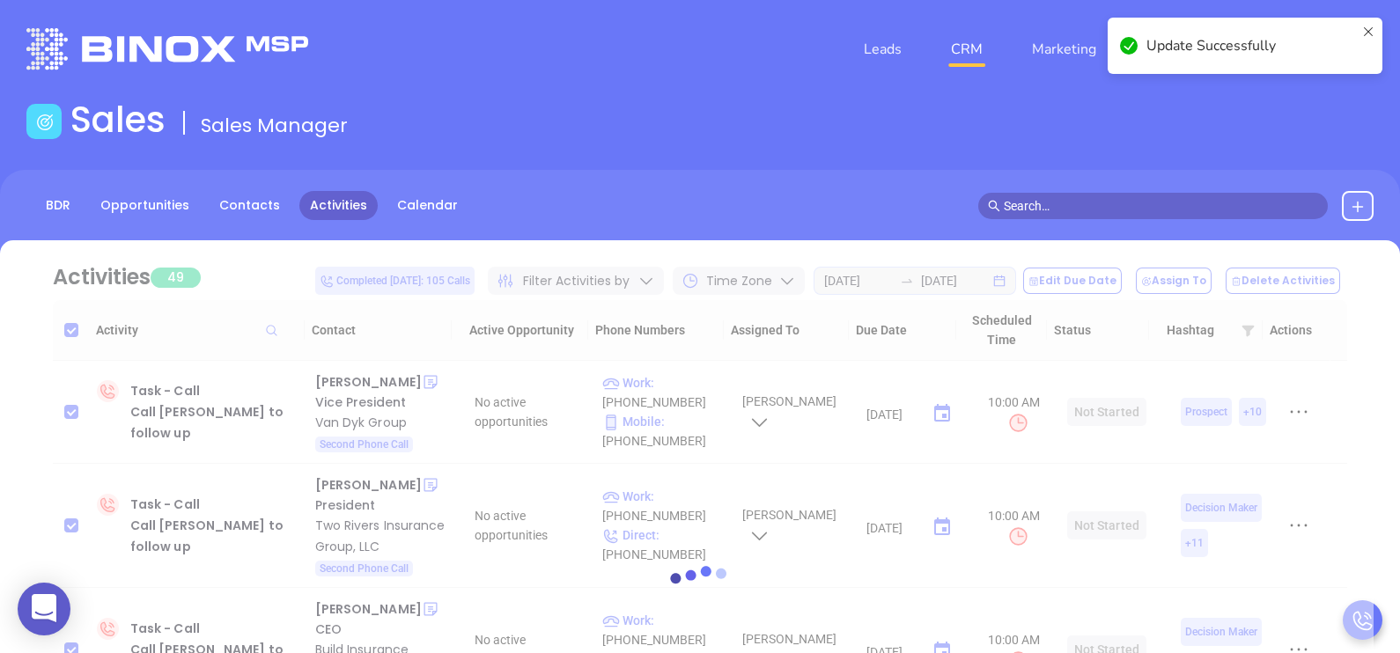
checkbox input "false"
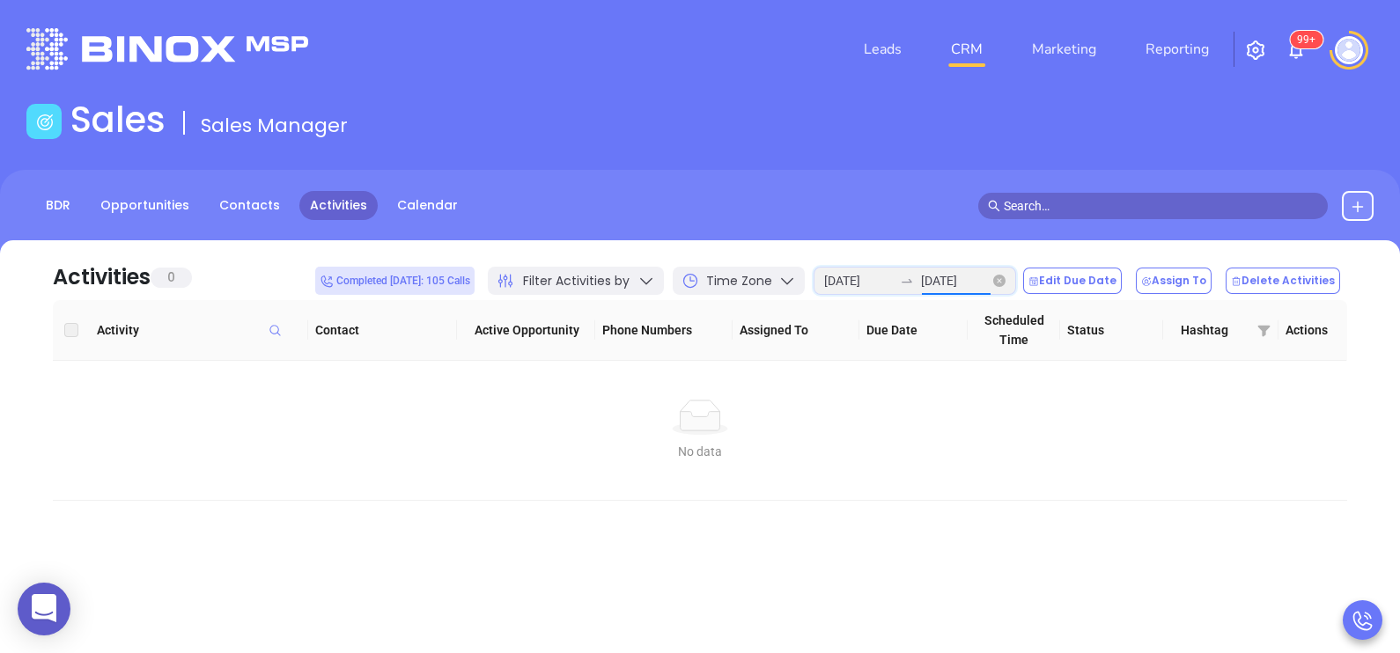
click at [982, 282] on input "[DATE]" at bounding box center [955, 280] width 69 height 19
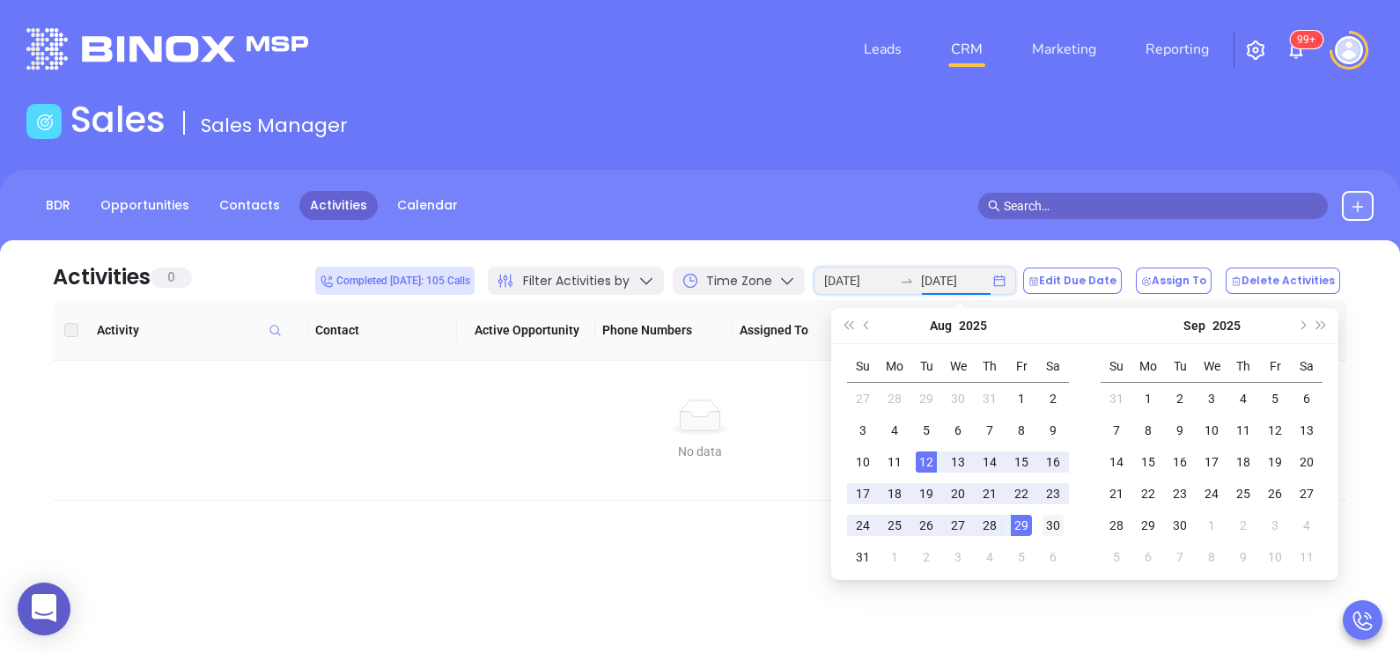
type input "[DATE]"
click at [1045, 527] on div "30" at bounding box center [1053, 525] width 21 height 21
type input "[DATE]"
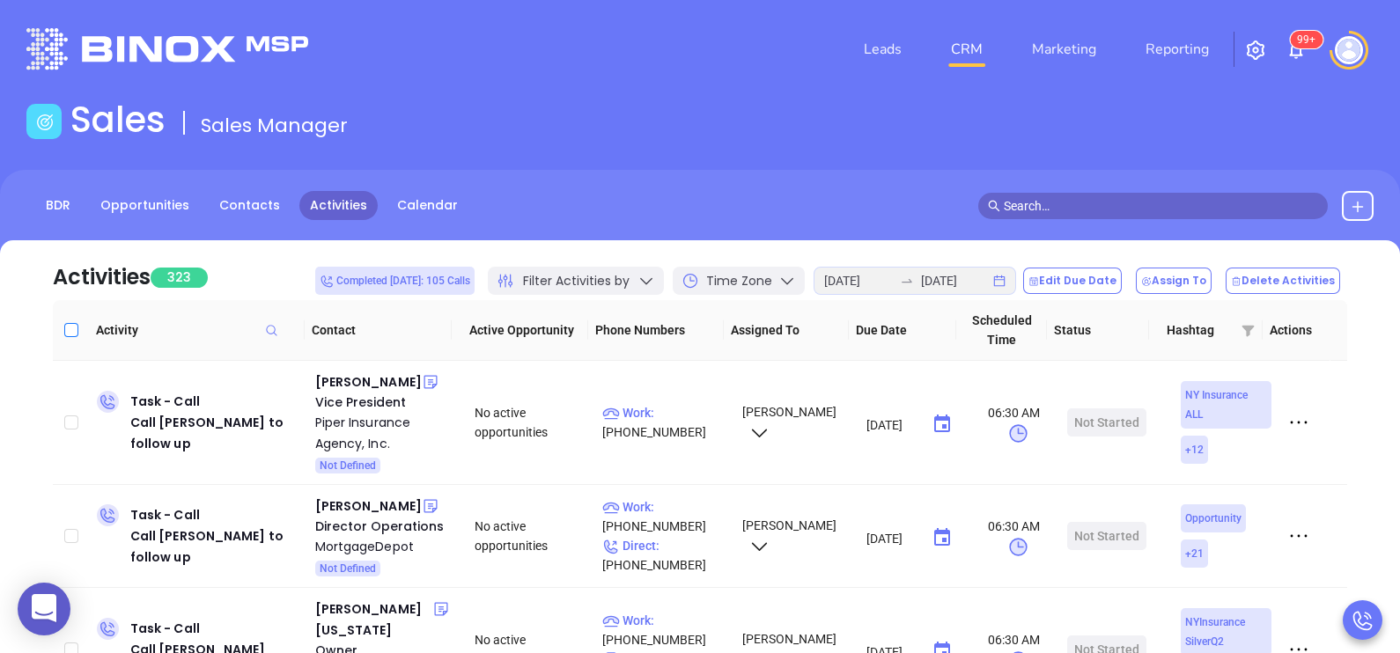
click at [72, 326] on input "Select all" at bounding box center [71, 330] width 14 height 14
checkbox input "true"
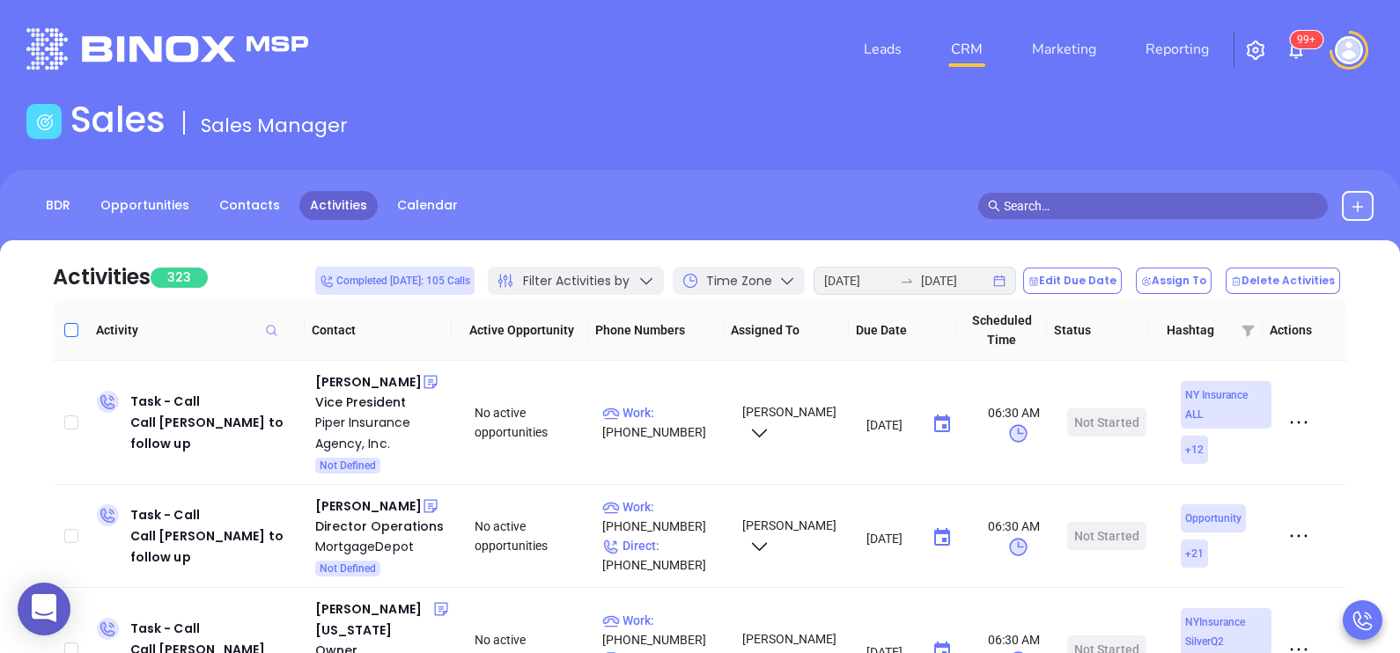
checkbox input "true"
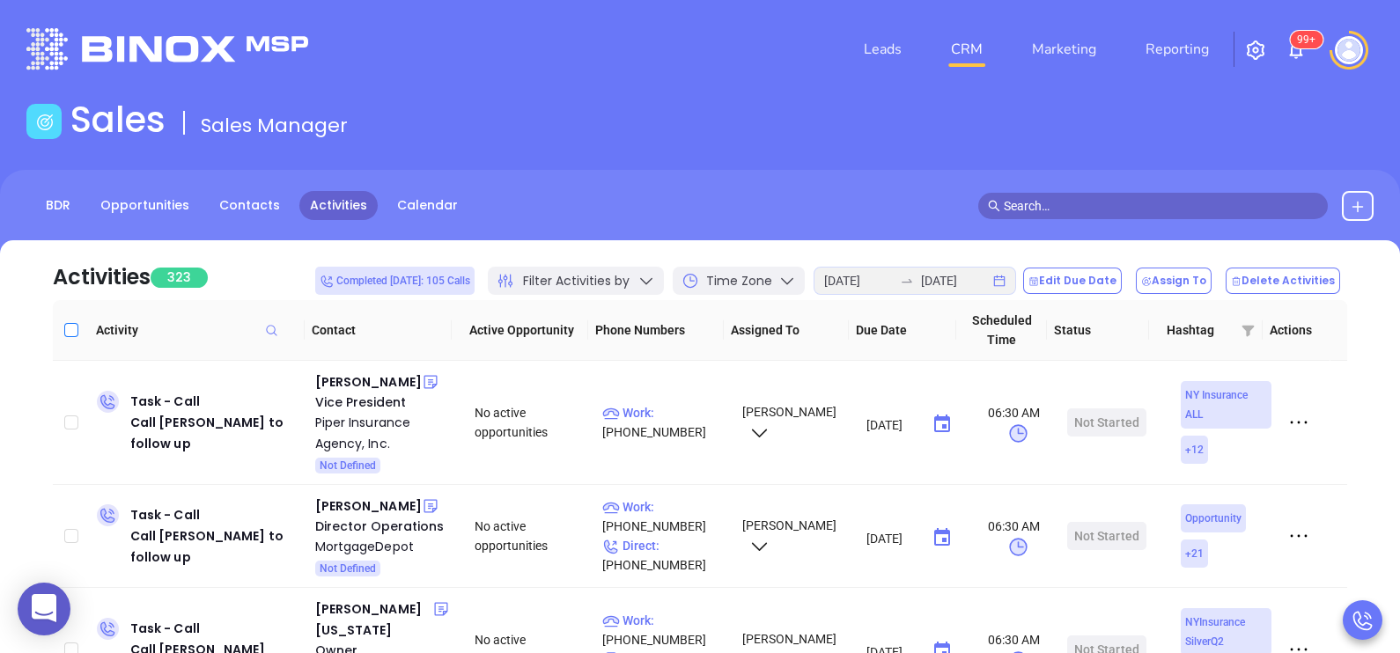
checkbox input "true"
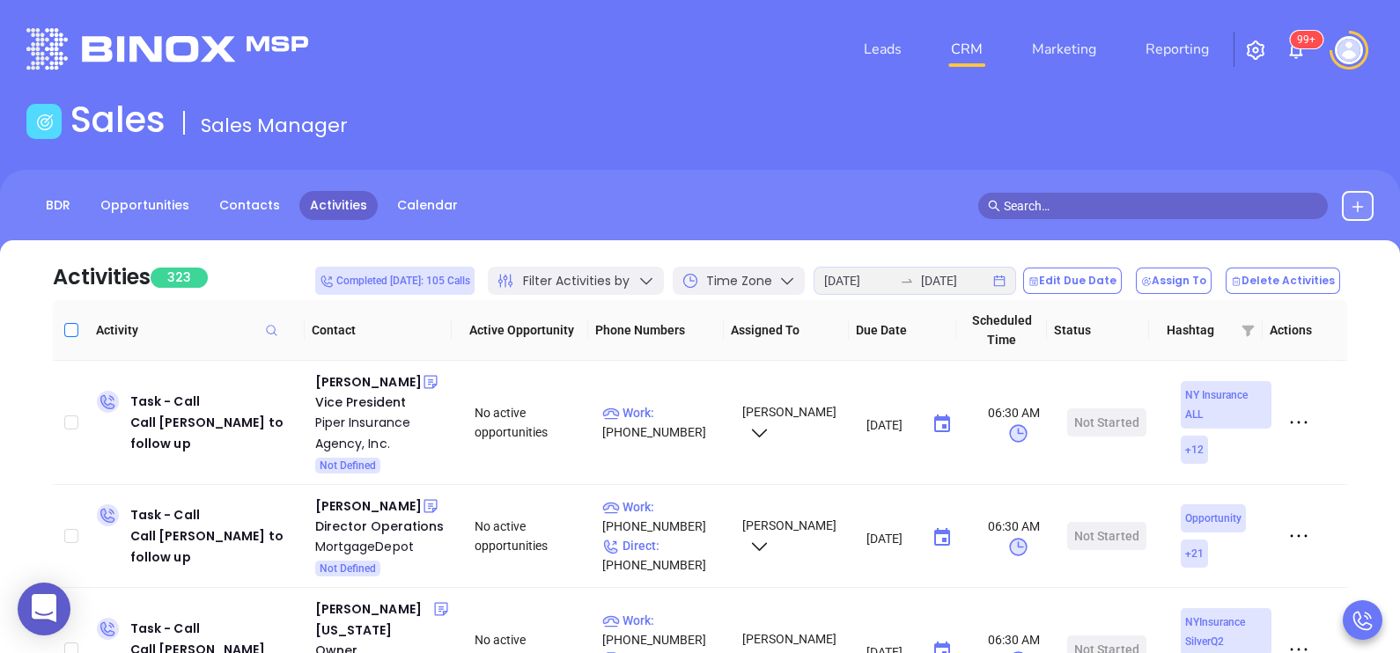
checkbox input "true"
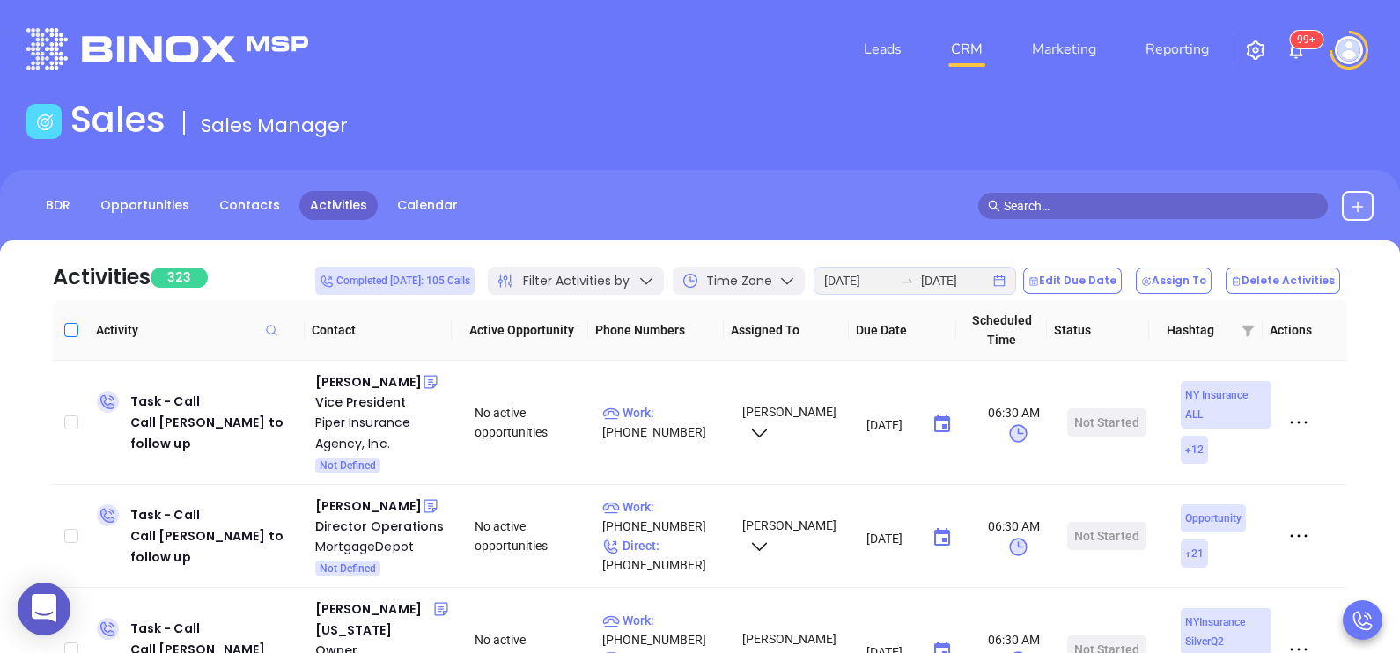
checkbox input "true"
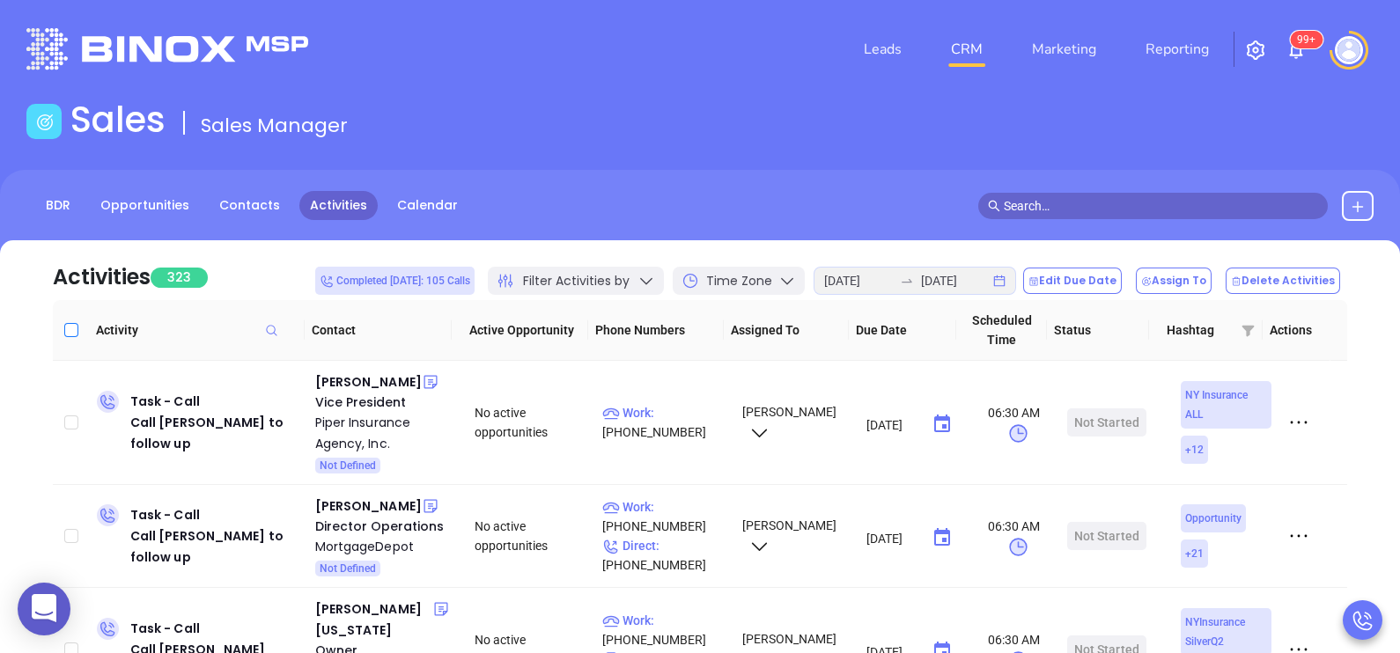
checkbox input "true"
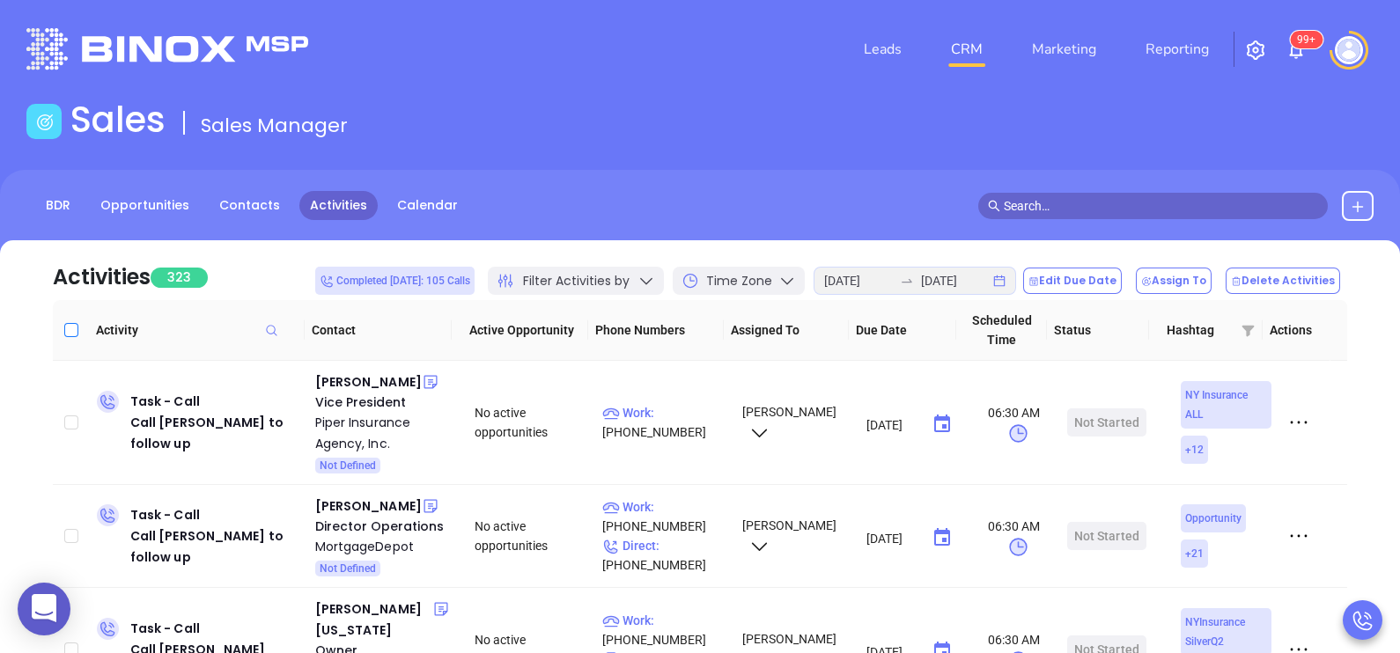
checkbox input "true"
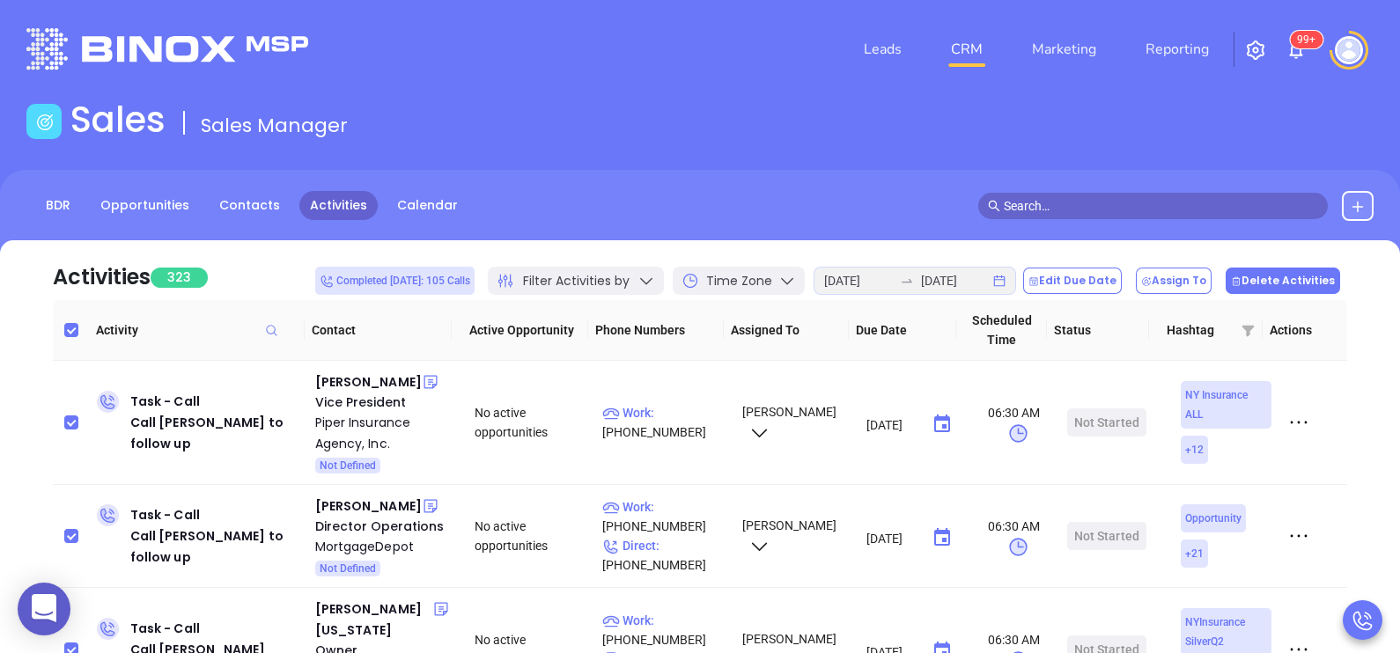
click at [1275, 274] on button "Delete Activities" at bounding box center [1283, 281] width 114 height 26
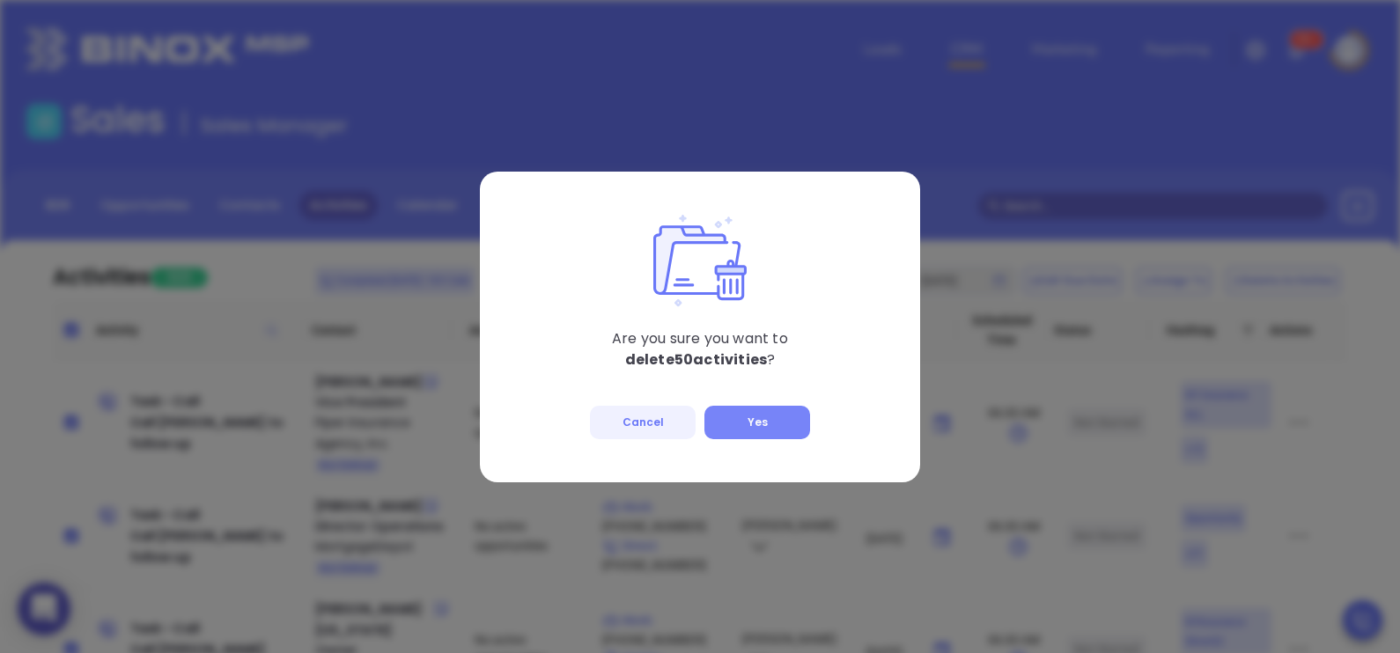
click at [766, 418] on button "Yes" at bounding box center [757, 422] width 106 height 33
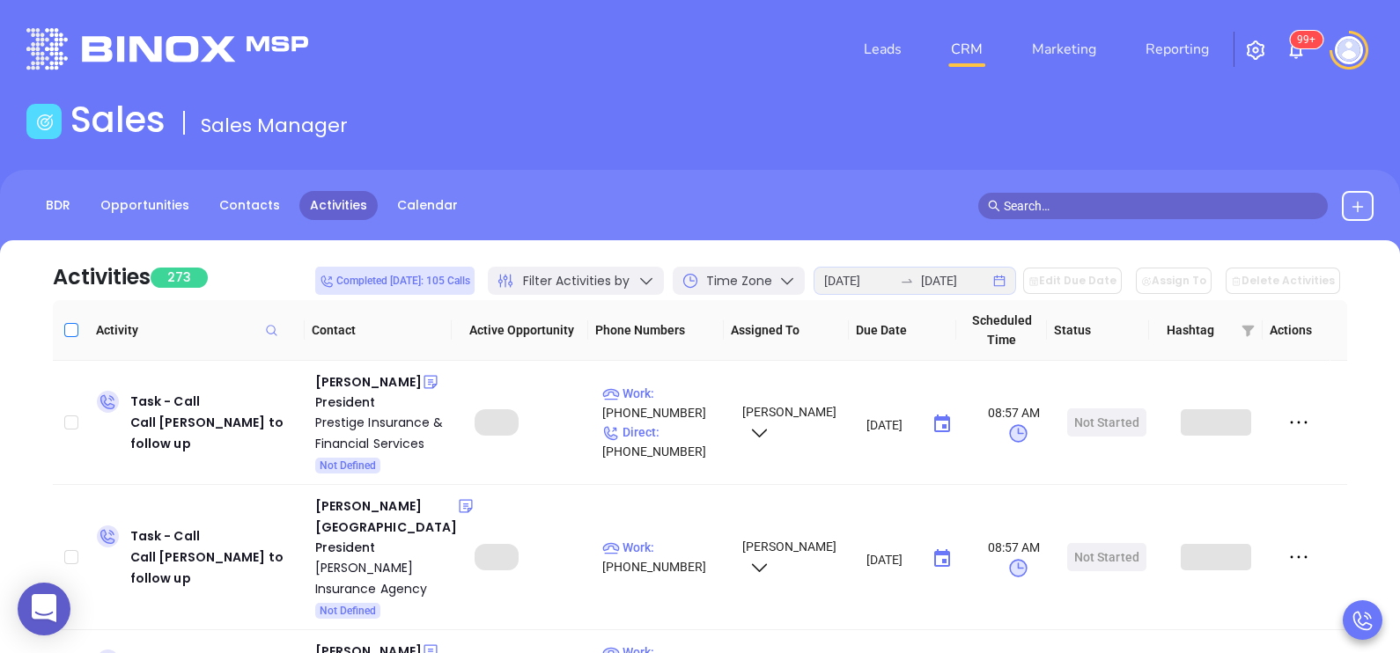
click at [65, 329] on input "Select all" at bounding box center [71, 330] width 14 height 14
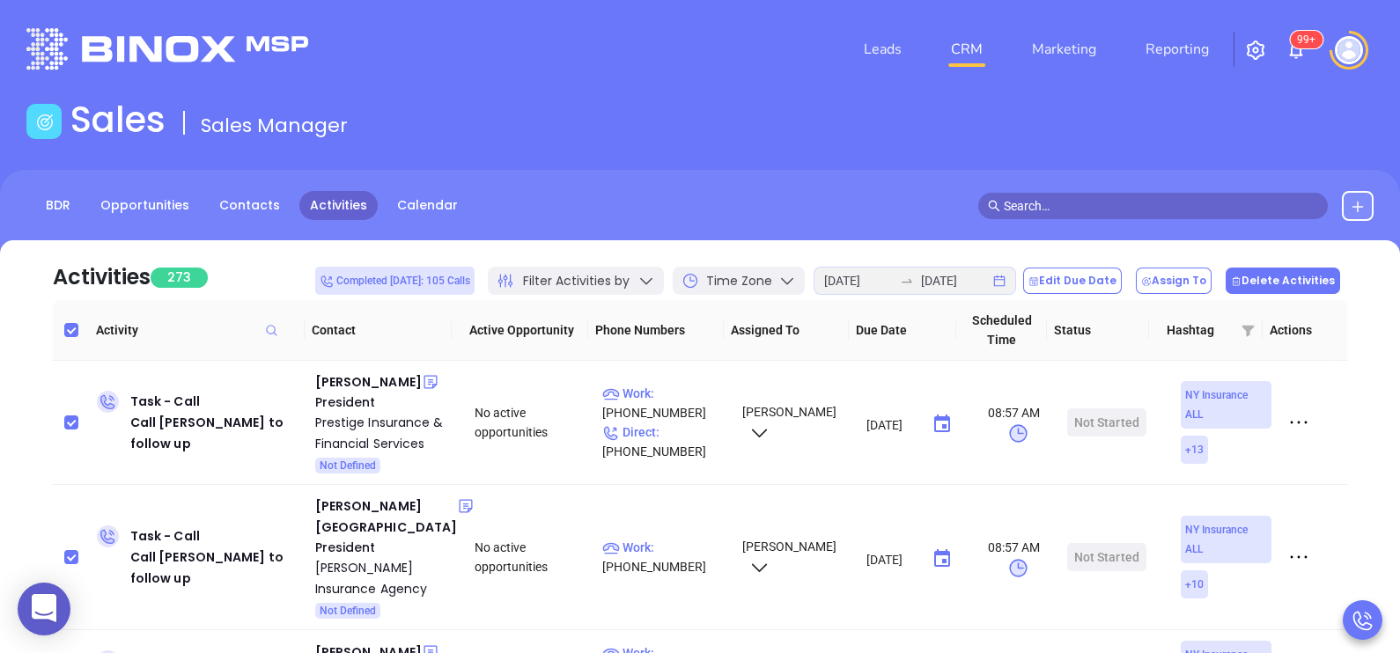
click at [1309, 277] on button "Delete Activities" at bounding box center [1283, 281] width 114 height 26
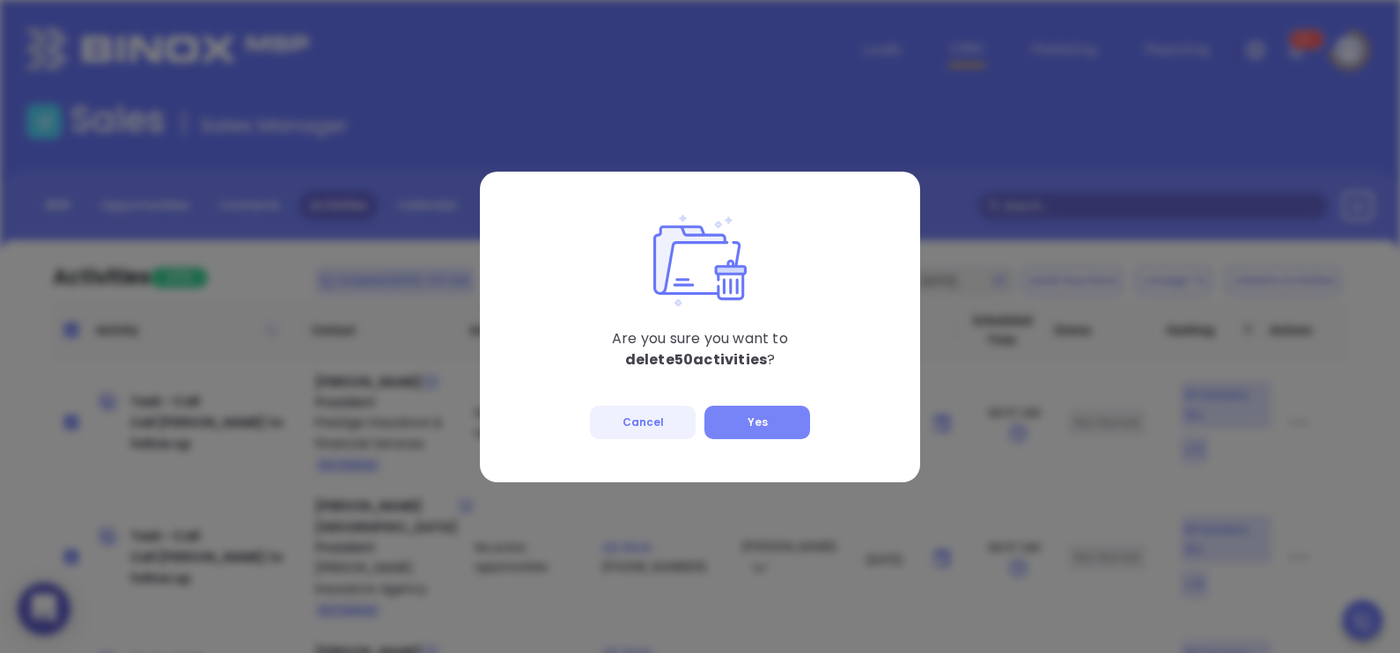
click at [770, 423] on button "Yes" at bounding box center [757, 422] width 106 height 33
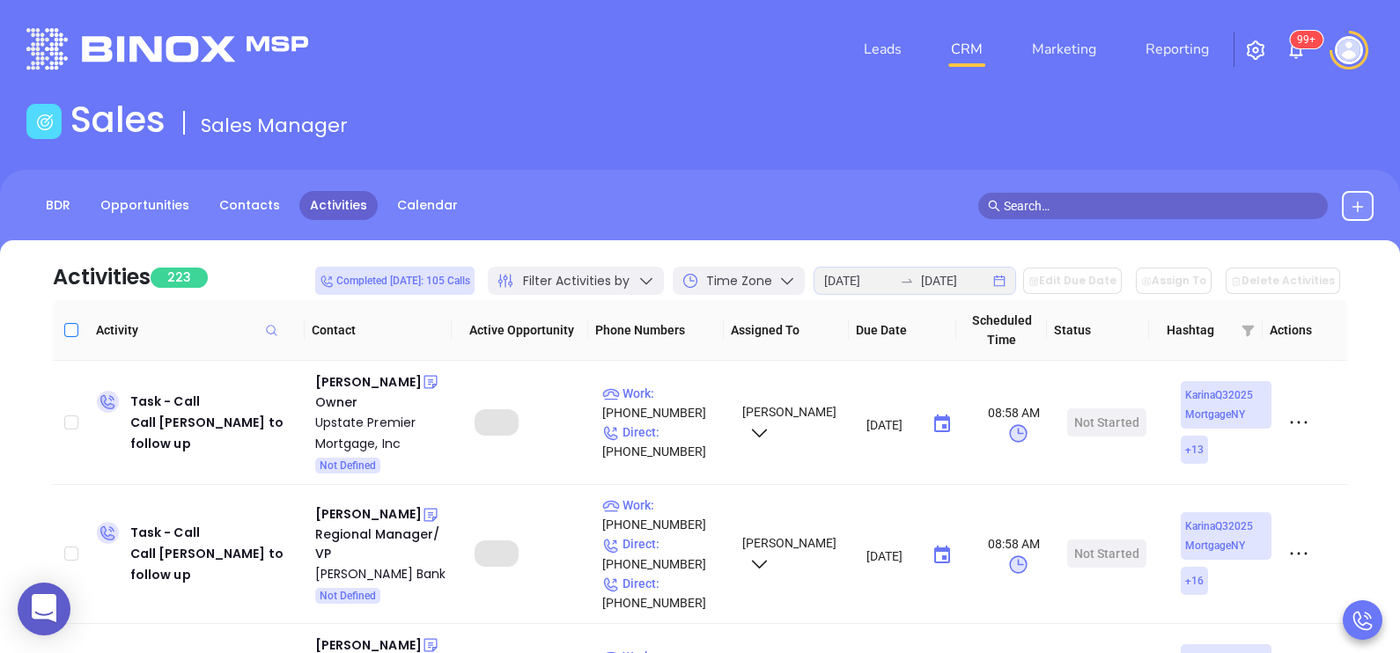
click at [70, 335] on input "Select all" at bounding box center [71, 330] width 14 height 14
click at [1287, 277] on button "Delete Activities" at bounding box center [1283, 281] width 114 height 26
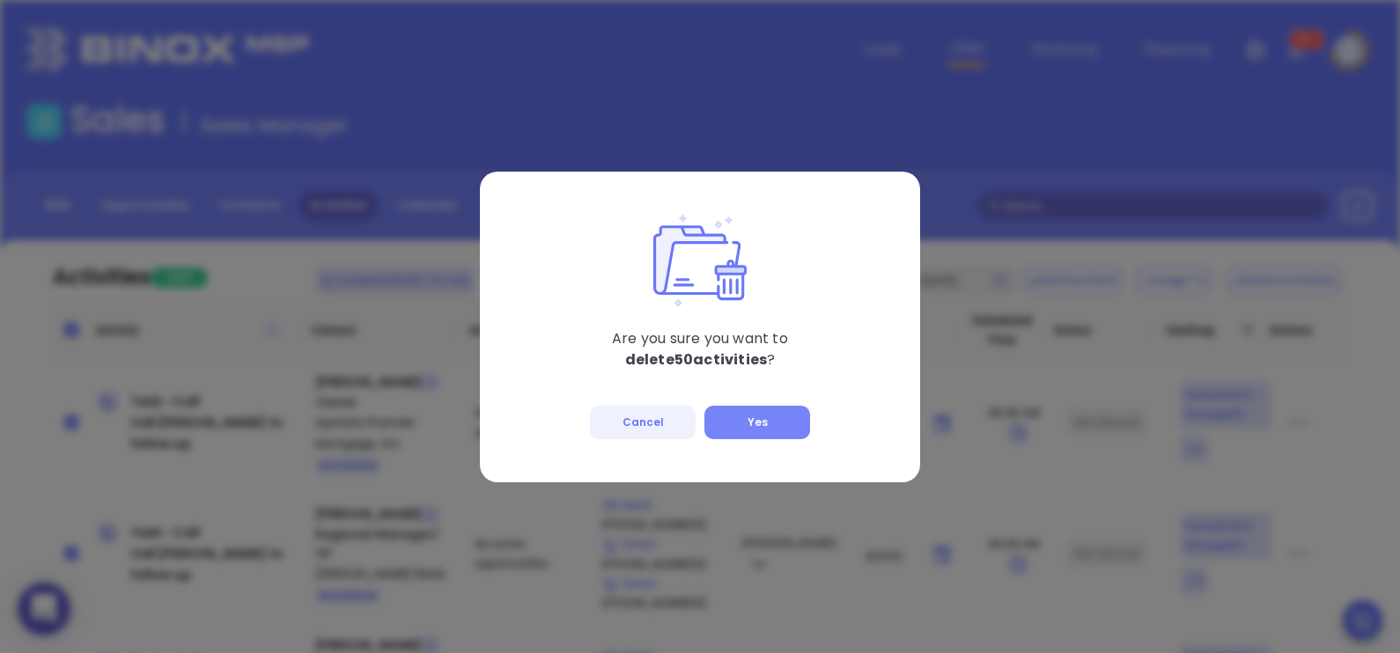
click at [790, 424] on button "Yes" at bounding box center [757, 422] width 106 height 33
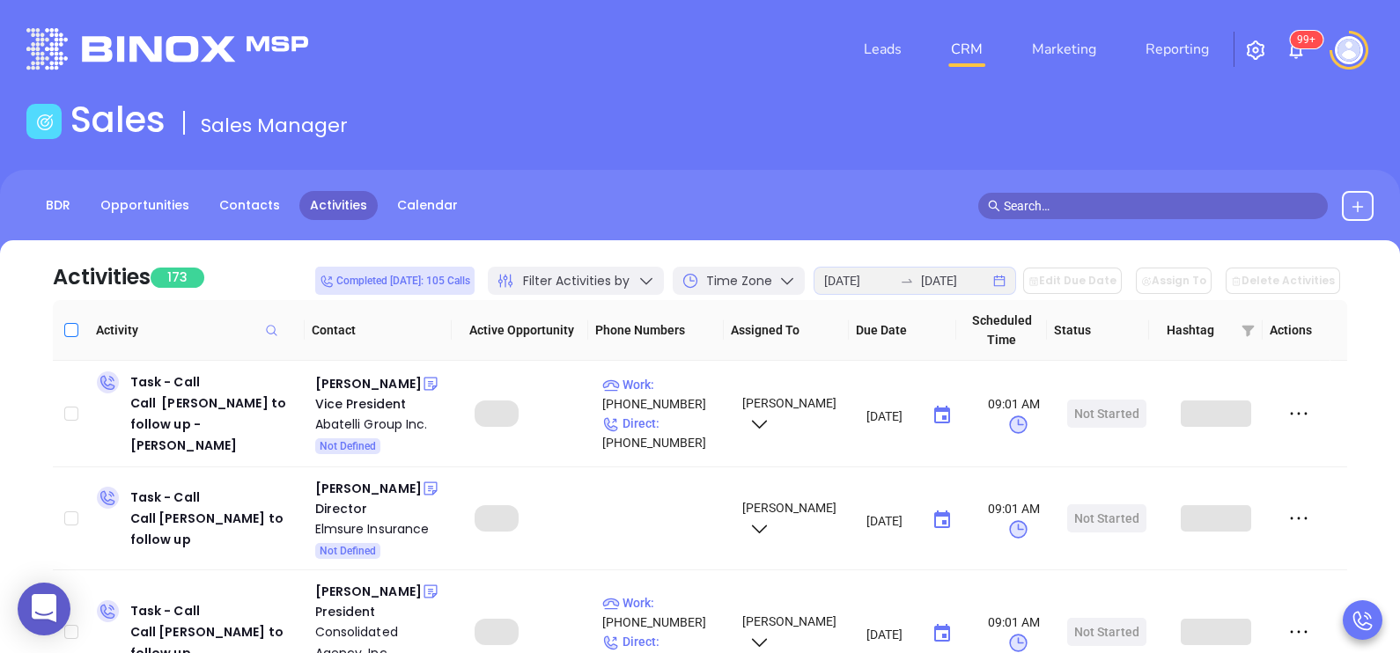
click at [75, 330] on input "Select all" at bounding box center [71, 330] width 14 height 14
click at [1302, 278] on button "Delete Activities" at bounding box center [1283, 281] width 114 height 26
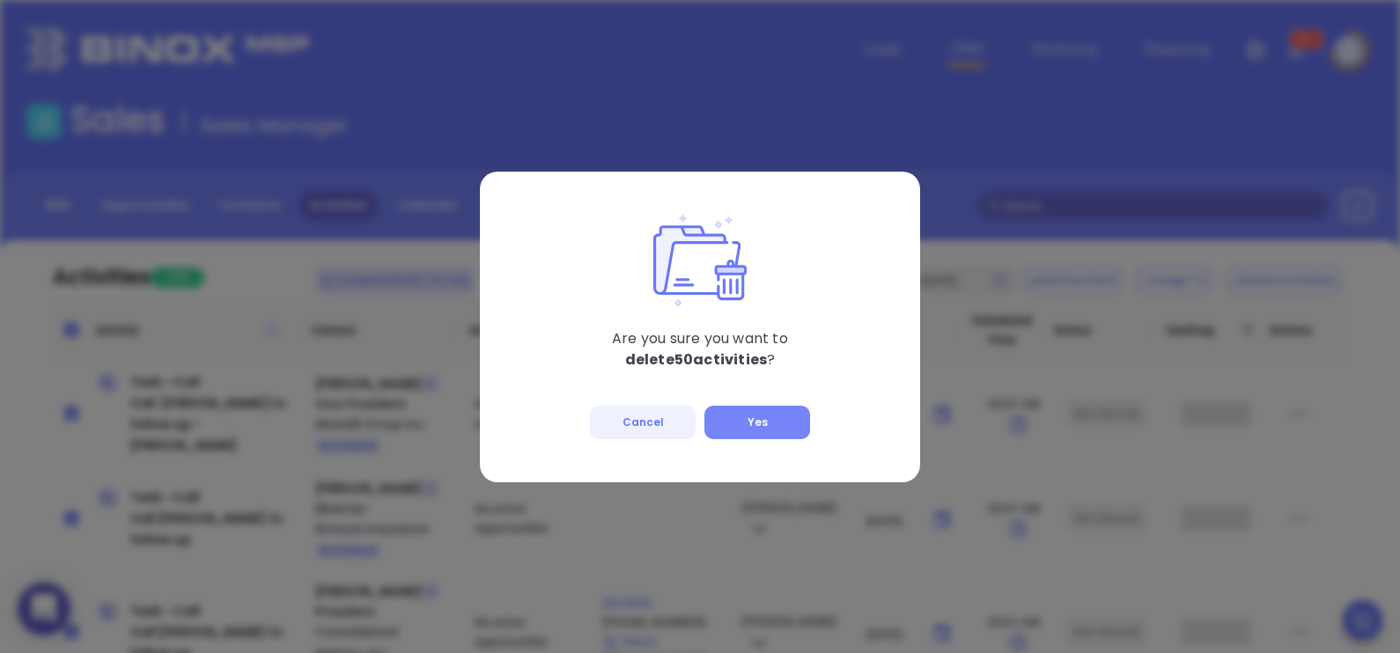
click at [792, 414] on button "Yes" at bounding box center [757, 422] width 106 height 33
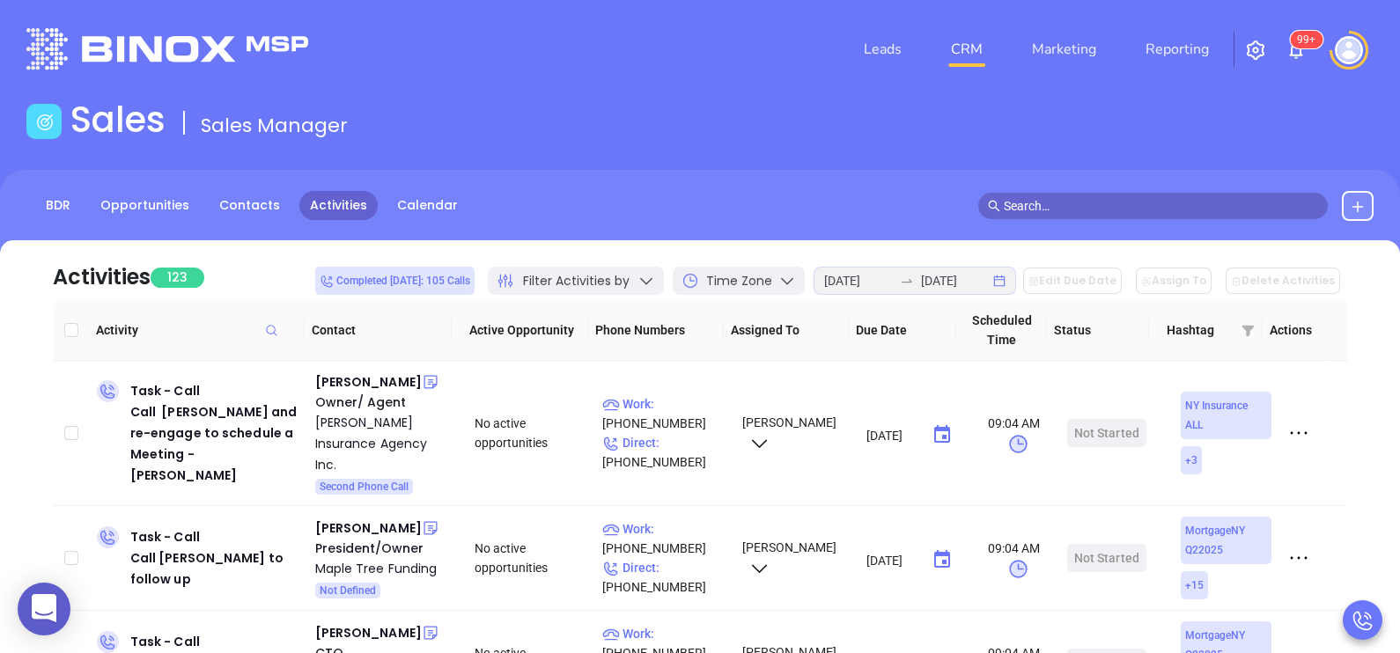
click at [72, 329] on input "Select all" at bounding box center [71, 330] width 14 height 14
click at [1312, 279] on button "Delete Activities" at bounding box center [1283, 281] width 114 height 26
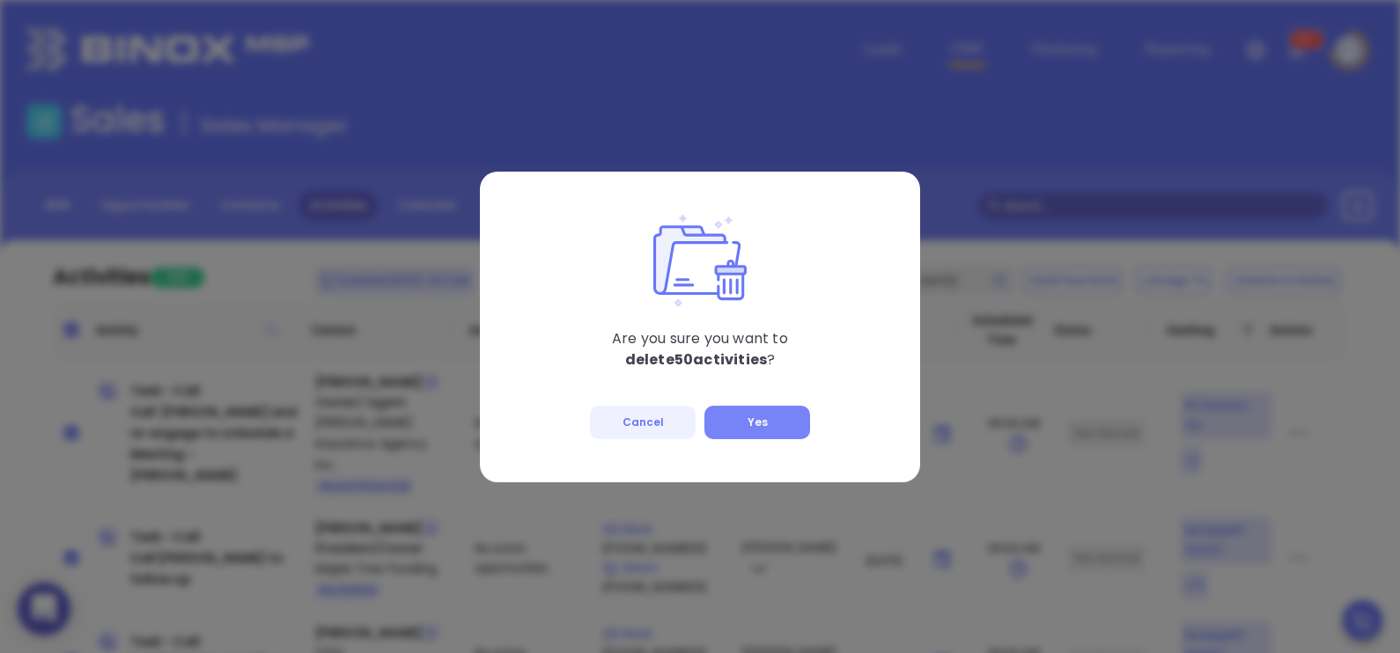
click at [792, 416] on button "Yes" at bounding box center [757, 422] width 106 height 33
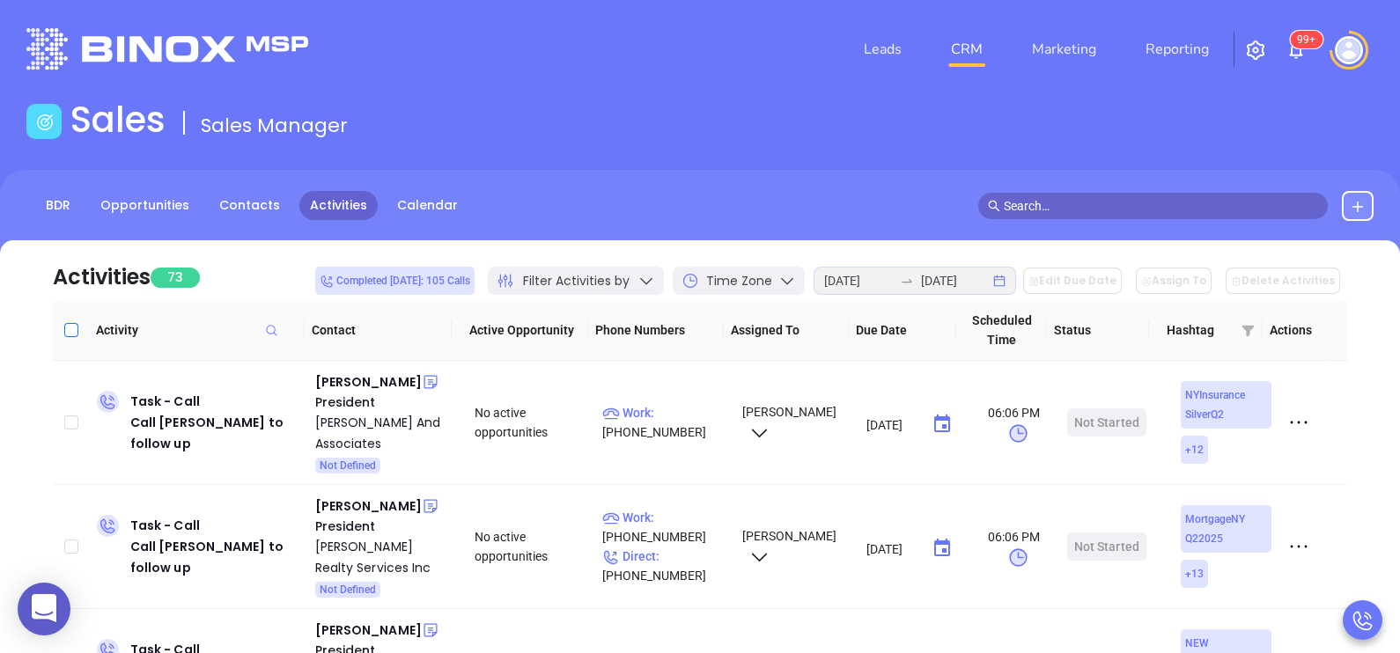
click at [75, 328] on input "Select all" at bounding box center [71, 330] width 14 height 14
click at [1302, 297] on div "Completed [DATE]: 105 Calls Filter Activities by Time Zone [DATE] [DATE] Edit D…" at bounding box center [831, 281] width 1032 height 39
click at [1324, 276] on button "Delete Activities" at bounding box center [1283, 281] width 114 height 26
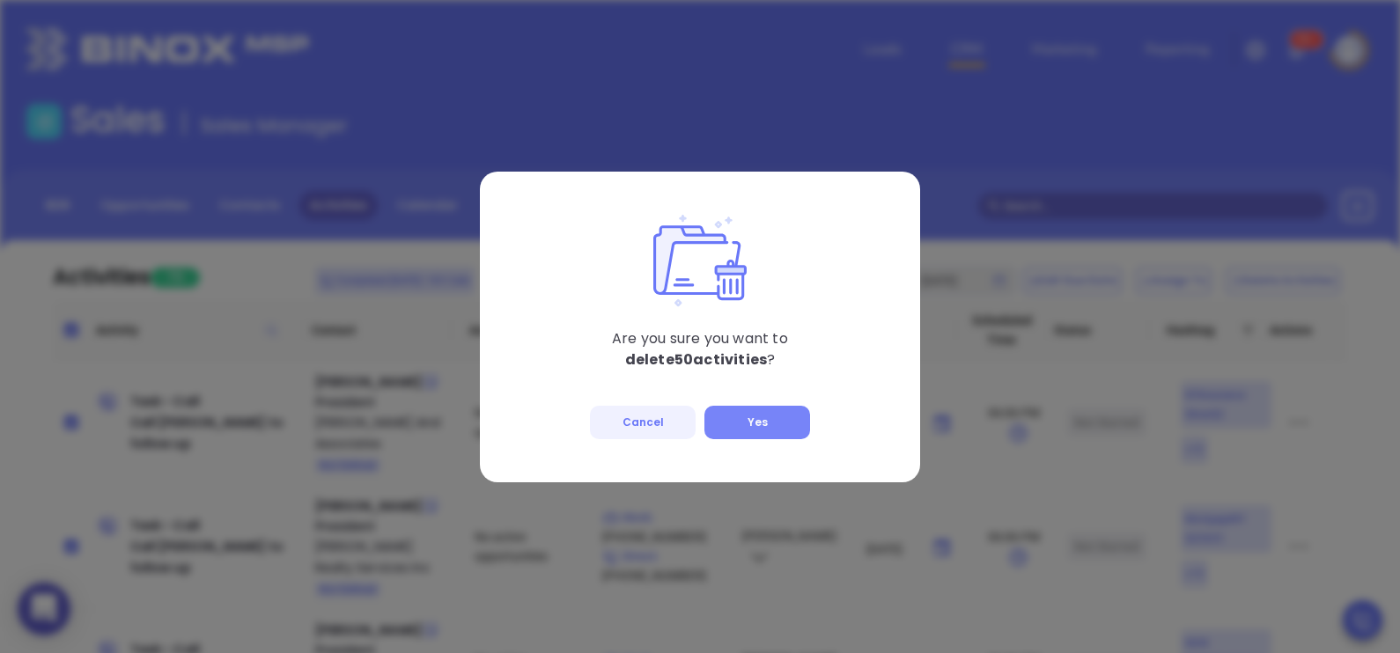
click at [776, 415] on button "Yes" at bounding box center [757, 422] width 106 height 33
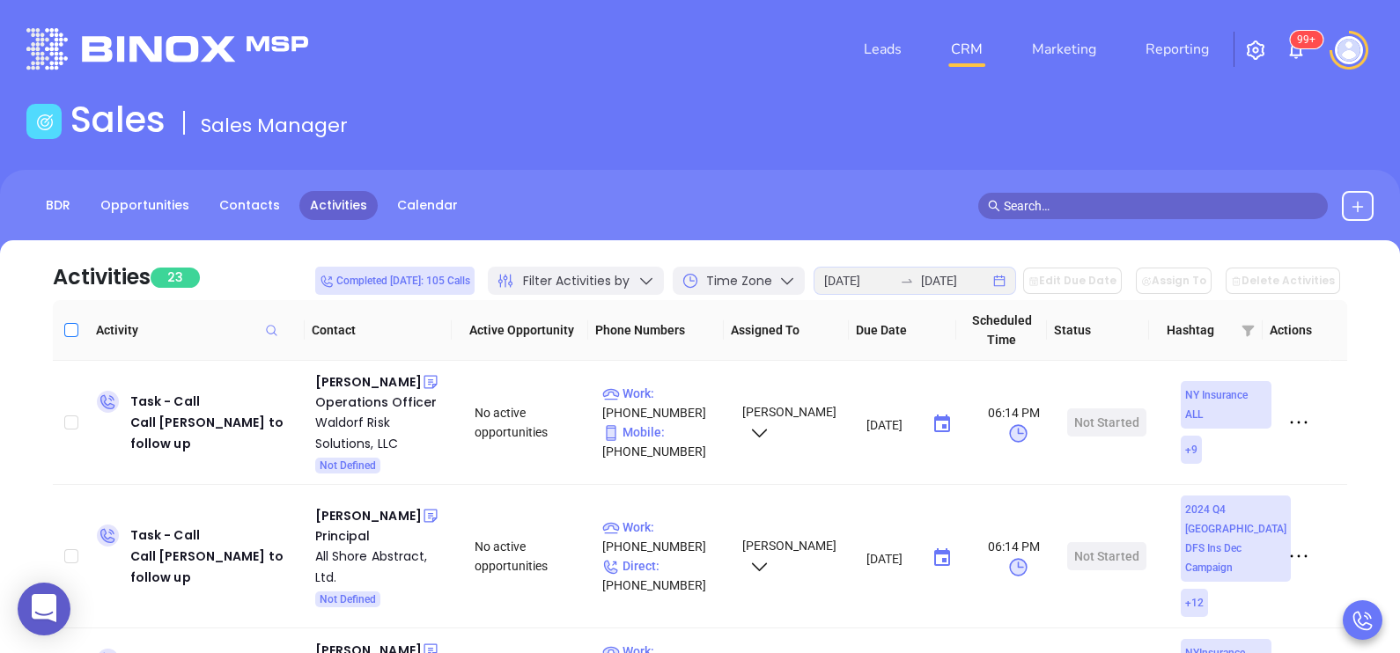
click at [67, 334] on input "Select all" at bounding box center [71, 330] width 14 height 14
click at [1321, 298] on div "Completed [DATE]: 105 Calls Filter Activities by Time Zone [DATE] [DATE] Edit D…" at bounding box center [831, 281] width 1032 height 39
click at [1314, 277] on button "Delete Activities" at bounding box center [1283, 281] width 114 height 26
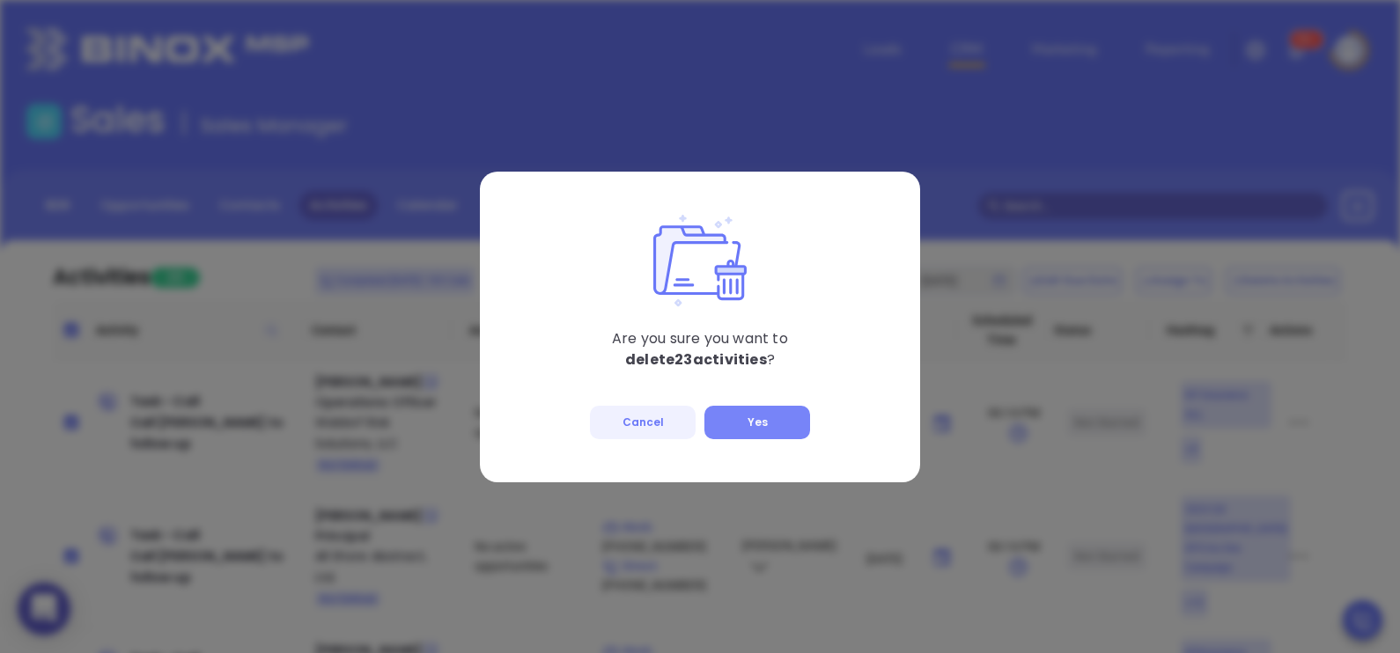
click at [778, 419] on button "Yes" at bounding box center [757, 422] width 106 height 33
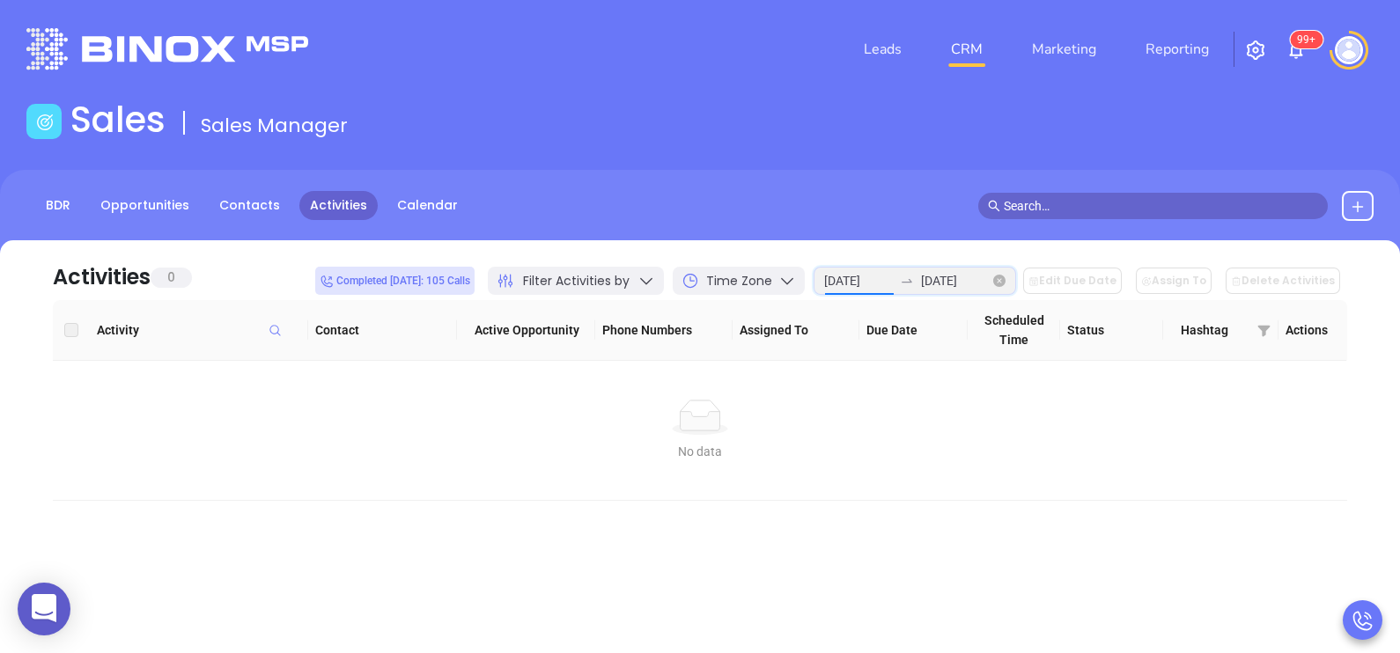
click at [871, 277] on input "[DATE]" at bounding box center [858, 280] width 69 height 19
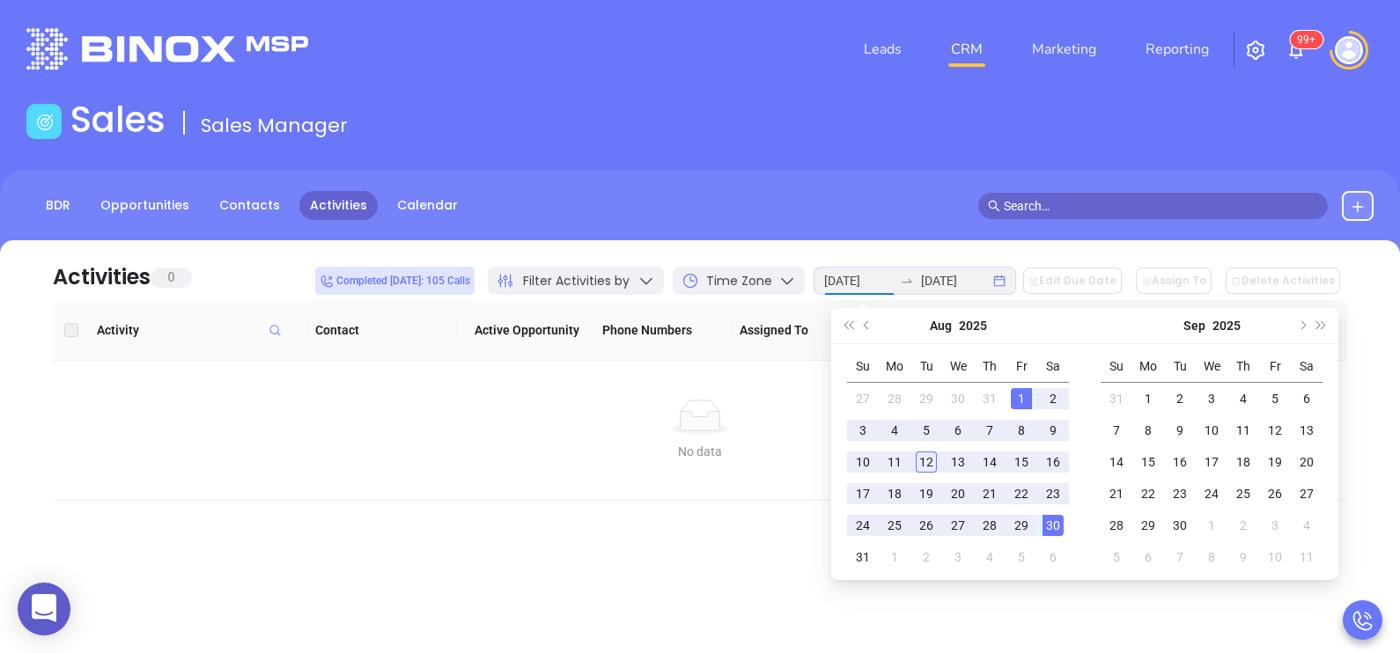
click at [1011, 396] on div "1" at bounding box center [1021, 398] width 21 height 21
click at [1157, 459] on div "15" at bounding box center [1148, 462] width 21 height 21
